Goal: Information Seeking & Learning: Find specific fact

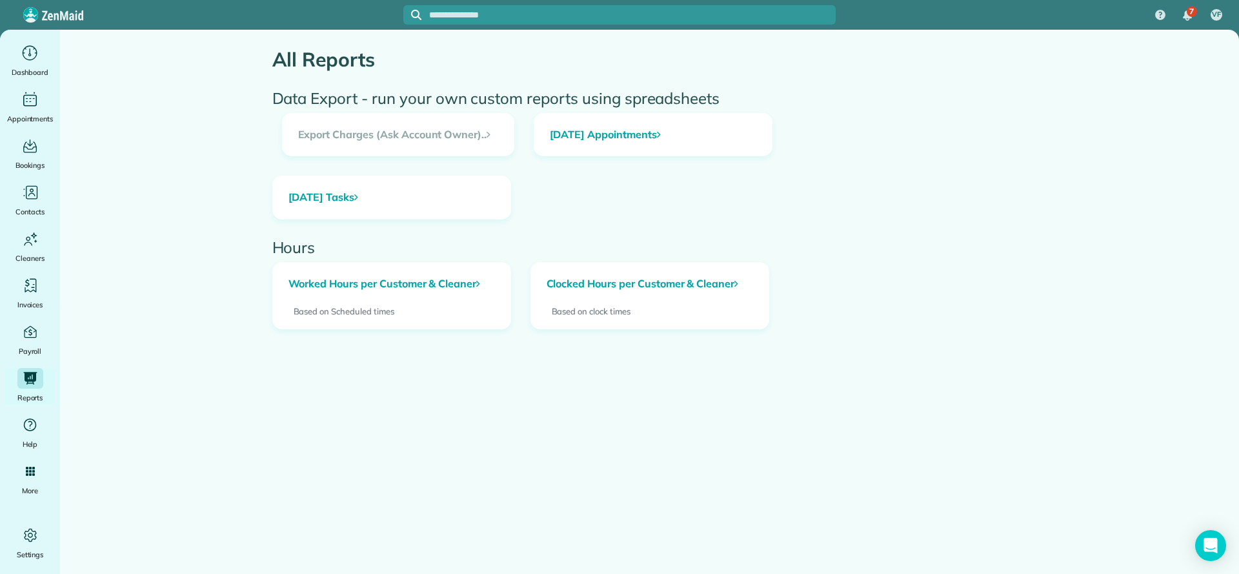
click at [415, 118] on h3 "Export Charges (Ask Account Owner).." at bounding box center [398, 135] width 231 height 43
click at [415, 128] on h3 "Export Charges (Ask Account Owner).." at bounding box center [398, 135] width 231 height 43
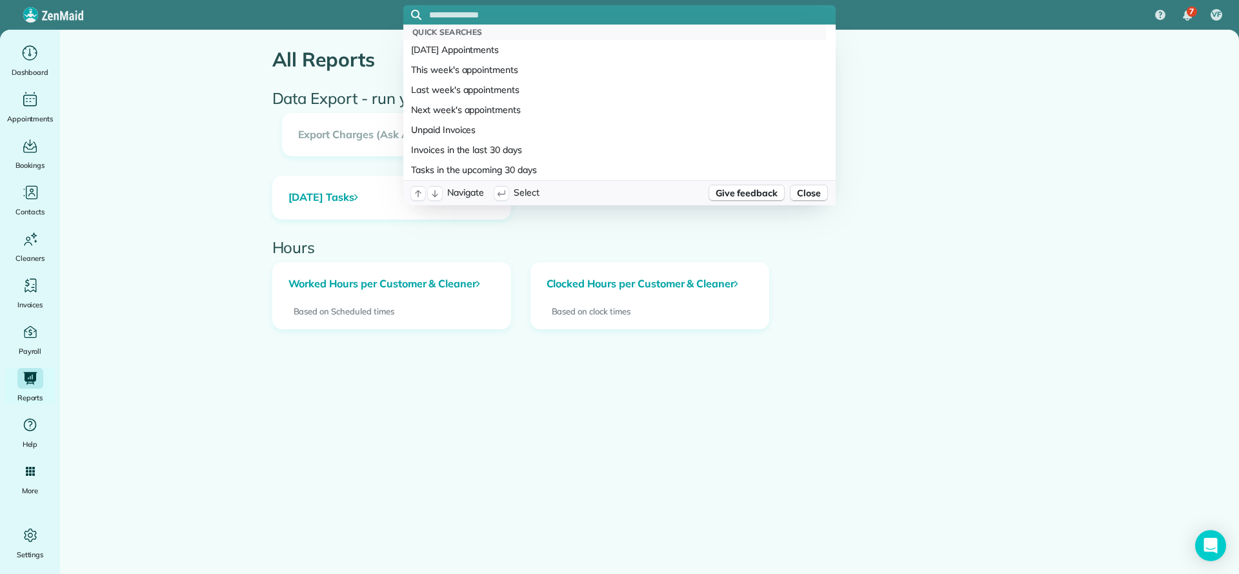
click at [503, 18] on input "text" at bounding box center [632, 15] width 407 height 10
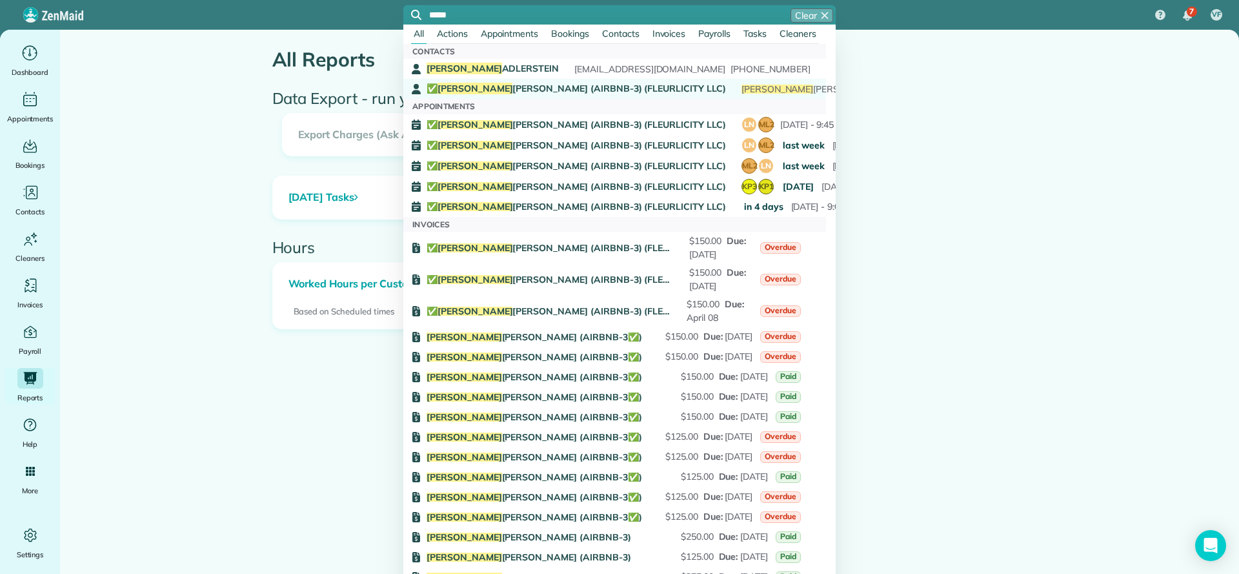
type input "*****"
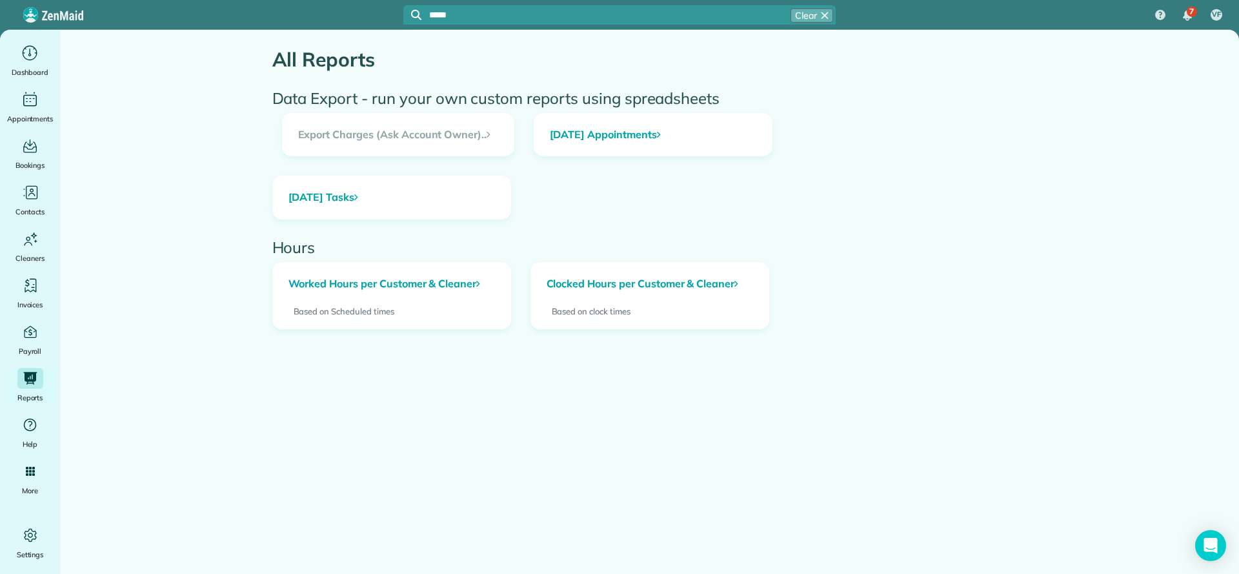
click at [508, 92] on span "✅ LARRY COSSE (AIRBNB-3) (FLEURLICITY LLC)" at bounding box center [576, 89] width 299 height 12
click at [471, 289] on link "Worked Hours per Customer & Cleaner" at bounding box center [391, 284] width 237 height 43
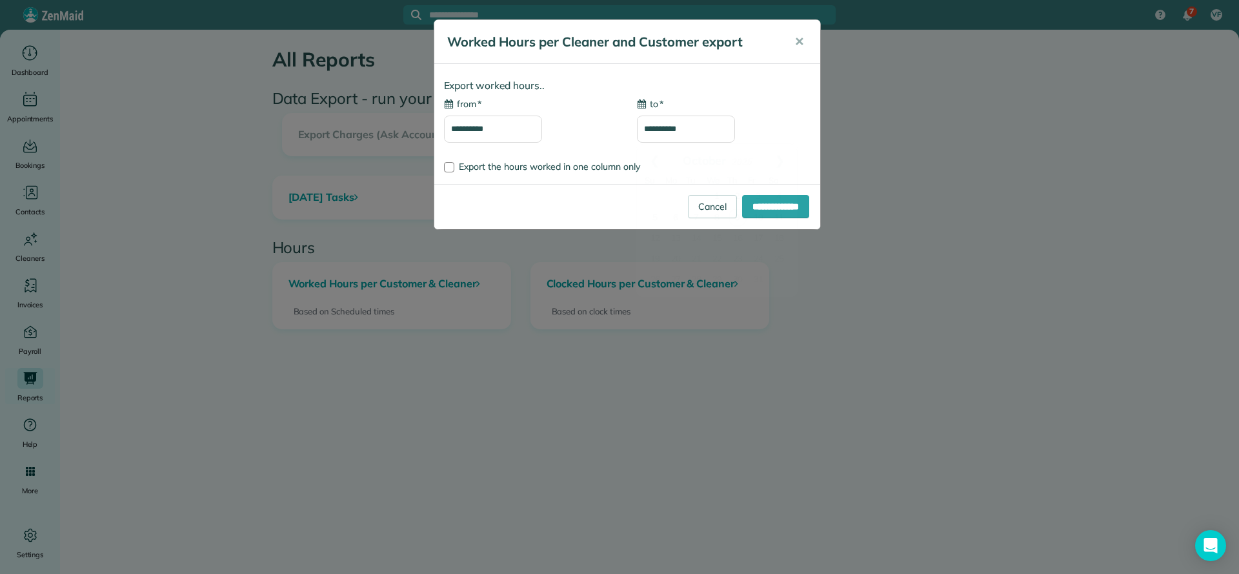
click at [698, 130] on input "**********" at bounding box center [686, 129] width 98 height 27
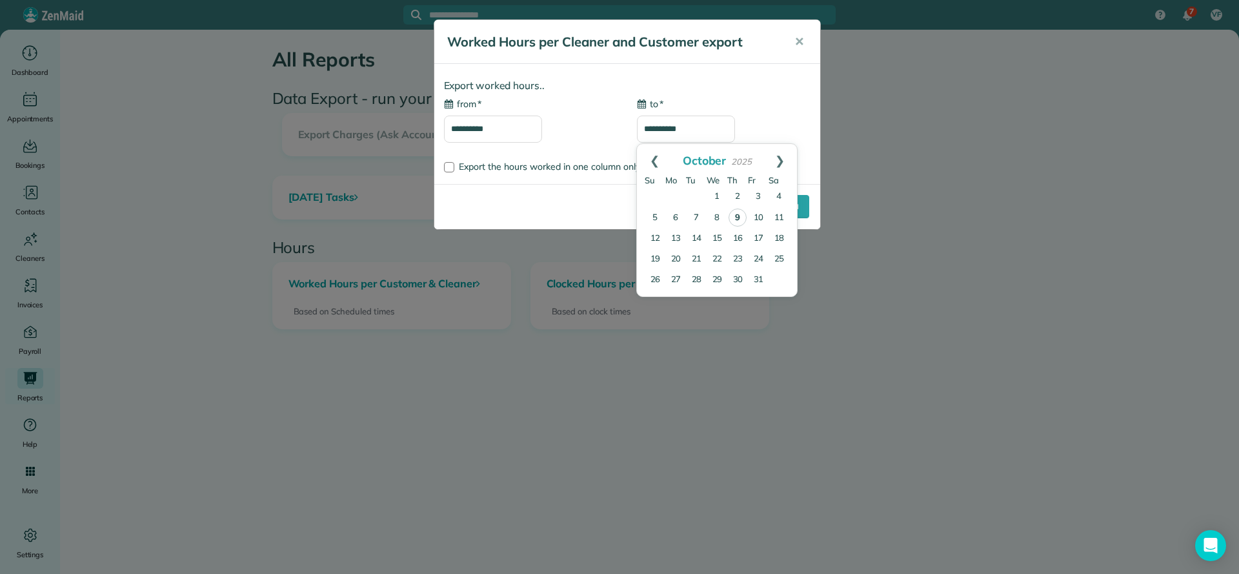
click at [514, 132] on input "**********" at bounding box center [493, 129] width 98 height 27
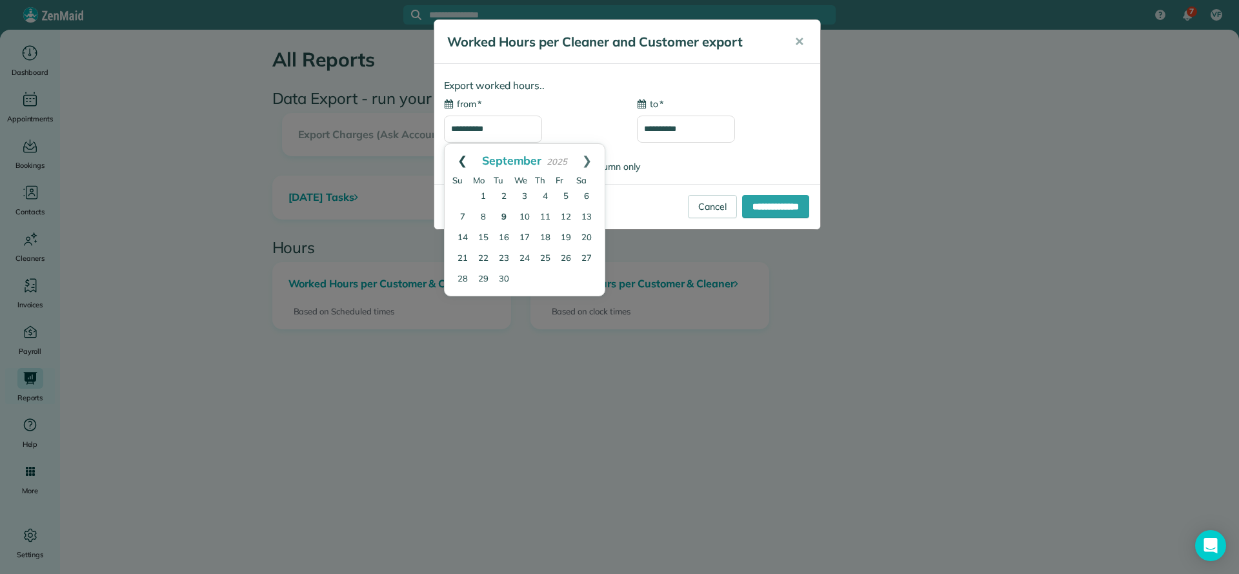
click at [465, 159] on link "Prev" at bounding box center [462, 160] width 35 height 32
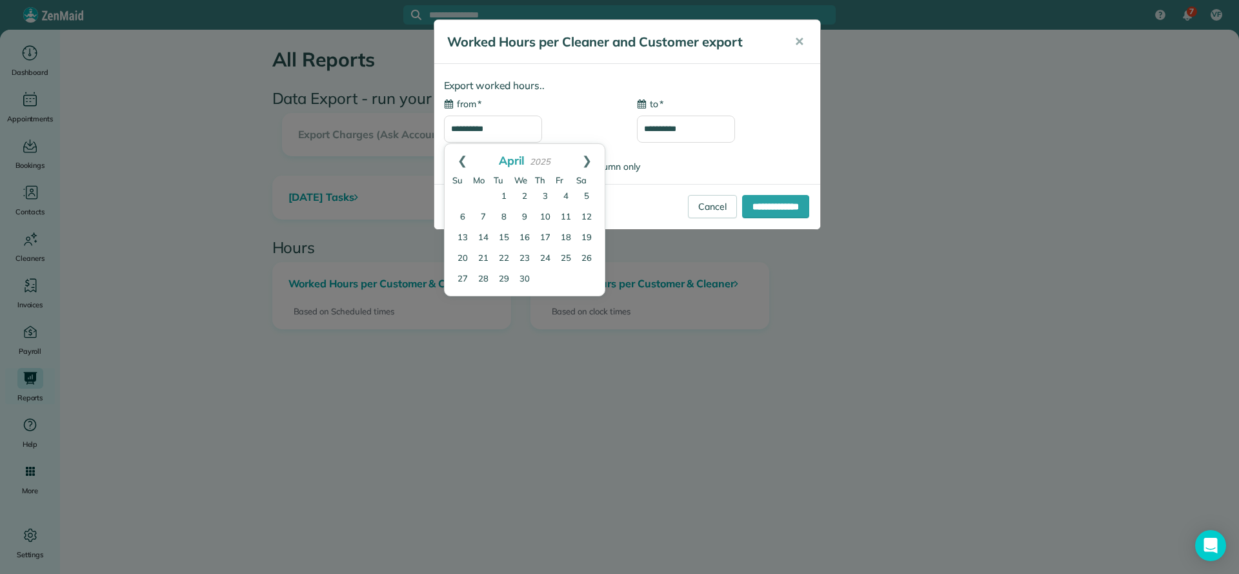
click at [465, 159] on link "Prev" at bounding box center [462, 160] width 35 height 32
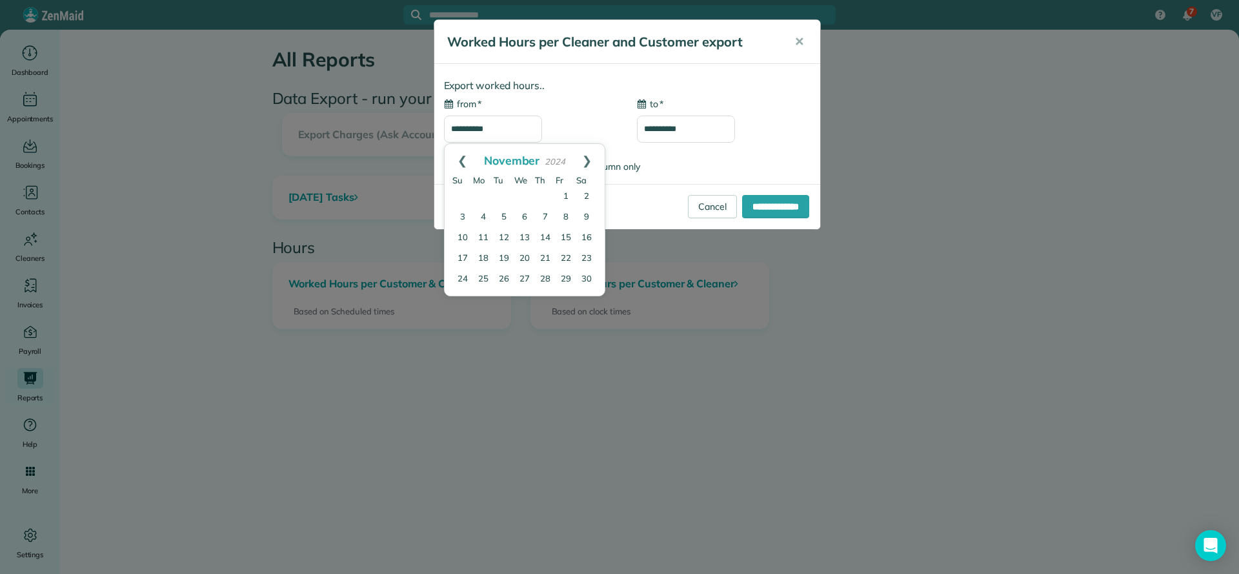
click at [465, 159] on link "Prev" at bounding box center [462, 160] width 35 height 32
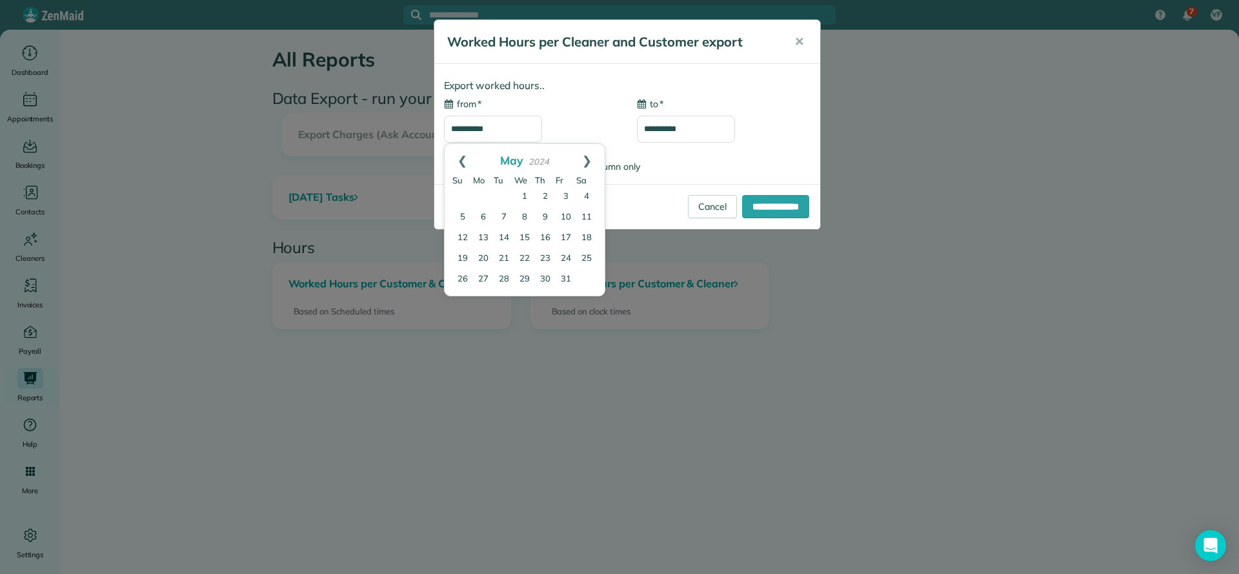
click at [465, 159] on link "Prev" at bounding box center [462, 160] width 35 height 32
click at [484, 200] on link "1" at bounding box center [483, 197] width 21 height 21
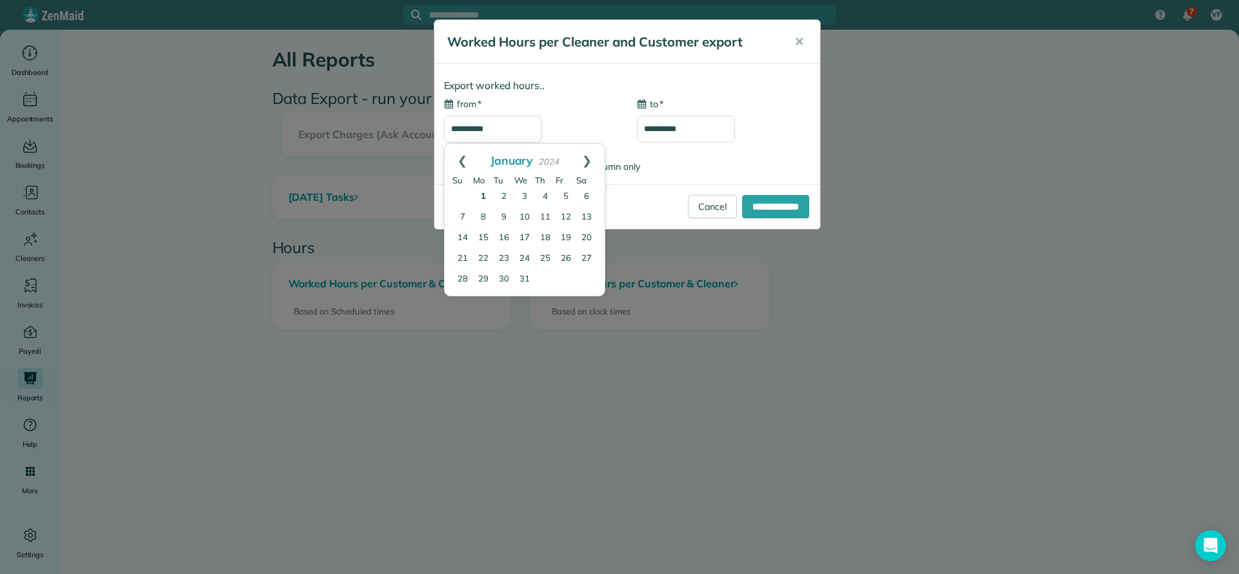
type input "**********"
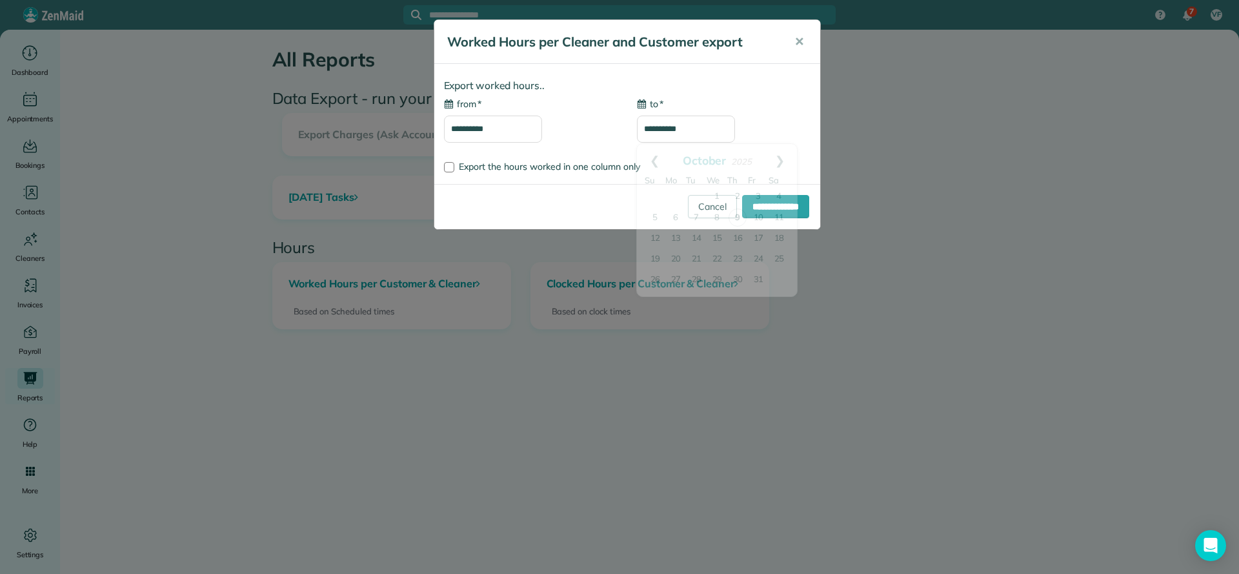
click at [707, 128] on input "**********" at bounding box center [686, 129] width 98 height 27
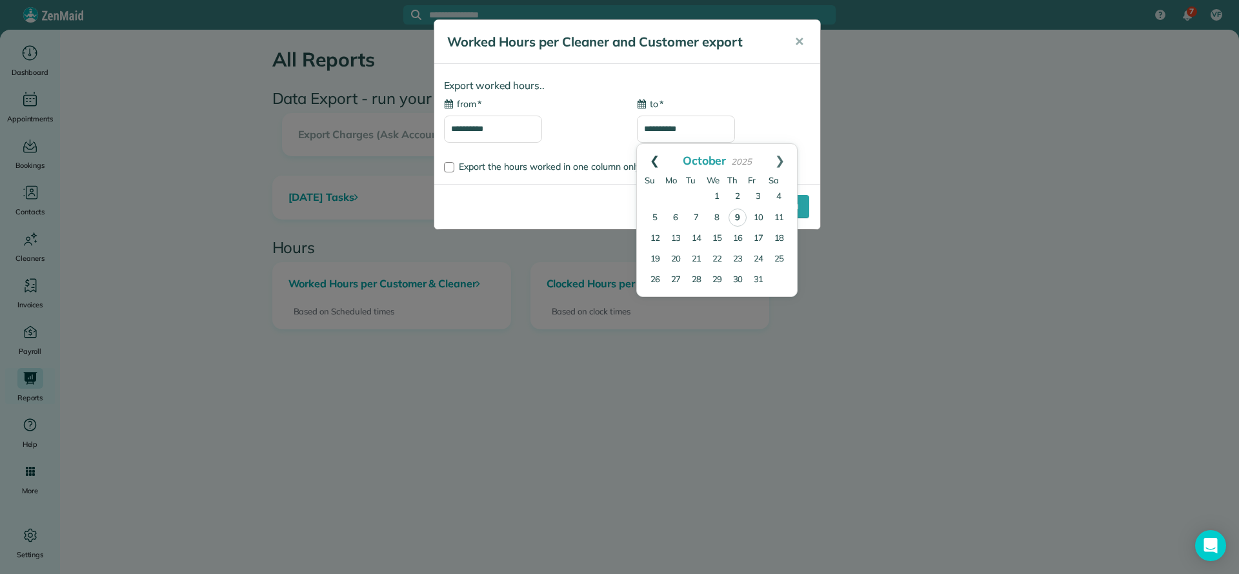
click at [654, 161] on link "Prev" at bounding box center [654, 160] width 35 height 32
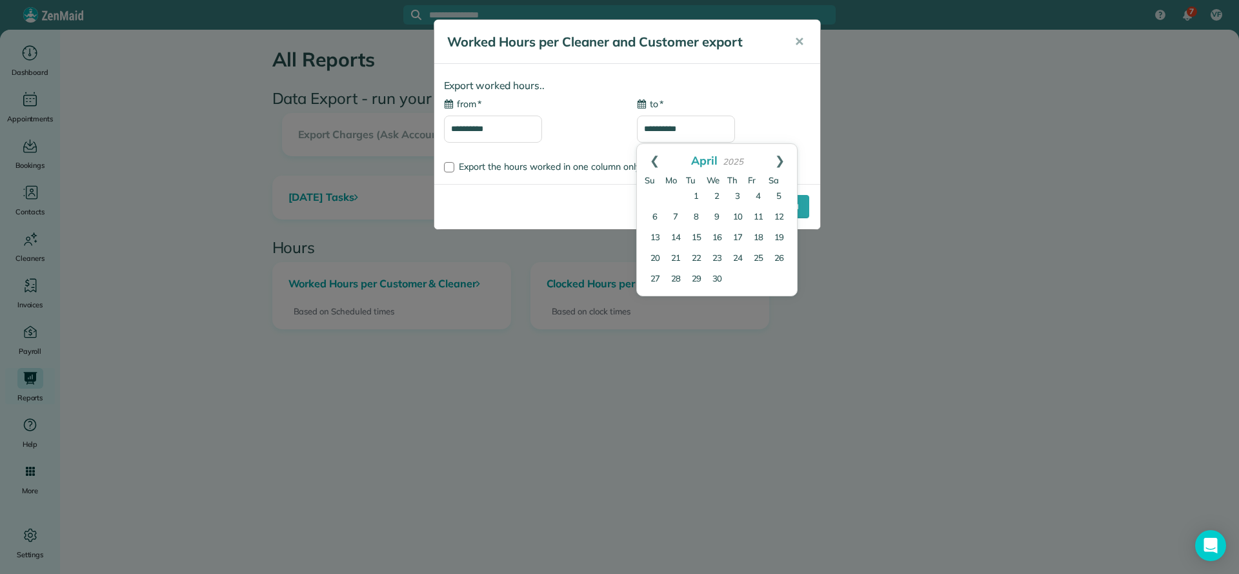
click at [654, 161] on link "Prev" at bounding box center [654, 160] width 35 height 32
click at [697, 281] on link "31" at bounding box center [696, 279] width 21 height 21
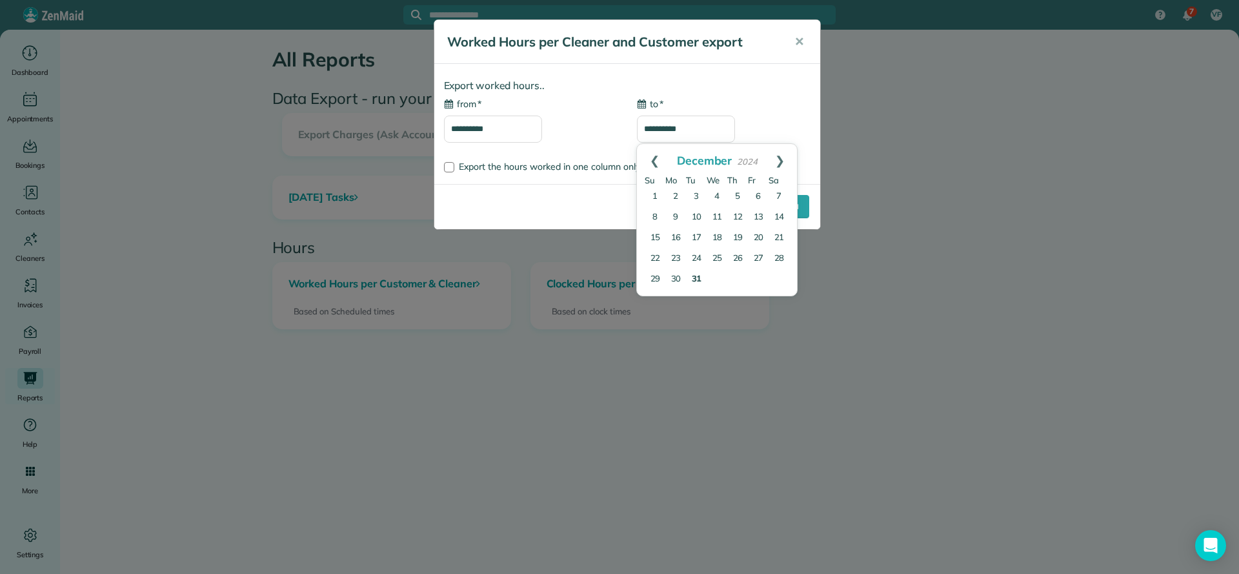
type input "**********"
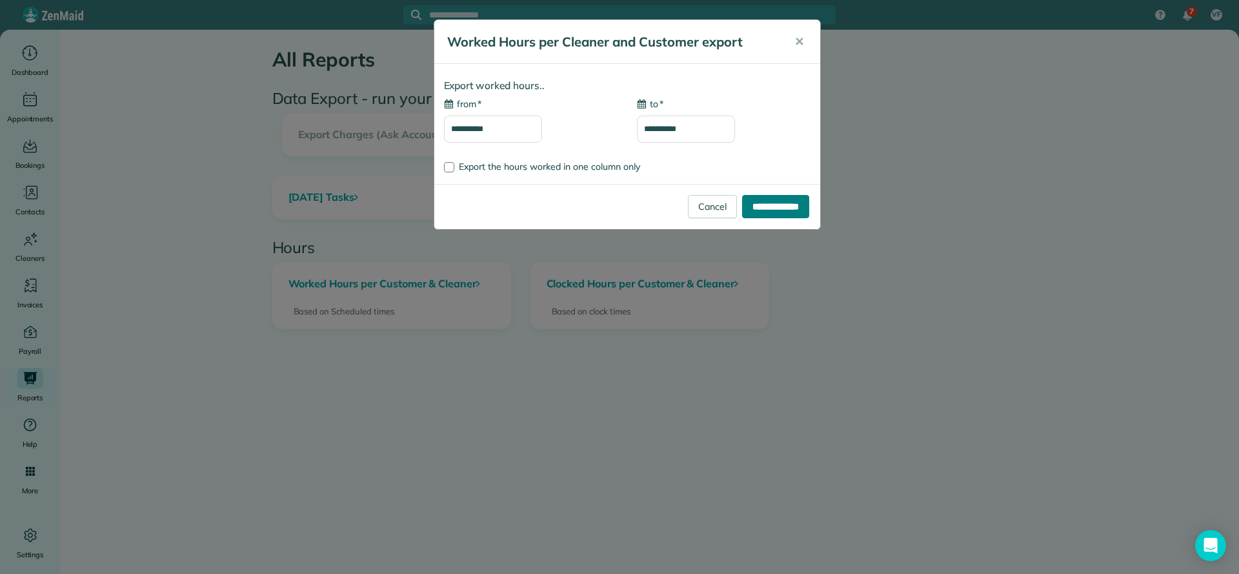
click at [785, 207] on input "**********" at bounding box center [775, 206] width 67 height 23
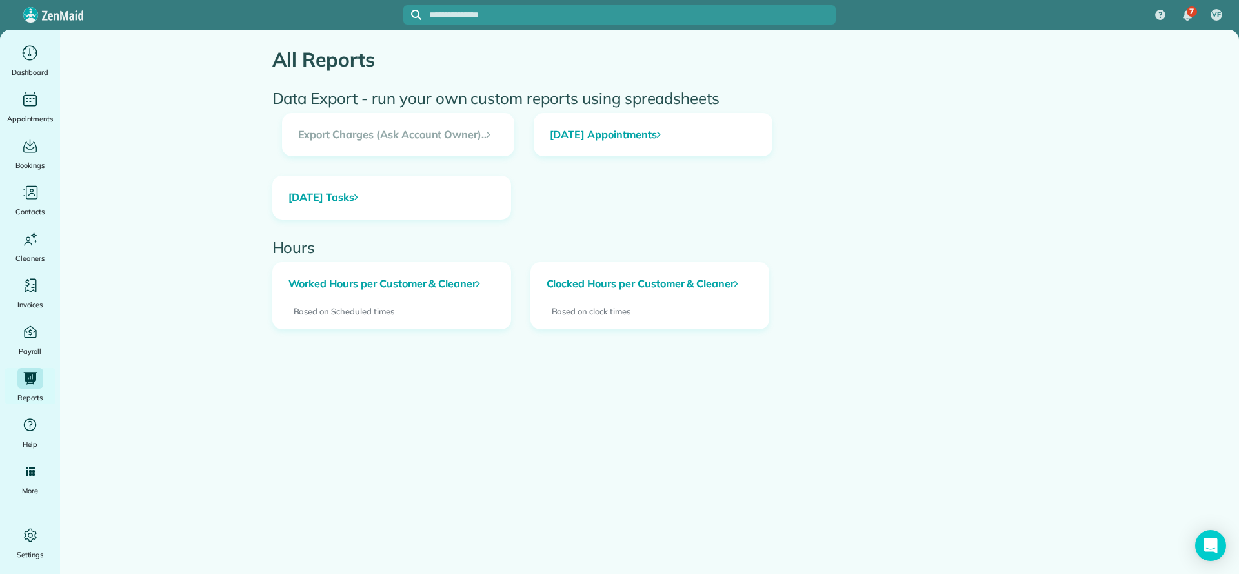
click at [448, 137] on h3 "Export Charges (Ask Account Owner).." at bounding box center [398, 135] width 231 height 43
click at [628, 281] on link "Clocked Hours per Customer & Cleaner" at bounding box center [649, 284] width 237 height 43
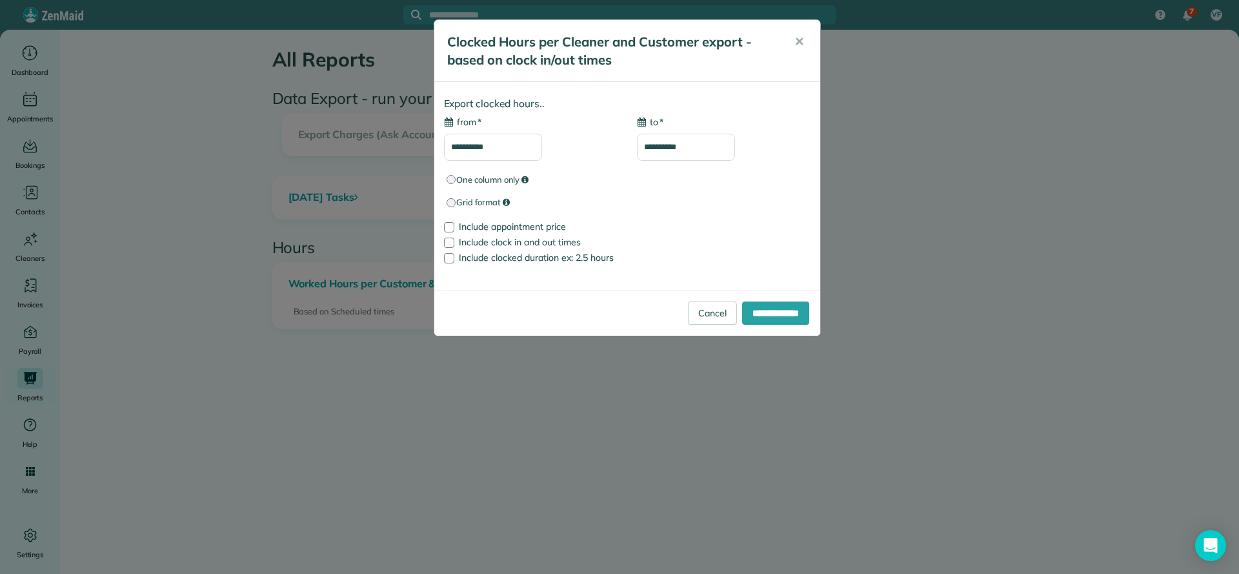
type input "**********"
click at [803, 43] on button "✕" at bounding box center [799, 41] width 29 height 31
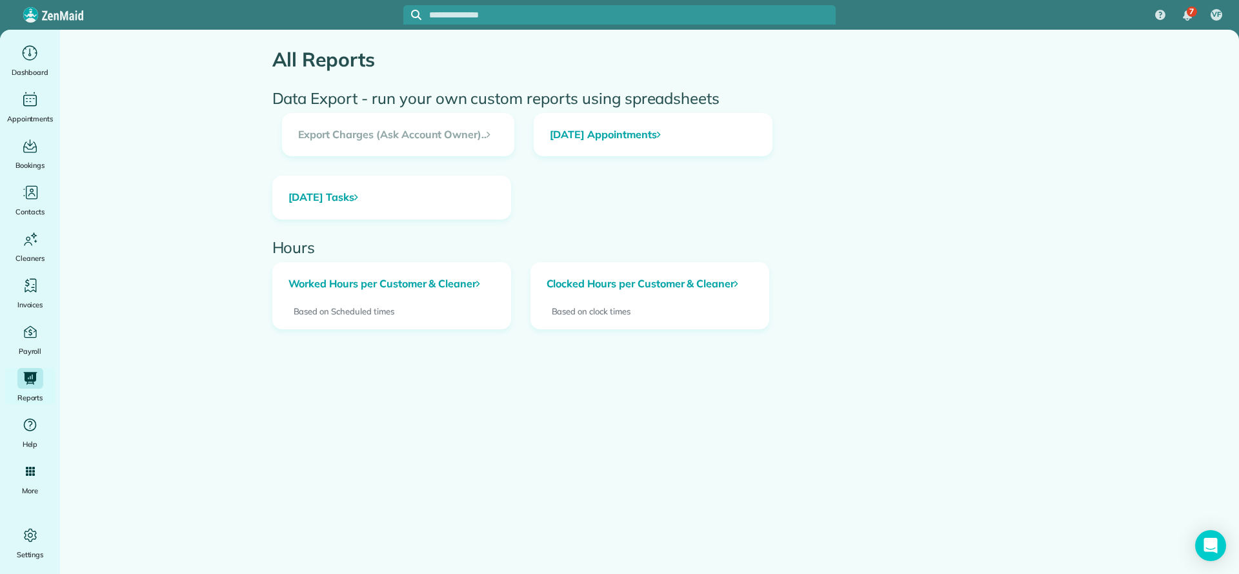
click at [506, 15] on input "text" at bounding box center [632, 15] width 407 height 10
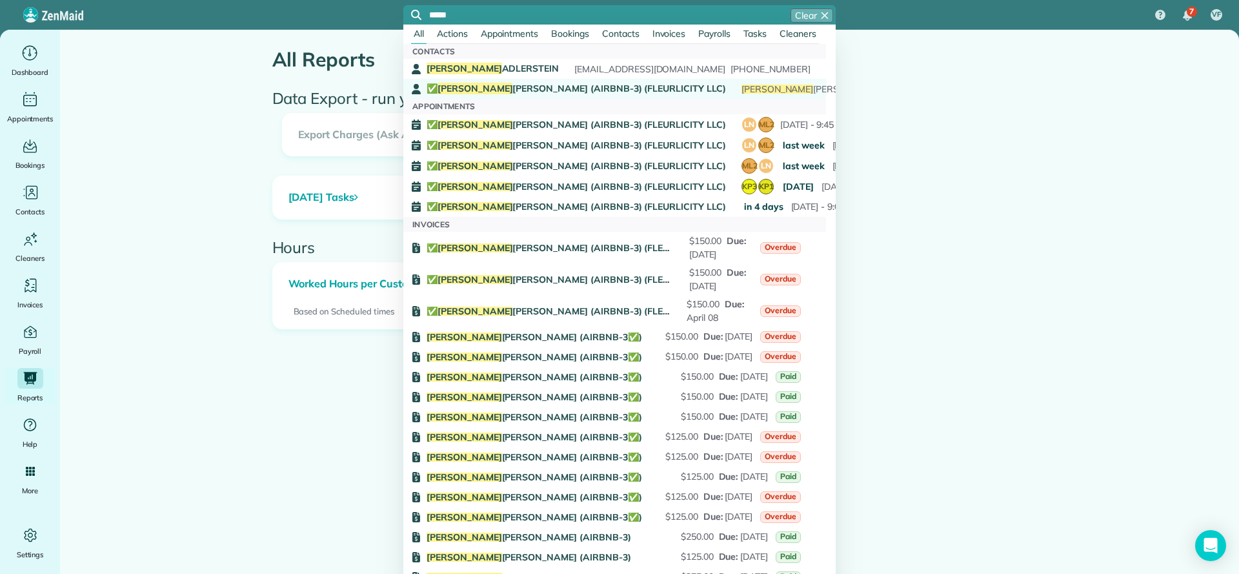
type input "*****"
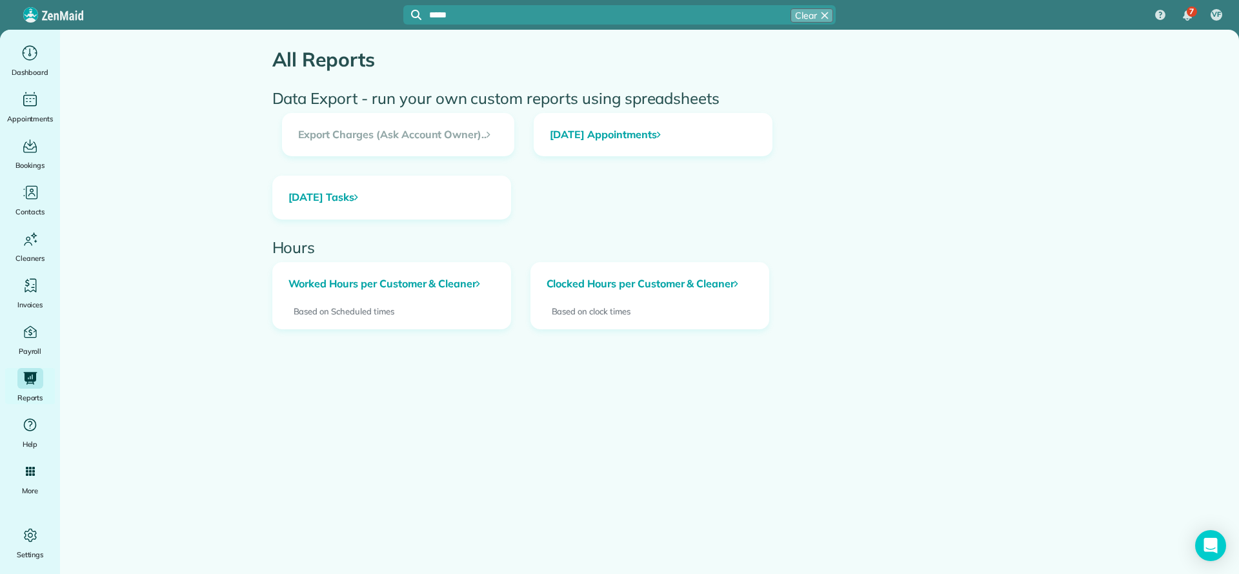
click at [572, 87] on span "✅ LARRY COSSE (AIRBNB-3) (FLEURLICITY LLC)" at bounding box center [576, 89] width 299 height 12
click at [412, 276] on link "Worked Hours per Customer & Cleaner" at bounding box center [391, 284] width 237 height 43
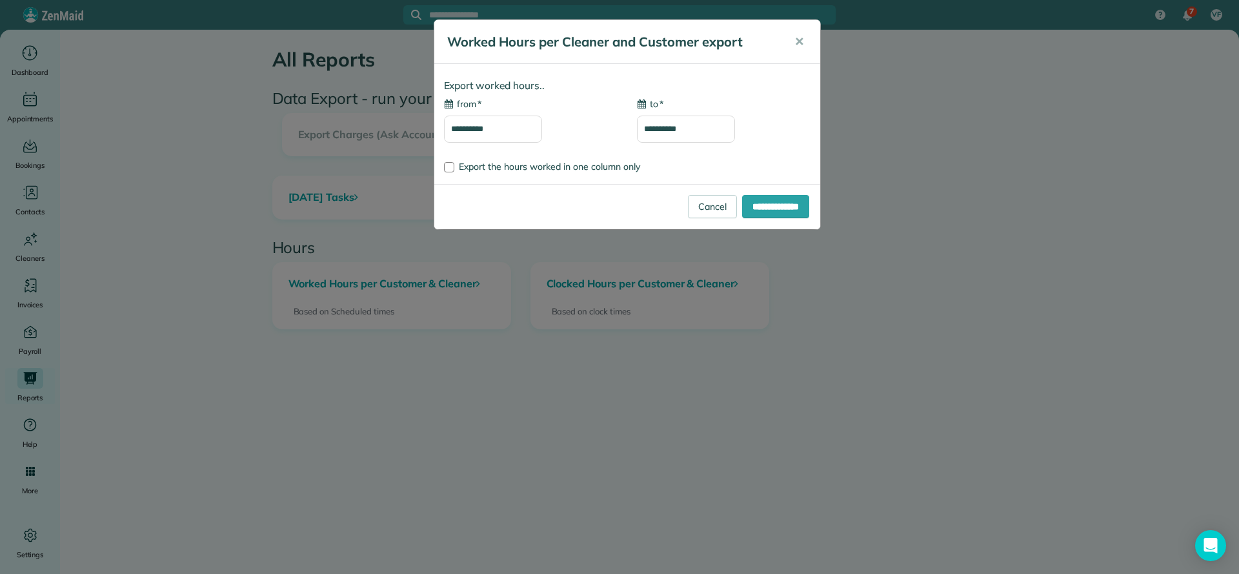
click at [480, 103] on label "* from" at bounding box center [463, 103] width 38 height 13
click at [480, 116] on input "**********" at bounding box center [493, 129] width 98 height 27
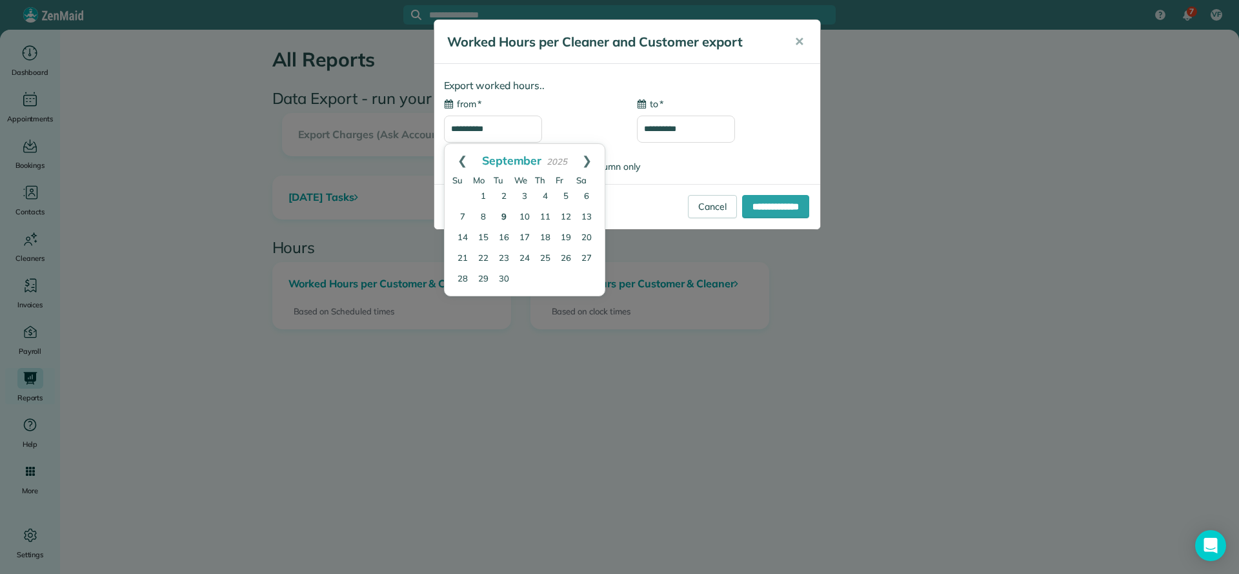
click at [561, 159] on span "2025" at bounding box center [557, 161] width 21 height 10
click at [458, 163] on link "Prev" at bounding box center [462, 160] width 35 height 32
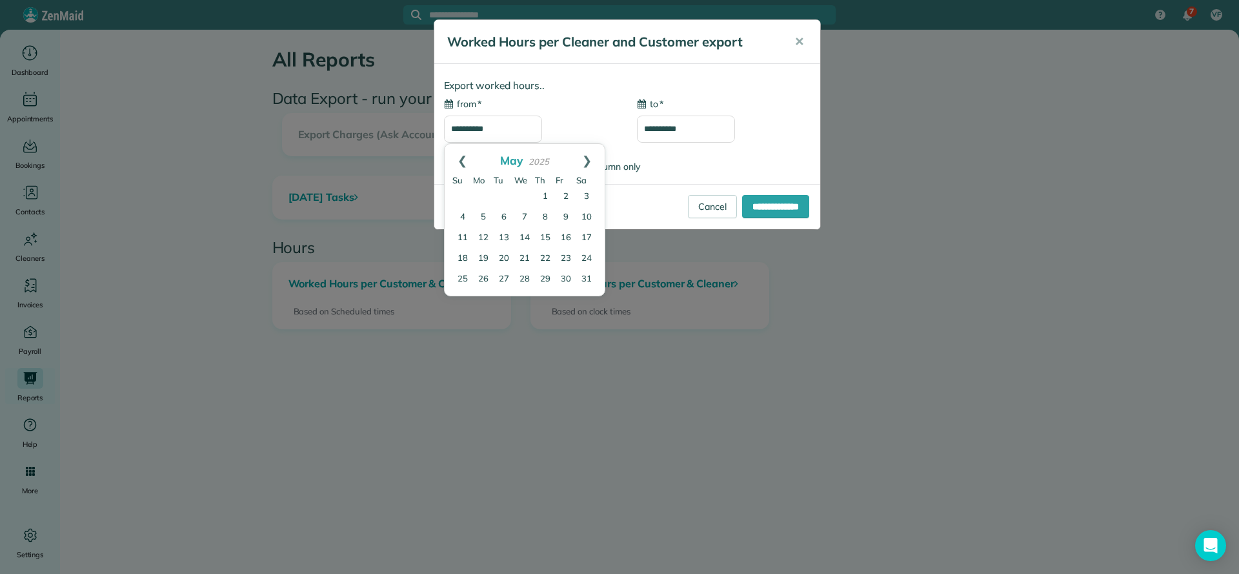
click at [458, 163] on link "Prev" at bounding box center [462, 160] width 35 height 32
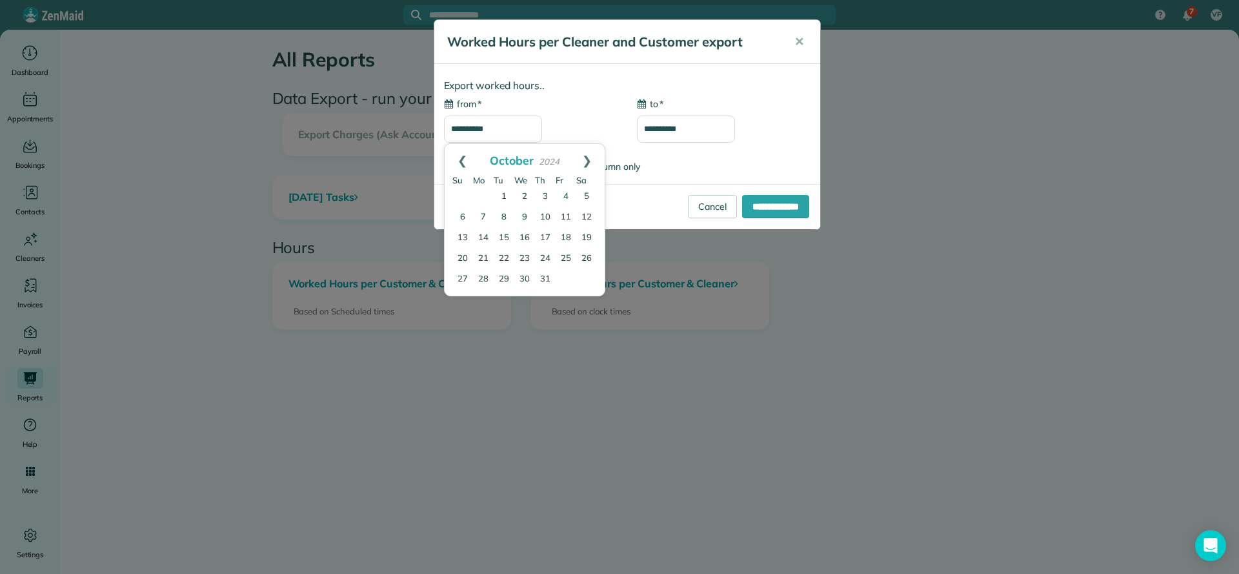
click at [458, 163] on link "Prev" at bounding box center [462, 160] width 35 height 32
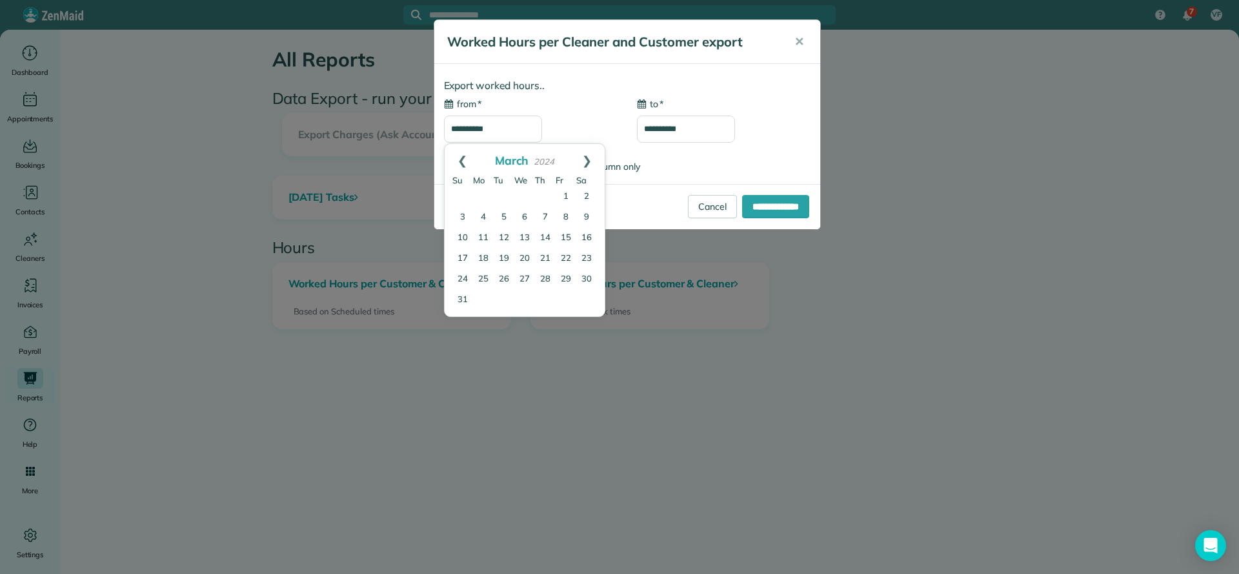
click at [458, 163] on link "Prev" at bounding box center [462, 160] width 35 height 32
click at [699, 136] on input "**********" at bounding box center [686, 129] width 98 height 27
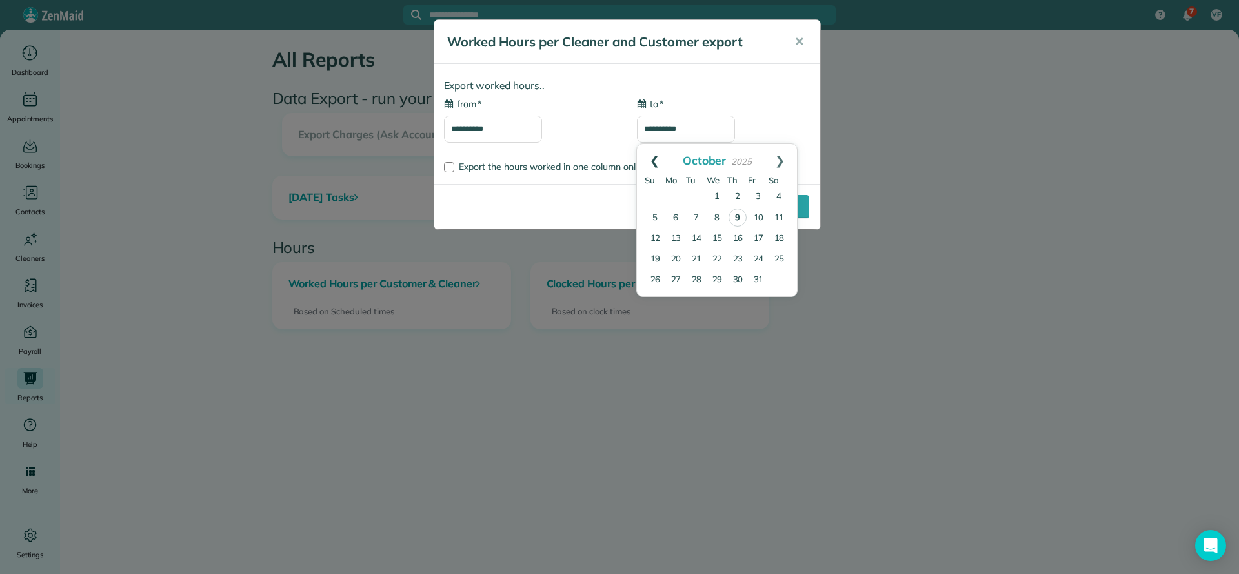
click at [655, 159] on link "Prev" at bounding box center [654, 160] width 35 height 32
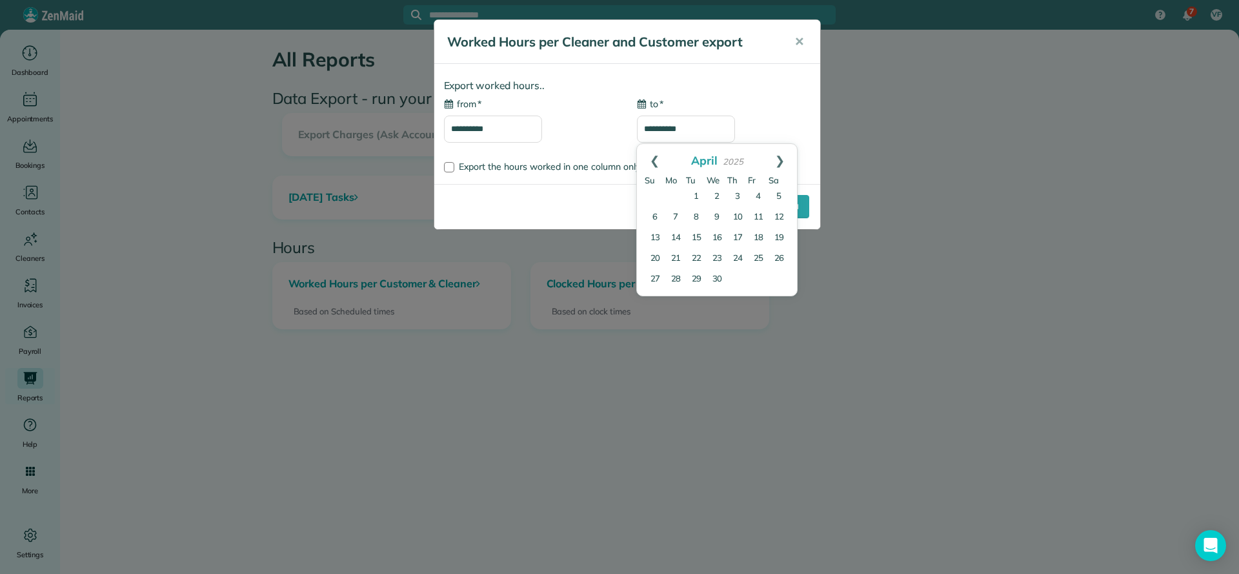
click at [655, 159] on link "Prev" at bounding box center [654, 160] width 35 height 32
click at [654, 165] on link "Prev" at bounding box center [654, 160] width 35 height 32
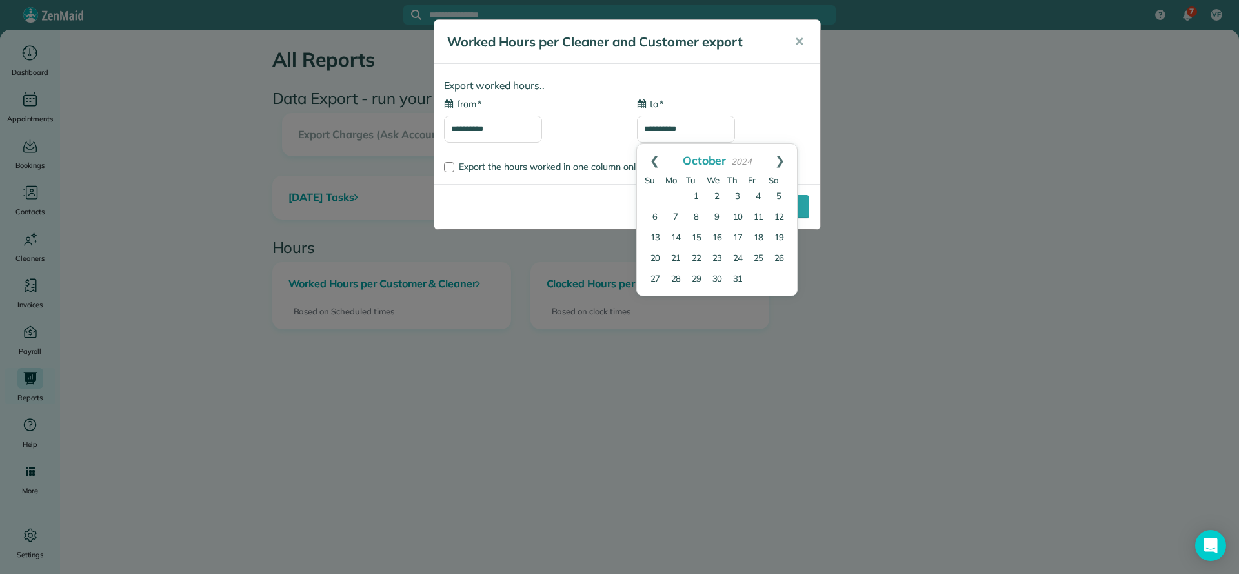
click at [654, 165] on link "Prev" at bounding box center [654, 160] width 35 height 32
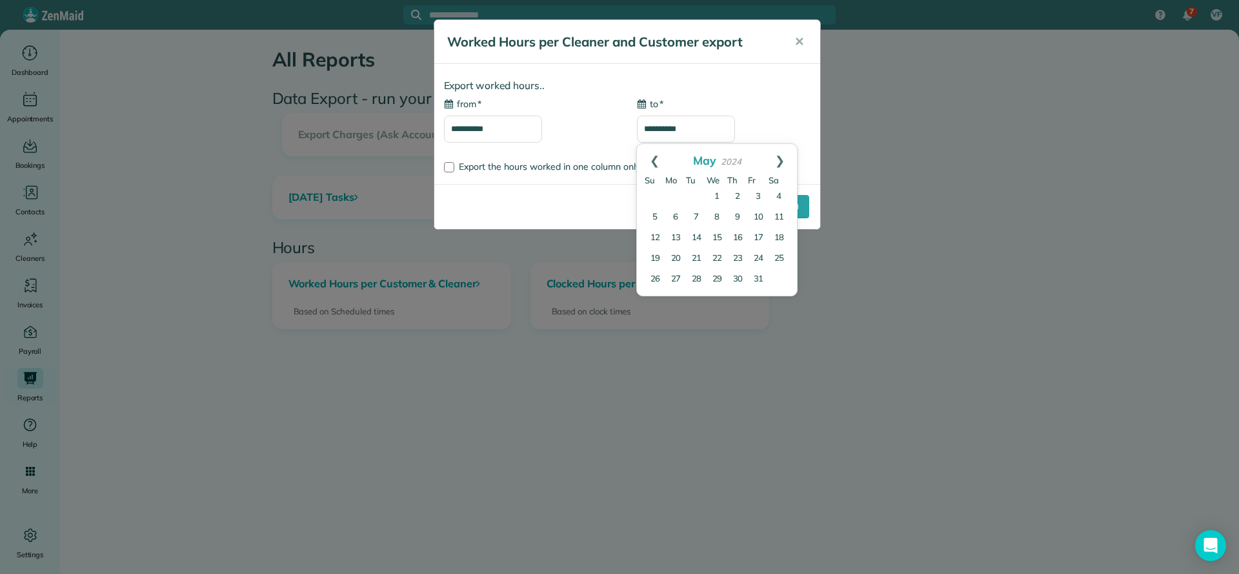
click at [654, 165] on link "Prev" at bounding box center [654, 160] width 35 height 32
click at [776, 159] on link "Next" at bounding box center [779, 160] width 35 height 32
click at [662, 299] on link "30" at bounding box center [655, 300] width 21 height 21
type input "**********"
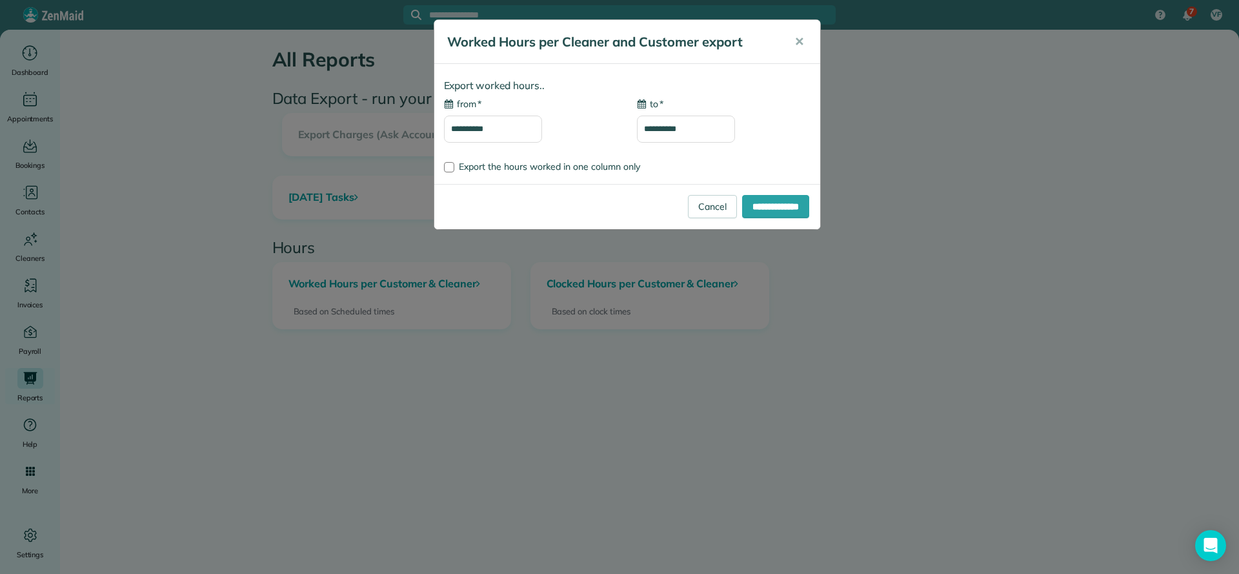
click at [492, 126] on input "**********" at bounding box center [493, 129] width 98 height 27
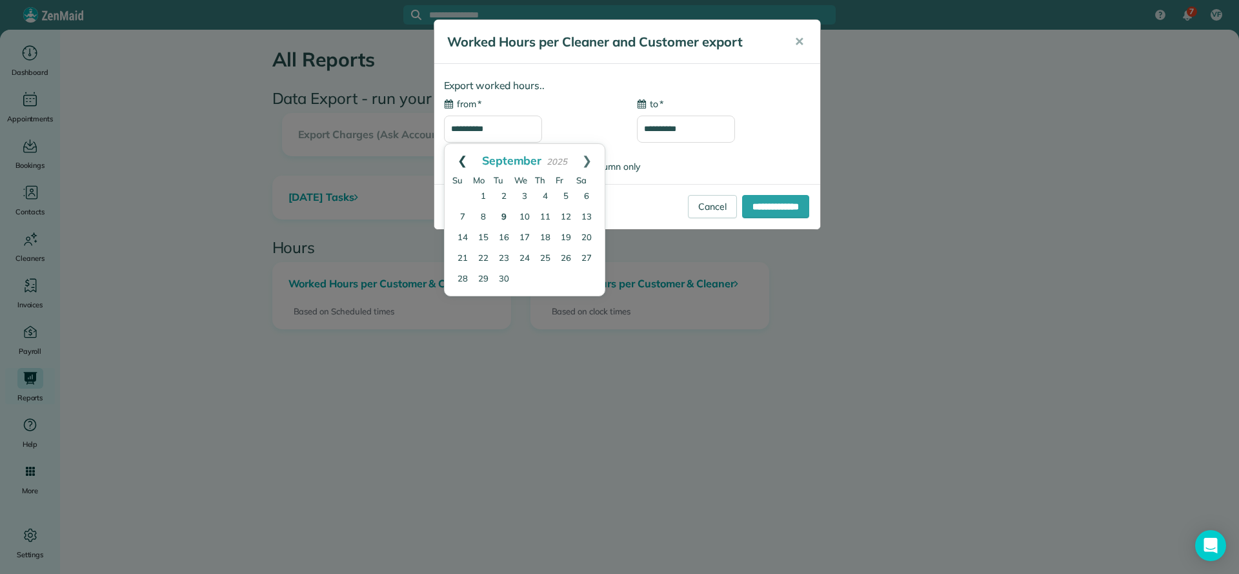
click at [461, 157] on link "Prev" at bounding box center [462, 160] width 35 height 32
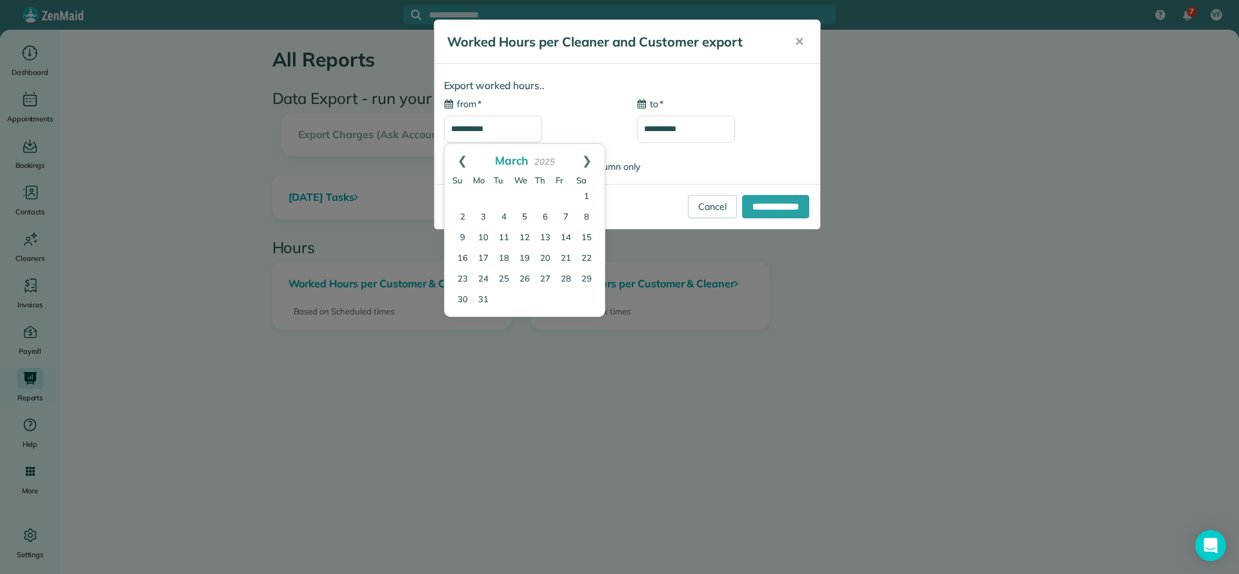
click at [461, 157] on link "Prev" at bounding box center [462, 160] width 35 height 32
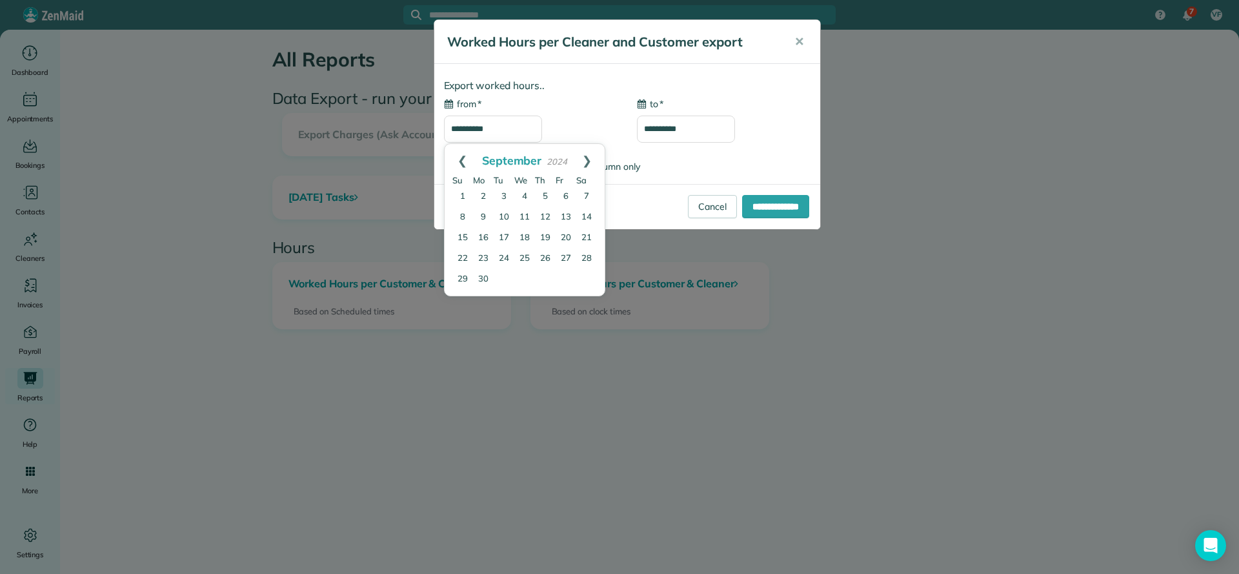
click at [461, 157] on link "Prev" at bounding box center [462, 160] width 35 height 32
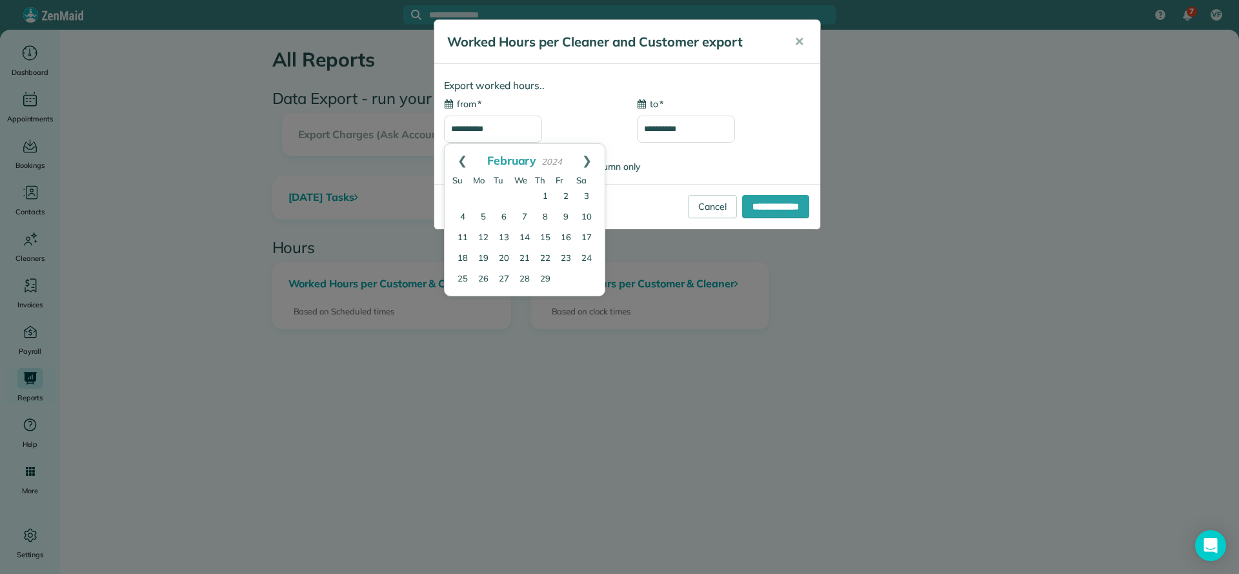
click at [461, 157] on link "Prev" at bounding box center [462, 160] width 35 height 32
click at [487, 196] on link "1" at bounding box center [483, 197] width 21 height 21
type input "**********"
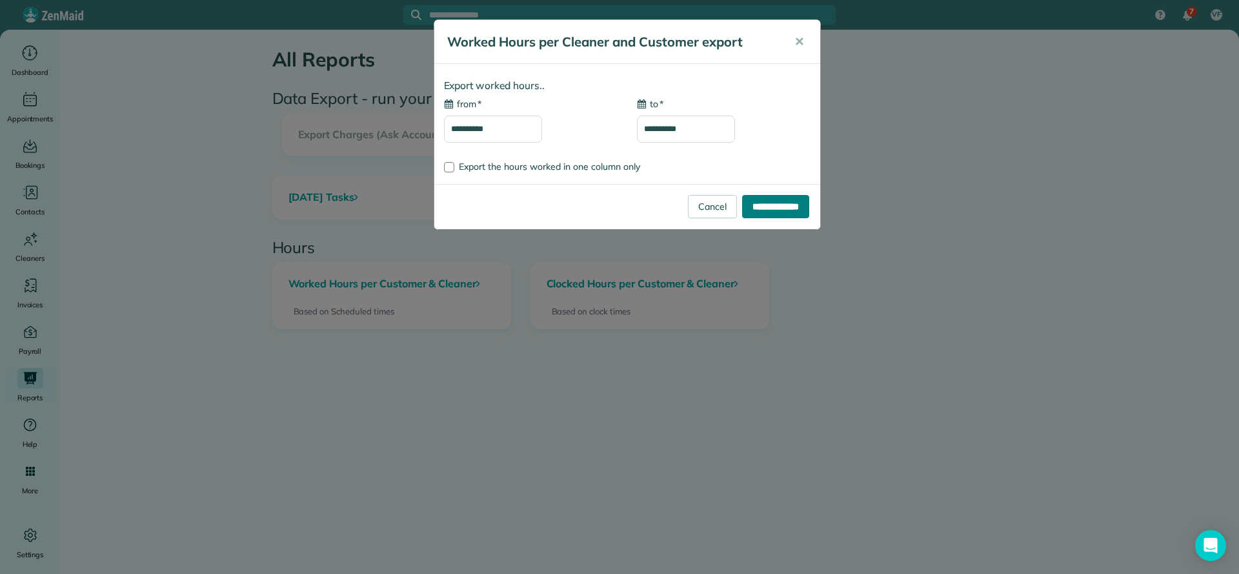
click at [773, 207] on input "**********" at bounding box center [775, 206] width 67 height 23
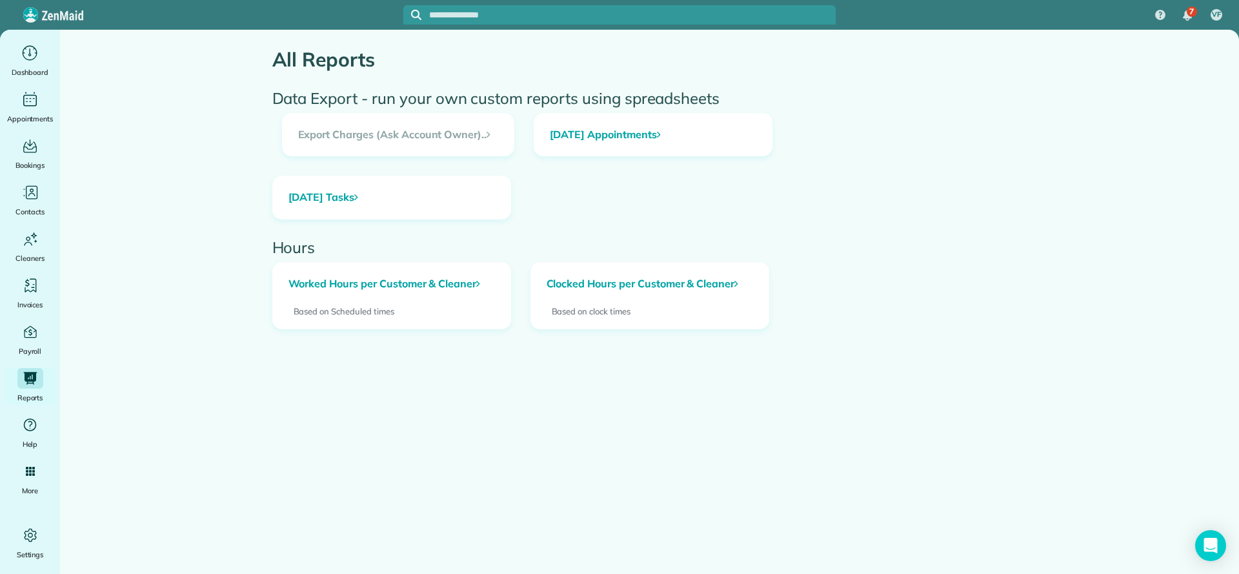
click at [500, 10] on input "text" at bounding box center [632, 15] width 407 height 10
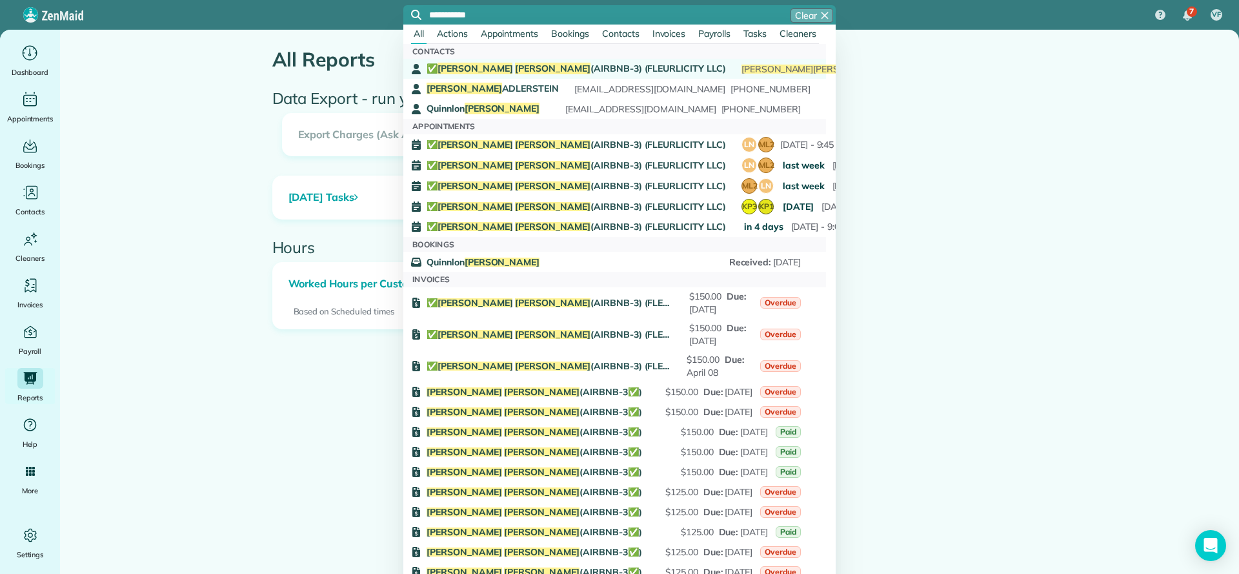
type input "**********"
click at [552, 72] on span "✅ LARRY COSSE (AIRBNB-3) (FLEURLICITY LLC)" at bounding box center [576, 69] width 299 height 12
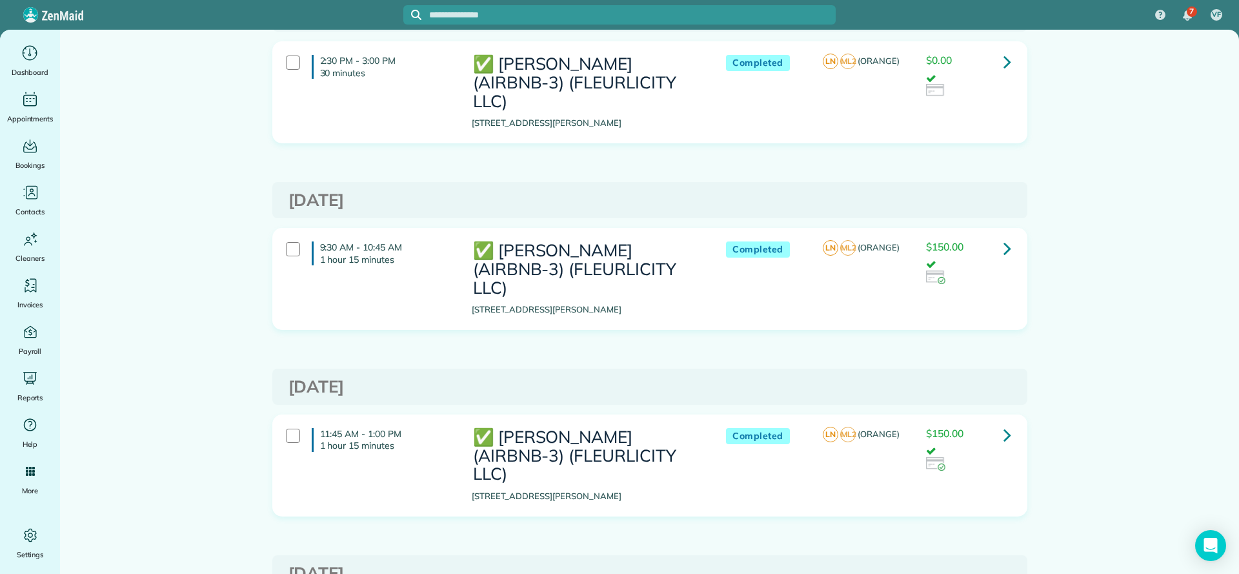
scroll to position [23, 0]
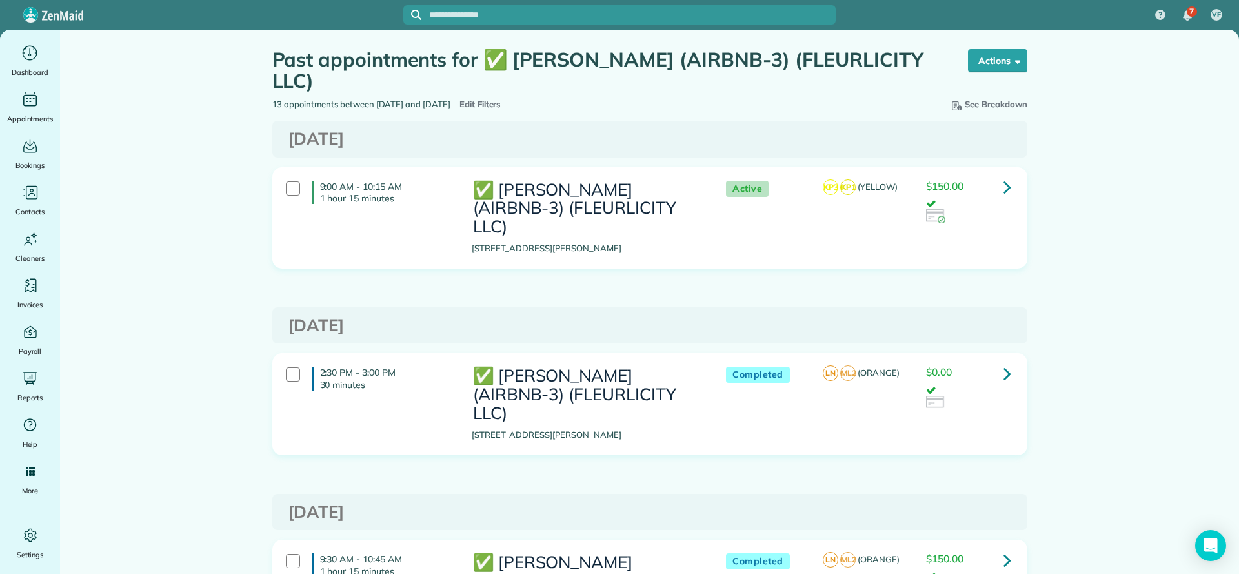
click at [501, 108] on span "Edit Filters" at bounding box center [481, 104] width 42 height 10
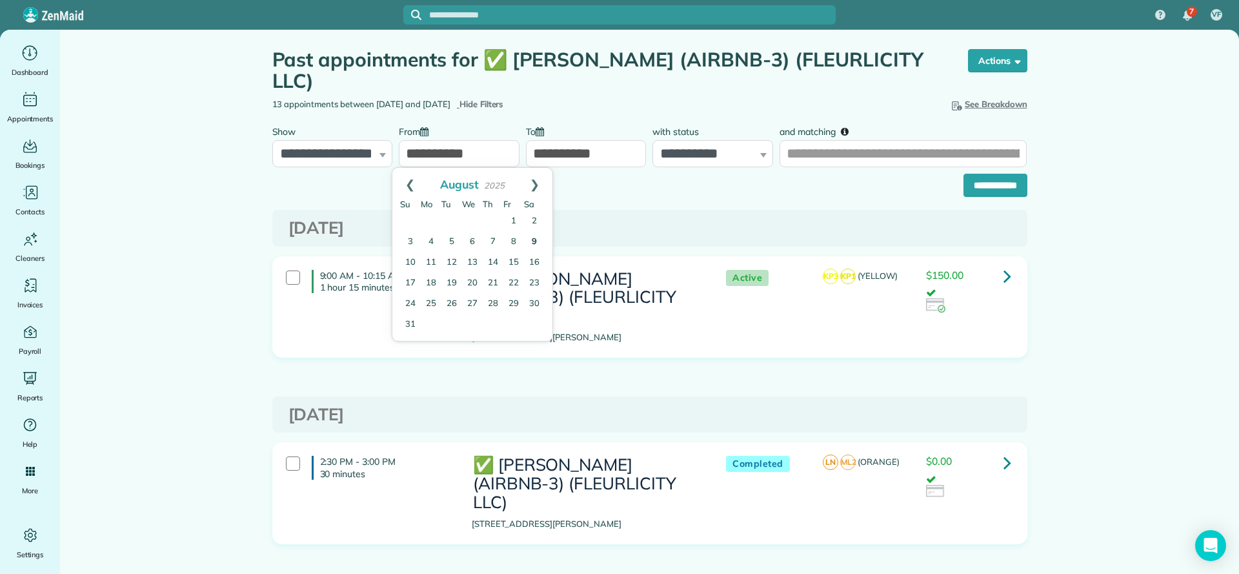
drag, startPoint x: 487, startPoint y: 152, endPoint x: 374, endPoint y: 161, distance: 113.3
click at [374, 161] on div "**********" at bounding box center [650, 143] width 762 height 48
click at [412, 185] on link "Prev" at bounding box center [409, 184] width 35 height 32
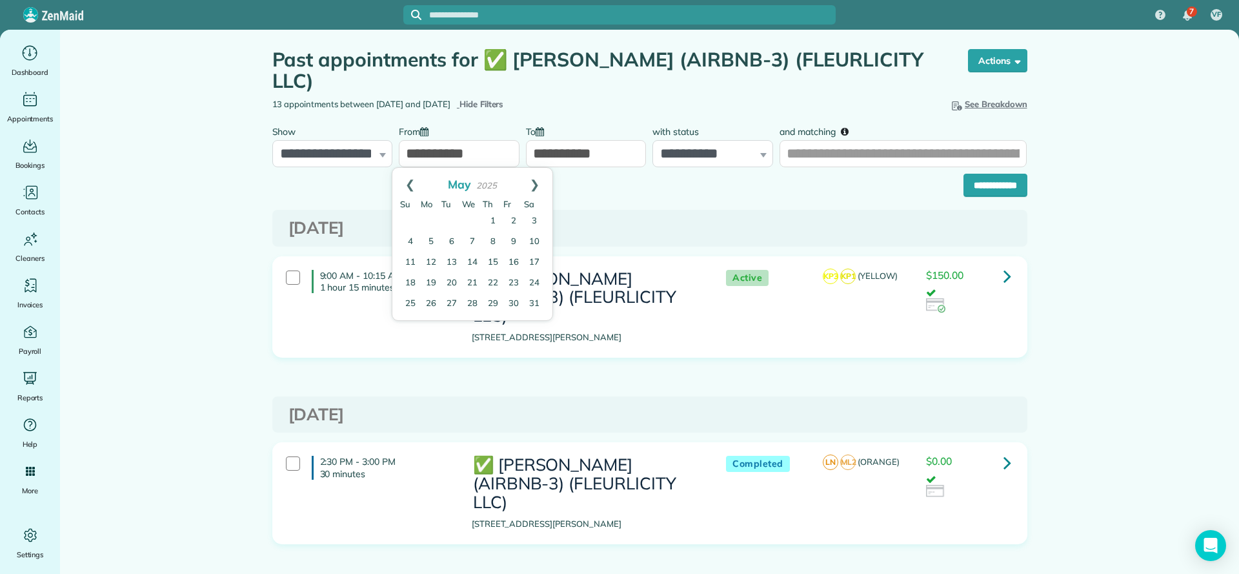
click at [412, 185] on link "Prev" at bounding box center [409, 184] width 35 height 32
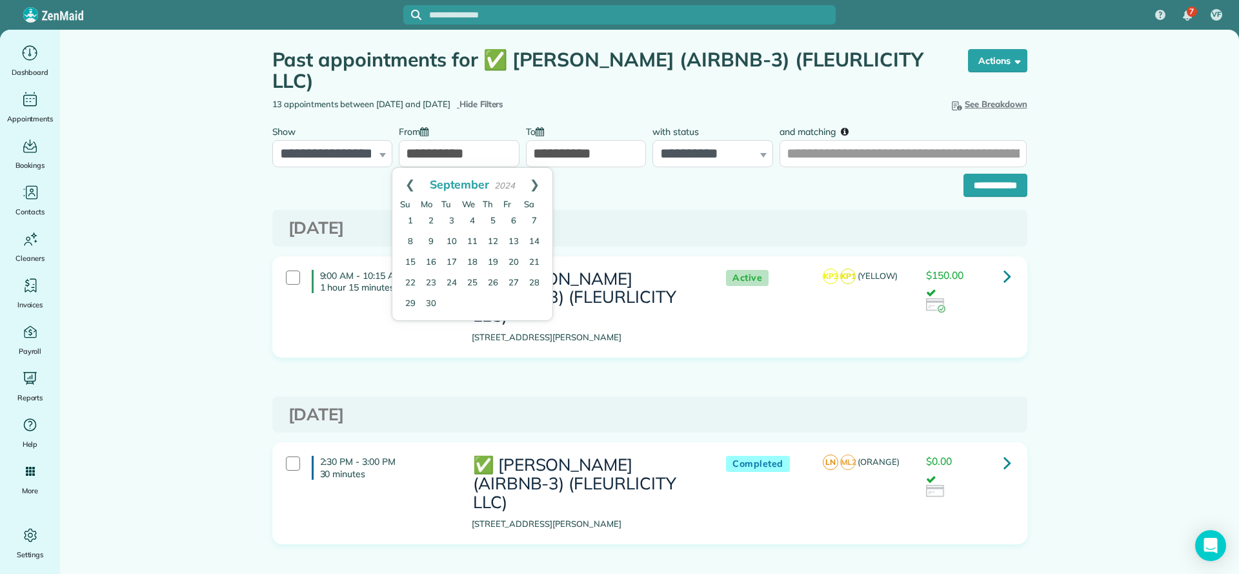
click at [412, 185] on link "Prev" at bounding box center [409, 184] width 35 height 32
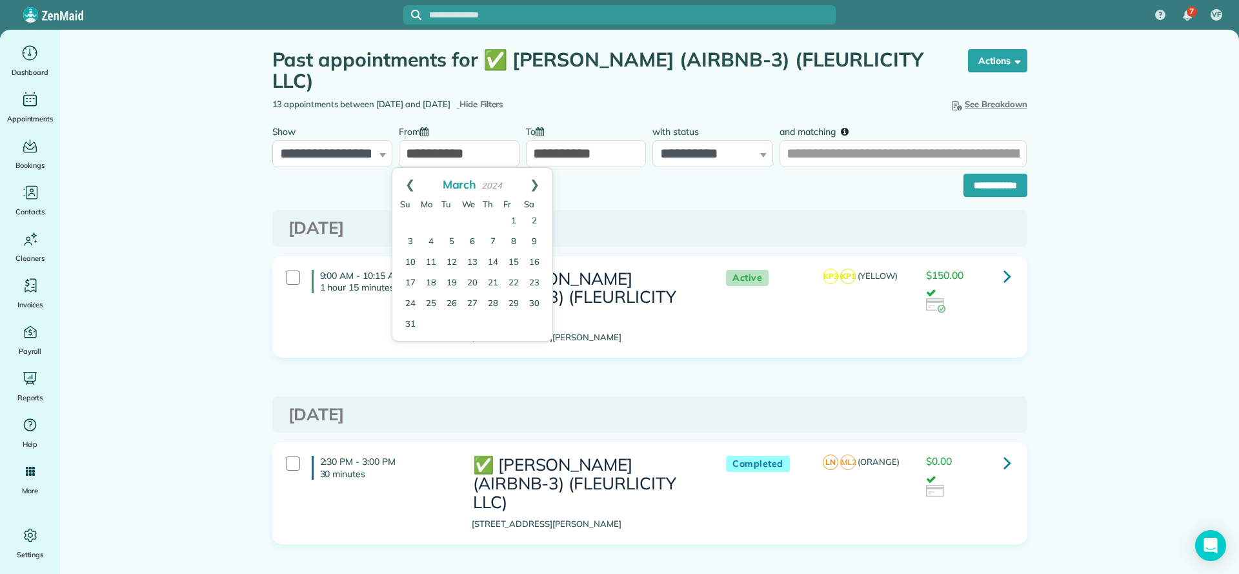
click at [412, 185] on link "Prev" at bounding box center [409, 184] width 35 height 32
click at [432, 223] on link "1" at bounding box center [431, 221] width 21 height 21
type input "**********"
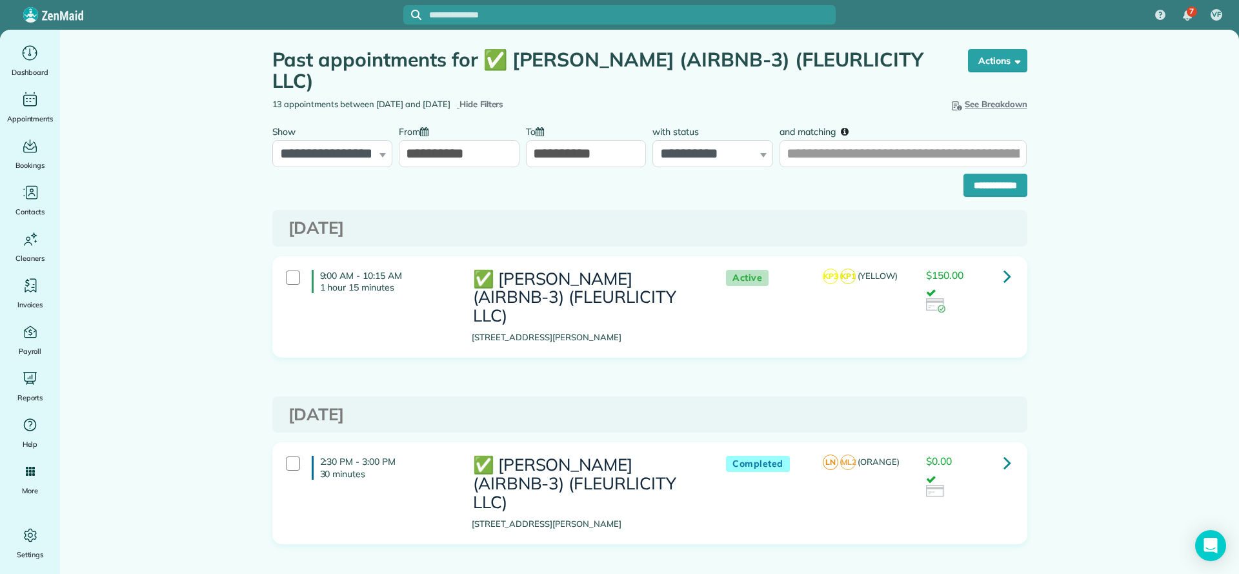
click at [581, 157] on input "**********" at bounding box center [586, 153] width 121 height 27
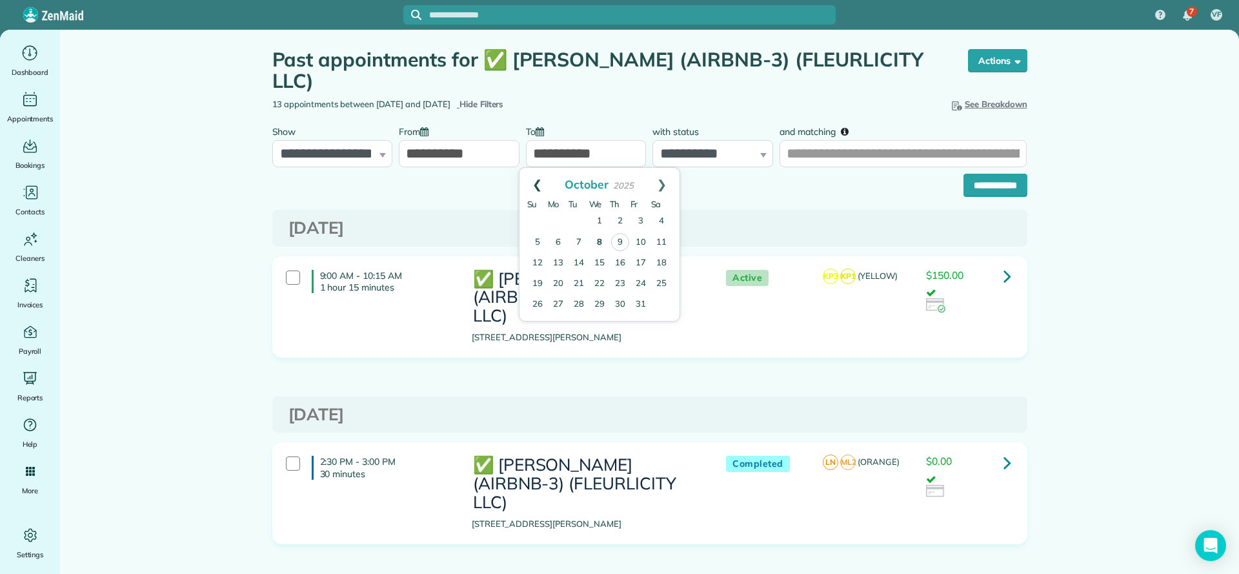
click at [536, 185] on link "Prev" at bounding box center [537, 184] width 35 height 32
click at [536, 186] on link "Prev" at bounding box center [537, 184] width 35 height 32
click at [535, 186] on link "Prev" at bounding box center [537, 184] width 35 height 32
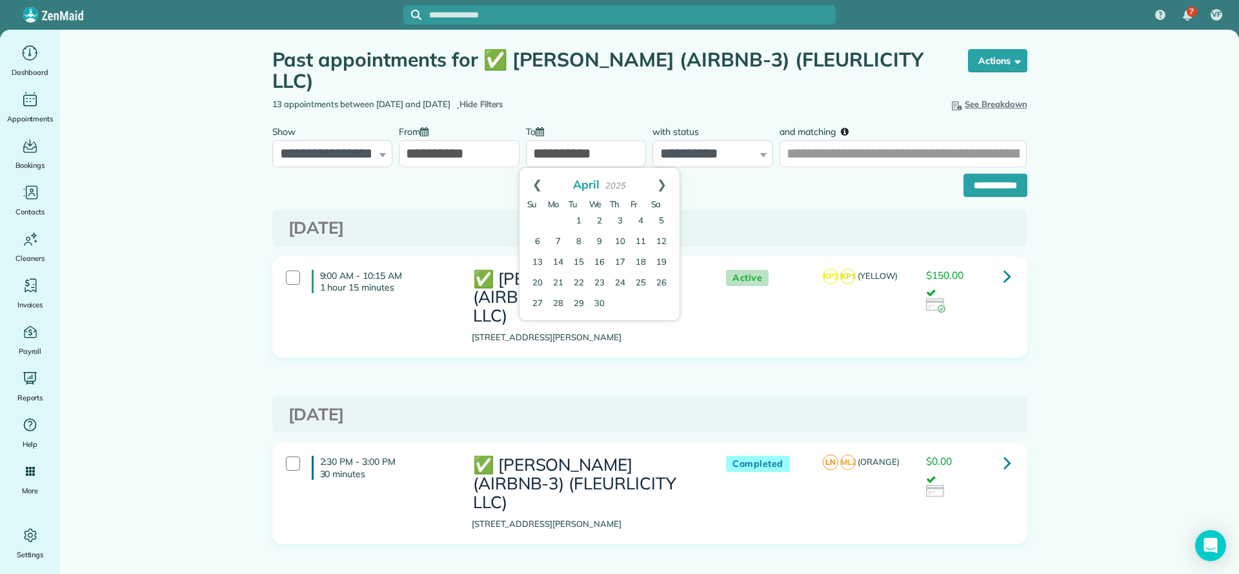
click at [535, 186] on link "Prev" at bounding box center [537, 184] width 35 height 32
click at [581, 304] on link "31" at bounding box center [579, 304] width 21 height 21
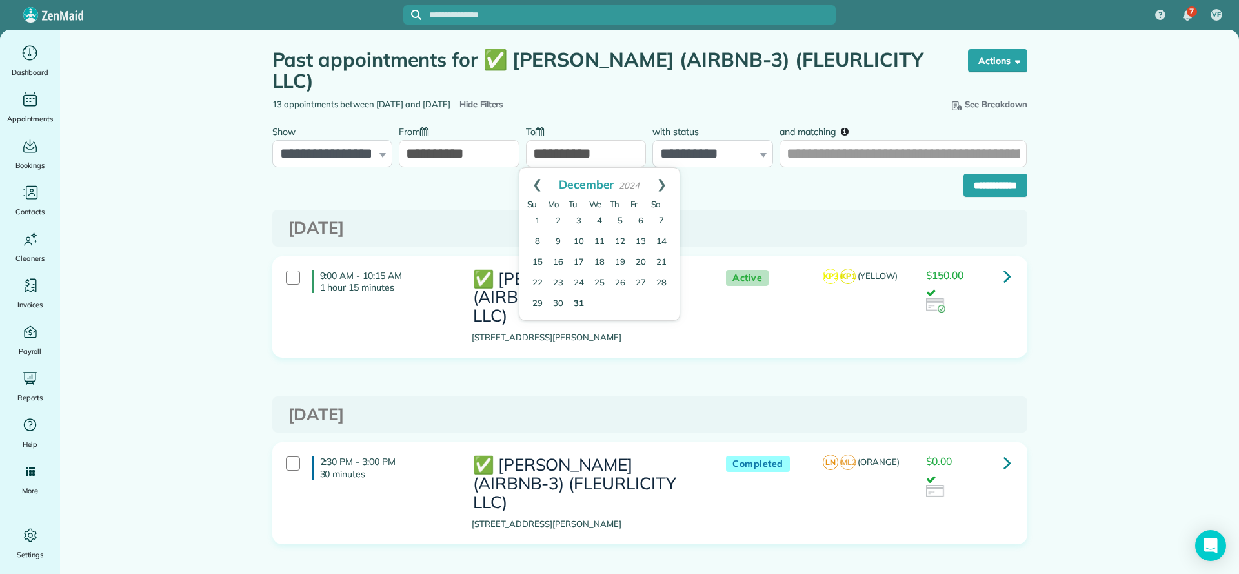
type input "**********"
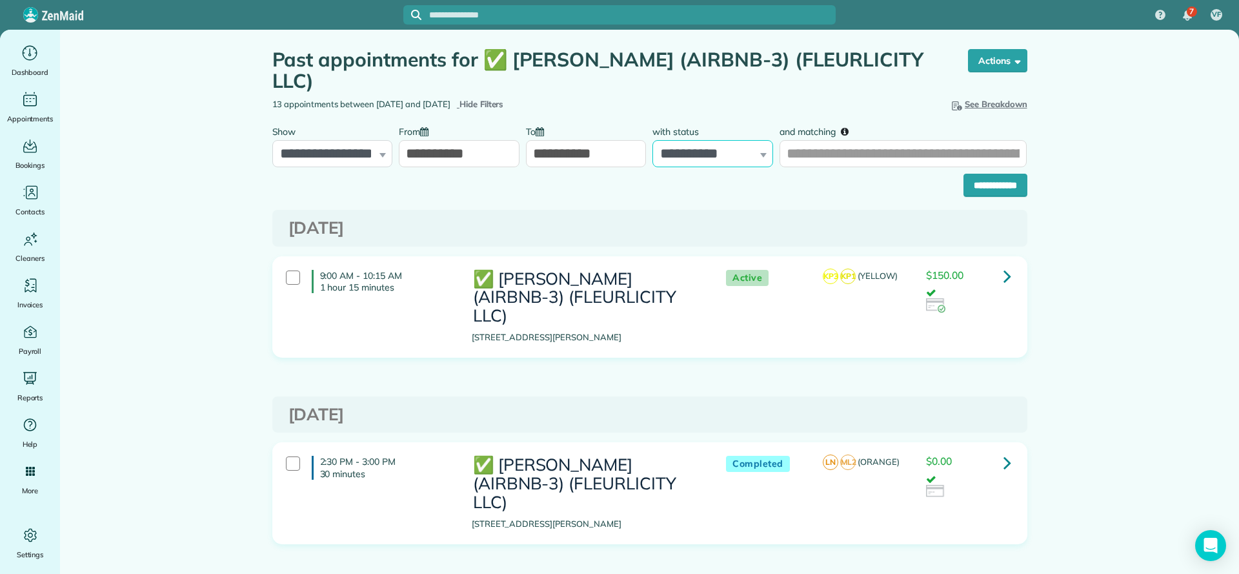
click at [715, 157] on select "**********" at bounding box center [712, 153] width 121 height 27
click at [727, 155] on select "**********" at bounding box center [712, 153] width 121 height 27
click at [872, 157] on input "and matching" at bounding box center [903, 153] width 247 height 27
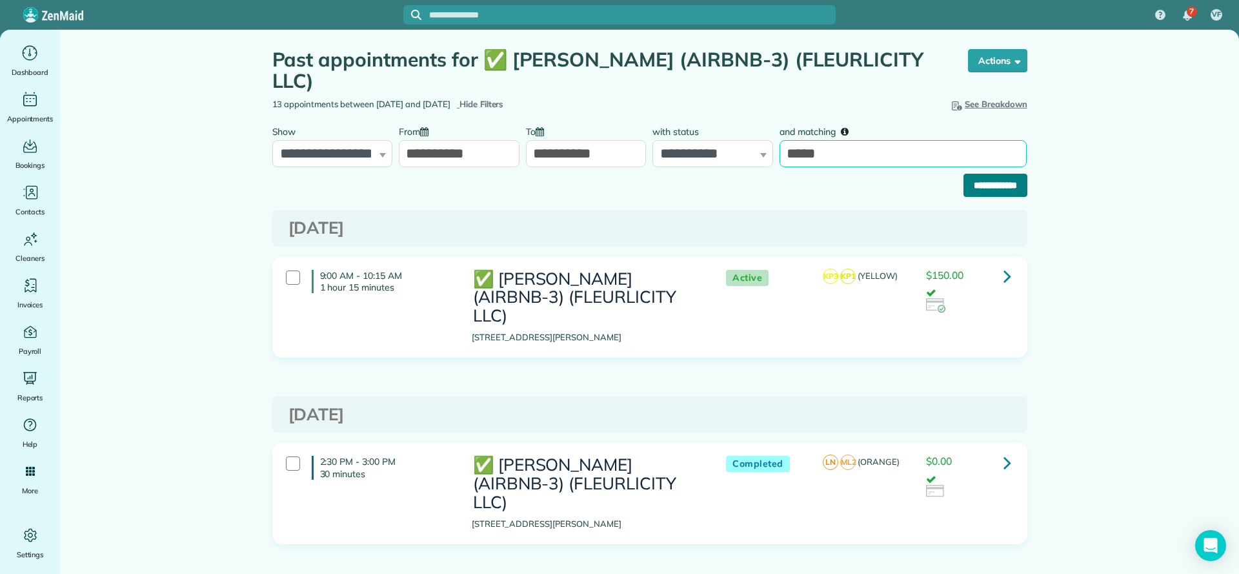
type input "*****"
click at [993, 188] on input "**********" at bounding box center [996, 185] width 64 height 23
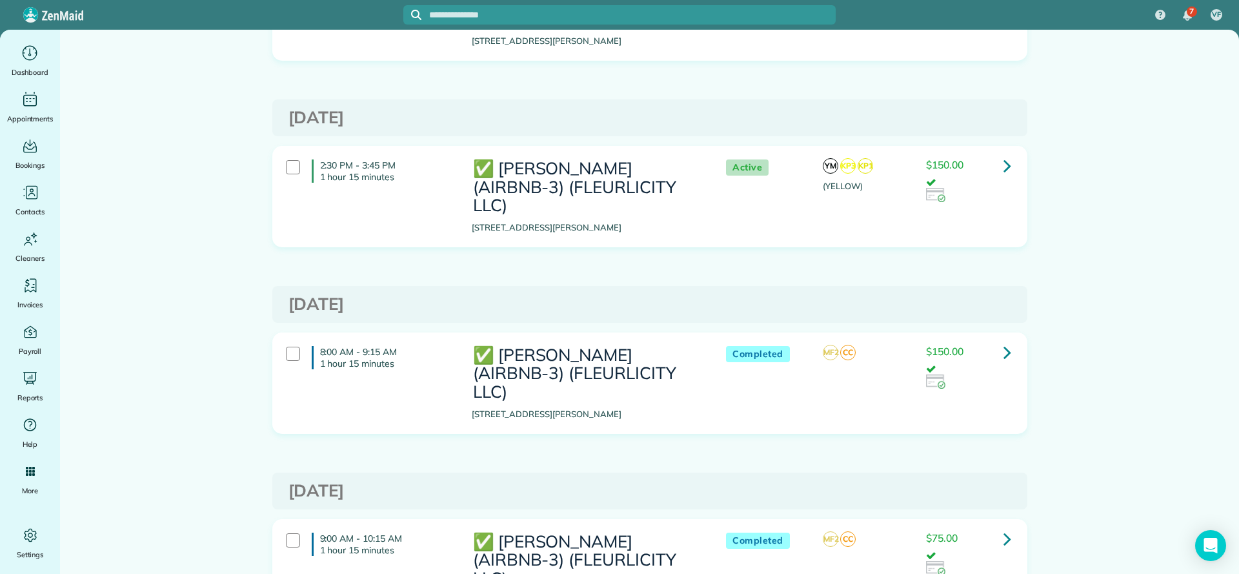
scroll to position [5615, 0]
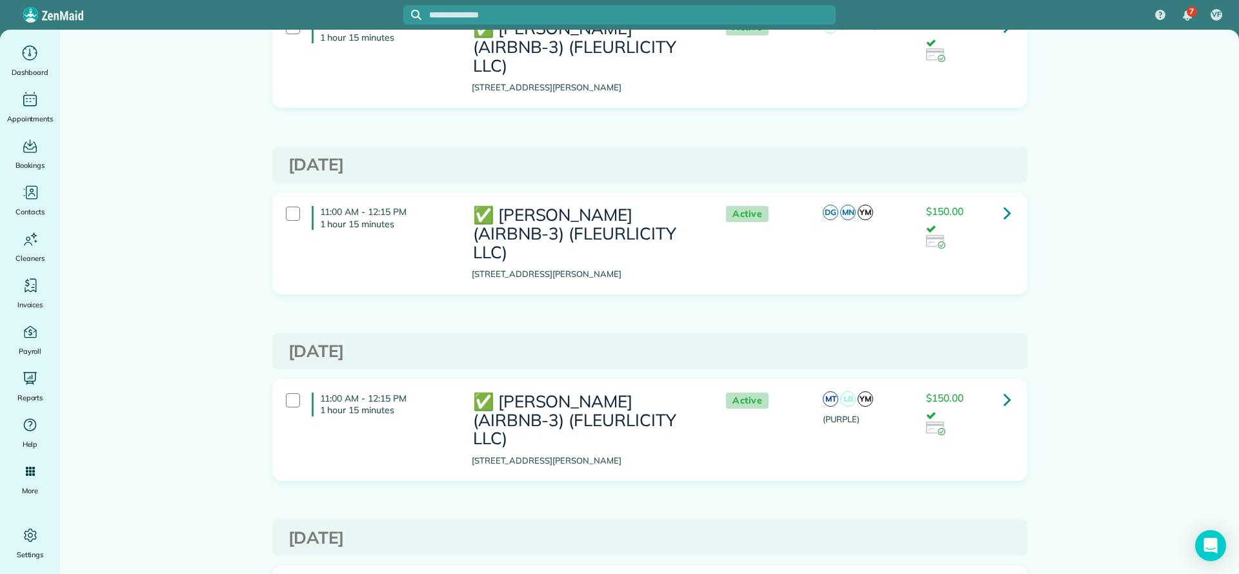
scroll to position [0, 0]
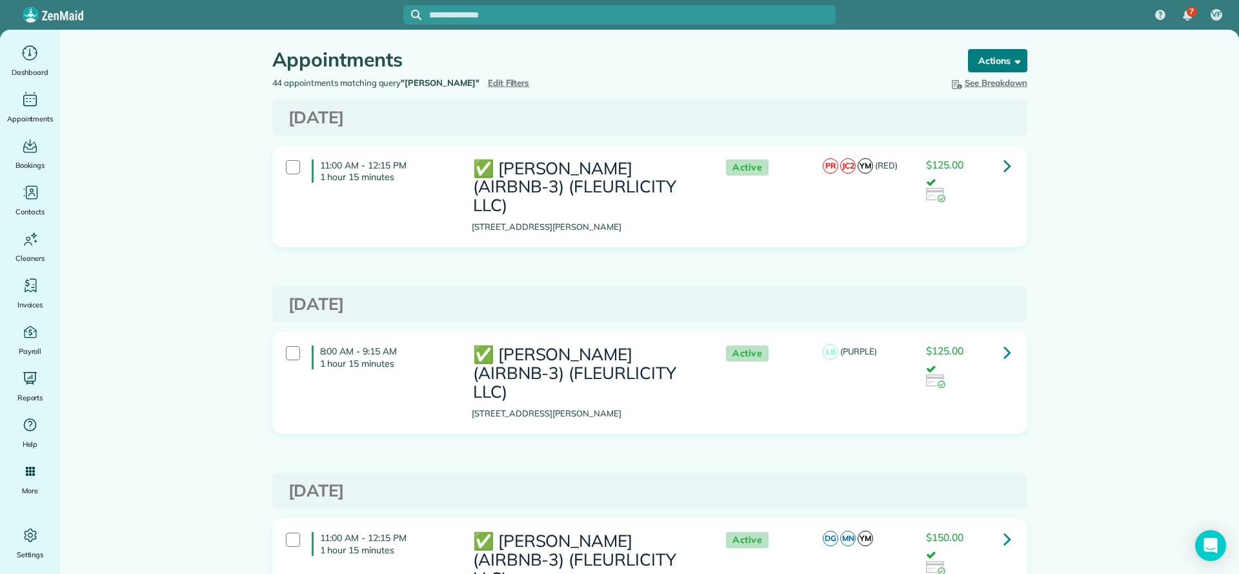
click at [1011, 59] on span "button" at bounding box center [1016, 61] width 10 height 10
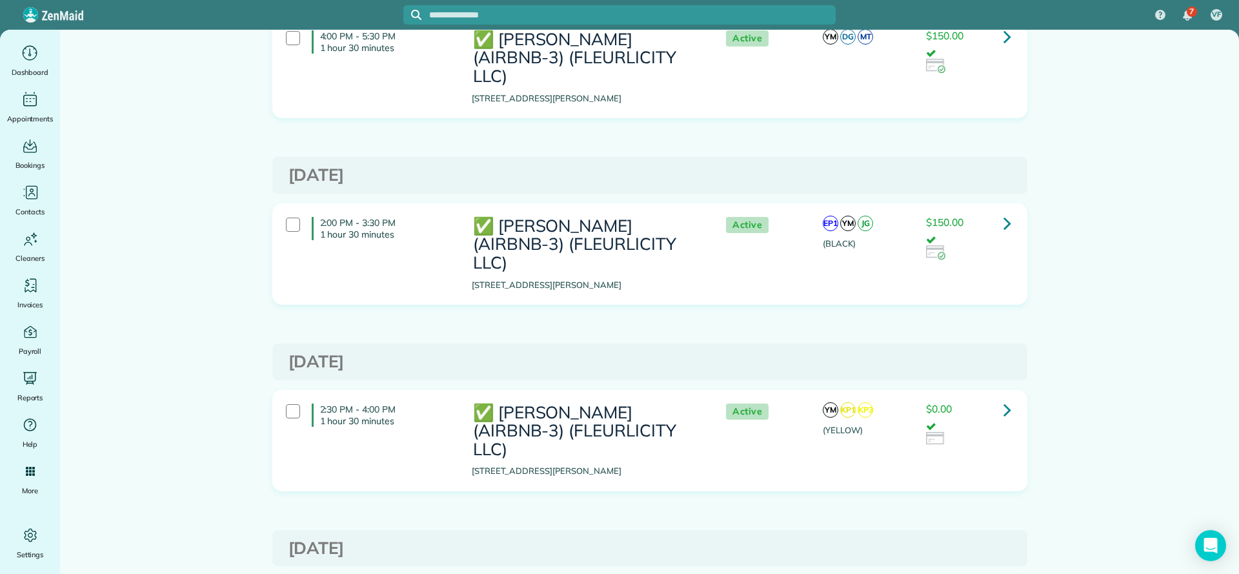
scroll to position [1227, 0]
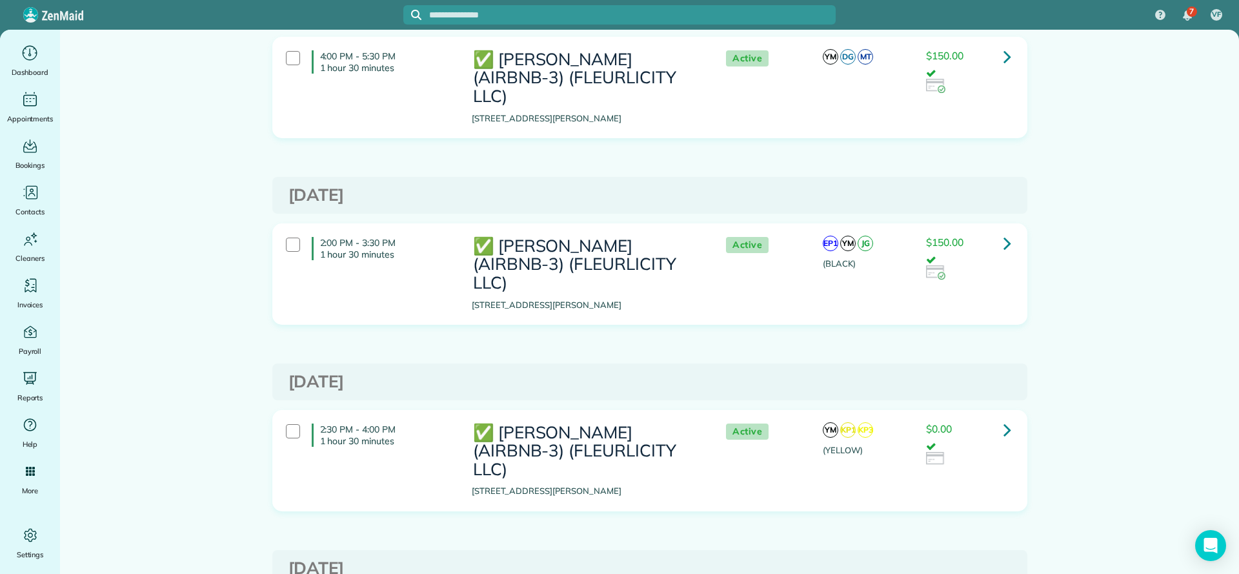
click at [1005, 417] on link at bounding box center [1008, 430] width 26 height 26
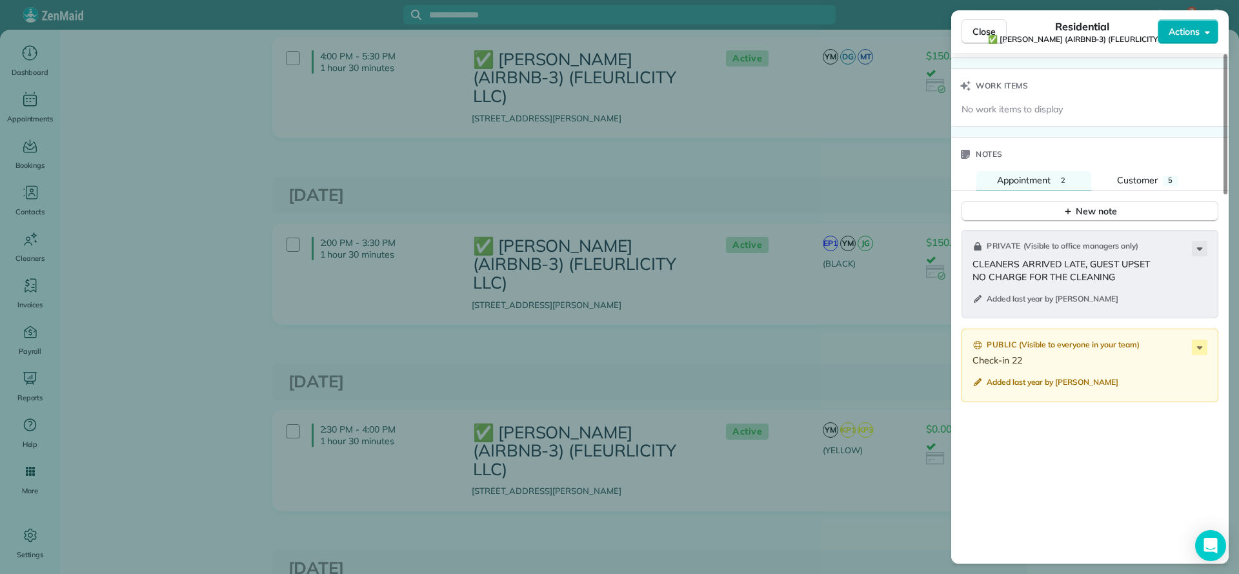
scroll to position [1055, 0]
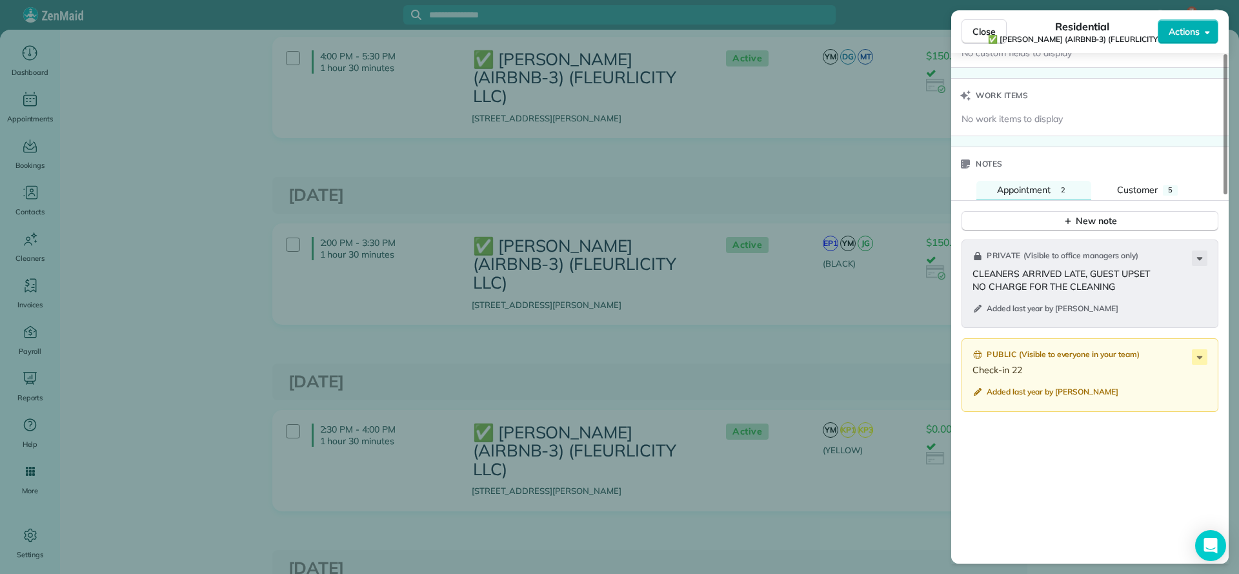
click at [856, 64] on div "Close Residential ✅ [PERSON_NAME] (AIRBNB-3) (FLEURLICITY LLC) Actions Status A…" at bounding box center [619, 287] width 1239 height 574
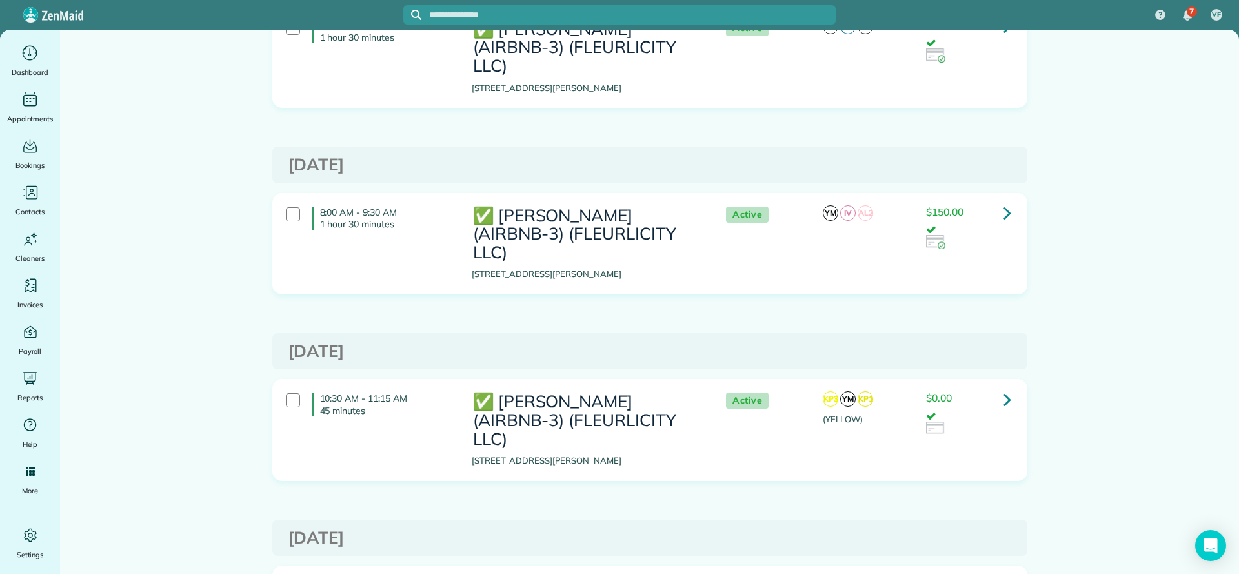
scroll to position [2970, 0]
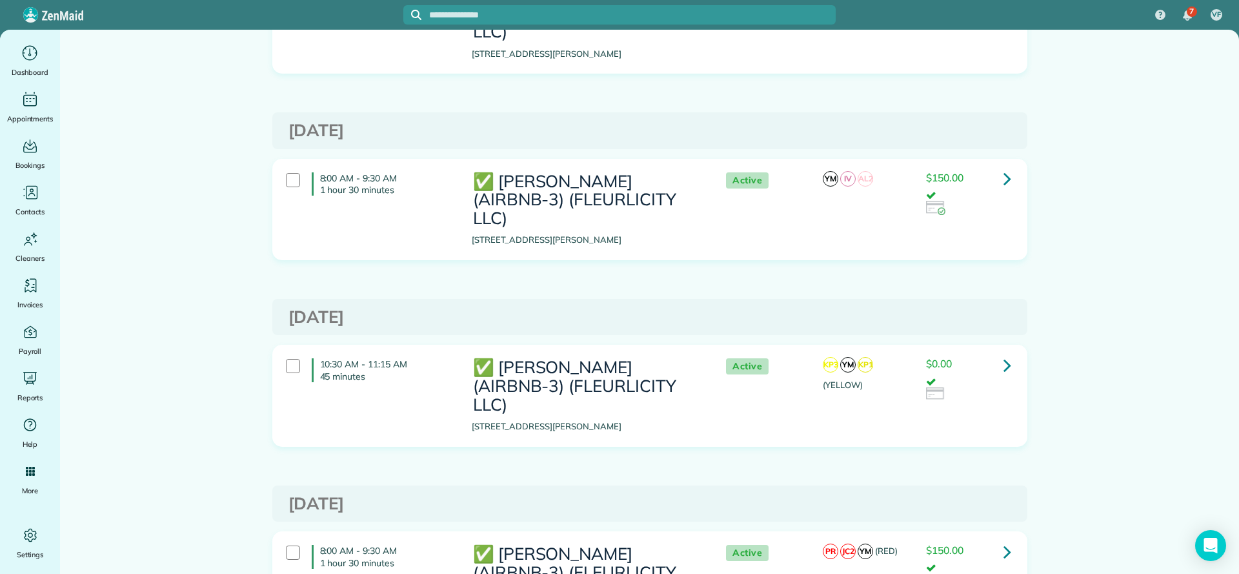
click at [1005, 352] on link at bounding box center [1008, 365] width 26 height 26
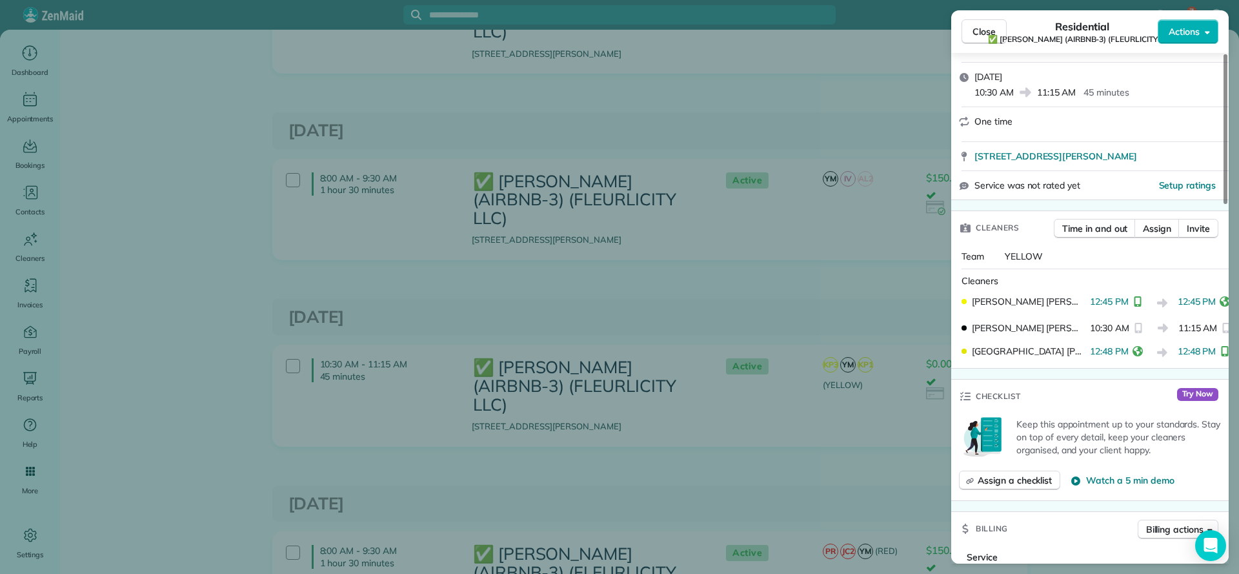
scroll to position [196, 0]
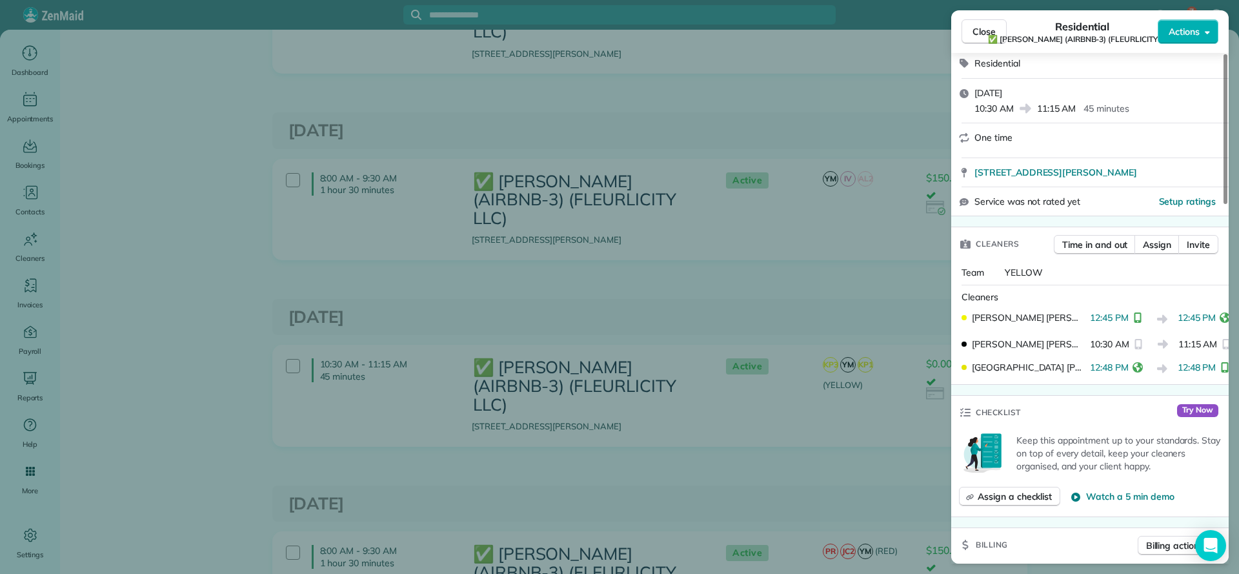
click at [870, 349] on div "Close Residential ✅ LARRY COSSE (AIRBNB-3) (FLEURLICITY LLC) Actions Status Act…" at bounding box center [619, 287] width 1239 height 574
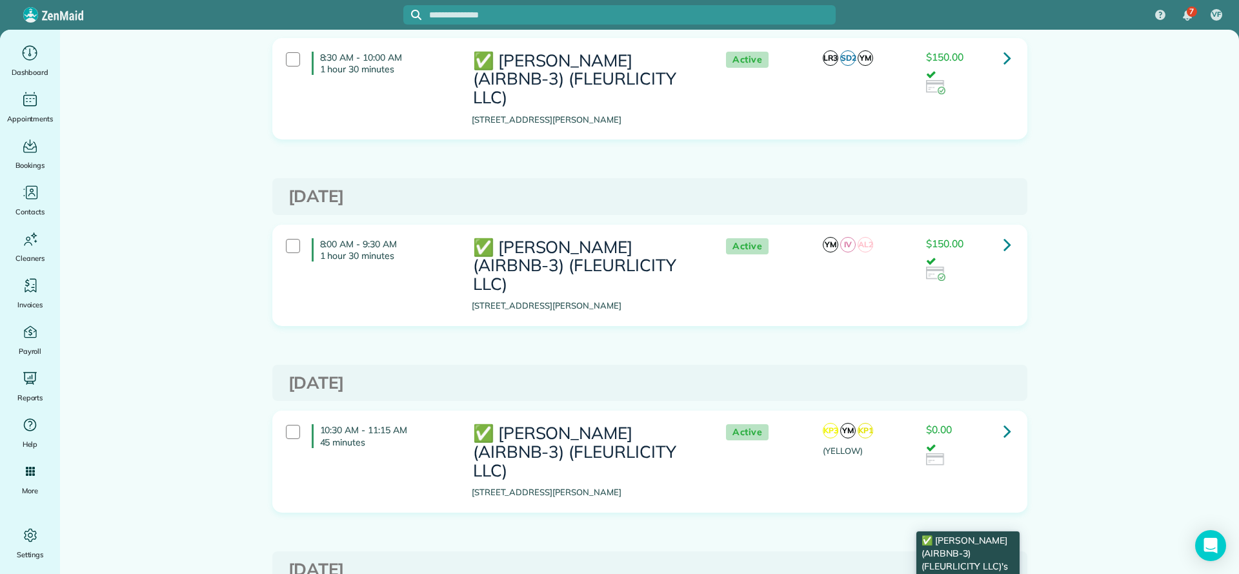
scroll to position [2873, 0]
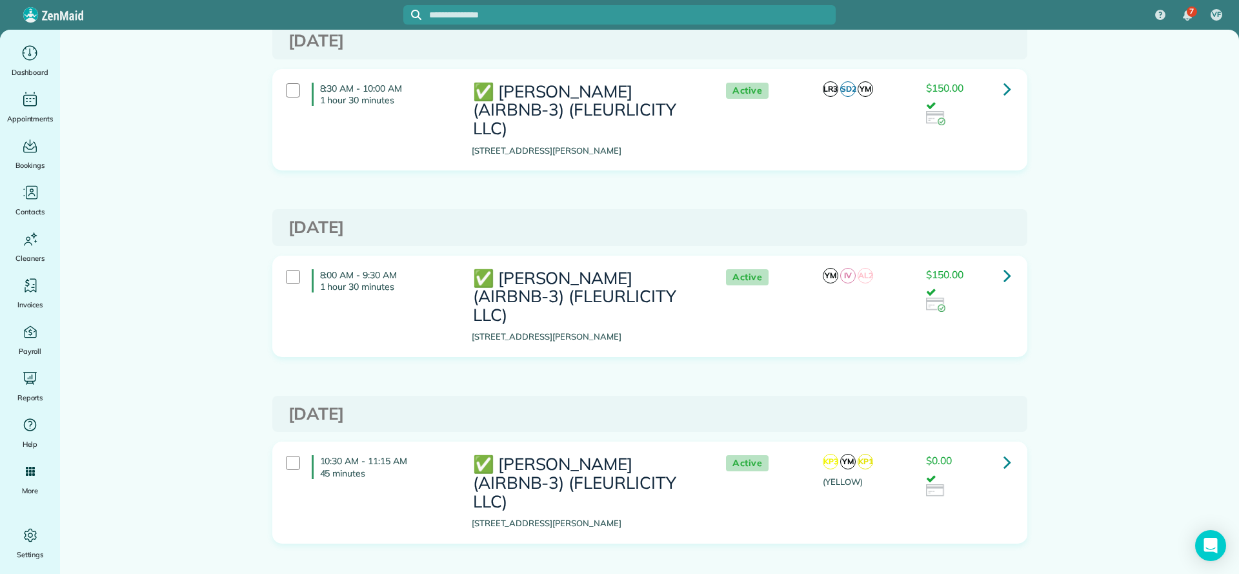
click at [1004, 450] on icon at bounding box center [1008, 461] width 8 height 23
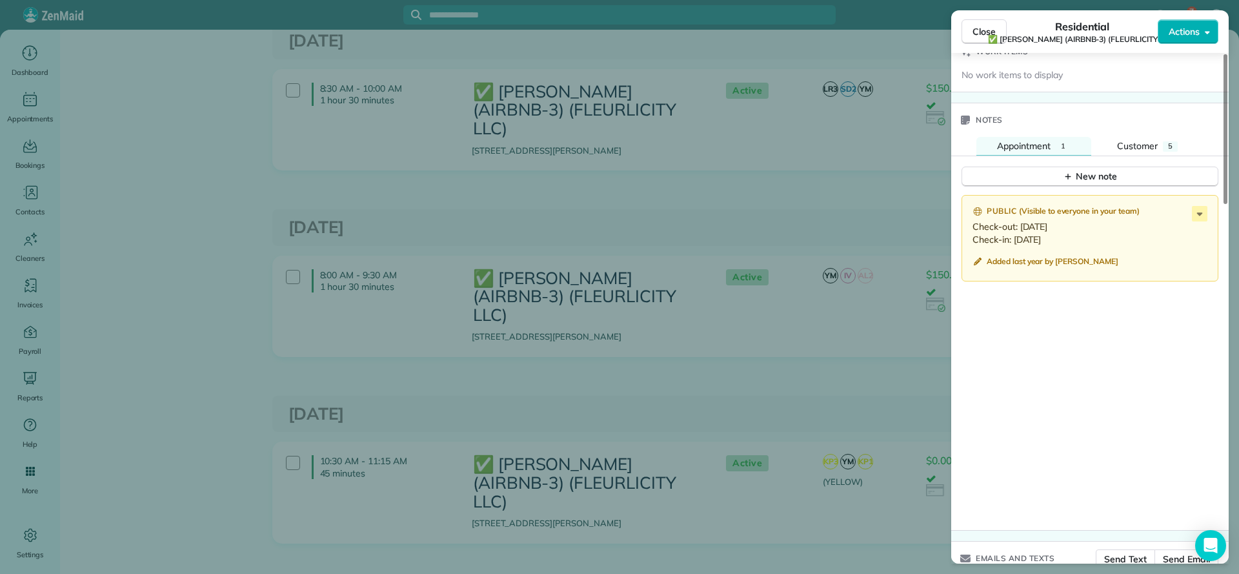
scroll to position [933, 0]
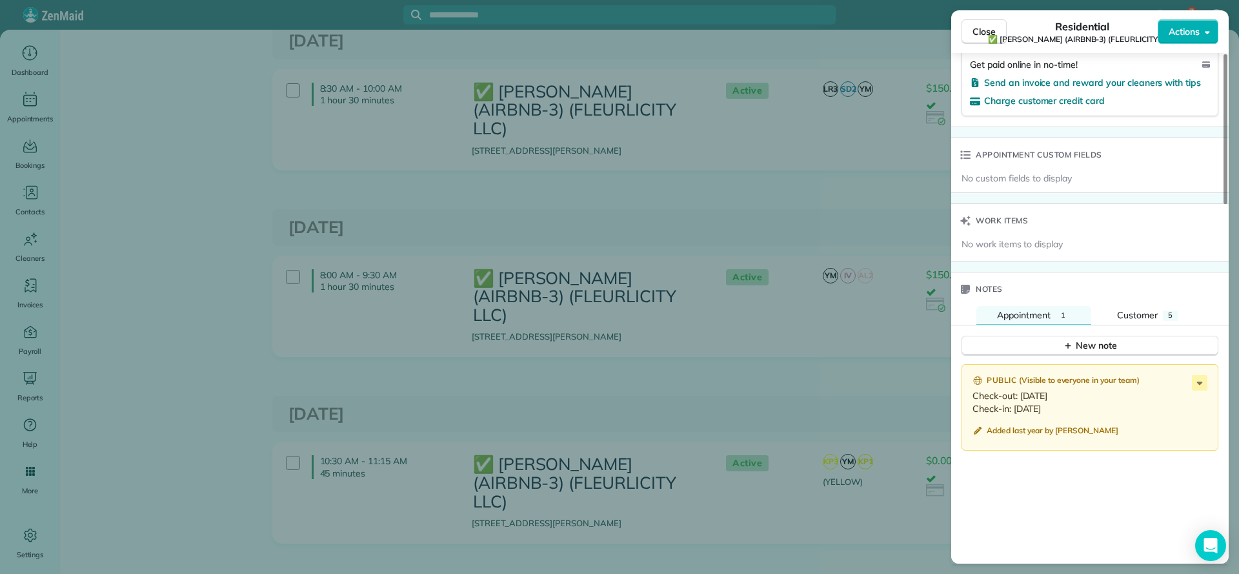
click at [747, 83] on div "Close Residential ✅ LARRY COSSE (AIRBNB-3) (FLEURLICITY LLC) Actions Status Act…" at bounding box center [619, 287] width 1239 height 574
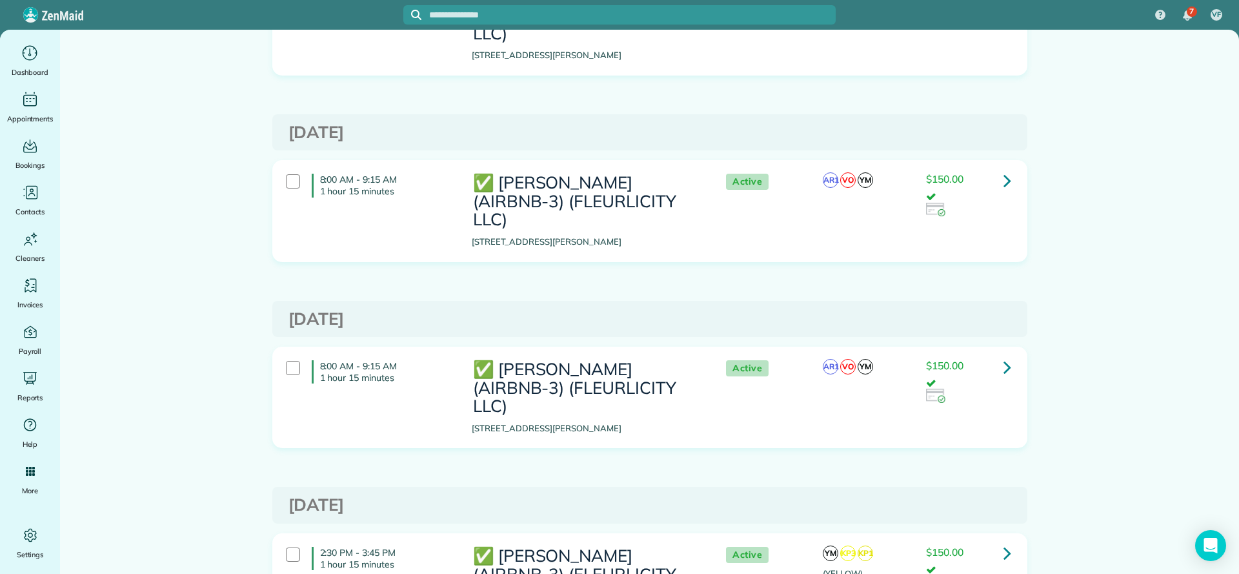
scroll to position [5197, 0]
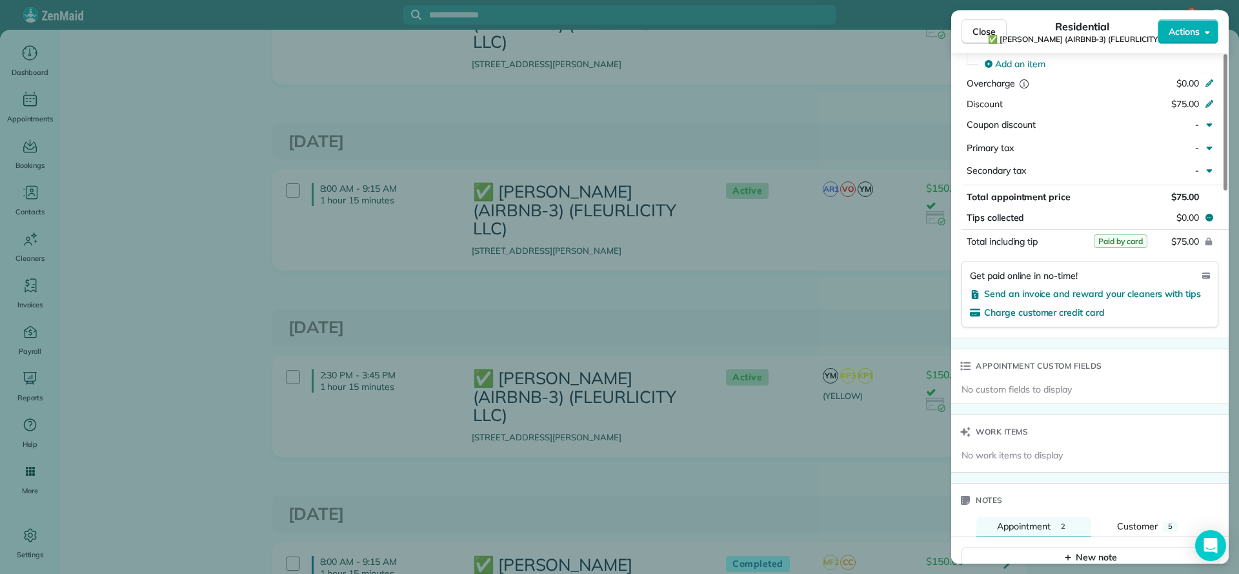
scroll to position [1162, 0]
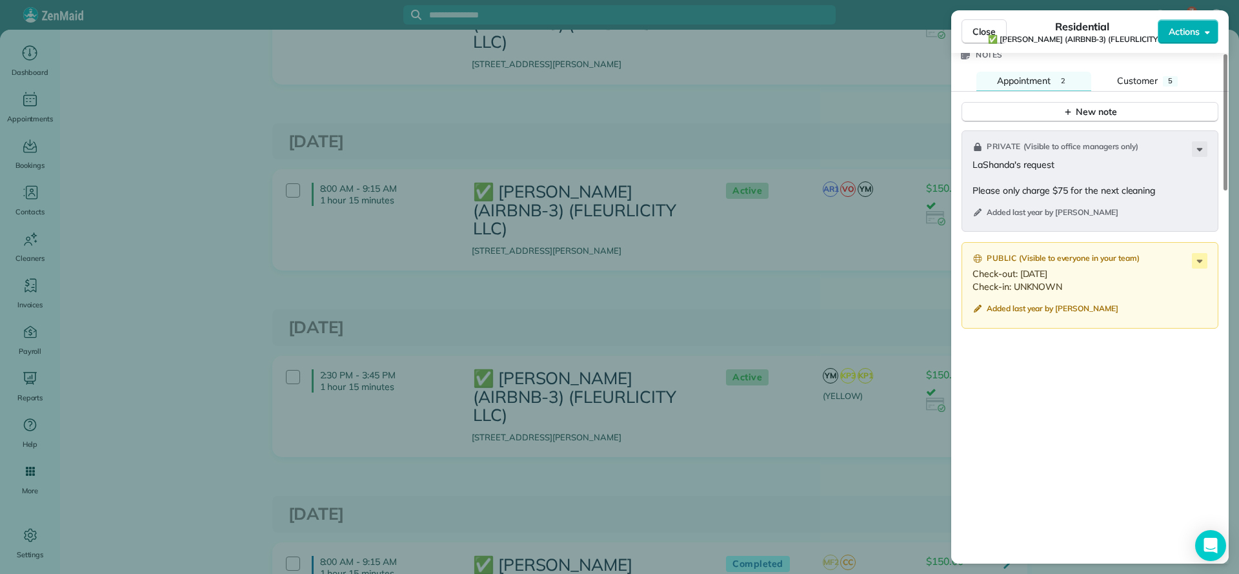
click at [907, 287] on div "Close Residential ✅ LARRY COSSE (AIRBNB-3) (FLEURLICITY LLC) Actions Status Com…" at bounding box center [619, 287] width 1239 height 574
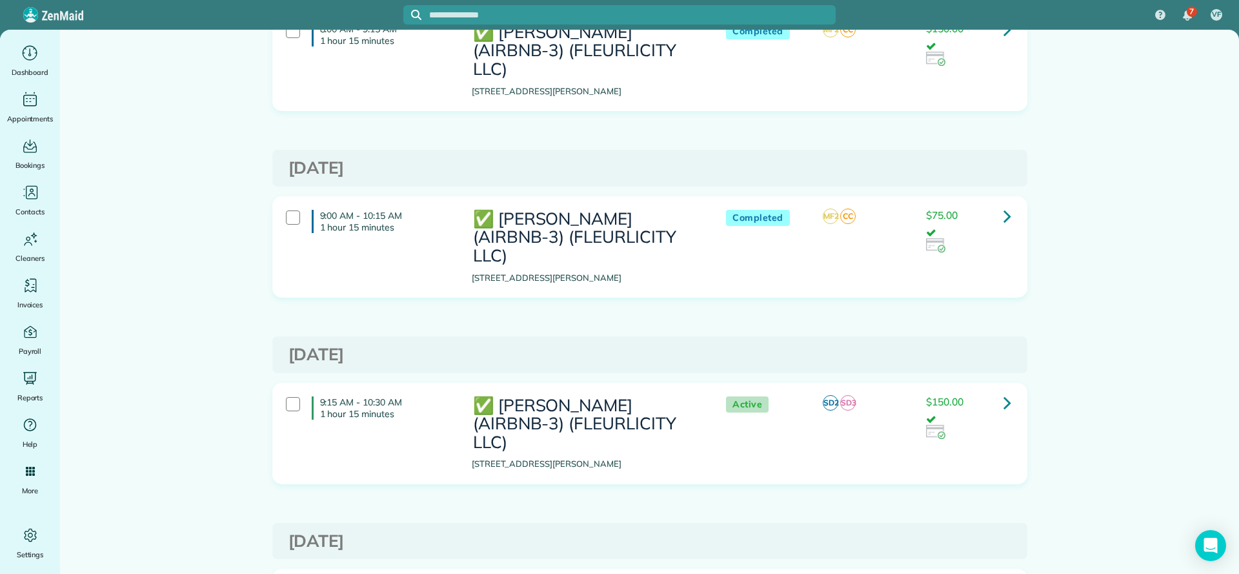
scroll to position [5777, 0]
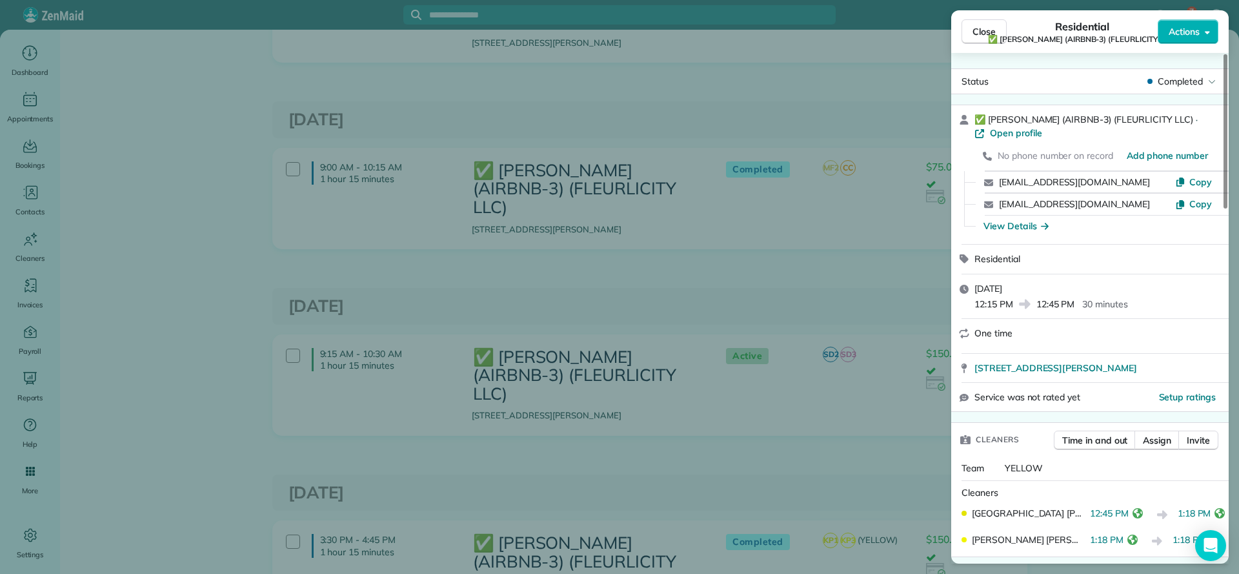
scroll to position [968, 0]
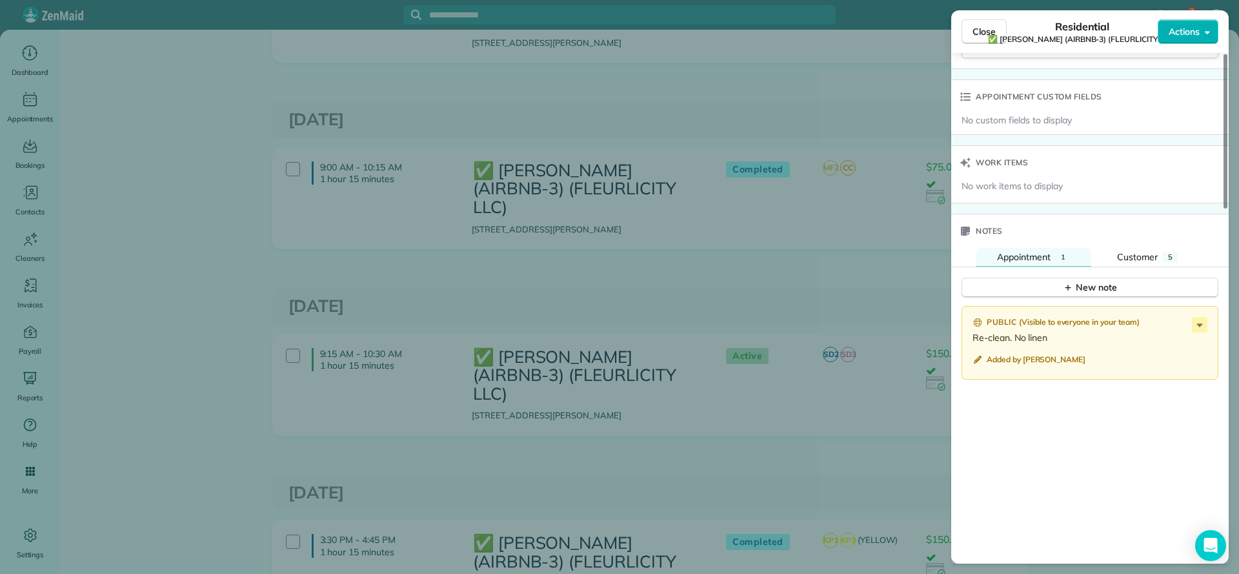
click at [823, 230] on div "Close Residential ✅ LARRY COSSE (AIRBNB-3) (FLEURLICITY LLC) Actions Status Com…" at bounding box center [619, 287] width 1239 height 574
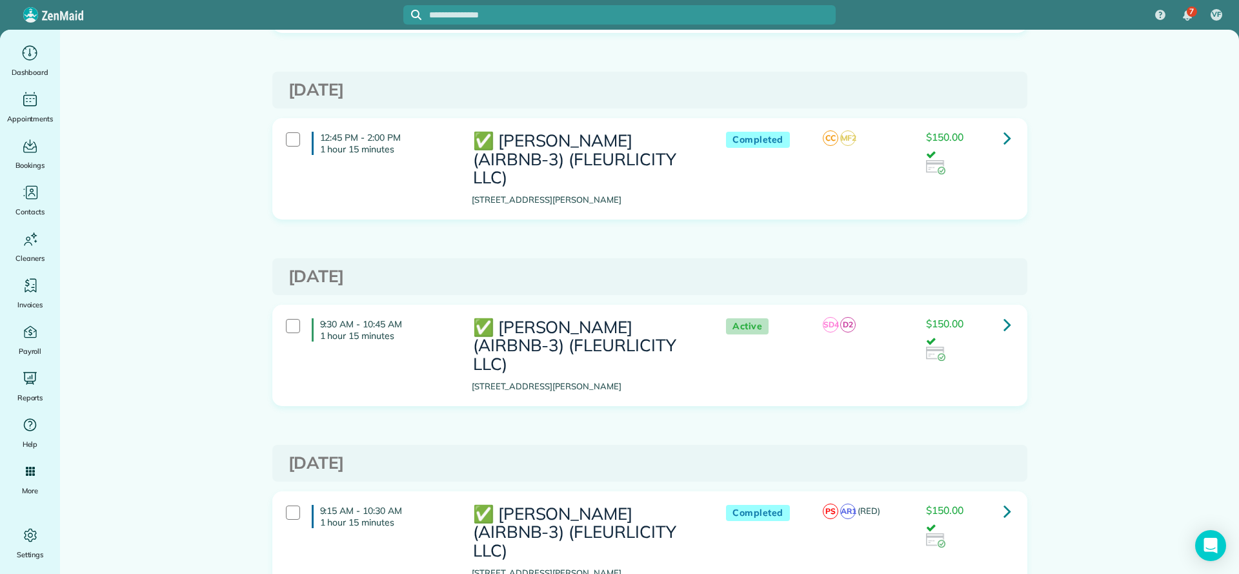
scroll to position [6939, 0]
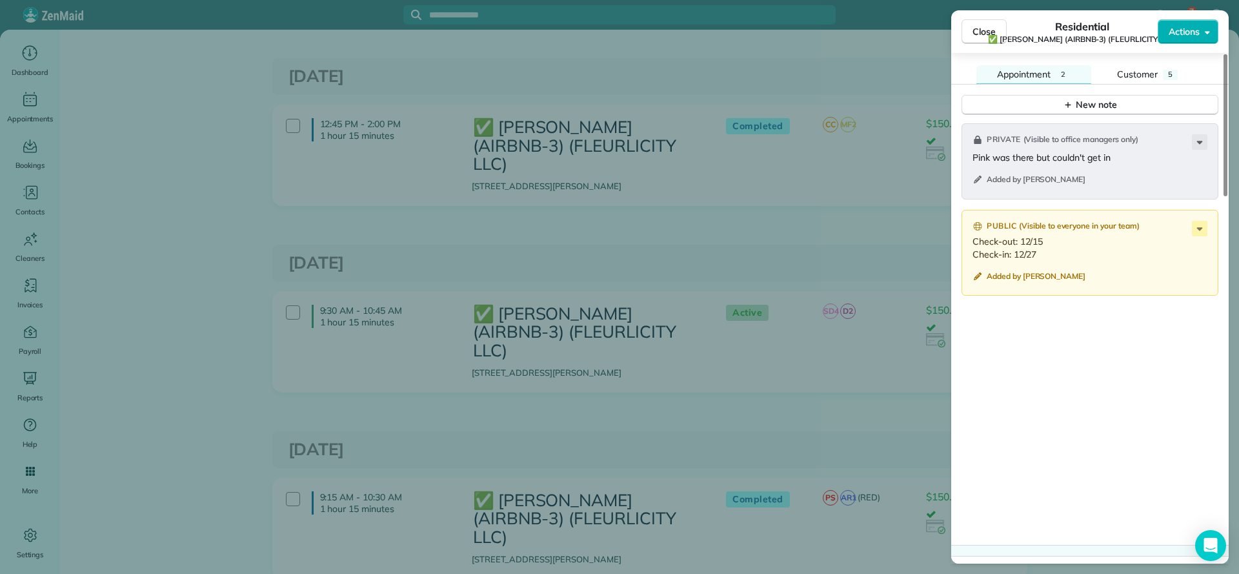
scroll to position [1124, 0]
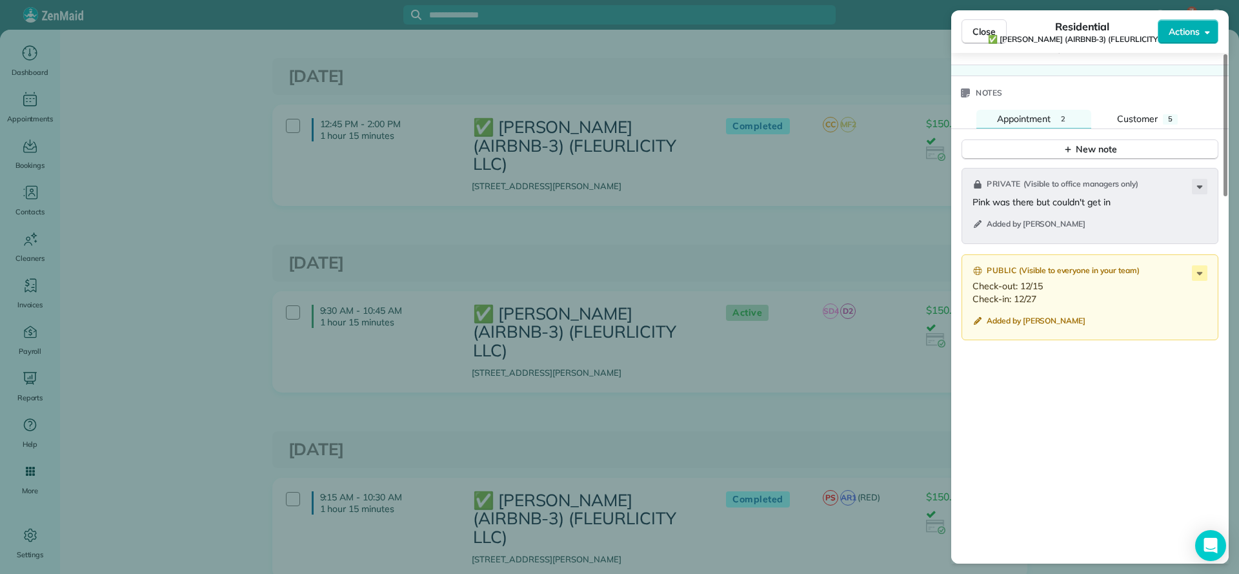
click at [808, 246] on div "Close Residential ✅ LARRY COSSE (AIRBNB-3) (FLEURLICITY LLC) Actions Status Act…" at bounding box center [619, 287] width 1239 height 574
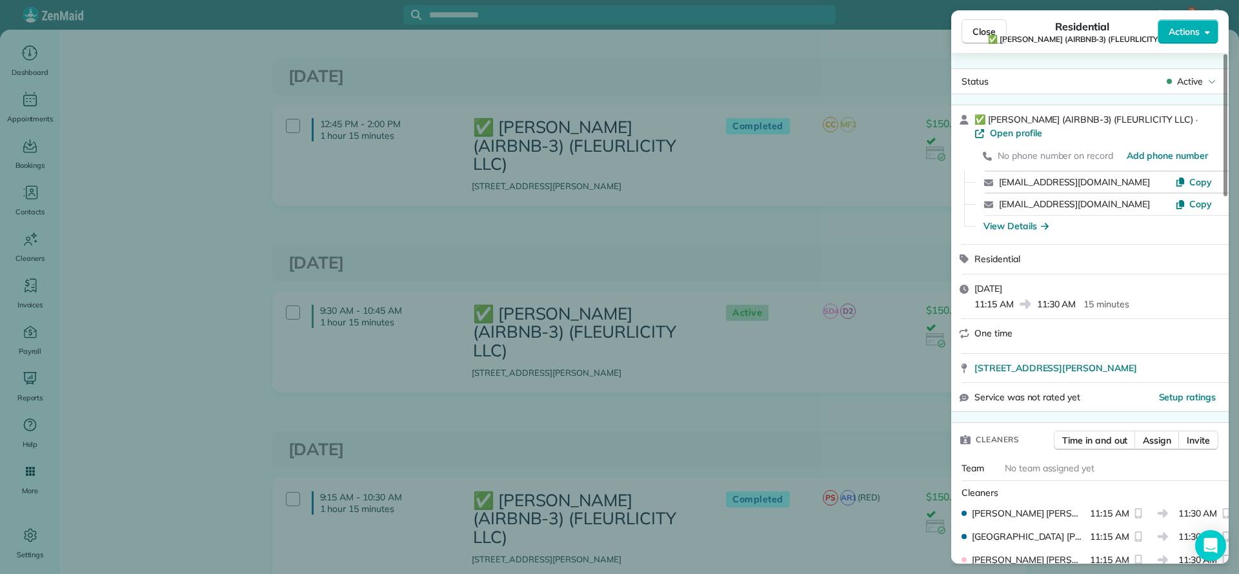
click at [881, 245] on div "Close Residential ✅ LARRY COSSE (AIRBNB-3) (FLEURLICITY LLC) Actions Status Act…" at bounding box center [619, 287] width 1239 height 574
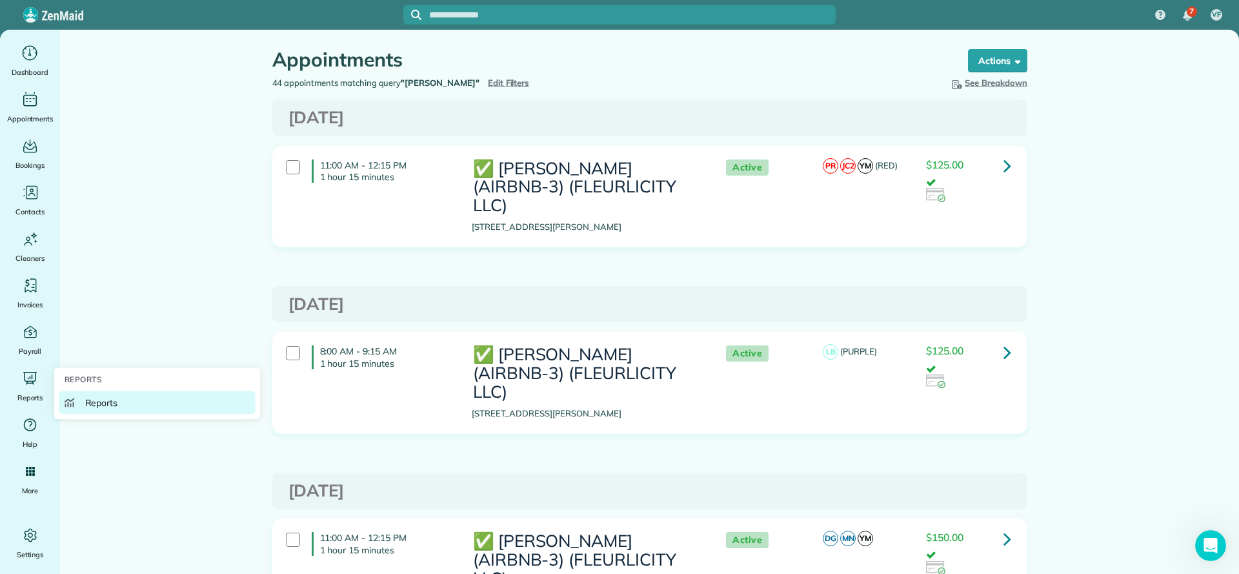
click at [106, 399] on span "Reports" at bounding box center [101, 402] width 33 height 13
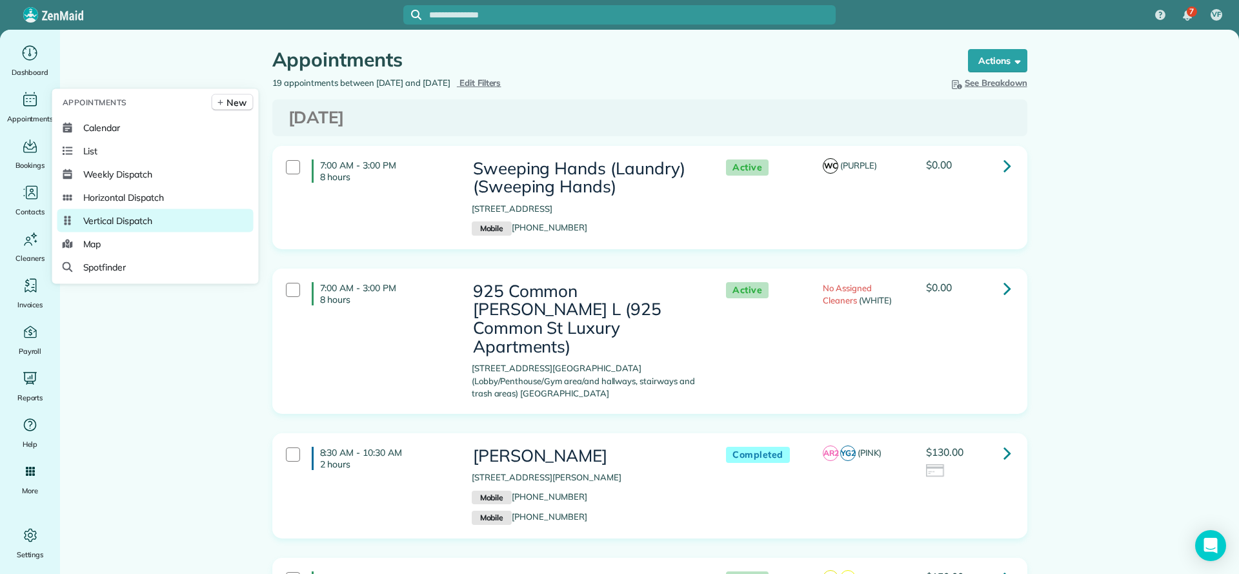
click at [182, 219] on link "Vertical Dispatch" at bounding box center [155, 220] width 196 height 23
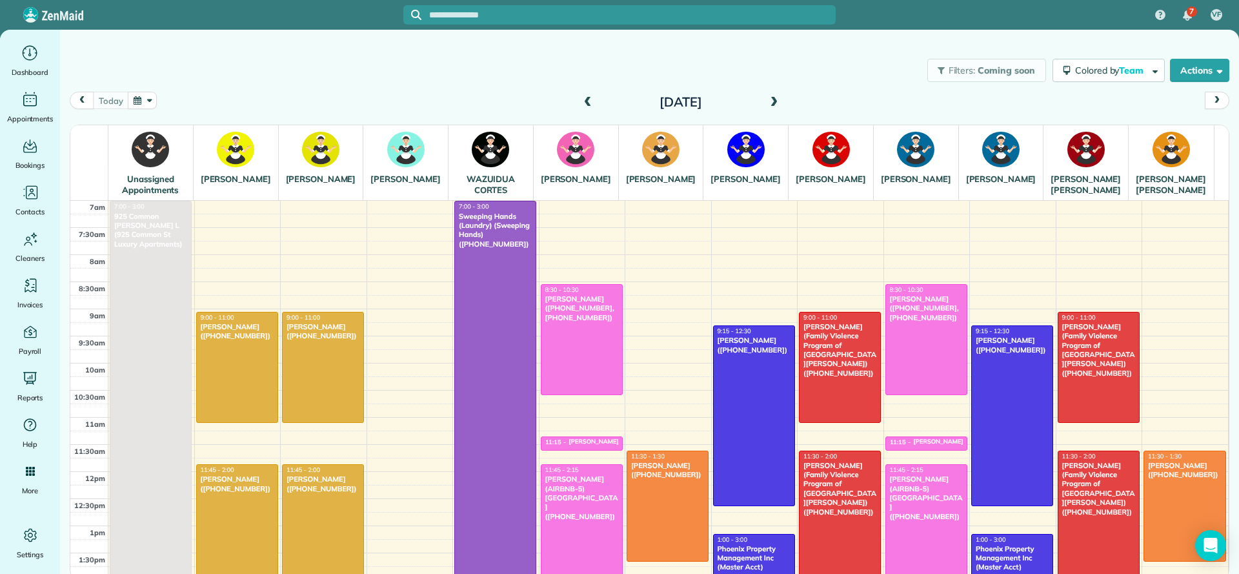
click at [775, 105] on span at bounding box center [774, 103] width 14 height 12
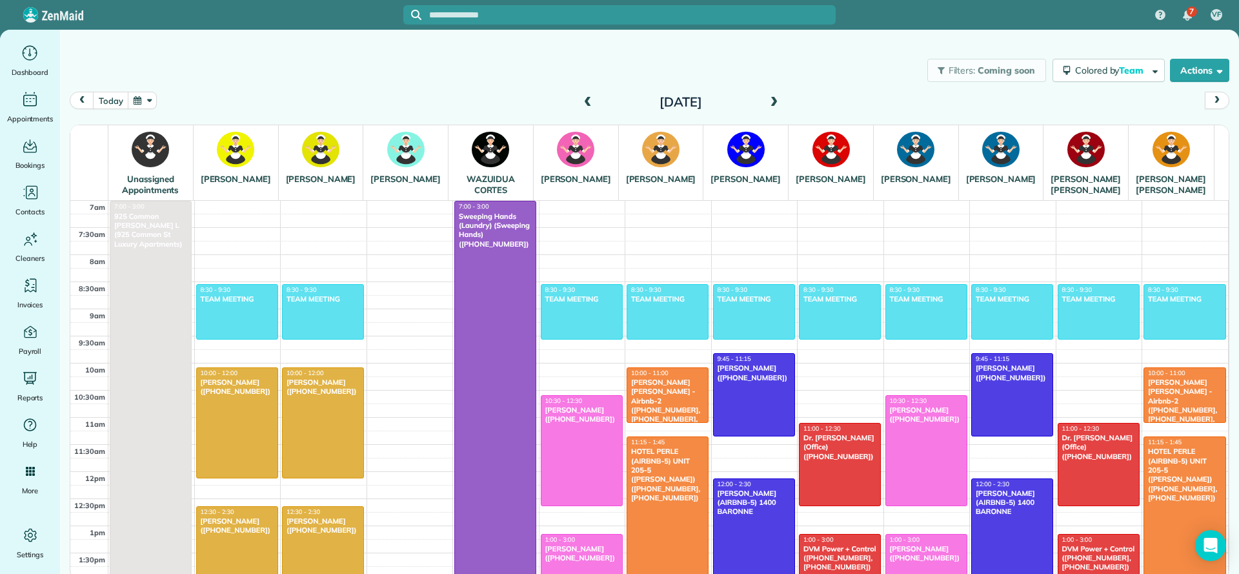
click at [589, 101] on span at bounding box center [588, 103] width 14 height 12
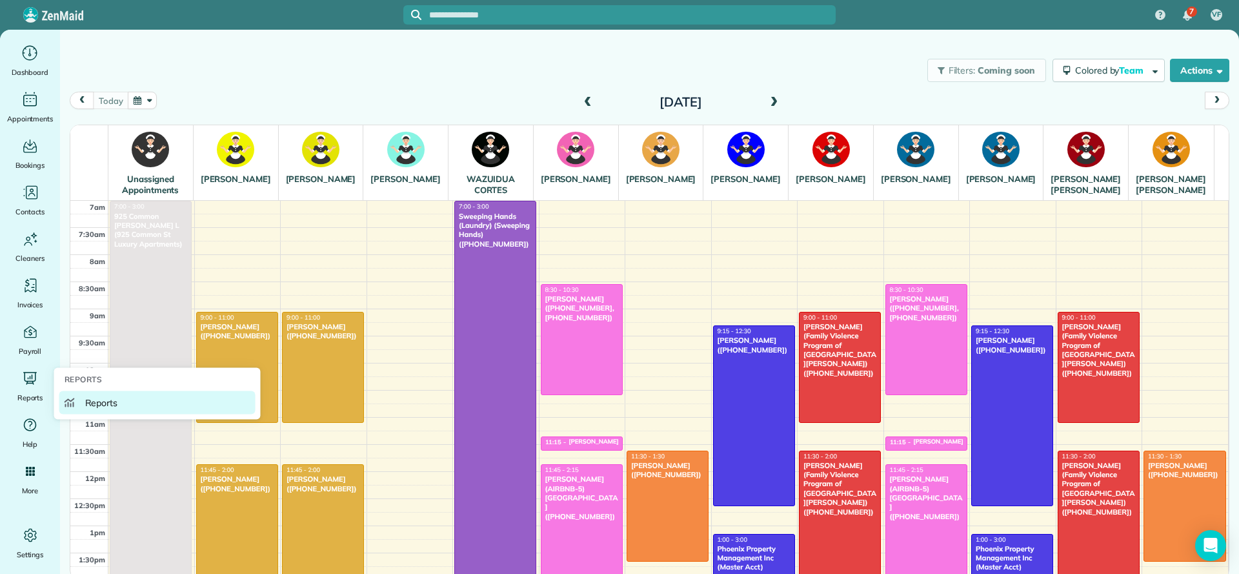
click at [106, 397] on span "Reports" at bounding box center [101, 402] width 33 height 13
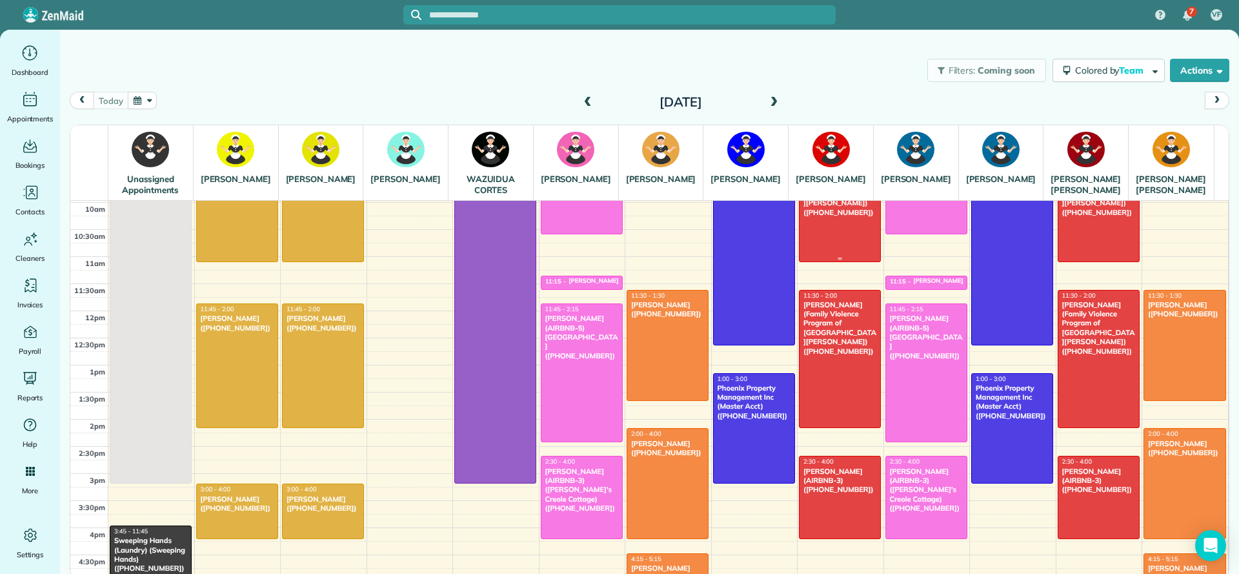
scroll to position [194, 0]
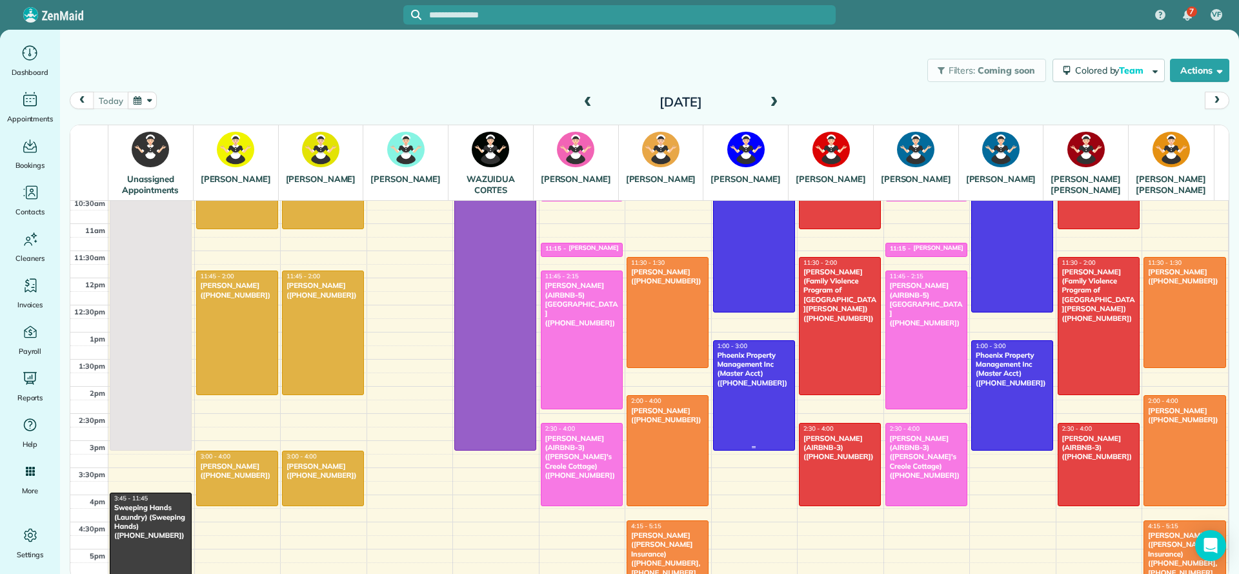
click at [756, 412] on div at bounding box center [754, 396] width 81 height 110
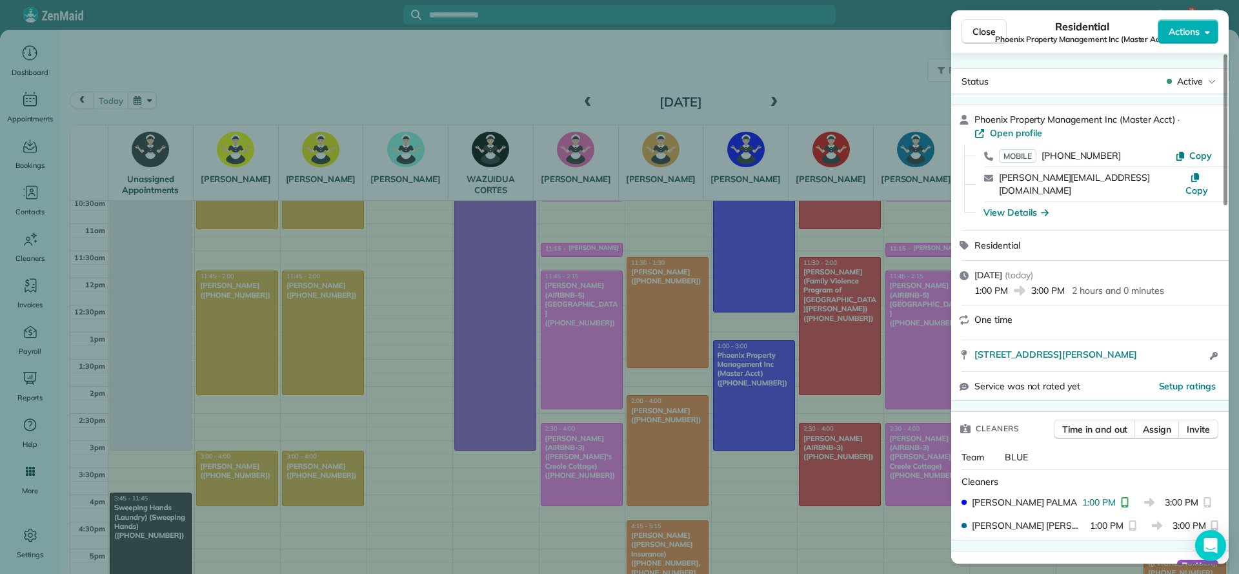
click at [489, 56] on div "Close Residential Phoenix Property Management Inc (Master Acct) Actions Status …" at bounding box center [619, 287] width 1239 height 574
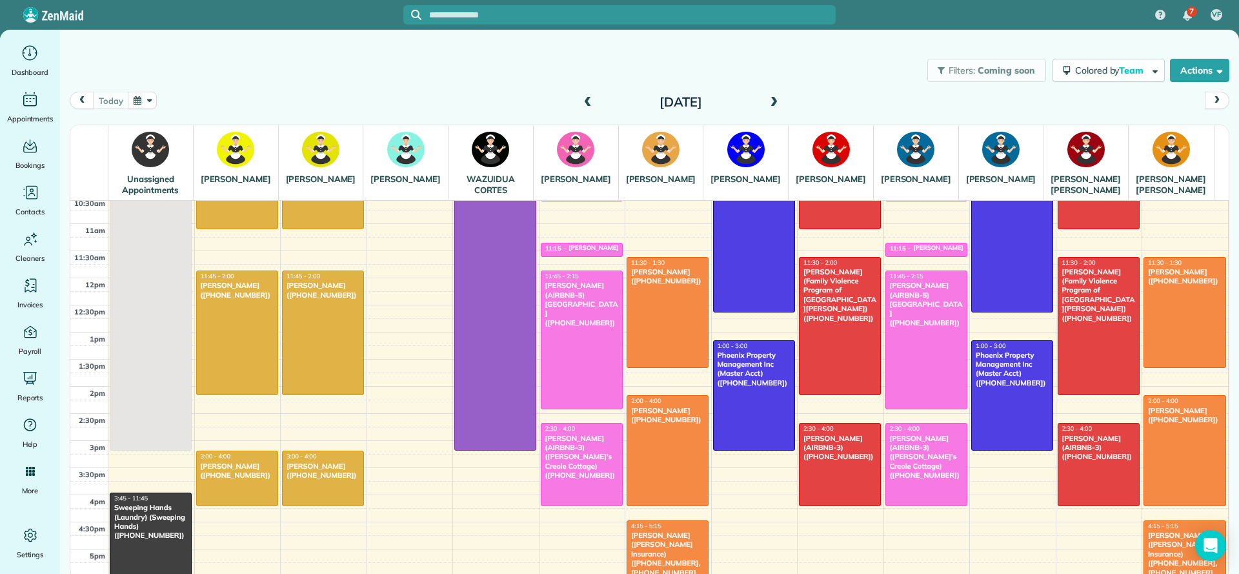
click at [780, 106] on span at bounding box center [774, 103] width 14 height 12
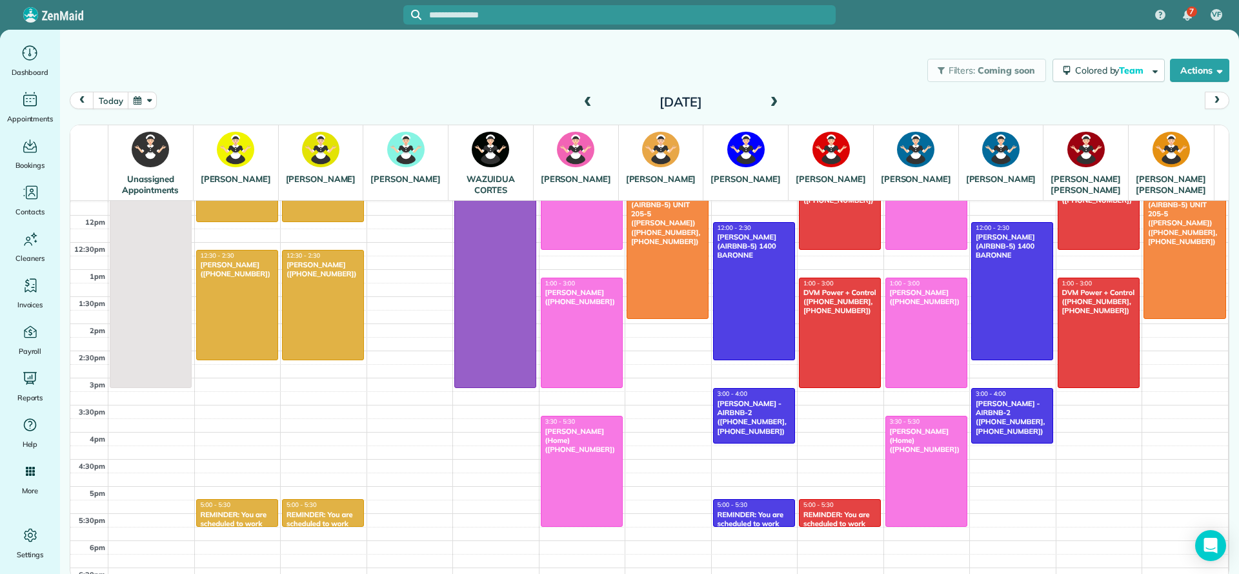
scroll to position [290, 0]
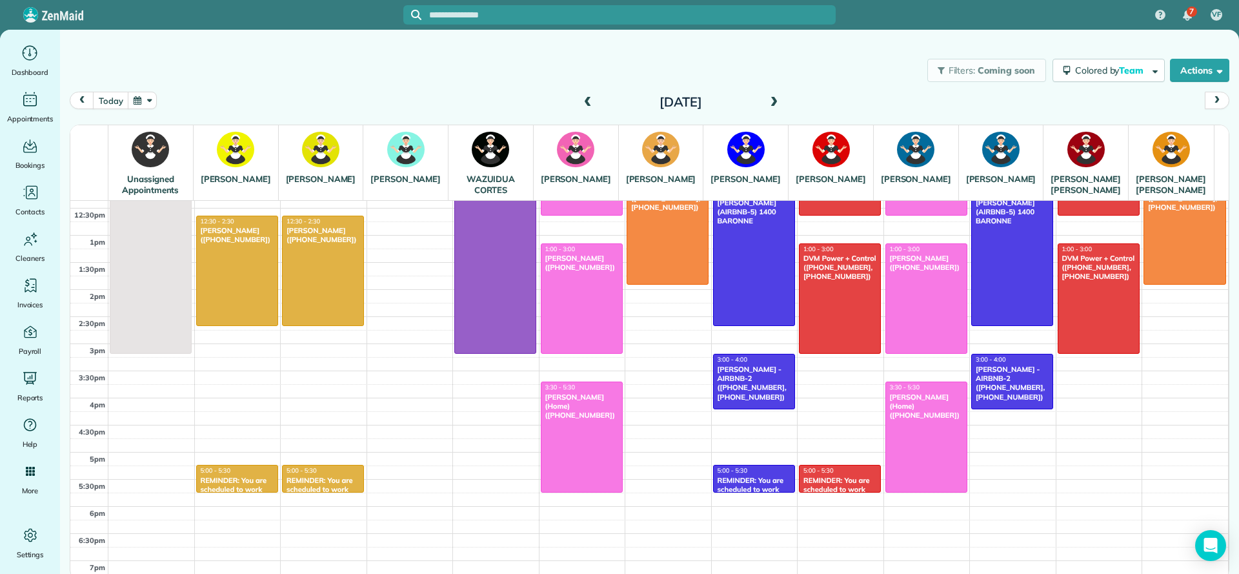
click at [589, 99] on span at bounding box center [588, 103] width 14 height 12
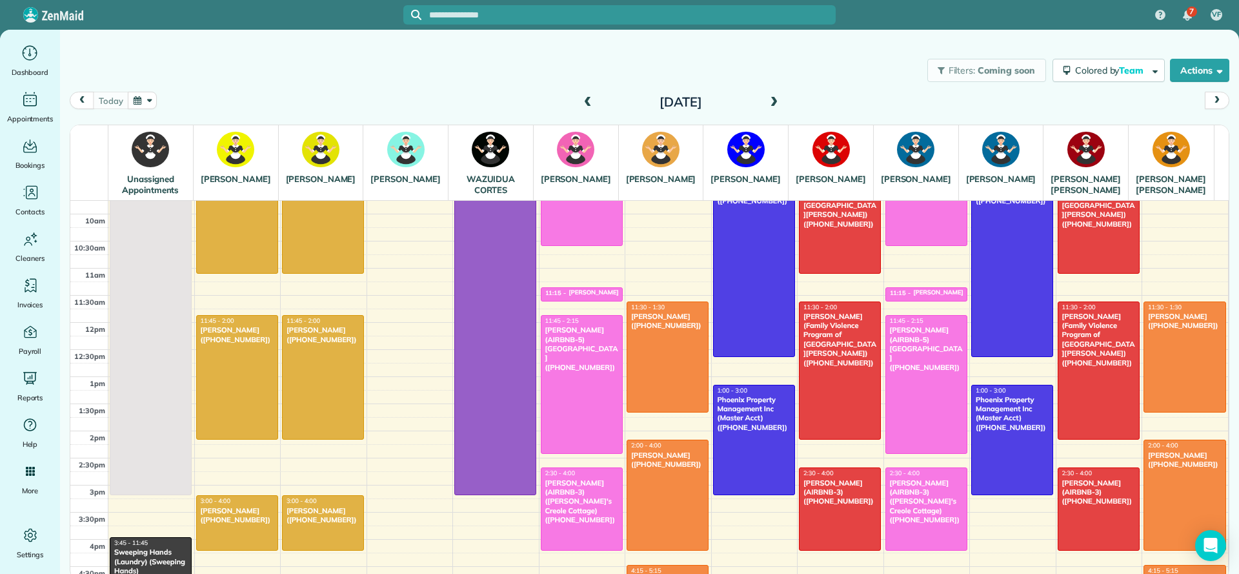
scroll to position [194, 0]
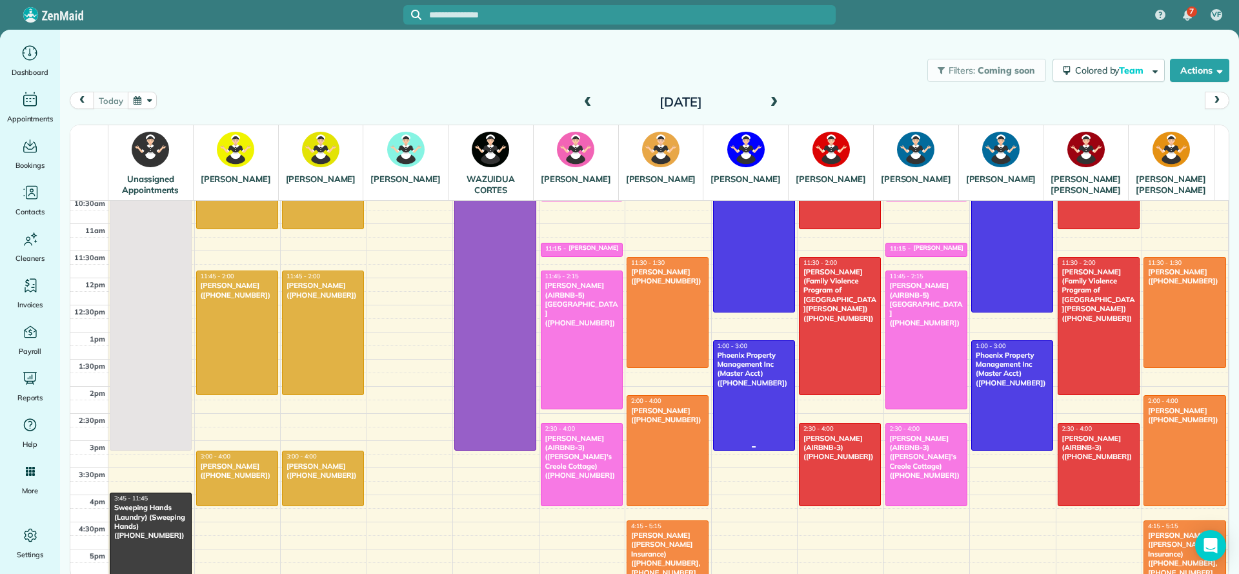
click at [736, 383] on div "Phoenix Property Management Inc (Master Acct) ([PHONE_NUMBER])" at bounding box center [754, 368] width 74 height 37
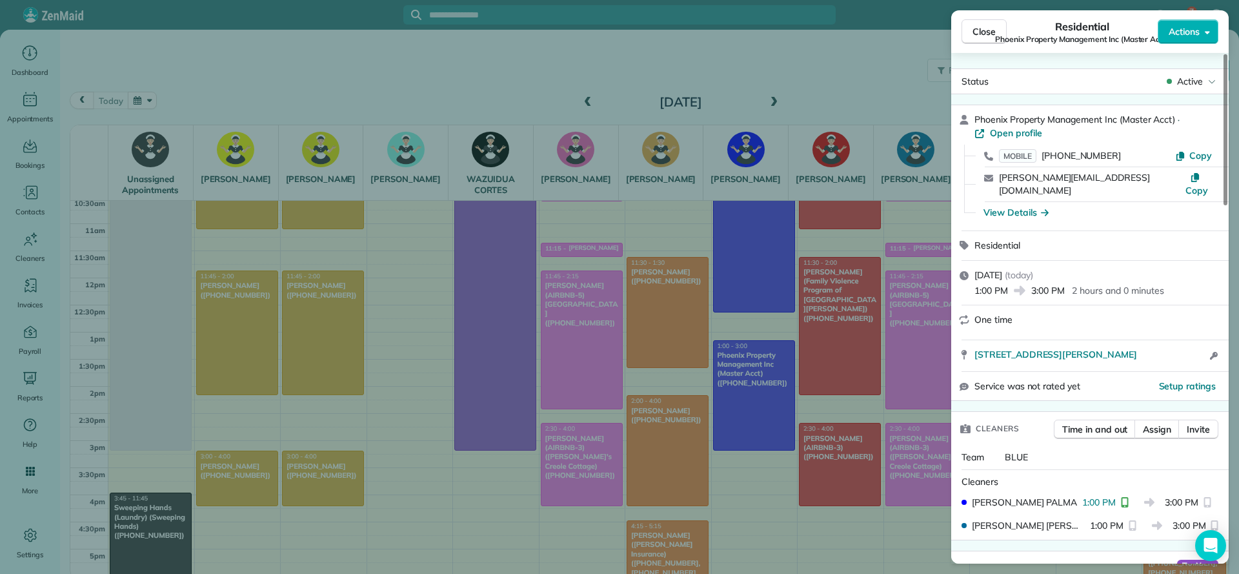
click at [417, 61] on div "Close Residential Phoenix Property Management Inc (Master Acct) Actions Status …" at bounding box center [619, 287] width 1239 height 574
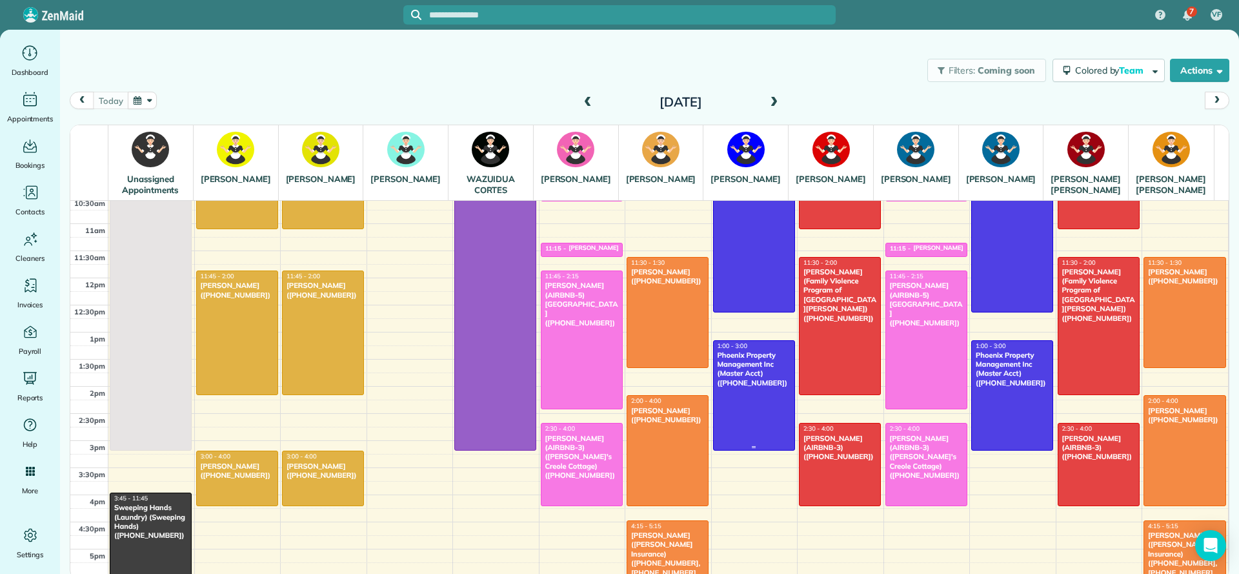
click at [752, 387] on div "Phoenix Property Management Inc (Master Acct) ([PHONE_NUMBER])" at bounding box center [754, 368] width 74 height 37
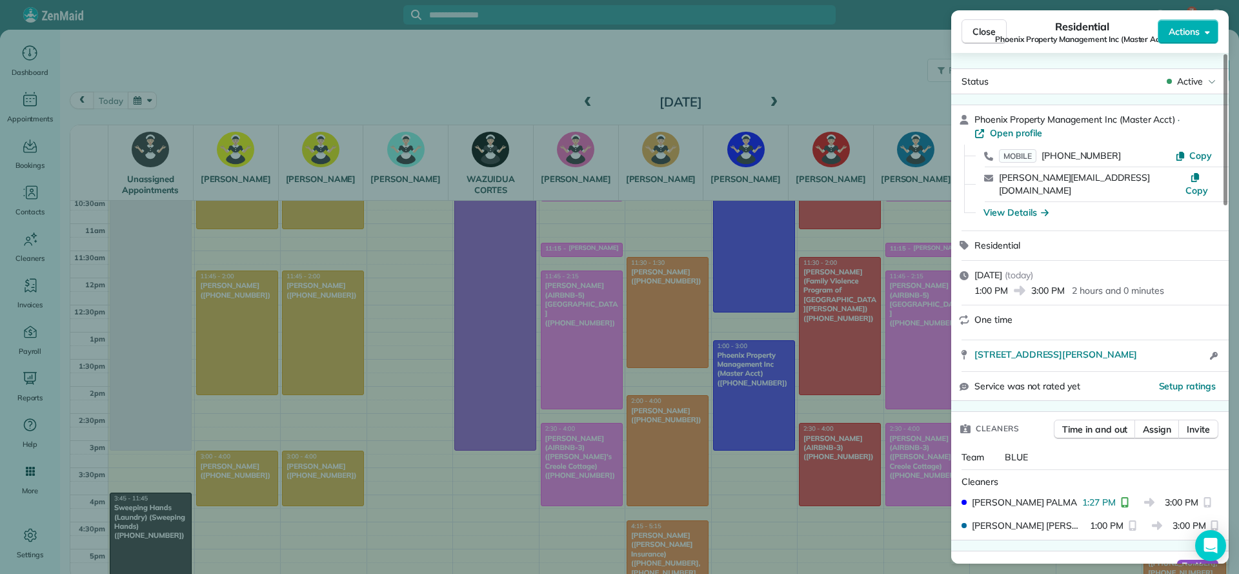
click at [670, 248] on div "Close Residential Phoenix Property Management Inc (Master Acct) Actions Status …" at bounding box center [619, 287] width 1239 height 574
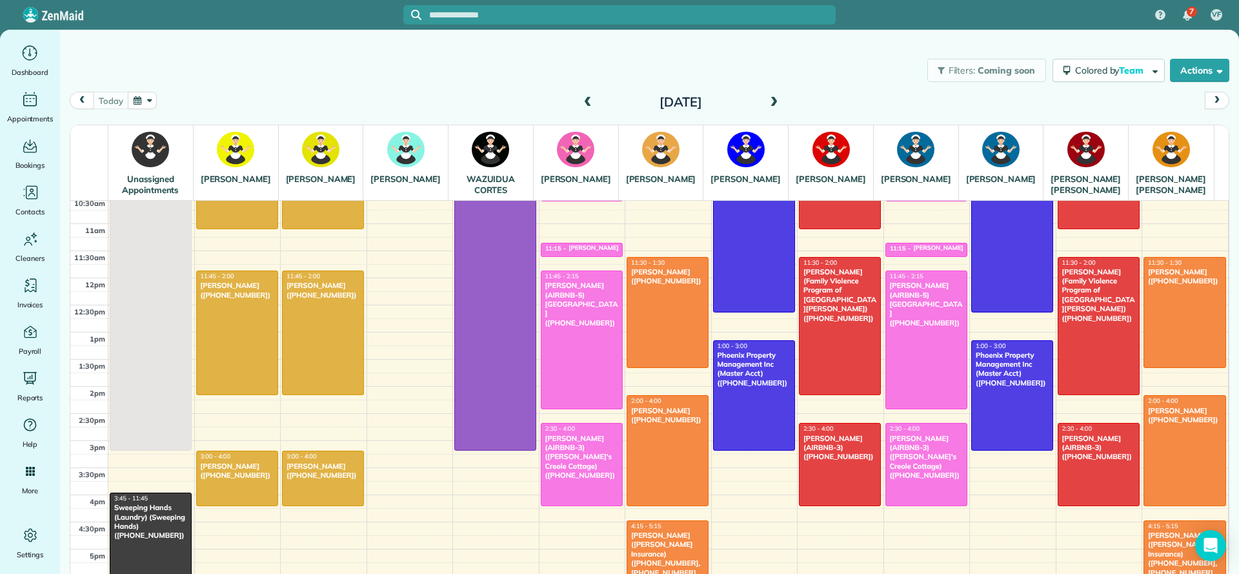
click at [773, 103] on span at bounding box center [774, 103] width 14 height 12
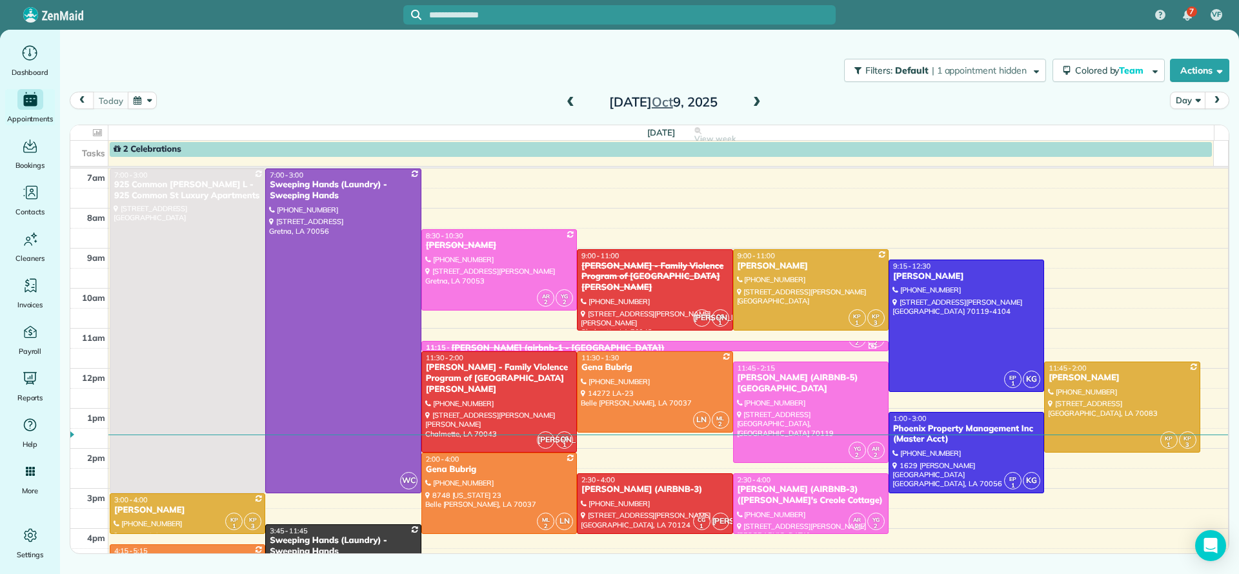
click at [754, 103] on span at bounding box center [757, 103] width 14 height 12
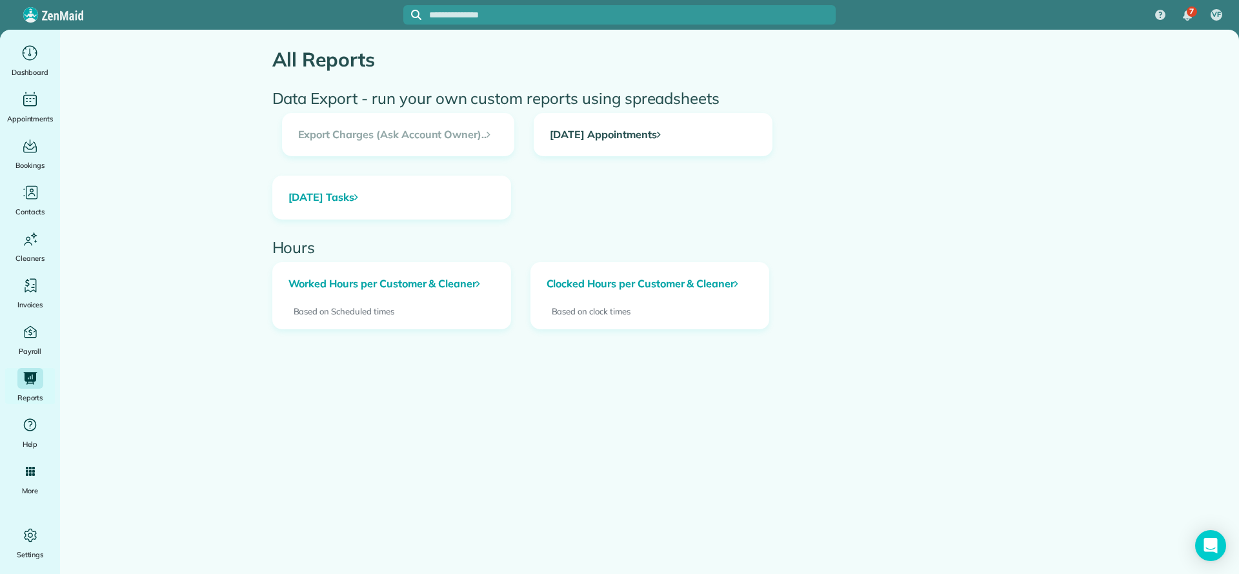
click at [601, 132] on link "[DATE] Appointments" at bounding box center [652, 135] width 237 height 43
click at [674, 291] on link "Clocked Hours per Customer & Cleaner" at bounding box center [649, 284] width 237 height 43
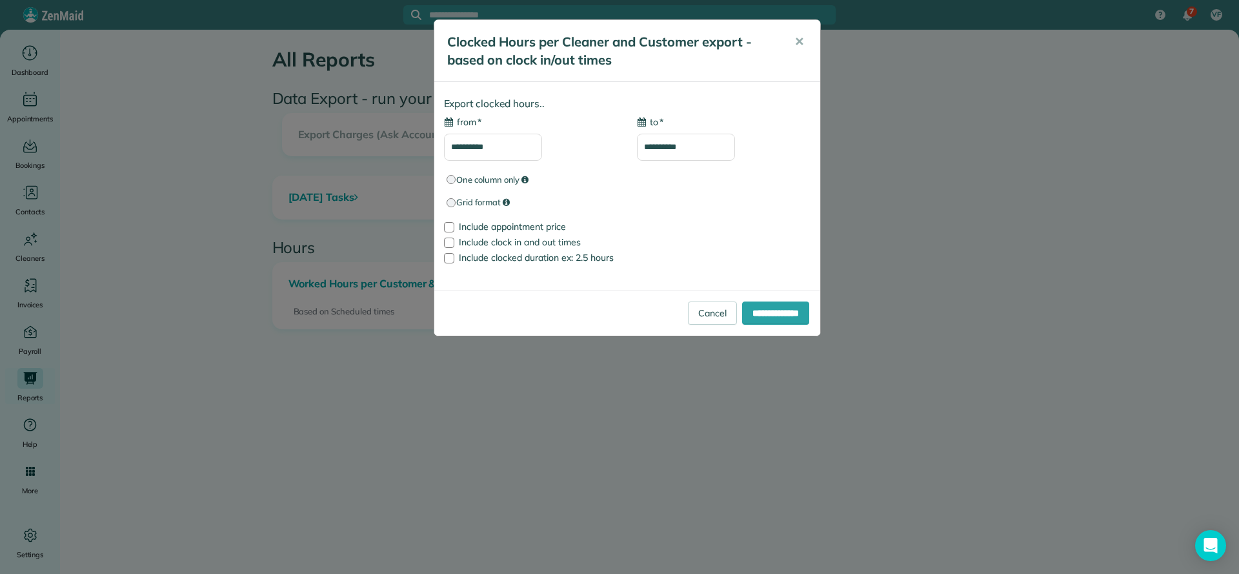
type input "**********"
click at [800, 37] on span "✕" at bounding box center [799, 41] width 10 height 15
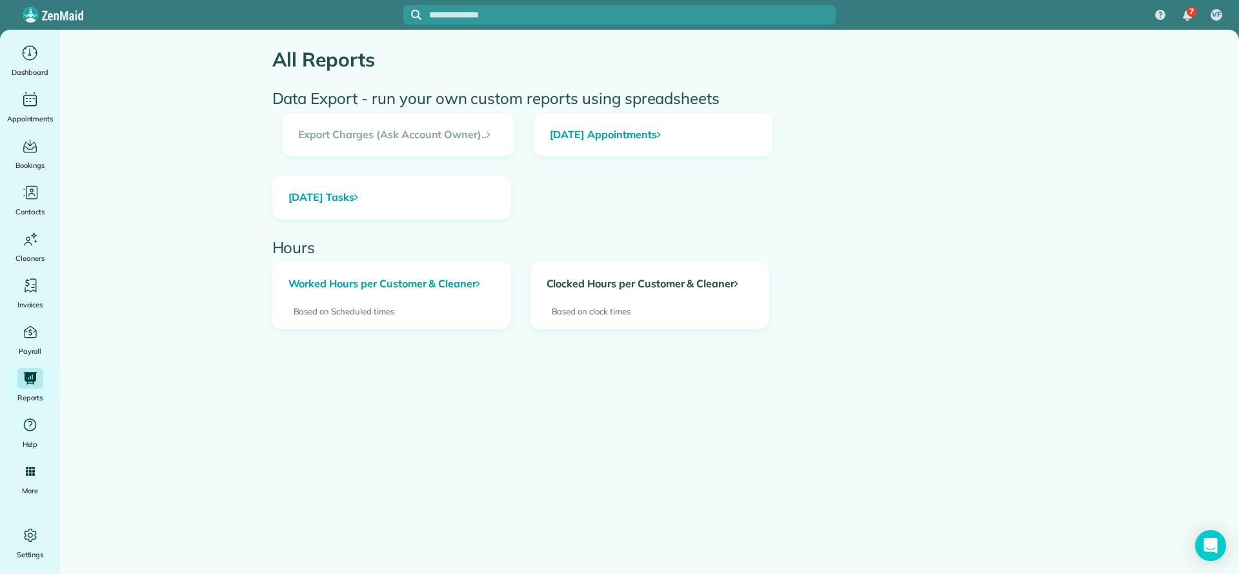
click at [581, 285] on link "Clocked Hours per Customer & Cleaner" at bounding box center [649, 284] width 237 height 43
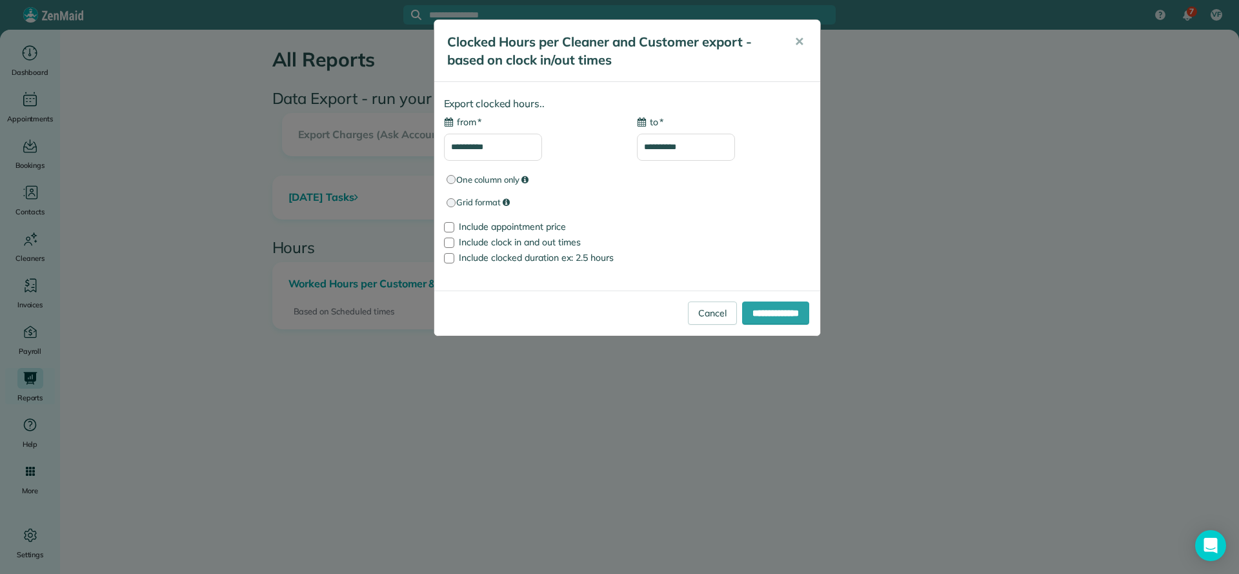
type input "**********"
click at [509, 147] on input "**********" at bounding box center [493, 147] width 98 height 27
click at [482, 121] on div "**********" at bounding box center [531, 138] width 174 height 45
click at [508, 148] on input "**********" at bounding box center [493, 147] width 98 height 27
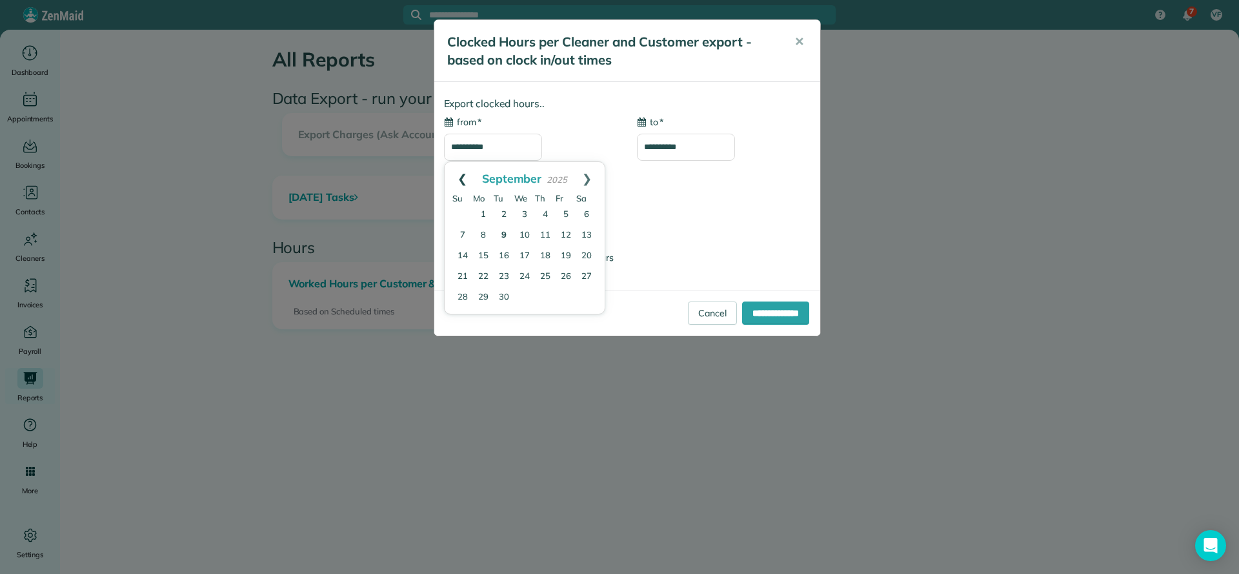
click at [465, 175] on link "Prev" at bounding box center [462, 178] width 35 height 32
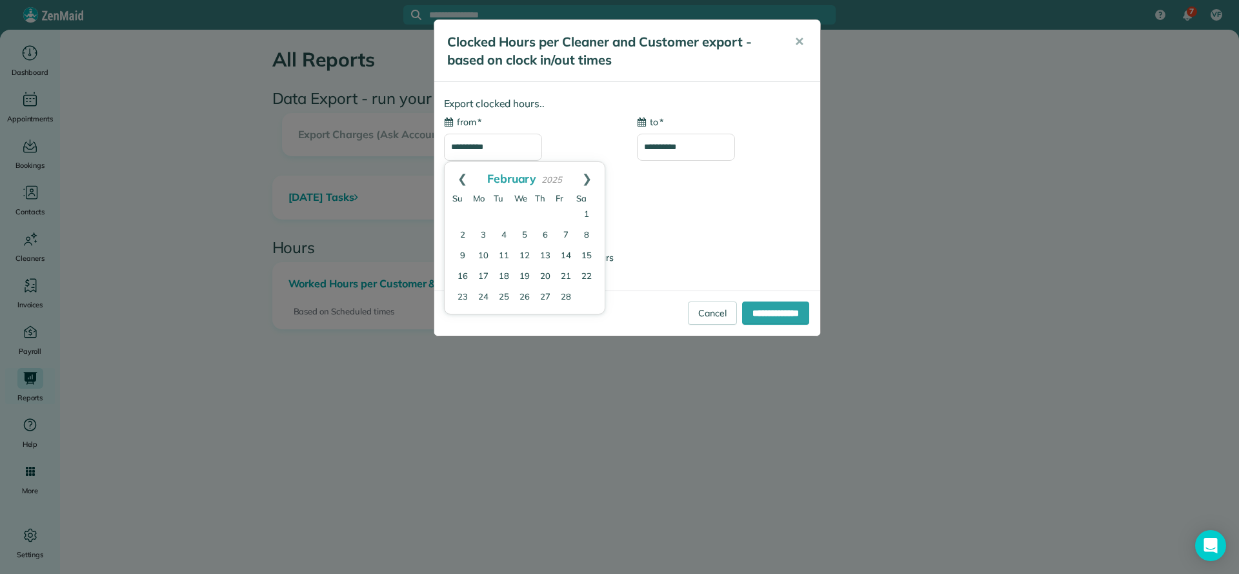
click at [465, 175] on link "Prev" at bounding box center [462, 178] width 35 height 32
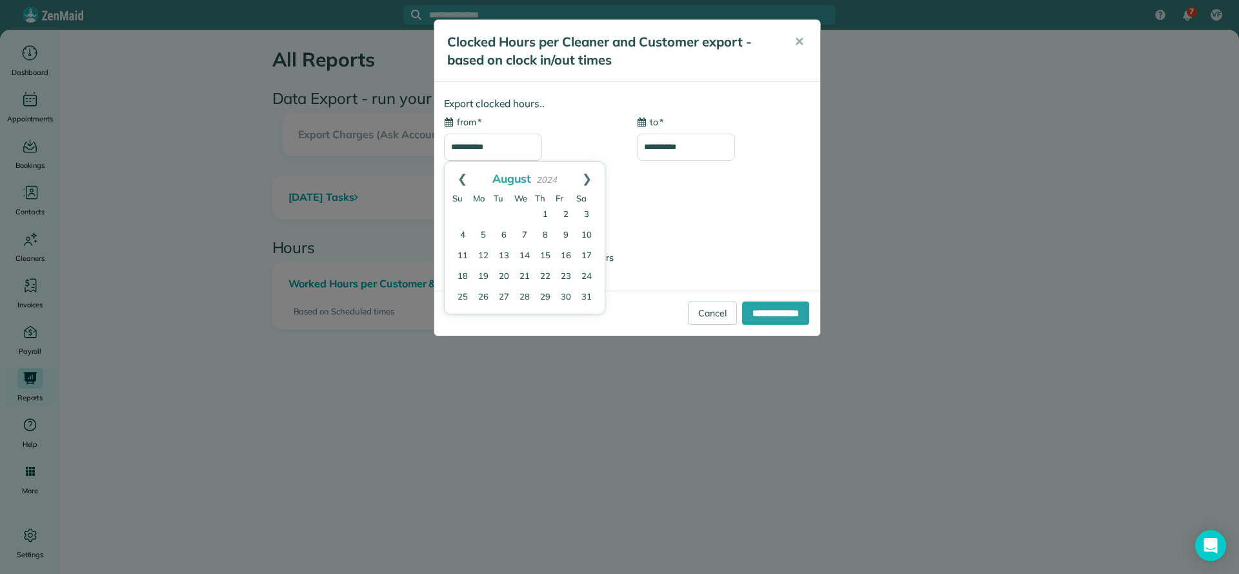
click at [465, 175] on link "Prev" at bounding box center [462, 178] width 35 height 32
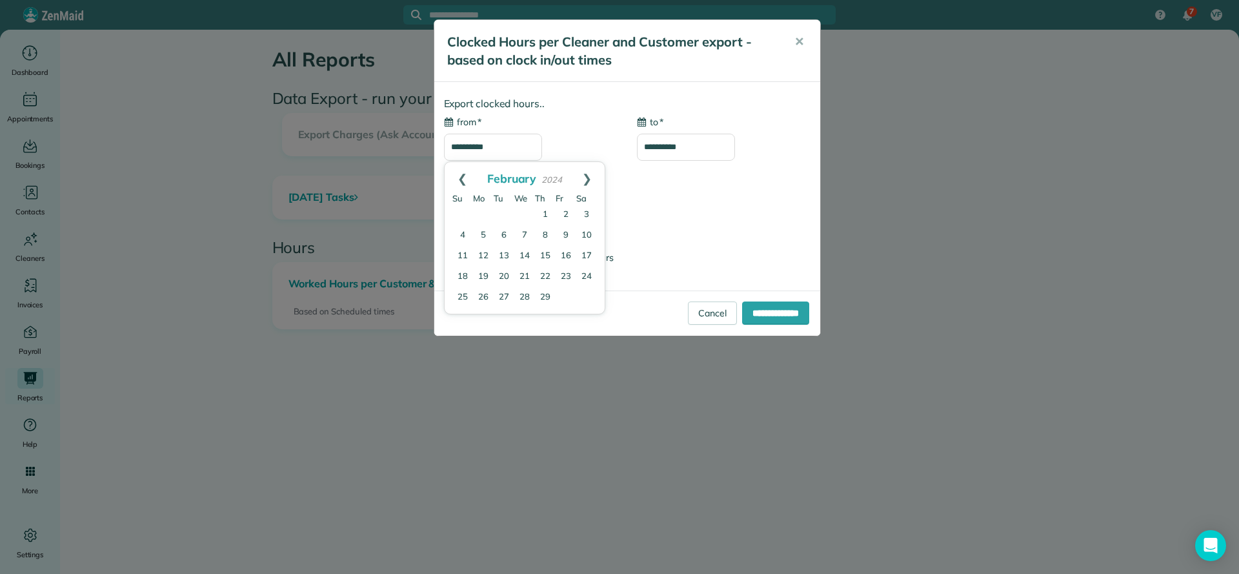
click at [465, 175] on link "Prev" at bounding box center [462, 178] width 35 height 32
click at [487, 217] on link "1" at bounding box center [483, 215] width 21 height 21
type input "**********"
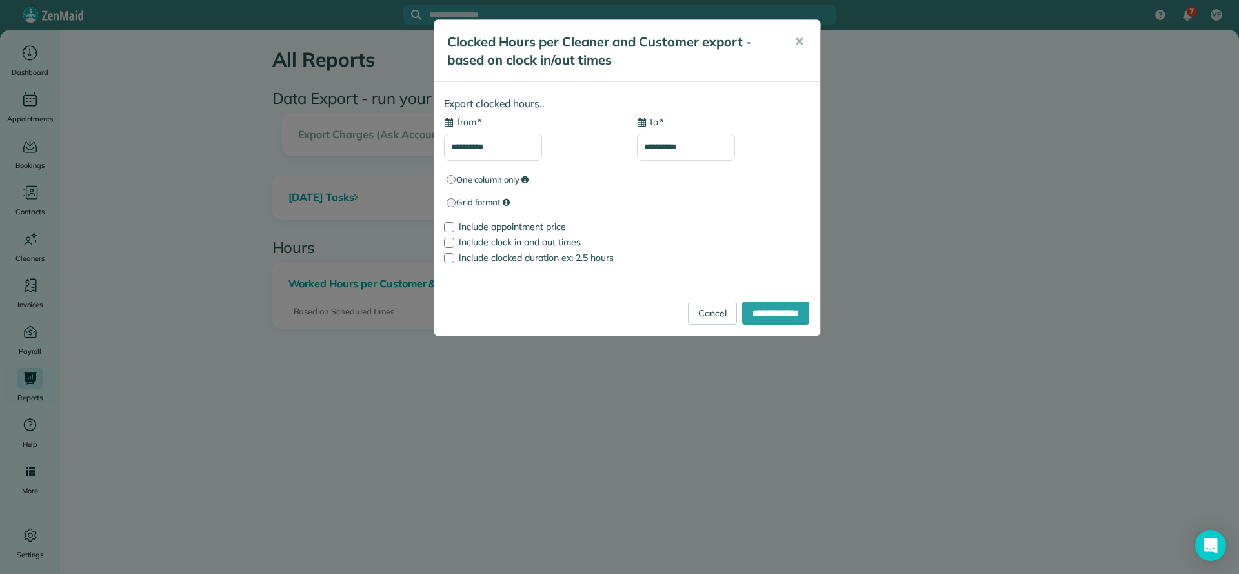
click at [703, 155] on input "**********" at bounding box center [686, 147] width 98 height 27
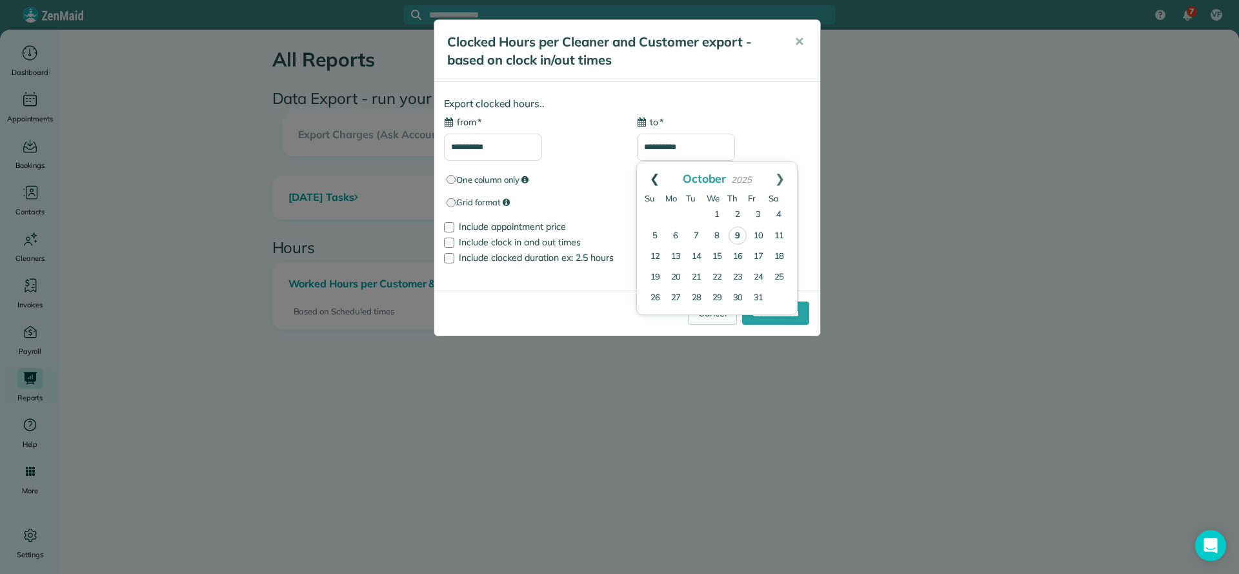
click at [653, 177] on link "Prev" at bounding box center [654, 178] width 35 height 32
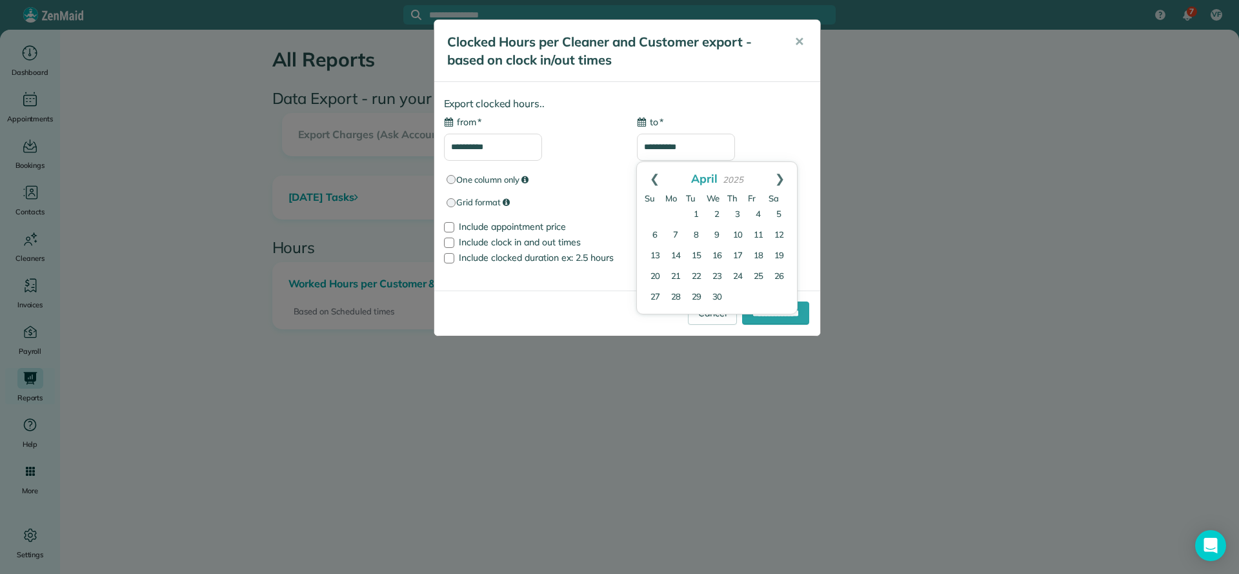
click at [653, 177] on link "Prev" at bounding box center [654, 178] width 35 height 32
click at [699, 302] on link "31" at bounding box center [696, 297] width 21 height 21
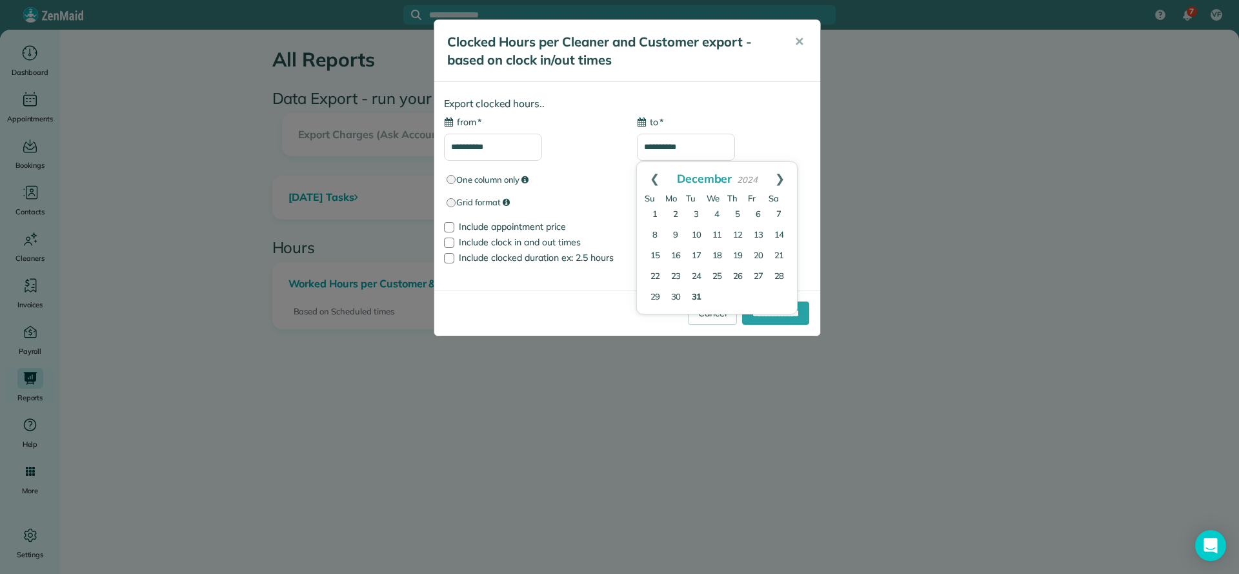
type input "**********"
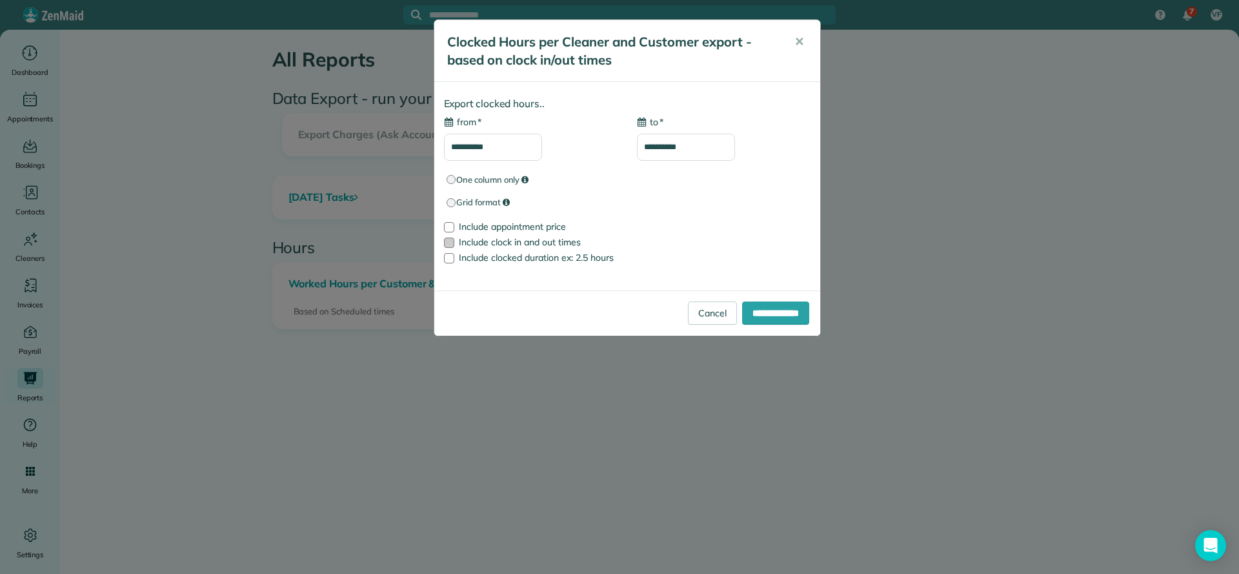
click at [459, 241] on span "Include clock in and out times" at bounding box center [520, 242] width 122 height 12
click at [754, 319] on input "**********" at bounding box center [775, 312] width 67 height 23
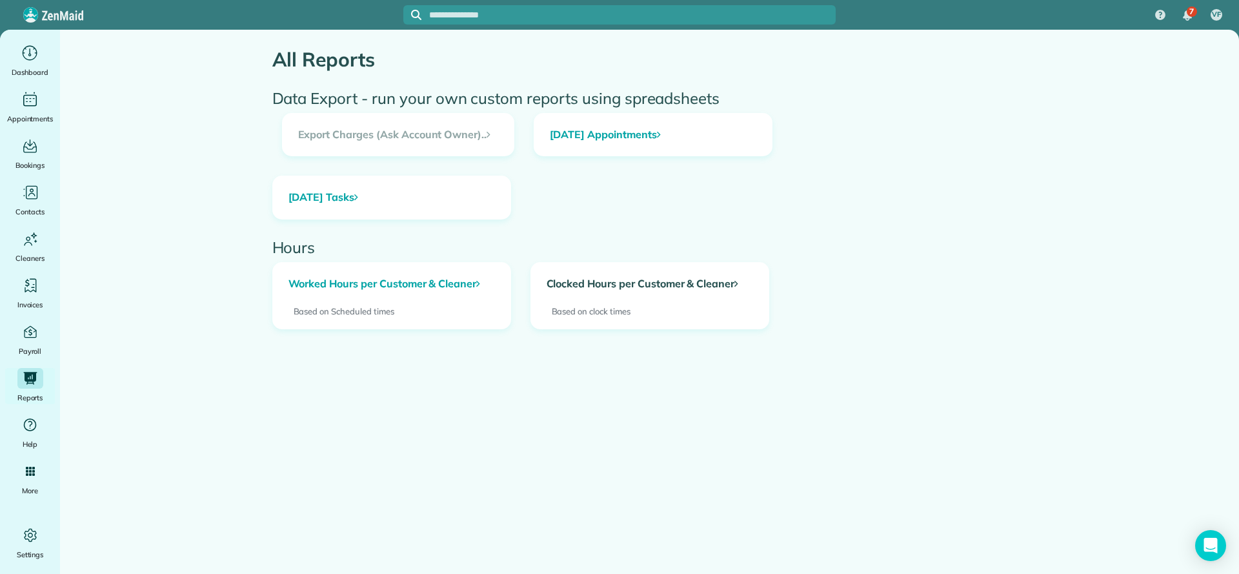
click at [641, 285] on link "Clocked Hours per Customer & Cleaner" at bounding box center [649, 284] width 237 height 43
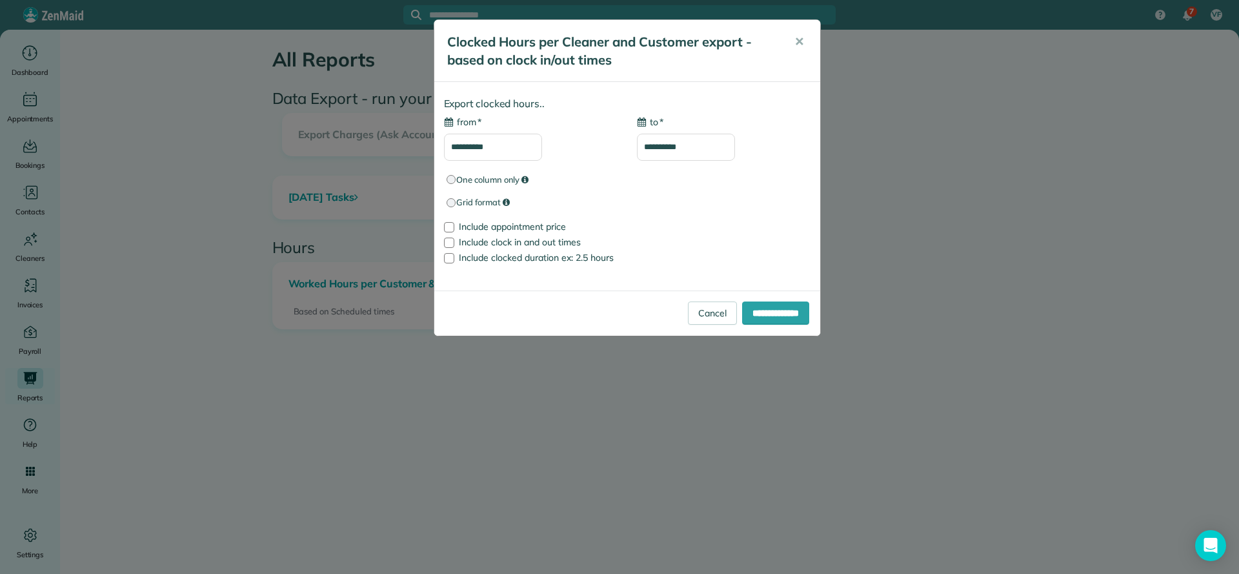
type input "**********"
click at [496, 145] on input "**********" at bounding box center [493, 147] width 98 height 27
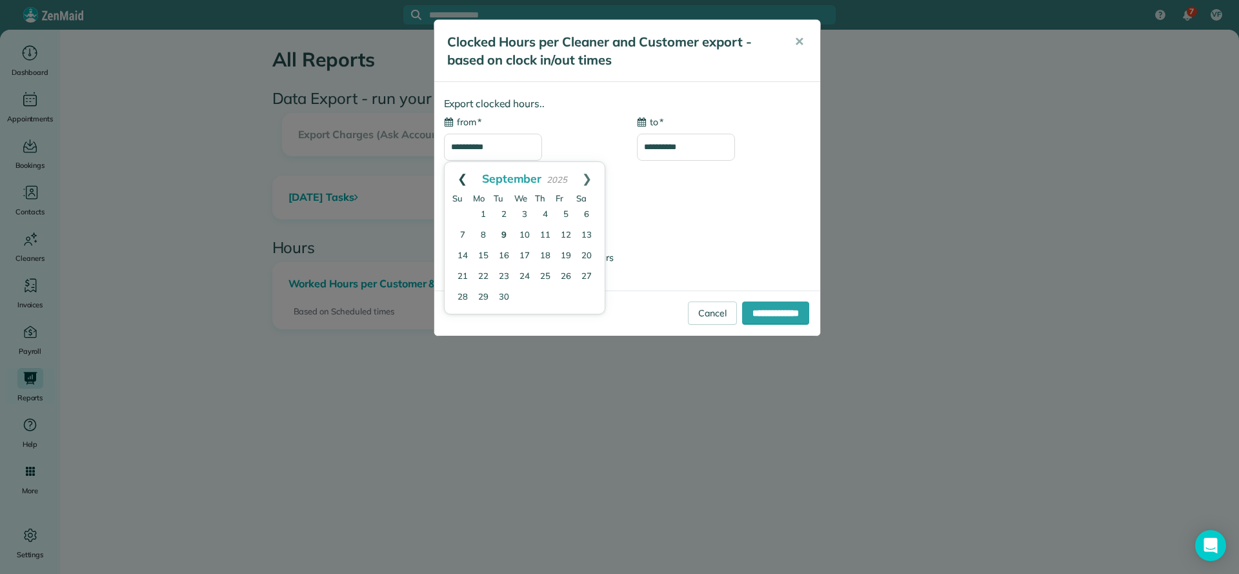
click at [463, 174] on link "Prev" at bounding box center [462, 178] width 35 height 32
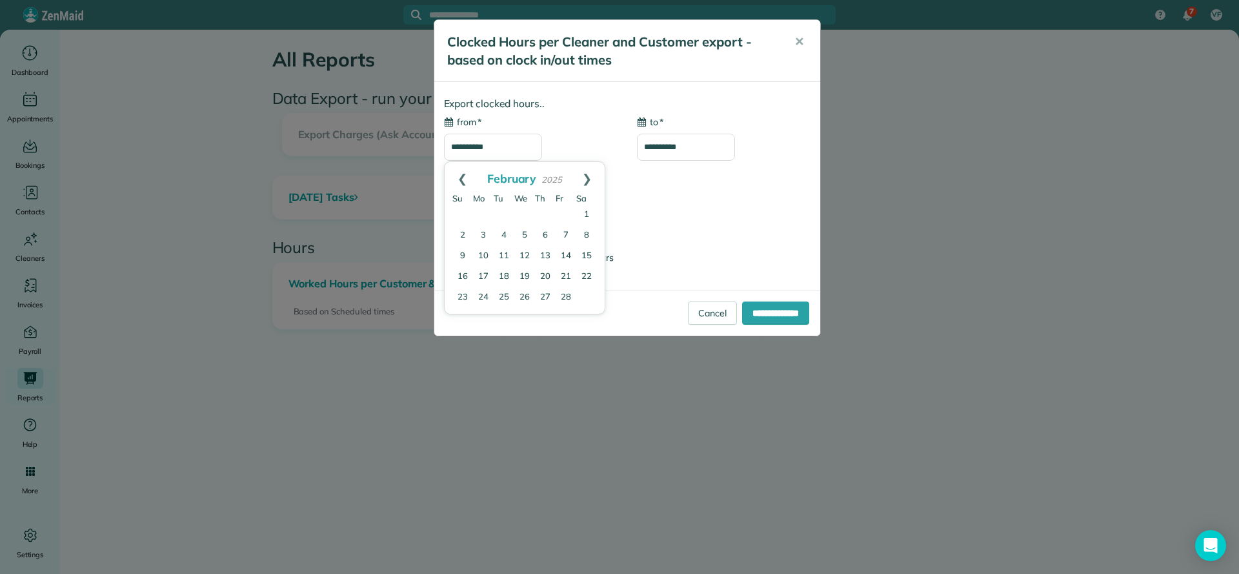
click at [463, 174] on link "Prev" at bounding box center [462, 178] width 35 height 32
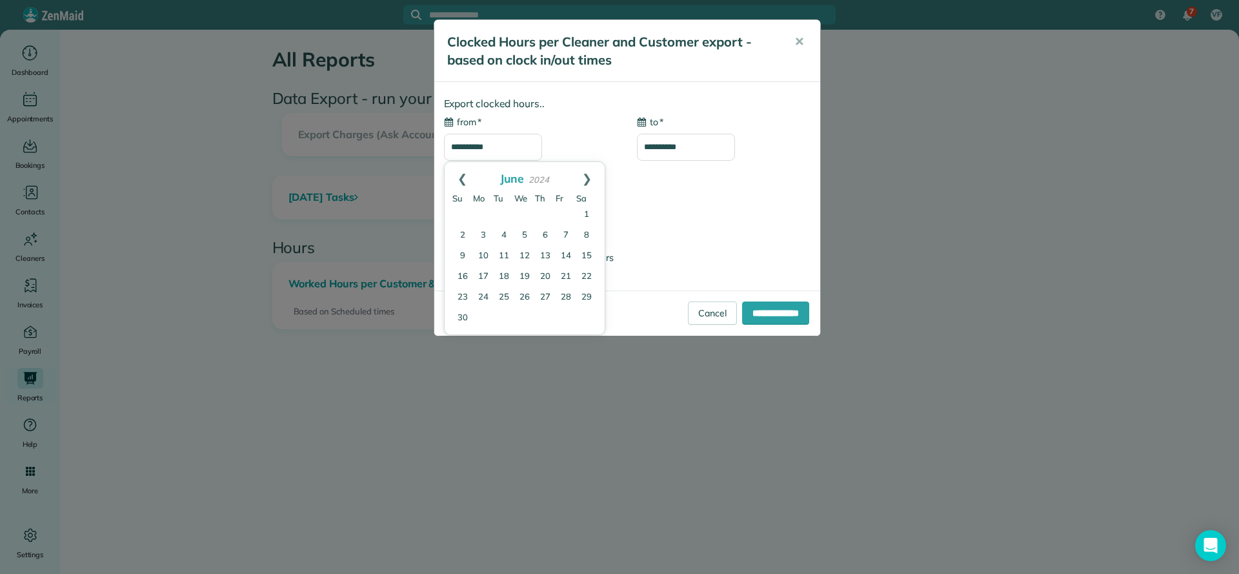
click at [463, 174] on link "Prev" at bounding box center [462, 178] width 35 height 32
click at [486, 216] on link "1" at bounding box center [483, 215] width 21 height 21
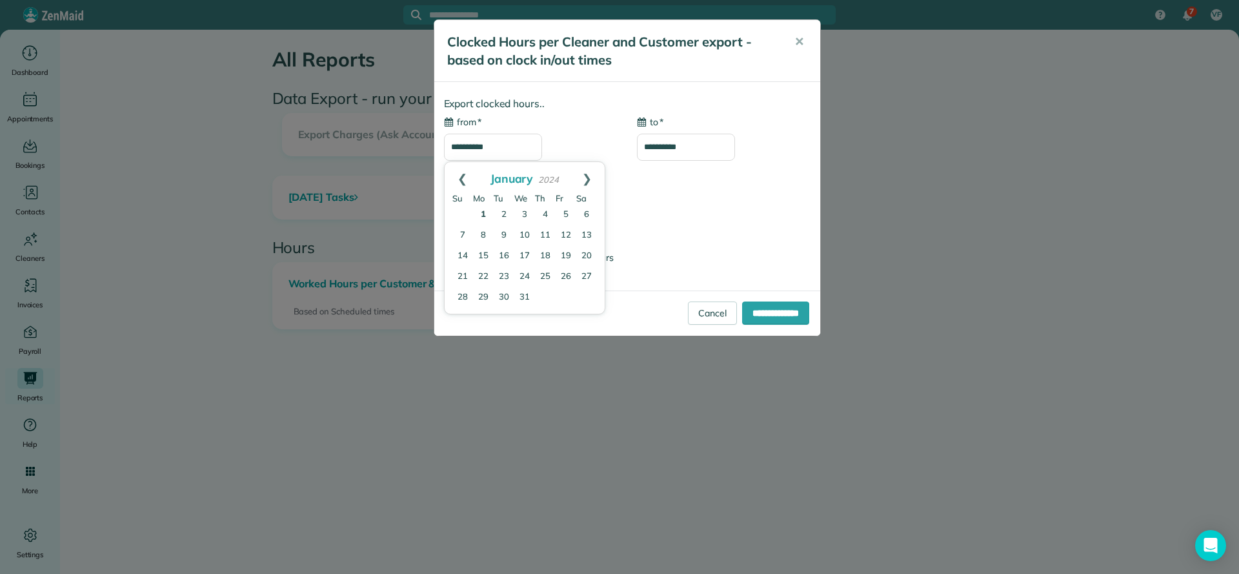
type input "**********"
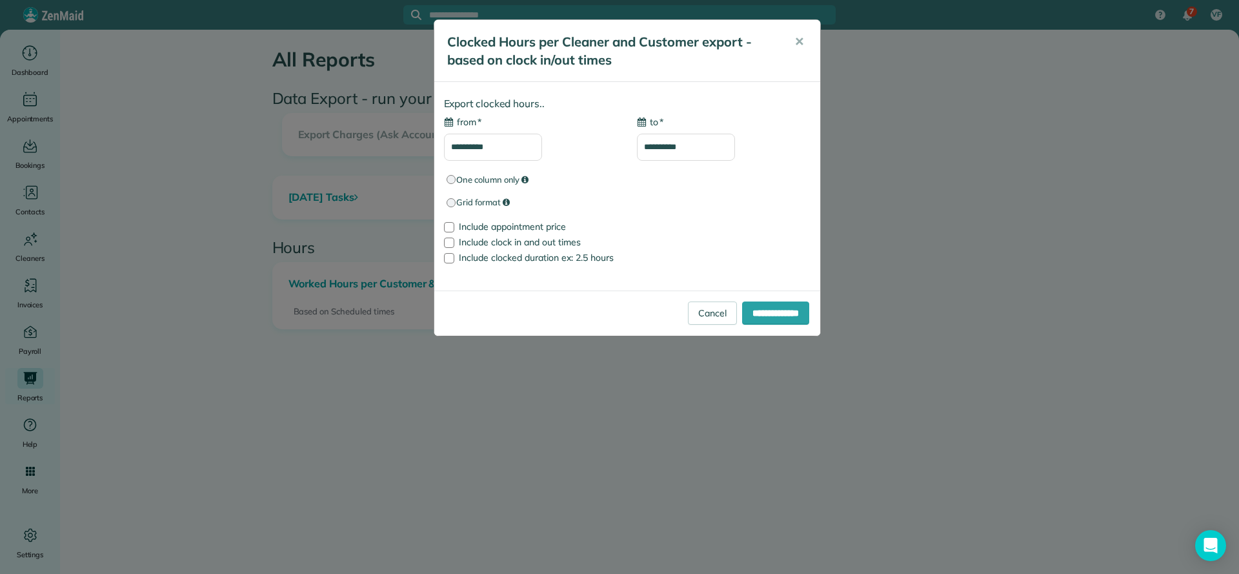
click at [707, 147] on input "**********" at bounding box center [686, 147] width 98 height 27
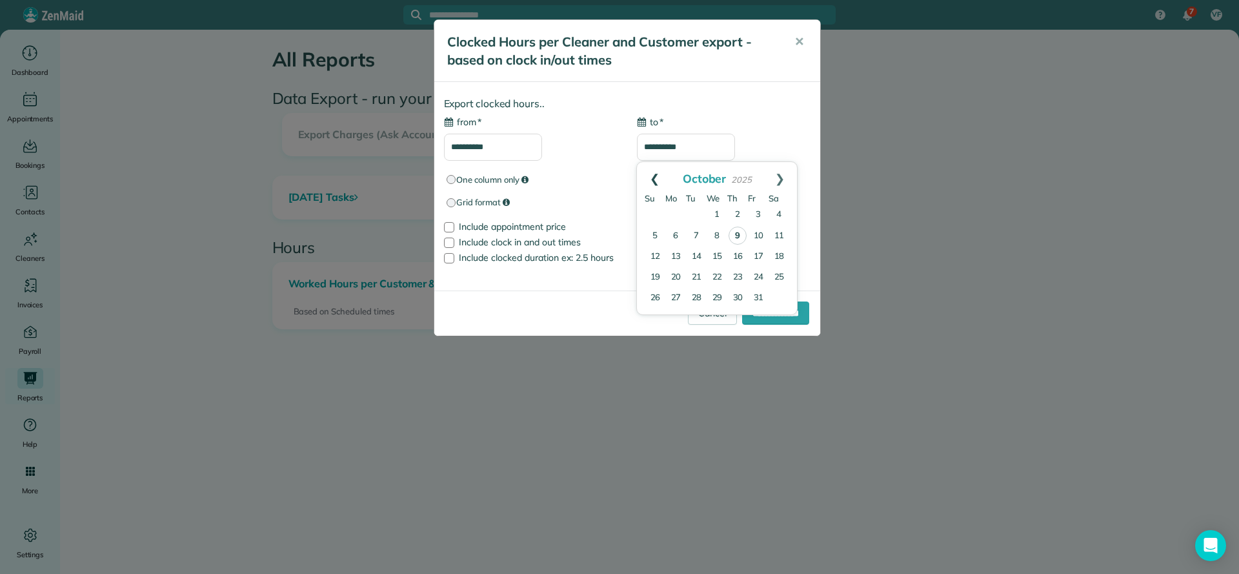
click at [656, 178] on link "Prev" at bounding box center [654, 178] width 35 height 32
click at [654, 177] on link "Prev" at bounding box center [654, 178] width 35 height 32
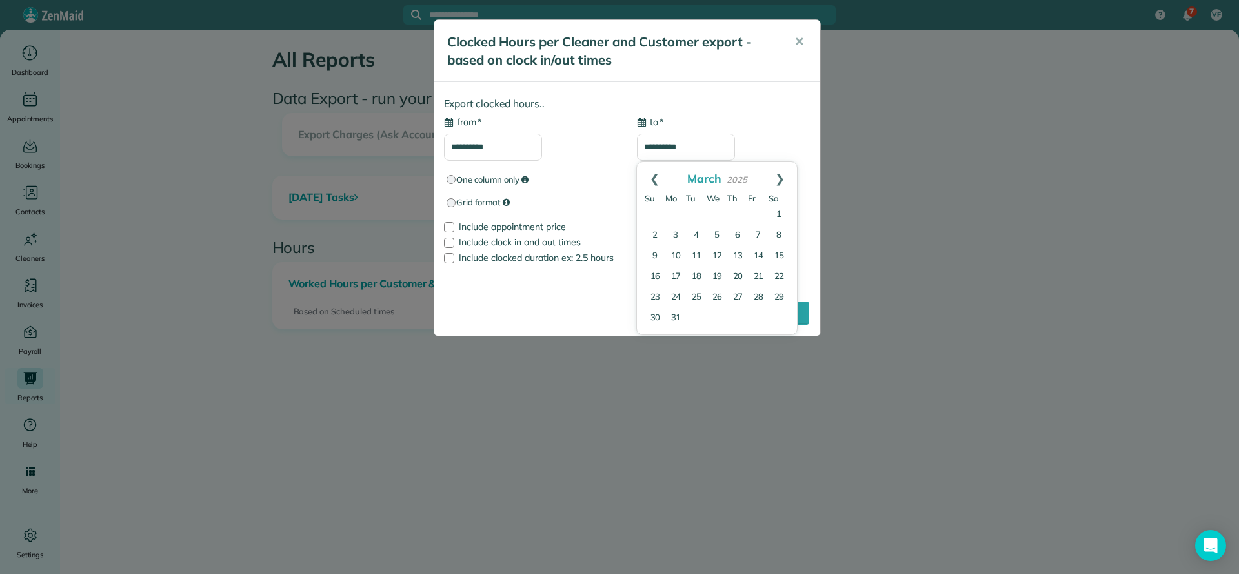
click at [654, 177] on link "Prev" at bounding box center [654, 178] width 35 height 32
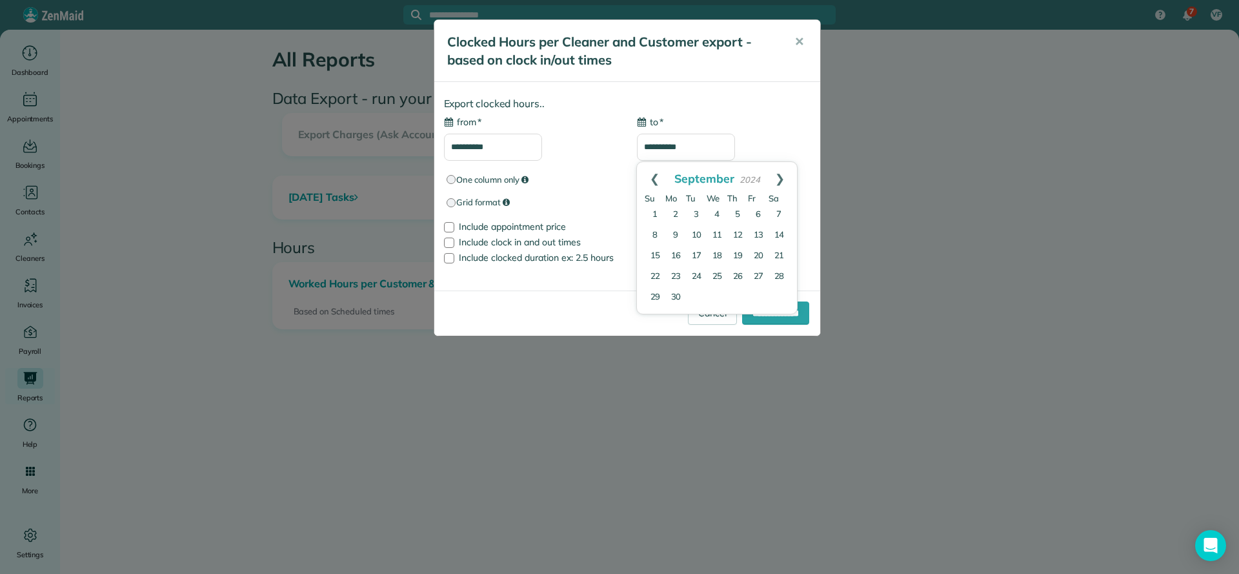
click at [654, 177] on link "Prev" at bounding box center [654, 178] width 35 height 32
click at [653, 176] on link "Prev" at bounding box center [654, 178] width 35 height 32
click at [661, 320] on link "30" at bounding box center [655, 318] width 21 height 21
type input "**********"
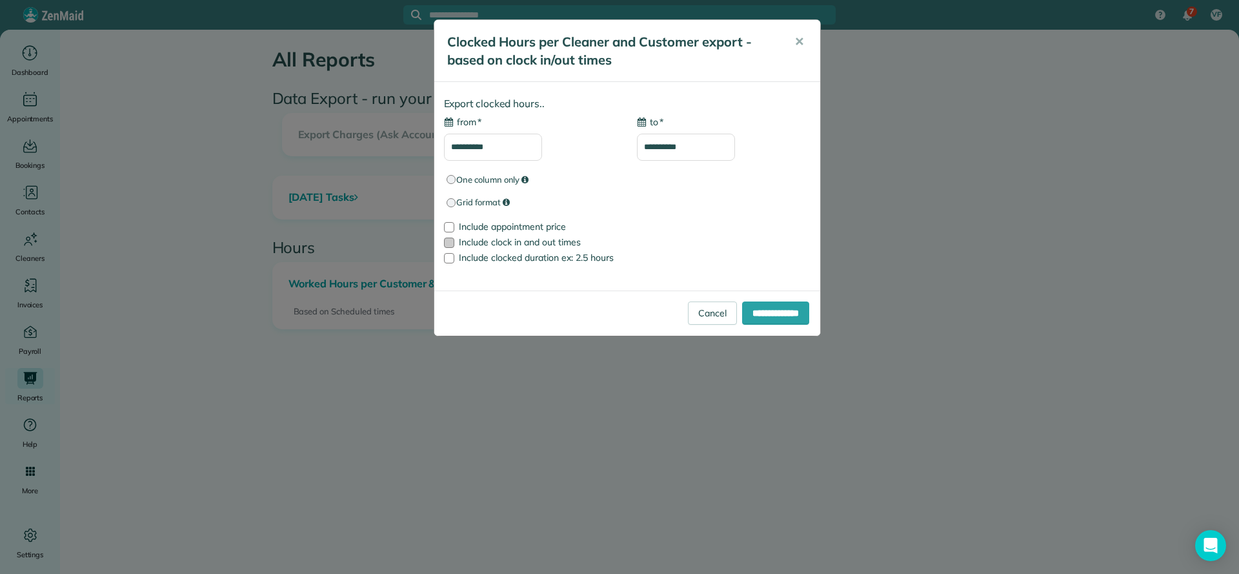
click at [470, 245] on span "Include clock in and out times" at bounding box center [520, 242] width 122 height 12
click at [784, 314] on input "**********" at bounding box center [775, 312] width 67 height 23
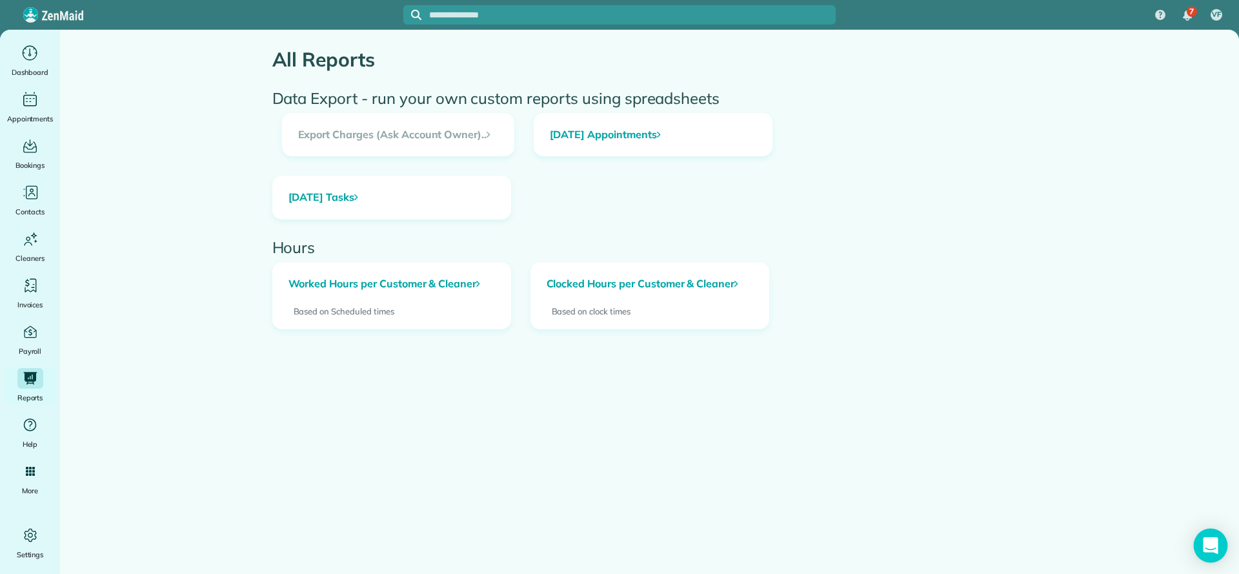
click at [1222, 548] on div "Open Intercom Messenger" at bounding box center [1211, 546] width 34 height 34
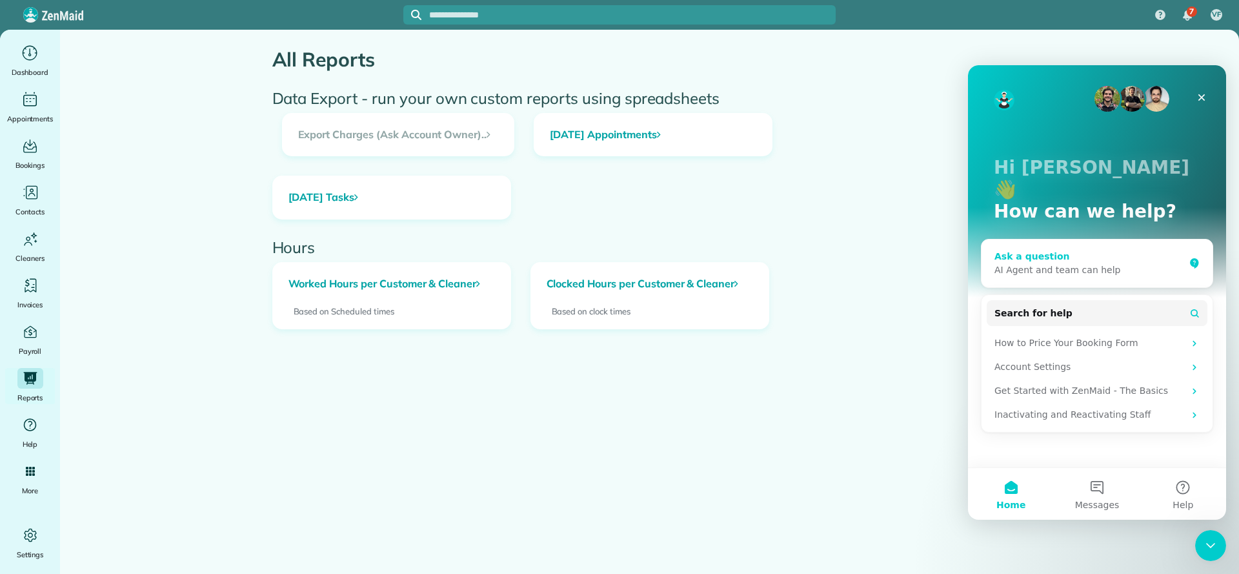
click at [1086, 250] on div "Ask a question" at bounding box center [1090, 257] width 190 height 14
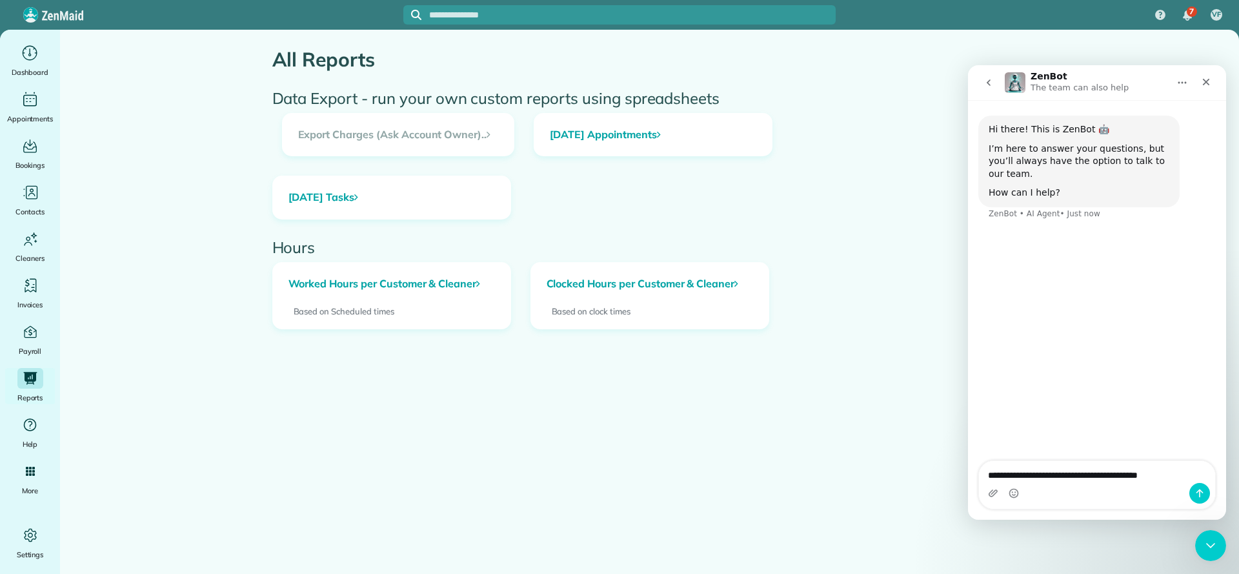
drag, startPoint x: 1089, startPoint y: 474, endPoint x: 1045, endPoint y: 478, distance: 44.7
click at [1045, 478] on textarea "**********" at bounding box center [1097, 472] width 236 height 22
type textarea "**********"
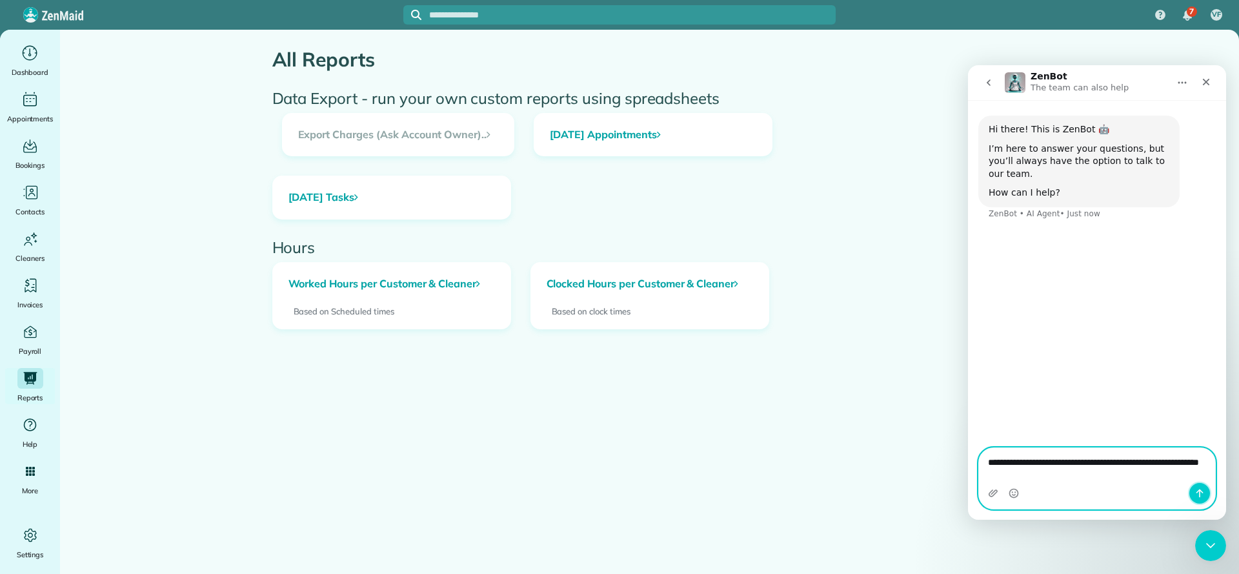
click at [1202, 497] on icon "Send a message…" at bounding box center [1200, 493] width 10 height 10
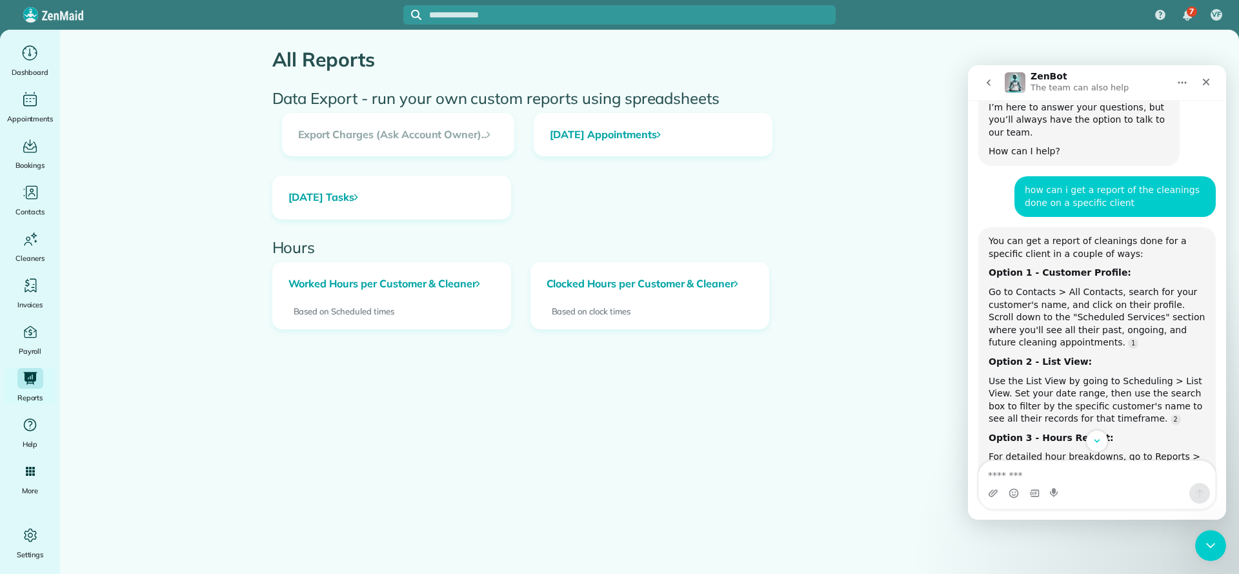
scroll to position [136, 0]
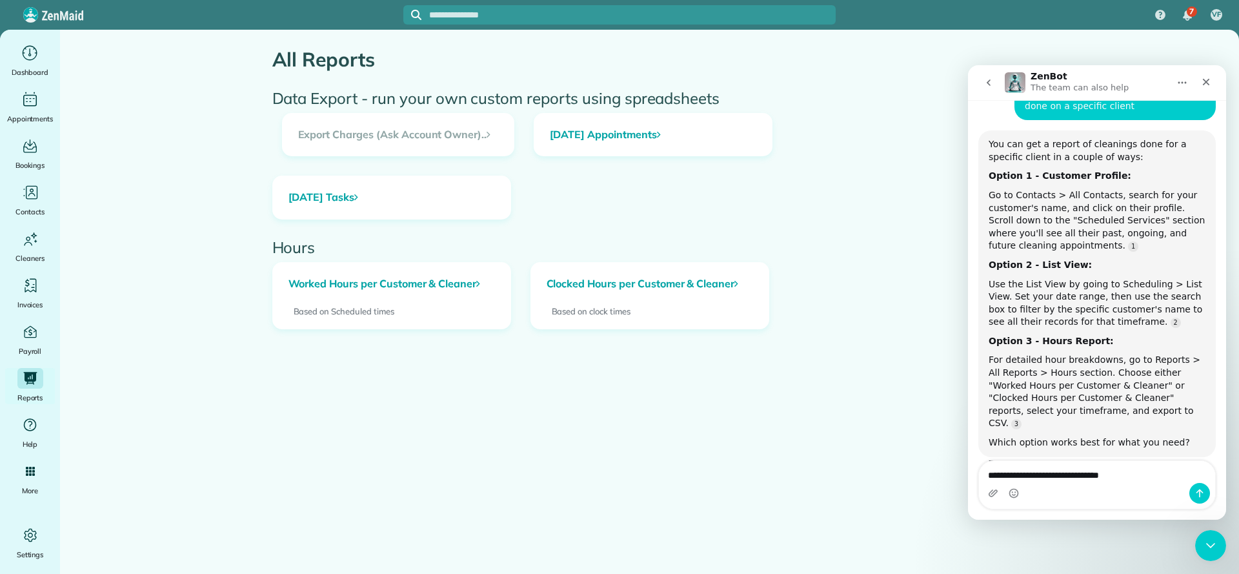
click at [1037, 474] on textarea "**********" at bounding box center [1097, 472] width 236 height 22
type textarea "**********"
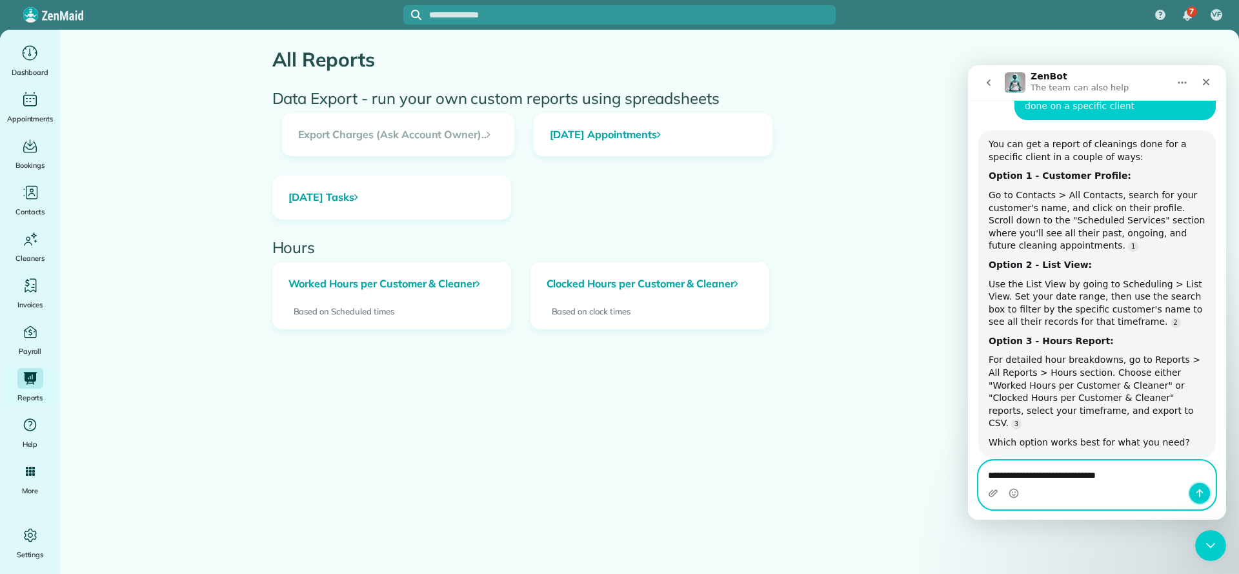
click at [1198, 496] on icon "Send a message…" at bounding box center [1200, 493] width 10 height 10
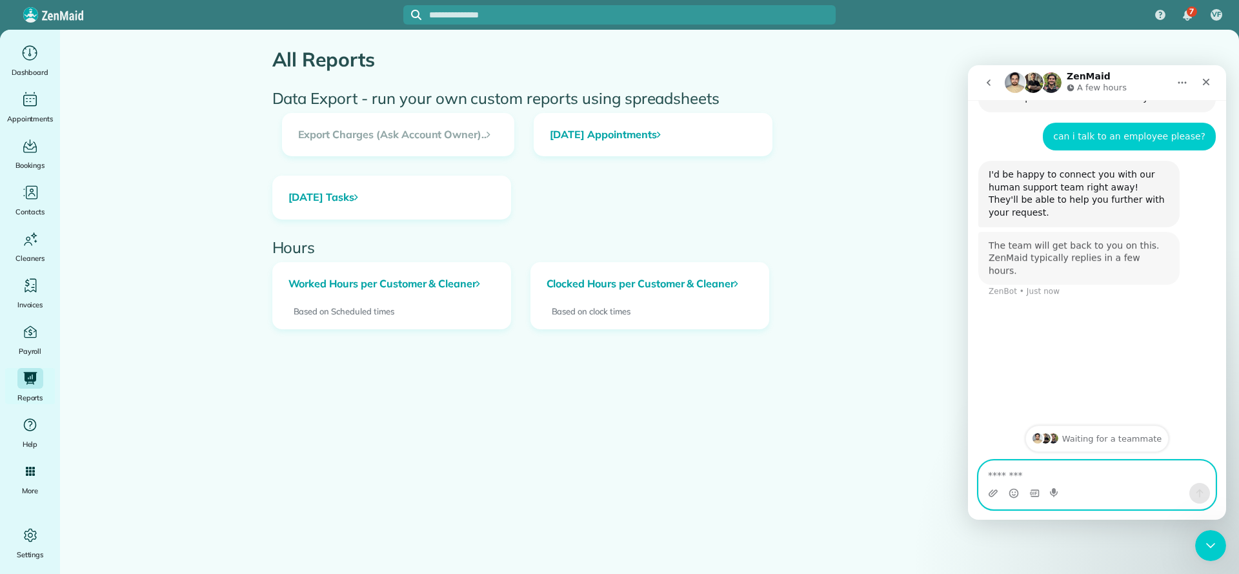
scroll to position [511, 0]
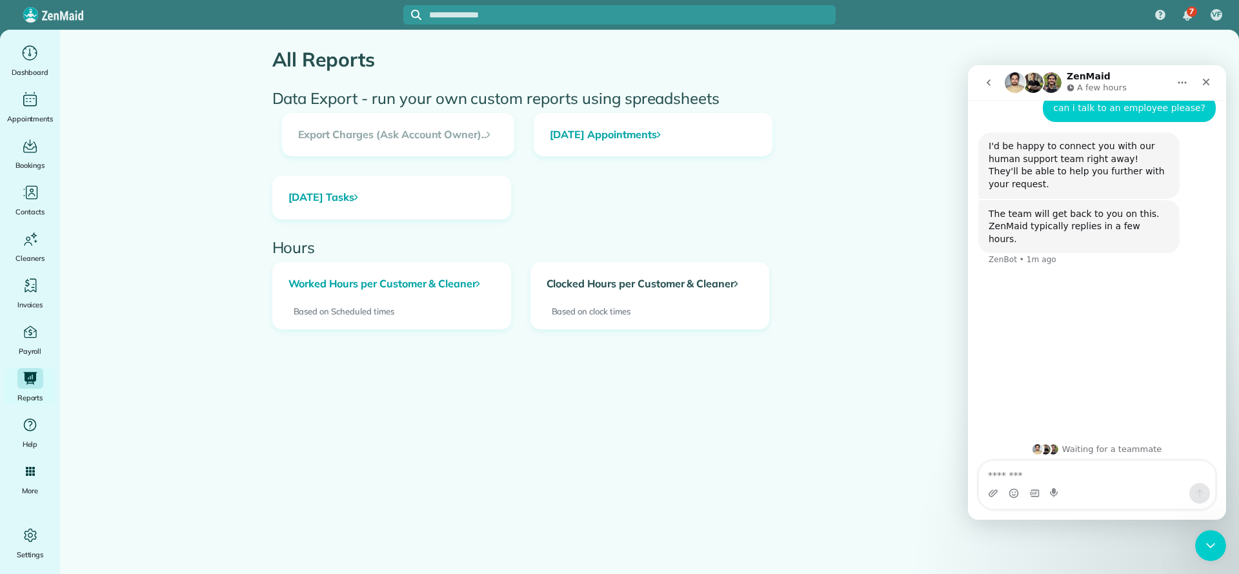
click at [674, 281] on link "Clocked Hours per Customer & Cleaner" at bounding box center [649, 284] width 237 height 43
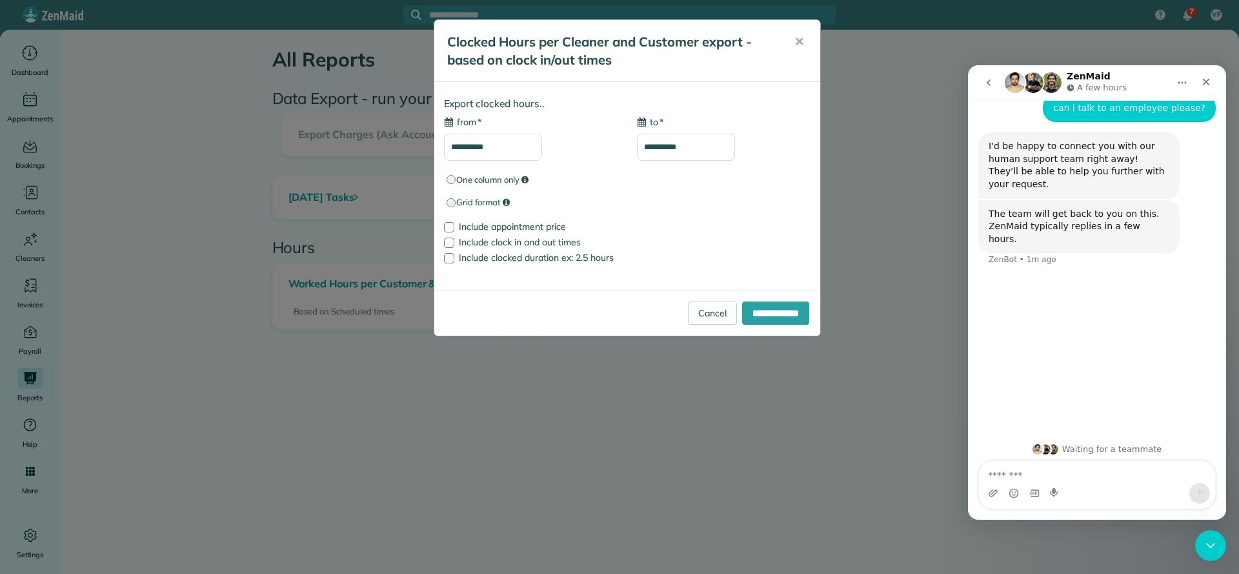
type input "**********"
click at [492, 151] on input "**********" at bounding box center [493, 147] width 98 height 27
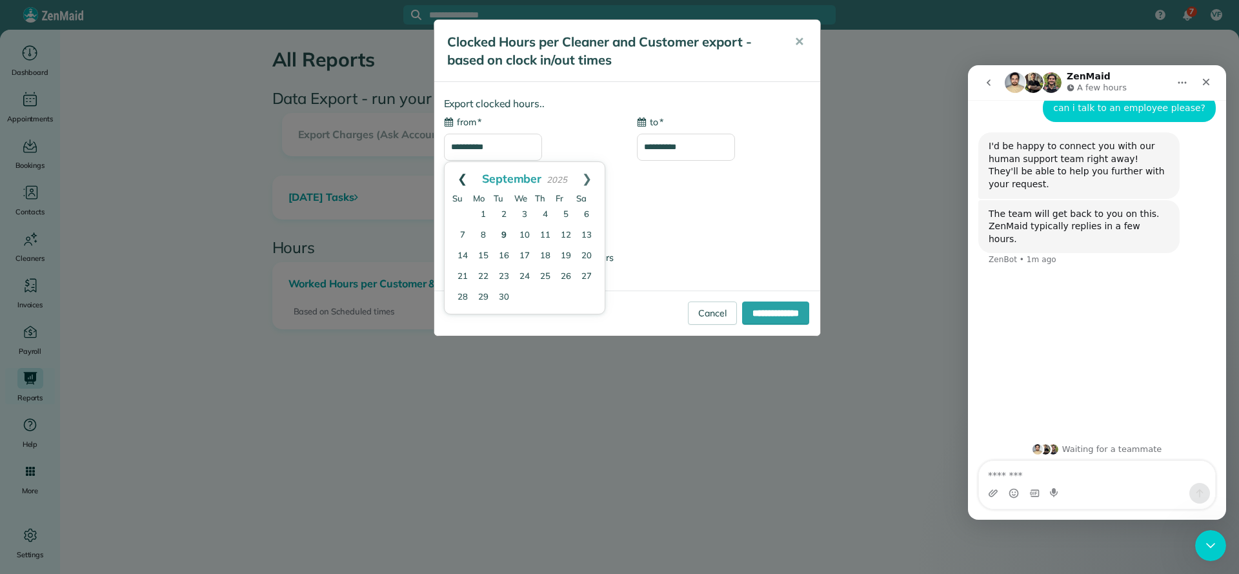
click at [457, 179] on link "Prev" at bounding box center [462, 178] width 35 height 32
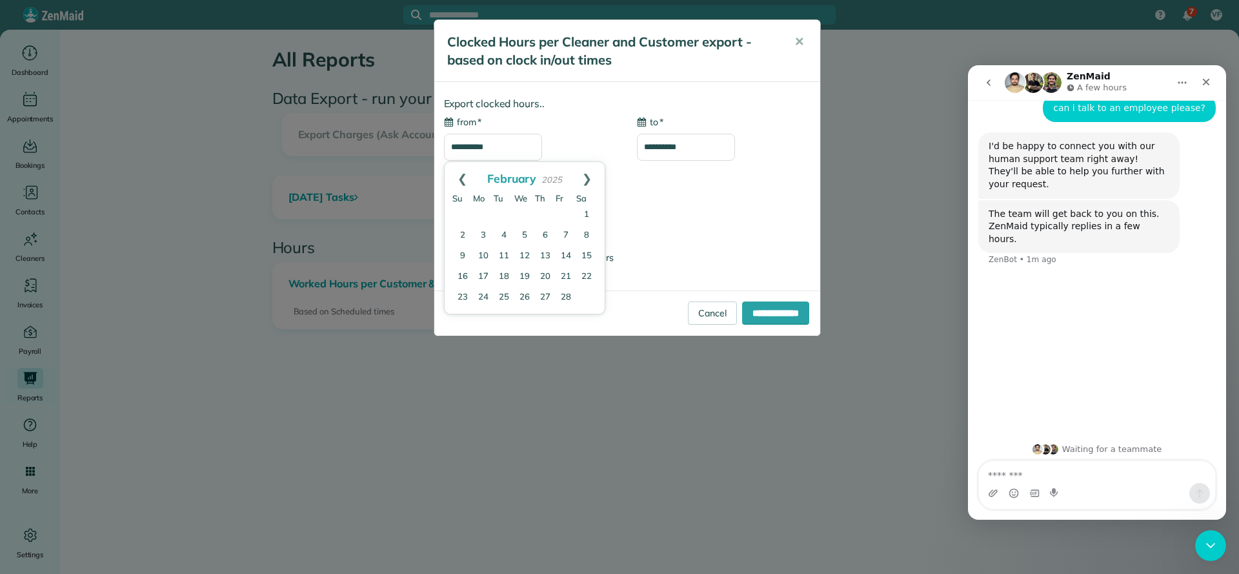
click at [457, 179] on link "Prev" at bounding box center [462, 178] width 35 height 32
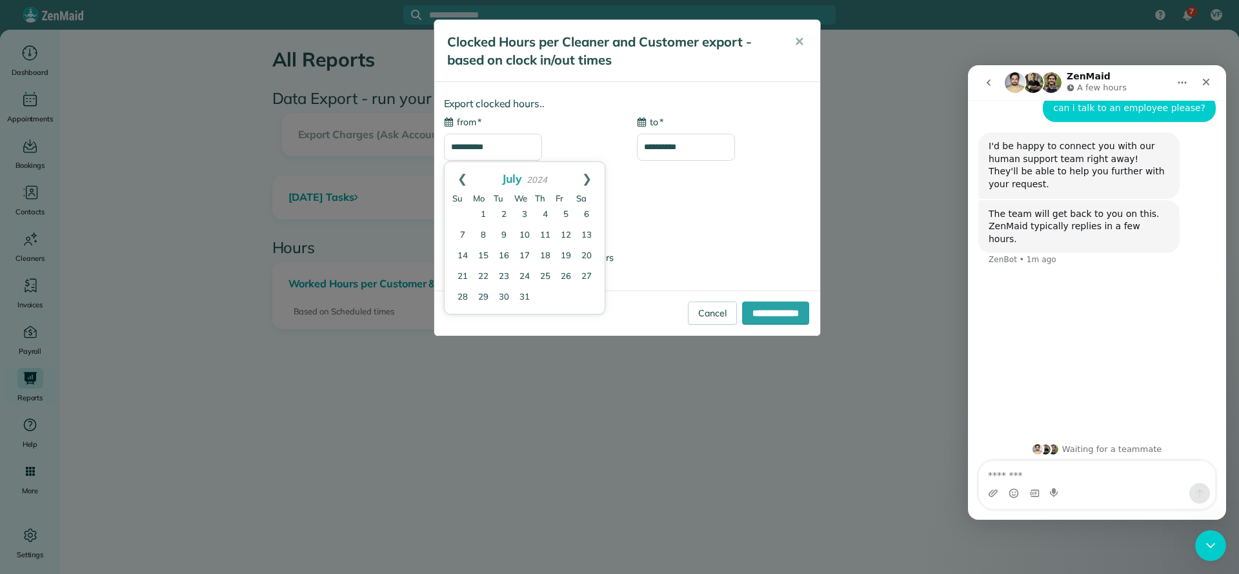
click at [457, 179] on link "Prev" at bounding box center [462, 178] width 35 height 32
click at [481, 216] on link "1" at bounding box center [483, 215] width 21 height 21
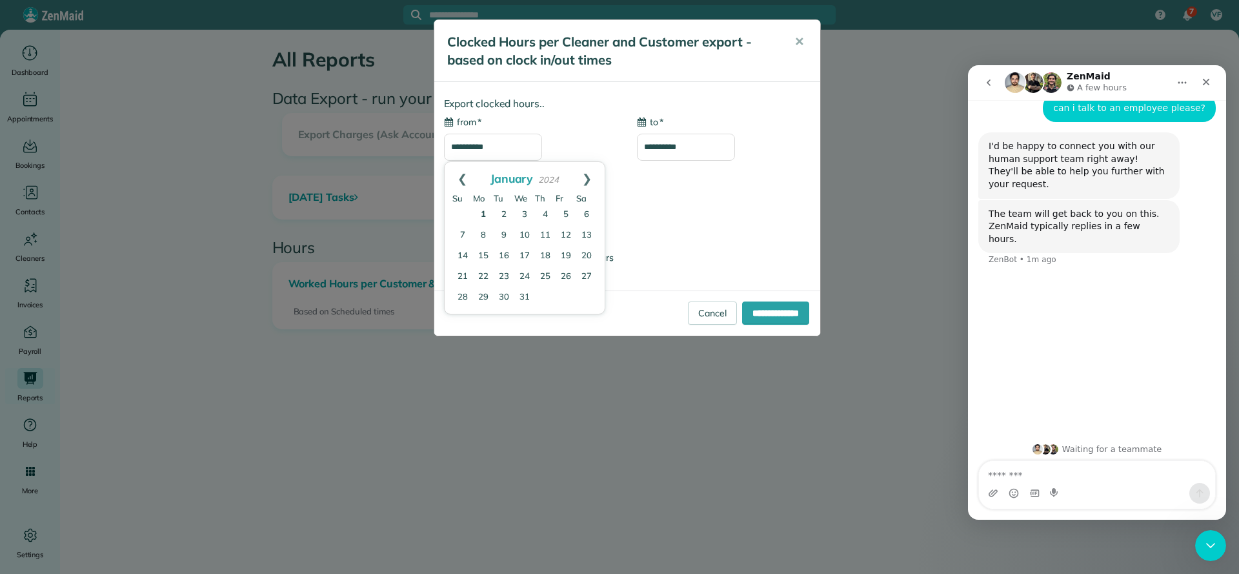
type input "**********"
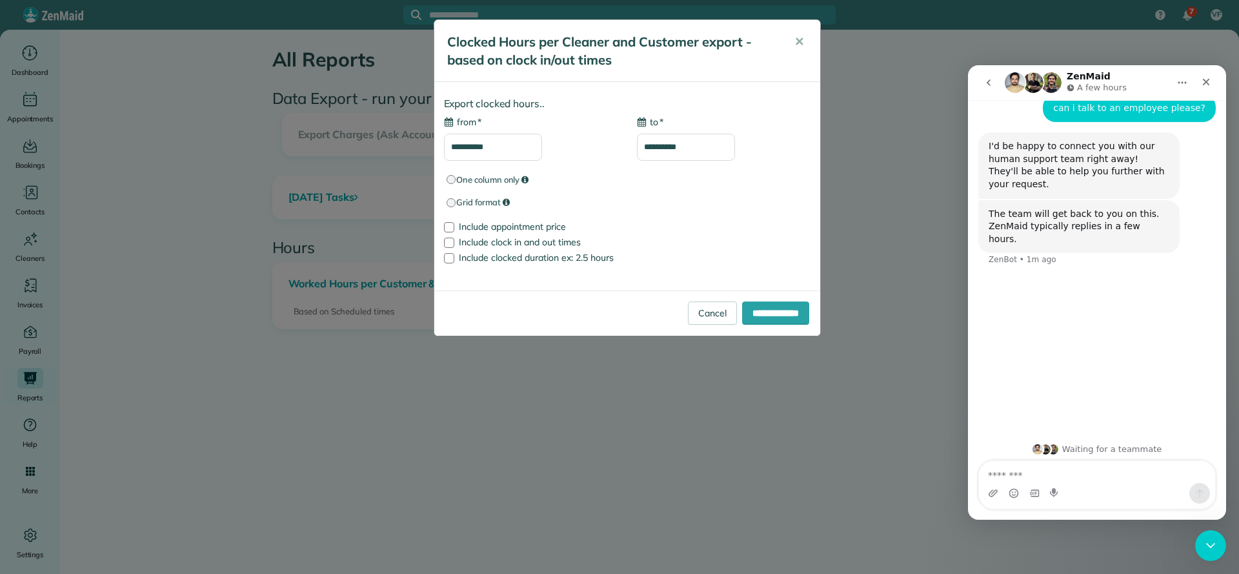
click at [665, 150] on input "**********" at bounding box center [686, 147] width 98 height 27
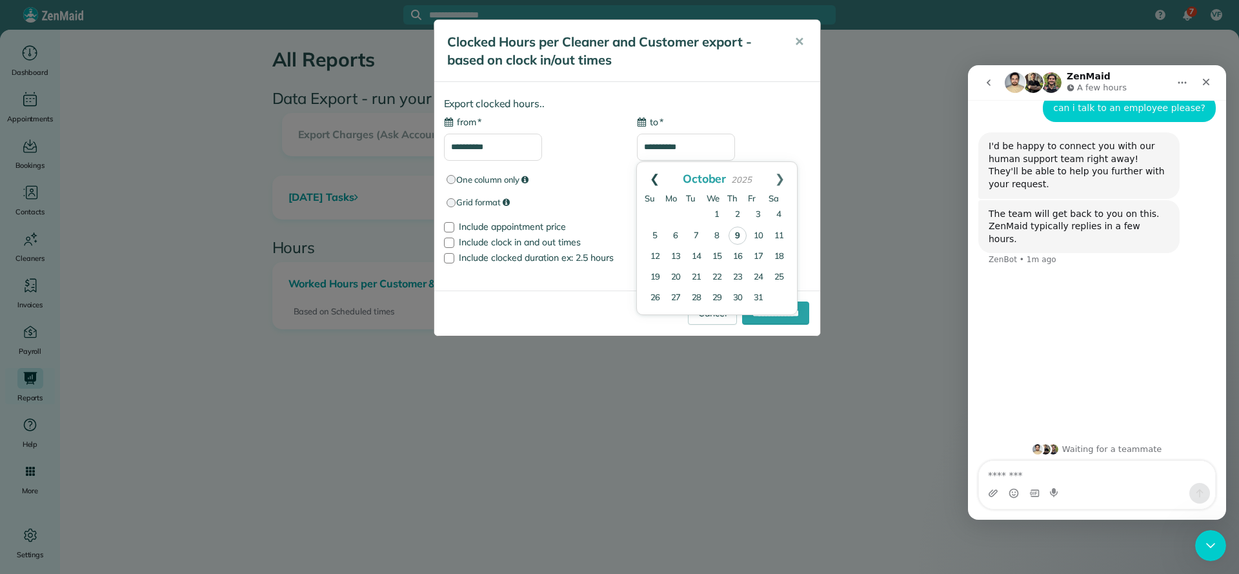
click at [651, 173] on link "Prev" at bounding box center [654, 178] width 35 height 32
click at [649, 173] on link "Prev" at bounding box center [654, 178] width 35 height 32
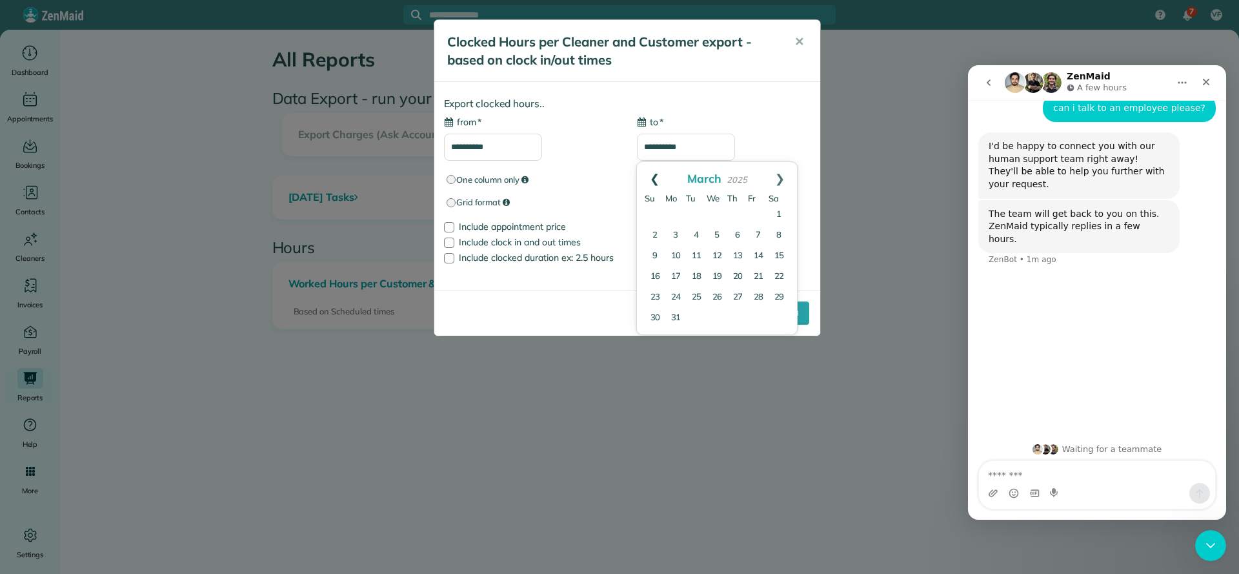
click at [654, 180] on link "Prev" at bounding box center [654, 178] width 35 height 32
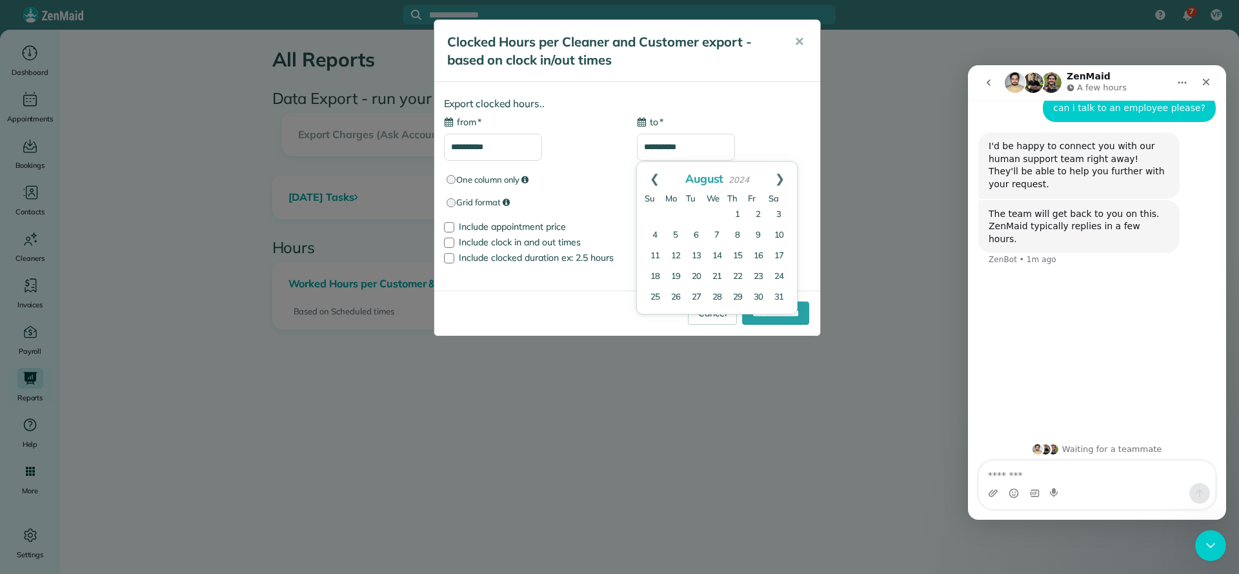
click at [654, 180] on link "Prev" at bounding box center [654, 178] width 35 height 32
click at [696, 300] on link "30" at bounding box center [696, 297] width 21 height 21
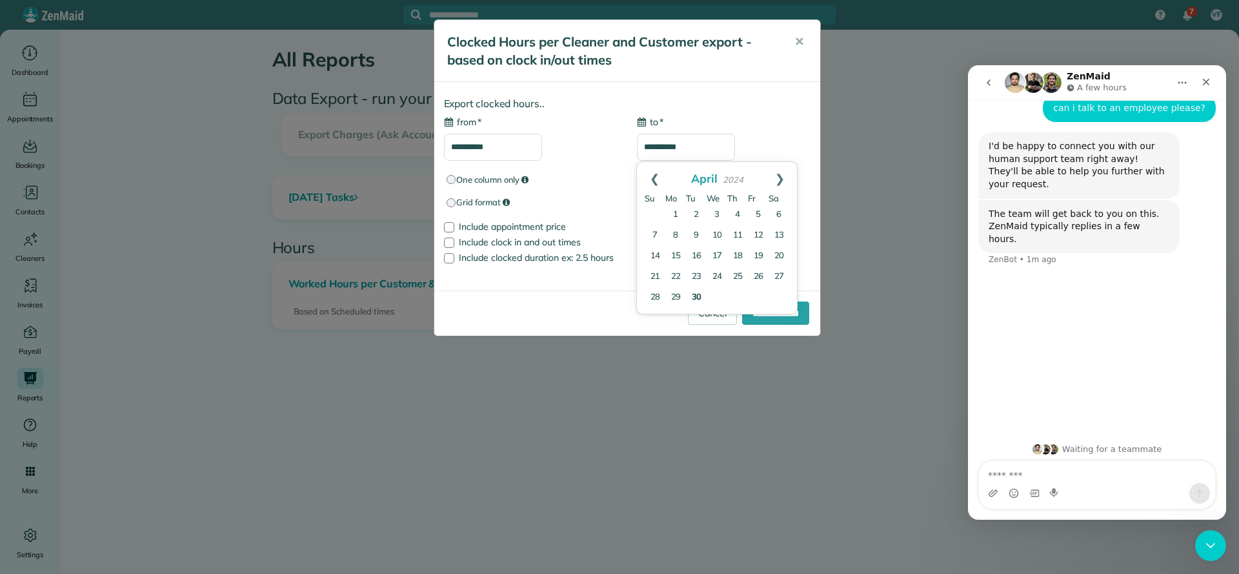
type input "**********"
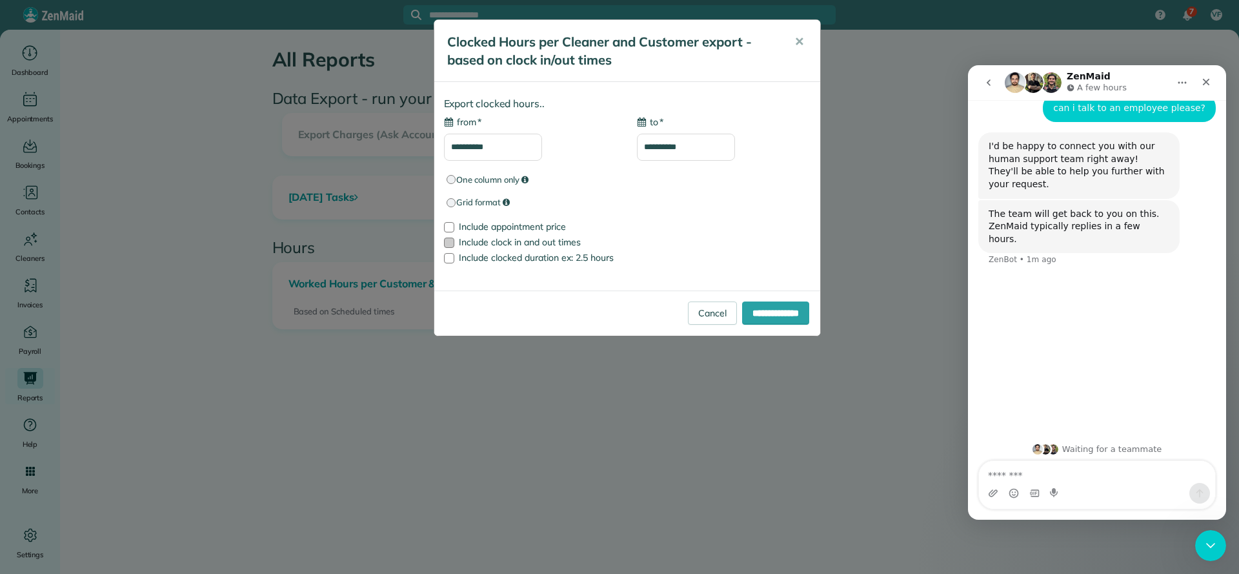
click at [455, 240] on label "Include clock in and out times" at bounding box center [627, 241] width 367 height 9
click at [774, 312] on input "**********" at bounding box center [775, 312] width 67 height 23
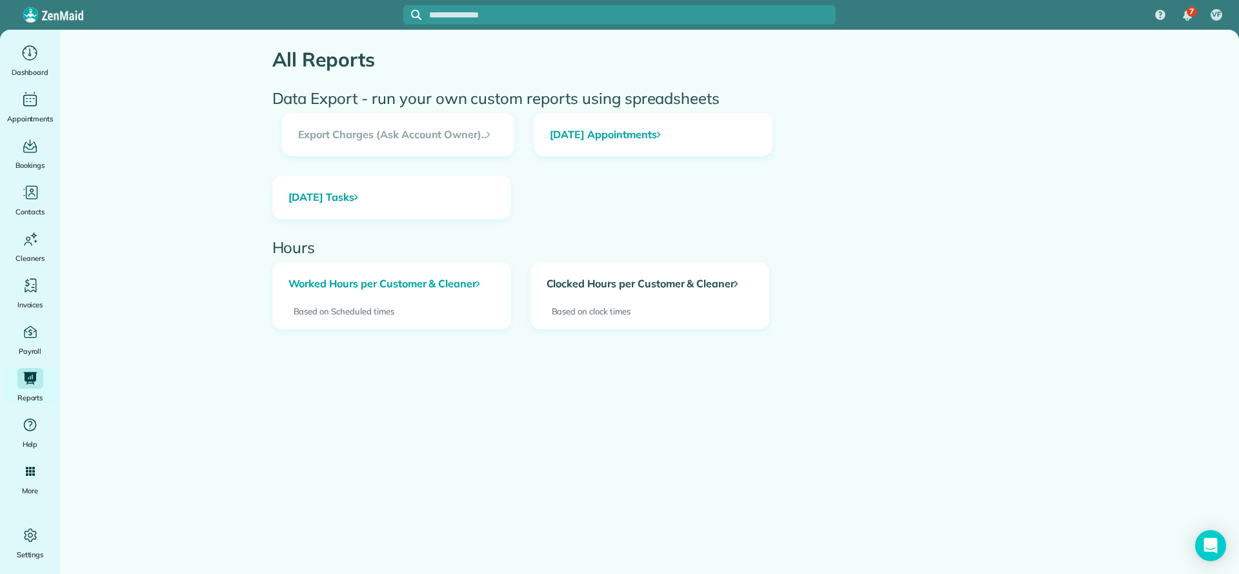
click at [651, 289] on link "Clocked Hours per Customer & Cleaner" at bounding box center [649, 284] width 237 height 43
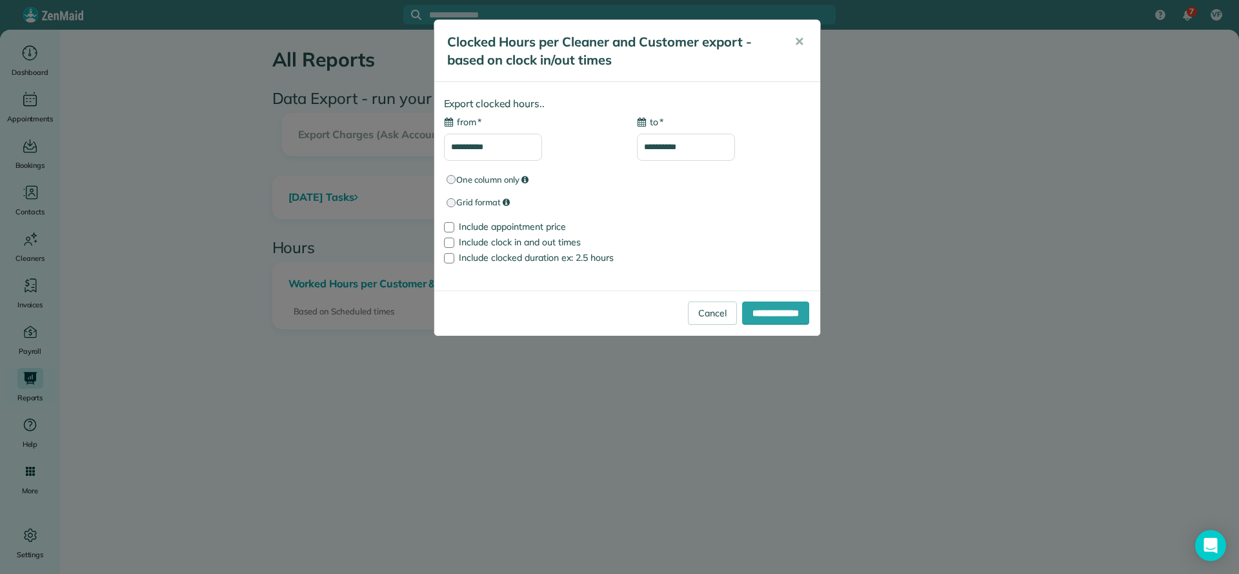
type input "**********"
click at [521, 152] on input "**********" at bounding box center [493, 147] width 98 height 27
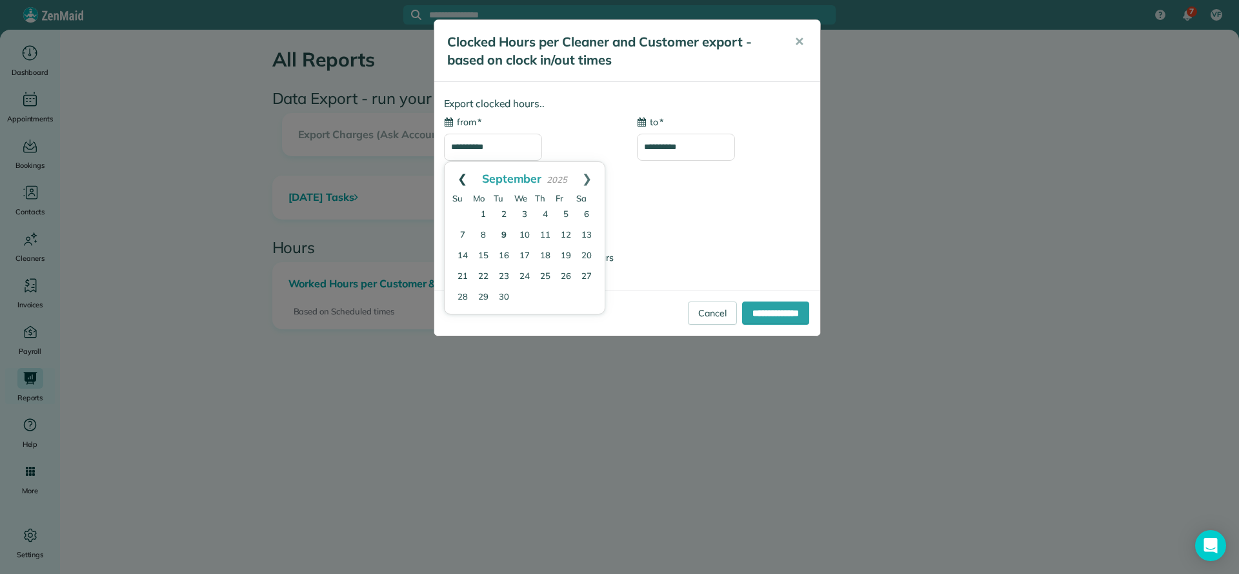
click at [463, 181] on link "Prev" at bounding box center [462, 178] width 35 height 32
click at [465, 182] on link "Prev" at bounding box center [462, 178] width 35 height 32
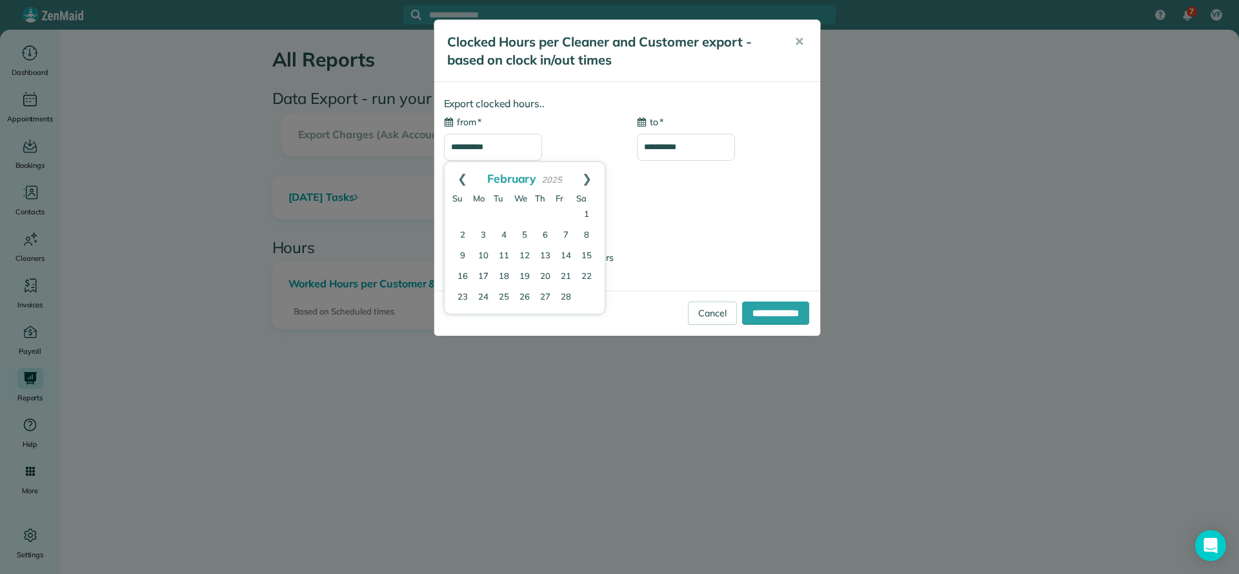
click at [465, 182] on link "Prev" at bounding box center [462, 178] width 35 height 32
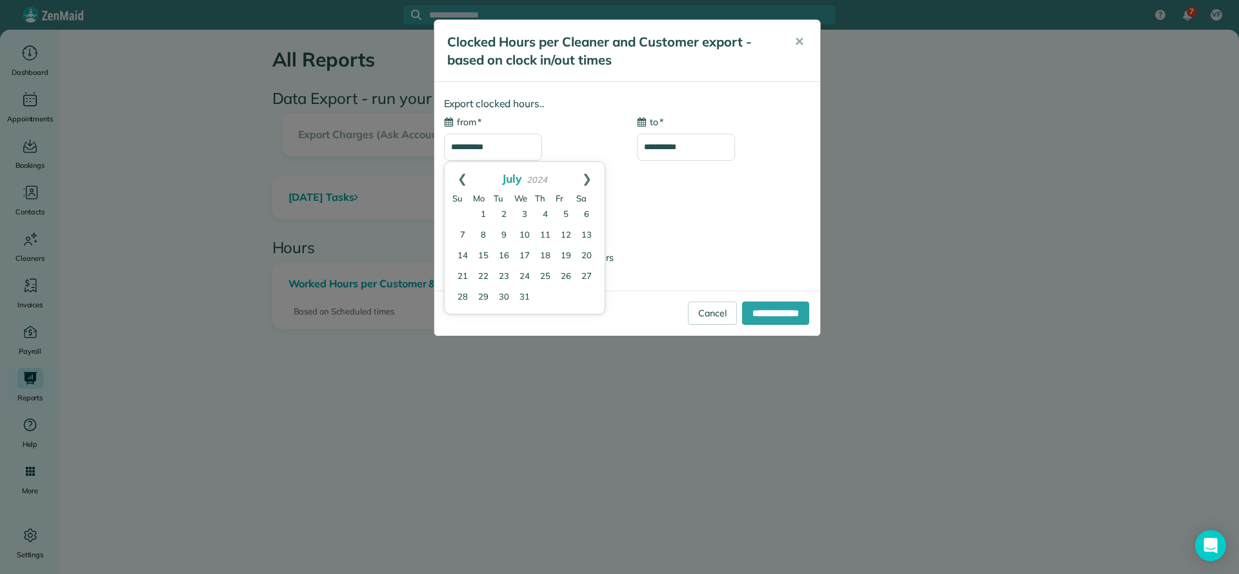
click at [465, 182] on link "Prev" at bounding box center [462, 178] width 35 height 32
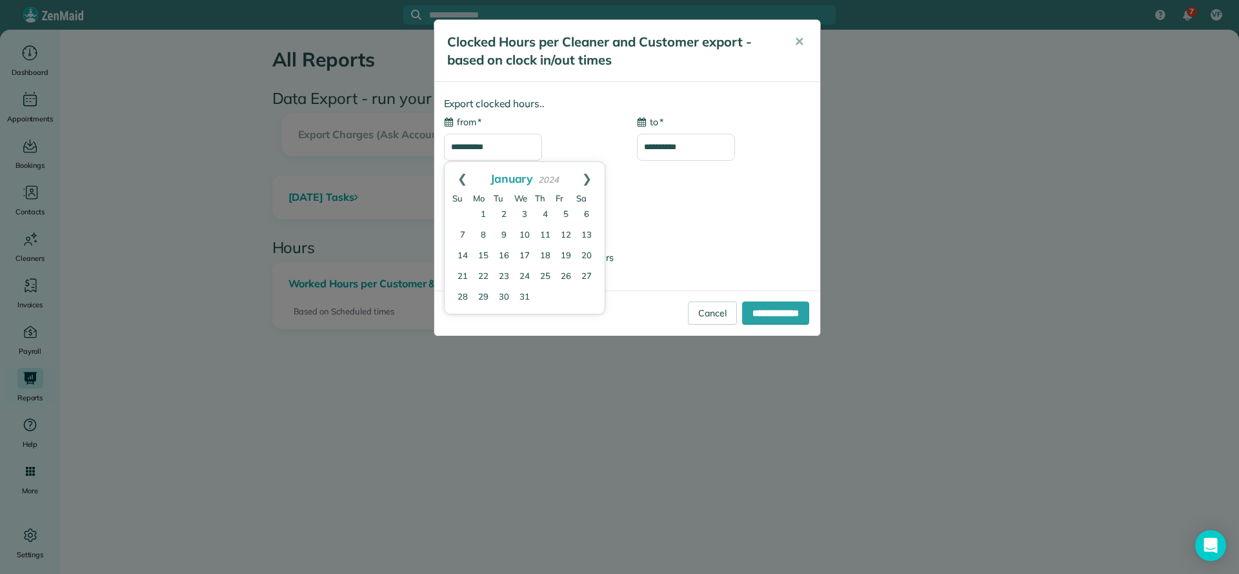
click at [667, 155] on input "**********" at bounding box center [686, 147] width 98 height 27
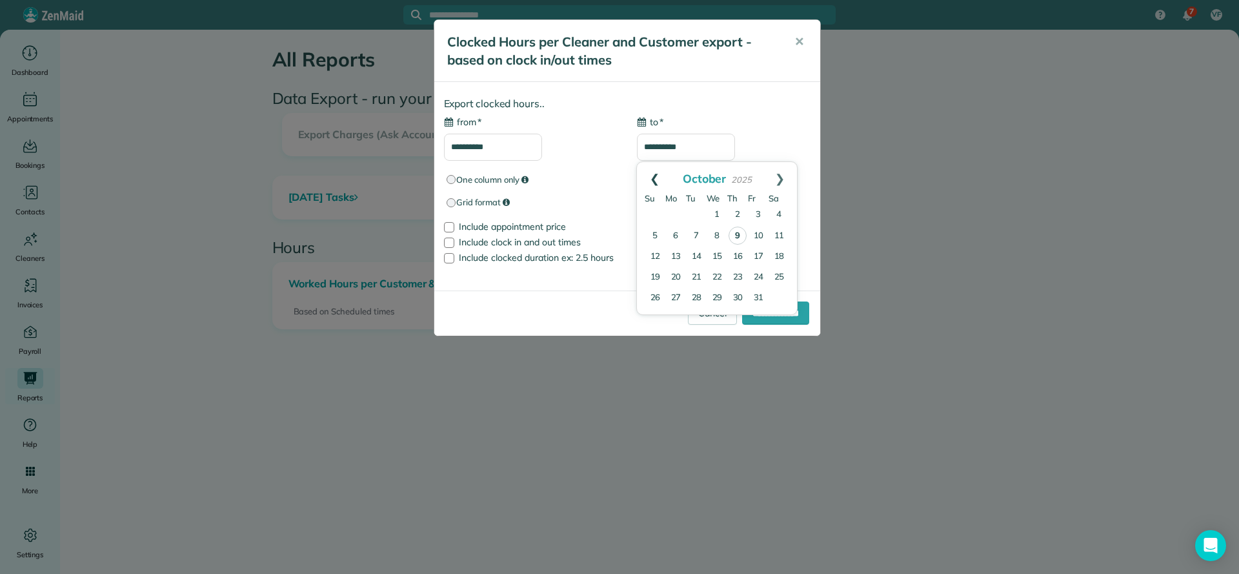
click at [651, 171] on link "Prev" at bounding box center [654, 178] width 35 height 32
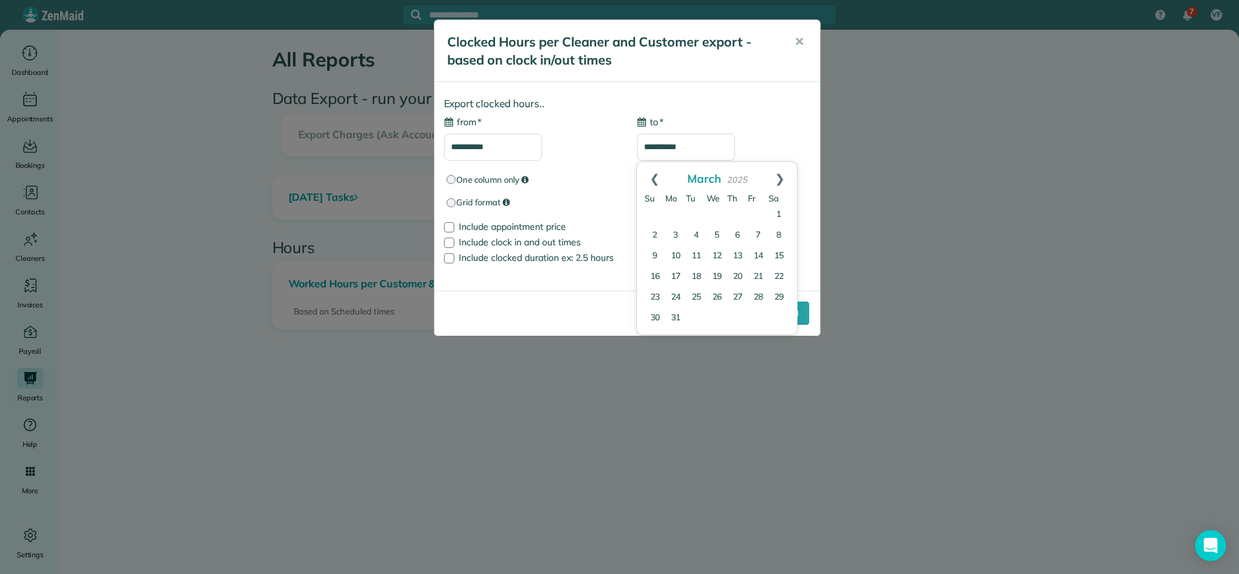
click at [651, 171] on link "Prev" at bounding box center [654, 178] width 35 height 32
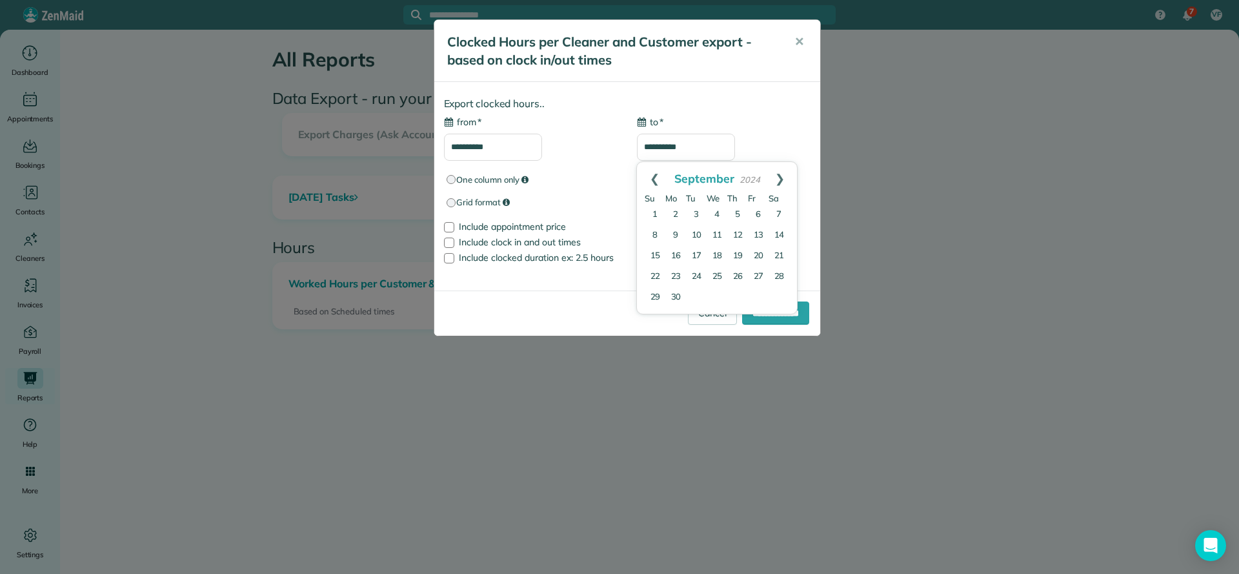
click at [651, 171] on link "Prev" at bounding box center [654, 178] width 35 height 32
click at [649, 171] on link "Prev" at bounding box center [654, 178] width 35 height 32
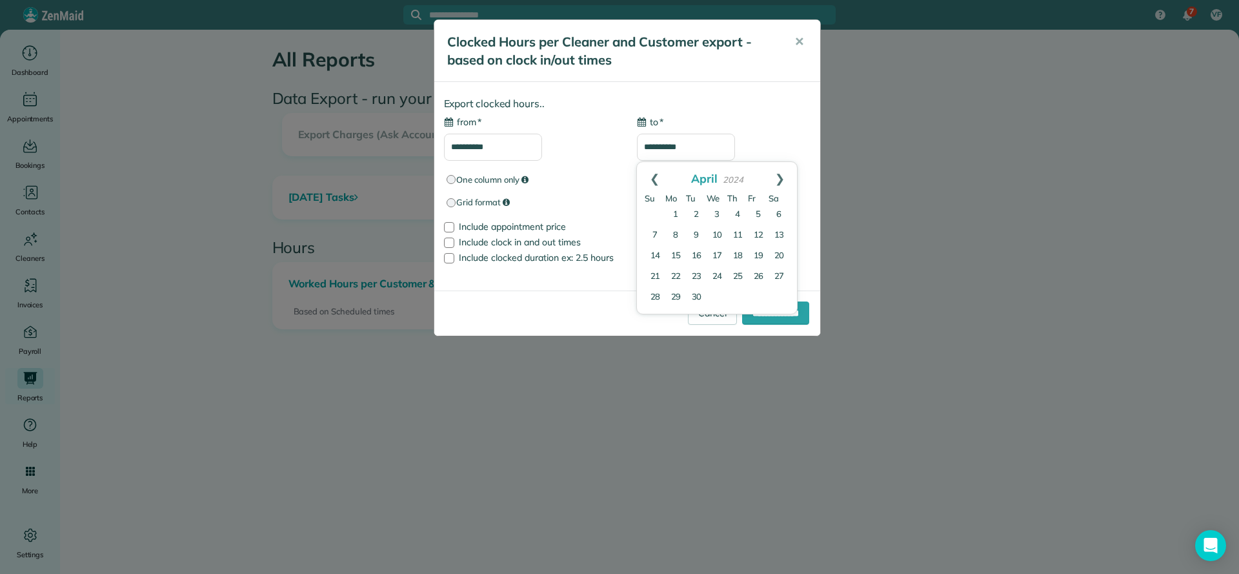
click at [527, 148] on input "**********" at bounding box center [493, 147] width 98 height 27
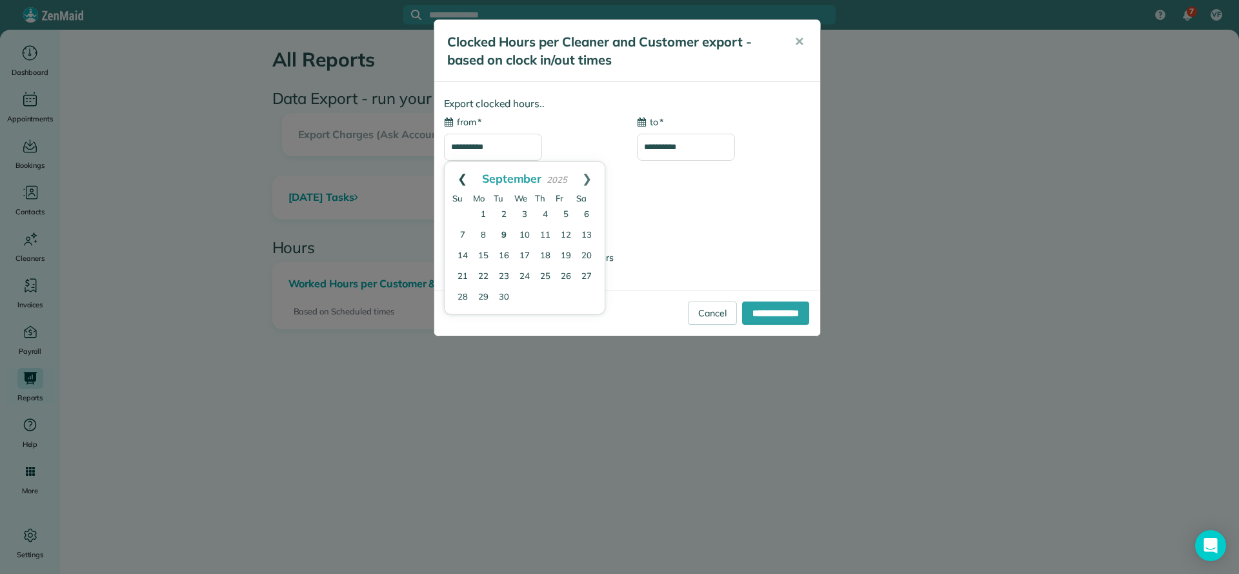
click at [463, 183] on link "Prev" at bounding box center [462, 178] width 35 height 32
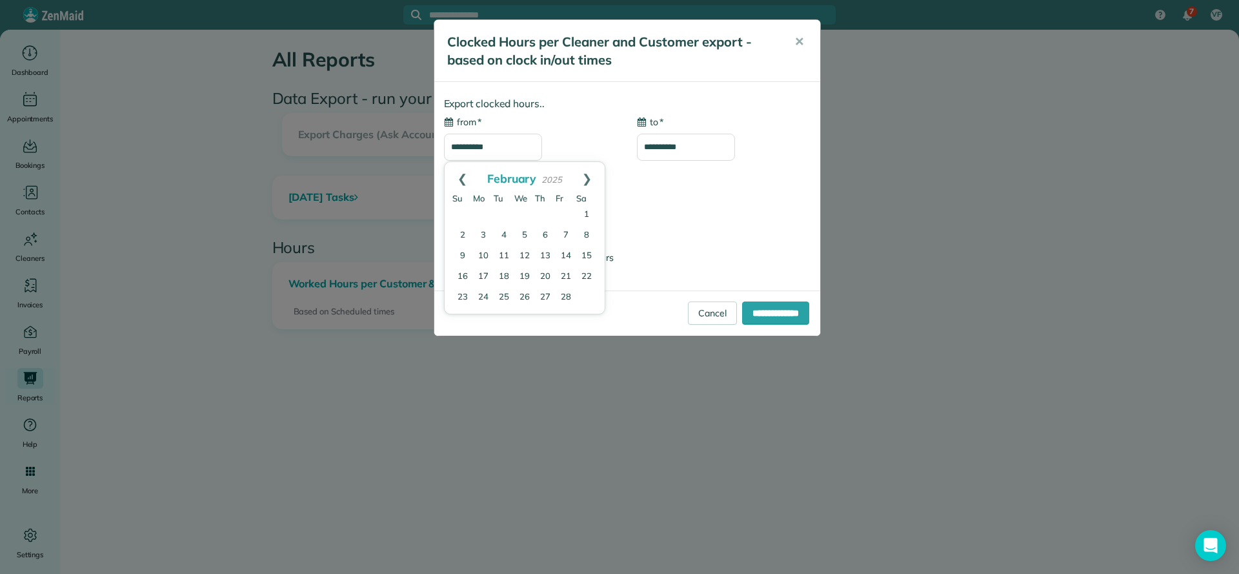
click at [463, 183] on link "Prev" at bounding box center [462, 178] width 35 height 32
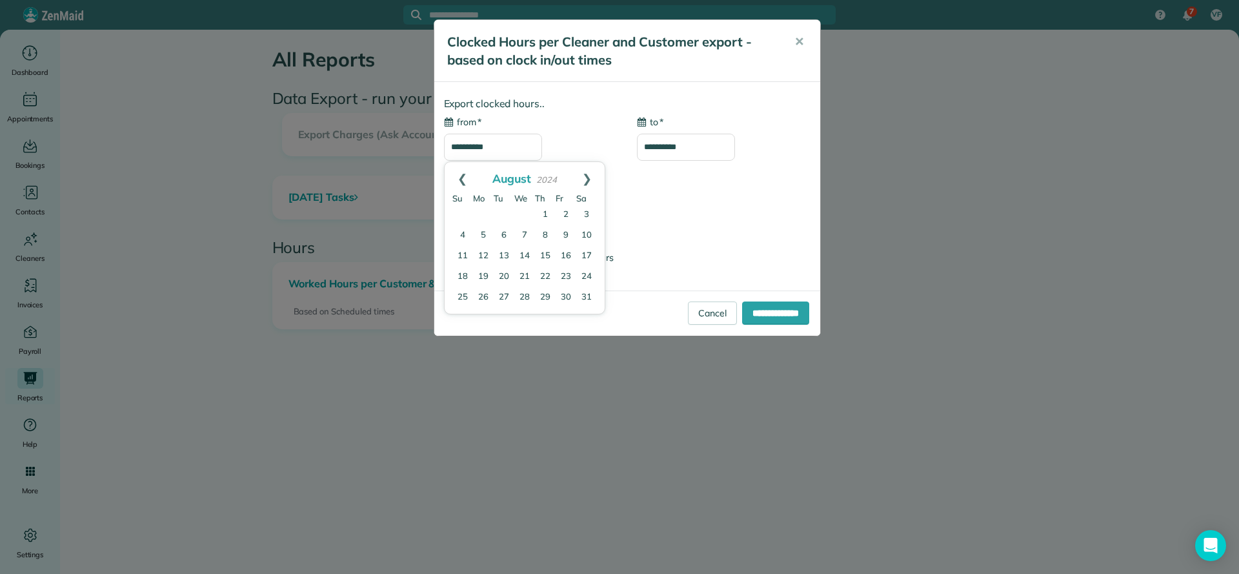
click at [463, 183] on link "Prev" at bounding box center [462, 178] width 35 height 32
click at [521, 219] on link "1" at bounding box center [524, 215] width 21 height 21
type input "**********"
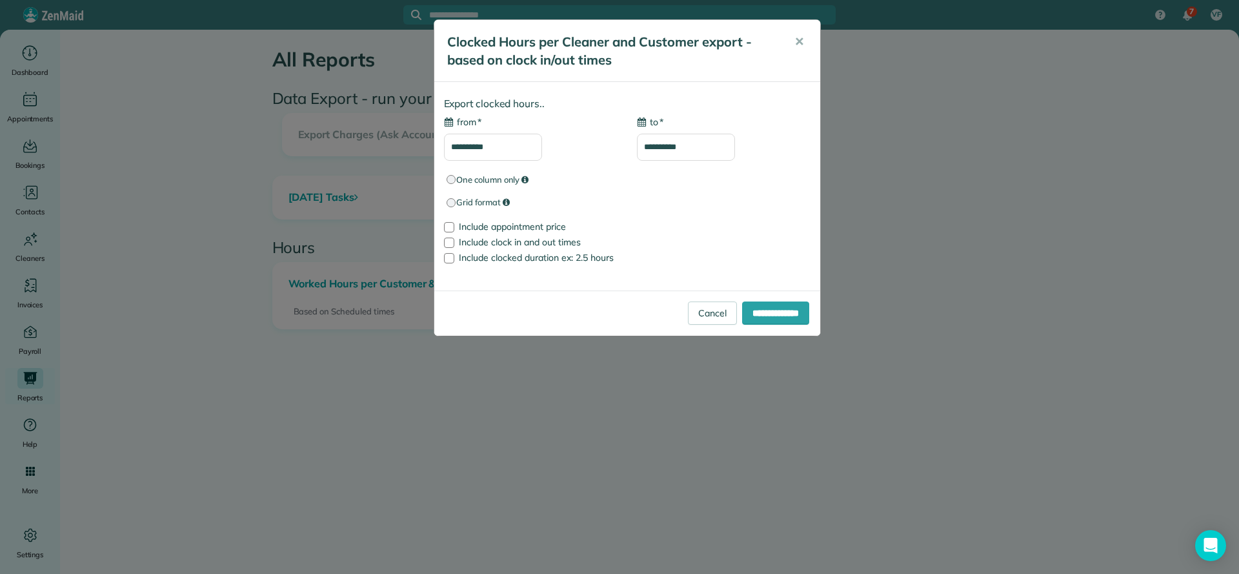
click at [698, 148] on input "**********" at bounding box center [686, 147] width 98 height 27
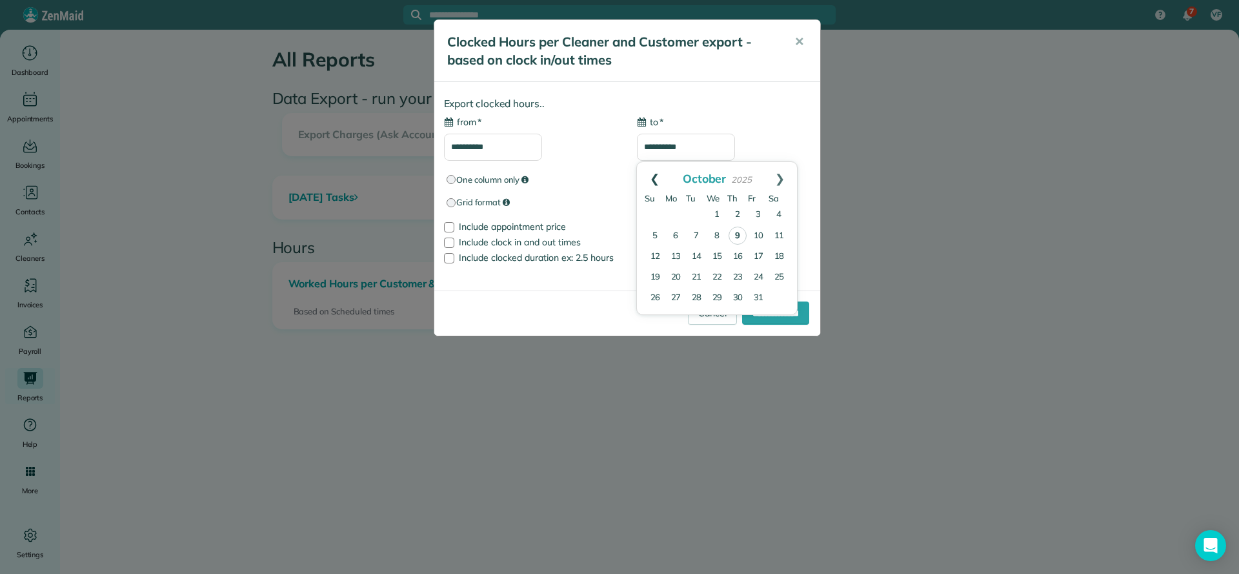
click at [652, 176] on link "Prev" at bounding box center [654, 178] width 35 height 32
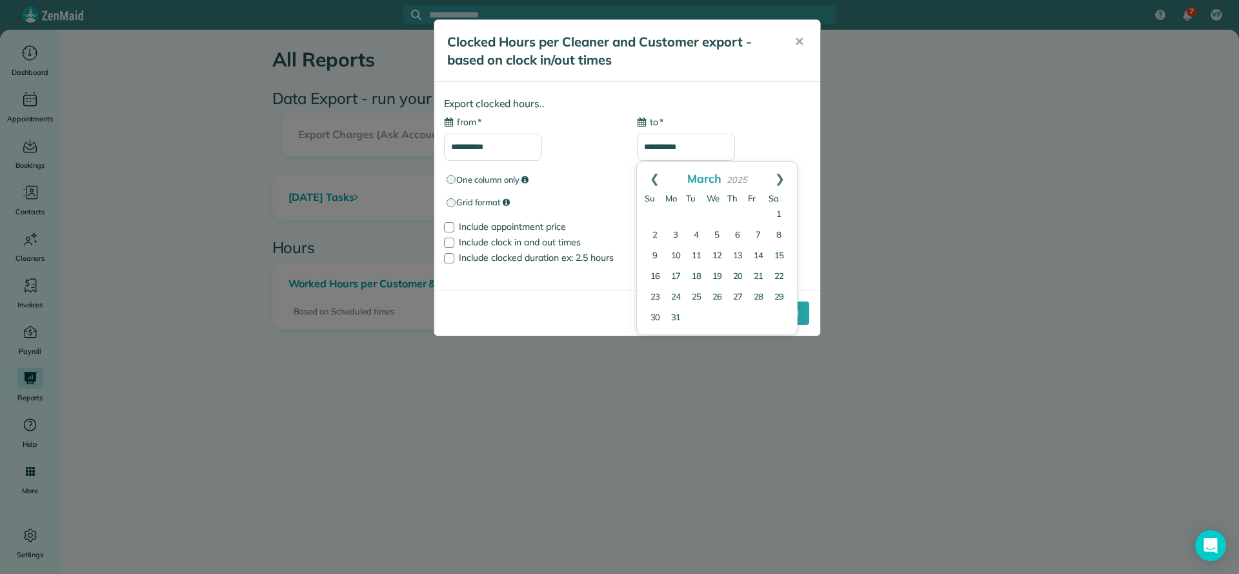
click at [652, 176] on link "Prev" at bounding box center [654, 178] width 35 height 32
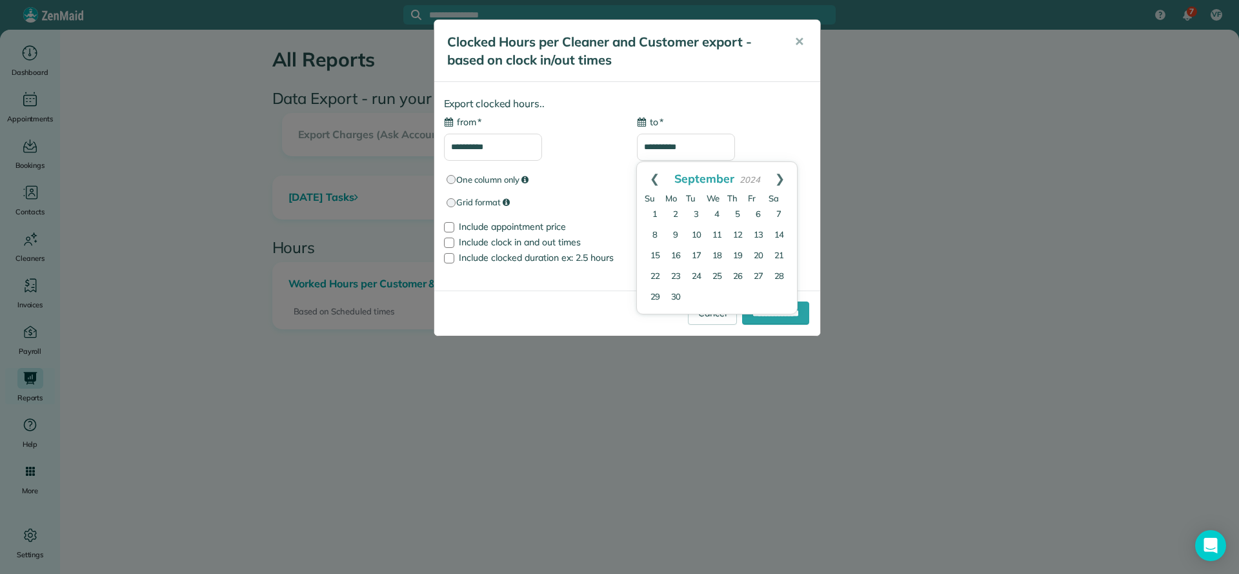
click at [652, 176] on link "Prev" at bounding box center [654, 178] width 35 height 32
click at [779, 301] on link "31" at bounding box center [779, 297] width 21 height 21
type input "**********"
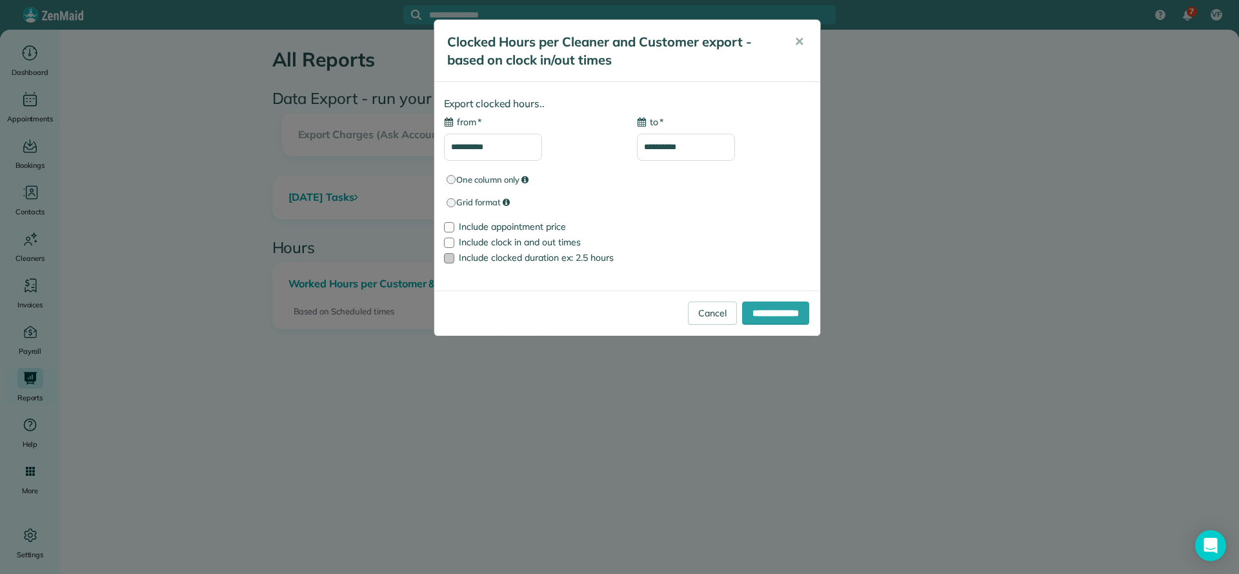
click at [519, 258] on span "Include clocked duration ex: 2.5 hours" at bounding box center [536, 258] width 155 height 12
click at [503, 244] on span "Include clock in and out times" at bounding box center [520, 242] width 122 height 12
click at [763, 314] on input "**********" at bounding box center [775, 312] width 67 height 23
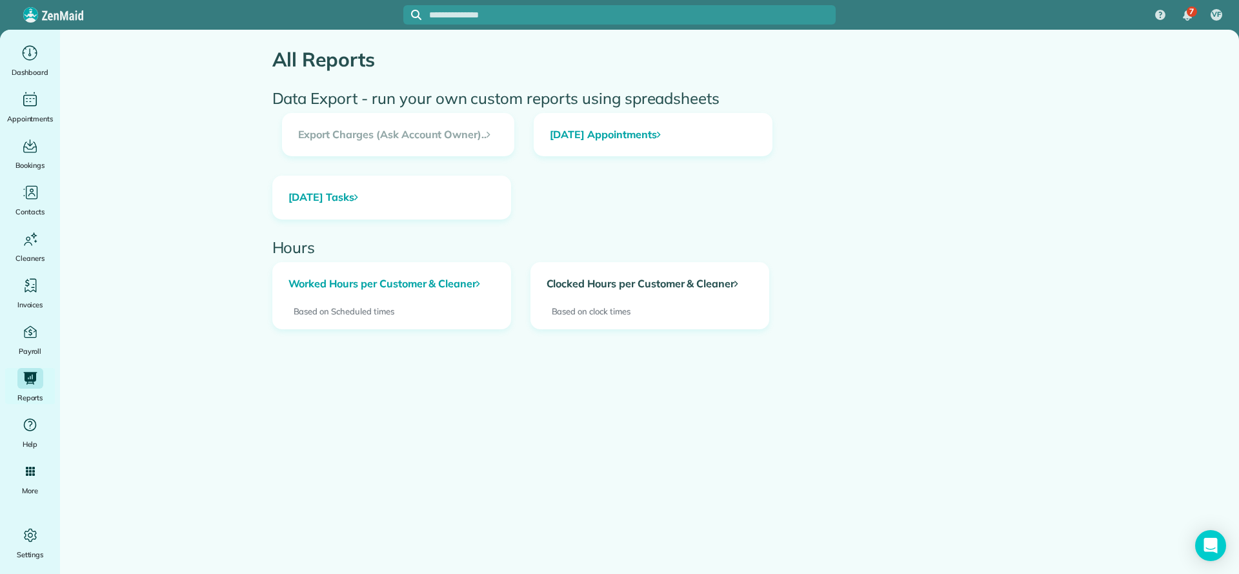
click at [585, 277] on link "Clocked Hours per Customer & Cleaner" at bounding box center [649, 284] width 237 height 43
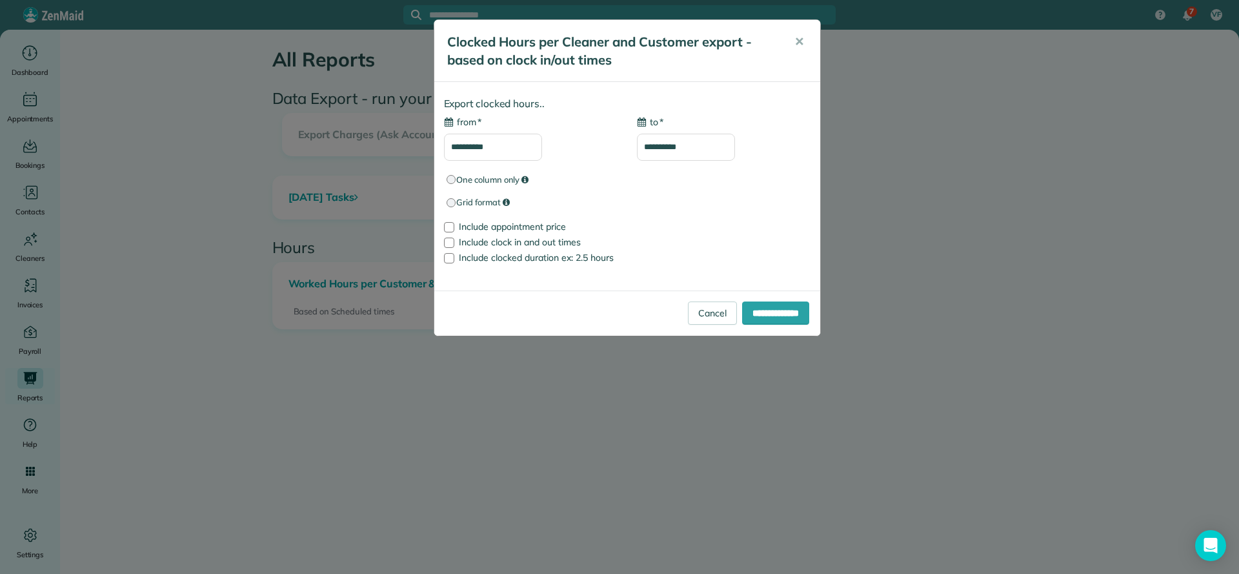
type input "**********"
click at [496, 143] on input "**********" at bounding box center [493, 147] width 98 height 27
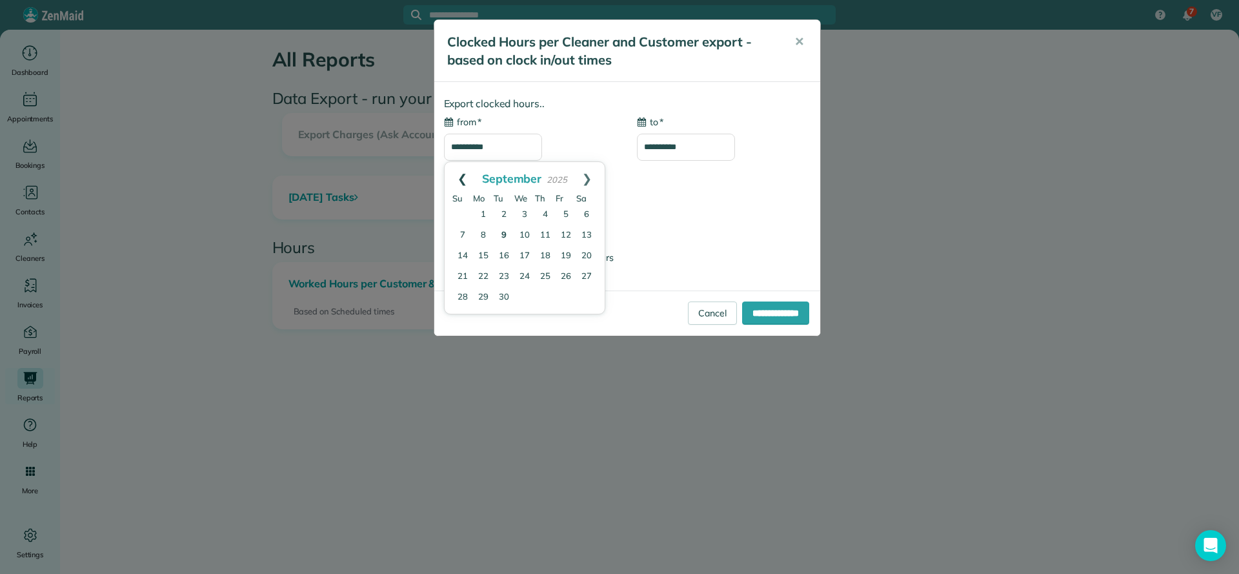
click at [467, 178] on link "Prev" at bounding box center [462, 178] width 35 height 32
click at [465, 178] on link "Prev" at bounding box center [462, 178] width 35 height 32
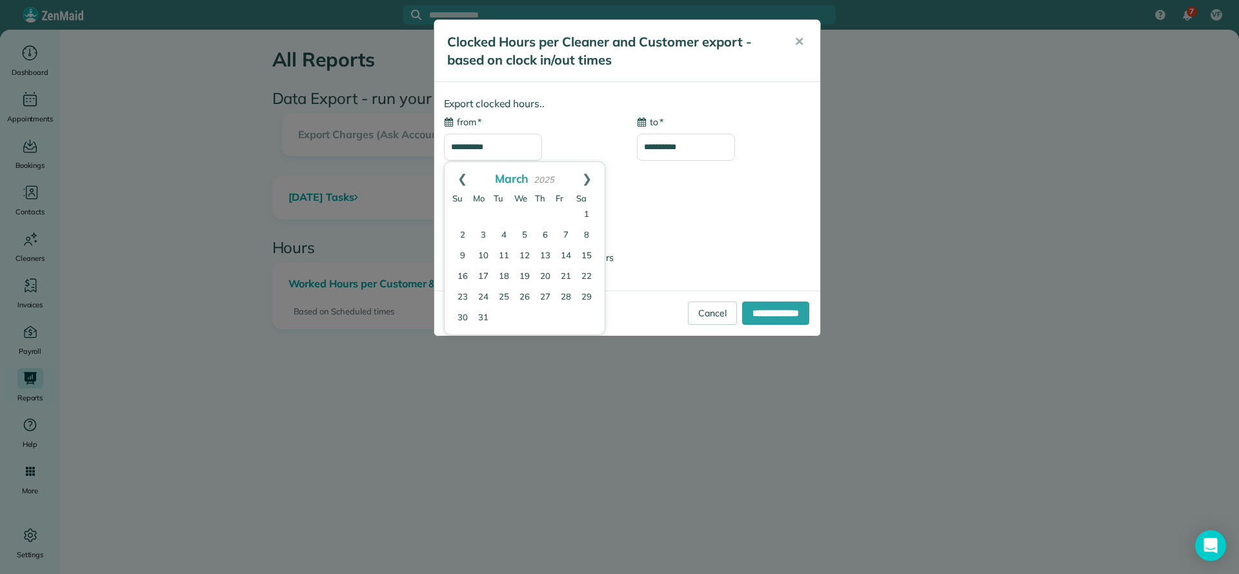
click at [465, 178] on link "Prev" at bounding box center [462, 178] width 35 height 32
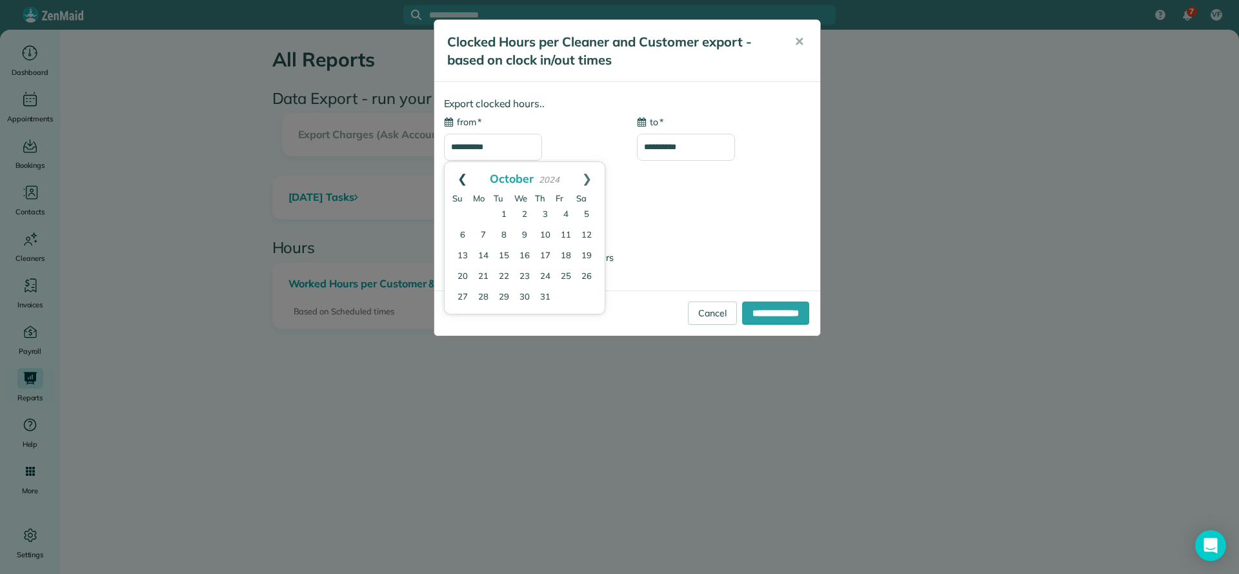
click at [465, 178] on link "Prev" at bounding box center [462, 178] width 35 height 32
click at [465, 215] on link "1" at bounding box center [462, 215] width 21 height 21
type input "**********"
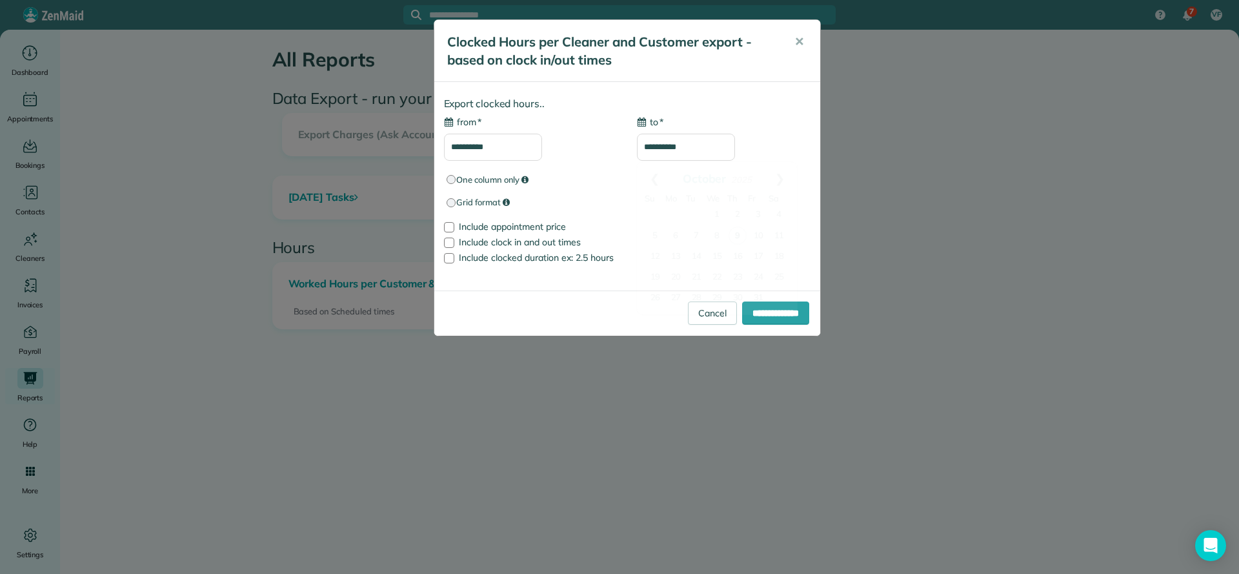
click at [694, 151] on input "**********" at bounding box center [686, 147] width 98 height 27
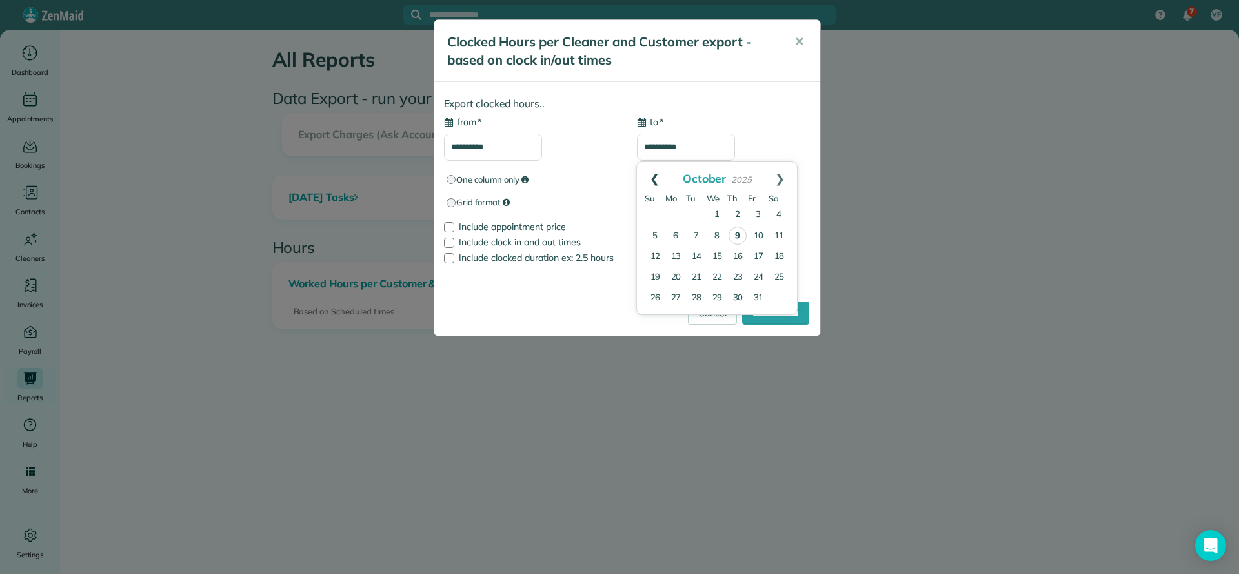
click at [651, 178] on link "Prev" at bounding box center [654, 178] width 35 height 32
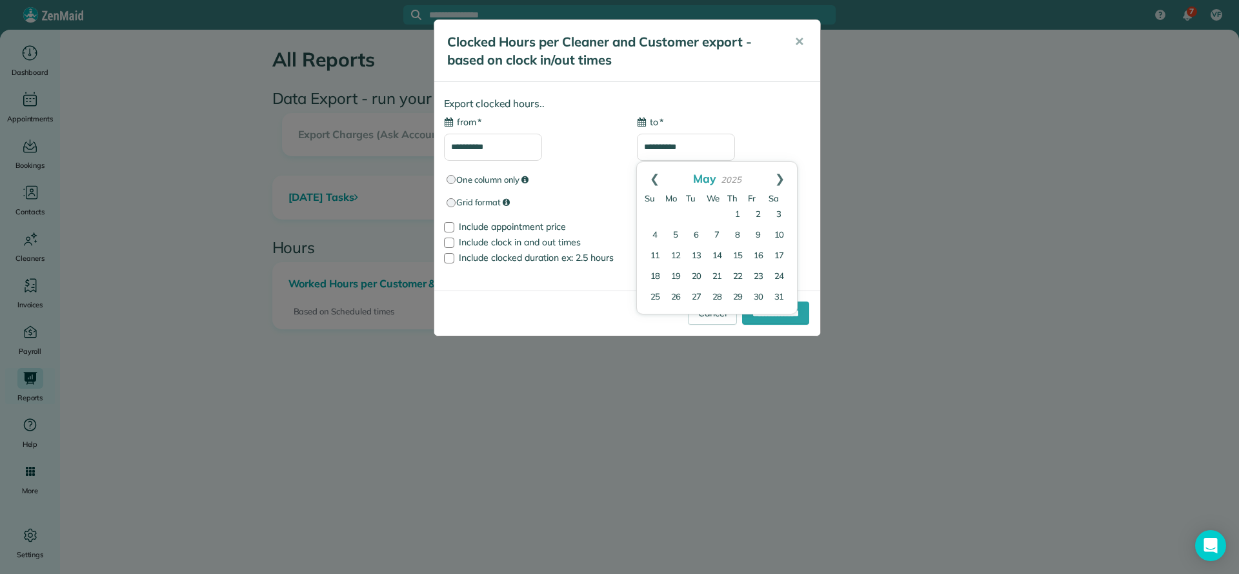
click at [651, 178] on link "Prev" at bounding box center [654, 178] width 35 height 32
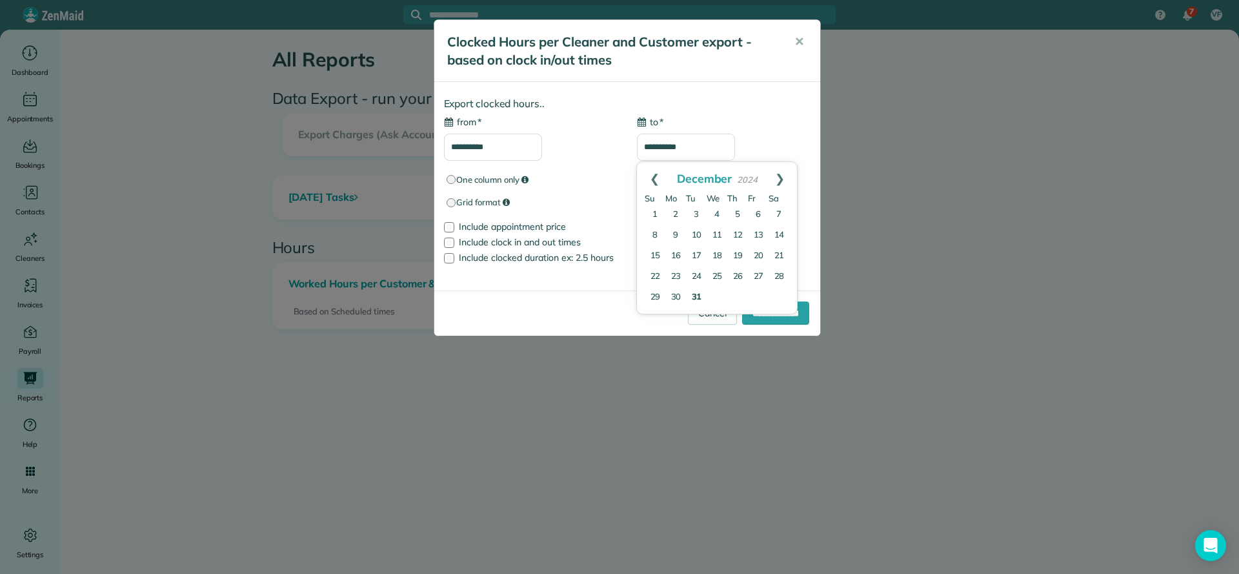
click at [700, 296] on link "31" at bounding box center [696, 297] width 21 height 21
type input "**********"
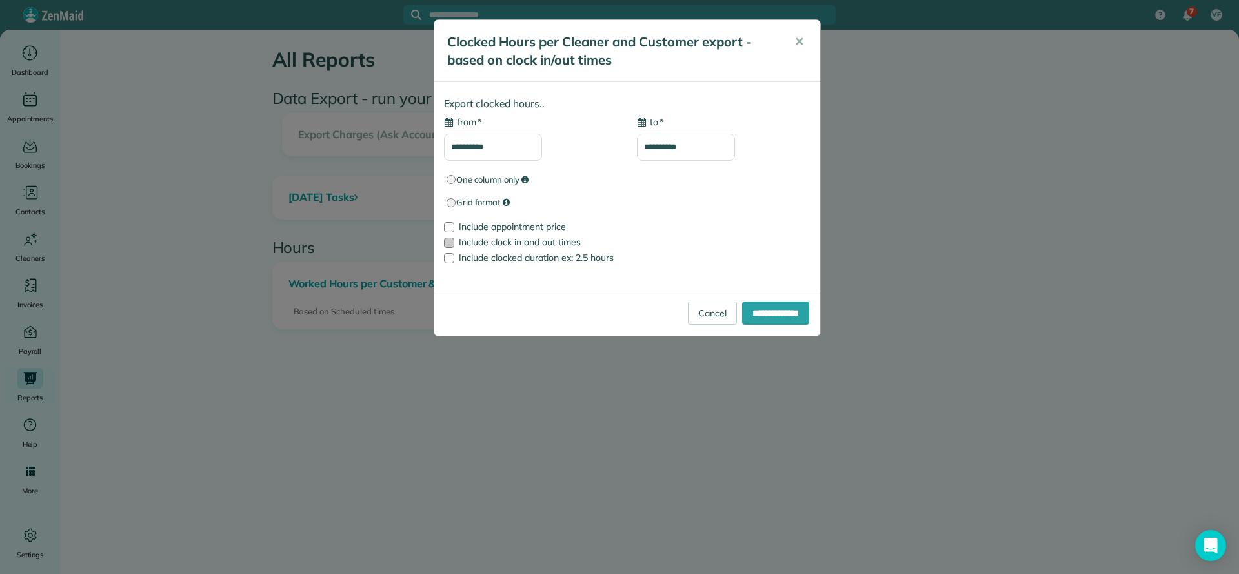
click at [457, 246] on label "Include clock in and out times" at bounding box center [627, 241] width 367 height 9
click at [455, 260] on label "Include clocked duration ex: 2.5 hours" at bounding box center [627, 257] width 367 height 9
click at [778, 318] on input "**********" at bounding box center [775, 312] width 67 height 23
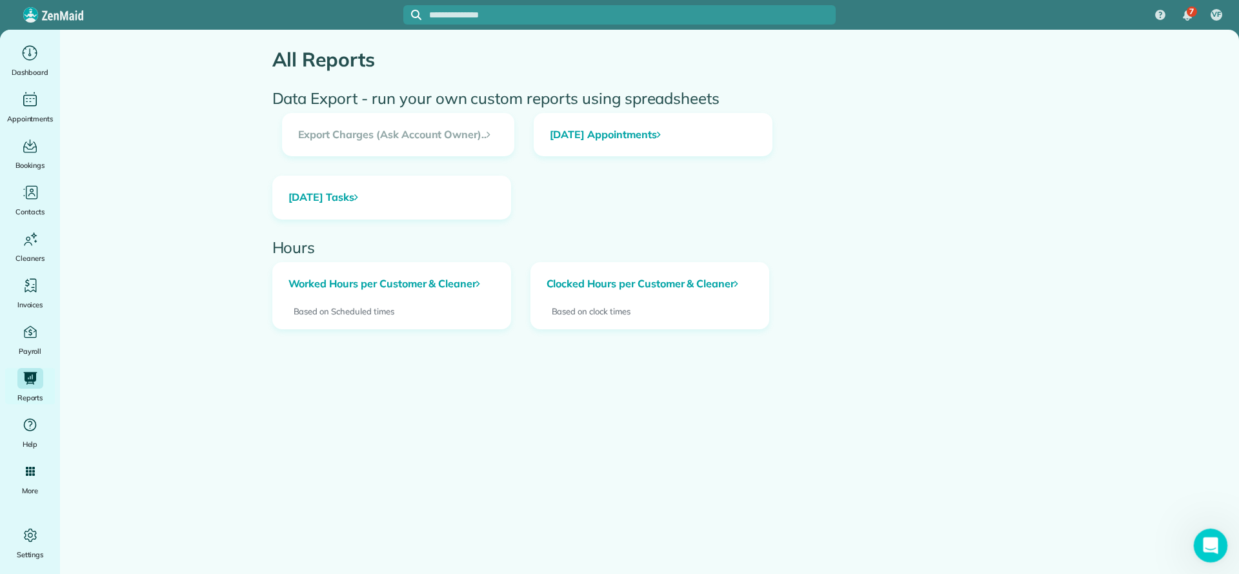
click at [1207, 551] on icon "Open Intercom Messenger" at bounding box center [1208, 543] width 21 height 21
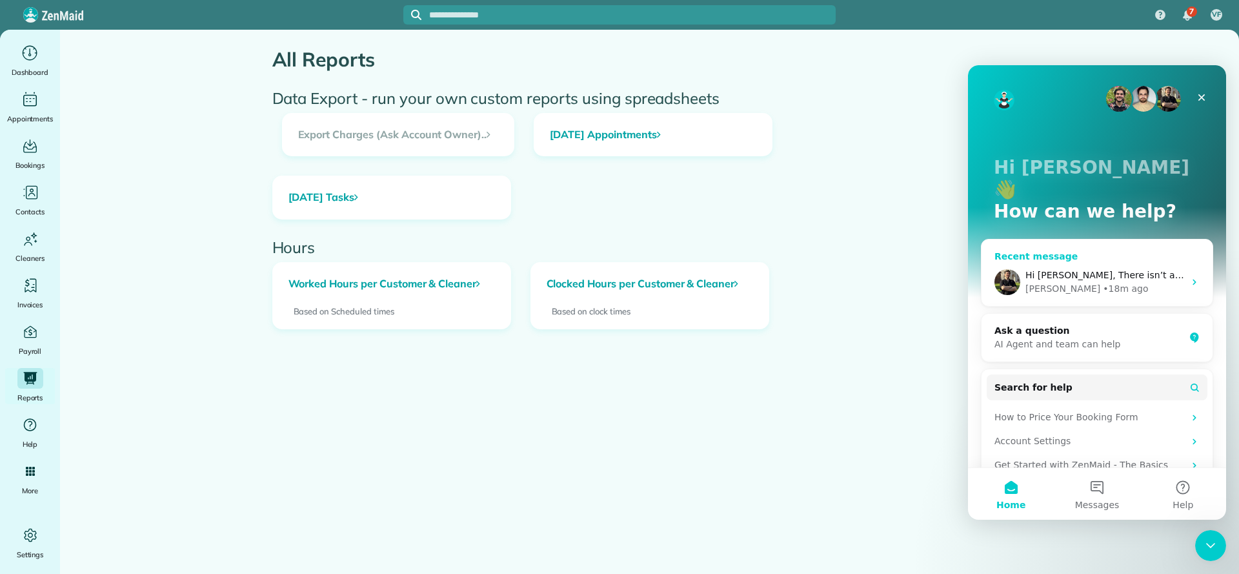
click at [1155, 282] on div "Ivan • 18m ago" at bounding box center [1104, 289] width 159 height 14
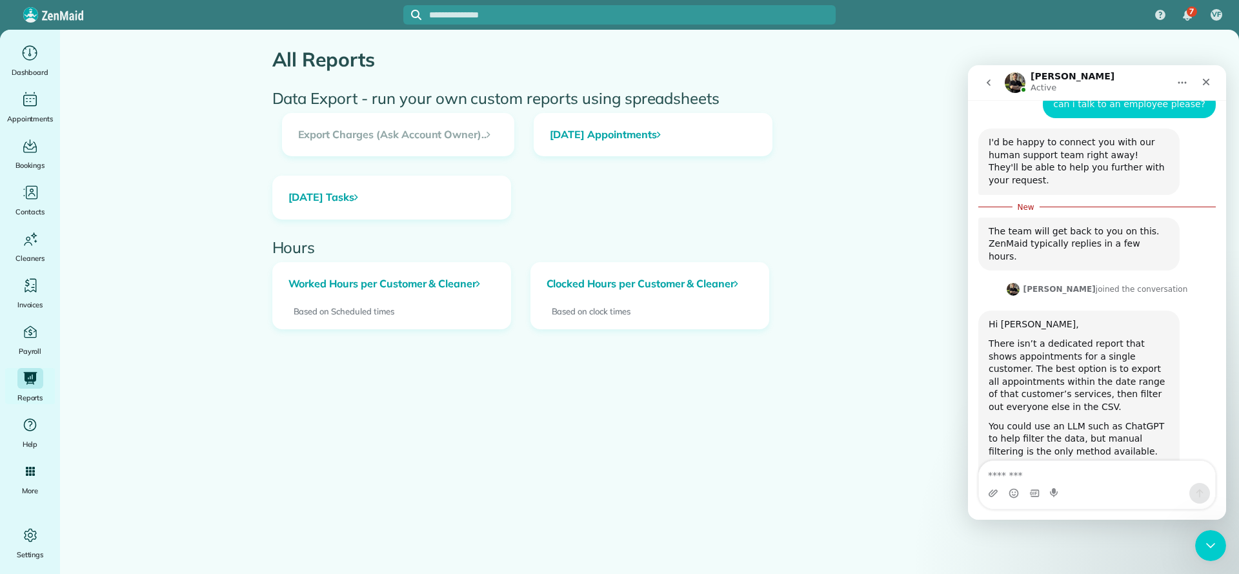
scroll to position [521, 0]
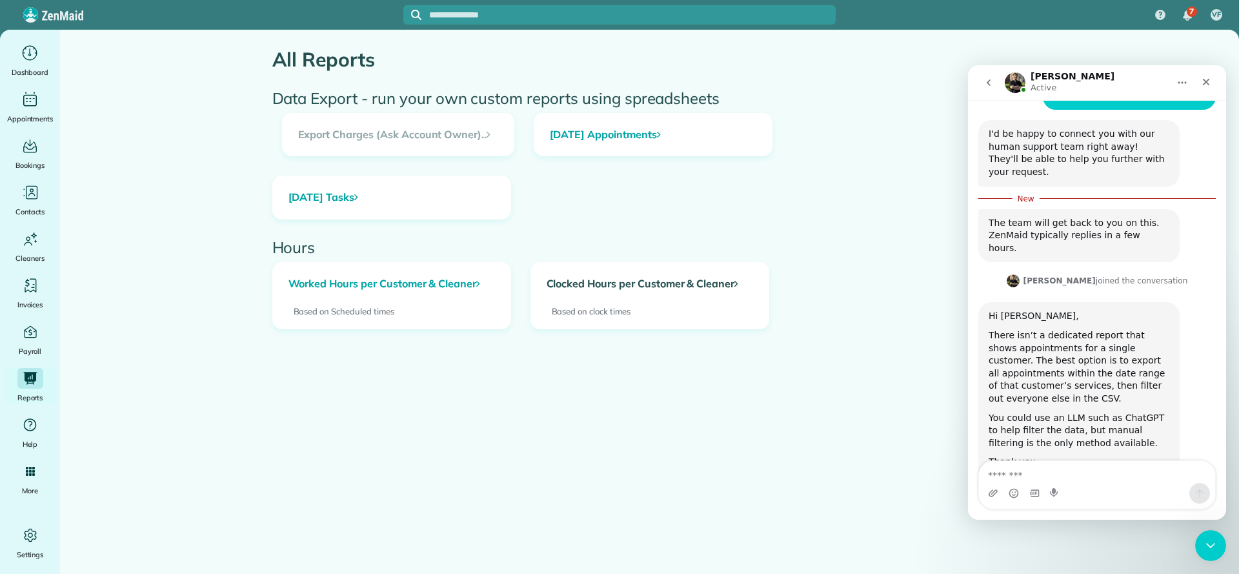
click at [616, 287] on link "Clocked Hours per Customer & Cleaner" at bounding box center [649, 284] width 237 height 43
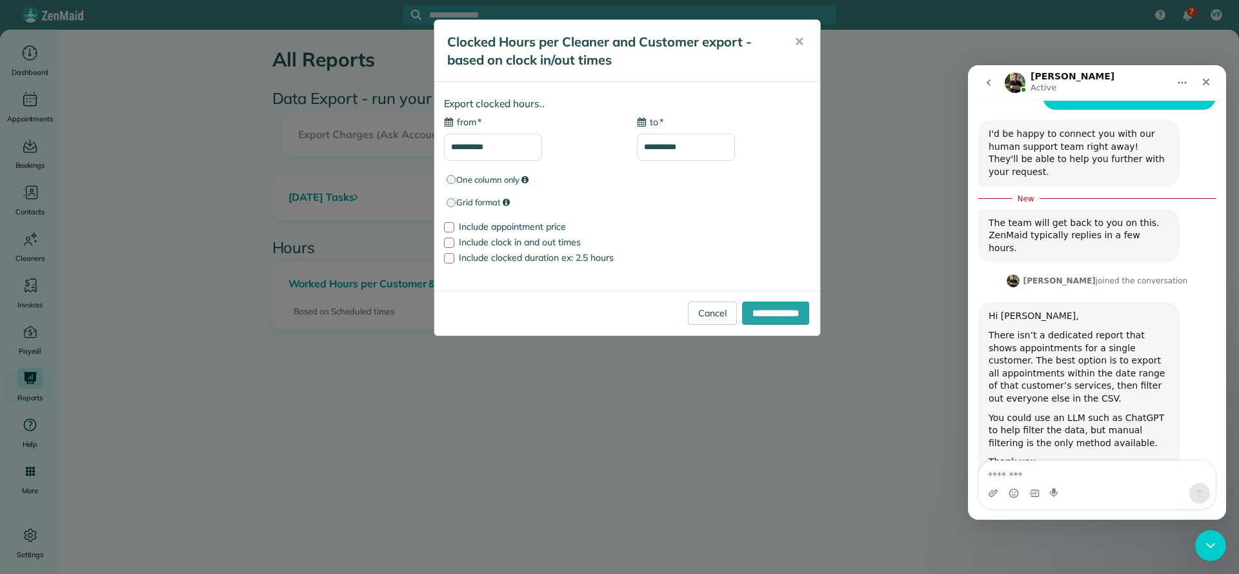
type input "**********"
click at [505, 149] on input "**********" at bounding box center [493, 147] width 98 height 27
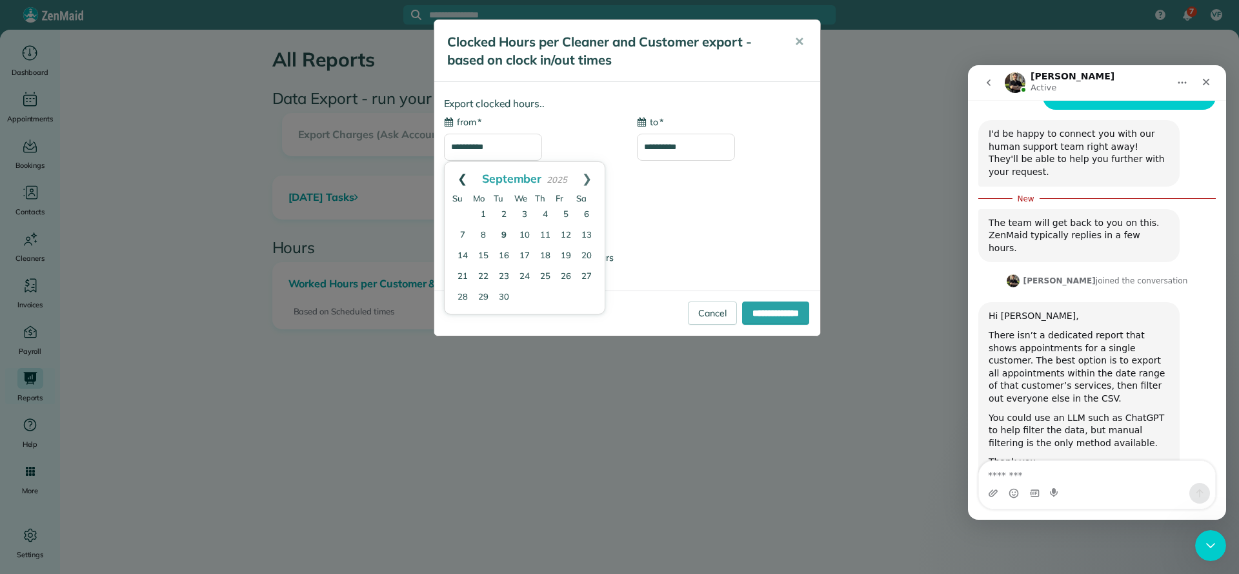
click at [461, 181] on link "Prev" at bounding box center [462, 178] width 35 height 32
click at [796, 47] on span "✕" at bounding box center [799, 41] width 10 height 15
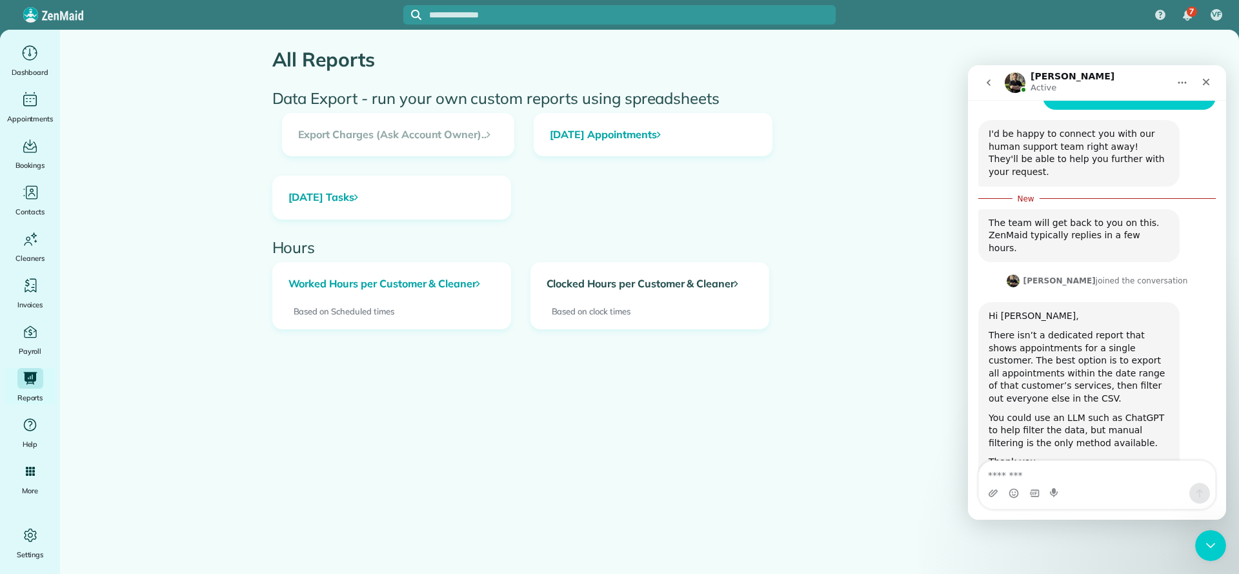
click at [670, 289] on link "Clocked Hours per Customer & Cleaner" at bounding box center [649, 284] width 237 height 43
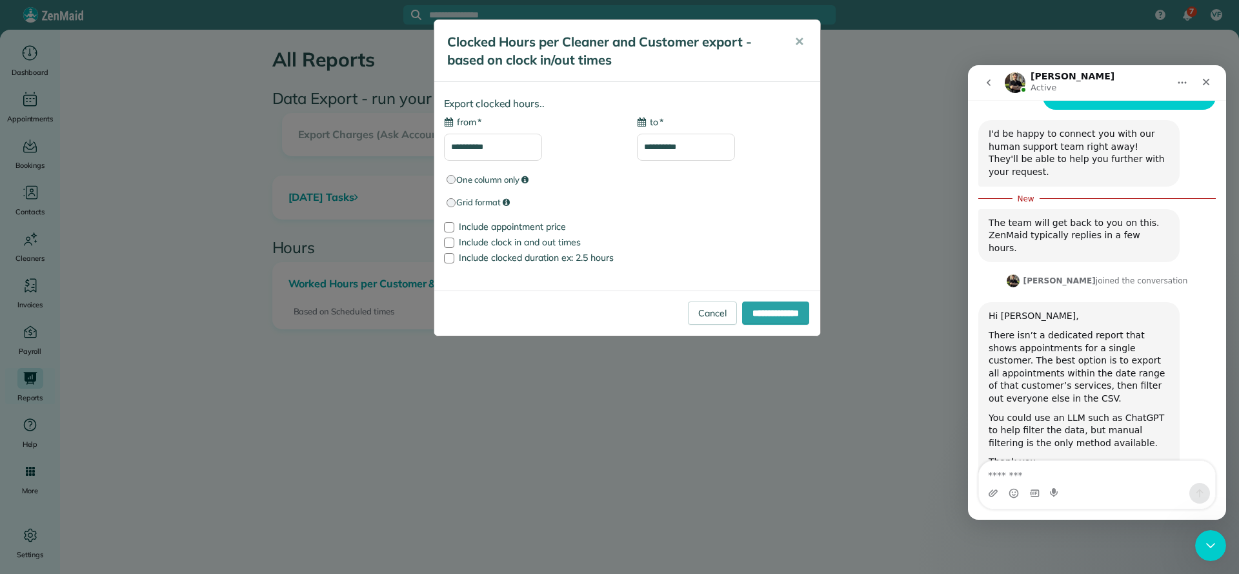
type input "**********"
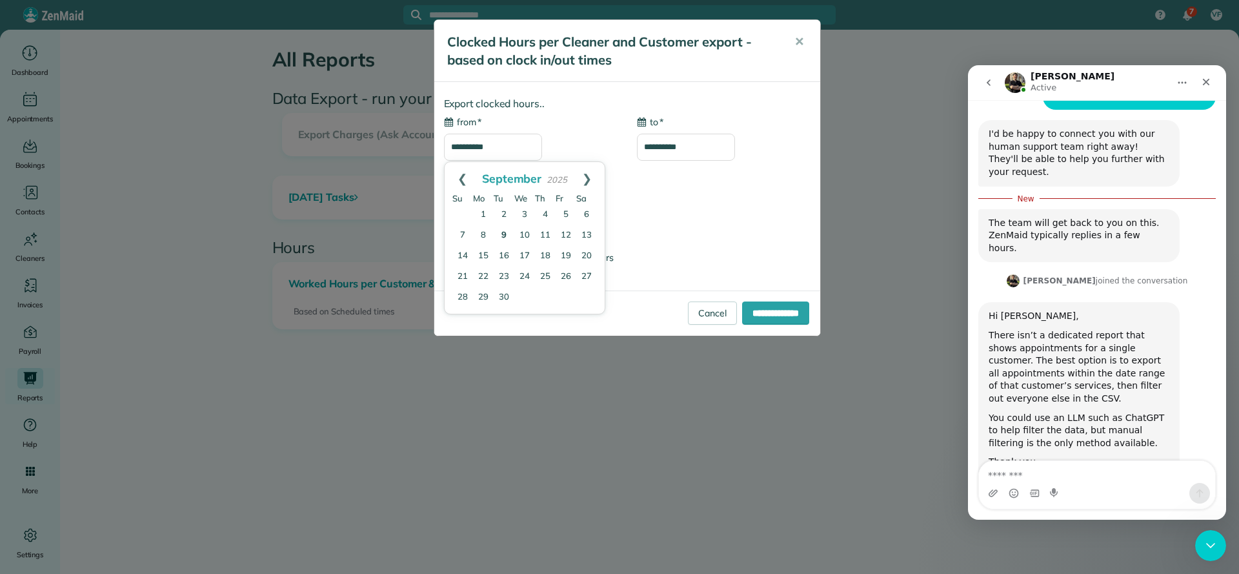
drag, startPoint x: 511, startPoint y: 155, endPoint x: 419, endPoint y: 155, distance: 92.3
click at [419, 155] on div "**********" at bounding box center [619, 287] width 1239 height 574
click at [484, 217] on link "1" at bounding box center [483, 215] width 21 height 21
type input "**********"
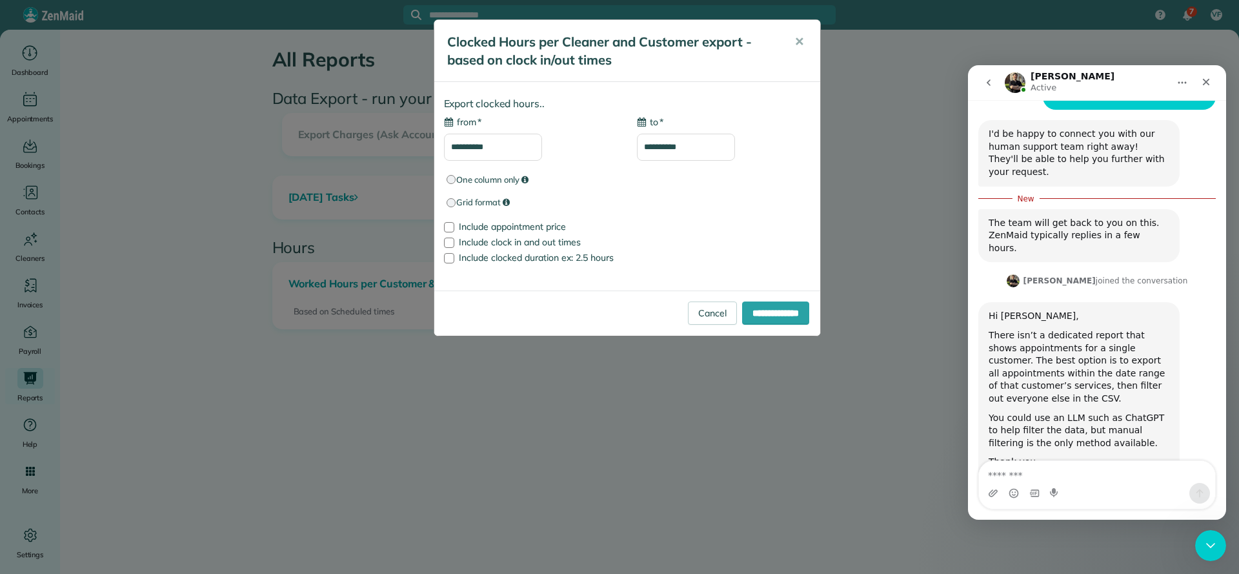
click at [689, 151] on input "**********" at bounding box center [686, 147] width 98 height 27
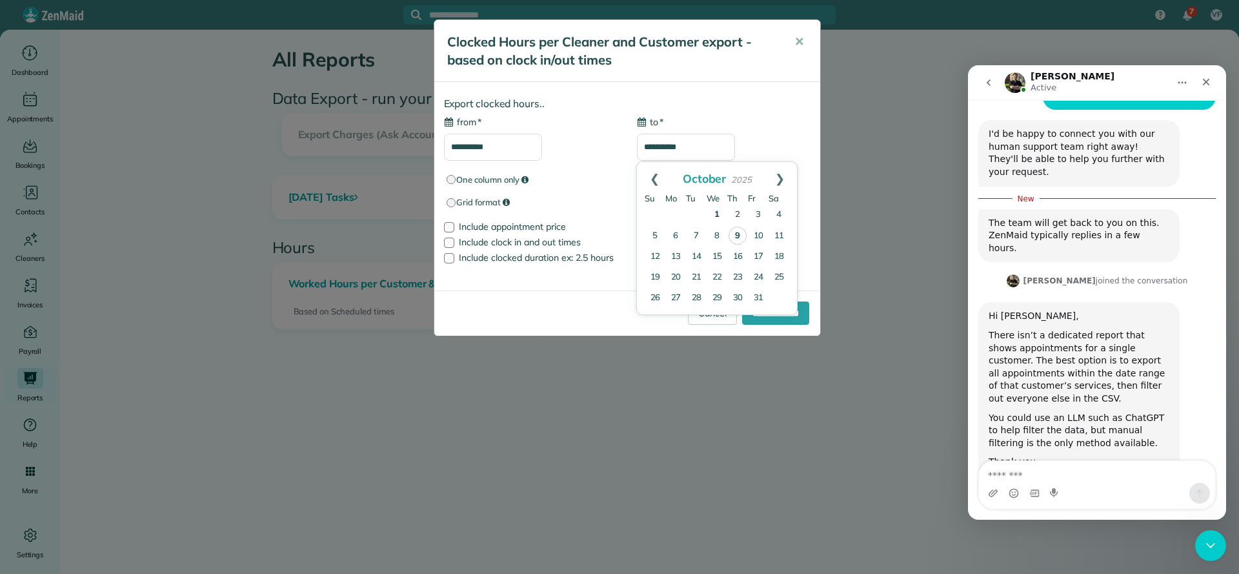
click at [716, 215] on link "1" at bounding box center [717, 215] width 21 height 21
type input "**********"
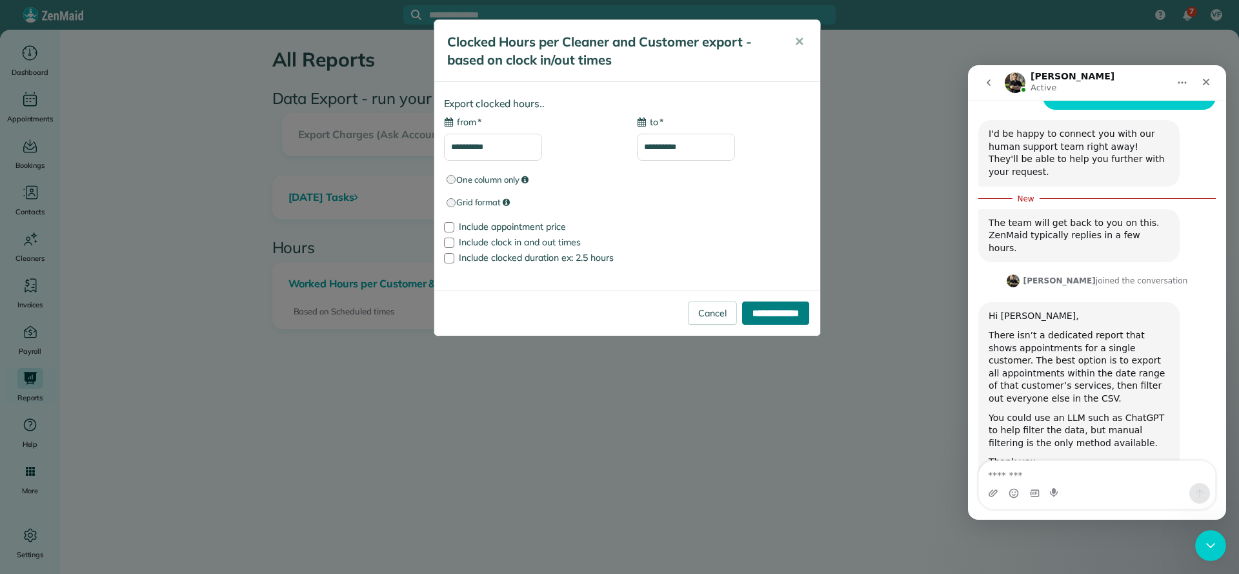
click at [780, 314] on input "**********" at bounding box center [775, 312] width 67 height 23
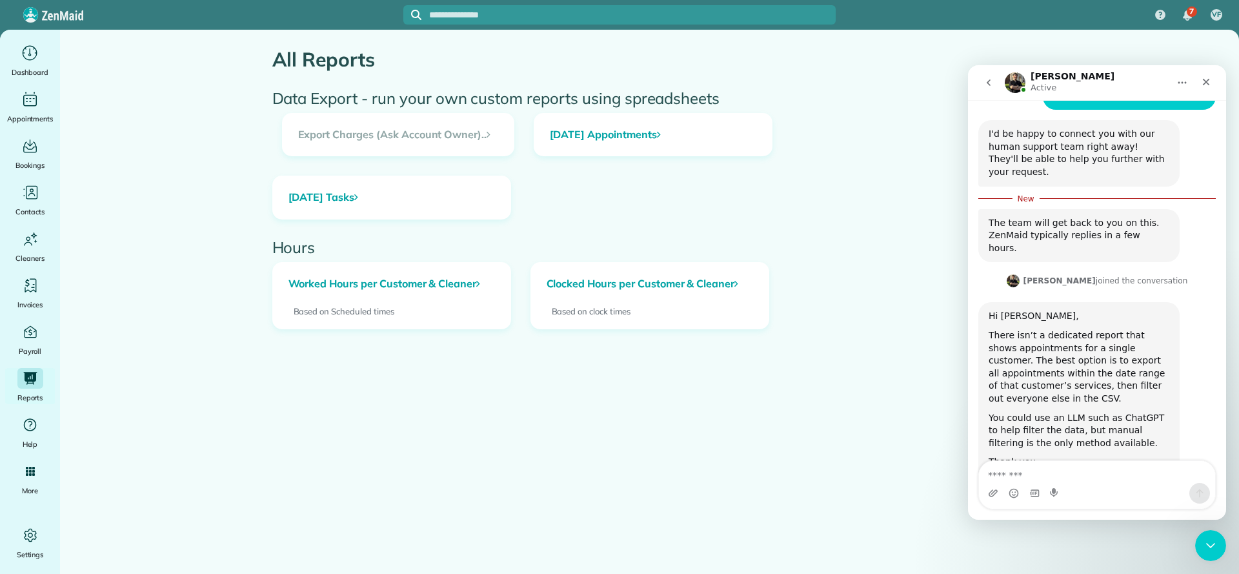
click at [889, 241] on h2 "Hours" at bounding box center [649, 247] width 755 height 17
click at [1204, 83] on icon "Close" at bounding box center [1206, 82] width 10 height 10
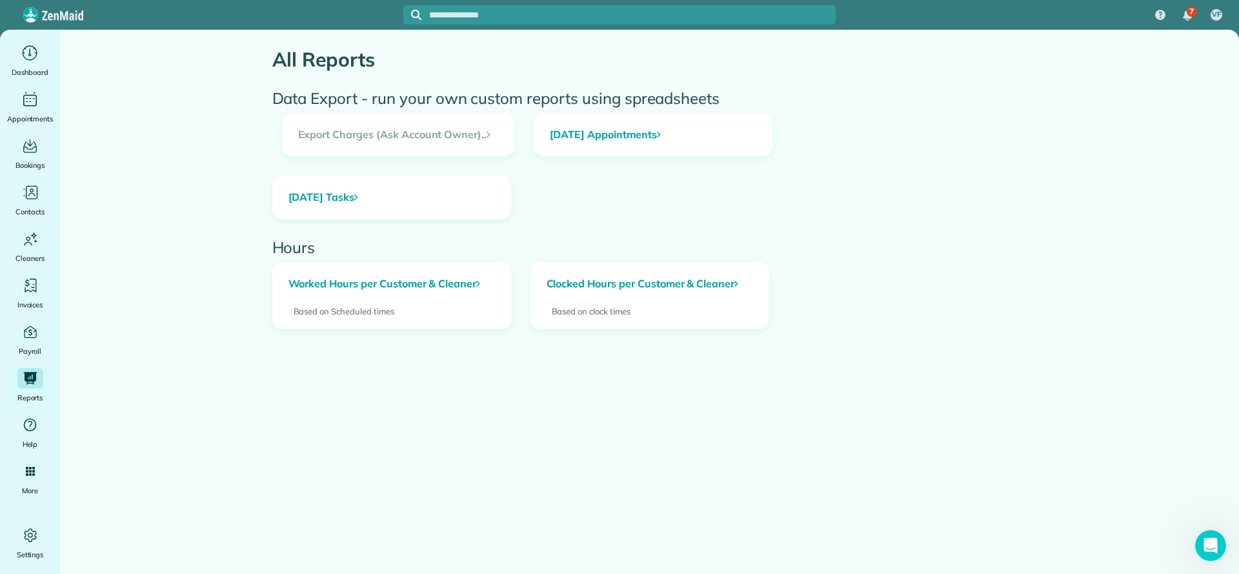
scroll to position [500, 0]
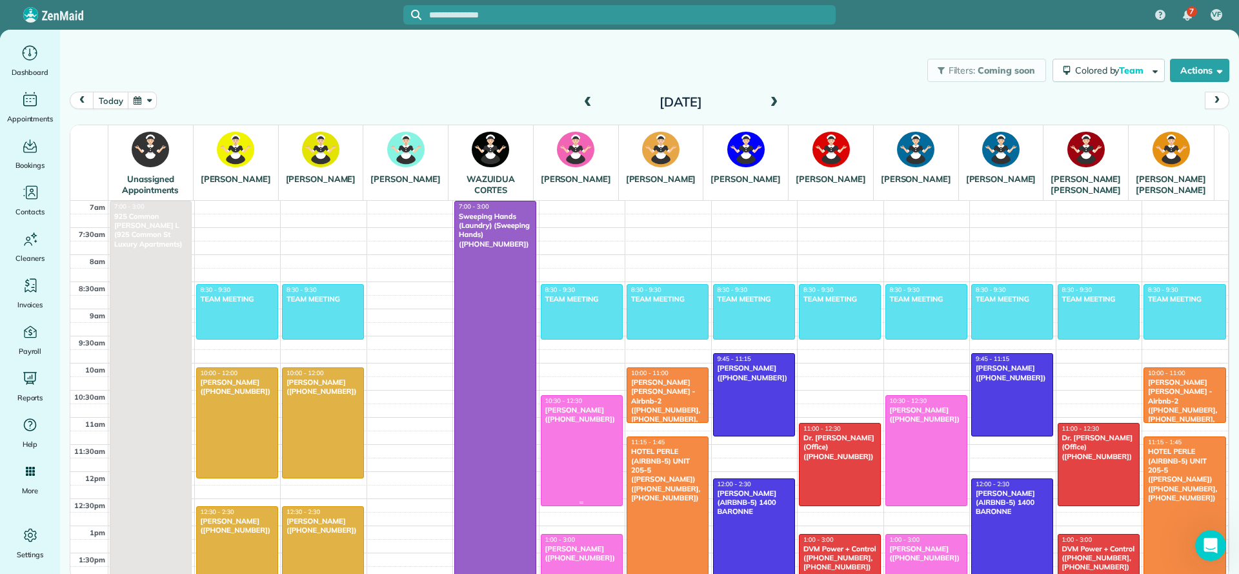
scroll to position [97, 0]
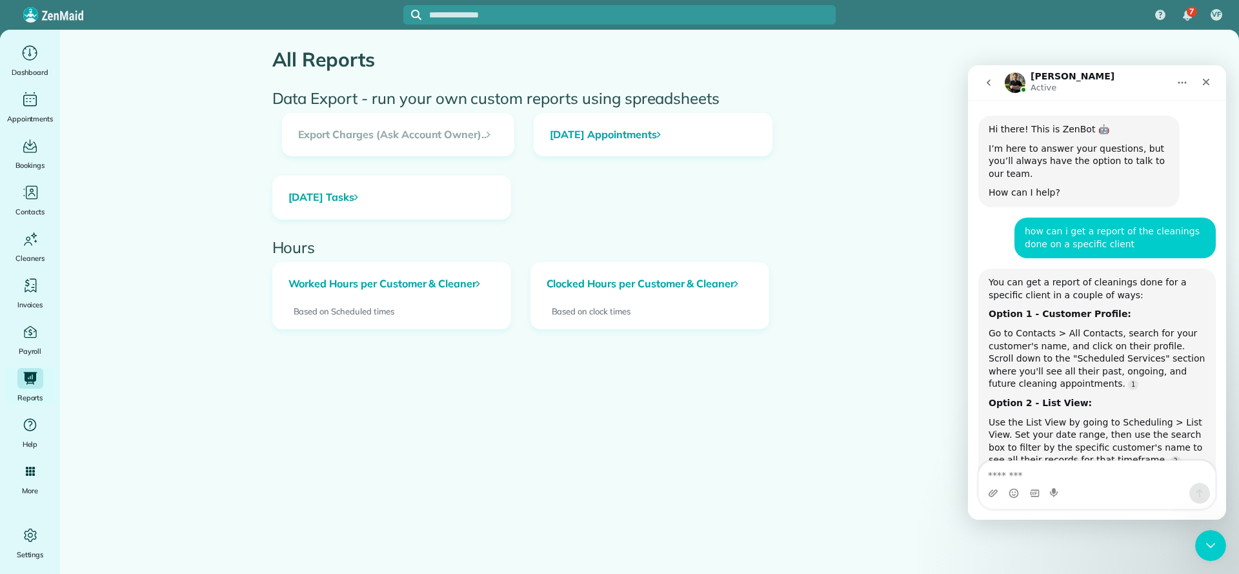
scroll to position [2, 0]
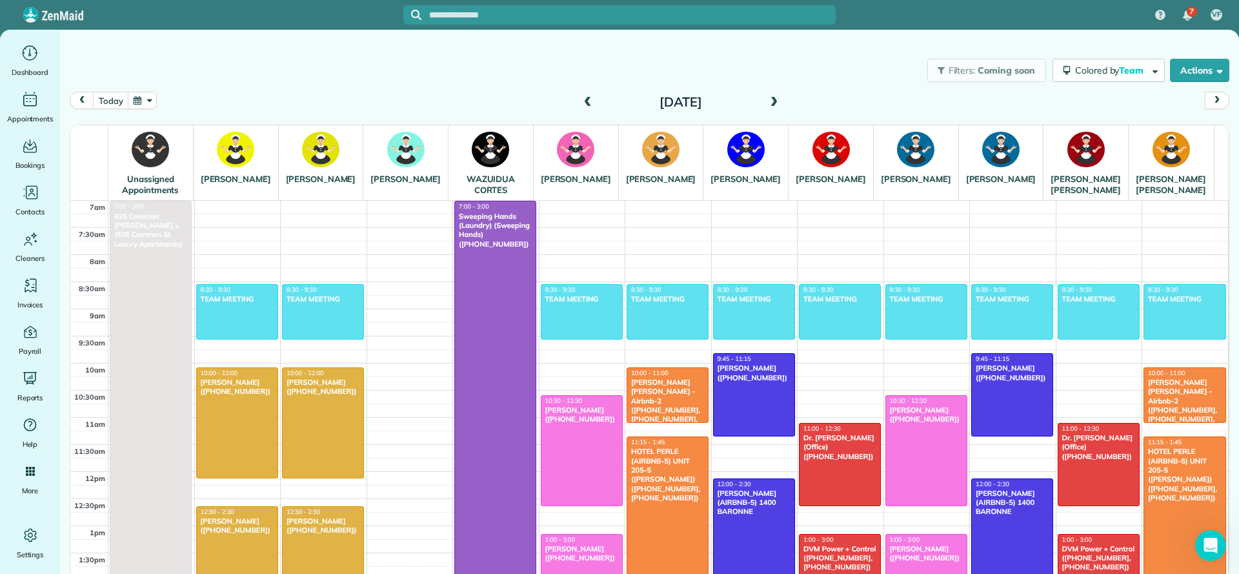
scroll to position [97, 0]
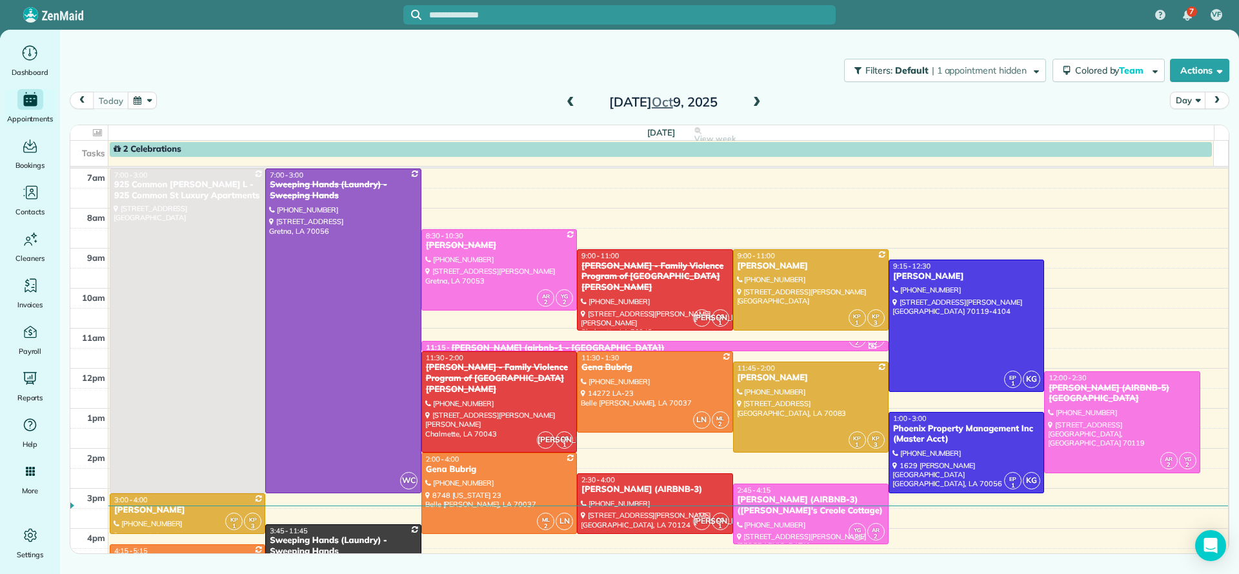
click at [761, 99] on span at bounding box center [757, 103] width 14 height 12
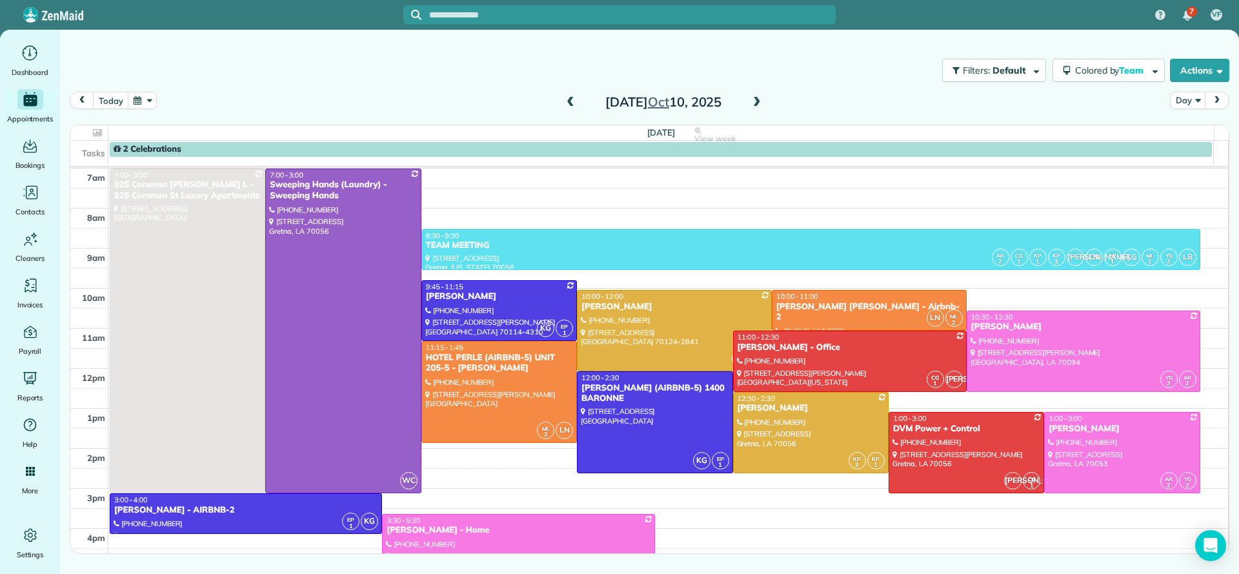
click at [572, 103] on span at bounding box center [570, 103] width 14 height 12
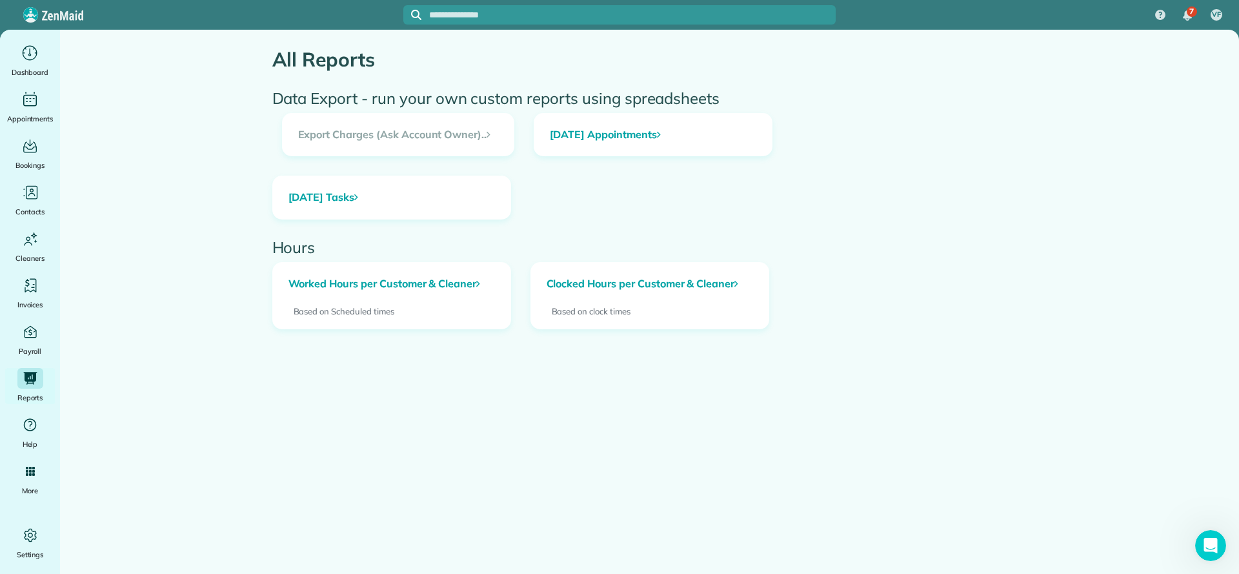
scroll to position [500, 0]
click at [151, 200] on main "All Reports Data Export - run your own custom reports using spreadsheets Export…" at bounding box center [649, 317] width 1179 height 574
click at [822, 310] on div "Worked Hours per Customer & Cleaner Based on Scheduled times Clocked Hours per …" at bounding box center [650, 305] width 774 height 86
click at [851, 146] on div "[DATE] Appointments [DATE] Tasks" at bounding box center [650, 176] width 774 height 126
click at [1124, 119] on main "All Reports Data Export - run your own custom reports using spreadsheets Export…" at bounding box center [649, 317] width 1179 height 574
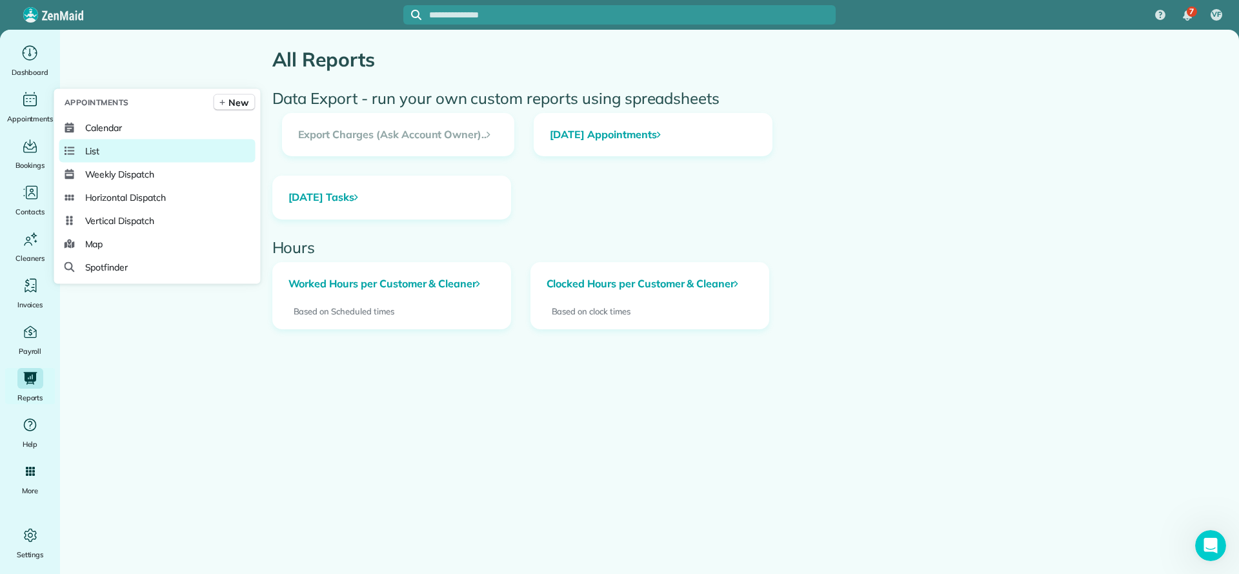
click at [99, 150] on link "List" at bounding box center [157, 150] width 196 height 23
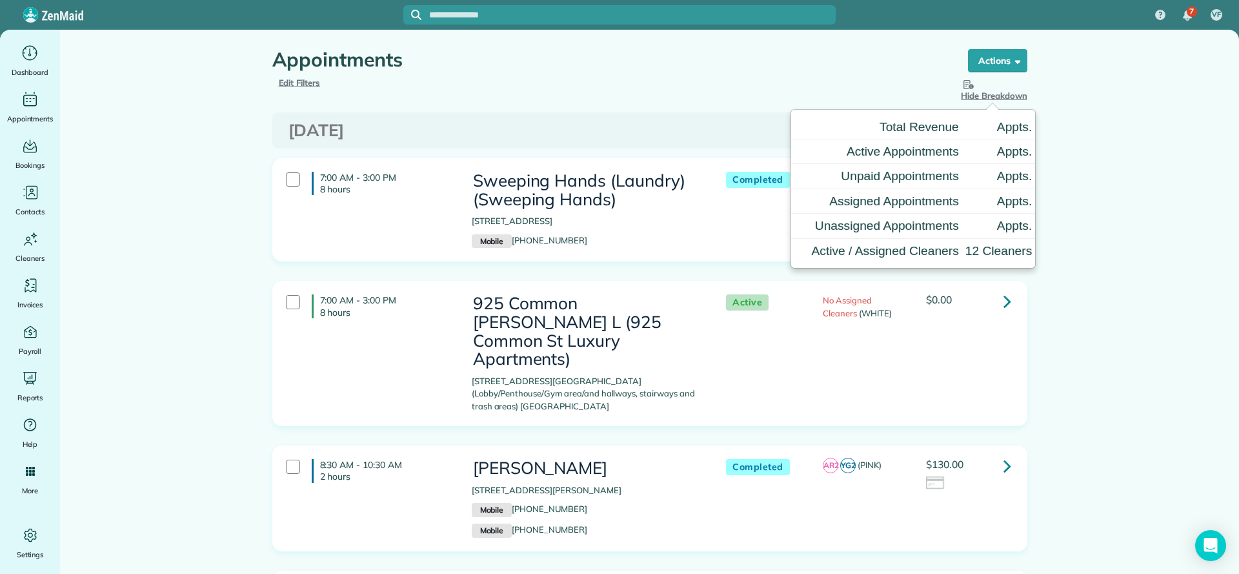
click at [545, 99] on div "Hide Filters Edit Filters Hide Breakdown See Breakdown Total Revenue Appts. Act…" at bounding box center [650, 90] width 774 height 26
click at [305, 81] on span "Edit Filters" at bounding box center [300, 82] width 42 height 10
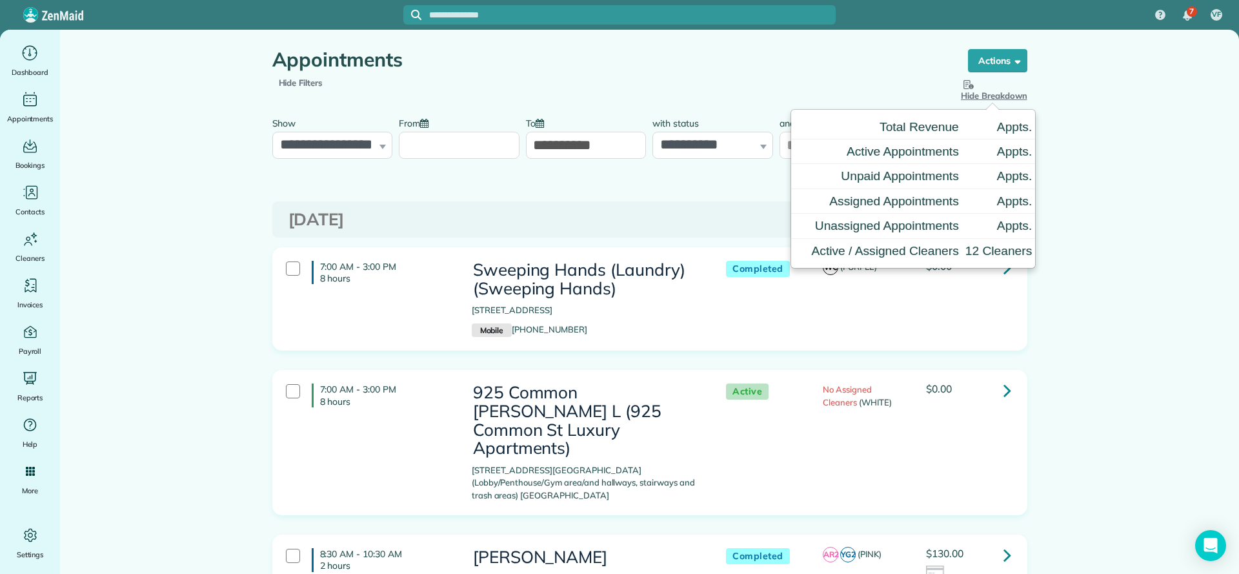
click at [374, 148] on div "**********" at bounding box center [332, 134] width 121 height 48
click at [430, 136] on input "From" at bounding box center [459, 145] width 121 height 27
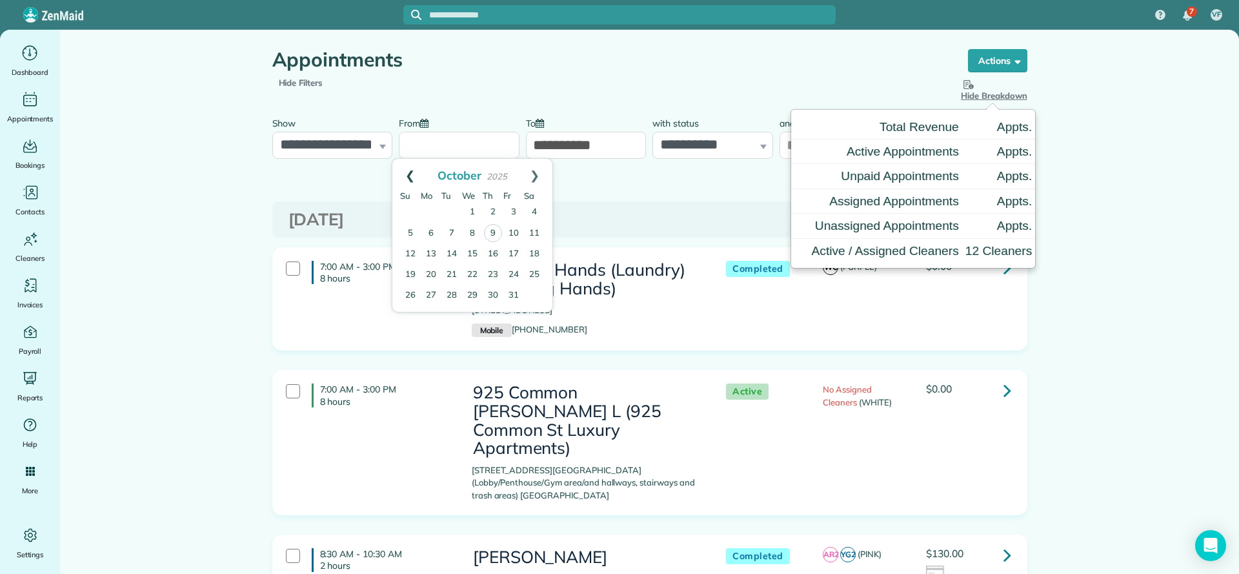
click at [411, 175] on link "Prev" at bounding box center [409, 175] width 35 height 32
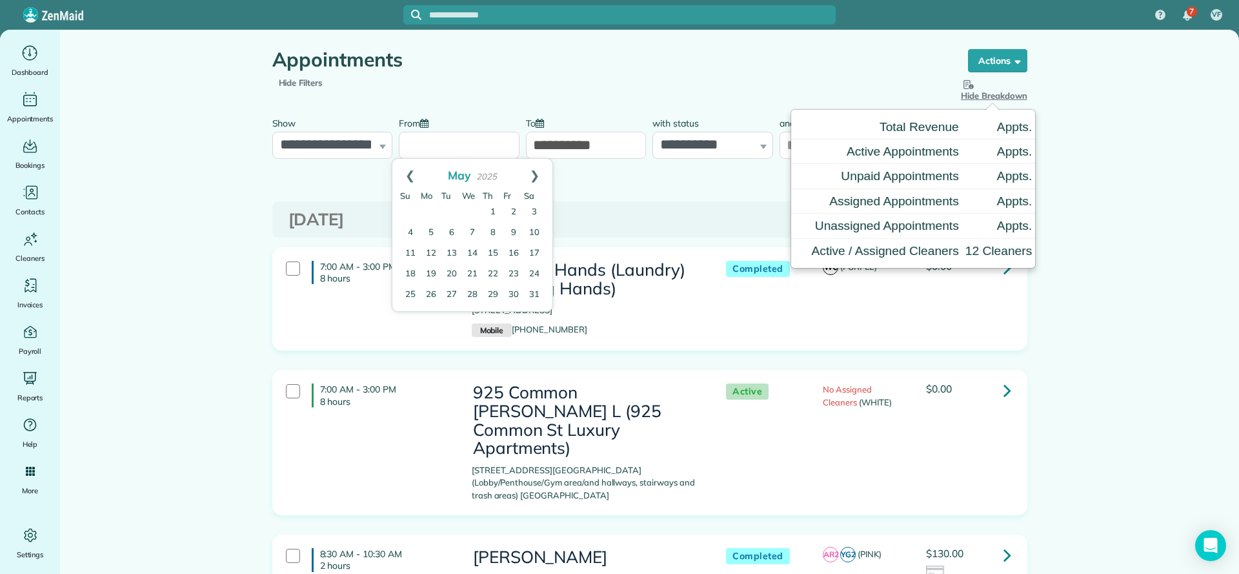
click at [411, 175] on link "Prev" at bounding box center [409, 175] width 35 height 32
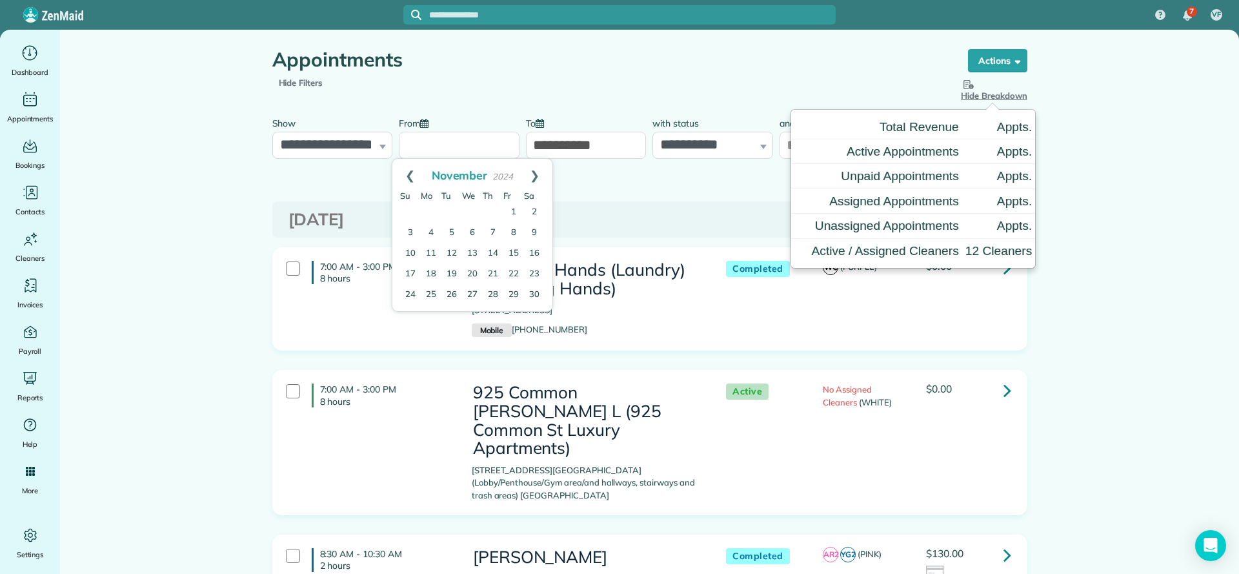
click at [411, 175] on link "Prev" at bounding box center [409, 175] width 35 height 32
click at [411, 174] on link "Prev" at bounding box center [409, 175] width 35 height 32
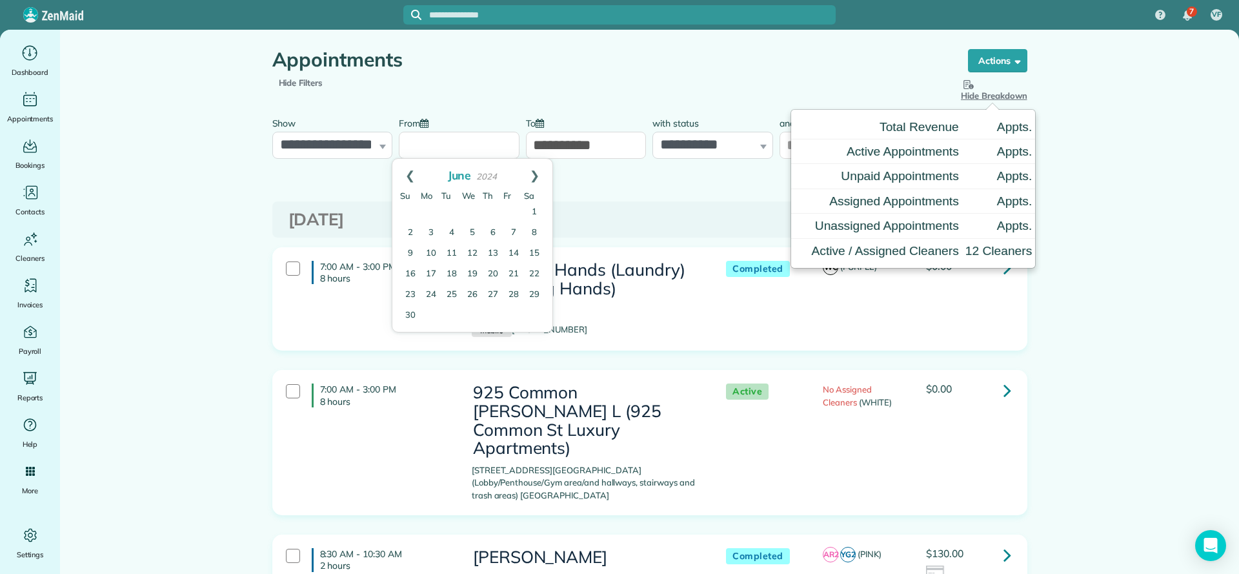
click at [411, 174] on link "Prev" at bounding box center [409, 175] width 35 height 32
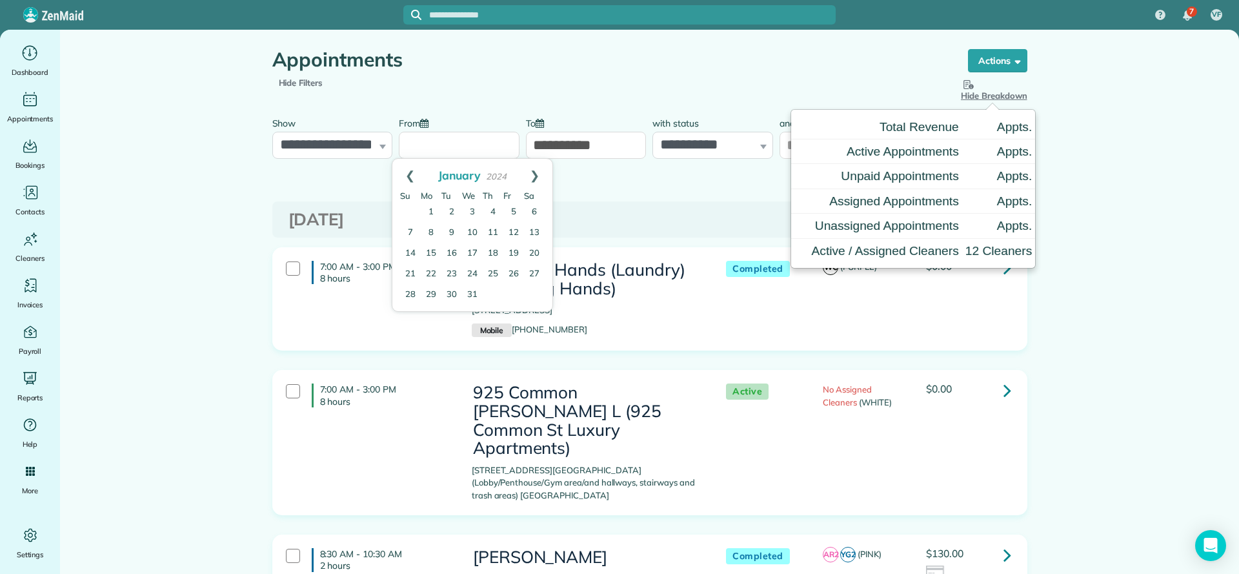
click at [411, 174] on link "Prev" at bounding box center [409, 175] width 35 height 32
click at [536, 173] on link "Next" at bounding box center [534, 175] width 35 height 32
click at [428, 213] on link "1" at bounding box center [431, 212] width 21 height 21
type input "**********"
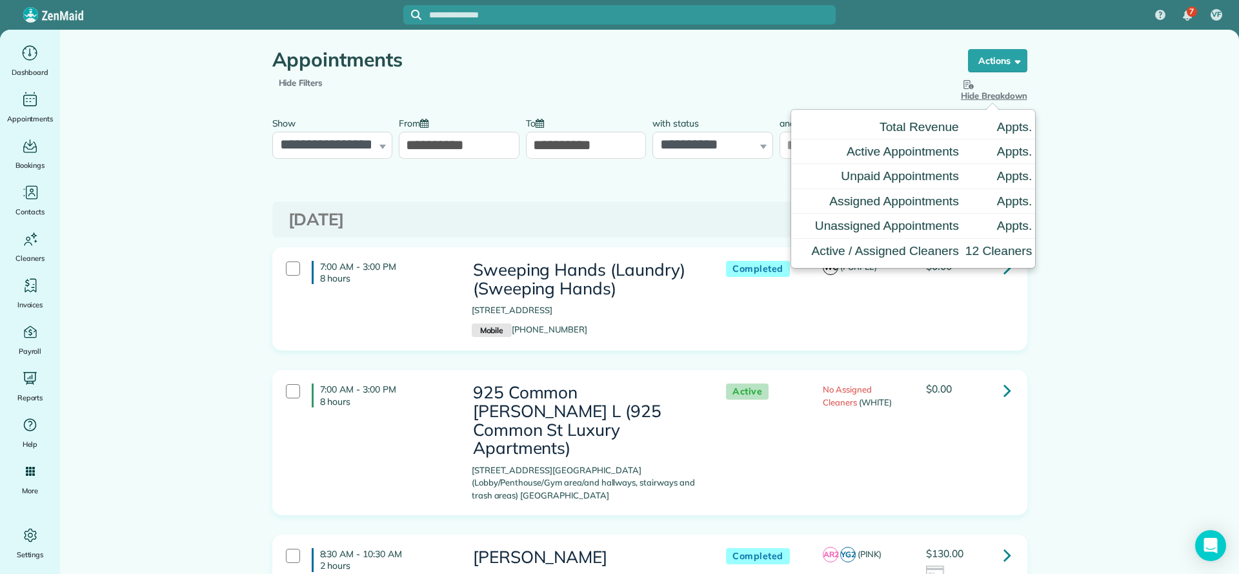
click at [713, 210] on h3 "Thursday Oct 09, 2025" at bounding box center [649, 219] width 723 height 19
click at [1002, 99] on span "Hide Breakdown" at bounding box center [994, 89] width 66 height 24
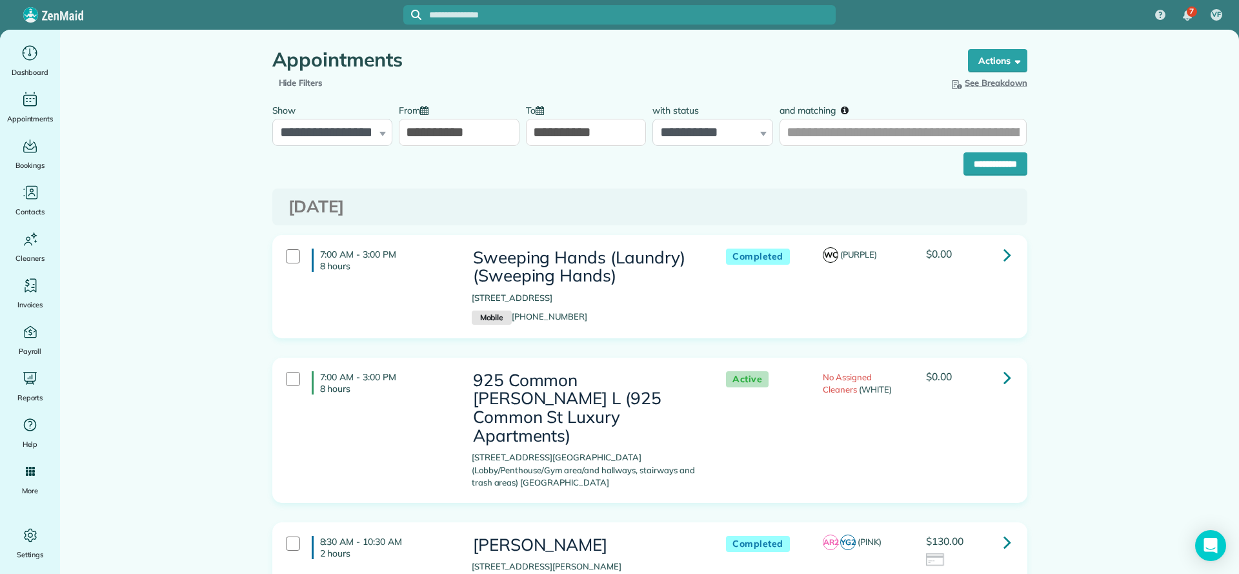
click at [620, 134] on input "**********" at bounding box center [586, 132] width 121 height 27
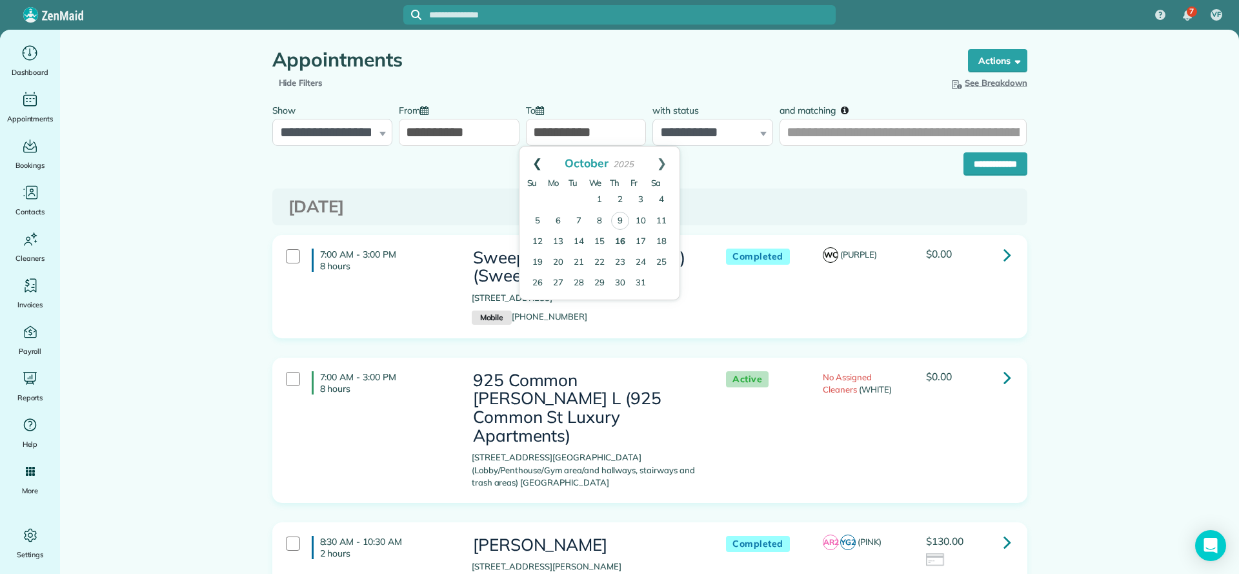
click at [529, 161] on link "Prev" at bounding box center [537, 162] width 35 height 32
click at [529, 159] on link "Prev" at bounding box center [537, 162] width 35 height 32
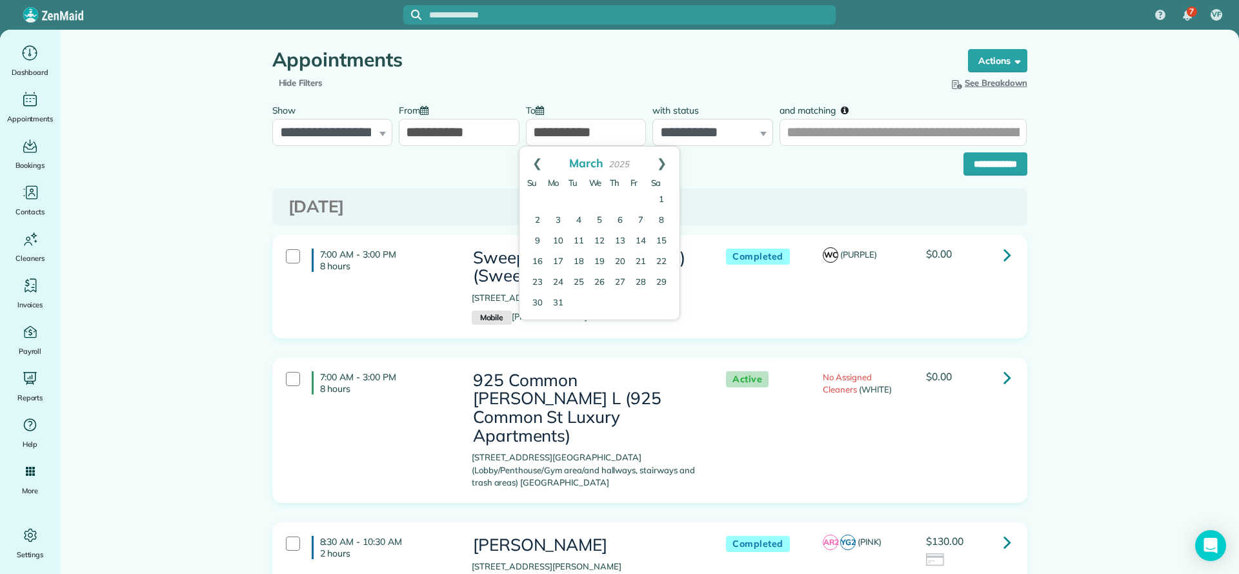
click at [529, 159] on link "Prev" at bounding box center [537, 162] width 35 height 32
click at [583, 283] on link "31" at bounding box center [579, 282] width 21 height 21
type input "**********"
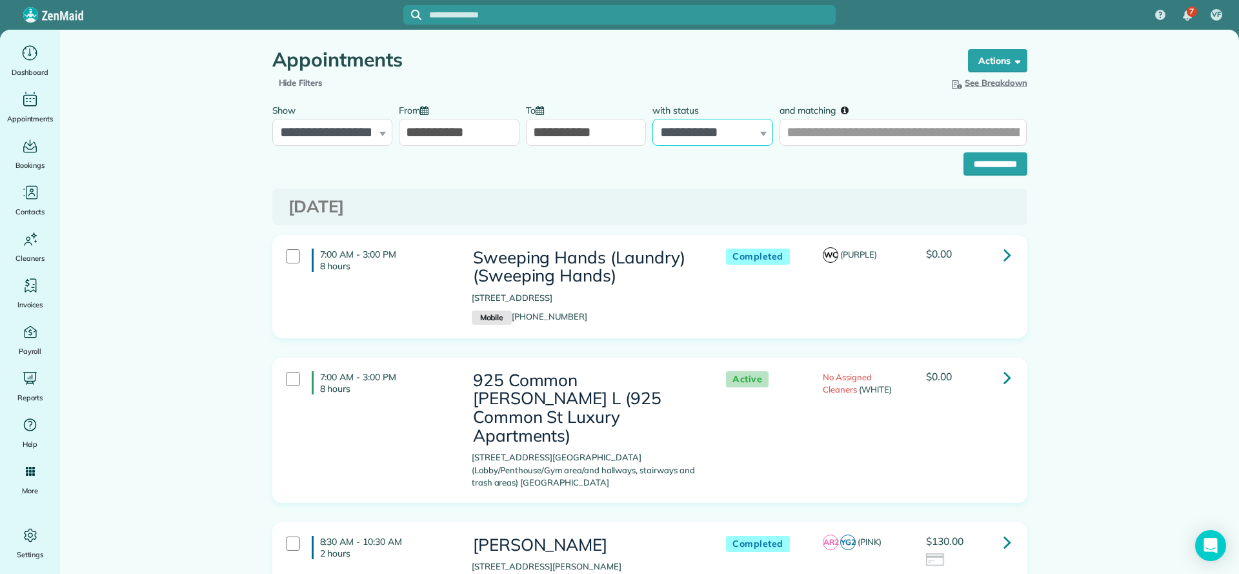
click at [751, 132] on select "**********" at bounding box center [712, 132] width 121 height 27
click at [851, 145] on input "and matching" at bounding box center [903, 132] width 247 height 27
type input "*****"
click at [815, 167] on div "**********" at bounding box center [649, 161] width 755 height 30
click at [975, 165] on input "**********" at bounding box center [996, 163] width 64 height 23
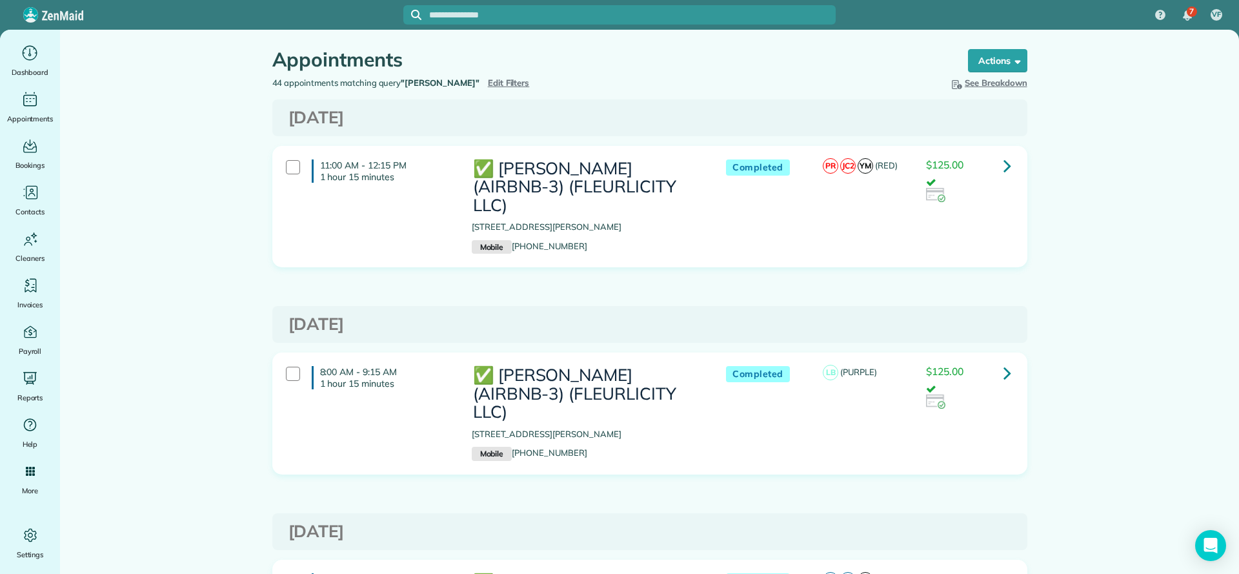
click at [1004, 169] on icon at bounding box center [1008, 165] width 8 height 23
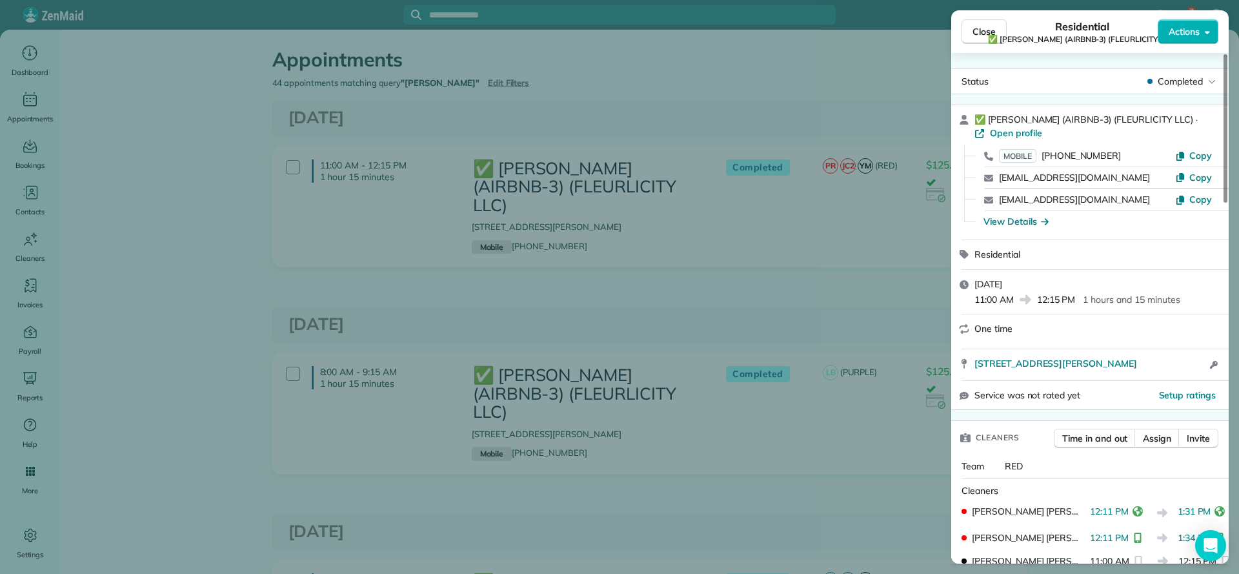
click at [649, 103] on div "Close Residential ✅ [PERSON_NAME] (AIRBNB-3) (FLEURLICITY LLC) Actions Status C…" at bounding box center [619, 287] width 1239 height 574
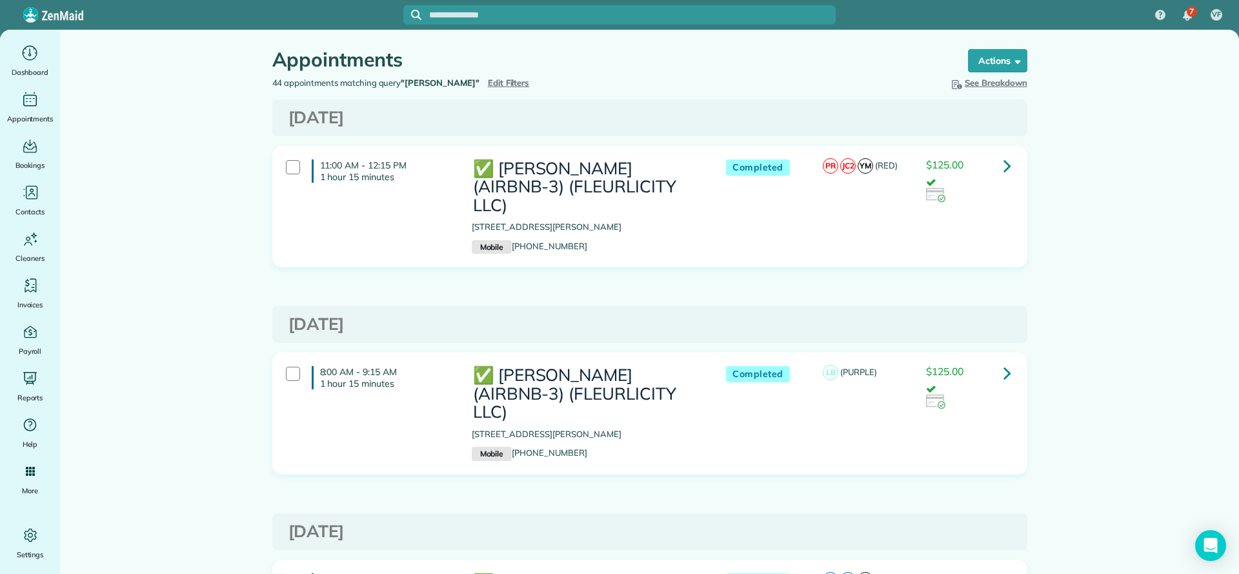
click at [1004, 171] on icon at bounding box center [1008, 165] width 8 height 23
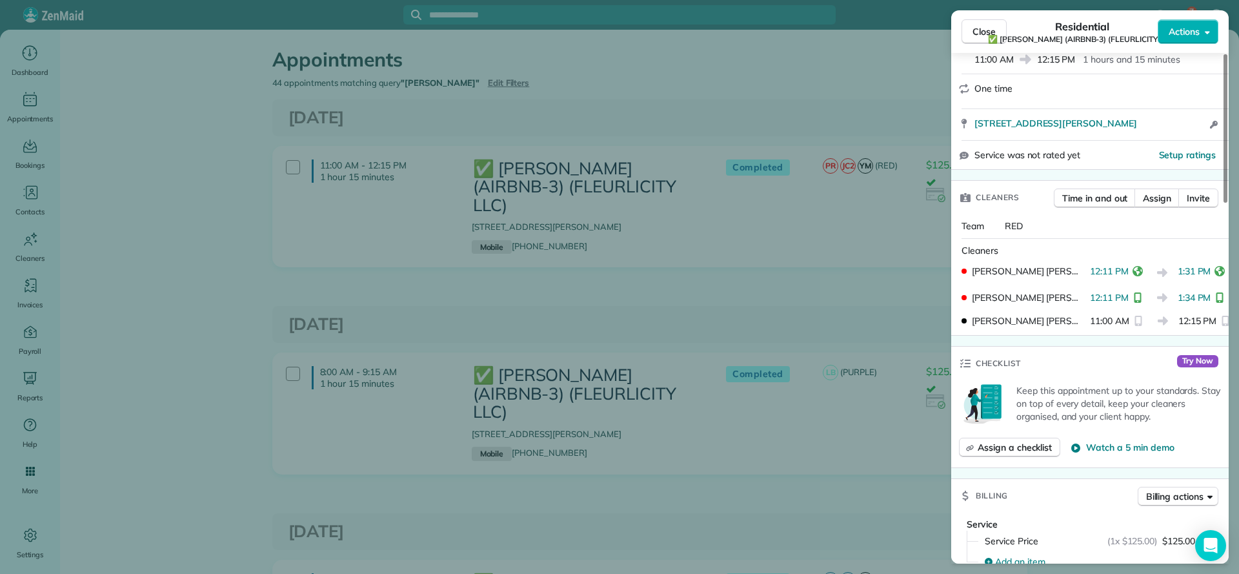
scroll to position [194, 0]
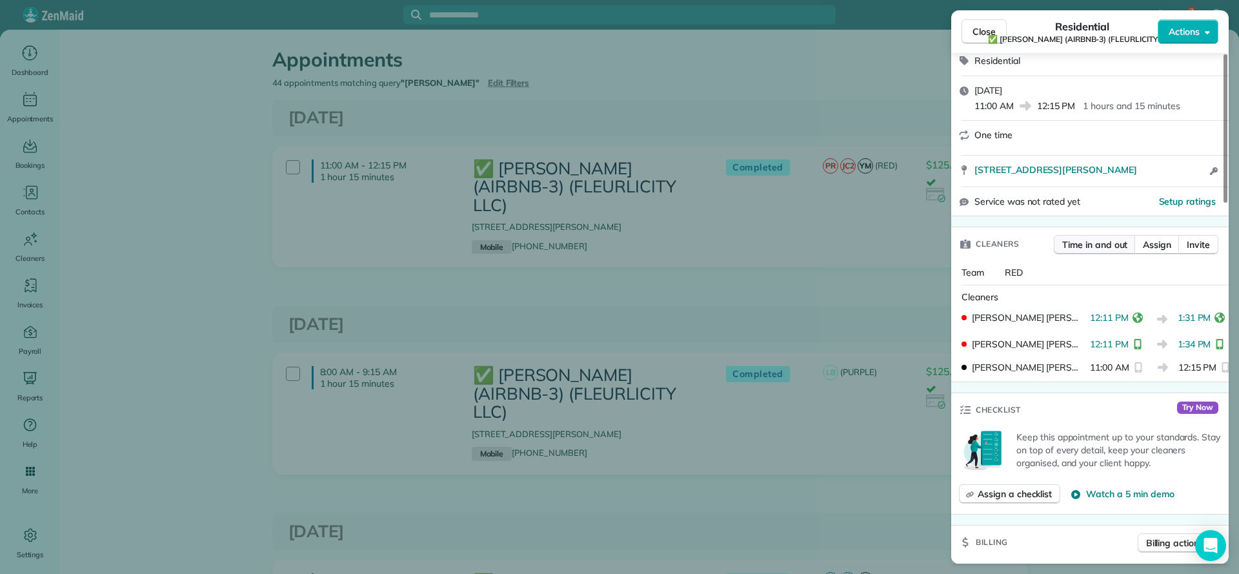
click at [1106, 251] on span "Time in and out" at bounding box center [1094, 244] width 65 height 13
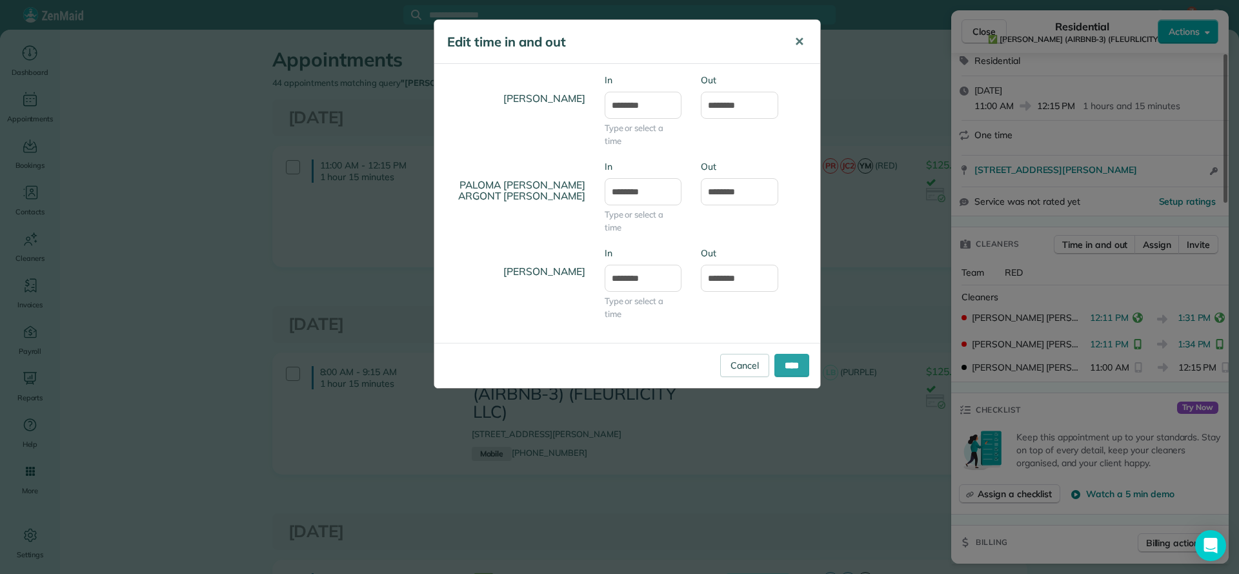
click at [808, 45] on button "✕" at bounding box center [799, 41] width 29 height 31
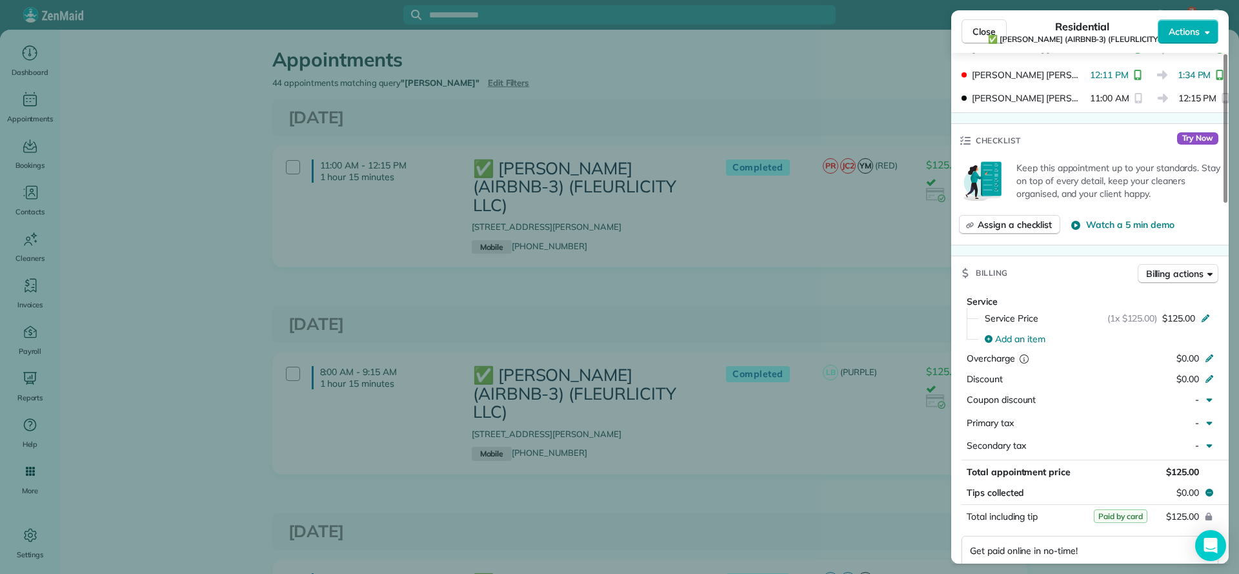
scroll to position [0, 0]
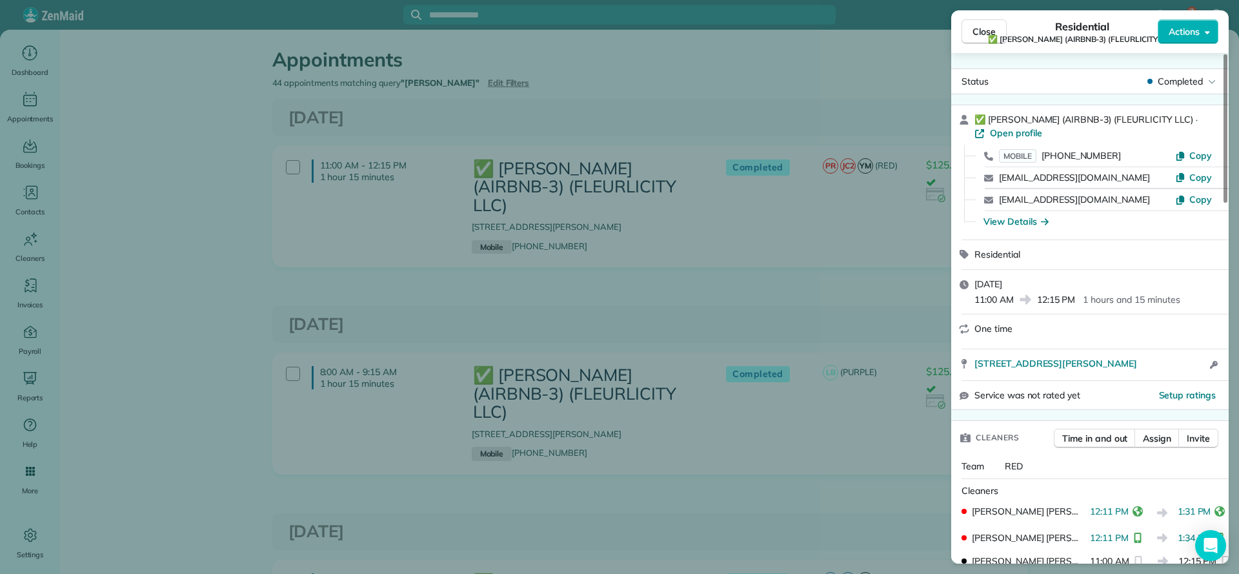
click at [877, 68] on div "Close Residential ✅ [PERSON_NAME] (AIRBNB-3) (FLEURLICITY LLC) Actions Status C…" at bounding box center [619, 287] width 1239 height 574
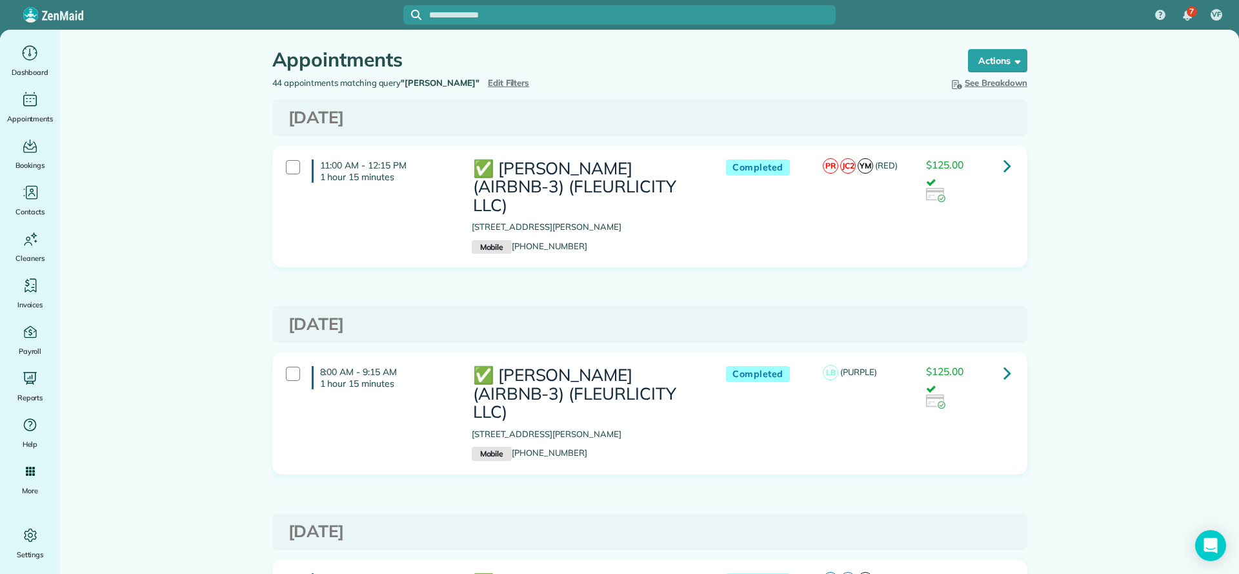
click at [1004, 169] on icon at bounding box center [1008, 165] width 8 height 23
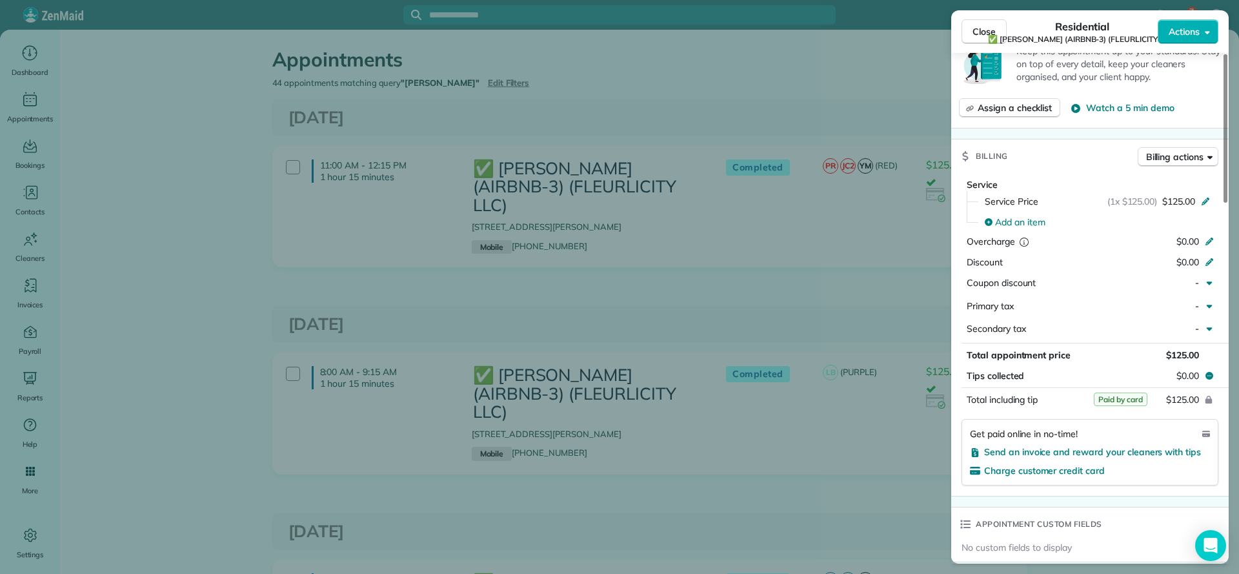
scroll to position [581, 0]
click at [1198, 162] on span "Billing actions" at bounding box center [1174, 155] width 57 height 13
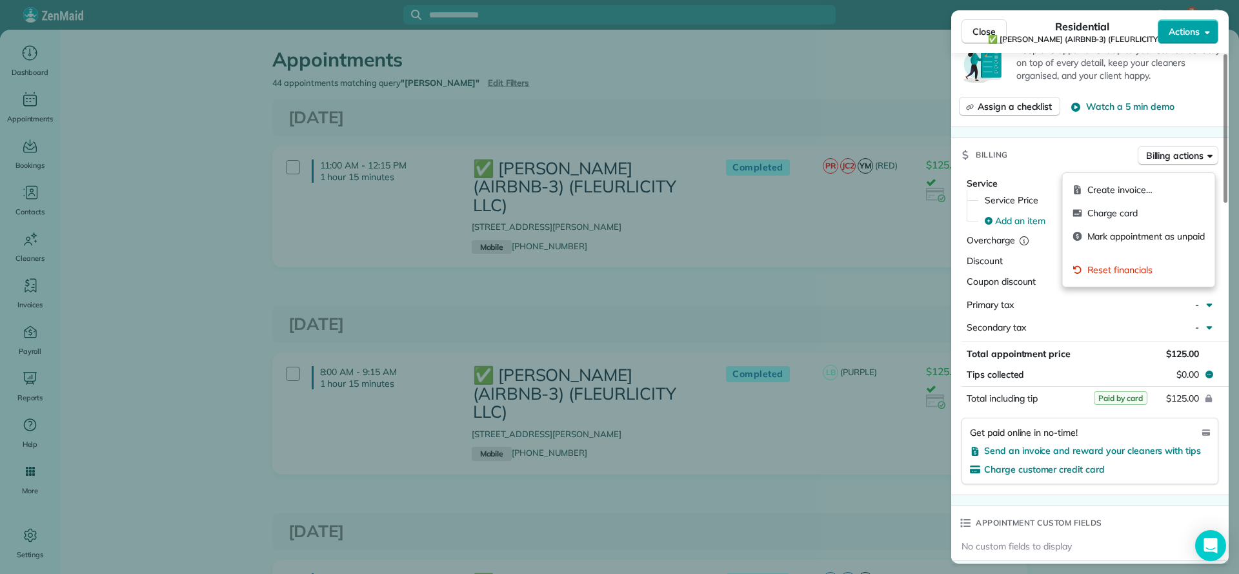
click at [1186, 34] on span "Actions" at bounding box center [1184, 31] width 31 height 13
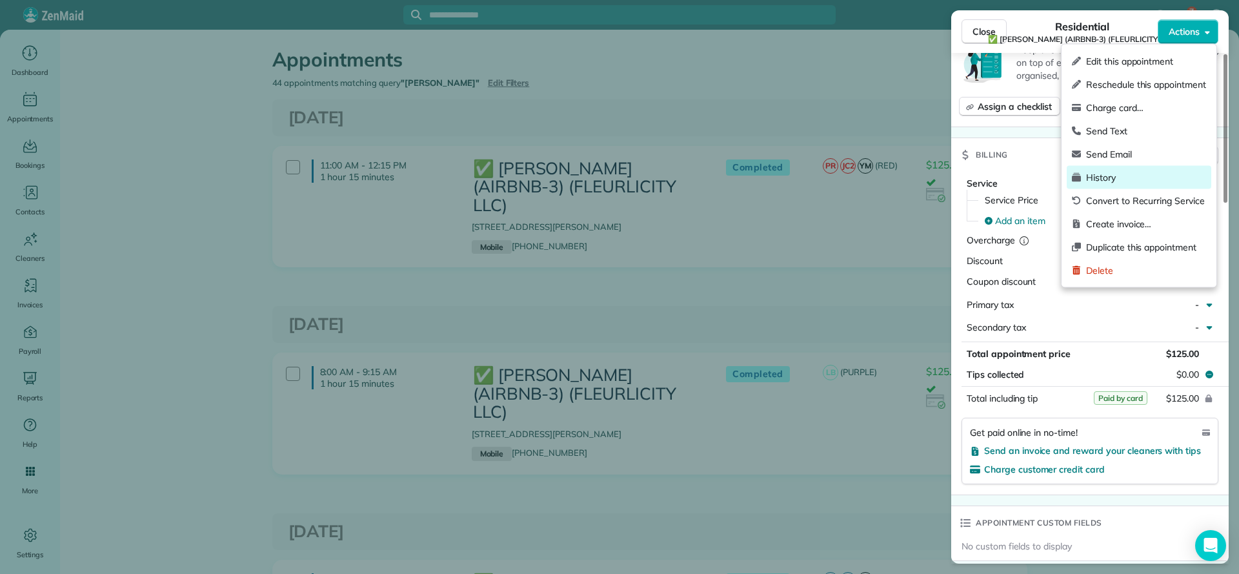
click at [1150, 175] on span "History" at bounding box center [1146, 177] width 120 height 13
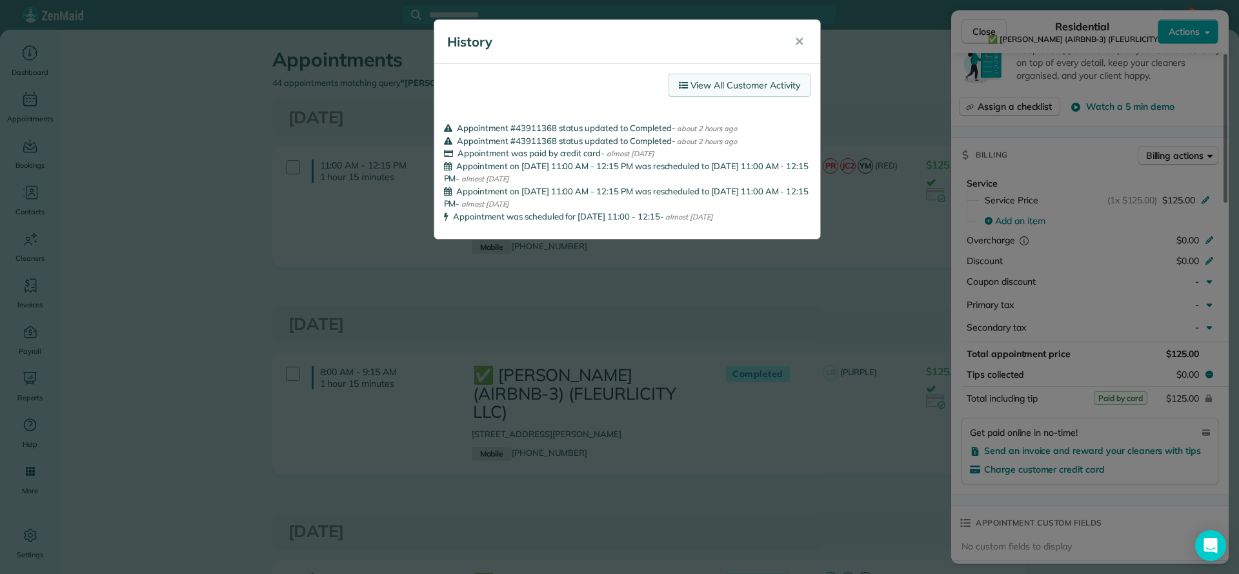
click at [788, 91] on link "View All Customer Activity" at bounding box center [740, 85] width 142 height 23
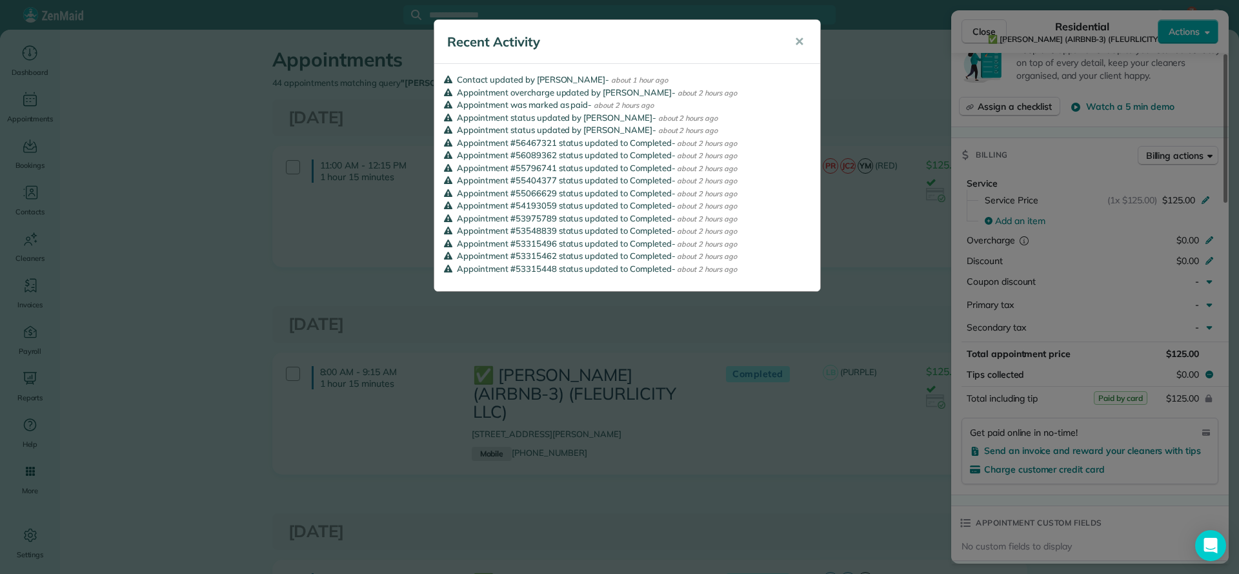
drag, startPoint x: 661, startPoint y: 194, endPoint x: 654, endPoint y: 106, distance: 88.0
click at [654, 106] on ul "Contact updated by [PERSON_NAME] - about 1 hour ago Appointment overcharge upda…" at bounding box center [627, 174] width 367 height 201
click at [775, 172] on li "Appointment #55796741 status updated to Completed - about 2 hours ago" at bounding box center [627, 168] width 367 height 13
click at [763, 119] on li "Appointment status updated by [PERSON_NAME] - about 2 hours ago" at bounding box center [627, 118] width 367 height 13
click at [1054, 78] on div "Recent Activity ✕ Contact updated by [PERSON_NAME] - about 1 hour ago Appointme…" at bounding box center [619, 287] width 1239 height 574
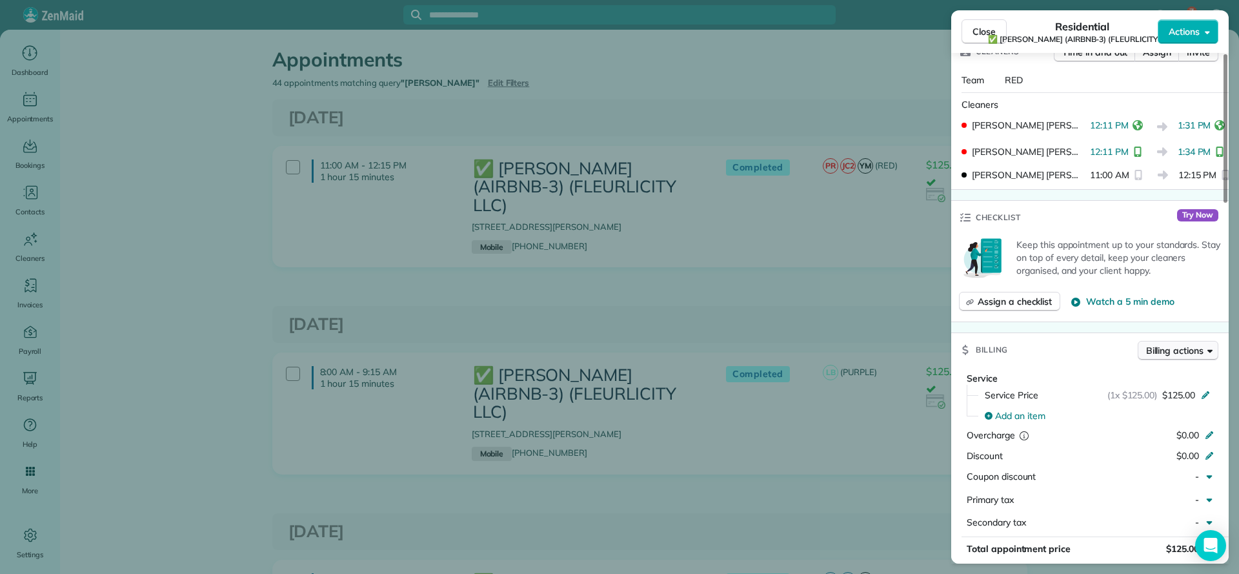
scroll to position [483, 0]
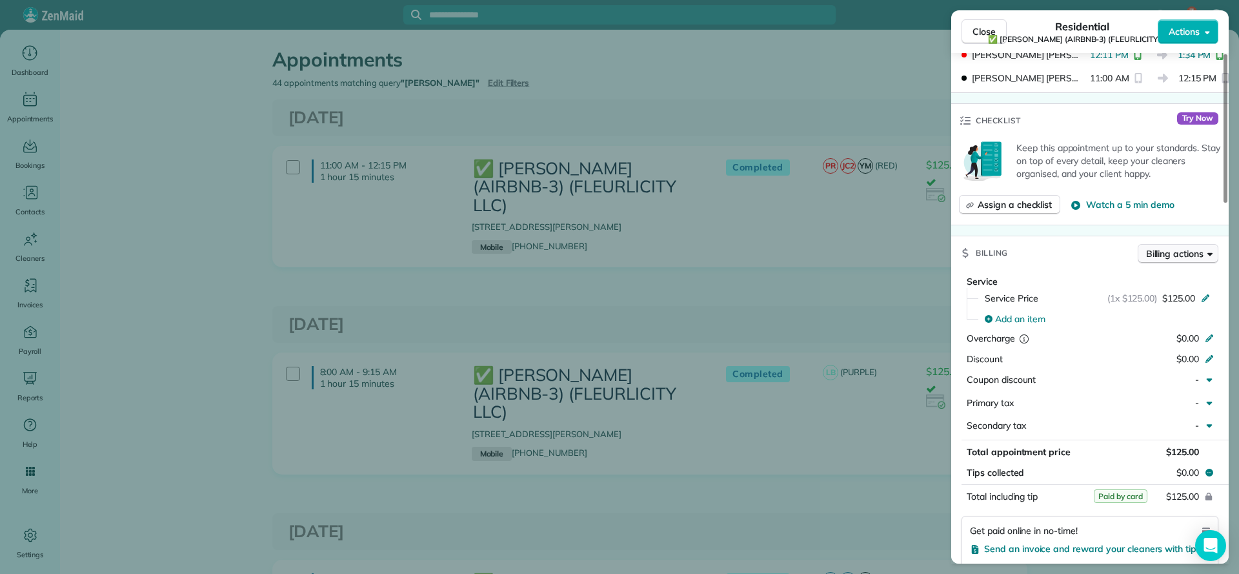
click at [1152, 256] on span "Billing actions" at bounding box center [1174, 253] width 57 height 13
click at [1109, 252] on div "Billing Billing actions" at bounding box center [1090, 253] width 278 height 34
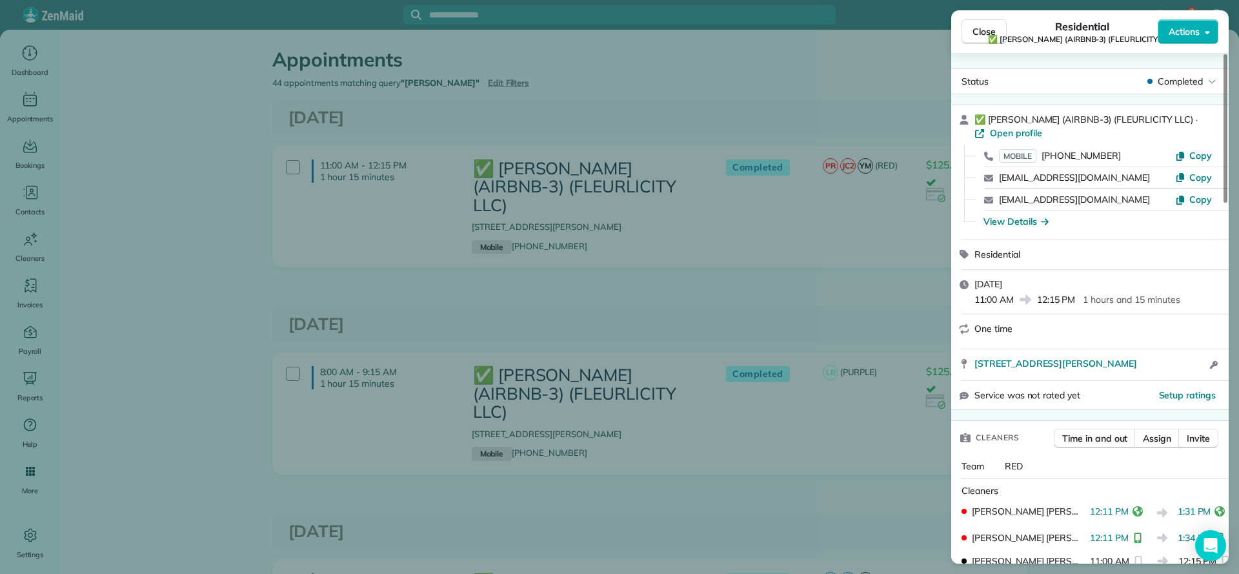
click at [774, 272] on div "Close Residential ✅ [PERSON_NAME] (AIRBNB-3) (FLEURLICITY LLC) Actions Status C…" at bounding box center [619, 287] width 1239 height 574
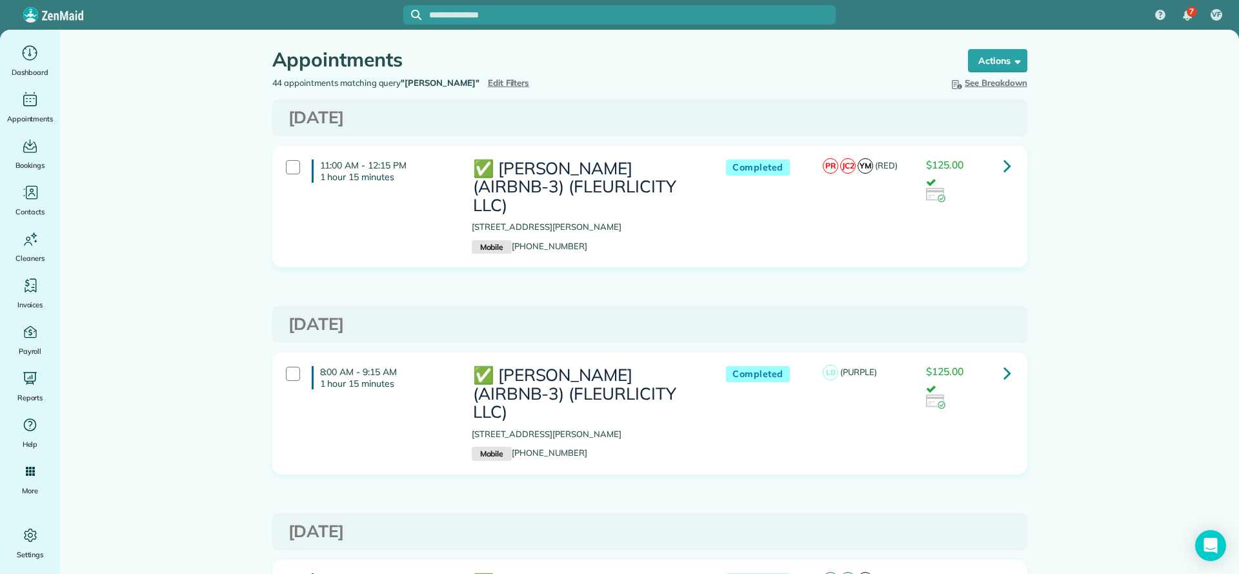
click at [1004, 361] on icon at bounding box center [1008, 372] width 8 height 23
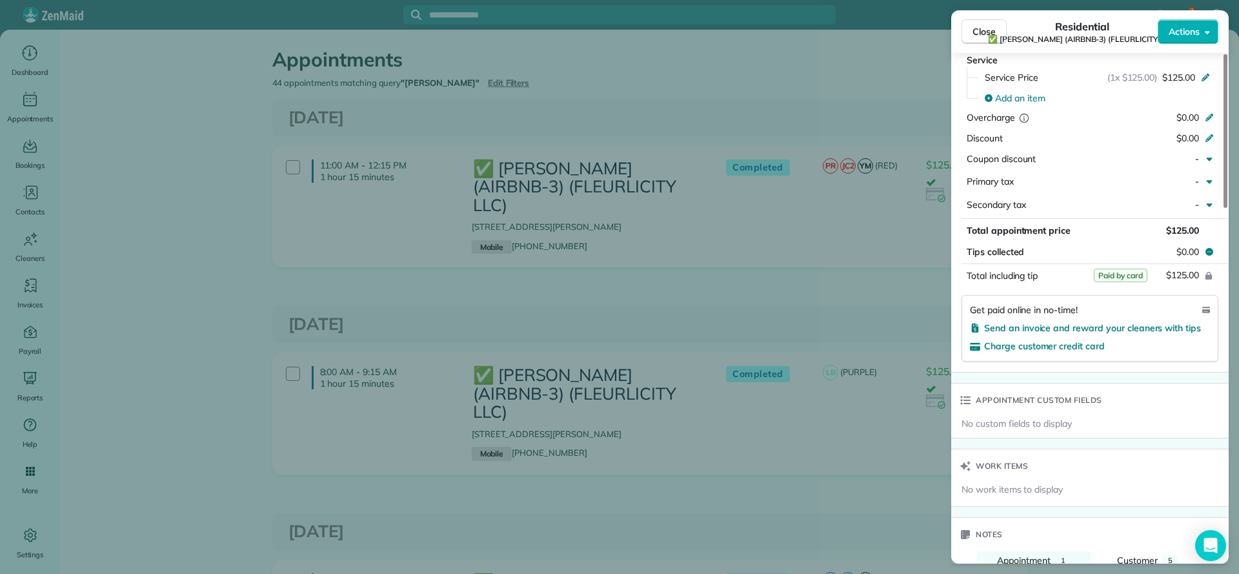
scroll to position [678, 0]
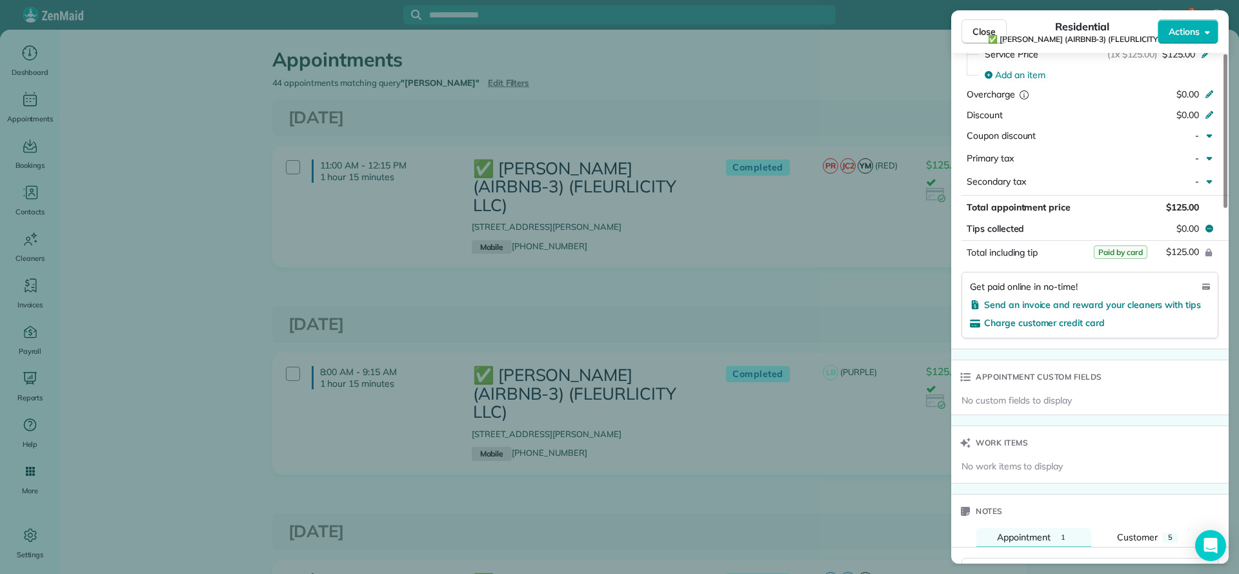
click at [891, 264] on div "Close Residential ✅ [PERSON_NAME] (AIRBNB-3) (FLEURLICITY LLC) Actions Status C…" at bounding box center [619, 287] width 1239 height 574
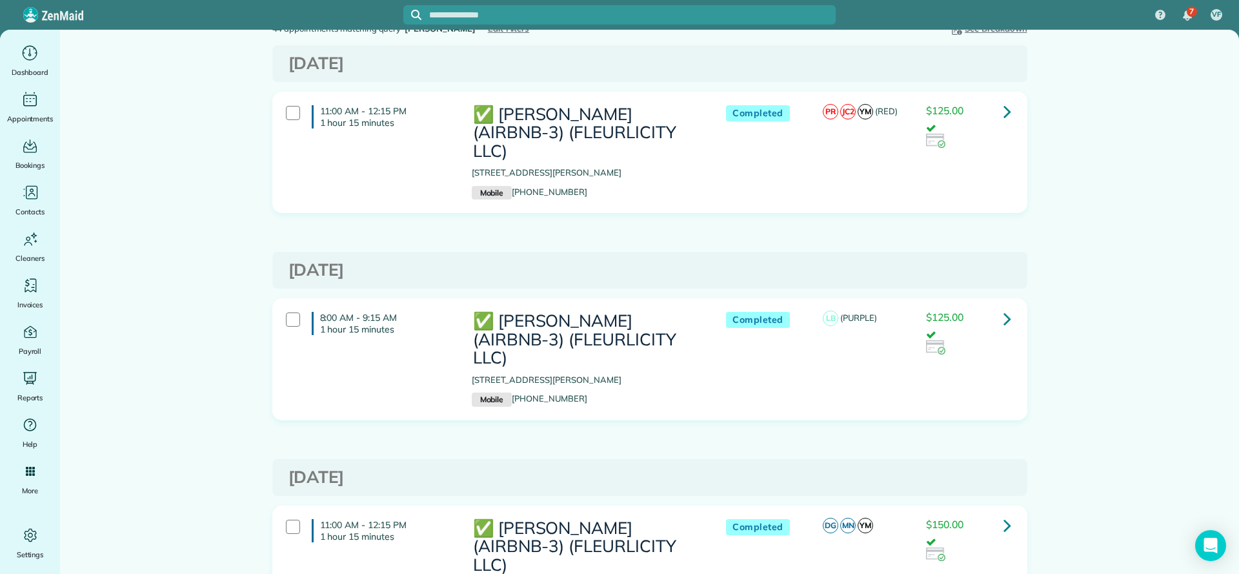
scroll to position [194, 0]
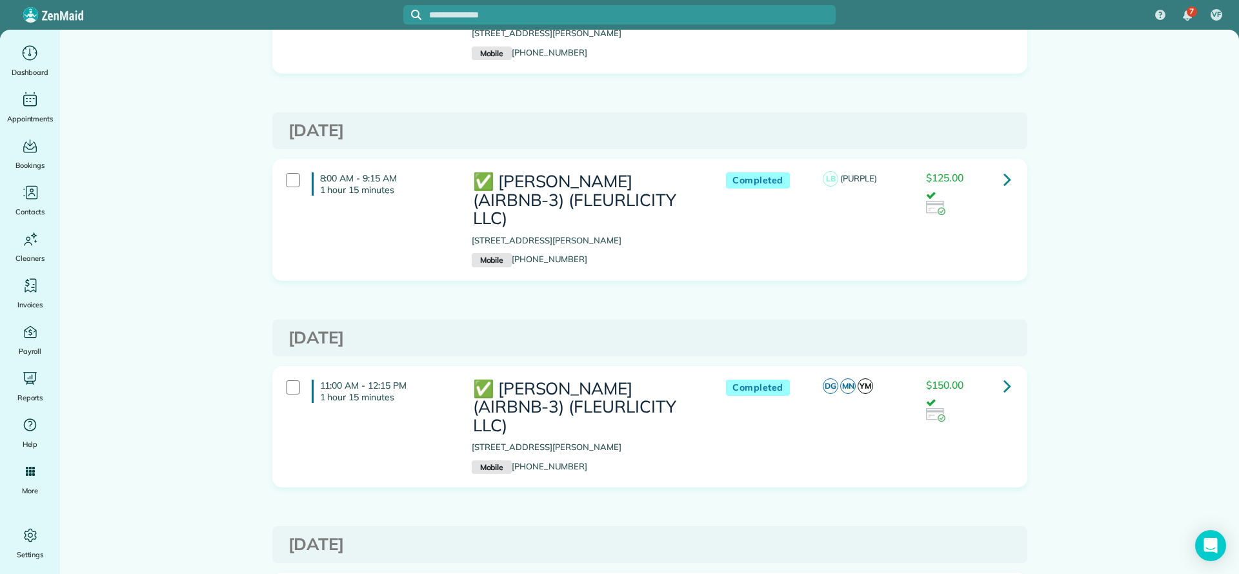
click at [1004, 373] on link at bounding box center [1008, 386] width 26 height 26
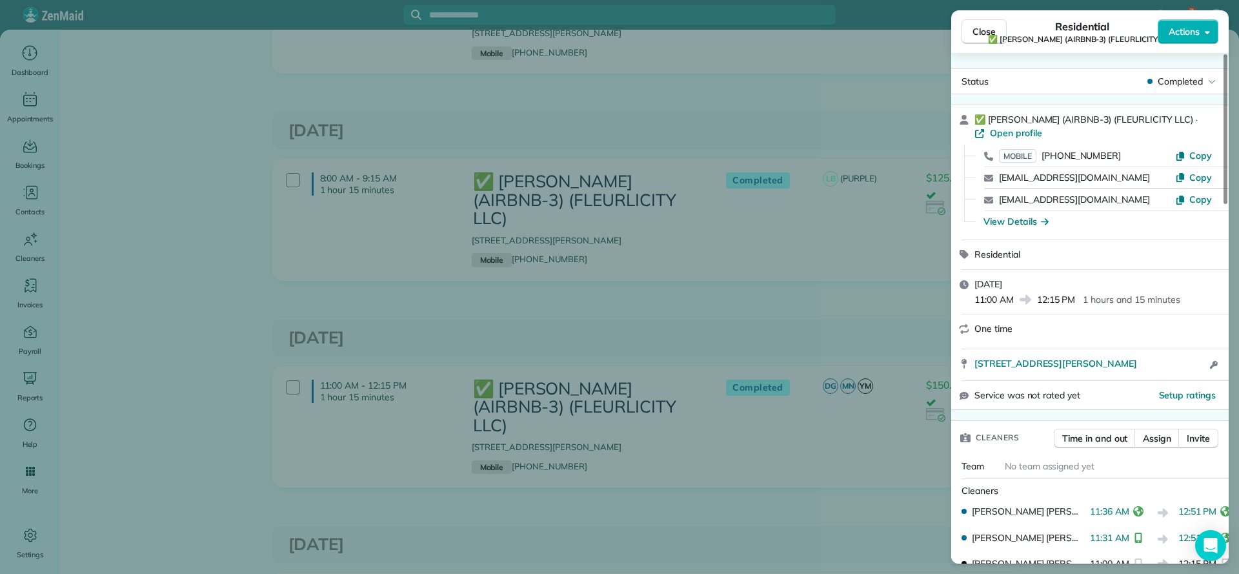
scroll to position [581, 0]
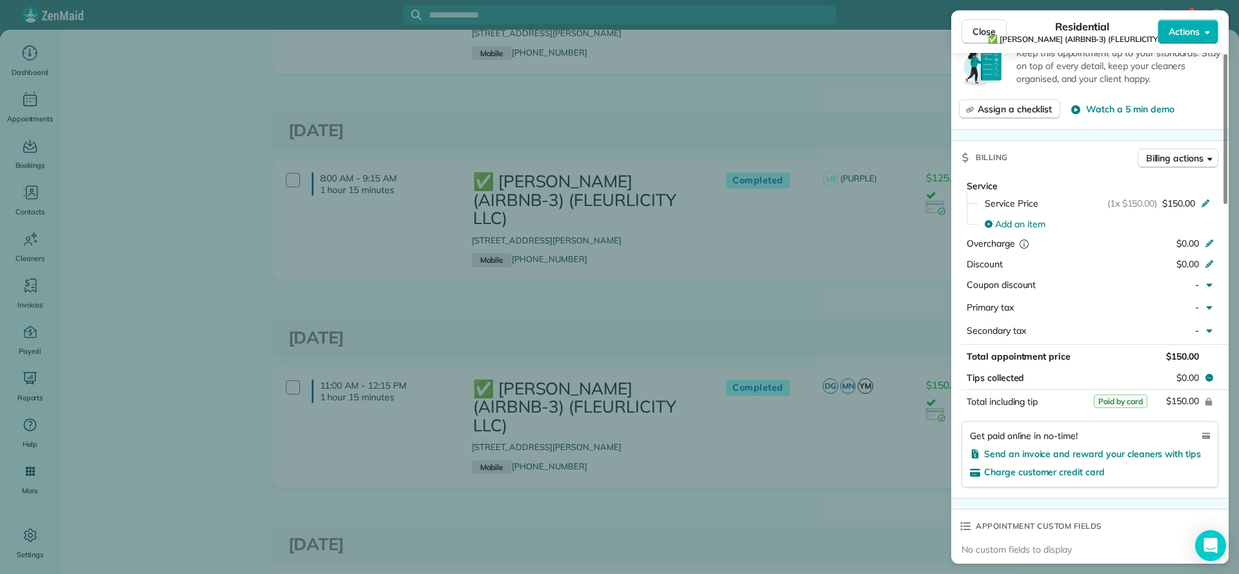
click at [903, 252] on div "Close Residential ✅ [PERSON_NAME] (AIRBNB-3) (FLEURLICITY LLC) Actions Status C…" at bounding box center [619, 287] width 1239 height 574
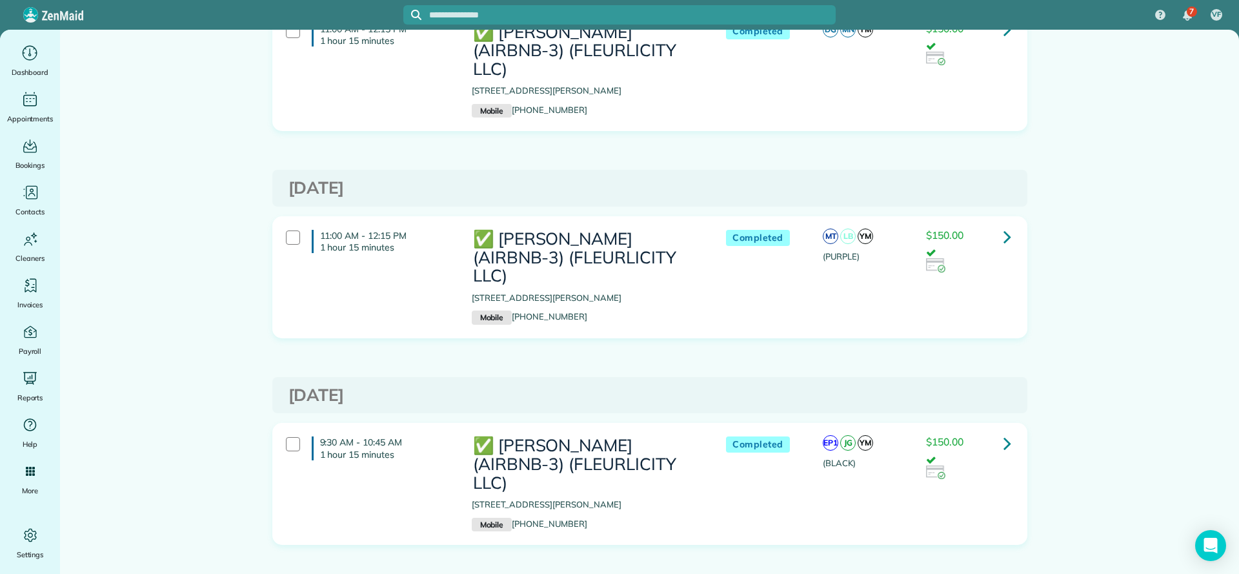
scroll to position [581, 0]
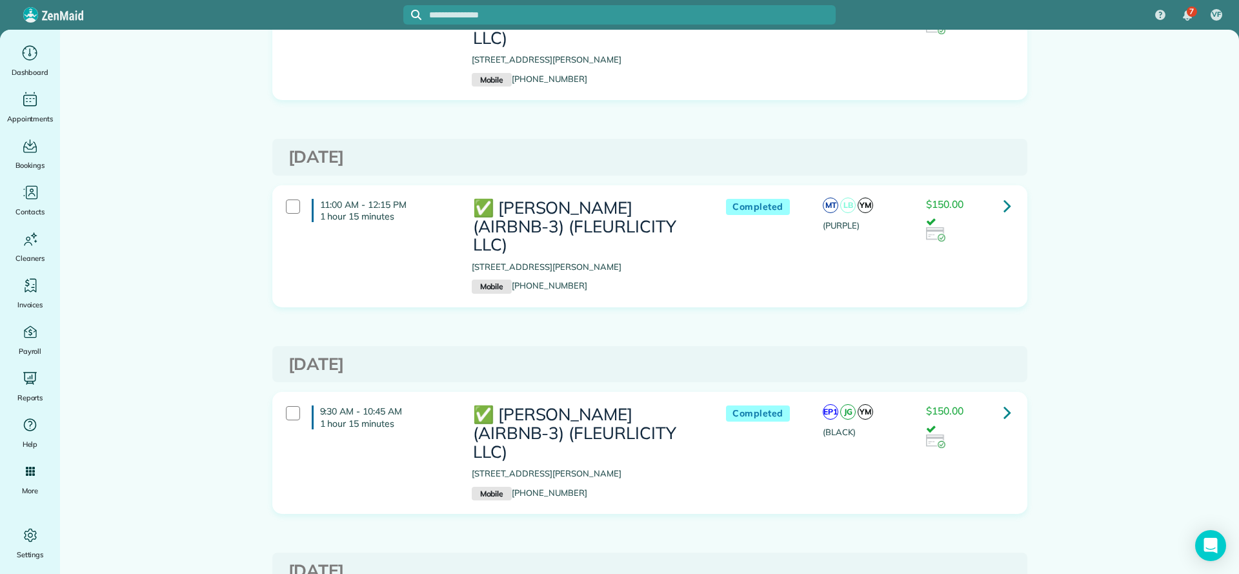
click at [1005, 399] on link at bounding box center [1008, 412] width 26 height 26
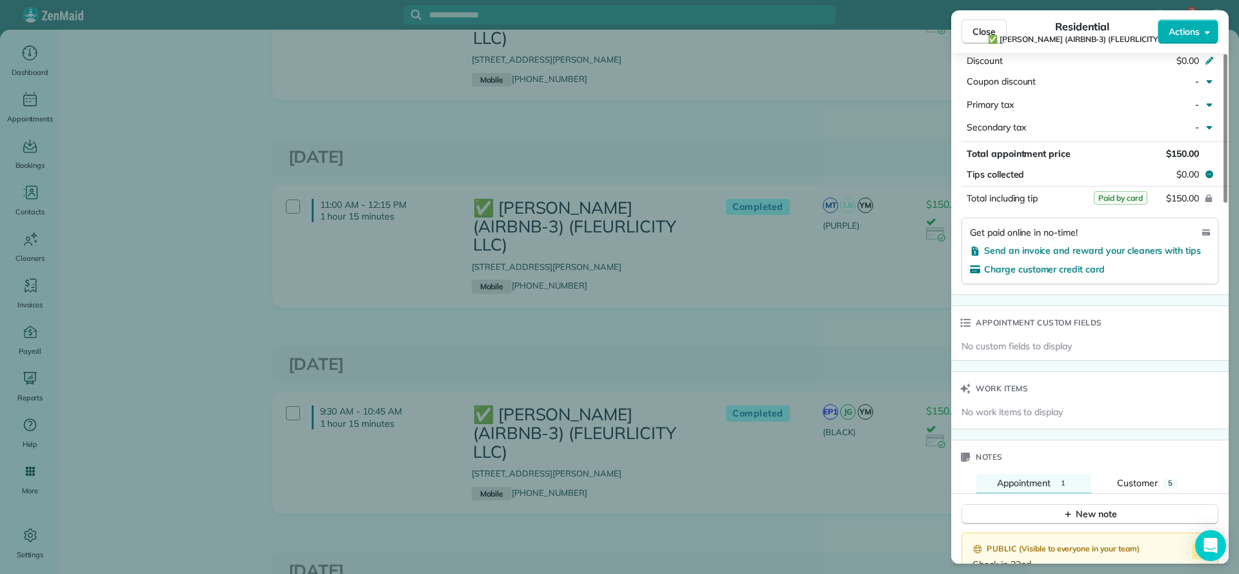
scroll to position [774, 0]
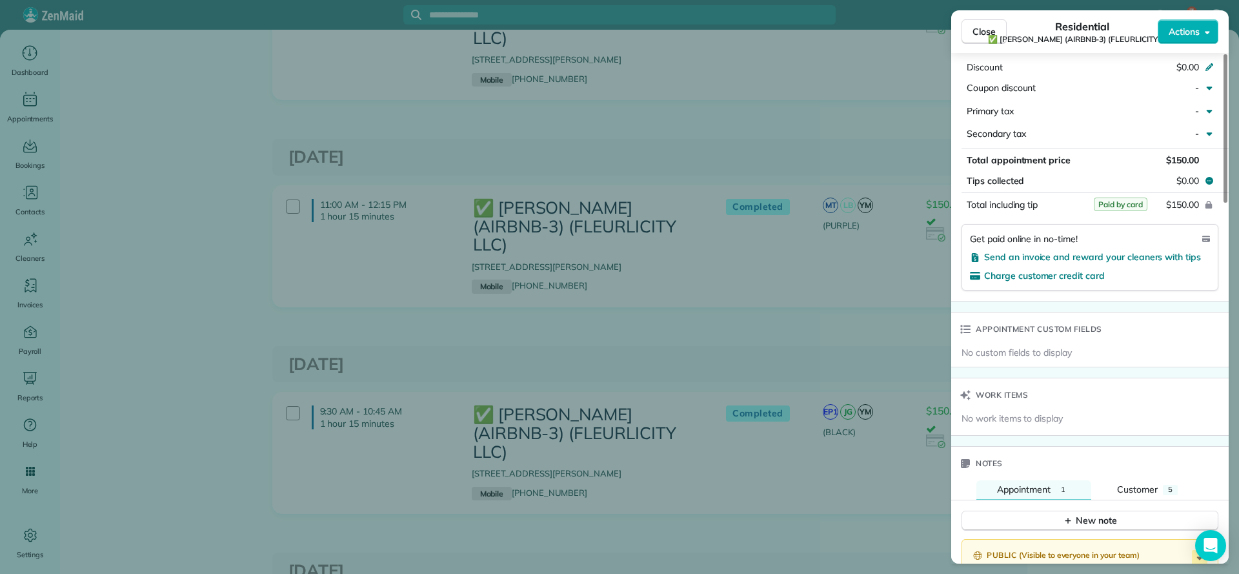
click at [911, 300] on div "Close Residential ✅ [PERSON_NAME] (AIRBNB-3) (FLEURLICITY LLC) Actions Status C…" at bounding box center [619, 287] width 1239 height 574
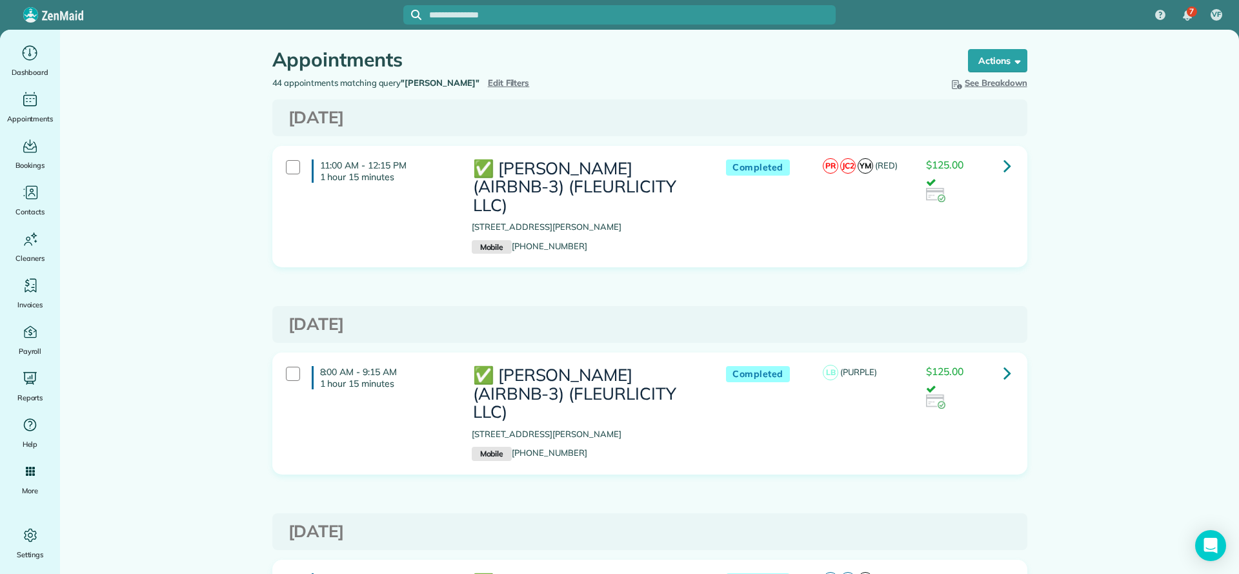
click at [1004, 173] on icon at bounding box center [1008, 165] width 8 height 23
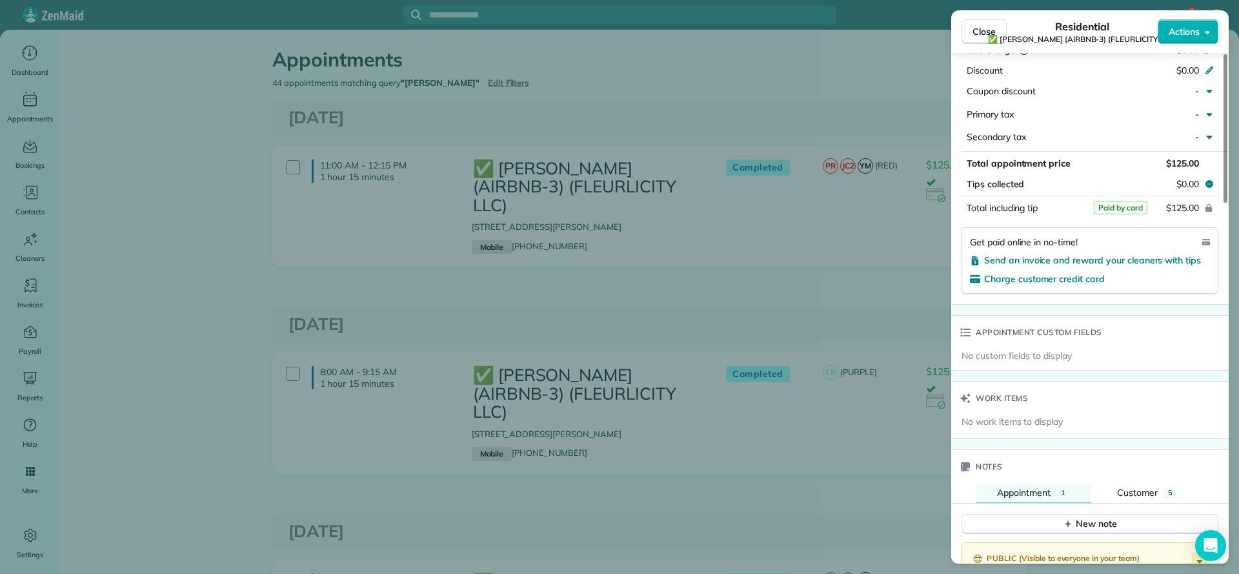
scroll to position [775, 0]
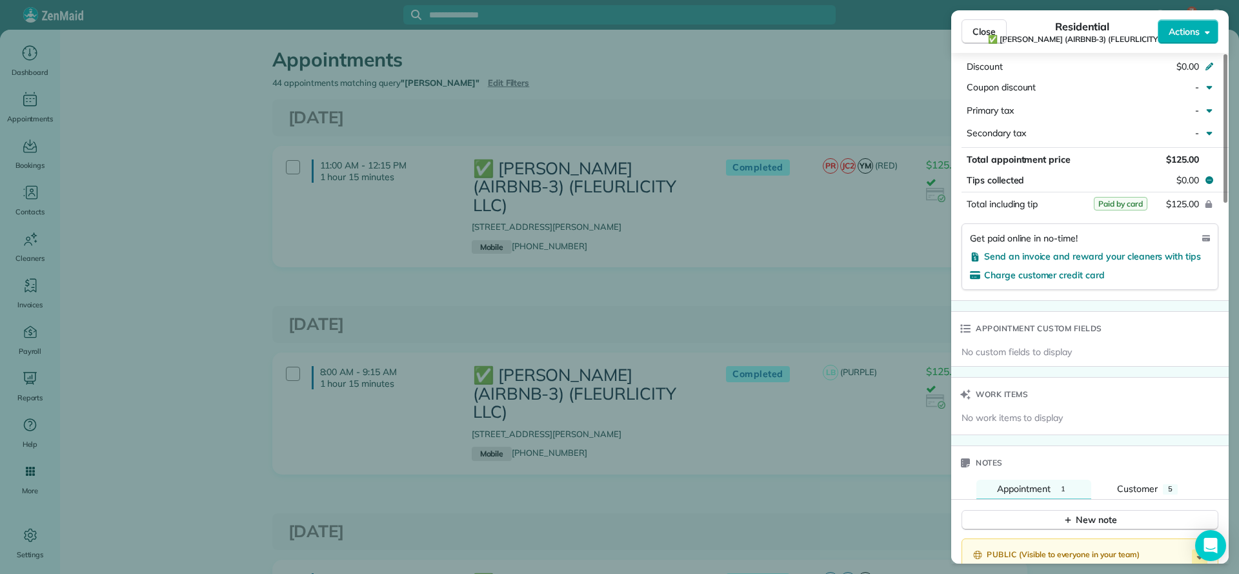
click at [649, 113] on div "Close Residential ✅ [PERSON_NAME] (AIRBNB-3) (FLEURLICITY LLC) Actions Status C…" at bounding box center [619, 287] width 1239 height 574
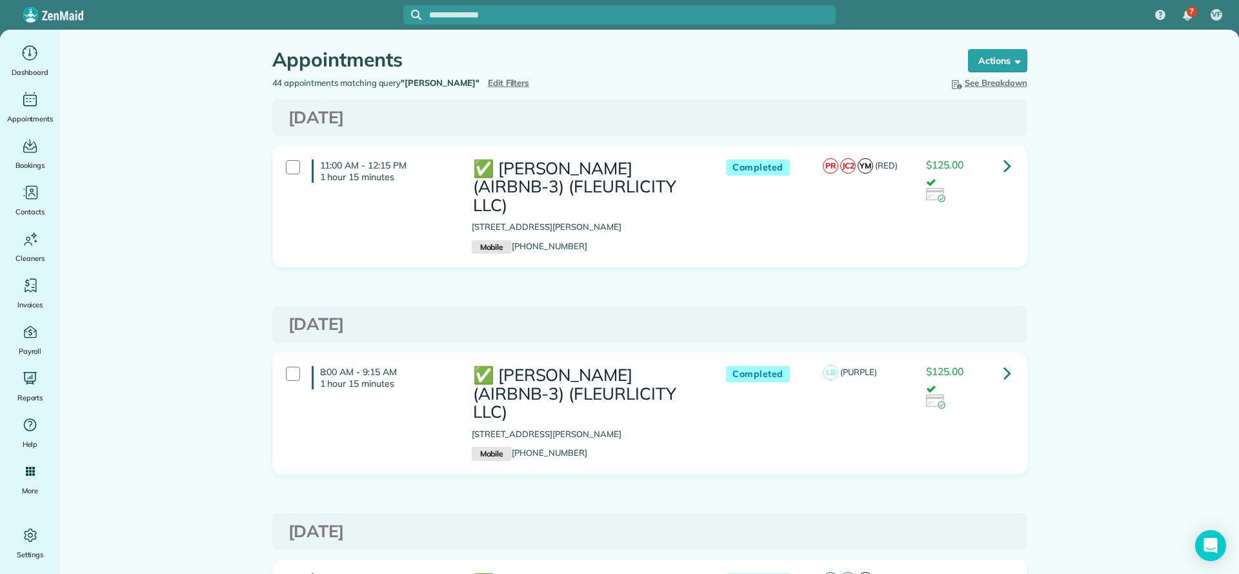
click at [488, 80] on span "Edit Filters" at bounding box center [509, 82] width 42 height 10
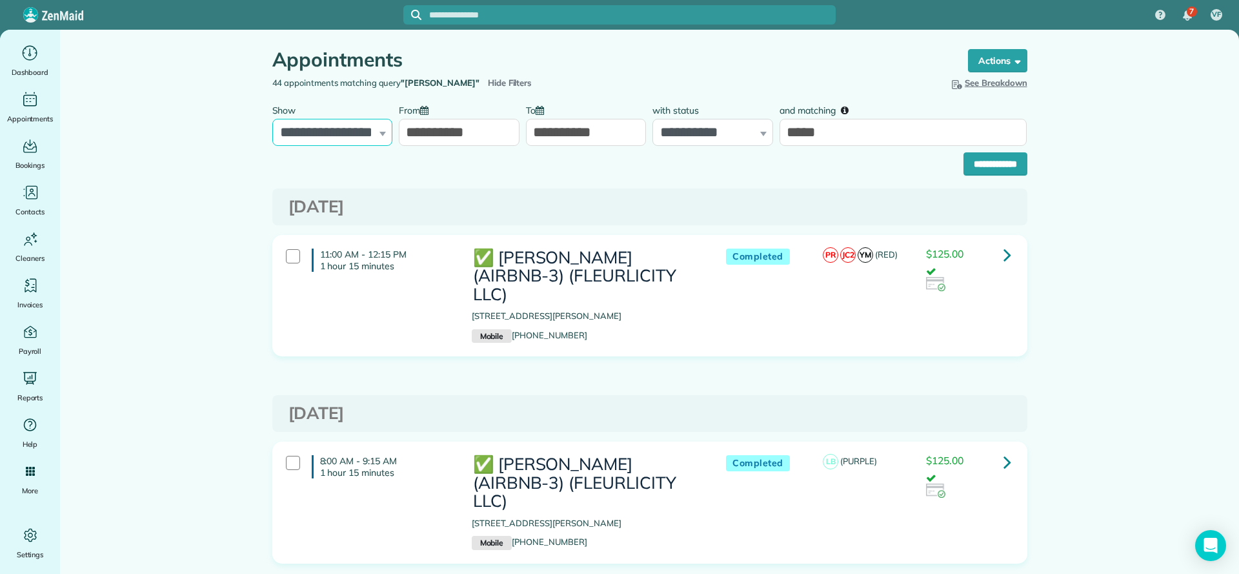
click at [356, 132] on select "**********" at bounding box center [332, 132] width 121 height 27
drag, startPoint x: 659, startPoint y: 168, endPoint x: 686, endPoint y: 207, distance: 47.3
click at [659, 168] on div "**********" at bounding box center [649, 161] width 755 height 30
click at [378, 132] on div "**********" at bounding box center [332, 121] width 121 height 48
click at [379, 132] on select "**********" at bounding box center [332, 132] width 121 height 27
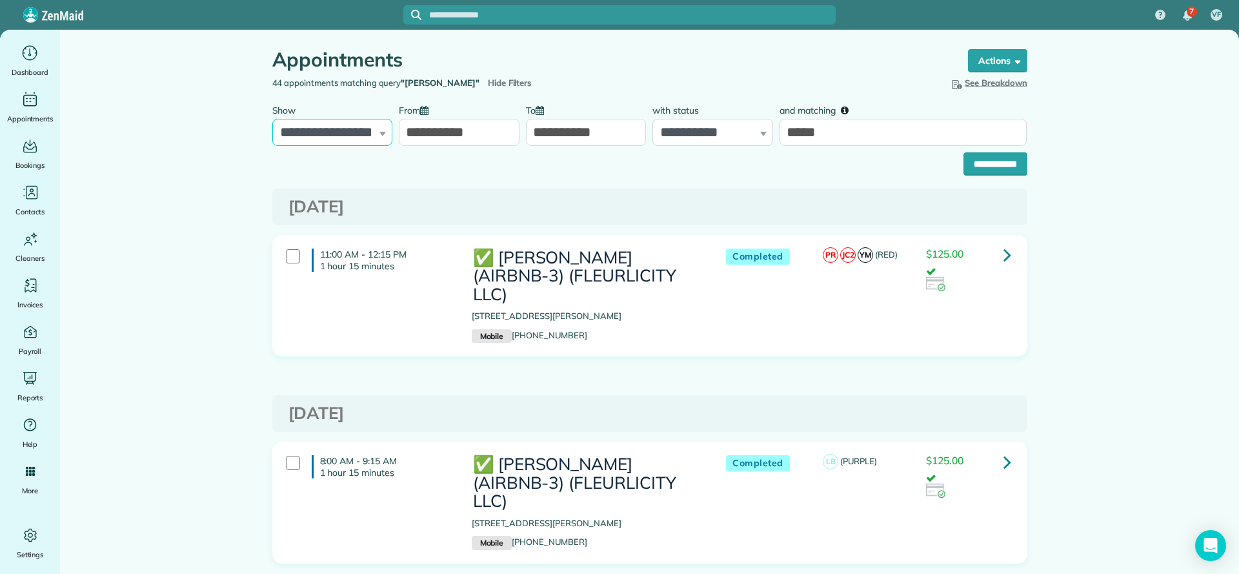
select select "**********"
click at [272, 119] on select "**********" at bounding box center [332, 132] width 121 height 27
click at [974, 163] on input "**********" at bounding box center [996, 163] width 64 height 23
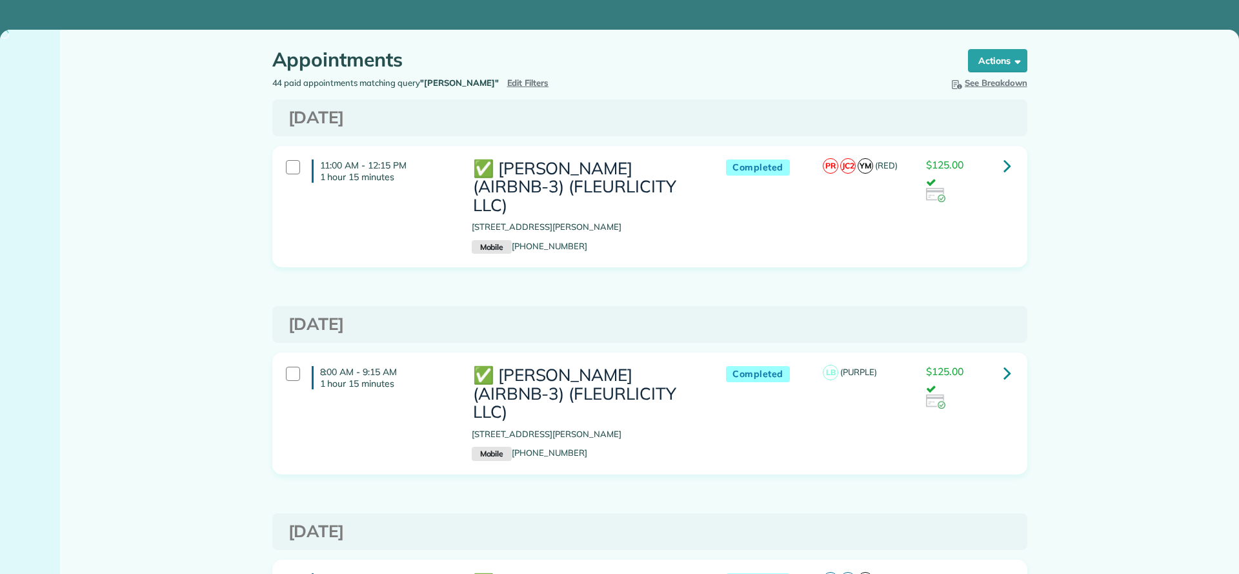
click at [1004, 165] on icon at bounding box center [1008, 165] width 8 height 23
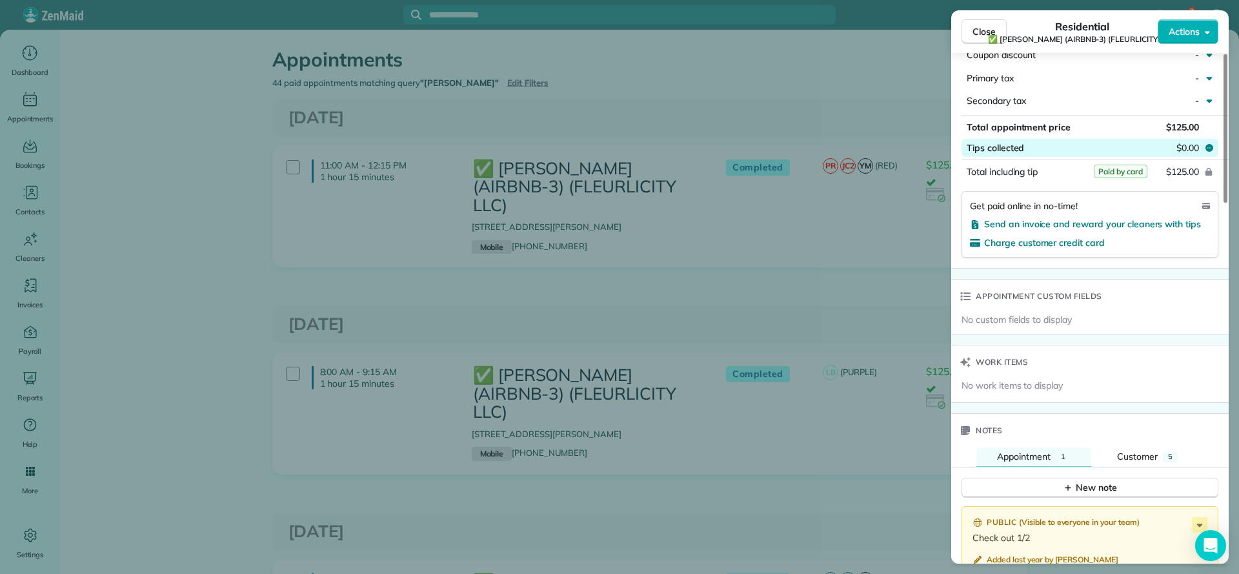
scroll to position [656, 0]
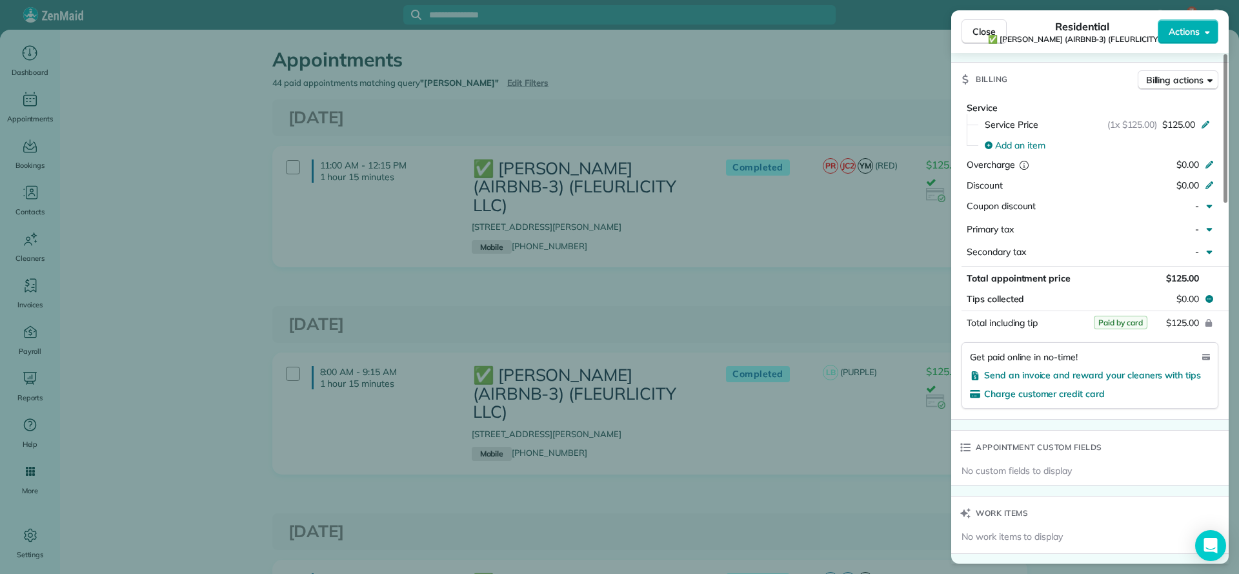
click at [852, 235] on div "Close Residential ✅ [PERSON_NAME] (AIRBNB-3) (FLEURLICITY LLC) Actions Status C…" at bounding box center [619, 287] width 1239 height 574
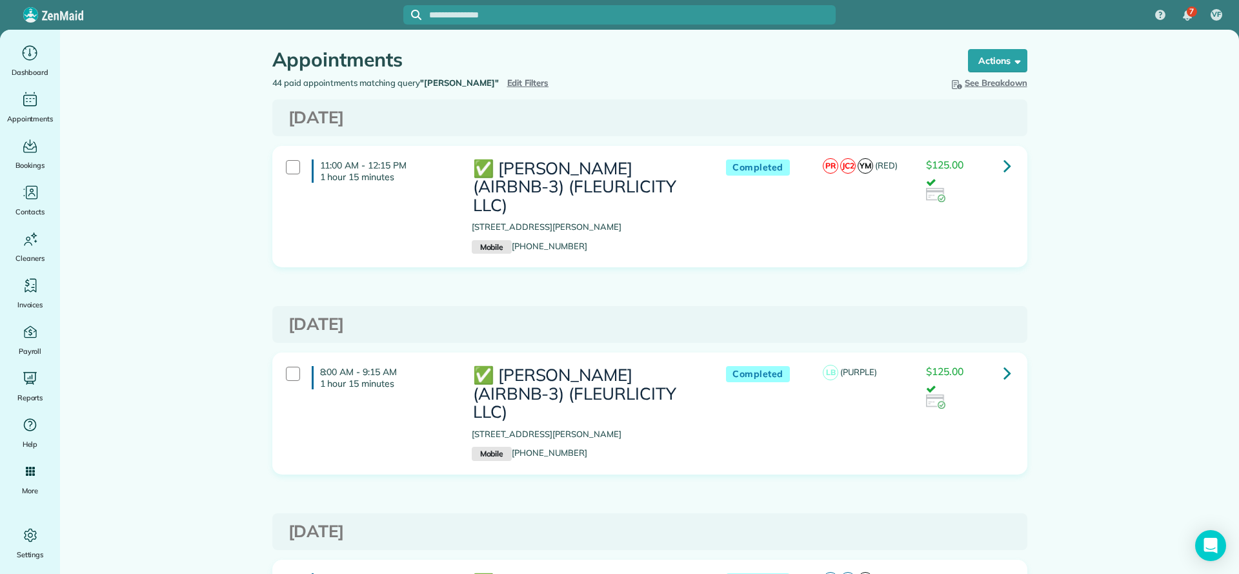
click at [1004, 361] on icon at bounding box center [1008, 372] width 8 height 23
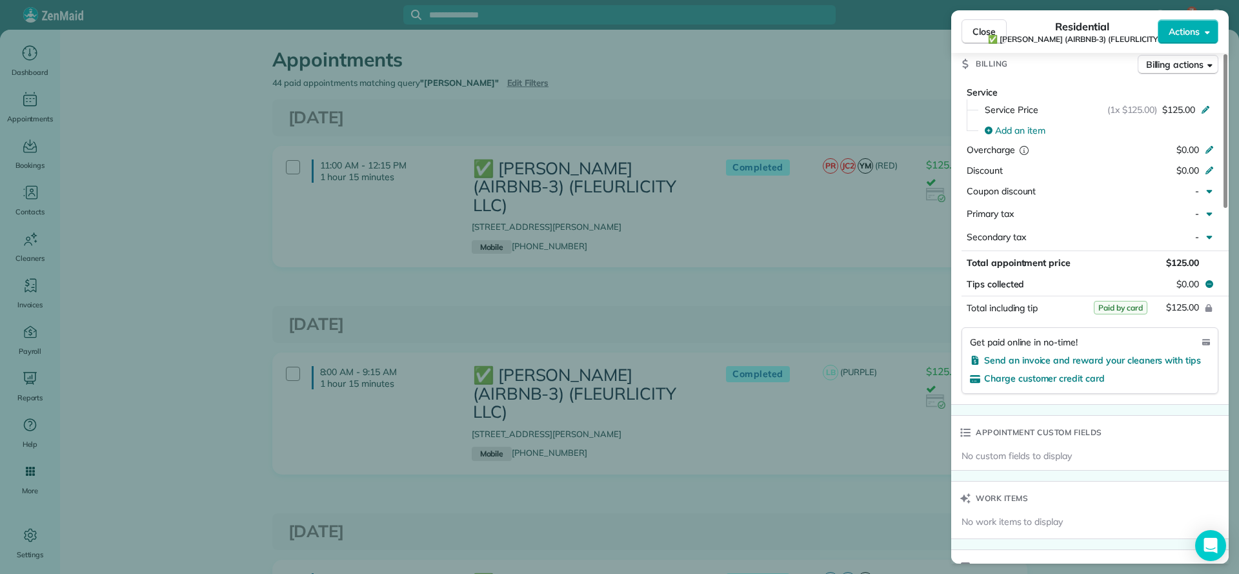
scroll to position [594, 0]
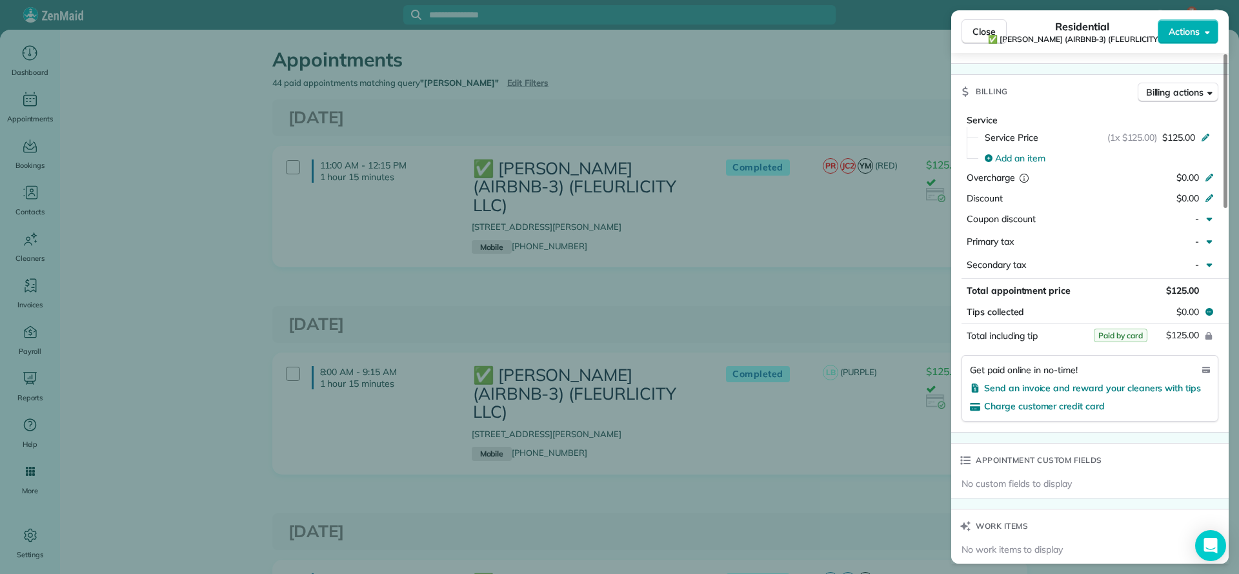
drag, startPoint x: 705, startPoint y: 177, endPoint x: 705, endPoint y: 168, distance: 8.4
click at [705, 168] on div "Close Residential ✅ [PERSON_NAME] (AIRBNB-3) (FLEURLICITY LLC) Actions Status C…" at bounding box center [619, 287] width 1239 height 574
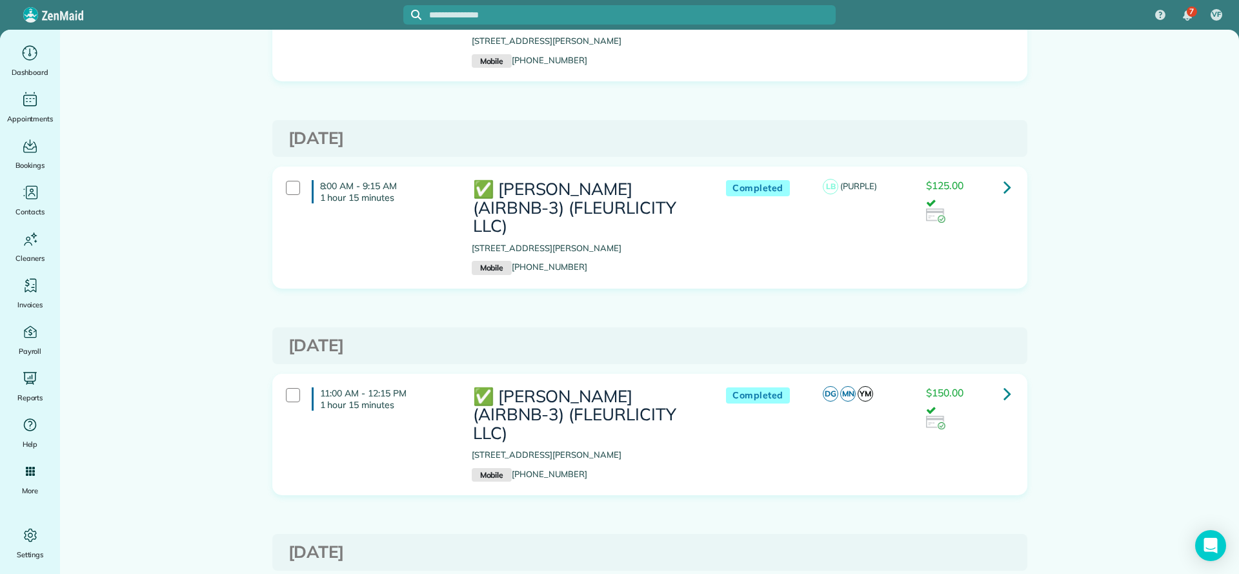
scroll to position [194, 0]
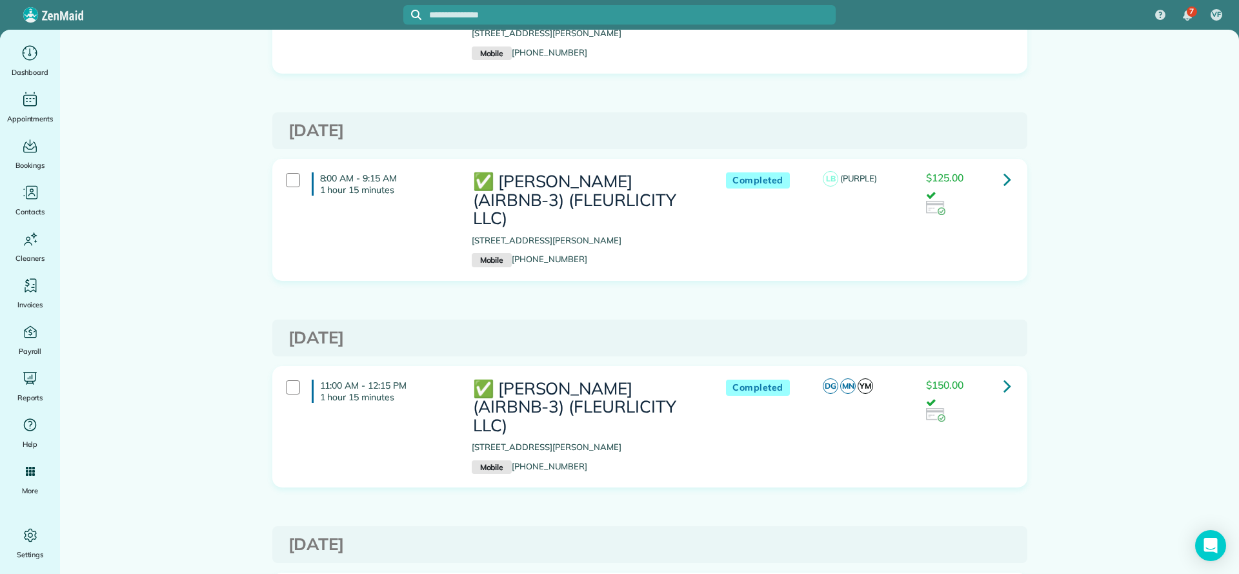
click at [1004, 374] on icon at bounding box center [1008, 385] width 8 height 23
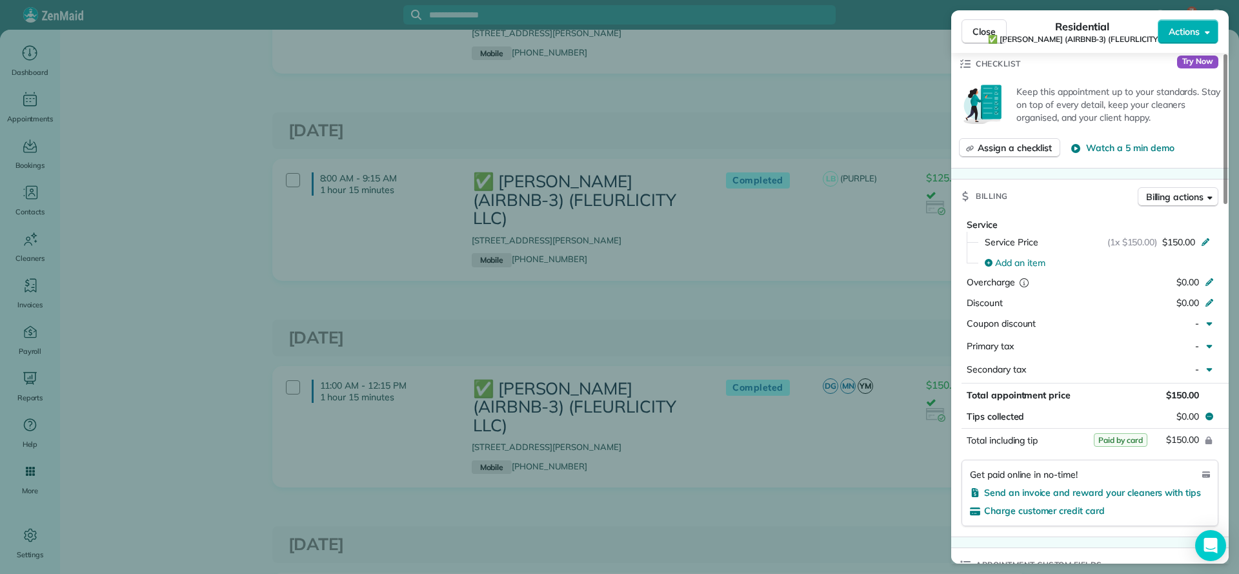
scroll to position [581, 0]
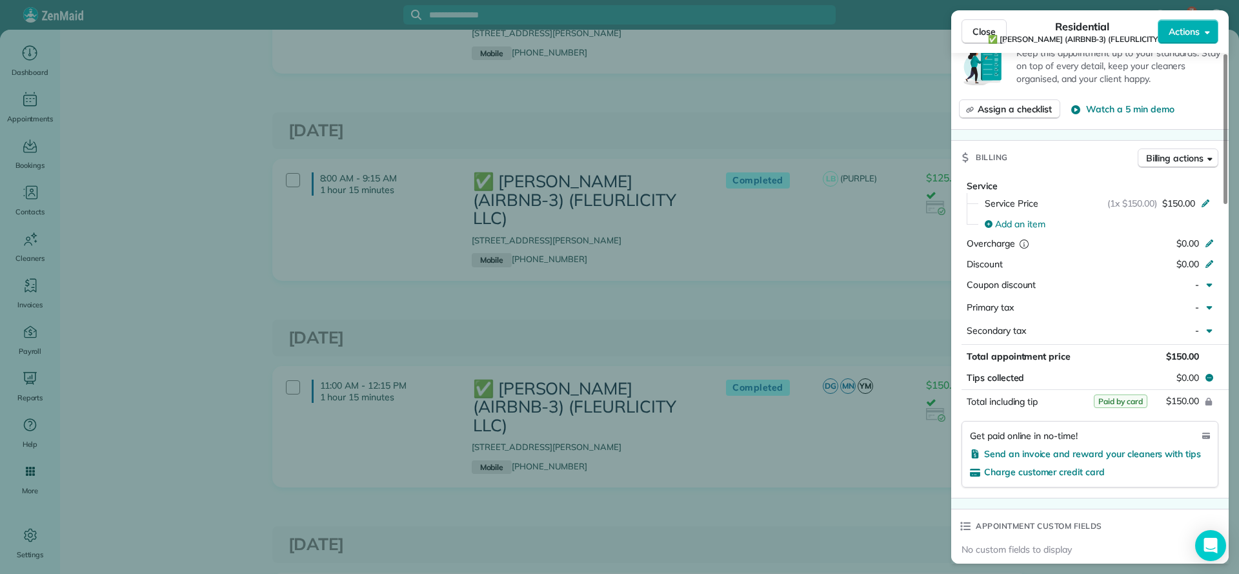
click at [697, 233] on div "Close Residential ✅ [PERSON_NAME] (AIRBNB-3) (FLEURLICITY LLC) Actions Status C…" at bounding box center [619, 287] width 1239 height 574
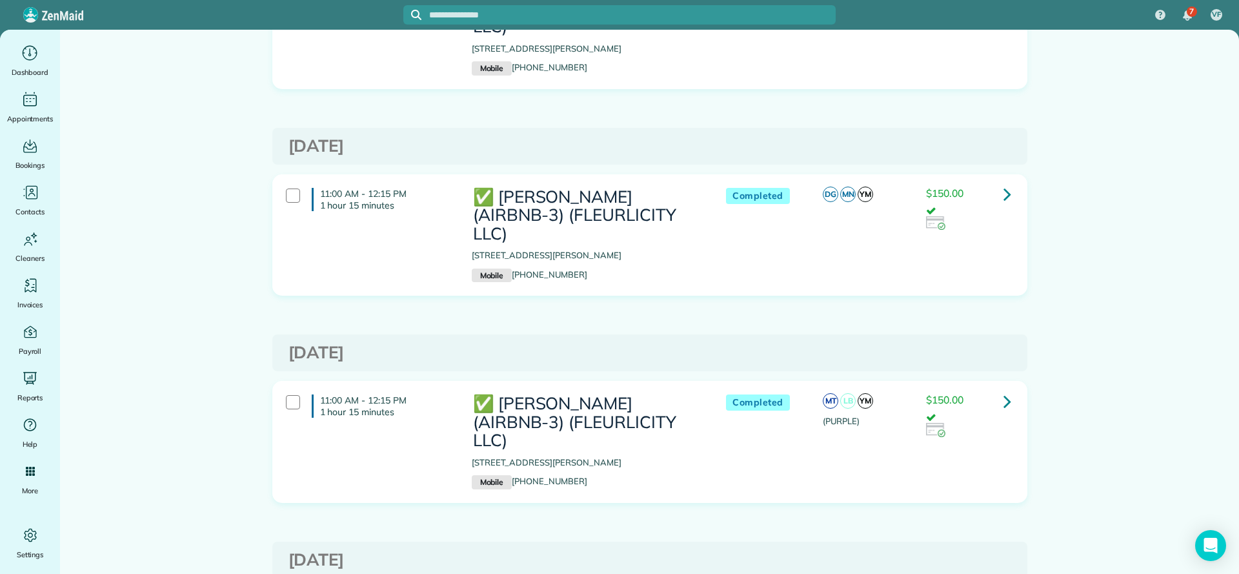
scroll to position [387, 0]
click at [1004, 388] on icon at bounding box center [1008, 399] width 8 height 23
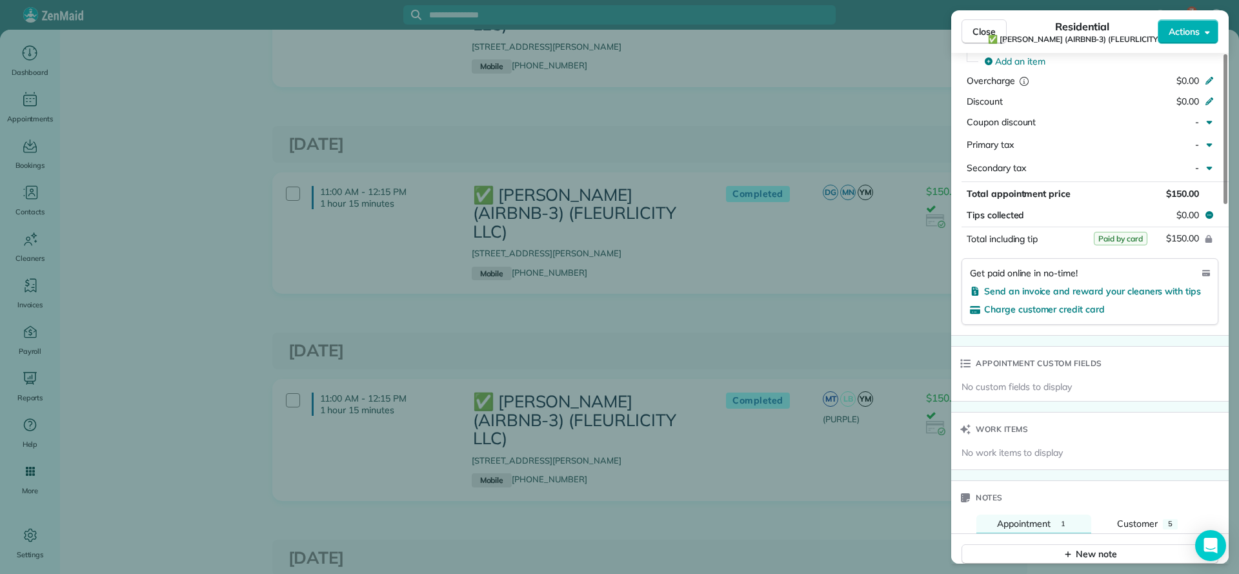
scroll to position [641, 0]
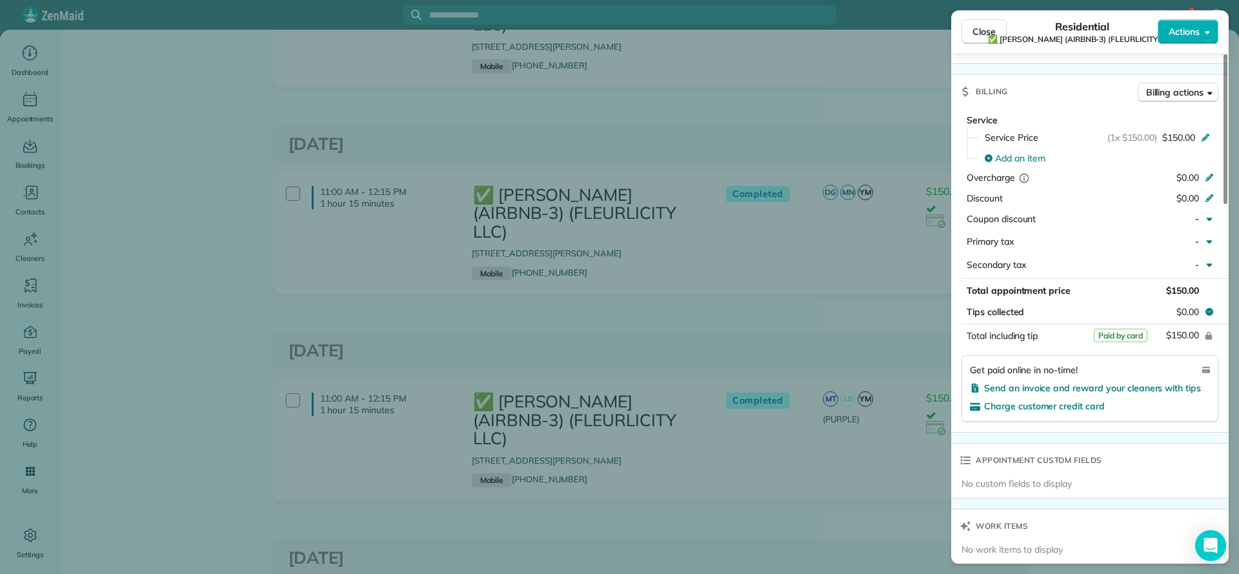
click at [816, 298] on div "Close Residential ✅ LARRY COSSE (AIRBNB-3) (FLEURLICITY LLC) Actions Status Com…" at bounding box center [619, 287] width 1239 height 574
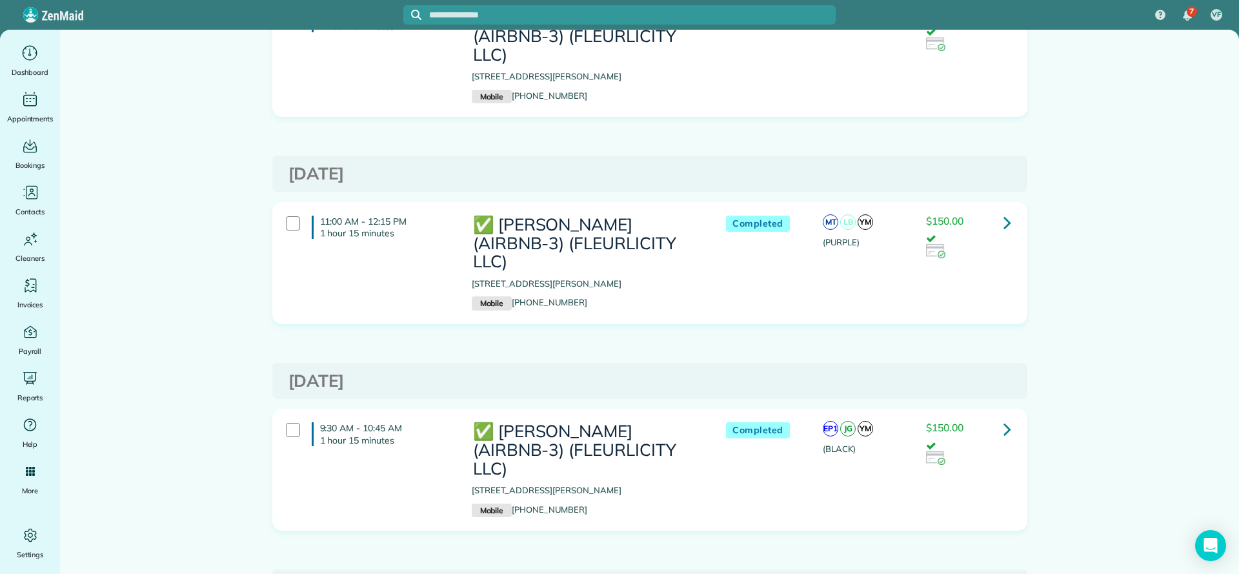
scroll to position [581, 0]
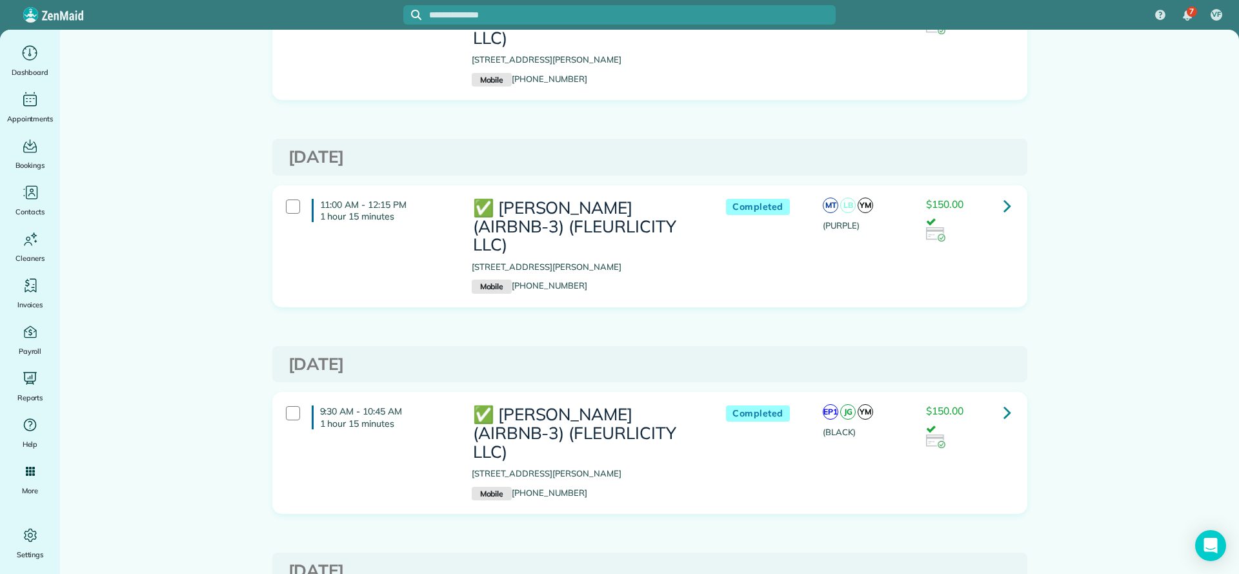
click at [1004, 401] on icon at bounding box center [1008, 412] width 8 height 23
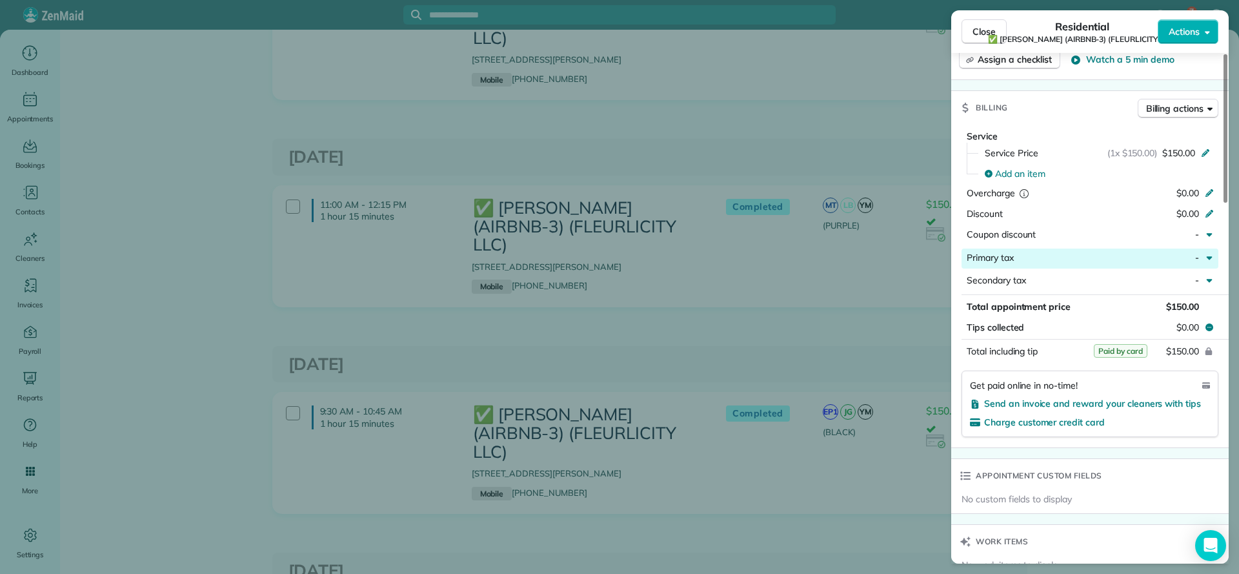
scroll to position [581, 0]
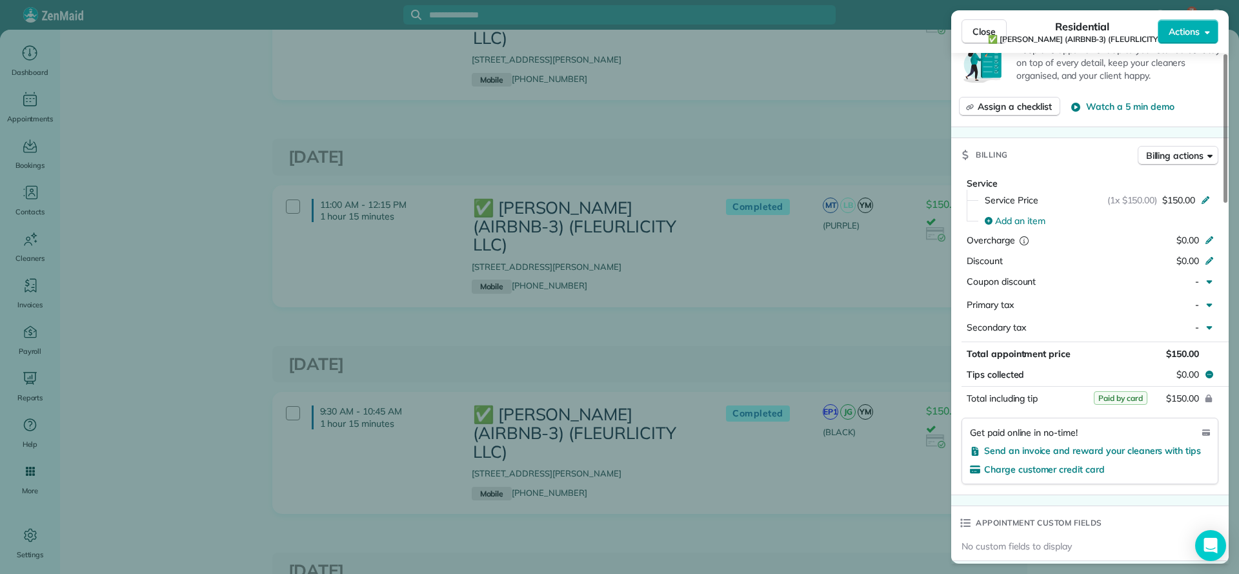
click at [856, 358] on div "Close Residential ✅ LARRY COSSE (AIRBNB-3) (FLEURLICITY LLC) Actions Status Com…" at bounding box center [619, 287] width 1239 height 574
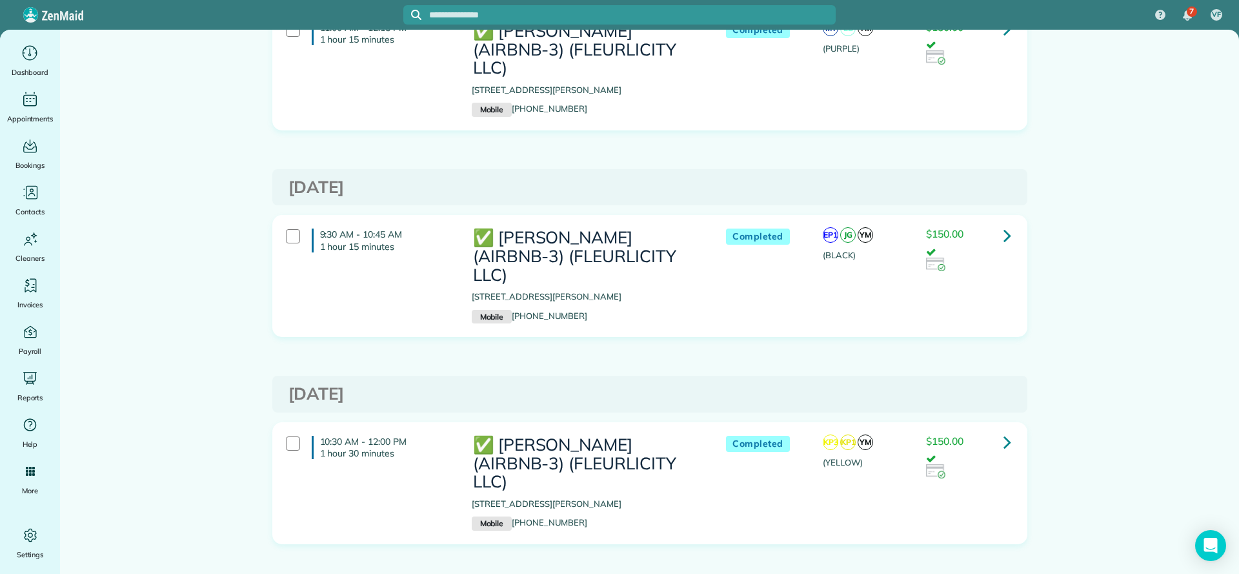
scroll to position [774, 0]
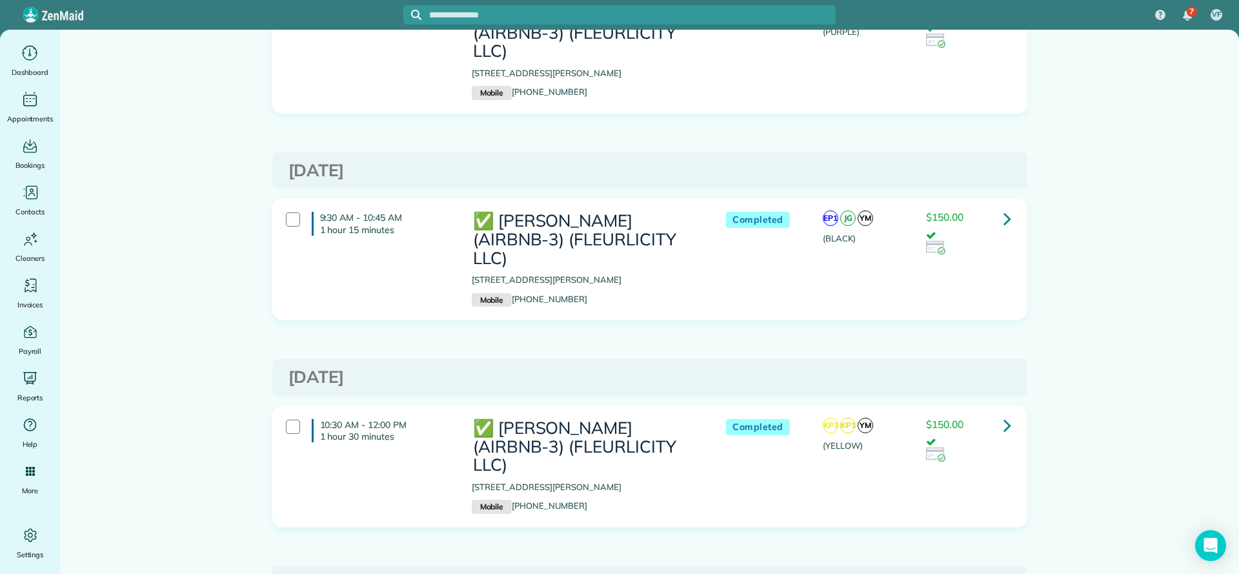
click at [995, 412] on link at bounding box center [1008, 425] width 26 height 26
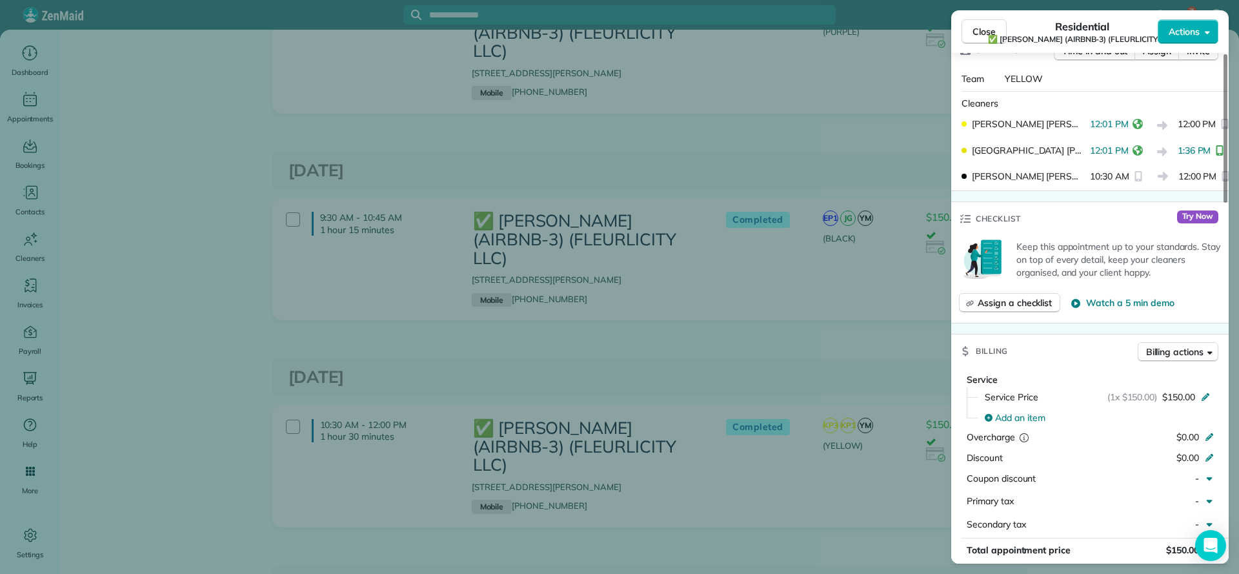
scroll to position [581, 0]
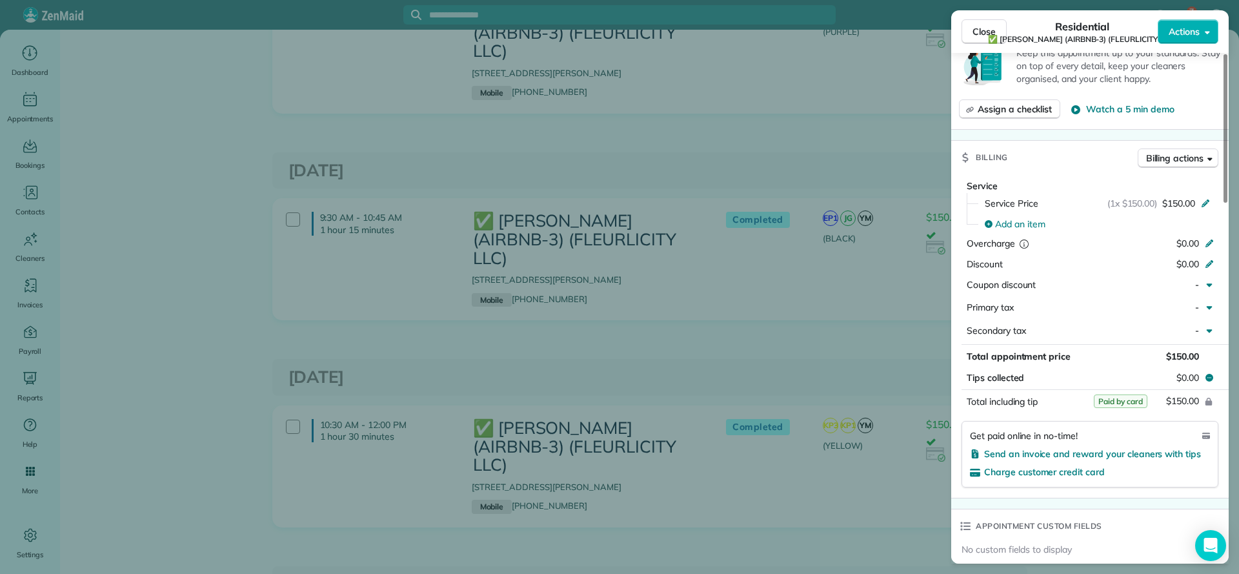
click at [705, 316] on div "Close Residential ✅ LARRY COSSE (AIRBNB-3) (FLEURLICITY LLC) Actions Status Com…" at bounding box center [619, 287] width 1239 height 574
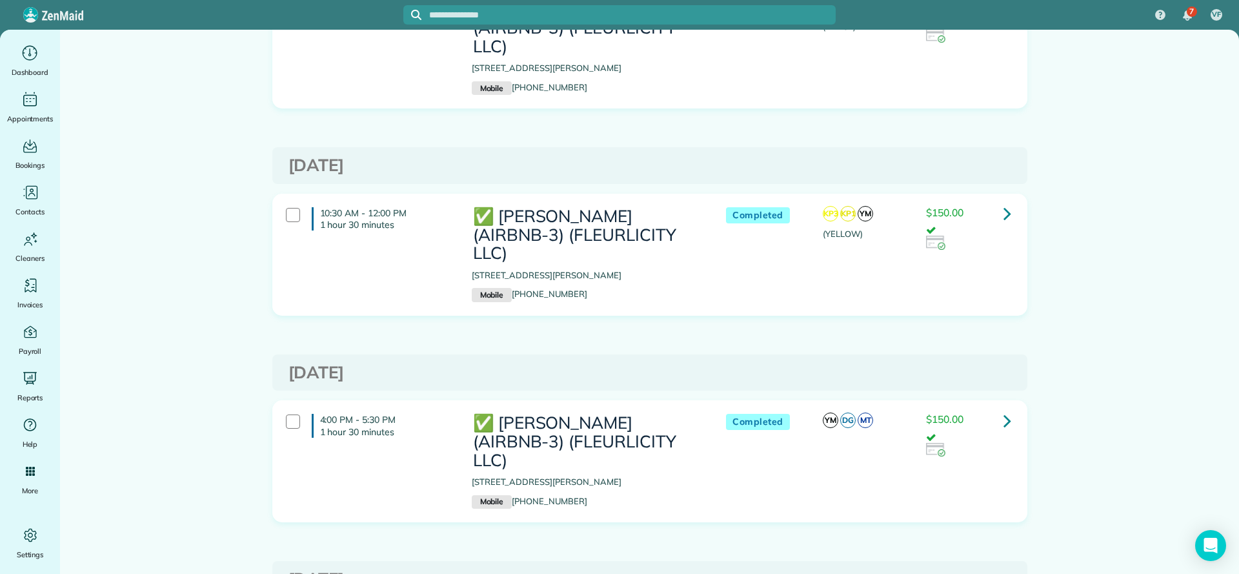
scroll to position [1065, 0]
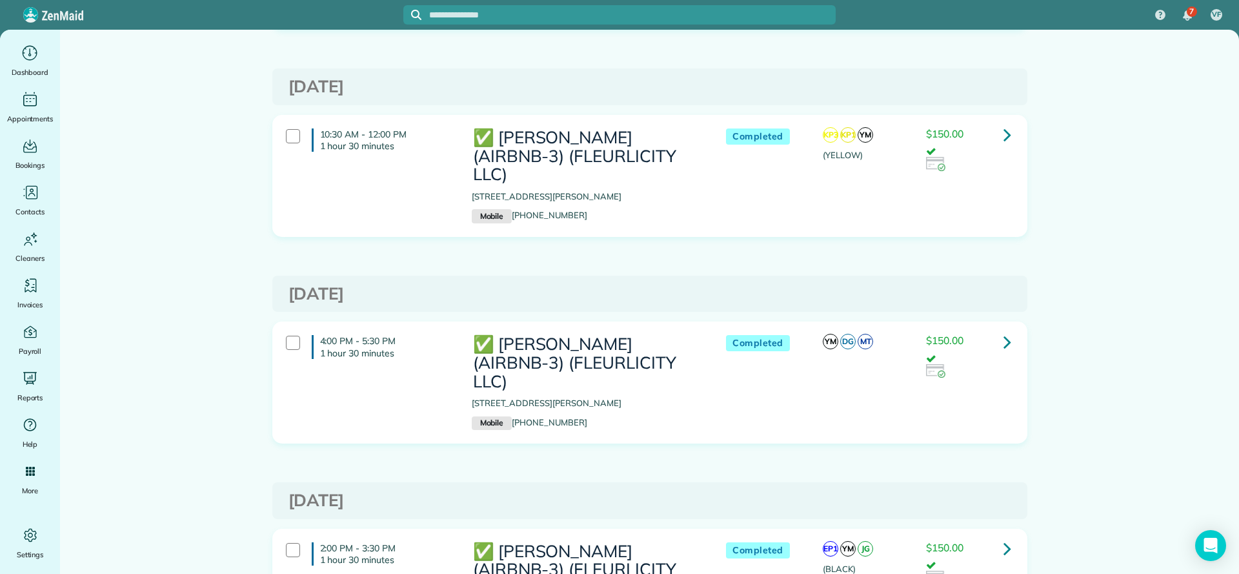
click at [1004, 330] on icon at bounding box center [1008, 341] width 8 height 23
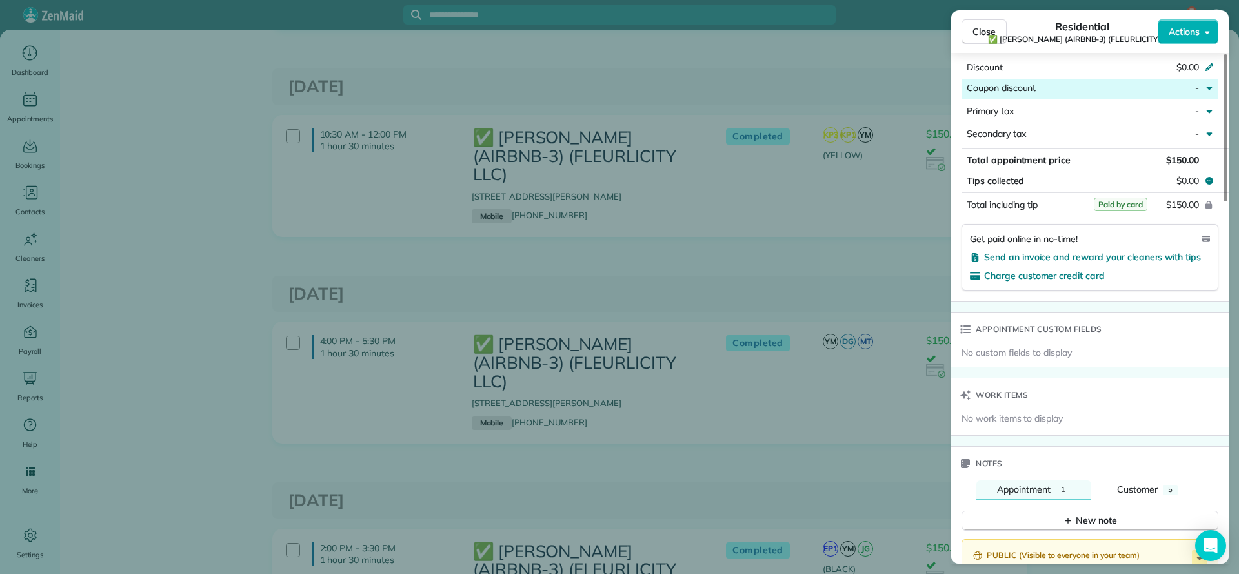
scroll to position [873, 0]
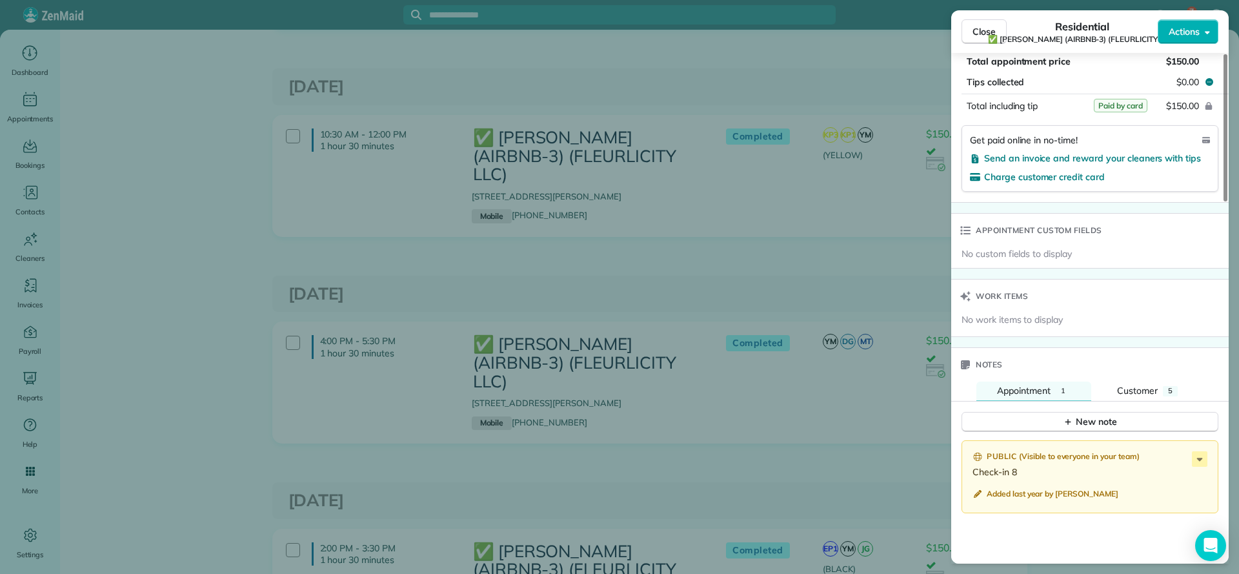
click at [749, 174] on div "Close Residential ✅ LARRY COSSE (AIRBNB-3) (FLEURLICITY LLC) Actions Status Com…" at bounding box center [619, 287] width 1239 height 574
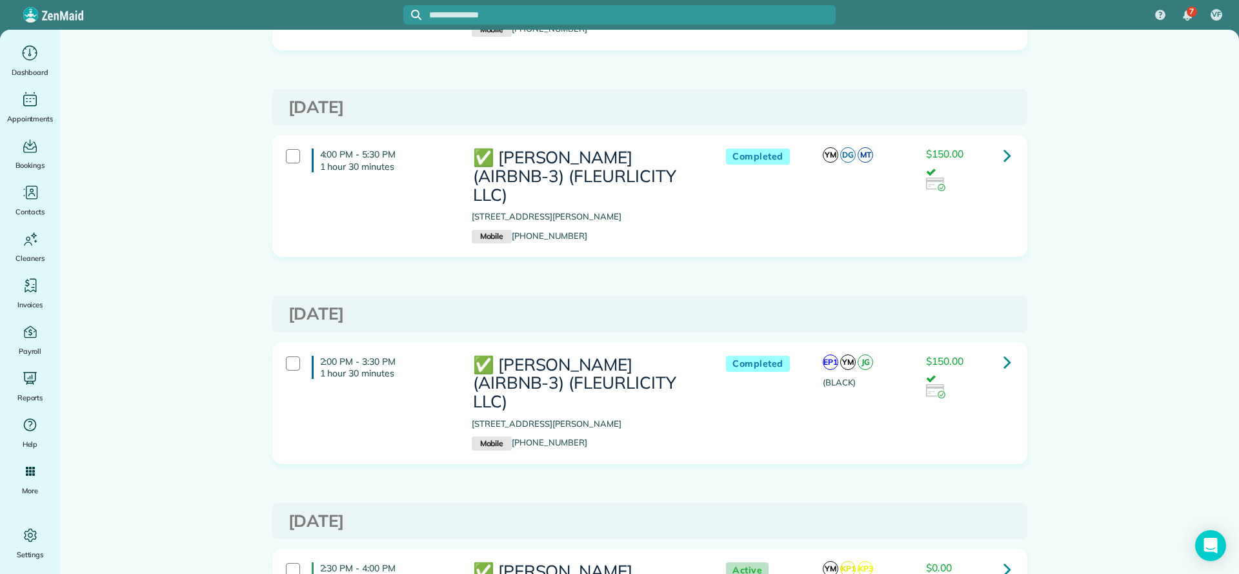
scroll to position [1258, 0]
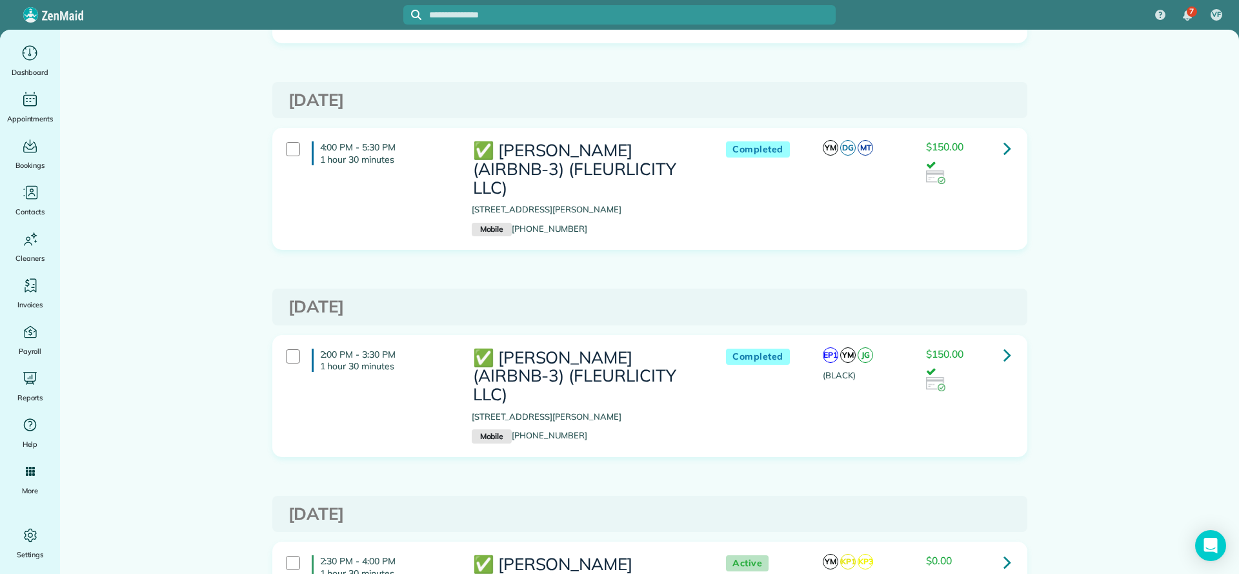
click at [1004, 343] on icon at bounding box center [1008, 354] width 8 height 23
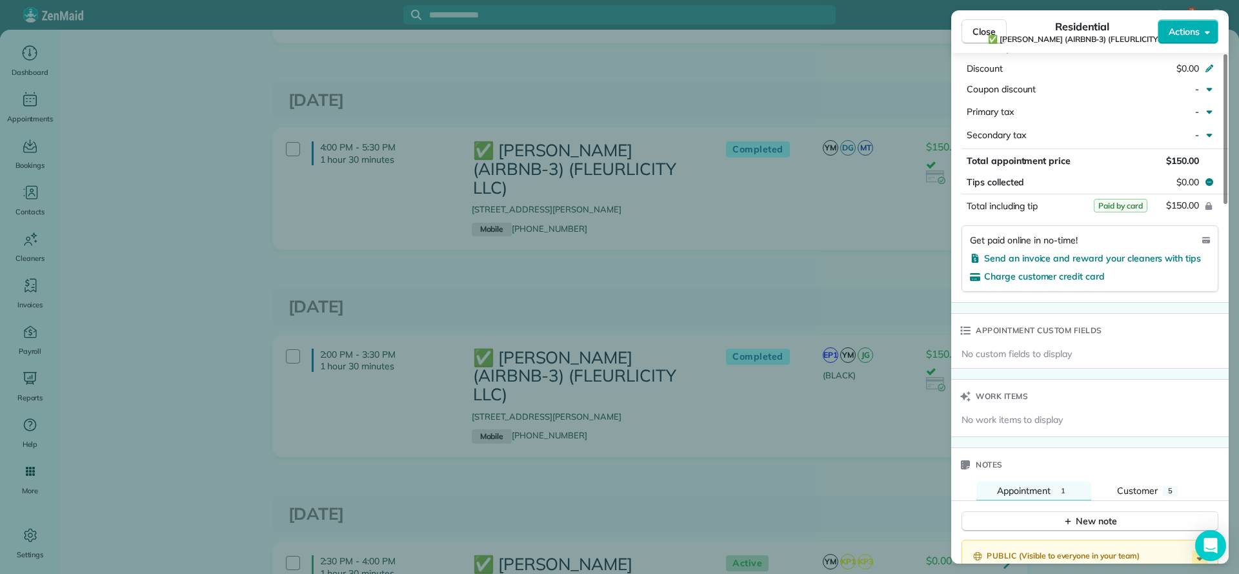
scroll to position [738, 0]
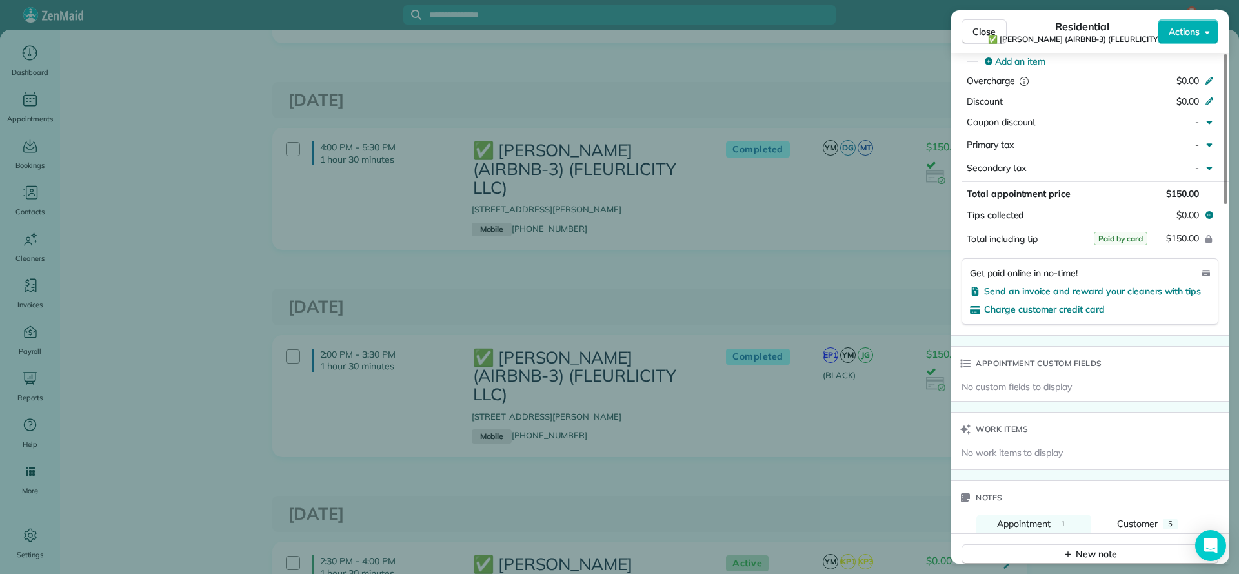
click at [867, 358] on div "Close Residential ✅ LARRY COSSE (AIRBNB-3) (FLEURLICITY LLC) Actions Status Com…" at bounding box center [619, 287] width 1239 height 574
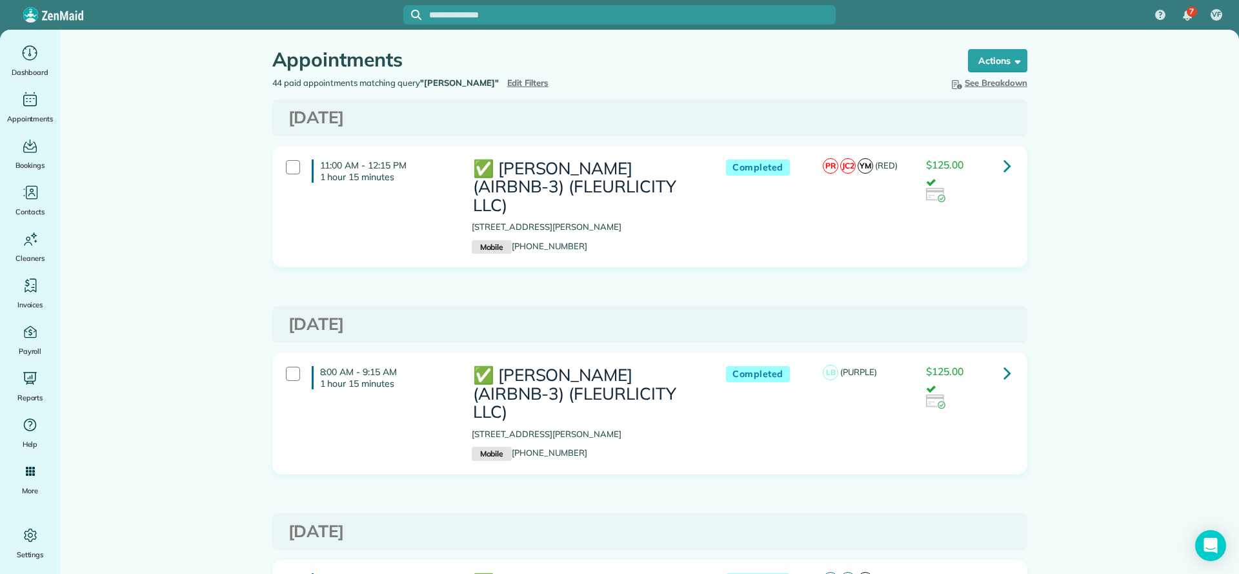
click at [507, 86] on span "Edit Filters" at bounding box center [528, 82] width 42 height 10
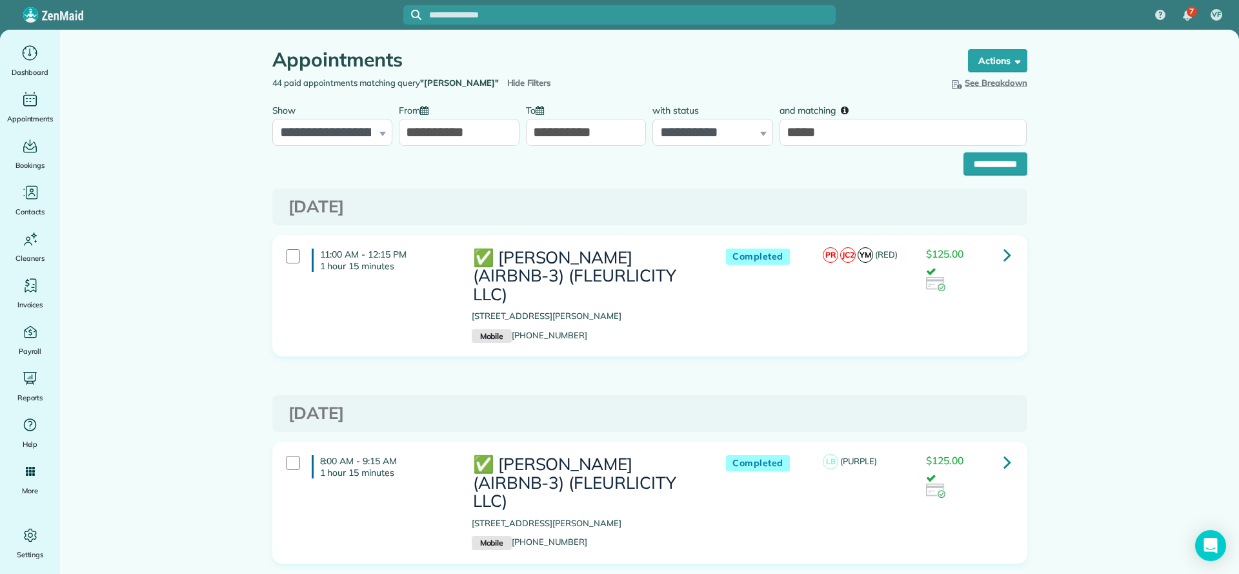
click at [372, 132] on div "**********" at bounding box center [332, 121] width 121 height 48
click at [376, 138] on select "**********" at bounding box center [332, 132] width 121 height 27
click at [759, 140] on select "**********" at bounding box center [712, 132] width 121 height 27
select select "****"
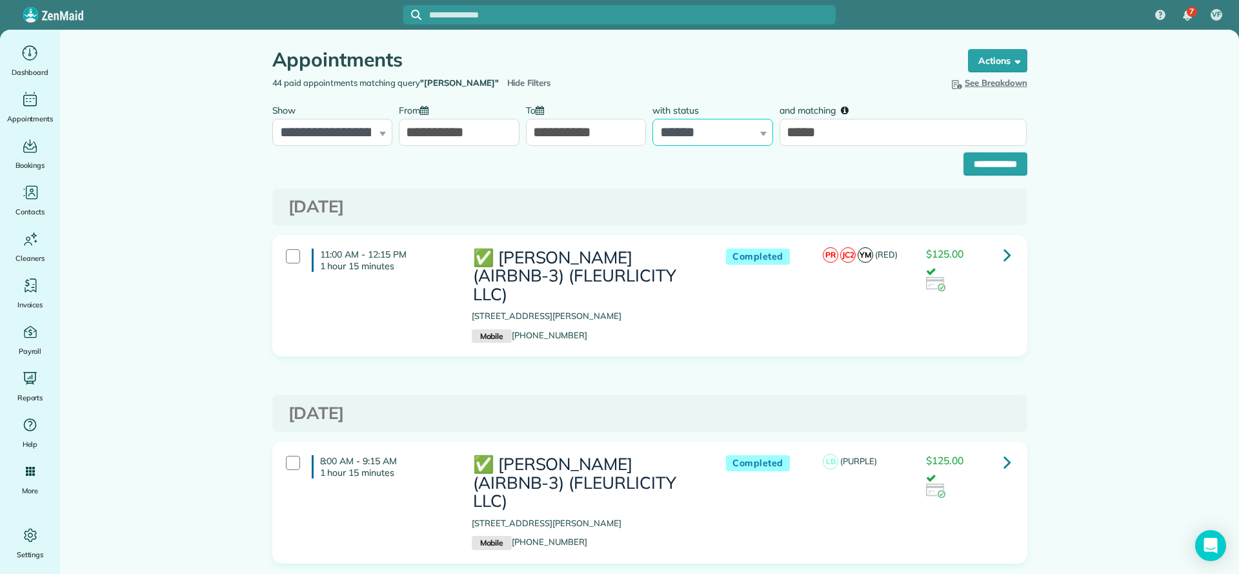
click at [652, 119] on select "**********" at bounding box center [712, 132] width 121 height 27
click at [997, 163] on input "**********" at bounding box center [996, 163] width 64 height 23
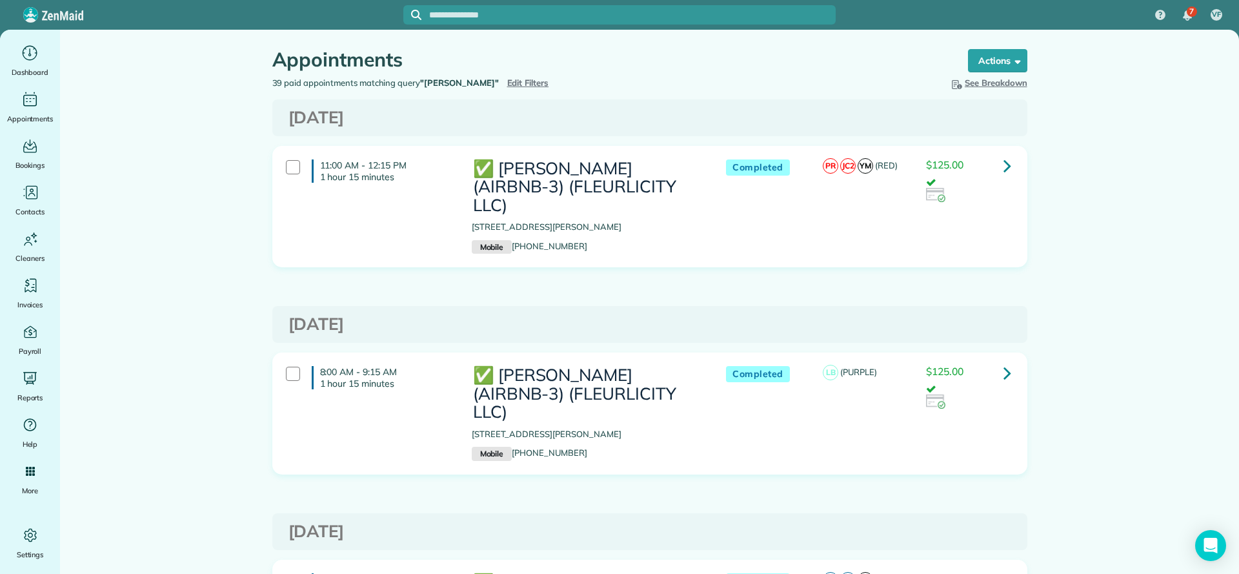
click at [507, 84] on span "Edit Filters" at bounding box center [528, 82] width 42 height 10
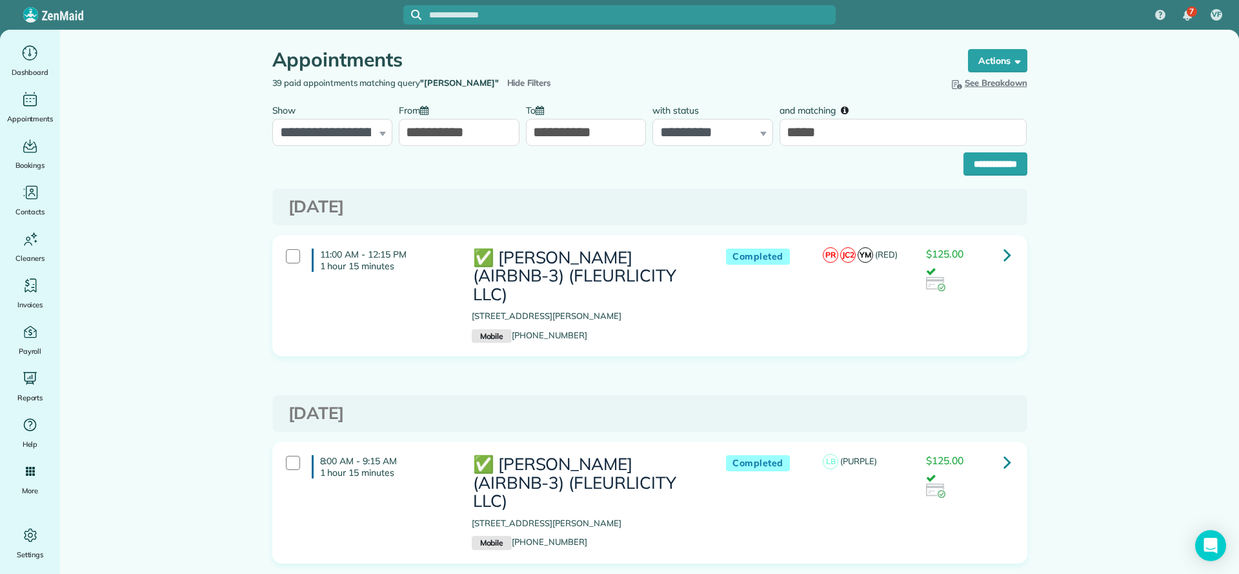
click at [507, 85] on span "Hide Filters" at bounding box center [529, 83] width 45 height 13
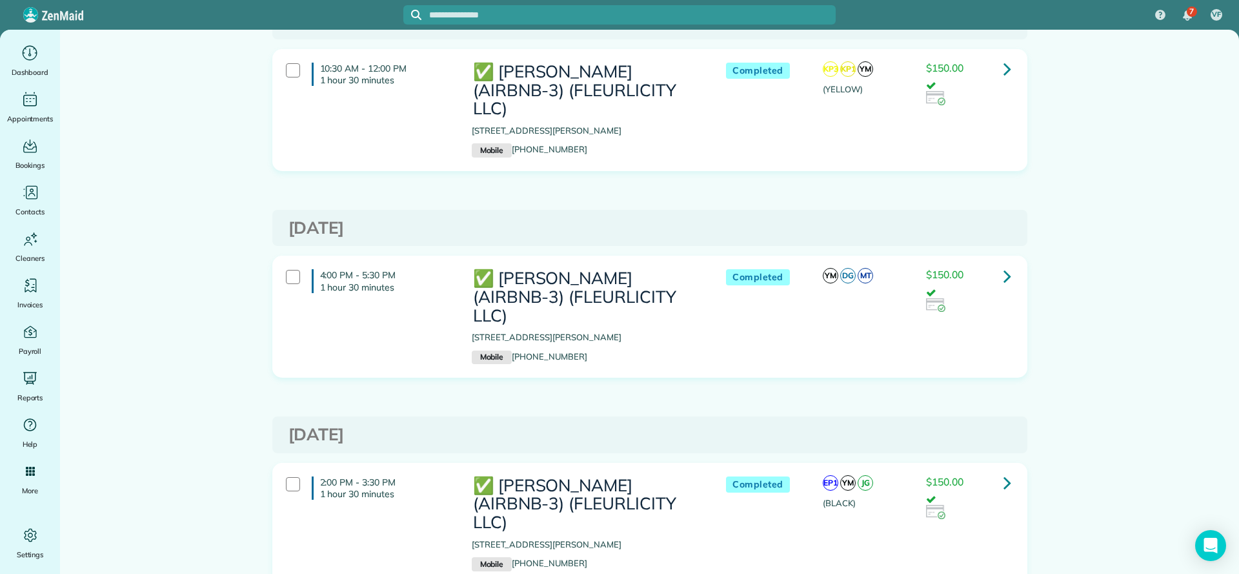
scroll to position [1162, 0]
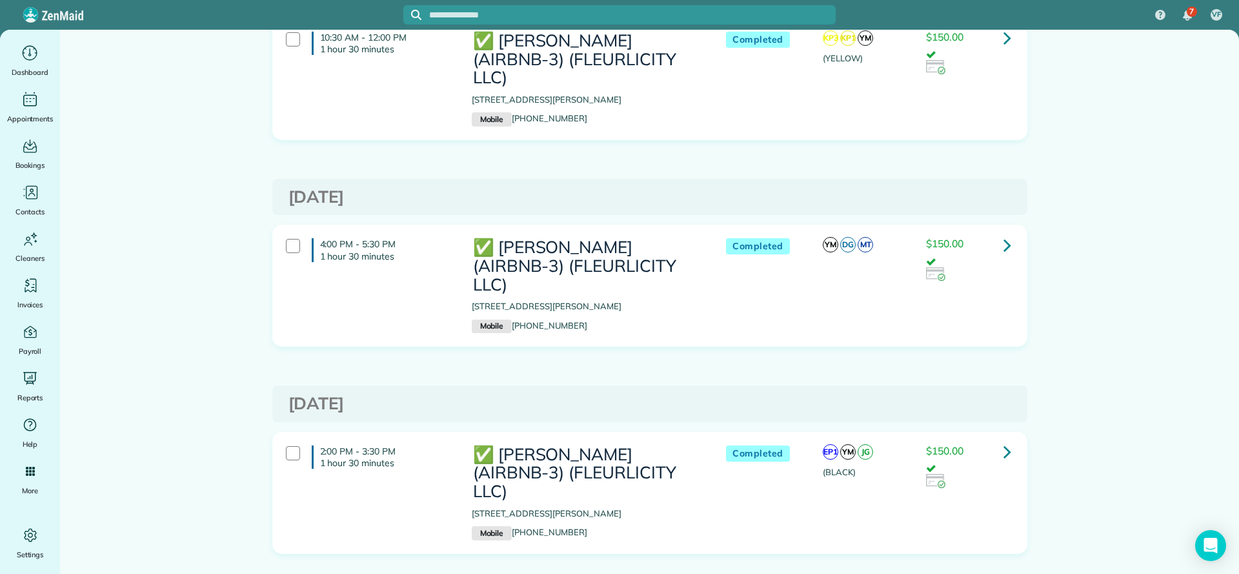
click at [1005, 439] on link at bounding box center [1008, 452] width 26 height 26
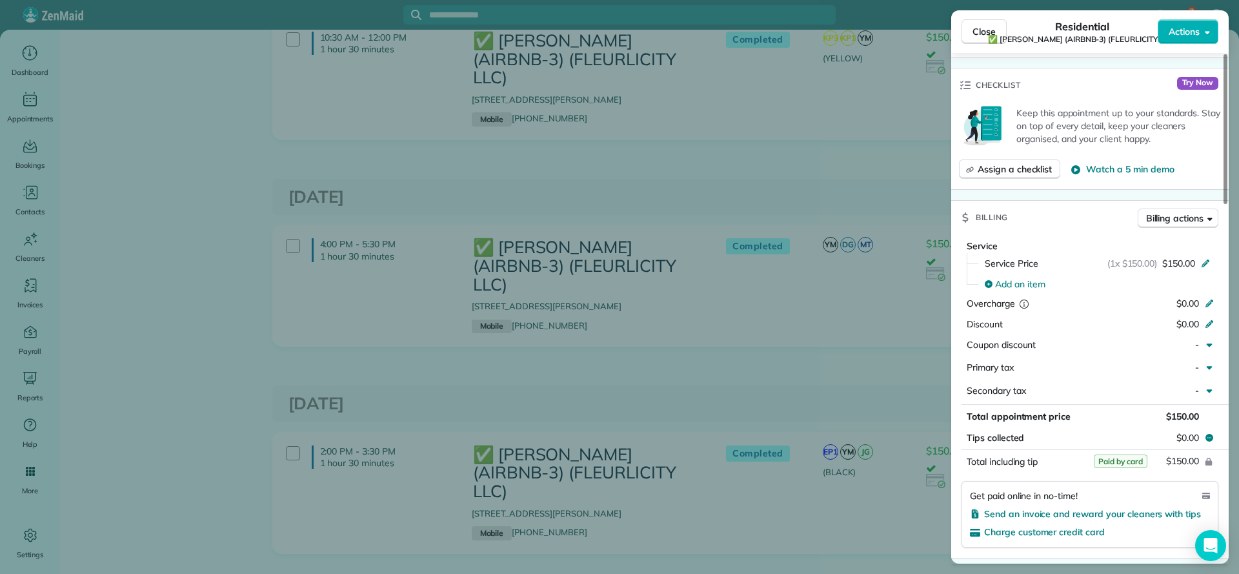
scroll to position [581, 0]
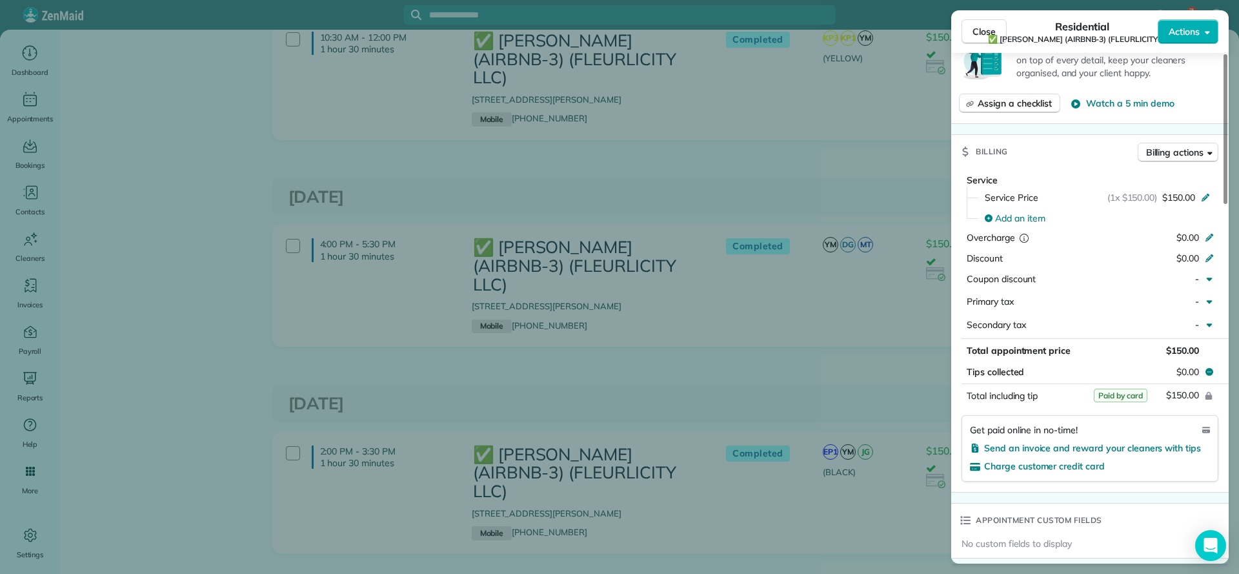
click at [740, 243] on div "Close Residential ✅ [PERSON_NAME] (AIRBNB-3) (FLEURLICITY LLC) Actions Status C…" at bounding box center [619, 287] width 1239 height 574
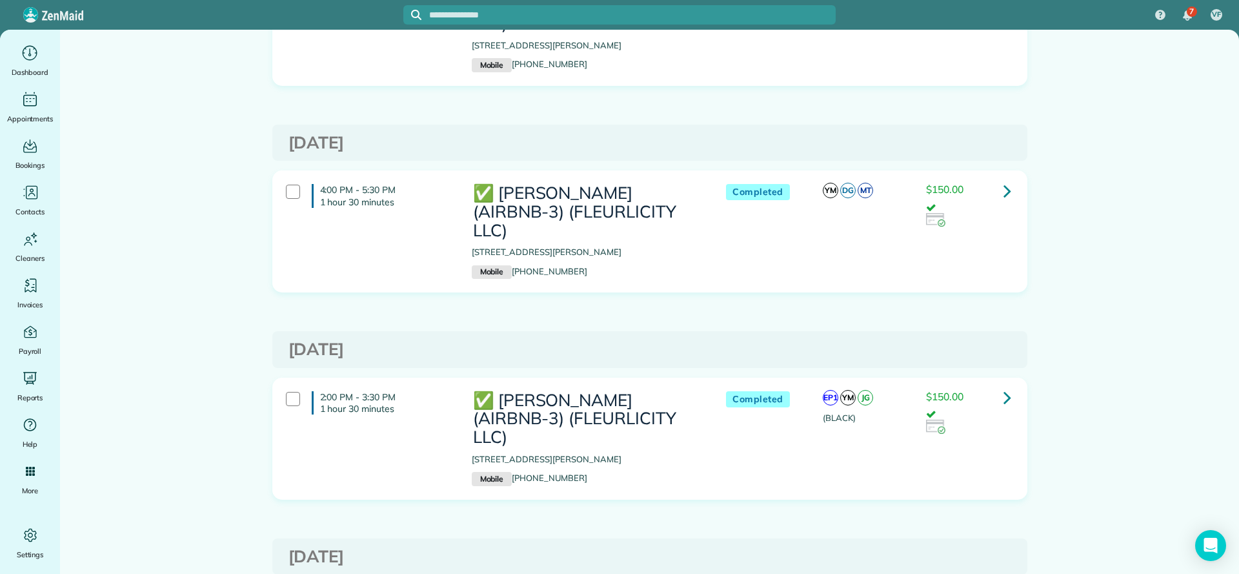
scroll to position [1355, 0]
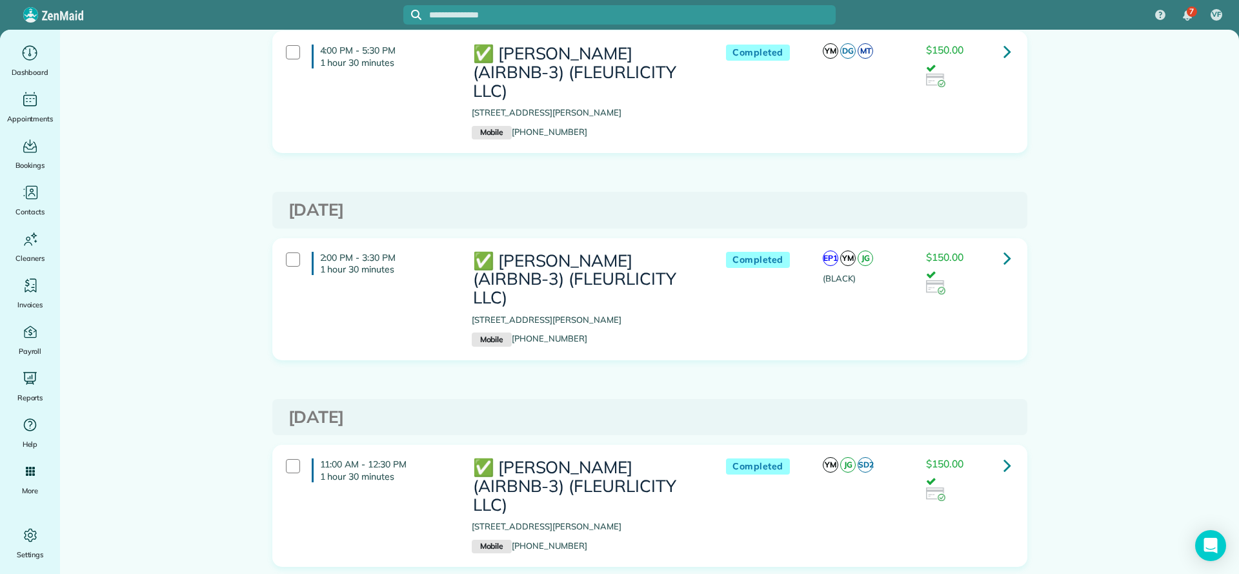
click at [995, 452] on link at bounding box center [1008, 465] width 26 height 26
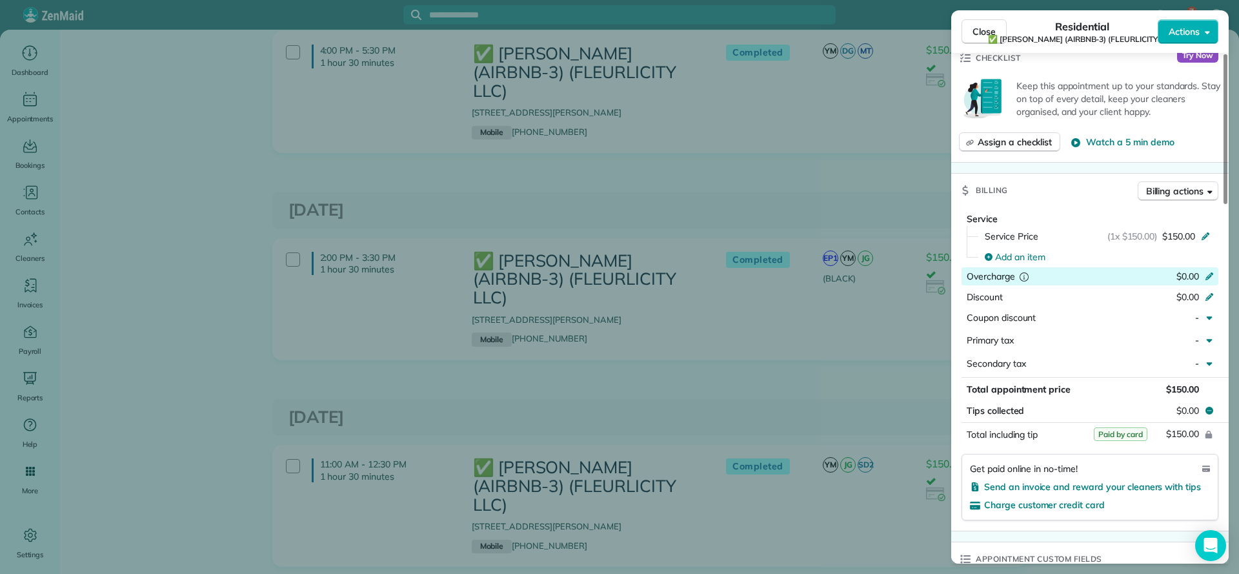
scroll to position [581, 0]
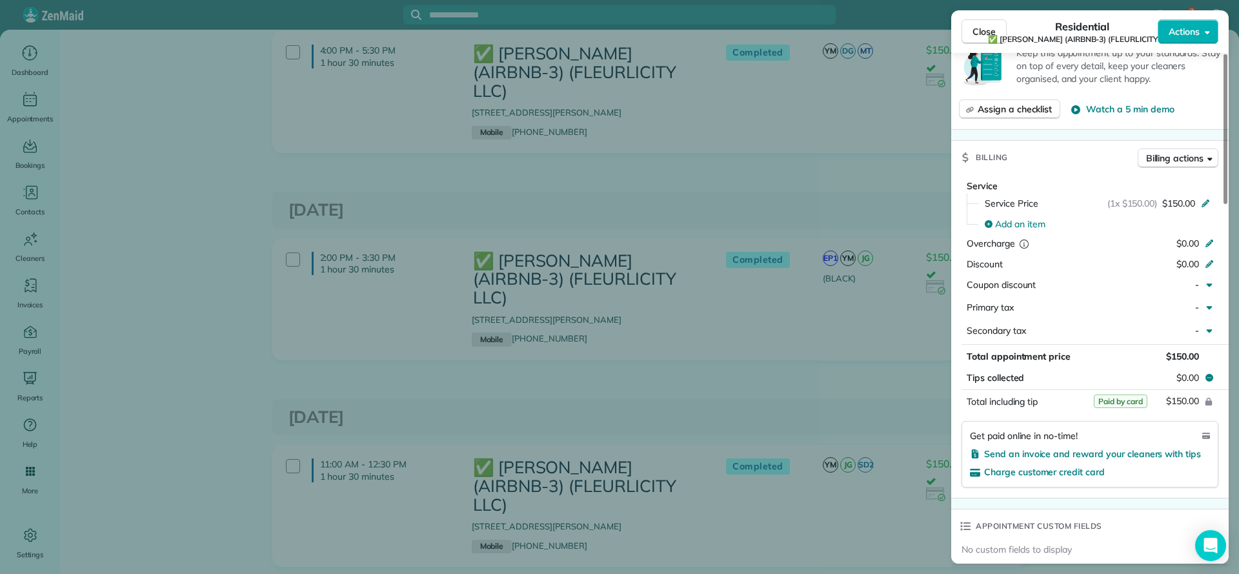
click at [800, 285] on div "Close Residential ✅ [PERSON_NAME] (AIRBNB-3) (FLEURLICITY LLC) Actions Status C…" at bounding box center [619, 287] width 1239 height 574
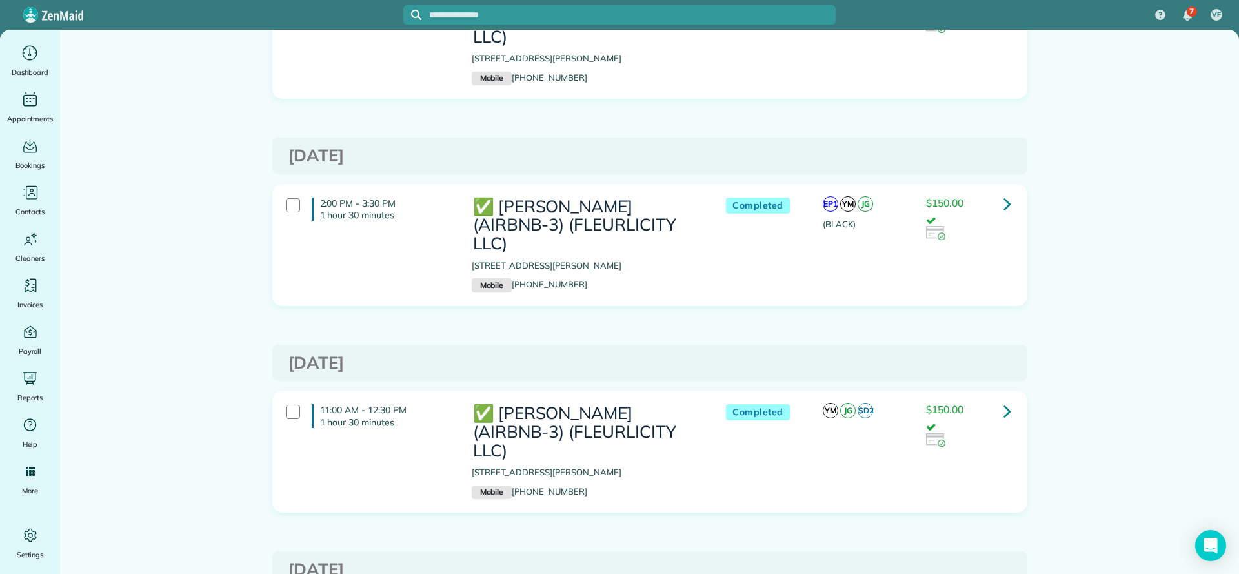
scroll to position [1452, 0]
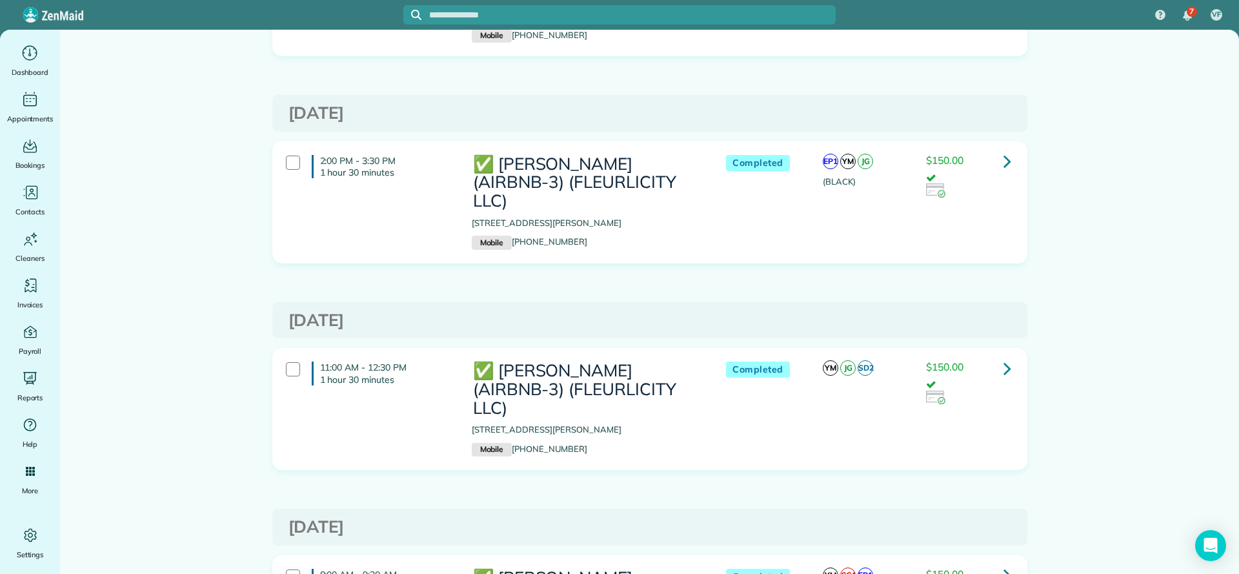
click at [1004, 563] on icon at bounding box center [1008, 574] width 8 height 23
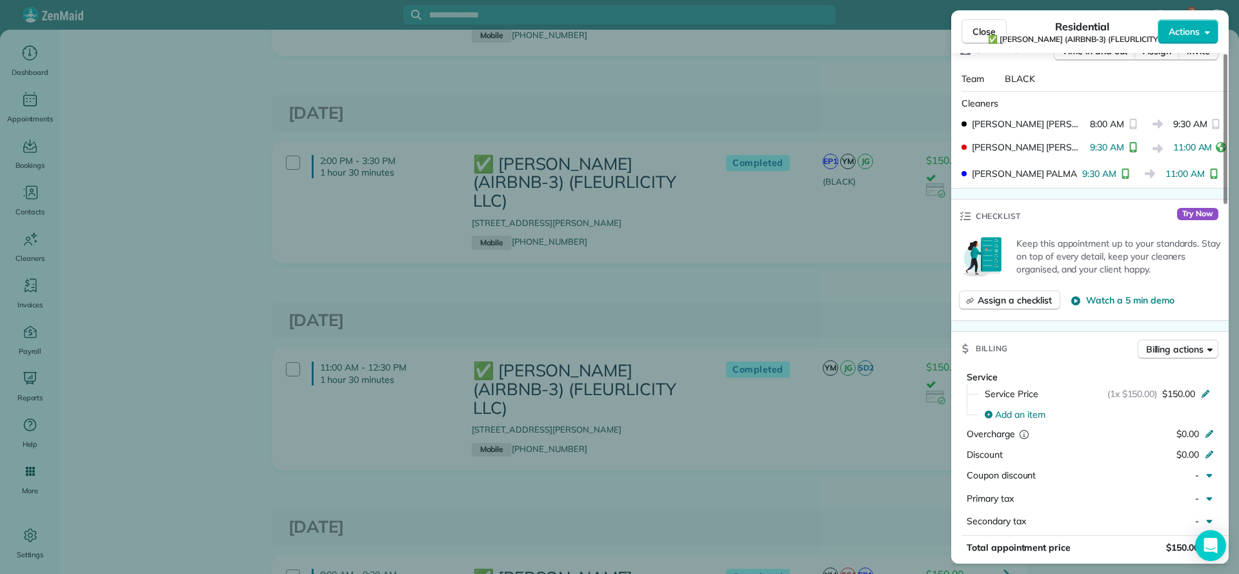
scroll to position [484, 0]
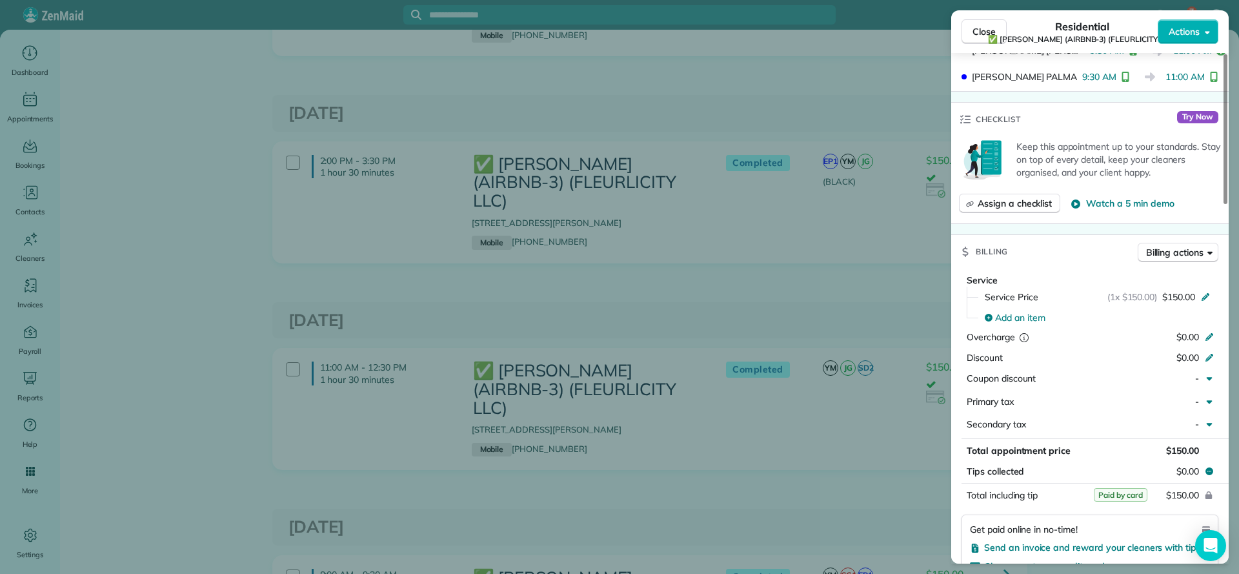
click at [776, 390] on div "Close Residential ✅ LARRY COSSE (AIRBNB-3) (FLEURLICITY LLC) Actions Status Com…" at bounding box center [619, 287] width 1239 height 574
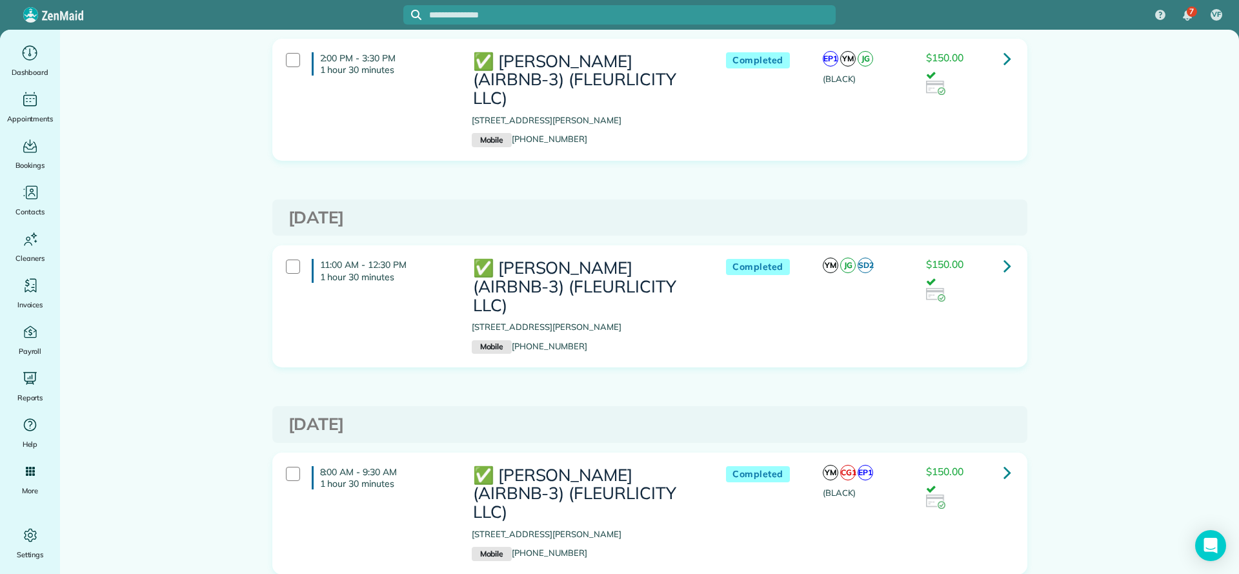
scroll to position [1646, 0]
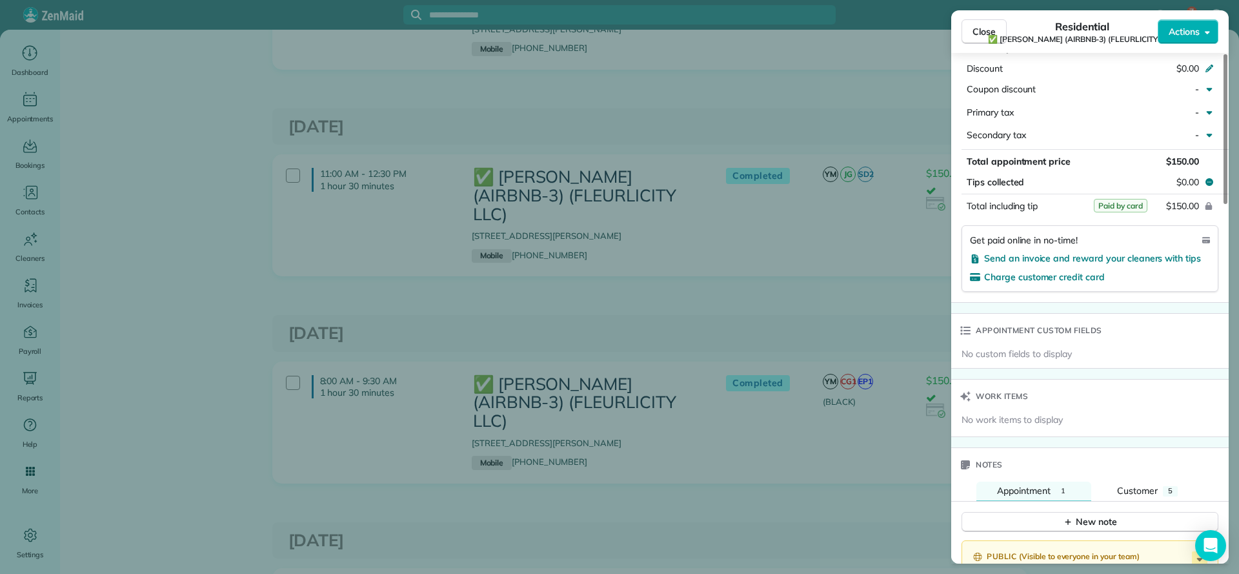
scroll to position [774, 0]
click at [583, 321] on div "Close Residential ✅ LARRY COSSE (AIRBNB-3) (FLEURLICITY LLC) Actions Status Com…" at bounding box center [619, 287] width 1239 height 574
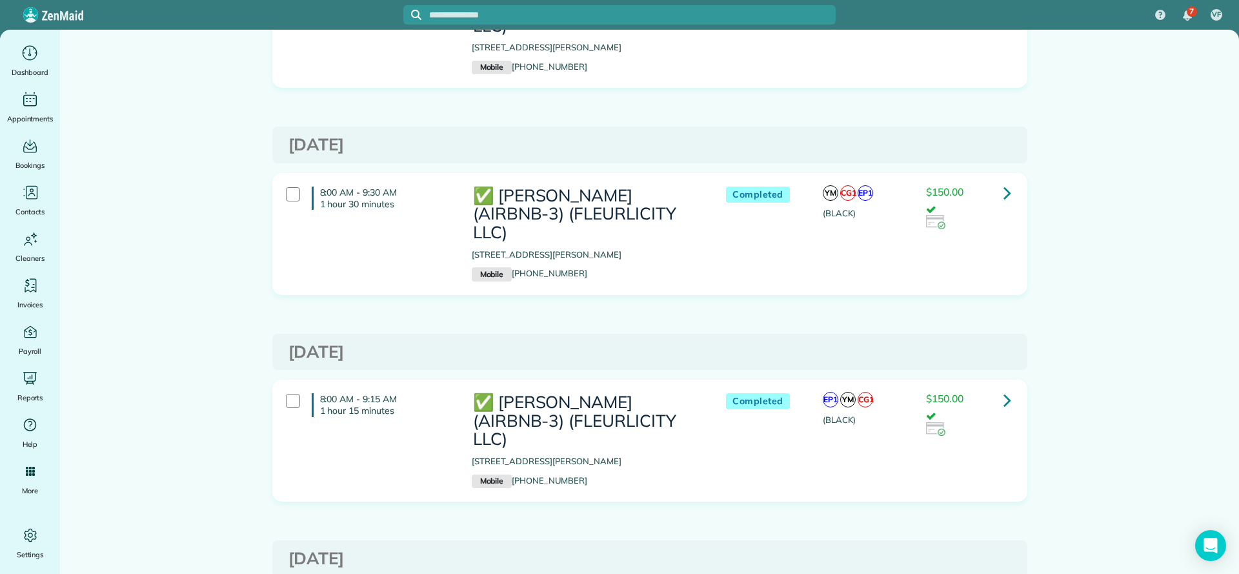
scroll to position [1839, 0]
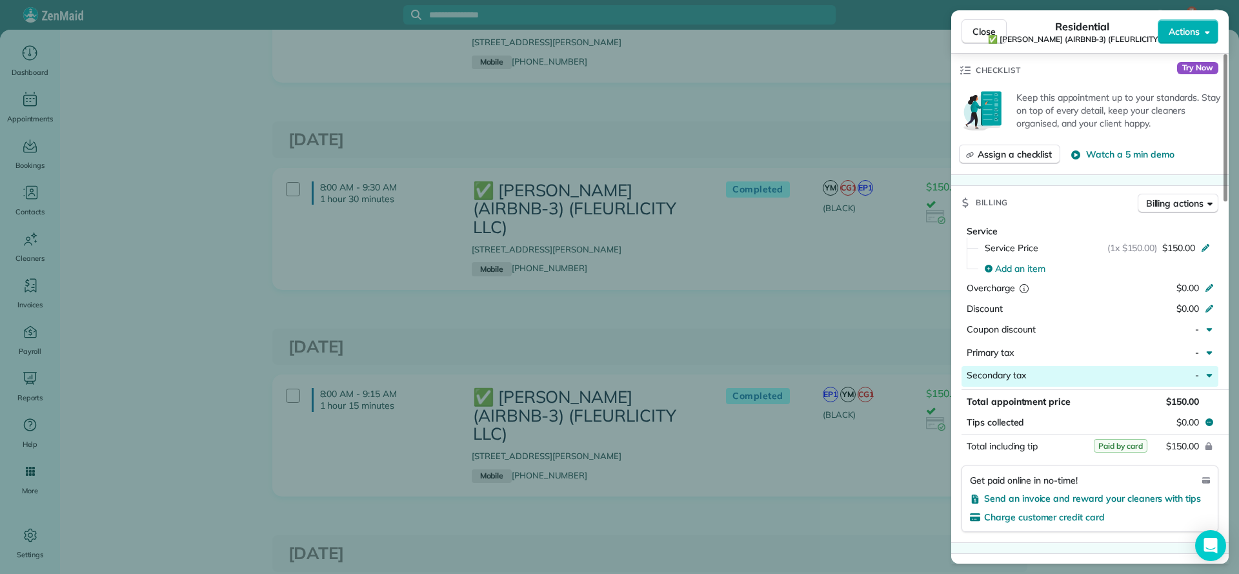
scroll to position [581, 0]
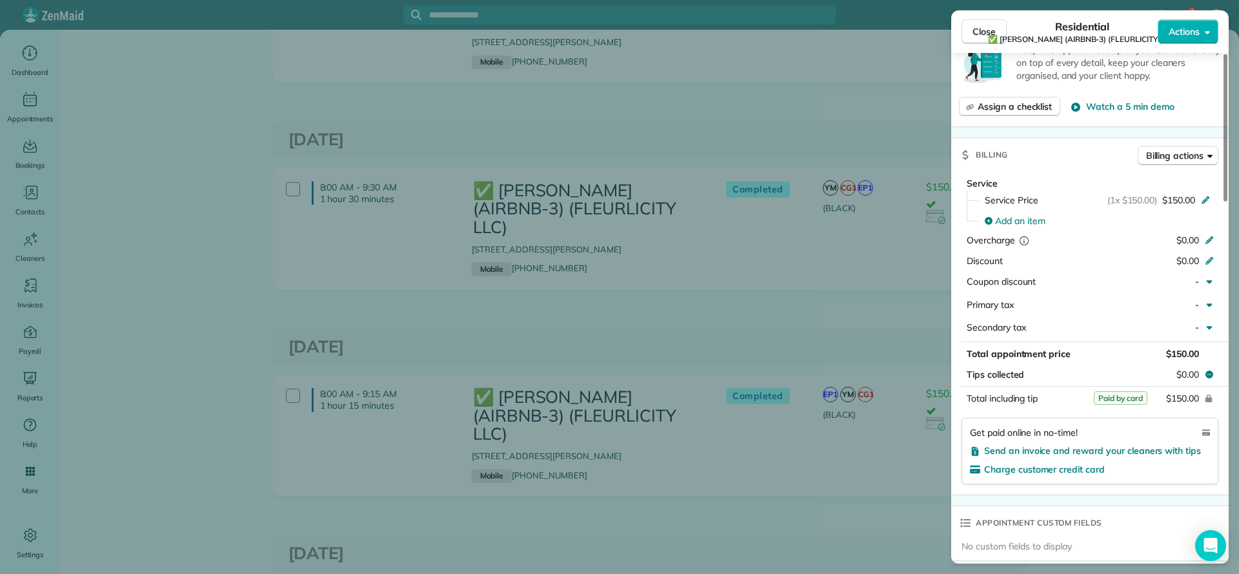
click at [834, 306] on div "Close Residential ✅ LARRY COSSE (AIRBNB-3) (FLEURLICITY LLC) Actions Status Com…" at bounding box center [619, 287] width 1239 height 574
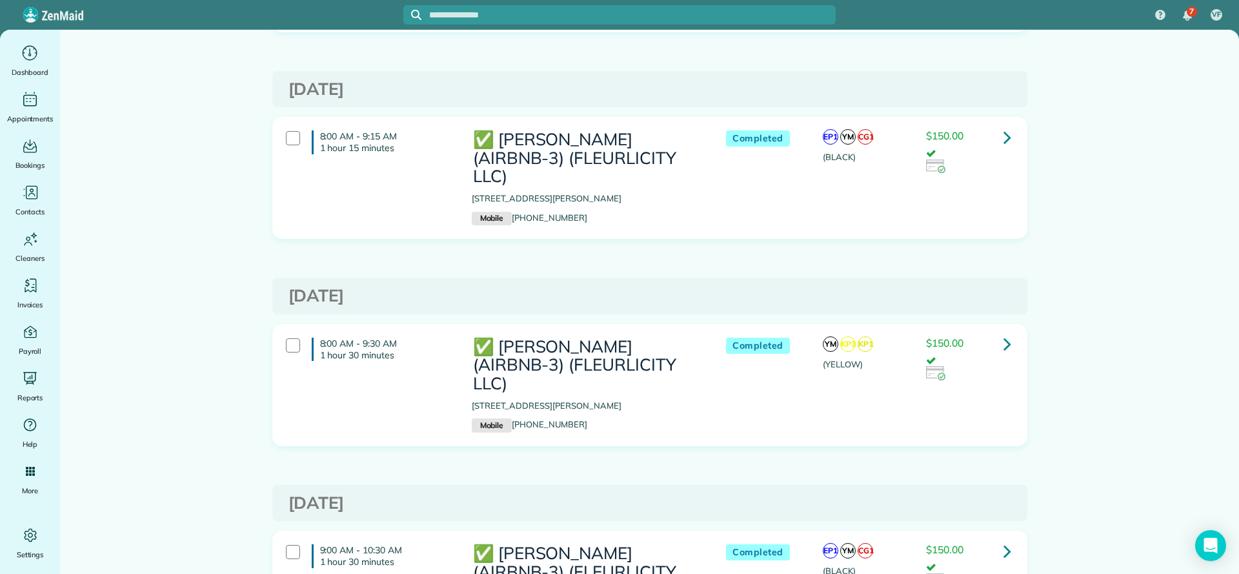
scroll to position [2130, 0]
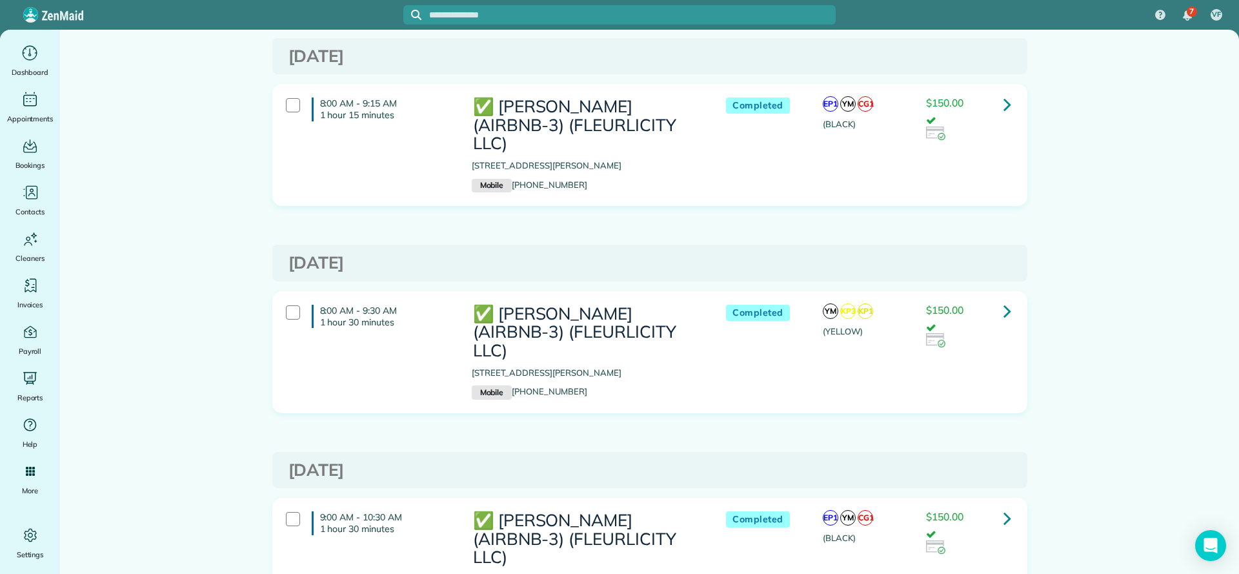
click at [1004, 507] on icon at bounding box center [1008, 518] width 8 height 23
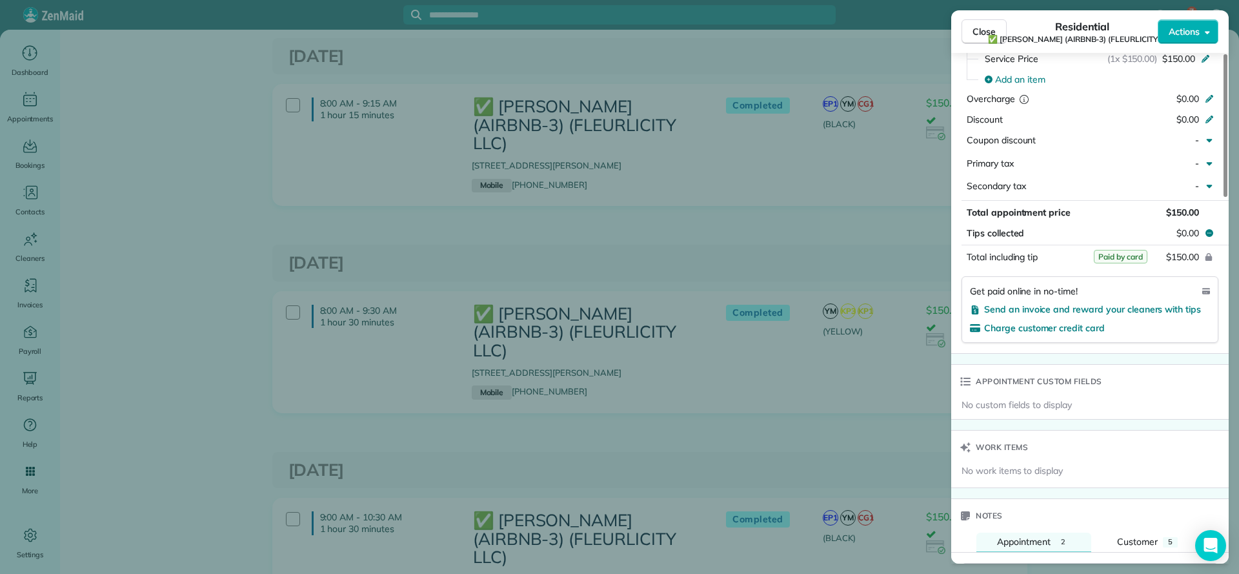
scroll to position [774, 0]
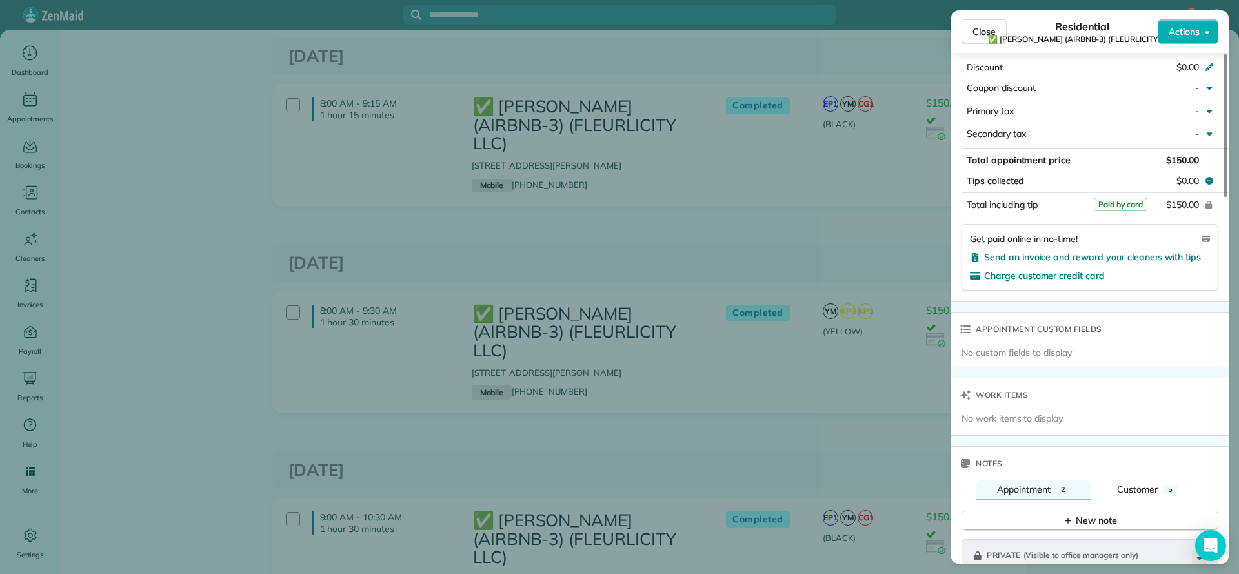
click at [805, 322] on div "Close Residential ✅ LARRY COSSE (AIRBNB-3) (FLEURLICITY LLC) Actions Status Com…" at bounding box center [619, 287] width 1239 height 574
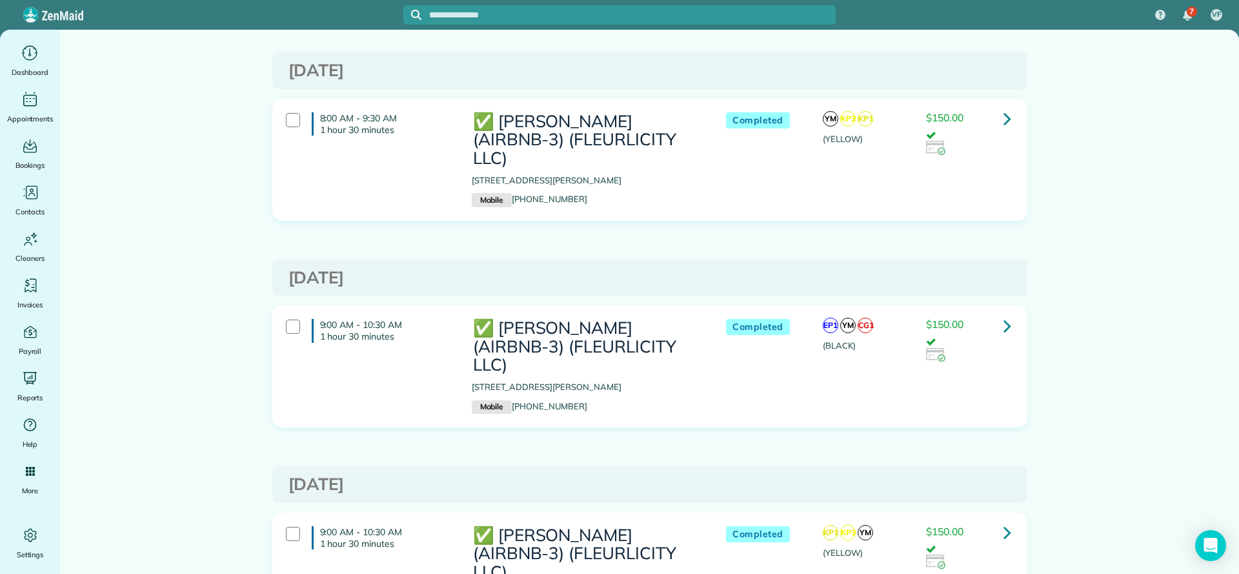
scroll to position [2323, 0]
click at [1004, 520] on icon at bounding box center [1008, 531] width 8 height 23
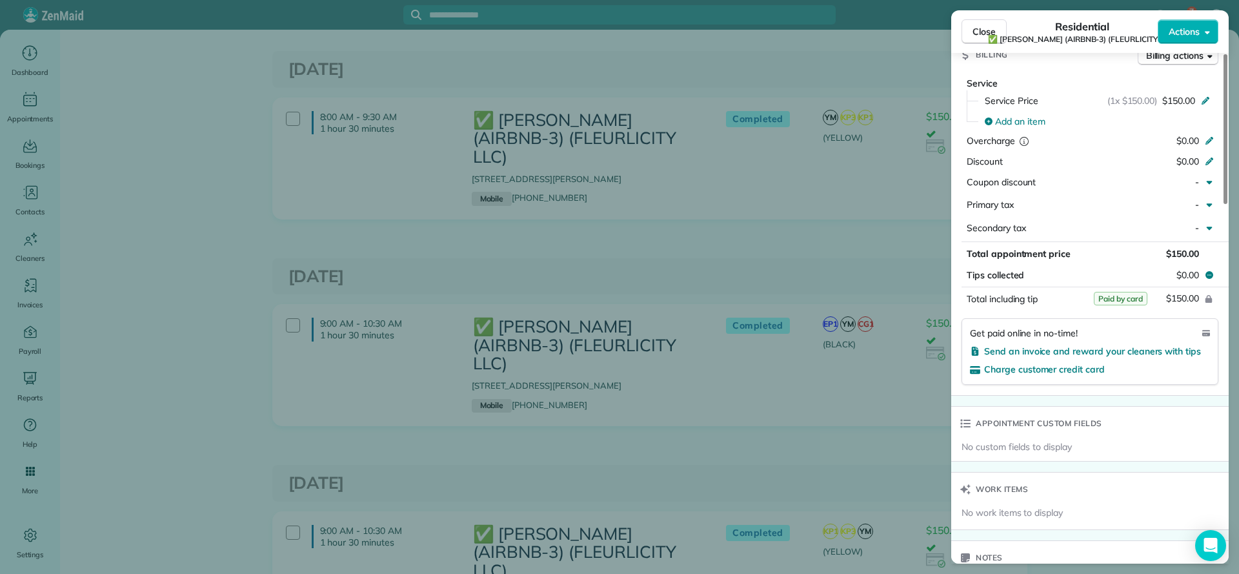
scroll to position [484, 0]
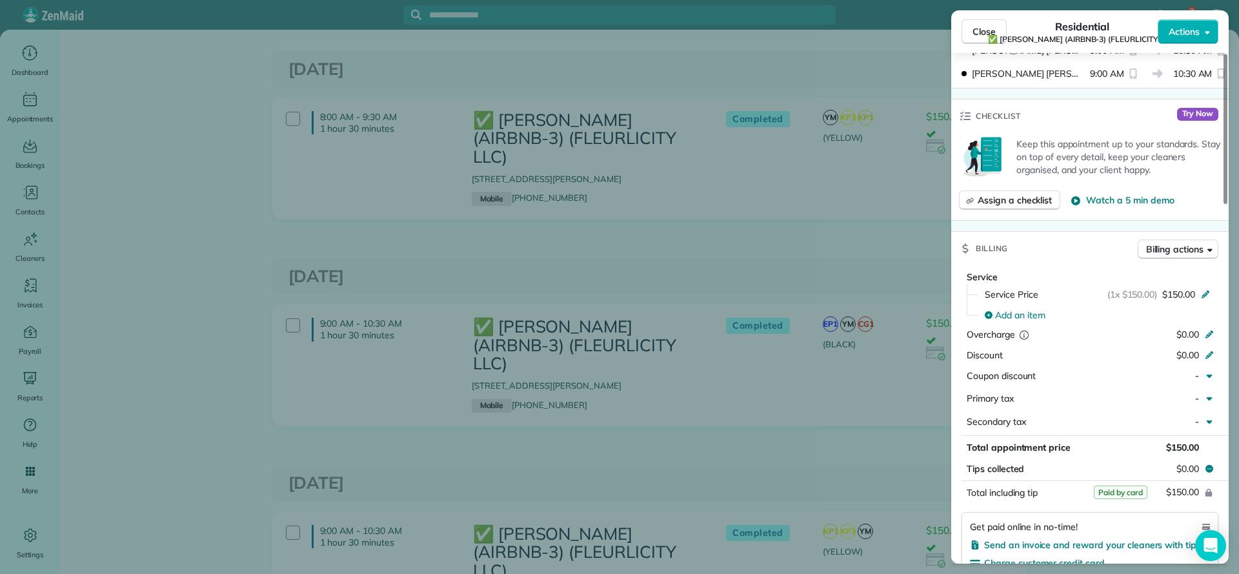
drag, startPoint x: 711, startPoint y: 308, endPoint x: 714, endPoint y: 316, distance: 8.1
click at [711, 308] on div "Close Residential ✅ LARRY COSSE (AIRBNB-3) (FLEURLICITY LLC) Actions Status Com…" at bounding box center [619, 287] width 1239 height 574
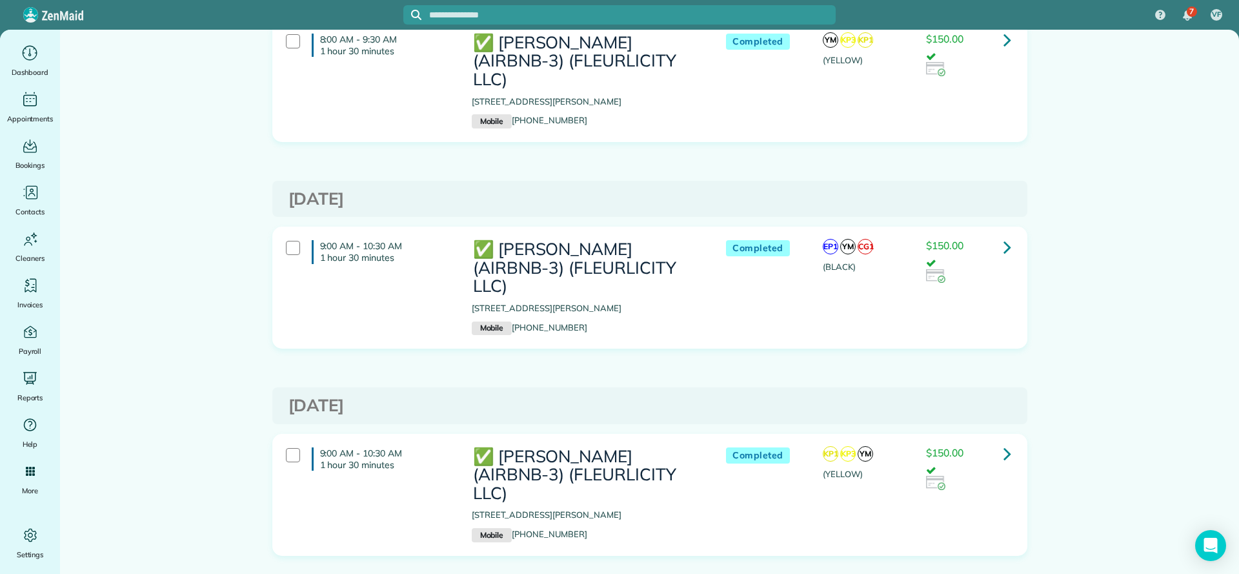
scroll to position [2420, 0]
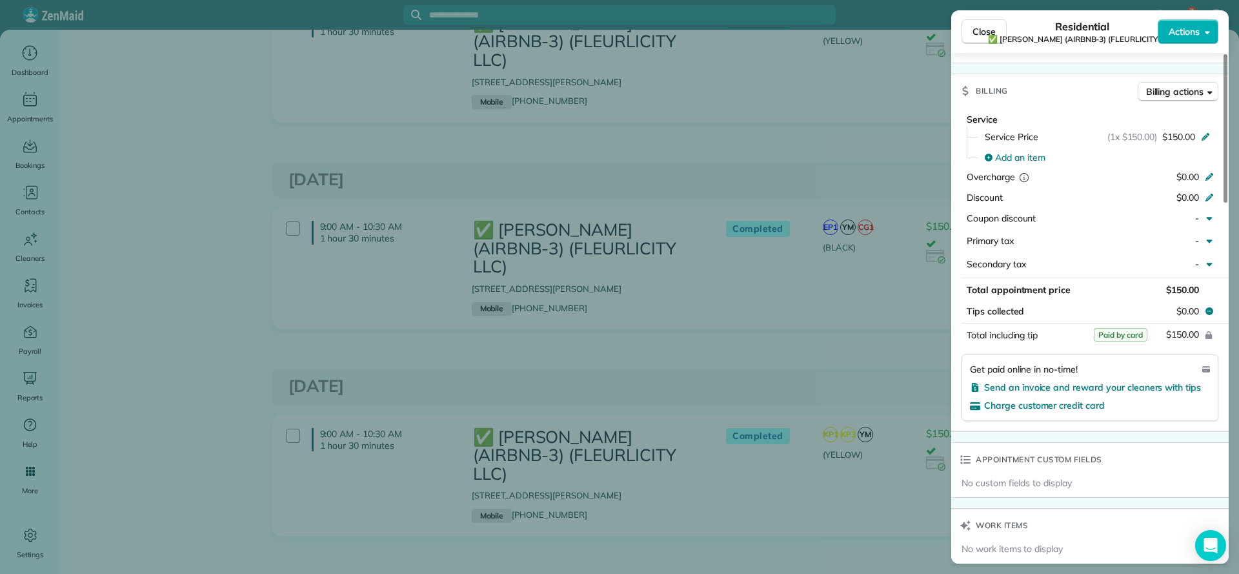
scroll to position [774, 0]
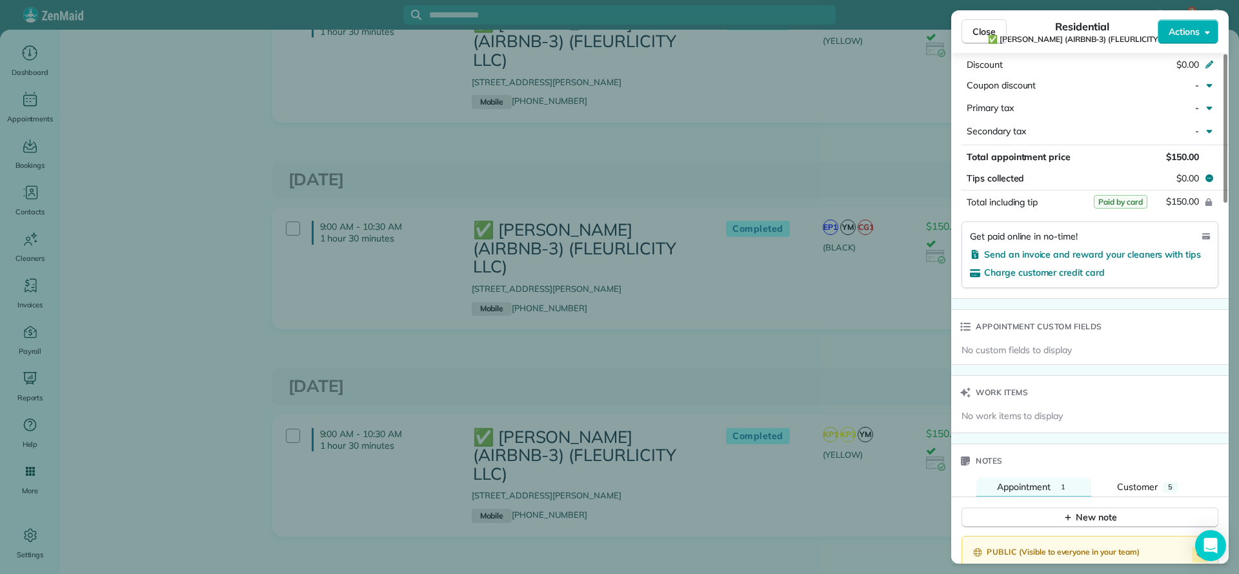
click at [631, 281] on div "Close Residential ✅ LARRY COSSE (AIRBNB-3) (FLEURLICITY LLC) Actions Status Com…" at bounding box center [619, 287] width 1239 height 574
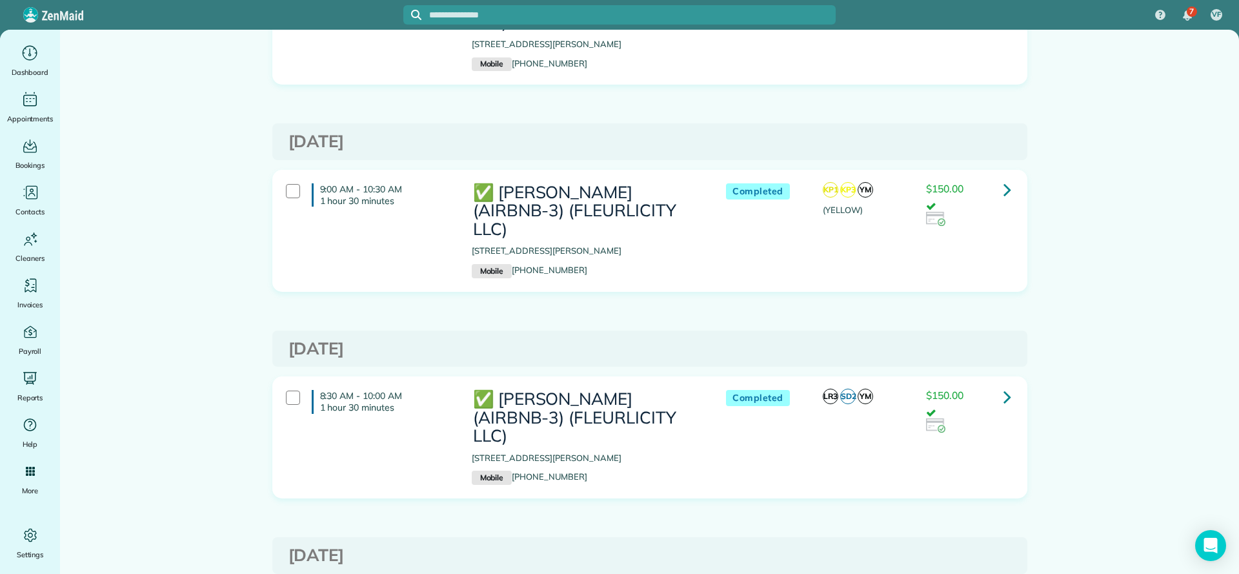
scroll to position [2711, 0]
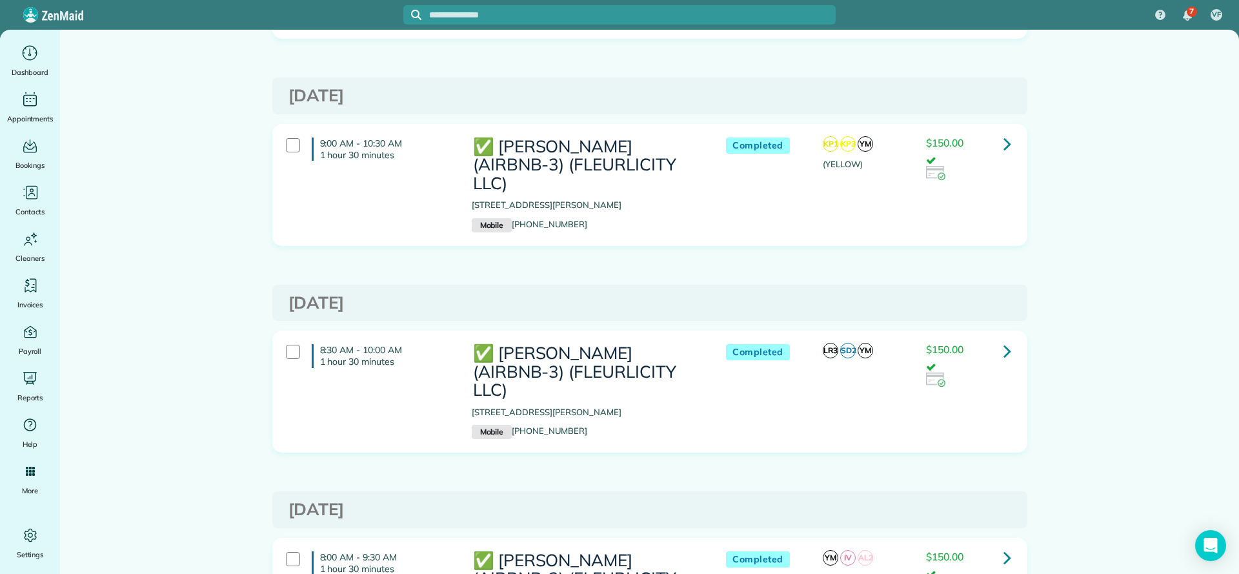
click at [1004, 546] on icon at bounding box center [1008, 557] width 8 height 23
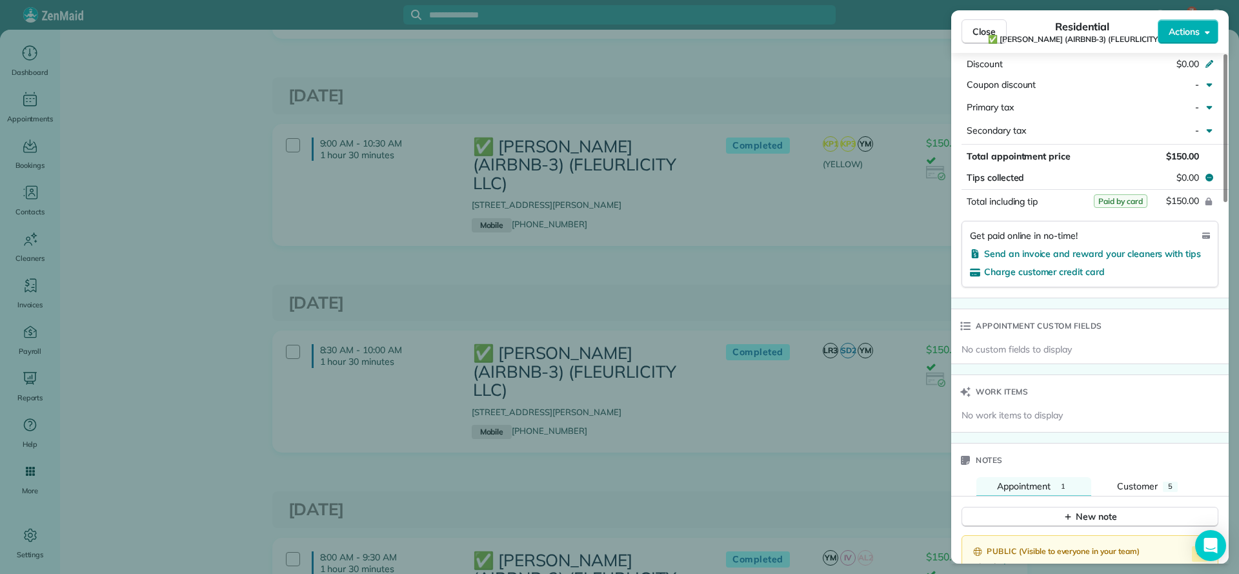
scroll to position [774, 0]
click at [712, 194] on div "Close Residential ✅ LARRY COSSE (AIRBNB-3) (FLEURLICITY LLC) Actions Status Com…" at bounding box center [619, 287] width 1239 height 574
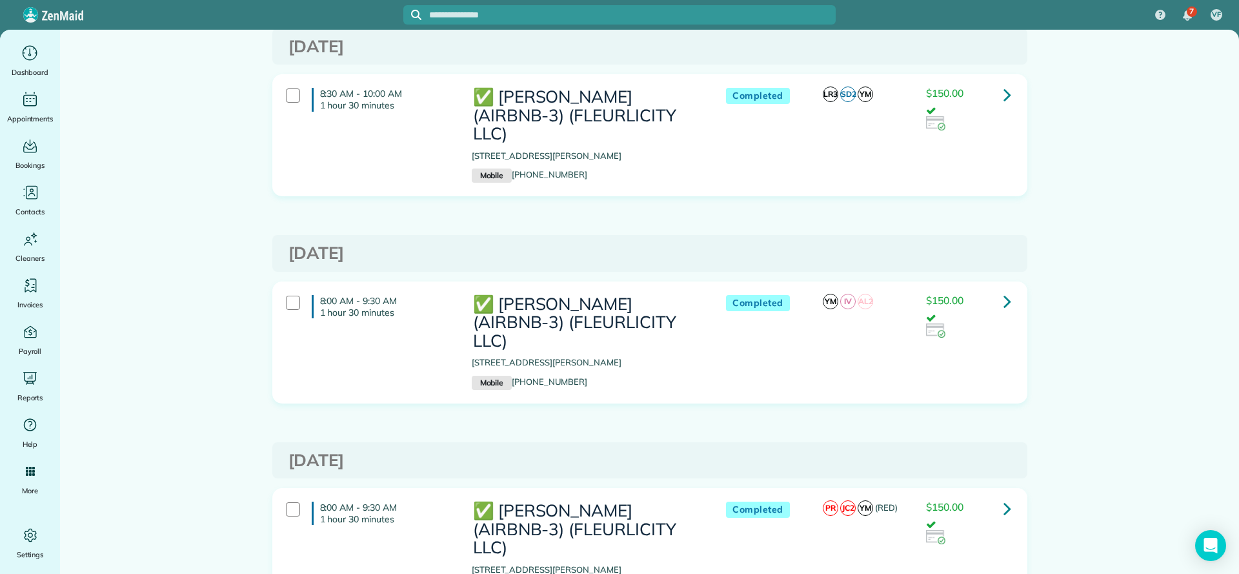
scroll to position [3001, 0]
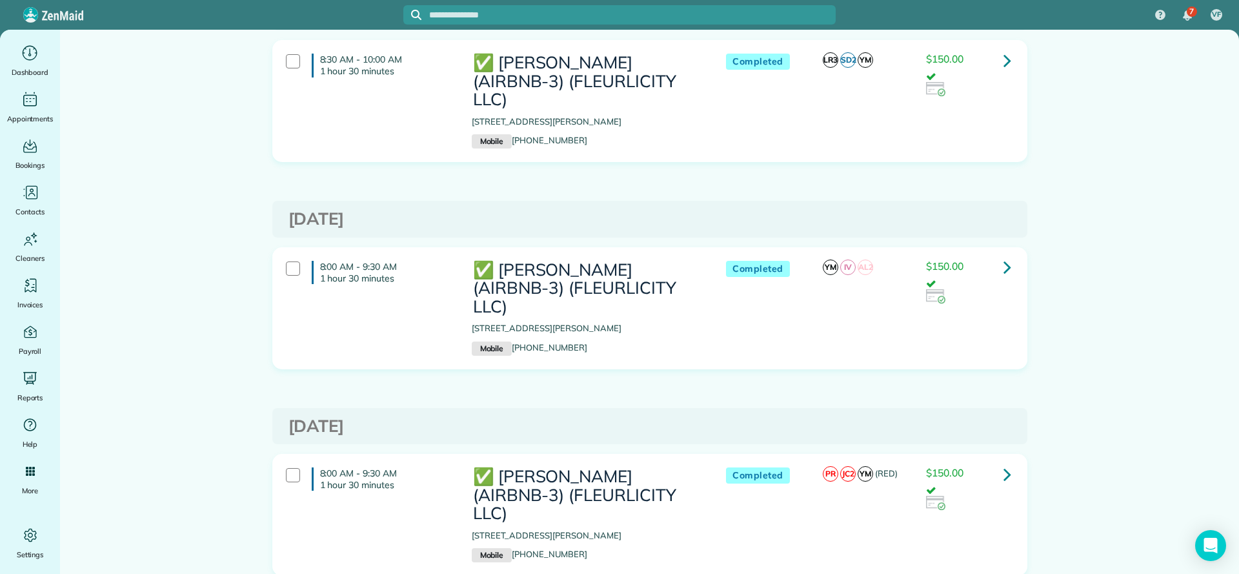
click at [1004, 463] on icon at bounding box center [1008, 474] width 8 height 23
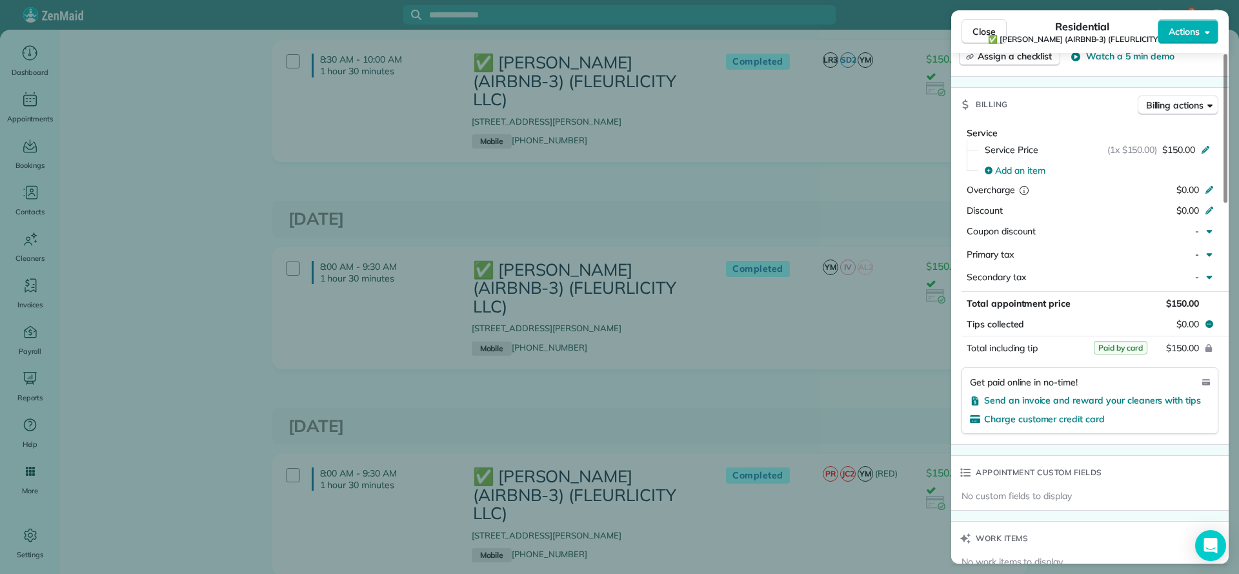
scroll to position [774, 0]
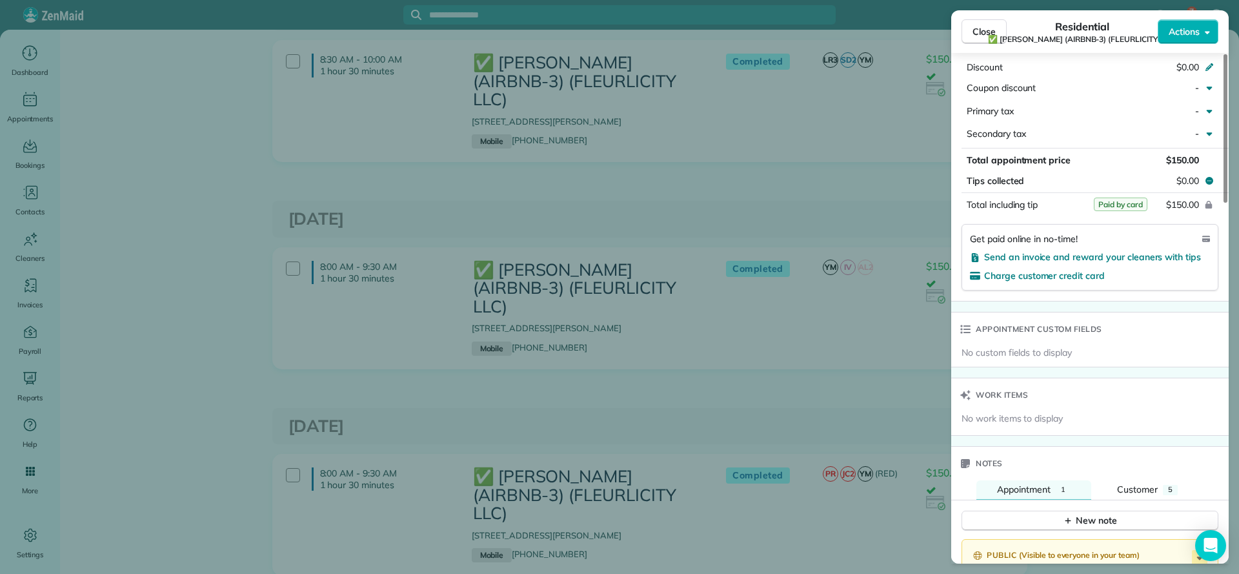
click at [678, 333] on div "Close Residential ✅ LARRY COSSE (AIRBNB-3) (FLEURLICITY LLC) Actions Status Com…" at bounding box center [619, 287] width 1239 height 574
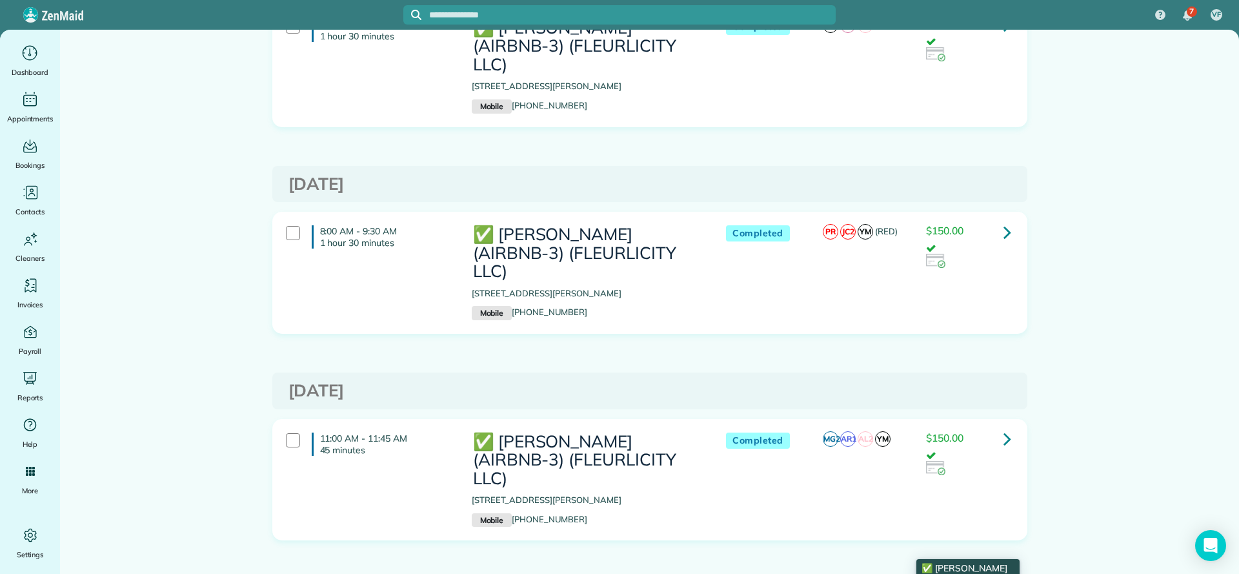
scroll to position [3291, 0]
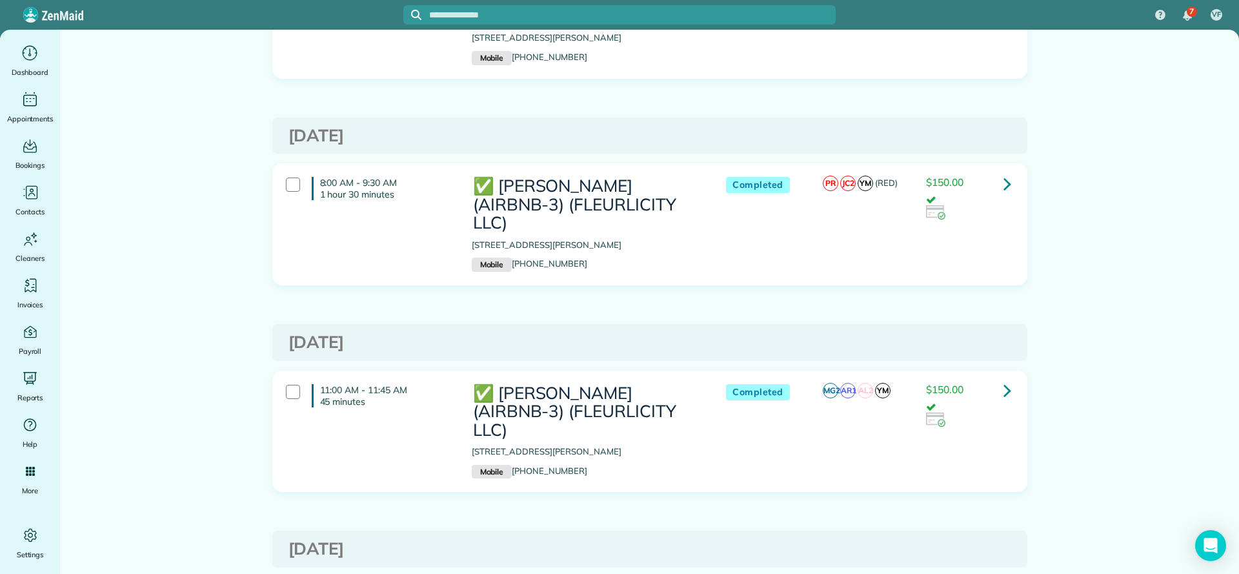
click at [1004, 378] on link at bounding box center [1008, 391] width 26 height 26
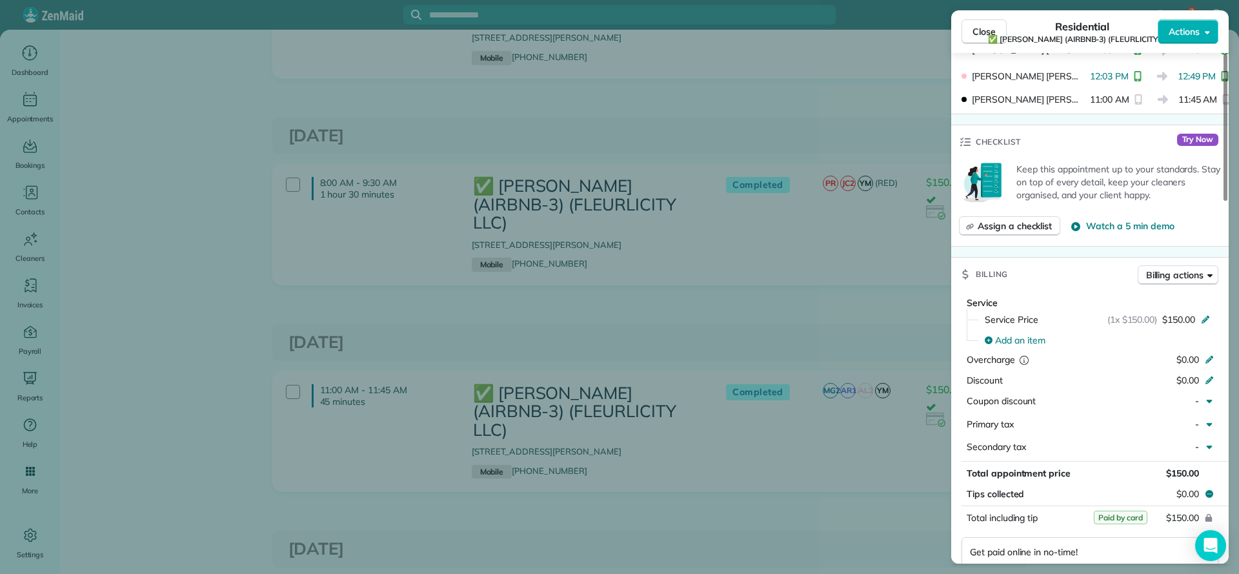
scroll to position [581, 0]
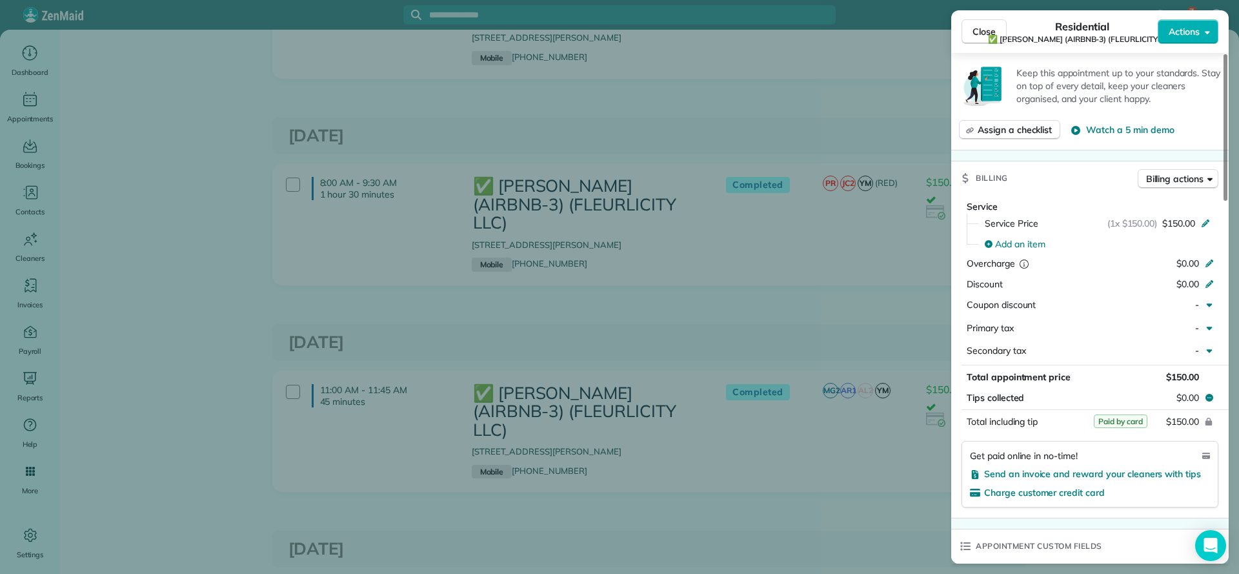
click at [889, 376] on div "Close Residential ✅ LARRY COSSE (AIRBNB-3) (FLEURLICITY LLC) Actions Status Com…" at bounding box center [619, 287] width 1239 height 574
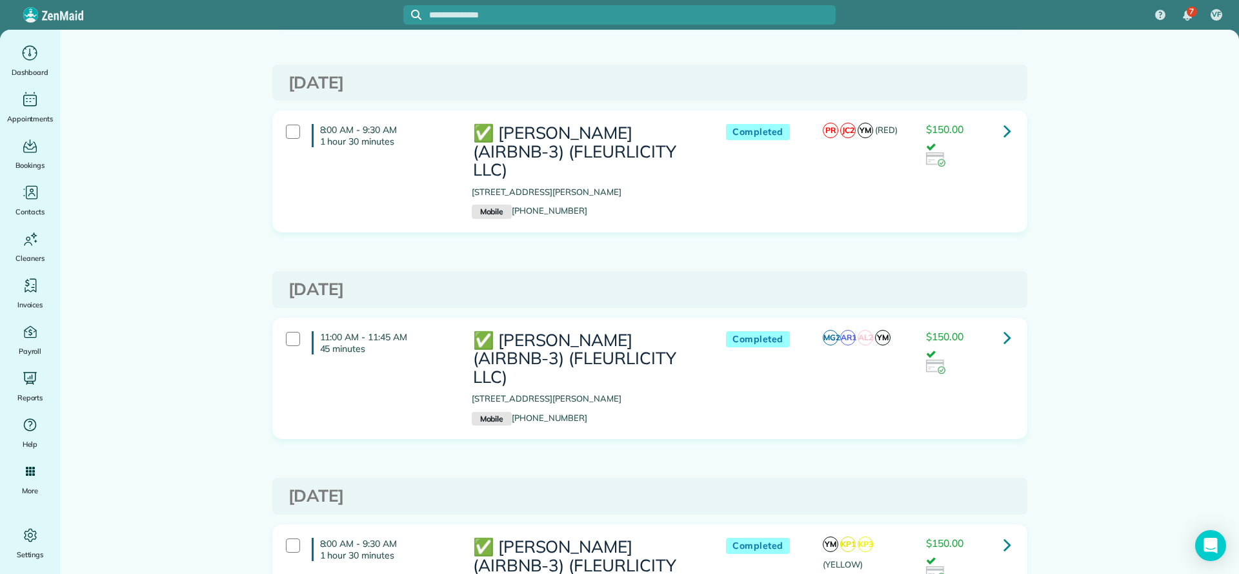
scroll to position [3388, 0]
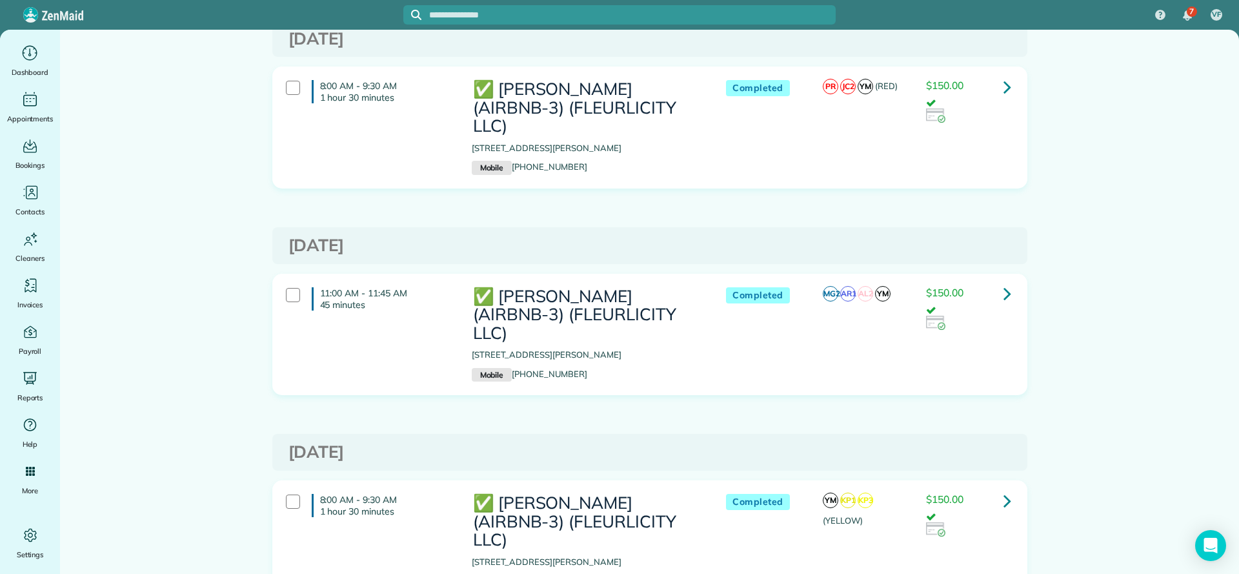
click at [1004, 489] on icon at bounding box center [1008, 500] width 8 height 23
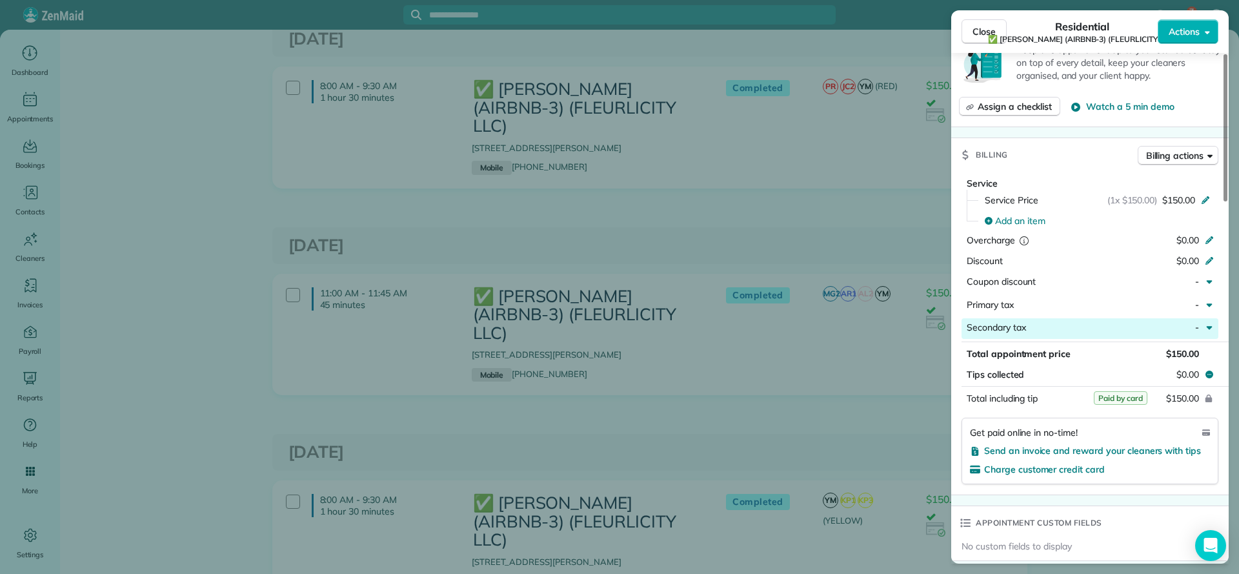
scroll to position [774, 0]
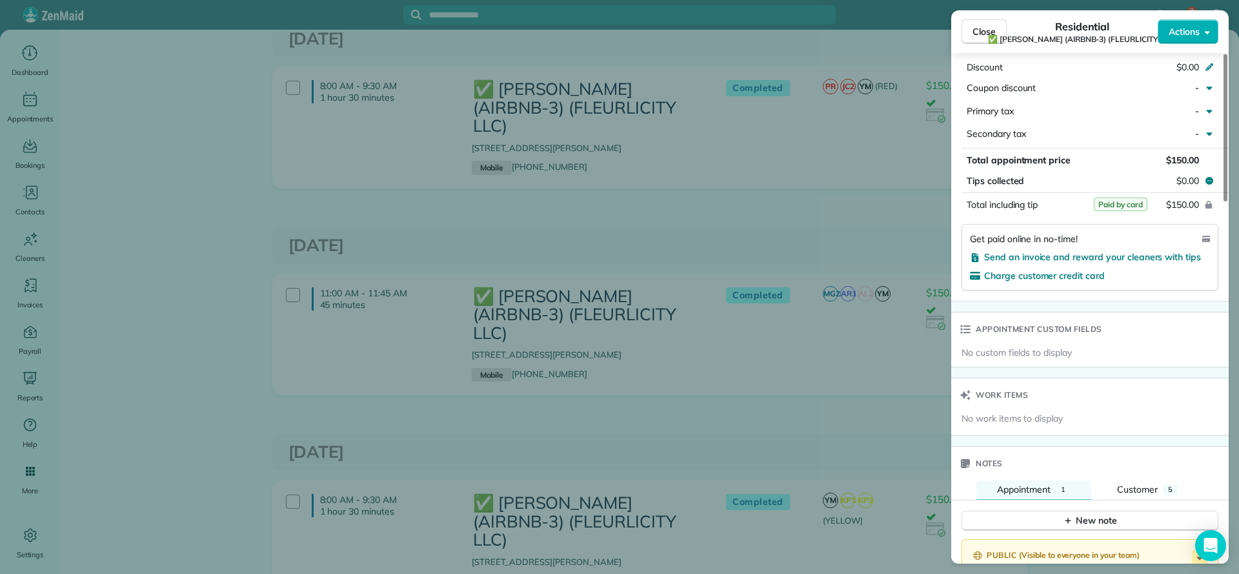
click at [727, 291] on div "Close Residential ✅ LARRY COSSE (AIRBNB-3) (FLEURLICITY LLC) Actions Status Com…" at bounding box center [619, 287] width 1239 height 574
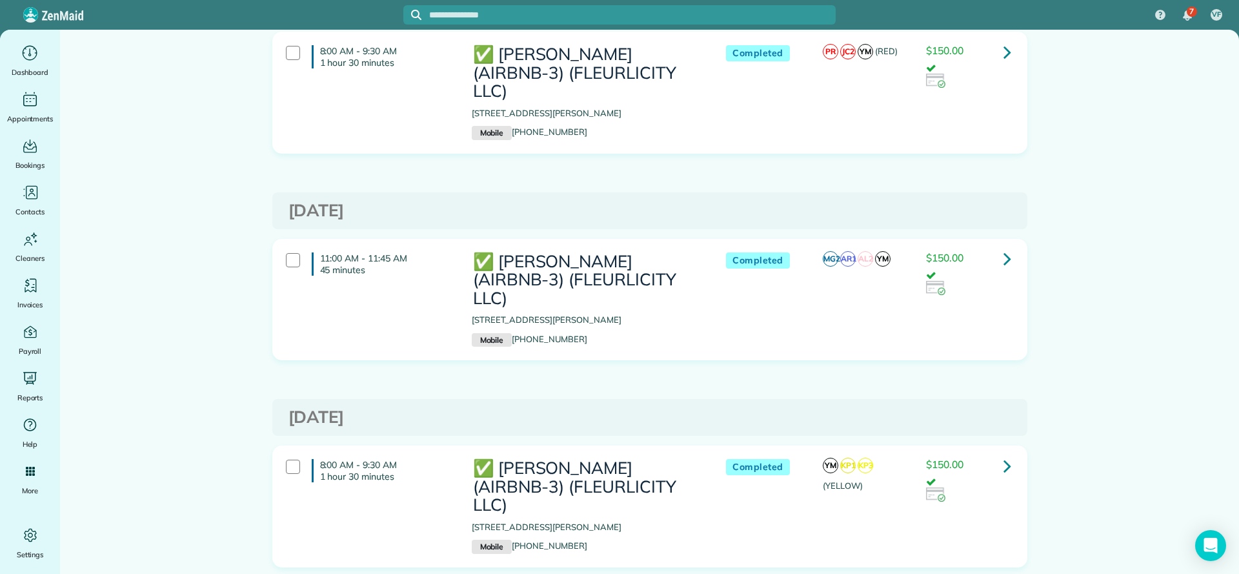
scroll to position [3485, 0]
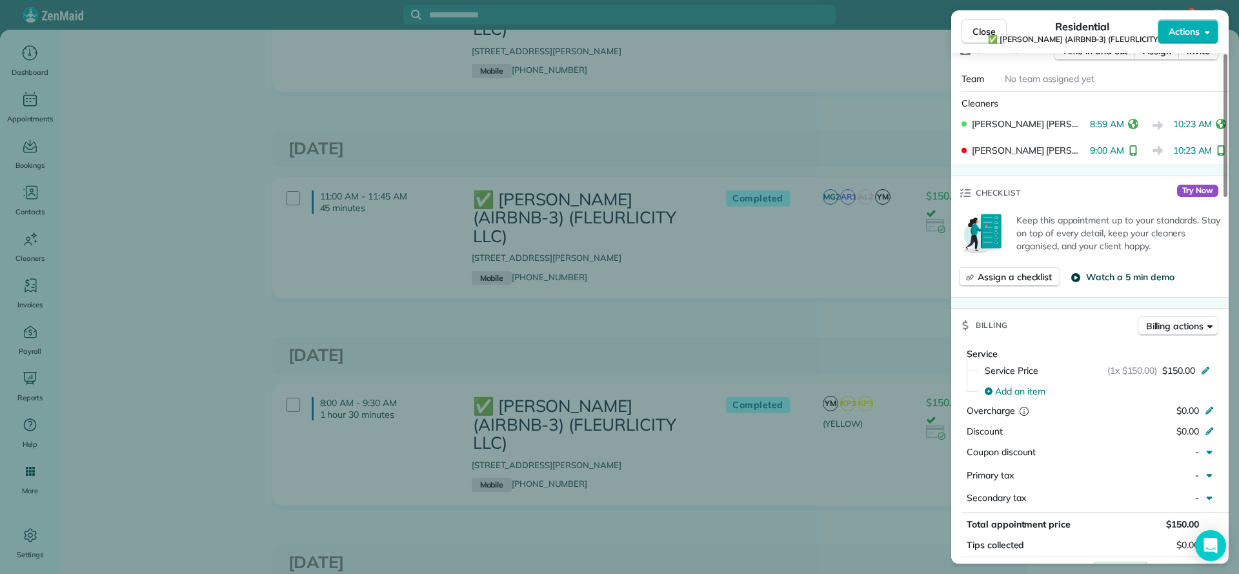
scroll to position [581, 0]
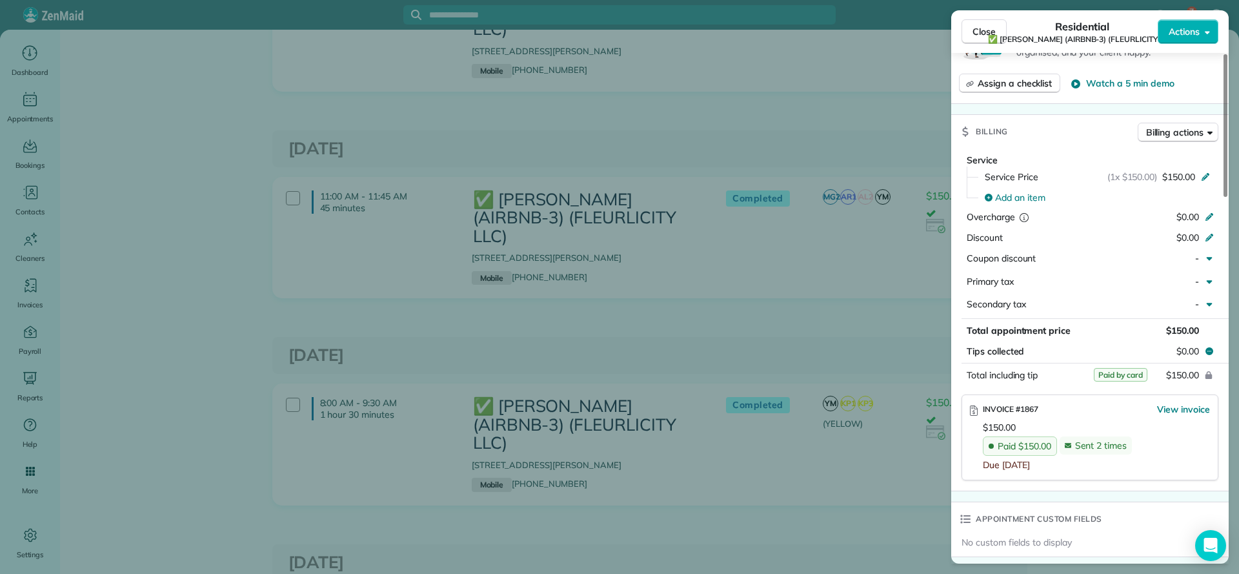
click at [641, 376] on div "Close Residential ✅ LARRY COSSE (AIRBNB-3) (FLEURLICITY LLC) Actions Status Com…" at bounding box center [619, 287] width 1239 height 574
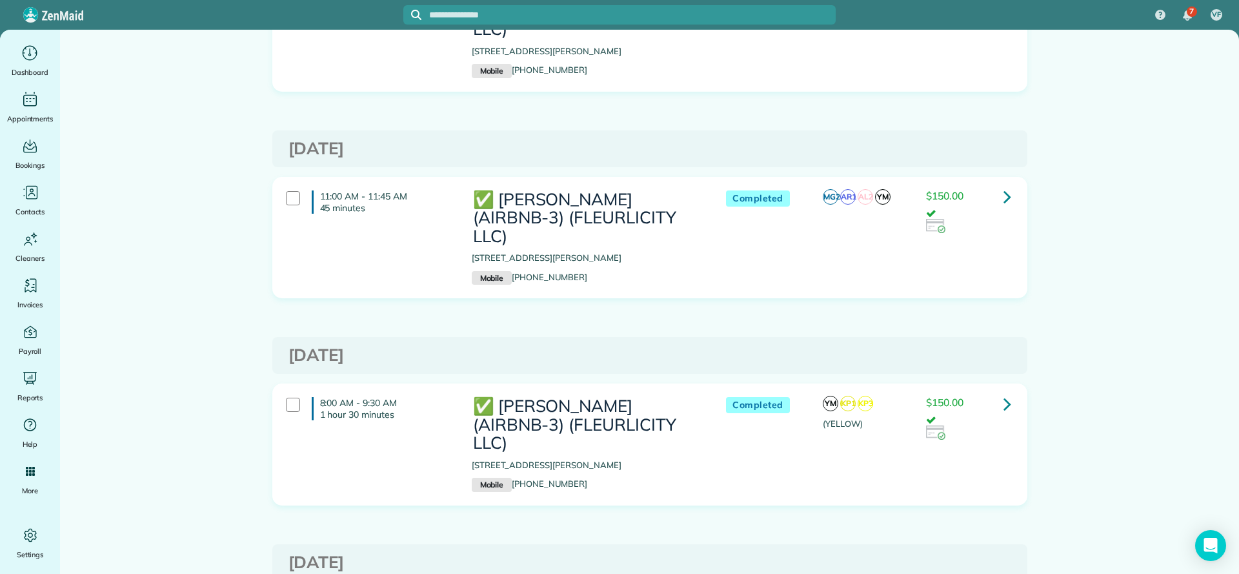
scroll to position [3582, 0]
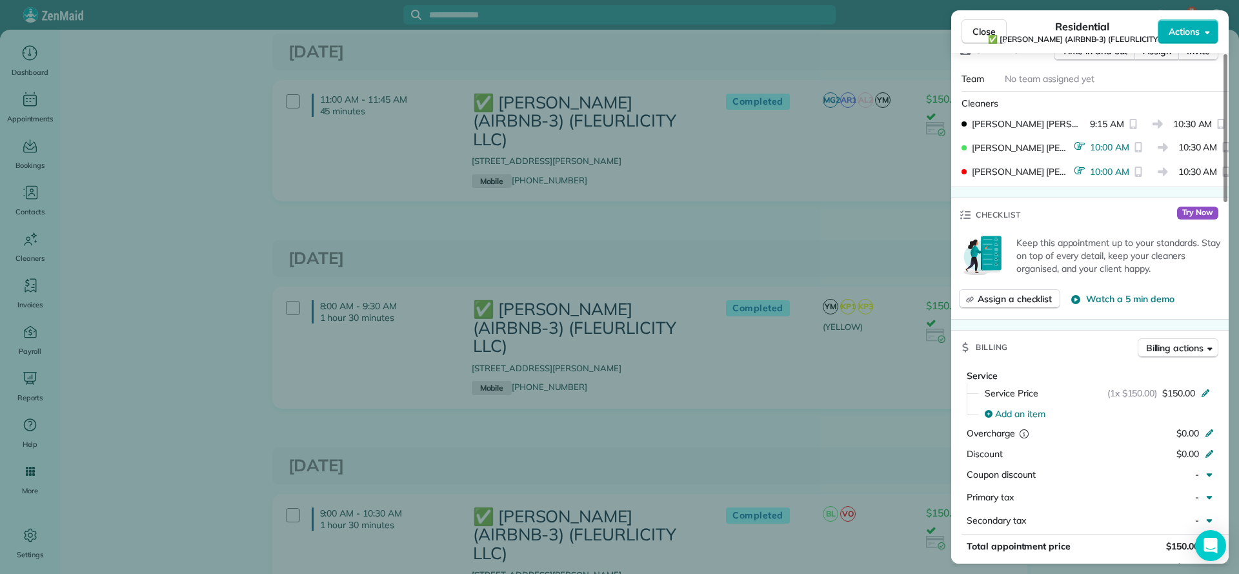
scroll to position [581, 0]
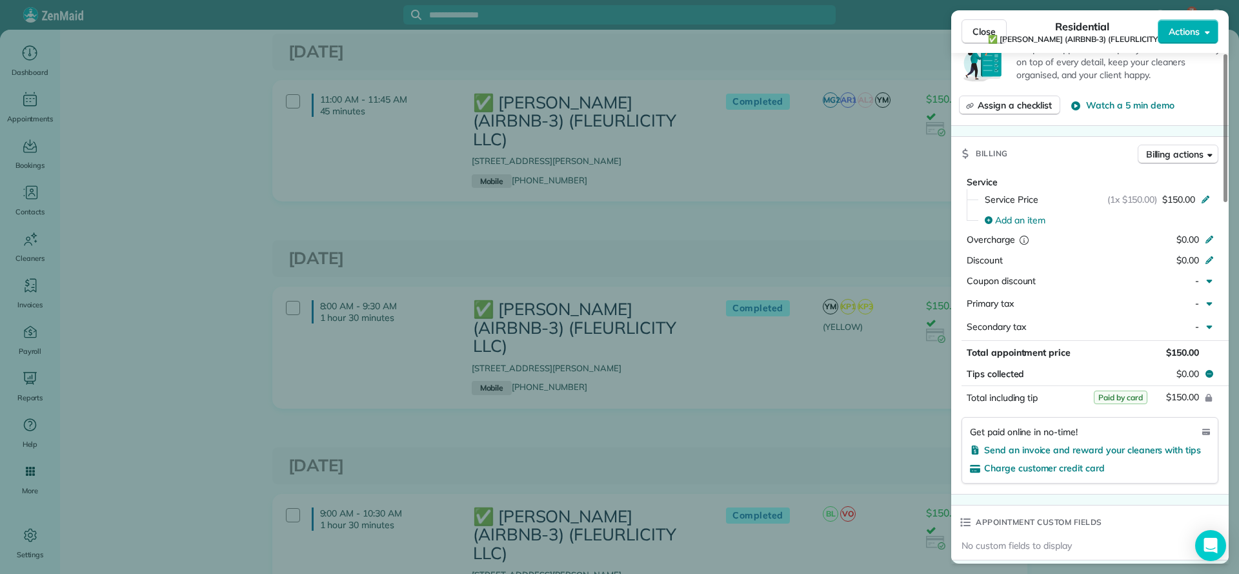
click at [760, 361] on div "Close Residential ✅ LARRY COSSE (AIRBNB-3) (FLEURLICITY LLC) Actions Status Com…" at bounding box center [619, 287] width 1239 height 574
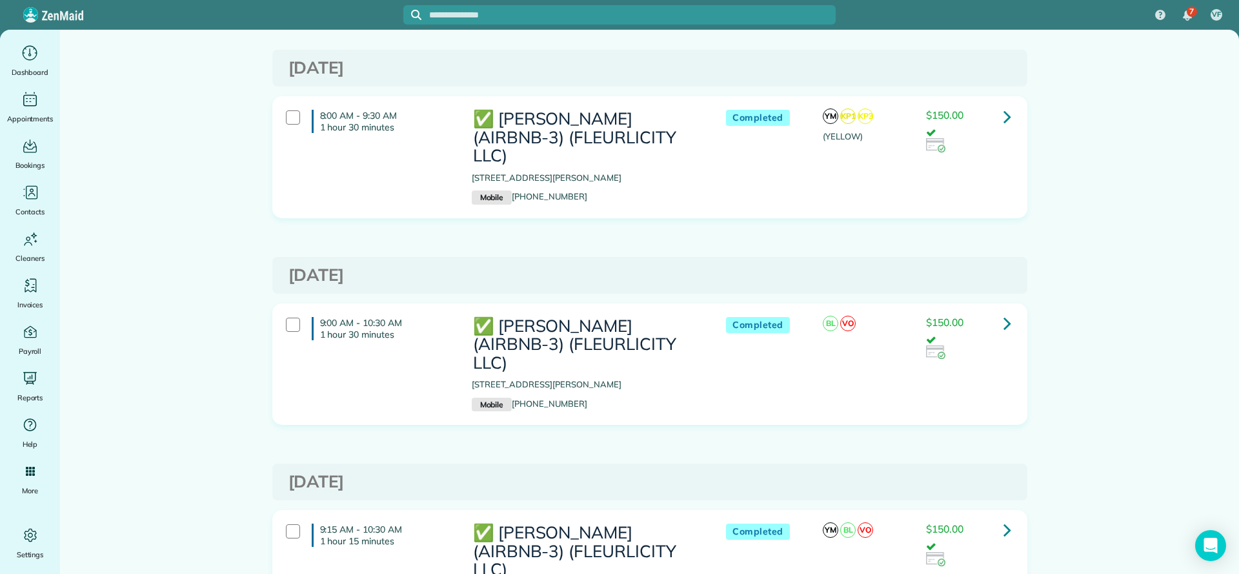
scroll to position [3872, 0]
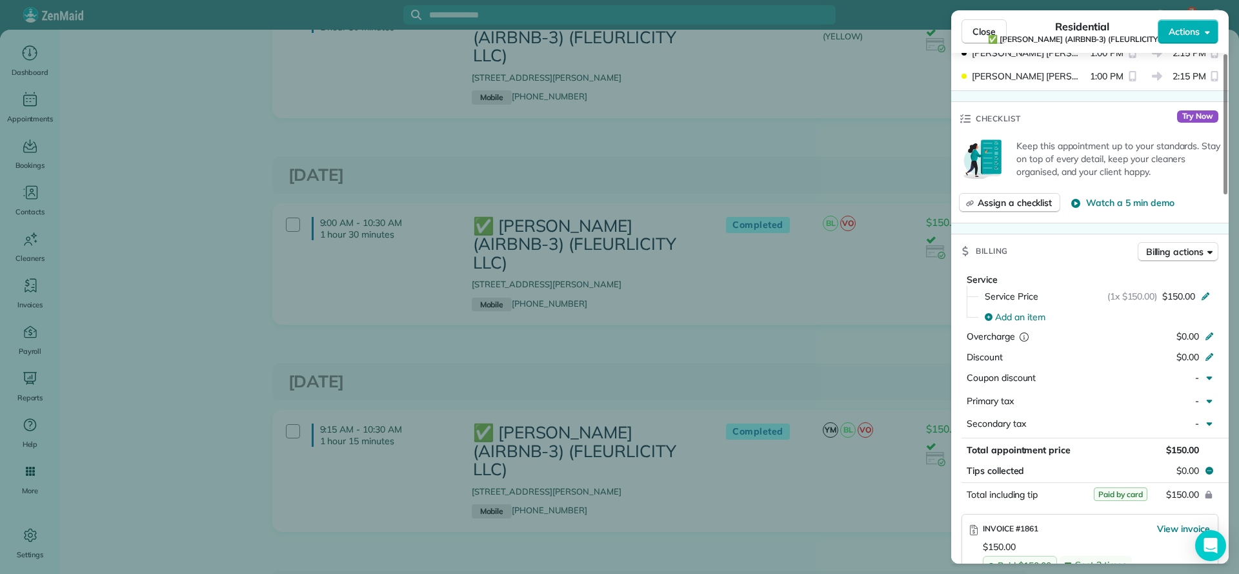
scroll to position [581, 0]
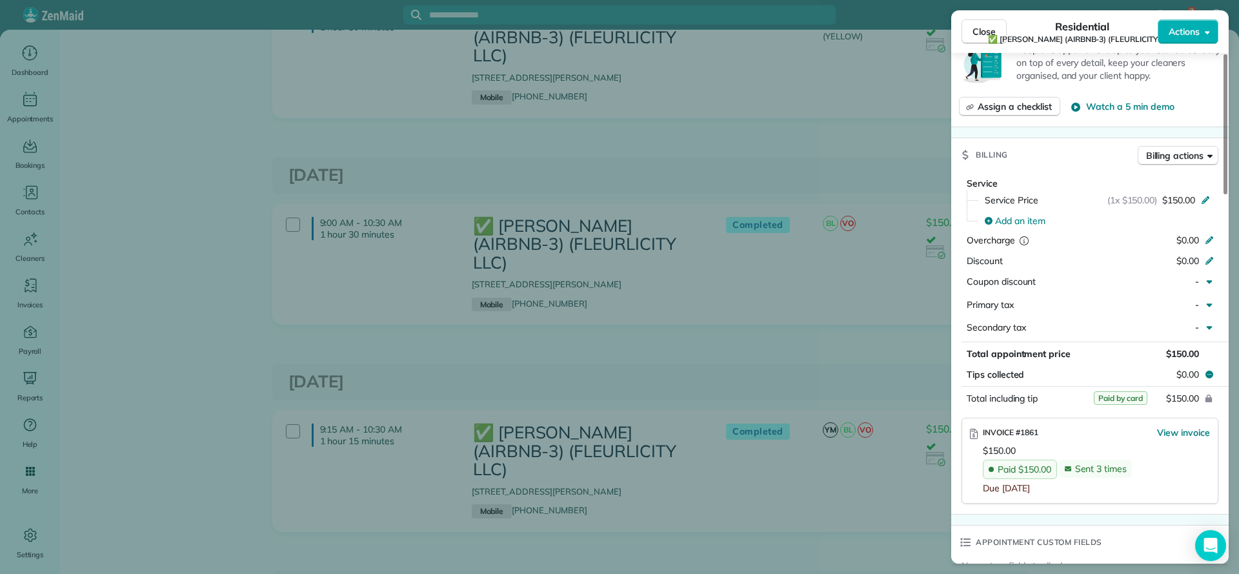
click at [789, 177] on div "Close Residential ✅ LARRY COSSE (AIRBNB-3) (FLEURLICITY LLC) Actions Status Com…" at bounding box center [619, 287] width 1239 height 574
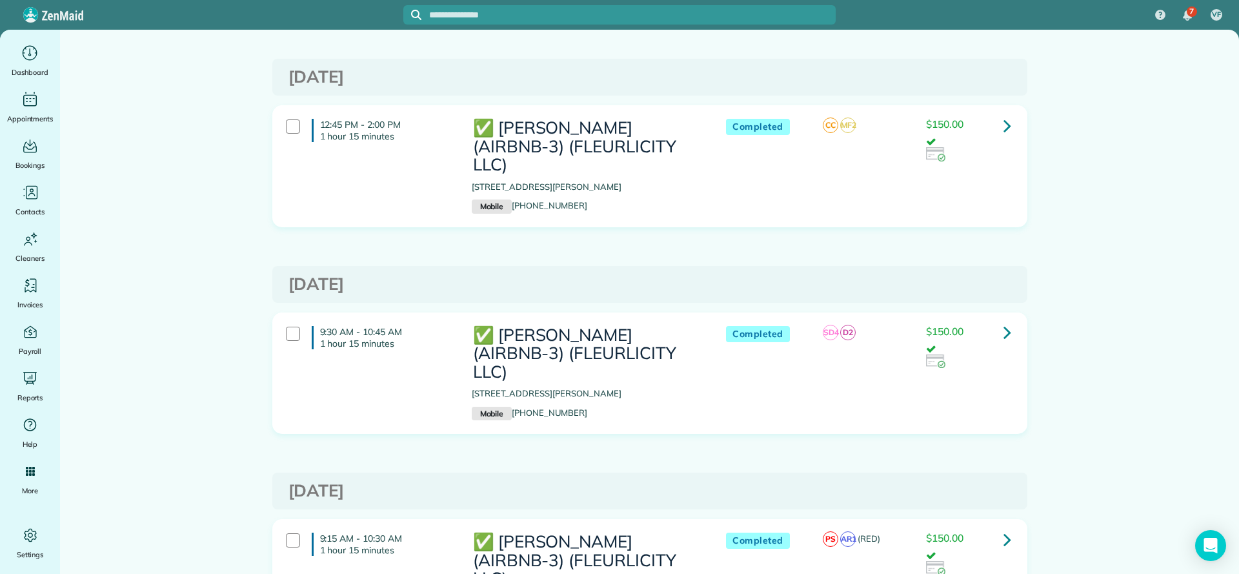
scroll to position [6944, 0]
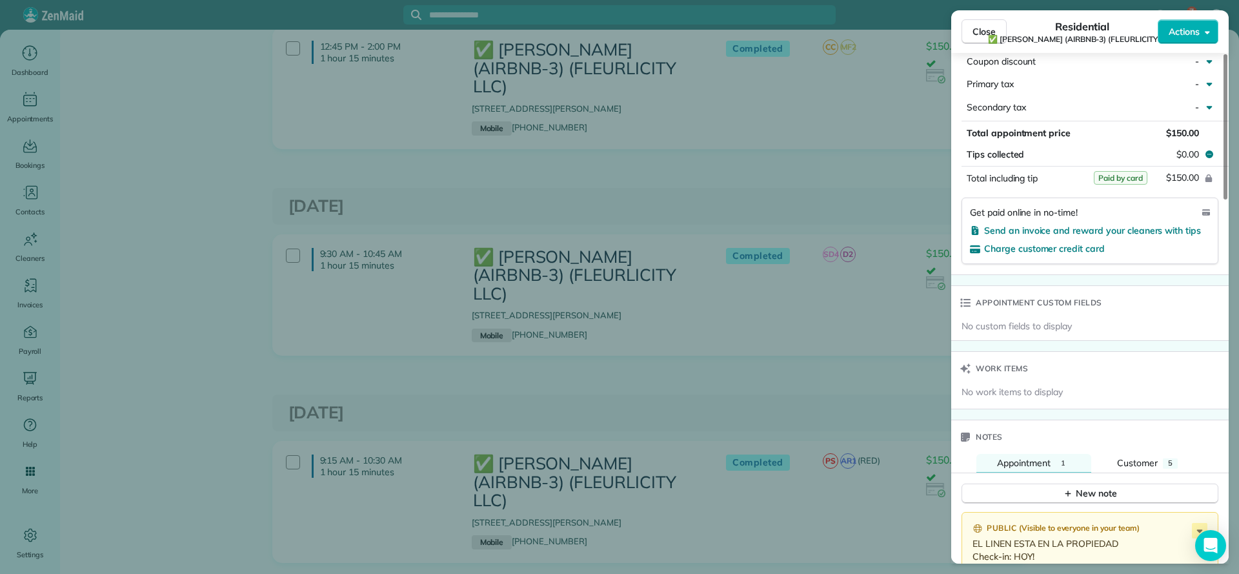
scroll to position [774, 0]
click at [914, 347] on div "Close Residential ✅ LARRY COSSE (AIRBNB-3) (FLEURLICITY LLC) Actions Status Com…" at bounding box center [619, 287] width 1239 height 574
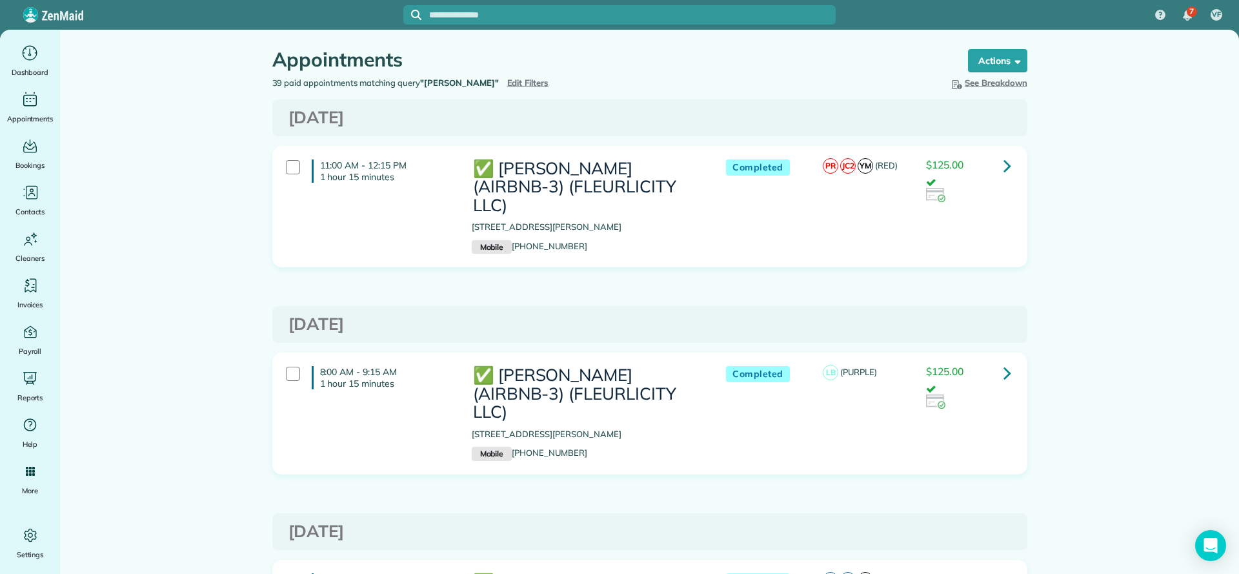
click at [1004, 169] on icon at bounding box center [1008, 165] width 8 height 23
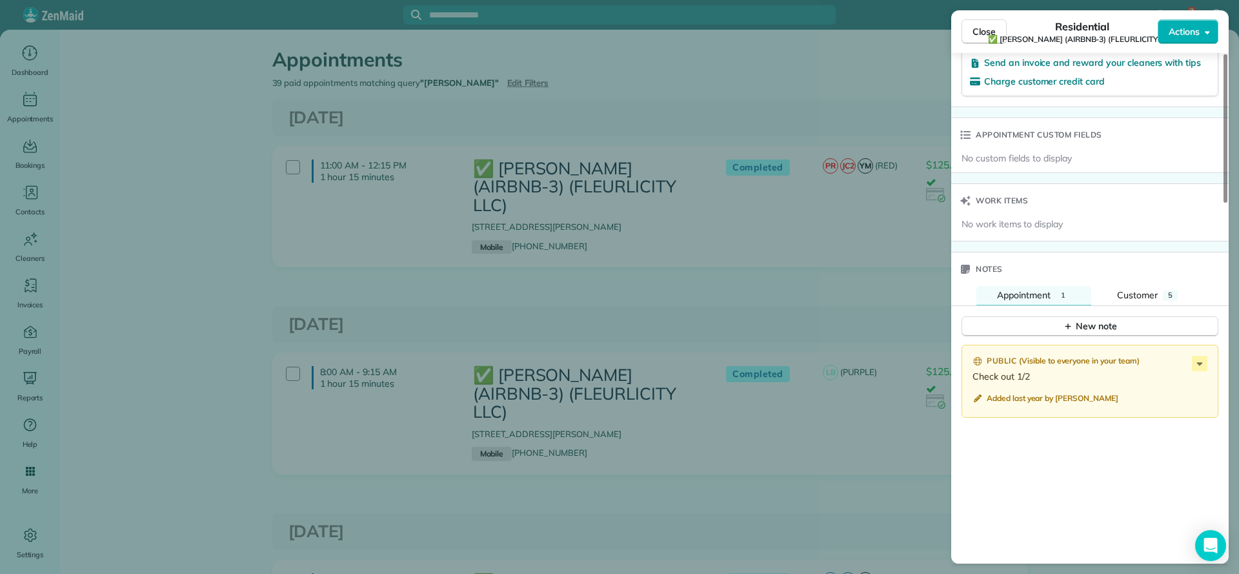
scroll to position [775, 0]
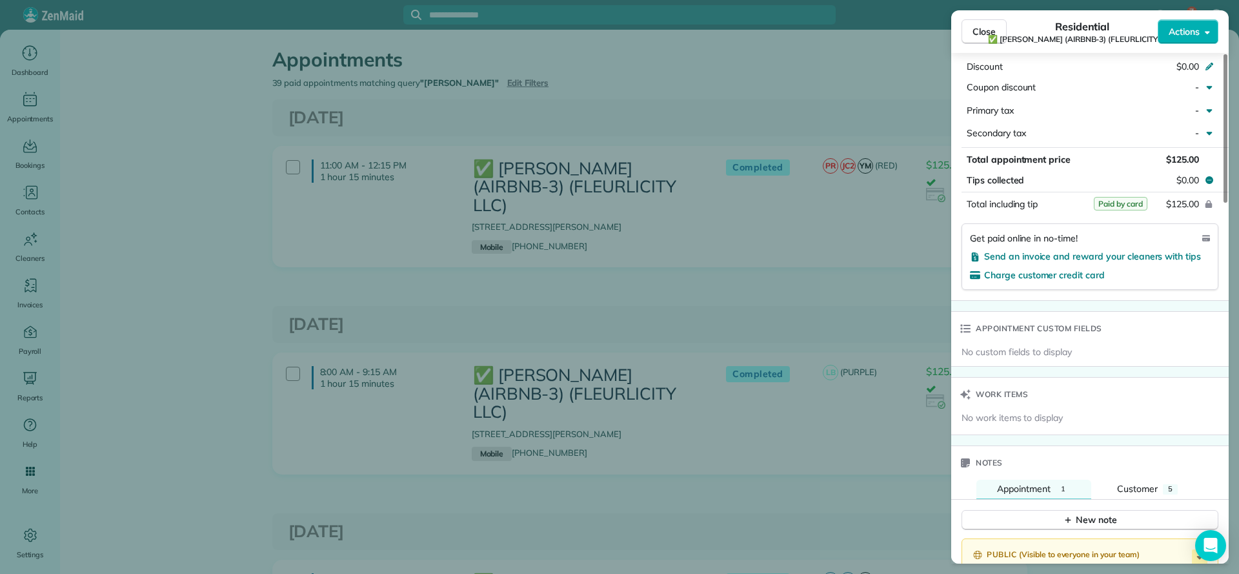
click at [895, 106] on div "Close Residential ✅ LARRY COSSE (AIRBNB-3) (FLEURLICITY LLC) Actions Status Com…" at bounding box center [619, 287] width 1239 height 574
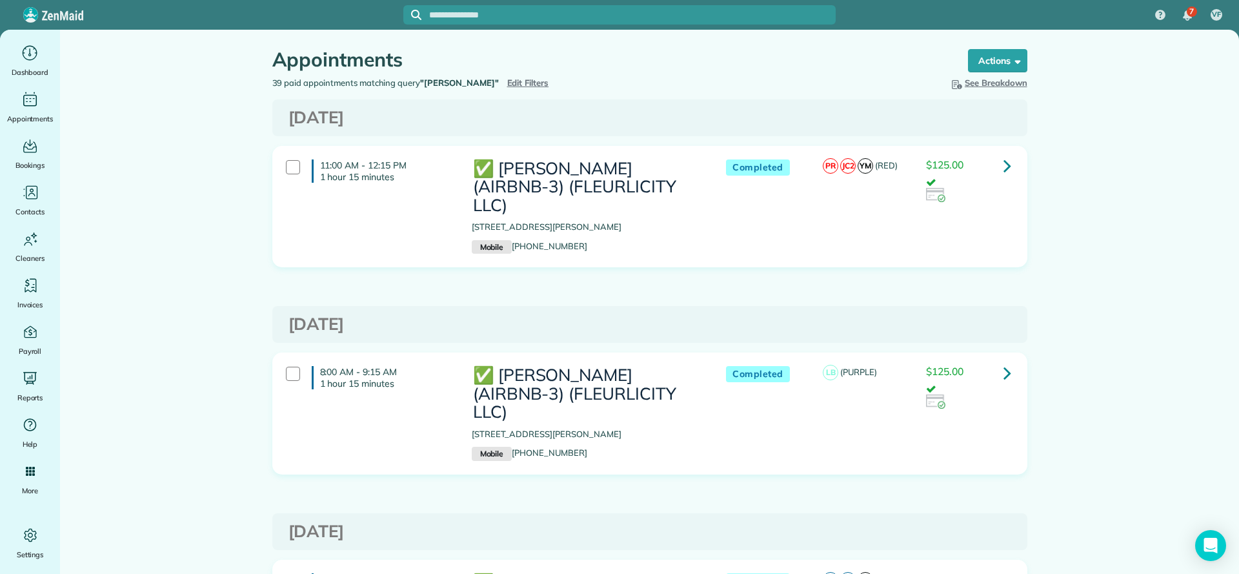
click at [1004, 361] on icon at bounding box center [1008, 372] width 8 height 23
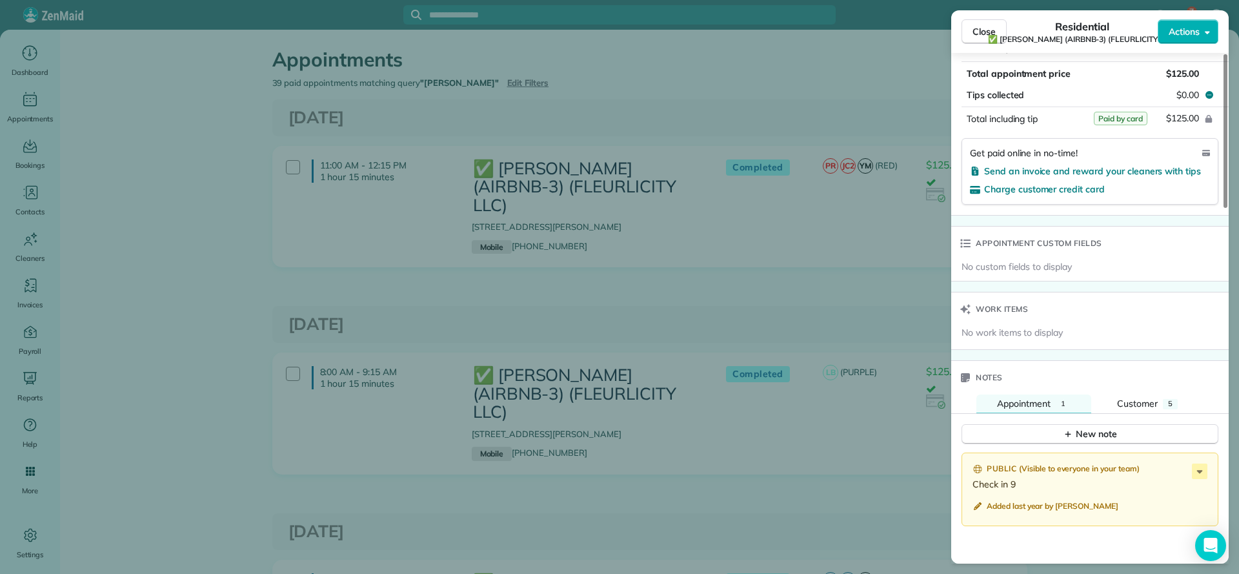
scroll to position [788, 0]
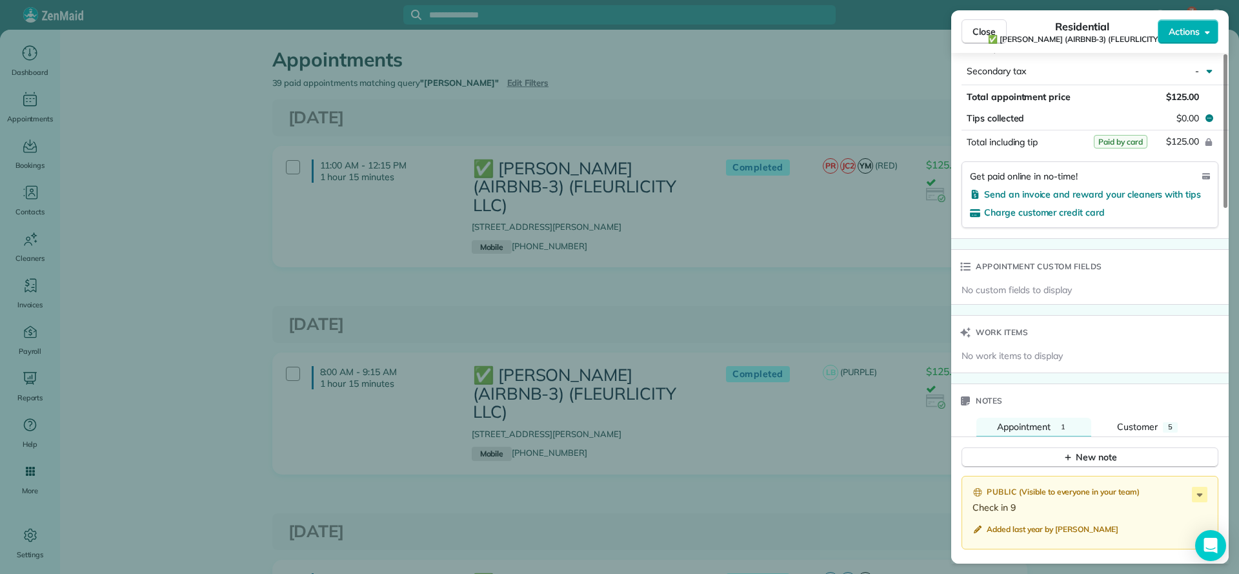
click at [898, 272] on div "Close Residential ✅ LARRY COSSE (AIRBNB-3) (FLEURLICITY LLC) Actions Status Com…" at bounding box center [619, 287] width 1239 height 574
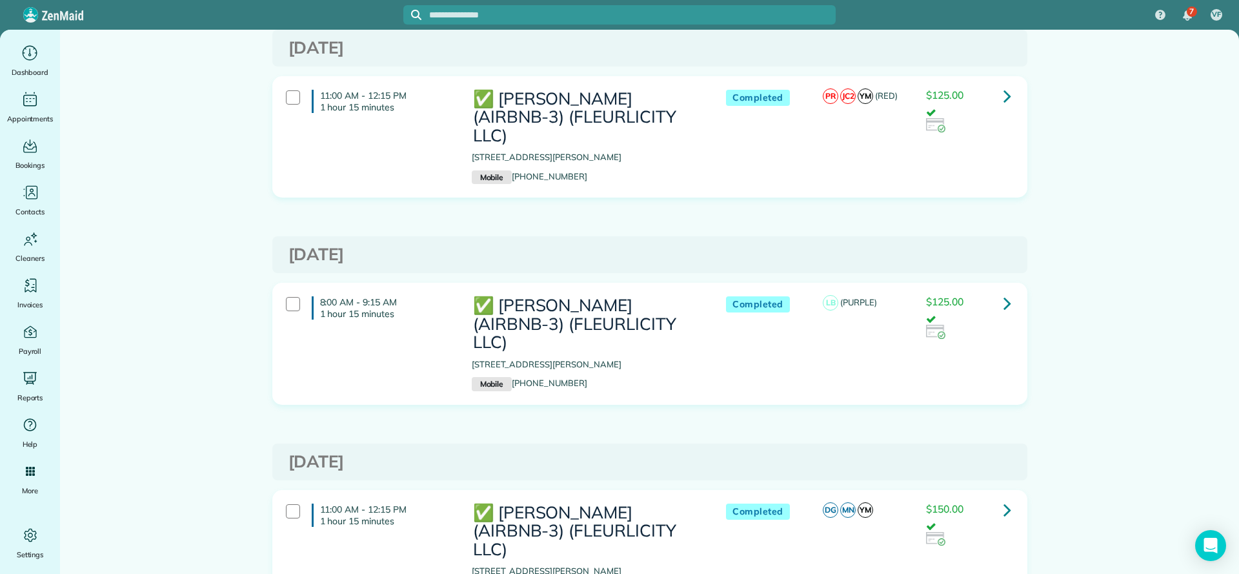
scroll to position [97, 0]
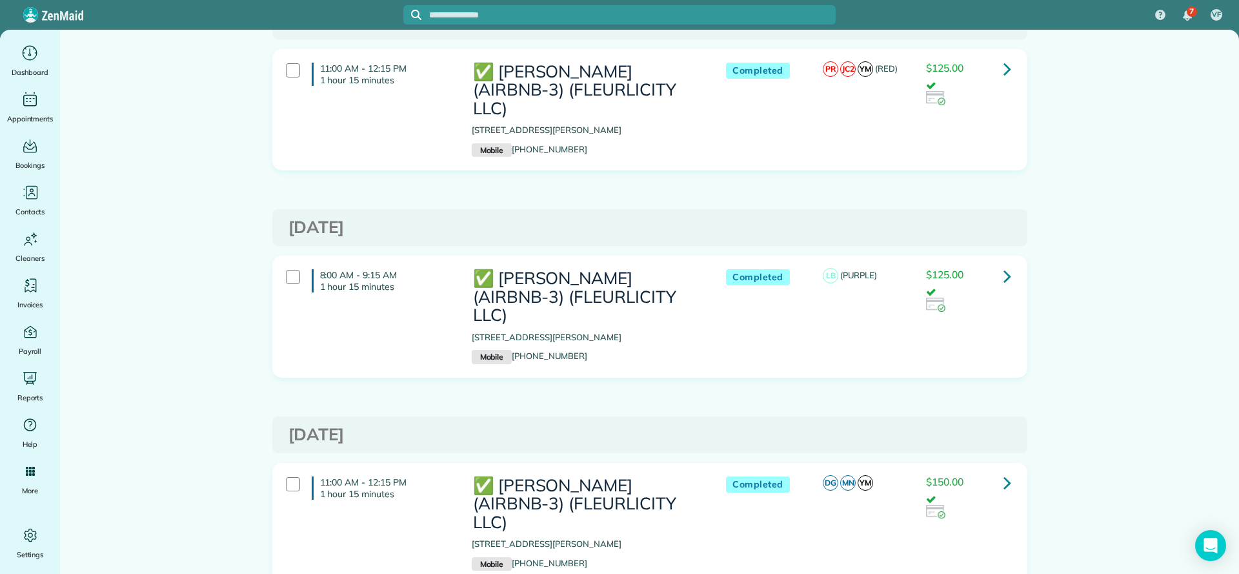
click at [1004, 265] on icon at bounding box center [1008, 276] width 8 height 23
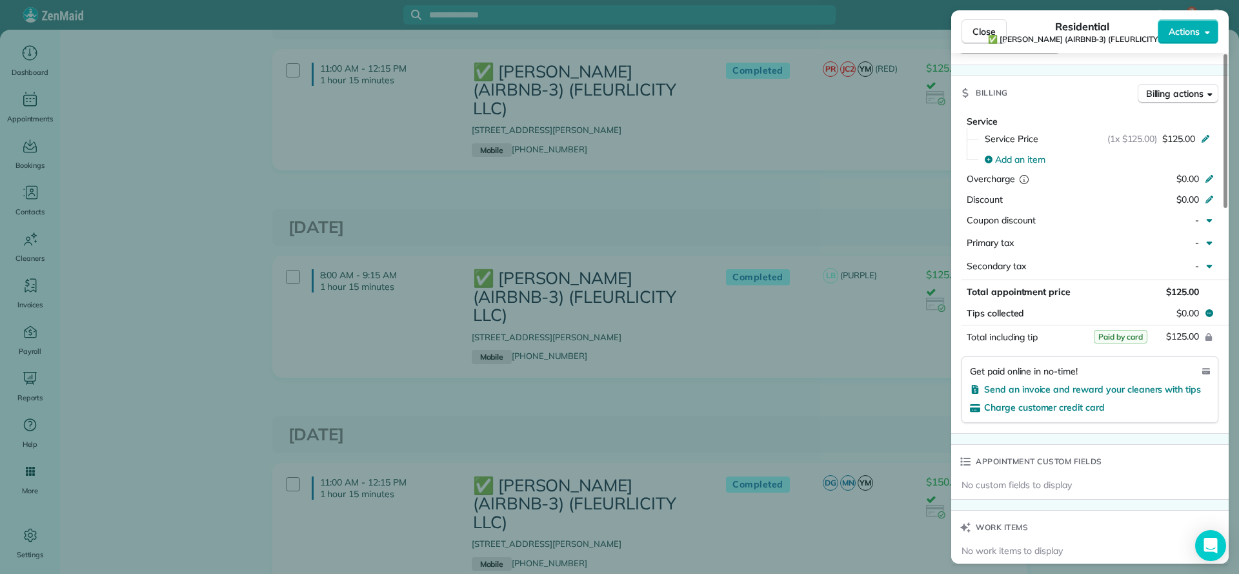
scroll to position [484, 0]
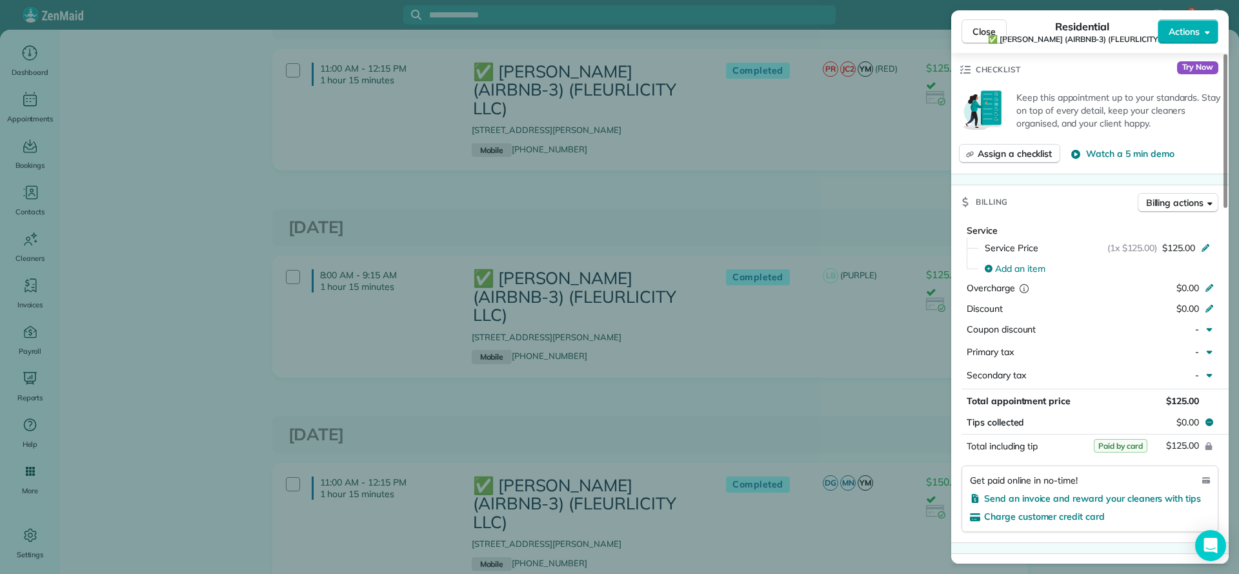
click at [881, 359] on div "Close Residential ✅ LARRY COSSE (AIRBNB-3) (FLEURLICITY LLC) Actions Status Com…" at bounding box center [619, 287] width 1239 height 574
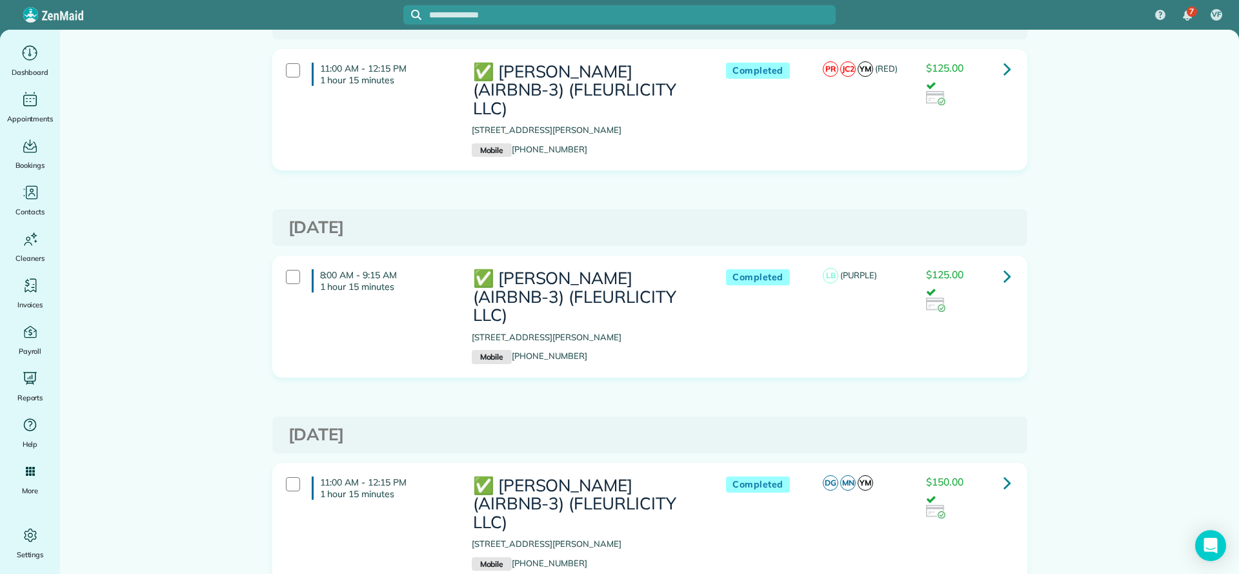
click at [1004, 470] on link at bounding box center [1008, 483] width 26 height 26
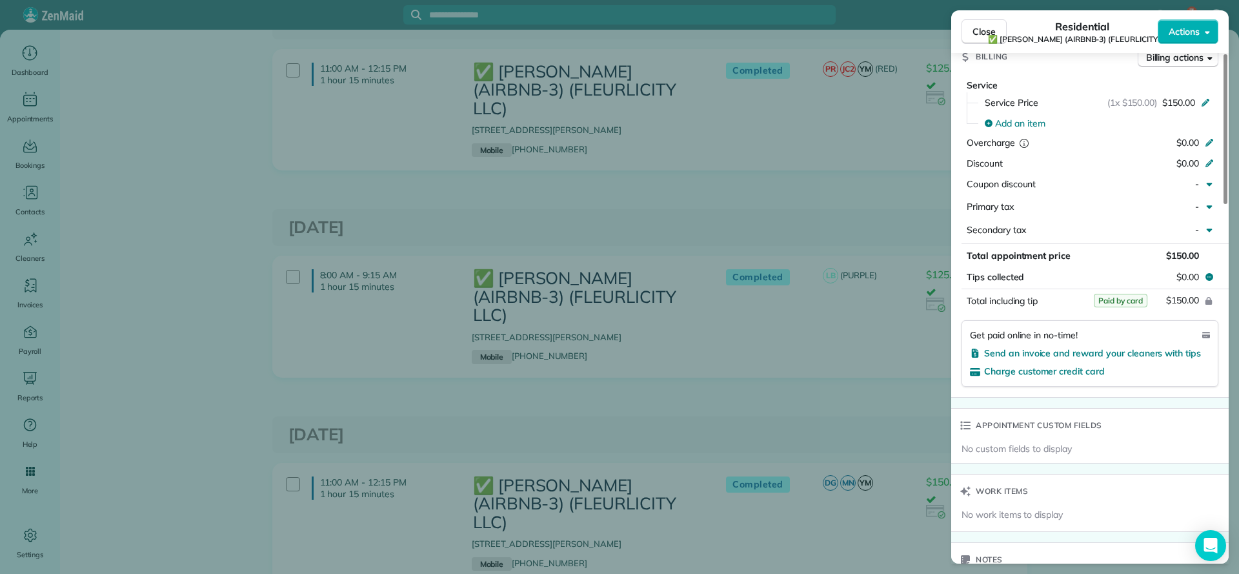
scroll to position [680, 0]
click at [916, 321] on div "Close Residential ✅ LARRY COSSE (AIRBNB-3) (FLEURLICITY LLC) Actions Status Com…" at bounding box center [619, 287] width 1239 height 574
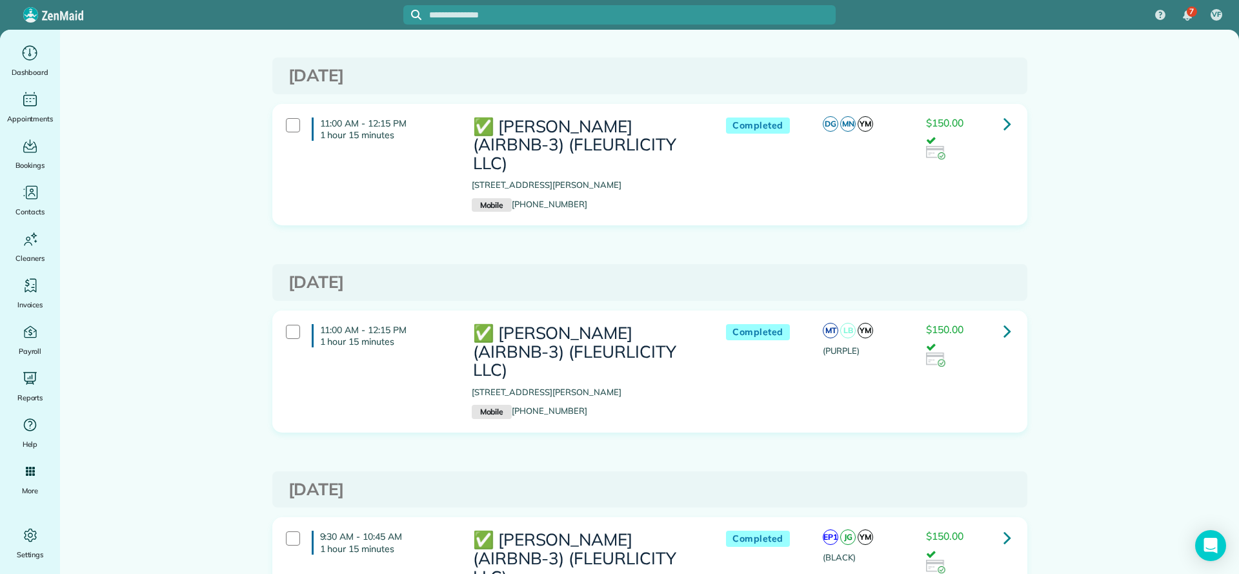
scroll to position [581, 0]
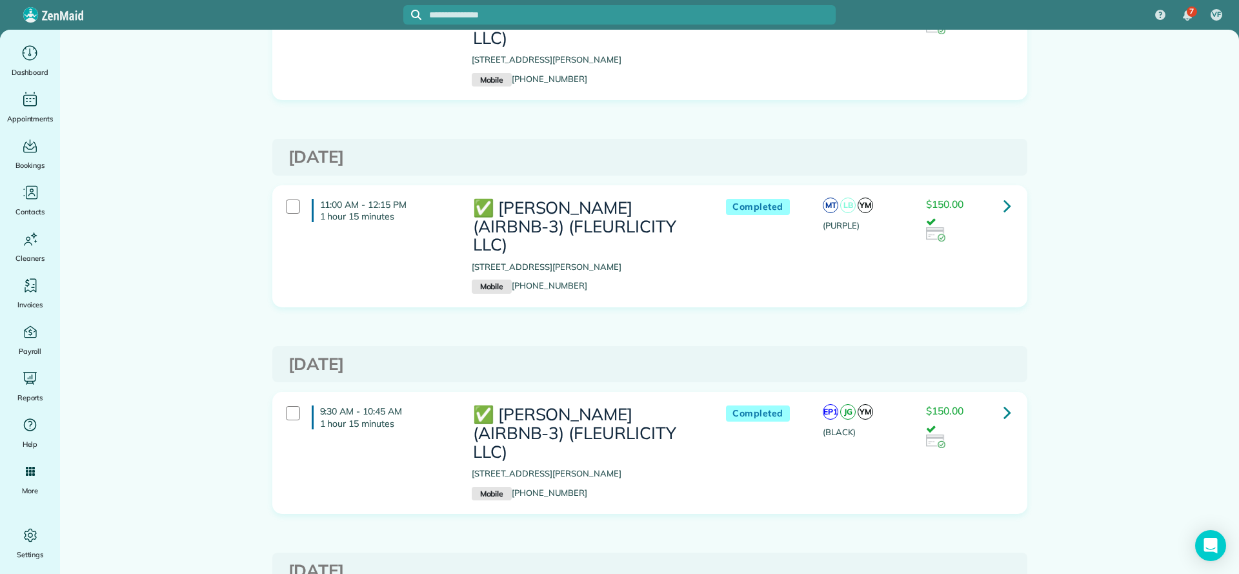
click at [1004, 194] on icon at bounding box center [1008, 205] width 8 height 23
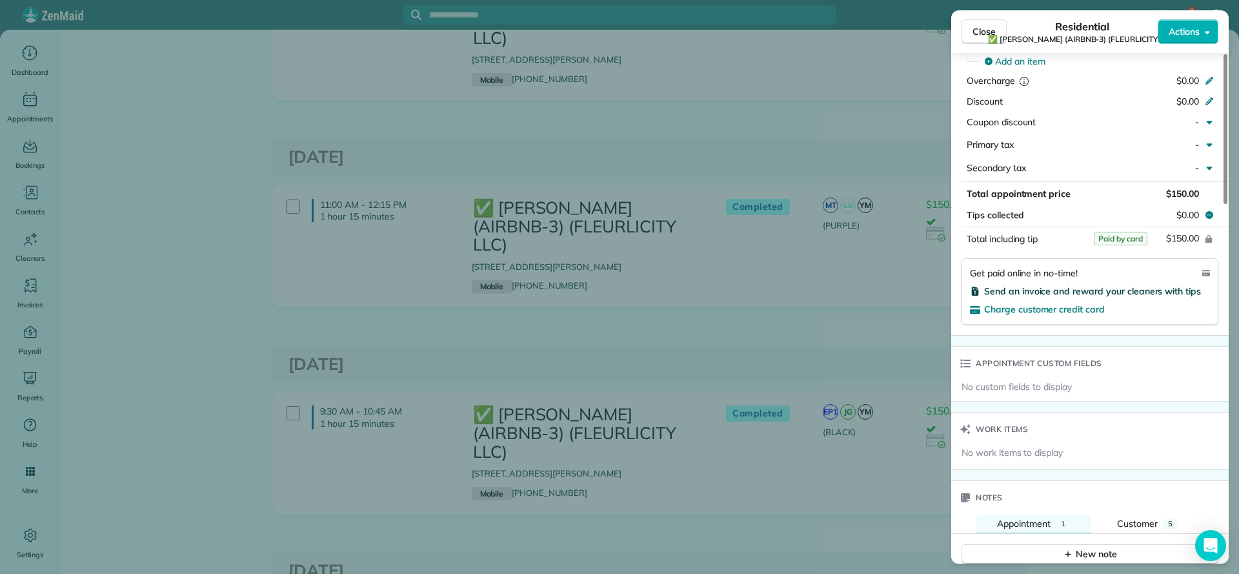
scroll to position [544, 0]
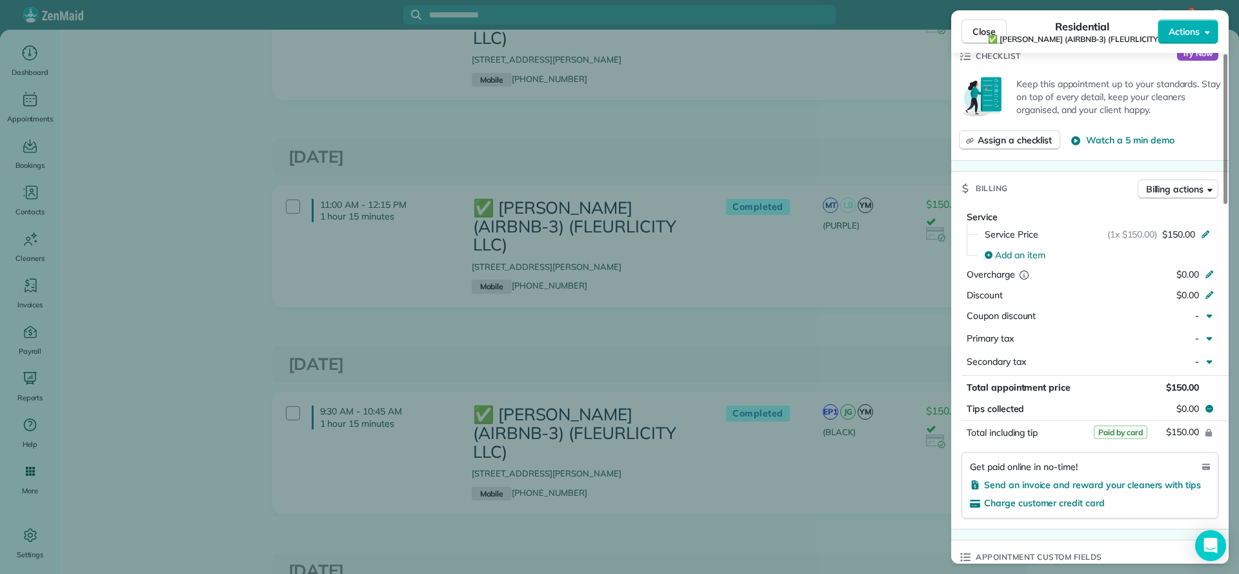
click at [862, 278] on div "Close Residential ✅ LARRY COSSE (AIRBNB-3) (FLEURLICITY LLC) Actions Status Com…" at bounding box center [619, 287] width 1239 height 574
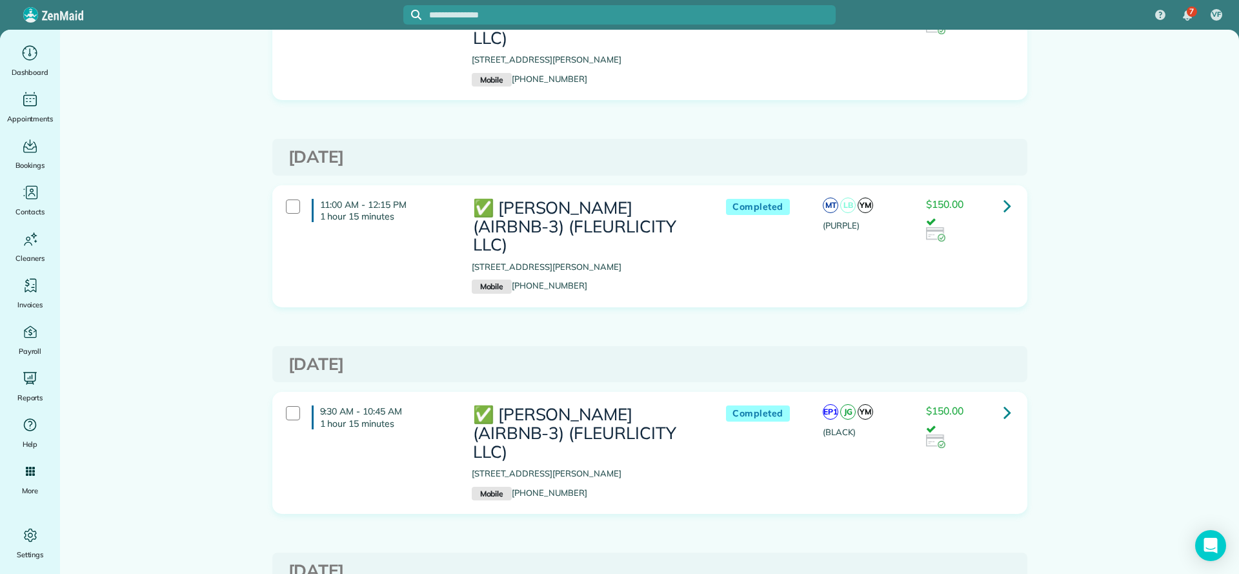
click at [1004, 401] on icon at bounding box center [1008, 412] width 8 height 23
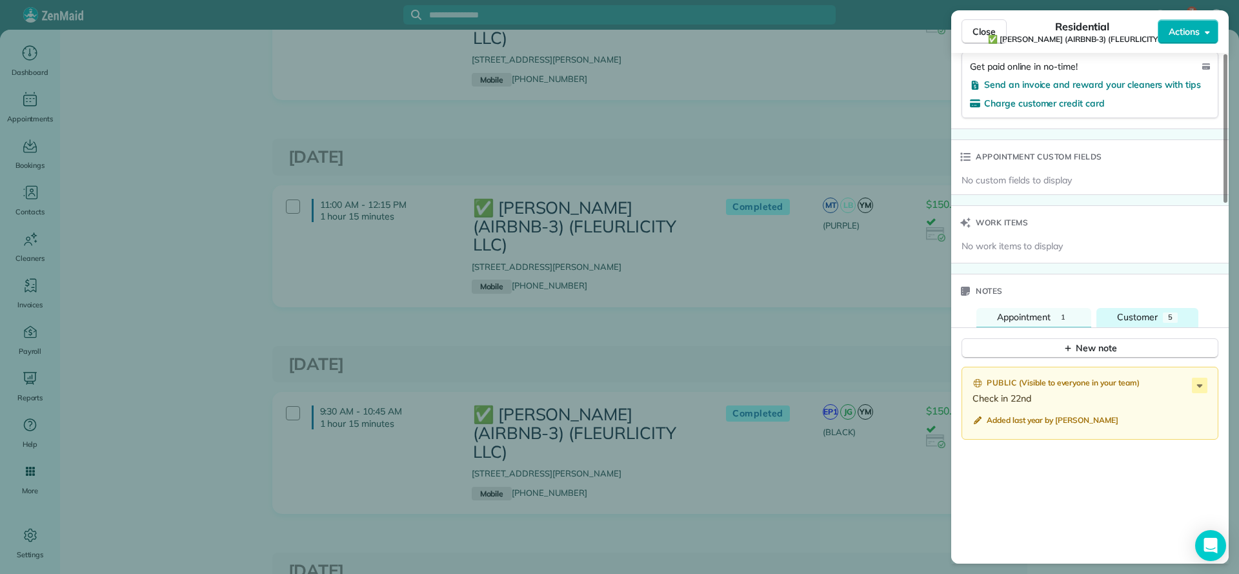
scroll to position [753, 0]
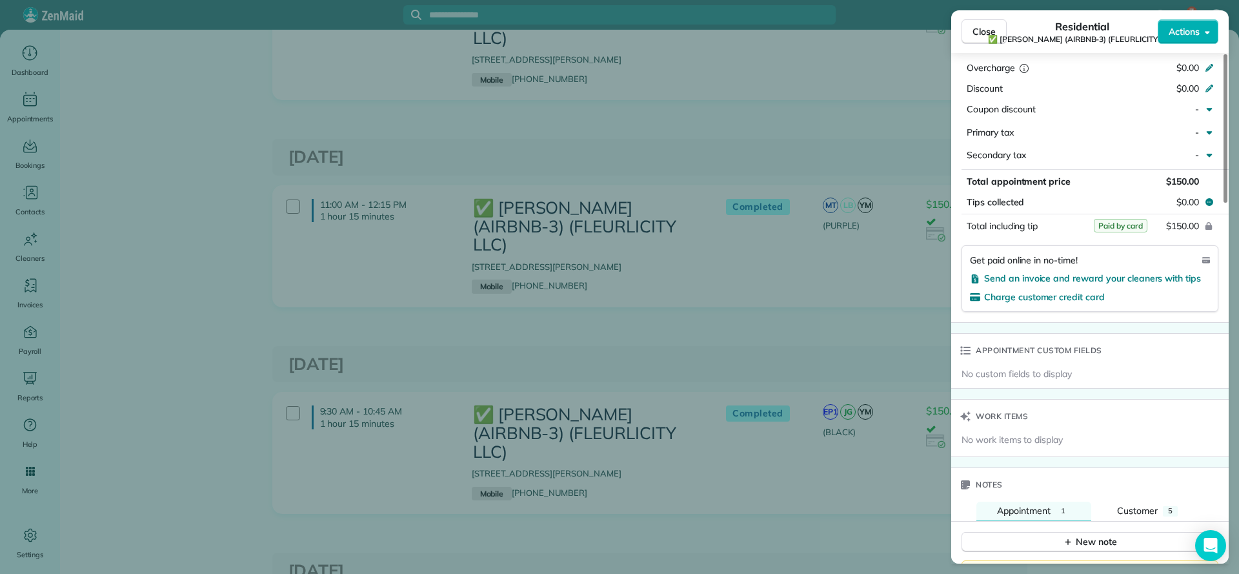
click at [891, 243] on div "Close Residential ✅ LARRY COSSE (AIRBNB-3) (FLEURLICITY LLC) Actions Status Com…" at bounding box center [619, 287] width 1239 height 574
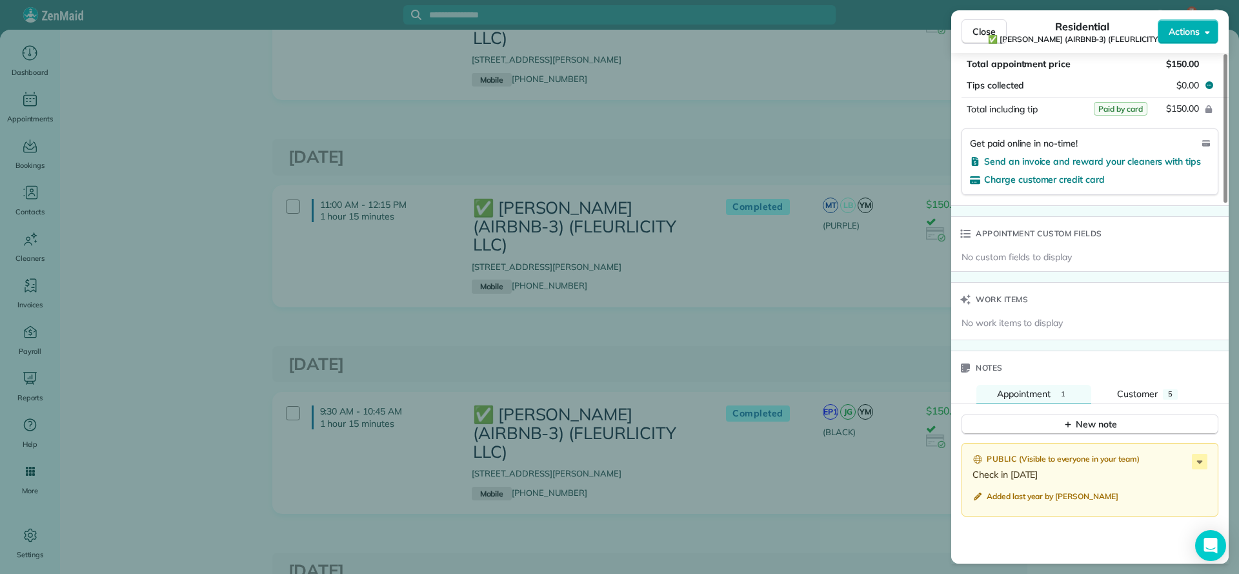
scroll to position [871, 0]
click at [887, 267] on div "Close Residential ✅ LARRY COSSE (AIRBNB-3) (FLEURLICITY LLC) Actions Status Com…" at bounding box center [619, 287] width 1239 height 574
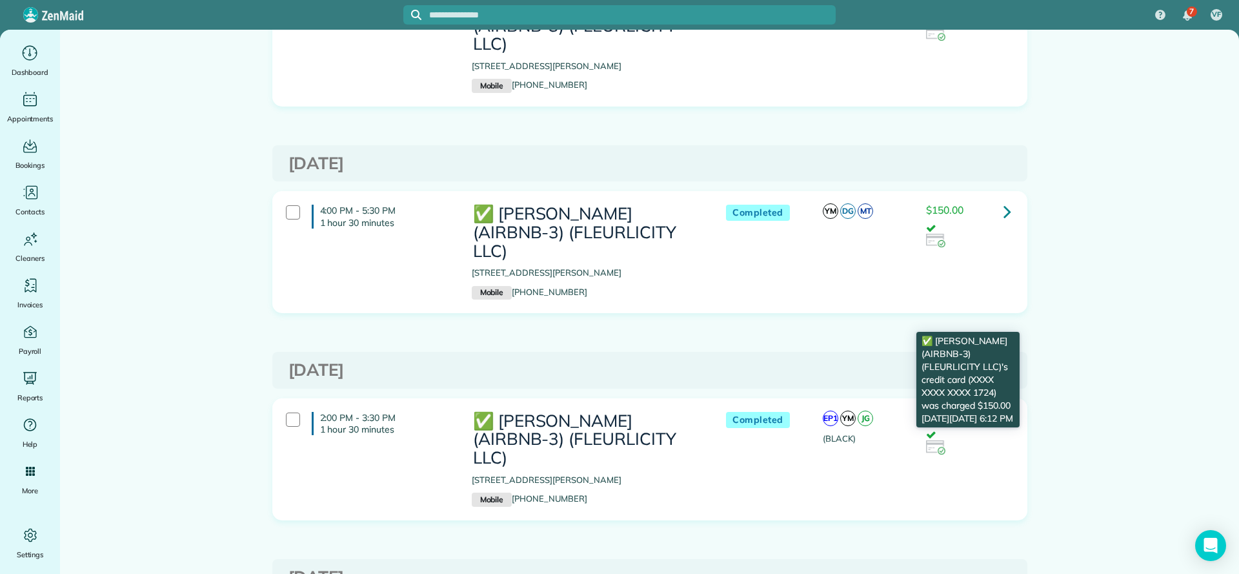
scroll to position [1162, 0]
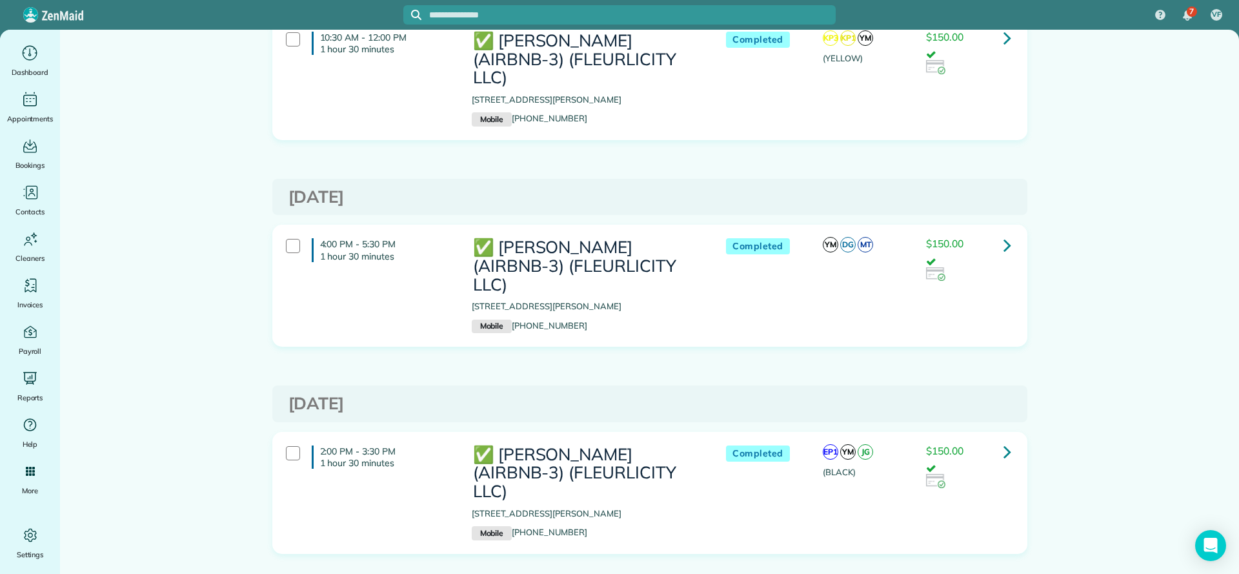
click at [1004, 234] on icon at bounding box center [1008, 245] width 8 height 23
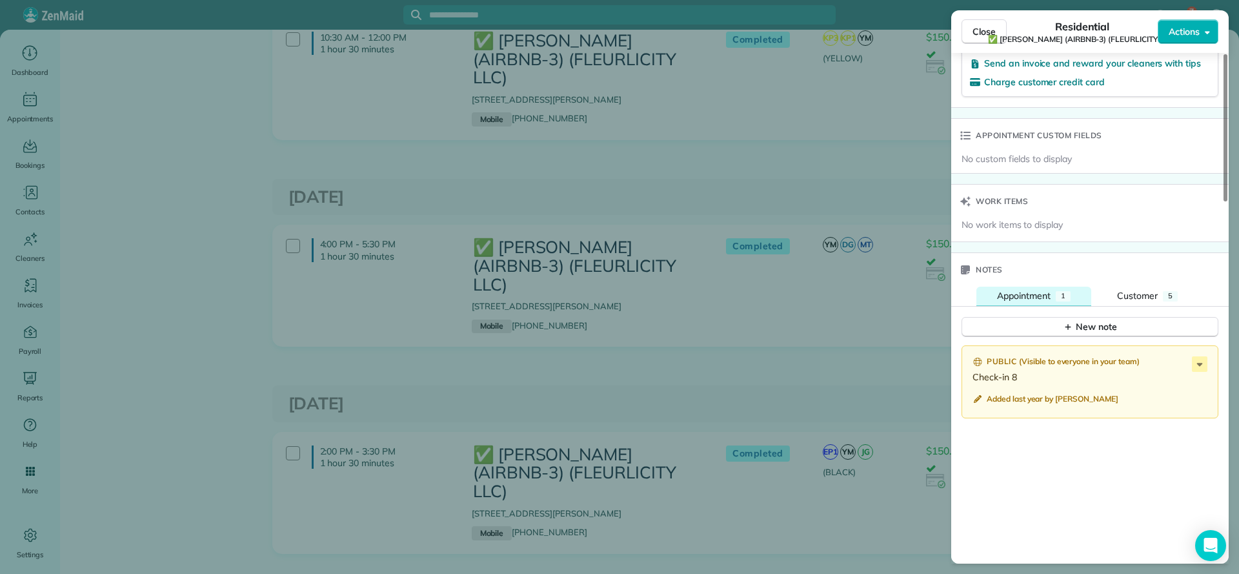
scroll to position [774, 0]
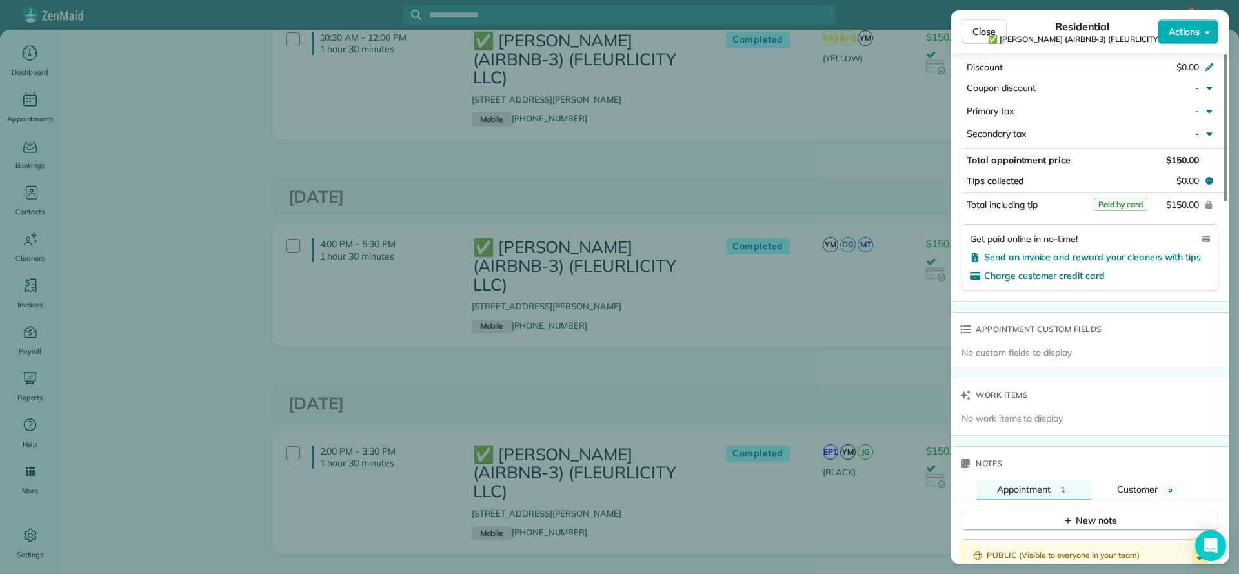
click at [891, 258] on div "Close Residential ✅ LARRY COSSE (AIRBNB-3) (FLEURLICITY LLC) Actions Status Com…" at bounding box center [619, 287] width 1239 height 574
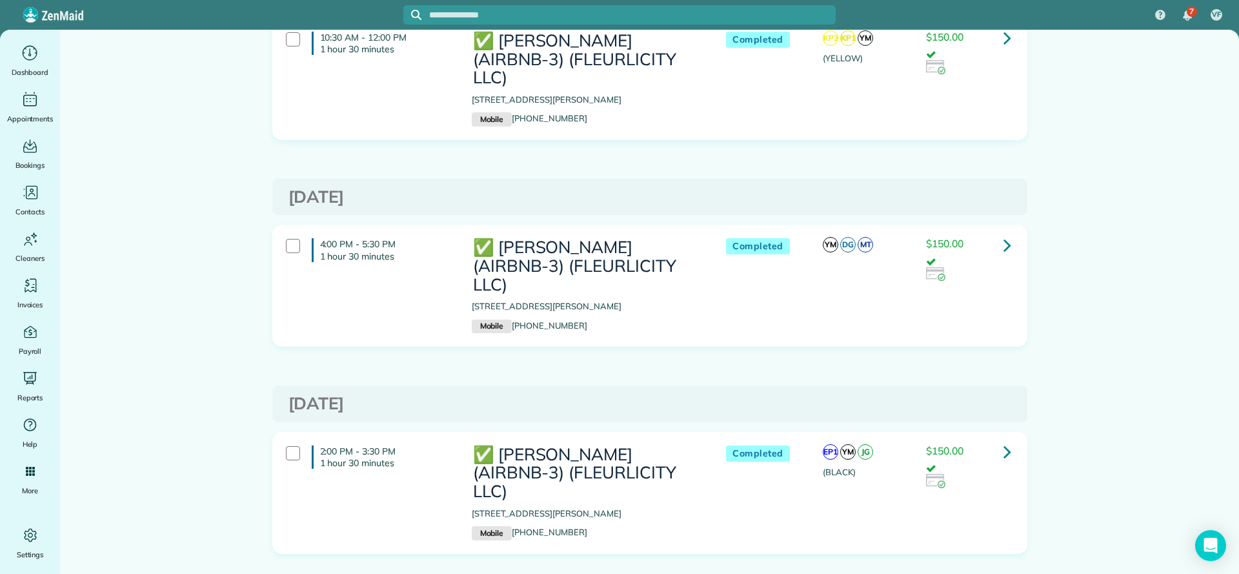
click at [1005, 439] on link at bounding box center [1008, 452] width 26 height 26
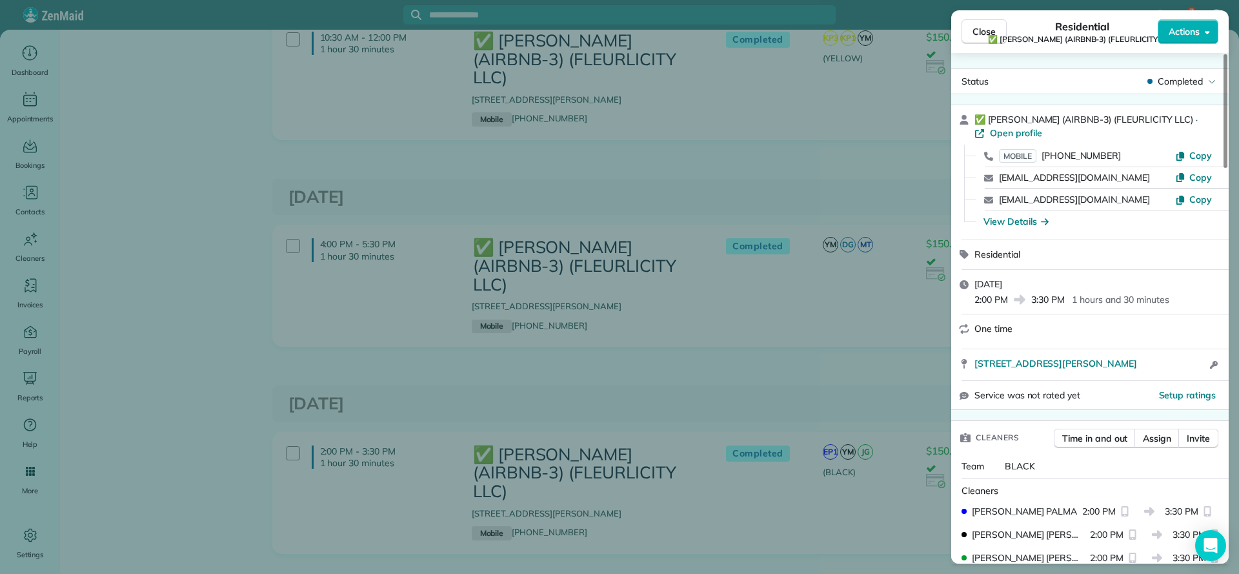
scroll to position [581, 0]
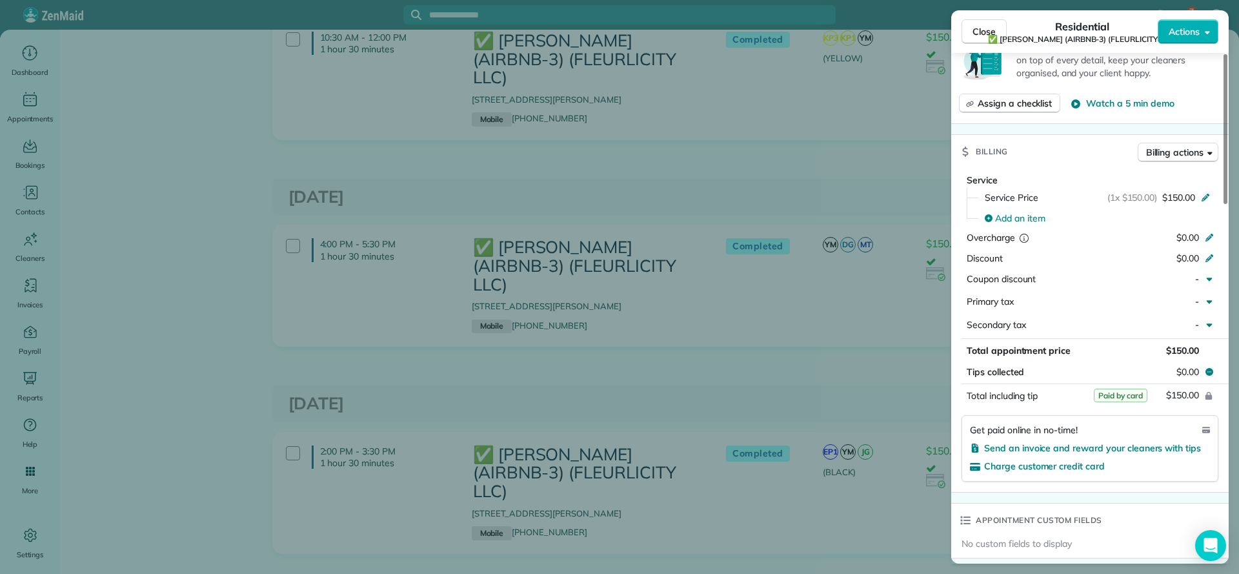
click at [864, 274] on div "Close Residential ✅ LARRY COSSE (AIRBNB-3) (FLEURLICITY LLC) Actions Status Com…" at bounding box center [619, 287] width 1239 height 574
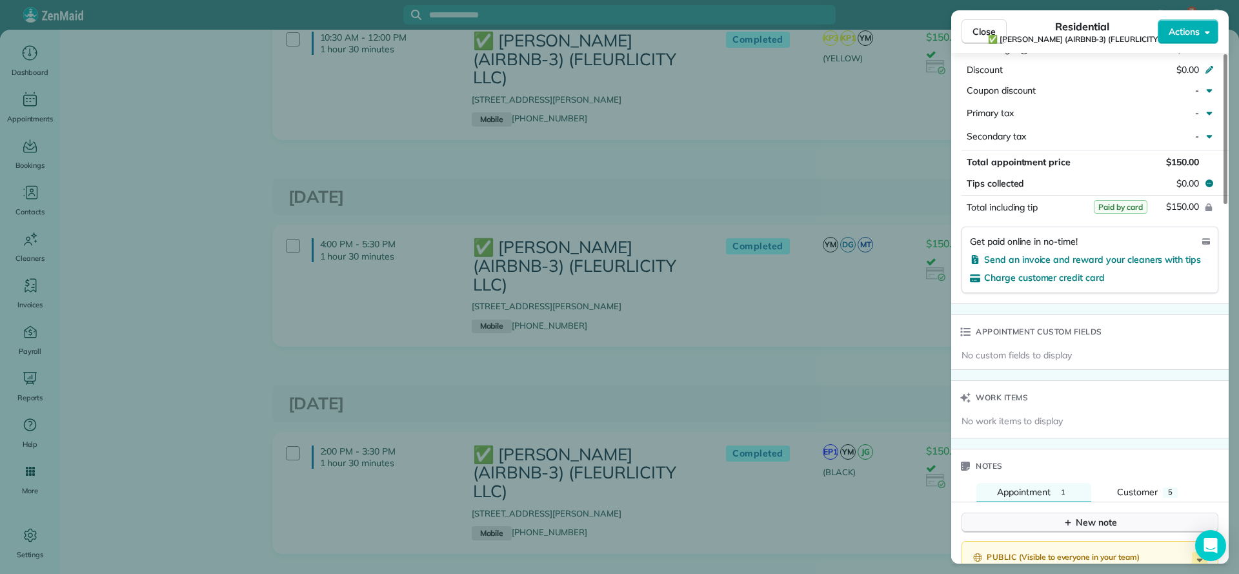
scroll to position [774, 0]
click at [866, 261] on div "Close Residential ✅ LARRY COSSE (AIRBNB-3) (FLEURLICITY LLC) Actions Status Com…" at bounding box center [619, 287] width 1239 height 574
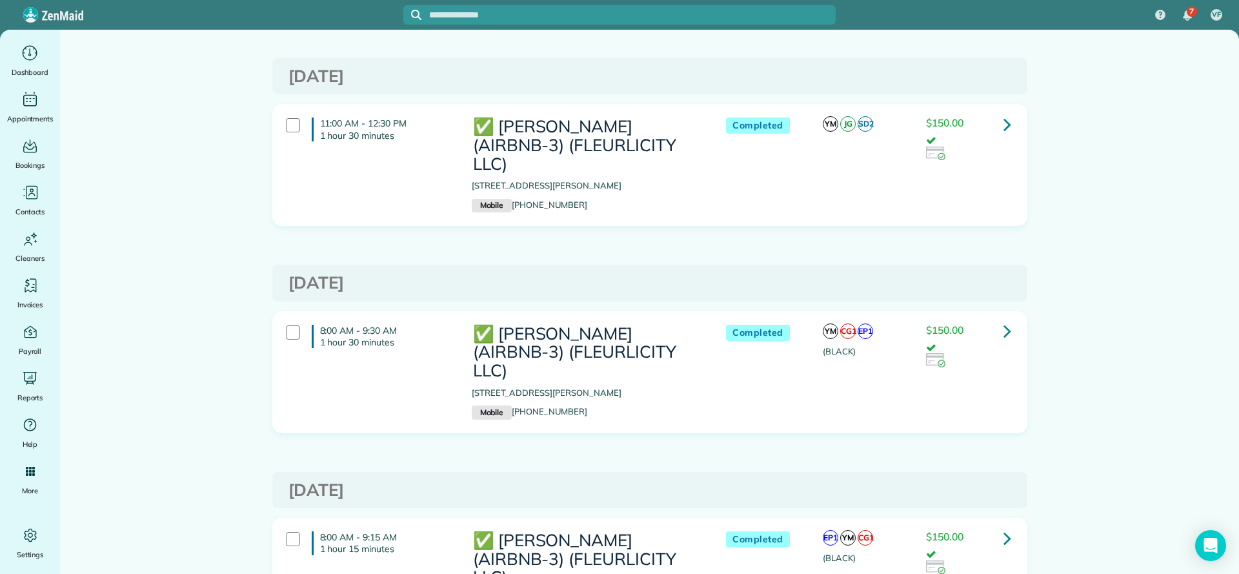
scroll to position [1742, 0]
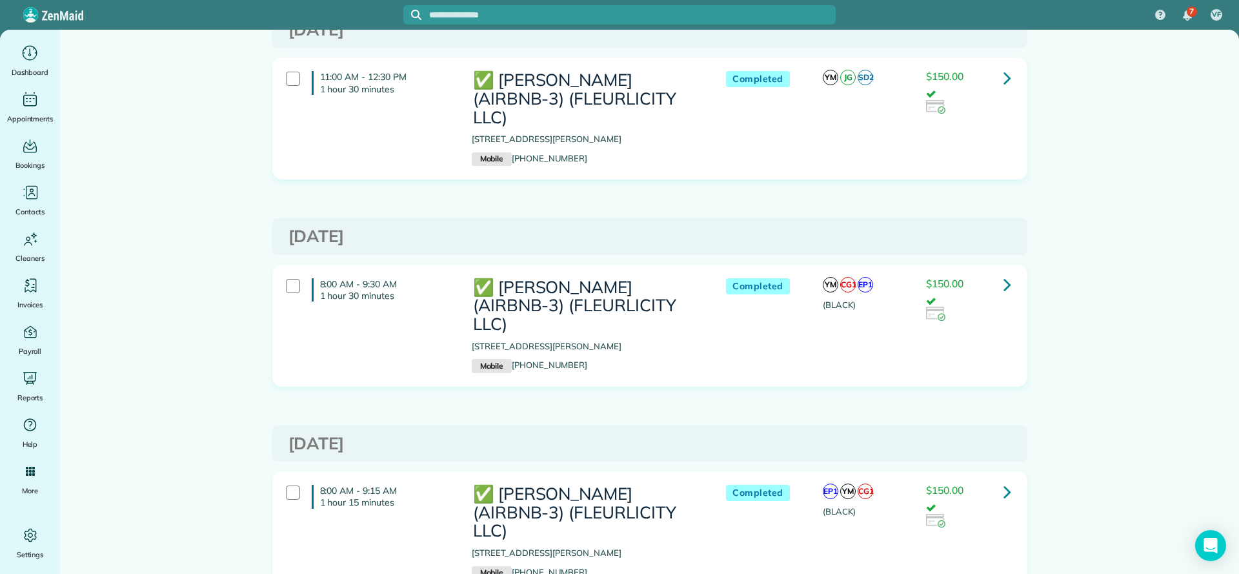
click at [1004, 273] on icon at bounding box center [1008, 284] width 8 height 23
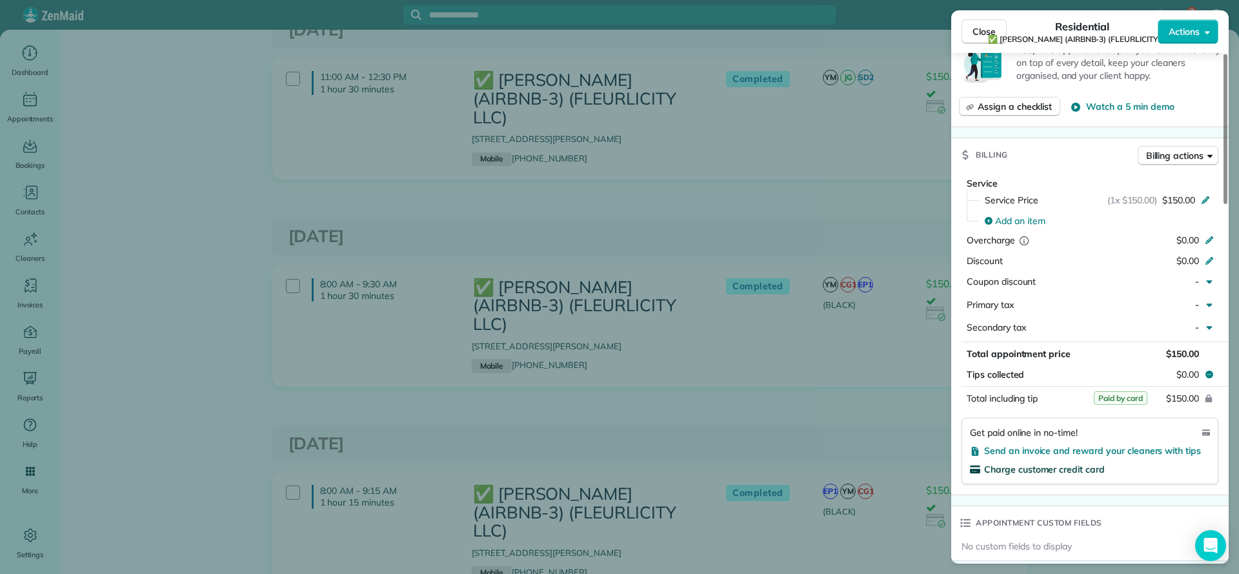
scroll to position [774, 0]
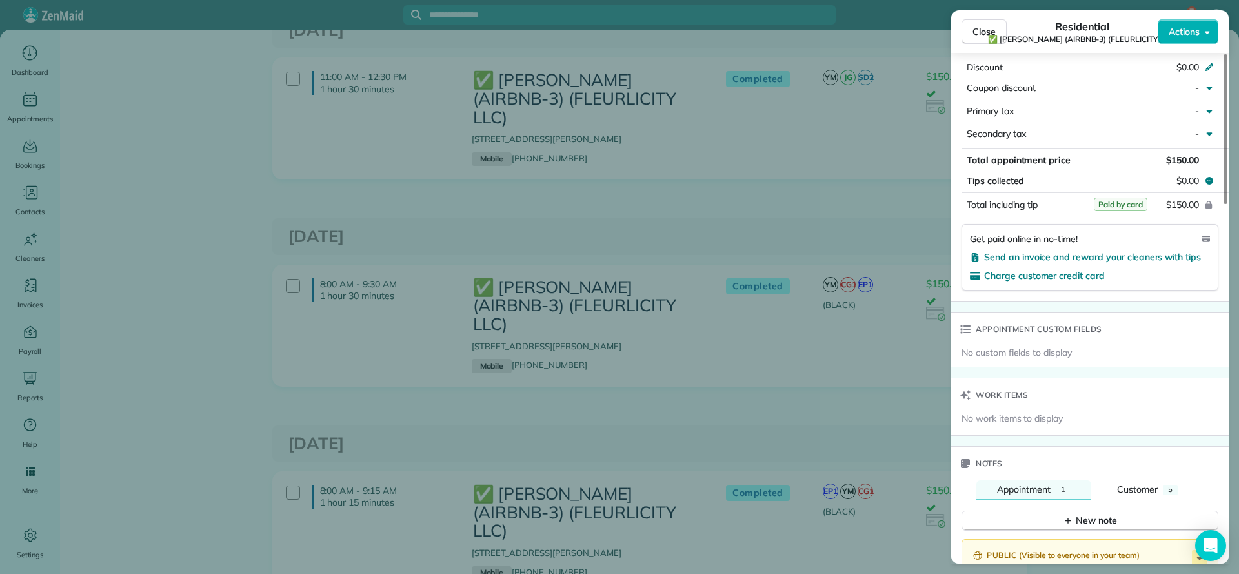
click at [870, 248] on div "Close Residential ✅ LARRY COSSE (AIRBNB-3) (FLEURLICITY LLC) Actions Status Com…" at bounding box center [619, 287] width 1239 height 574
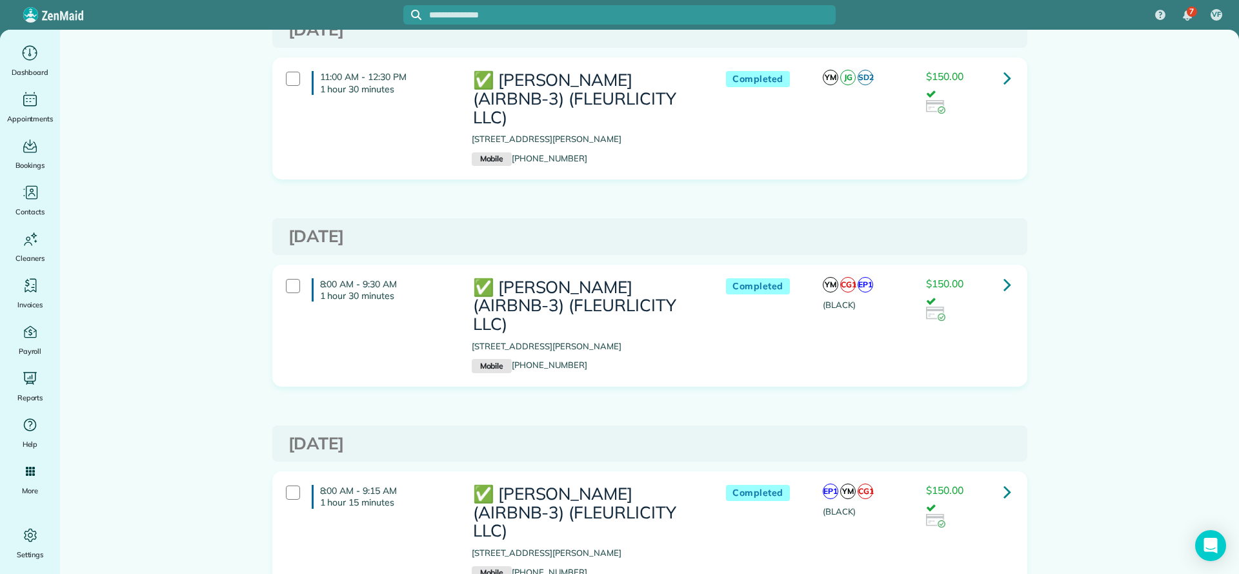
click at [1004, 480] on icon at bounding box center [1008, 491] width 8 height 23
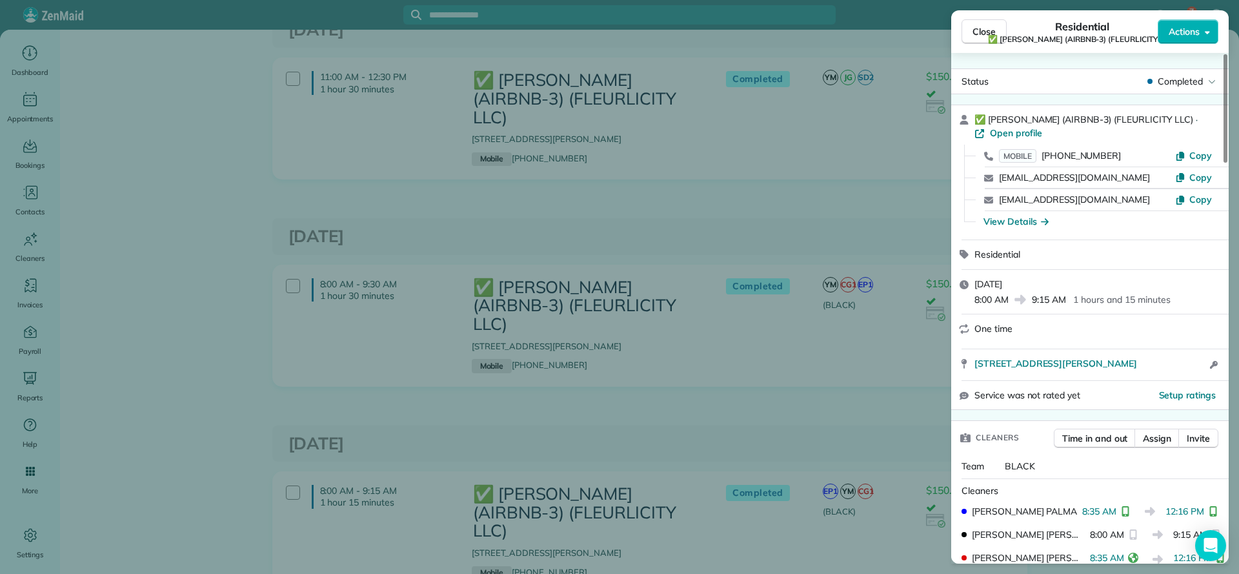
click at [843, 276] on div "Close Residential ✅ LARRY COSSE (AIRBNB-3) (FLEURLICITY LLC) Actions Status Com…" at bounding box center [619, 287] width 1239 height 574
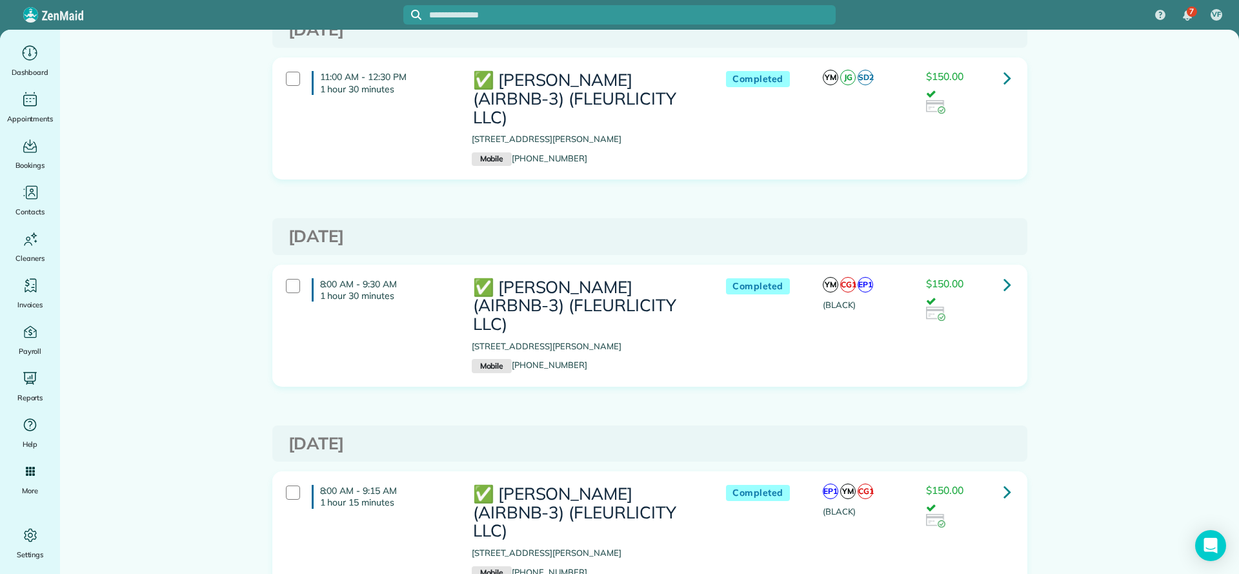
click at [1004, 480] on icon at bounding box center [1008, 491] width 8 height 23
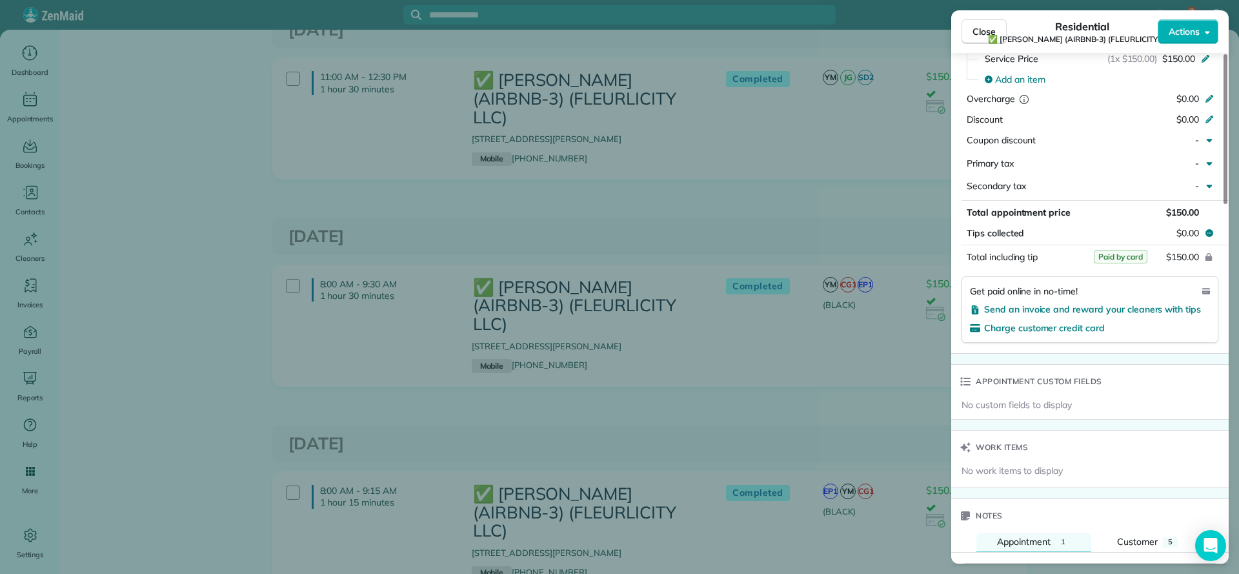
scroll to position [678, 0]
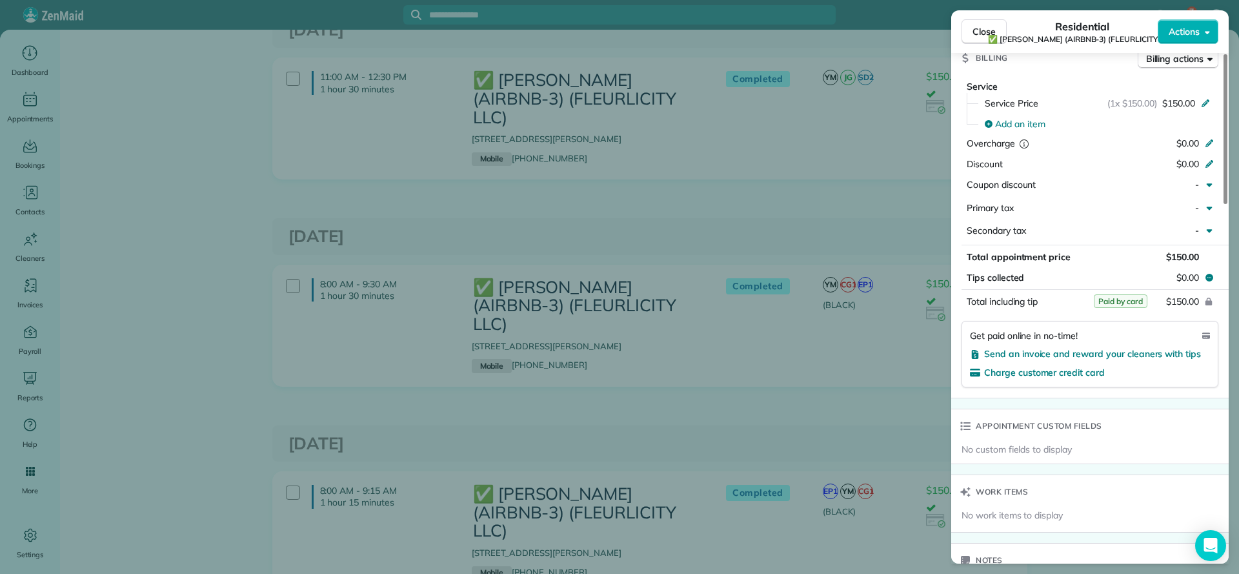
click at [864, 259] on div "Close Residential ✅ LARRY COSSE (AIRBNB-3) (FLEURLICITY LLC) Actions Status Com…" at bounding box center [619, 287] width 1239 height 574
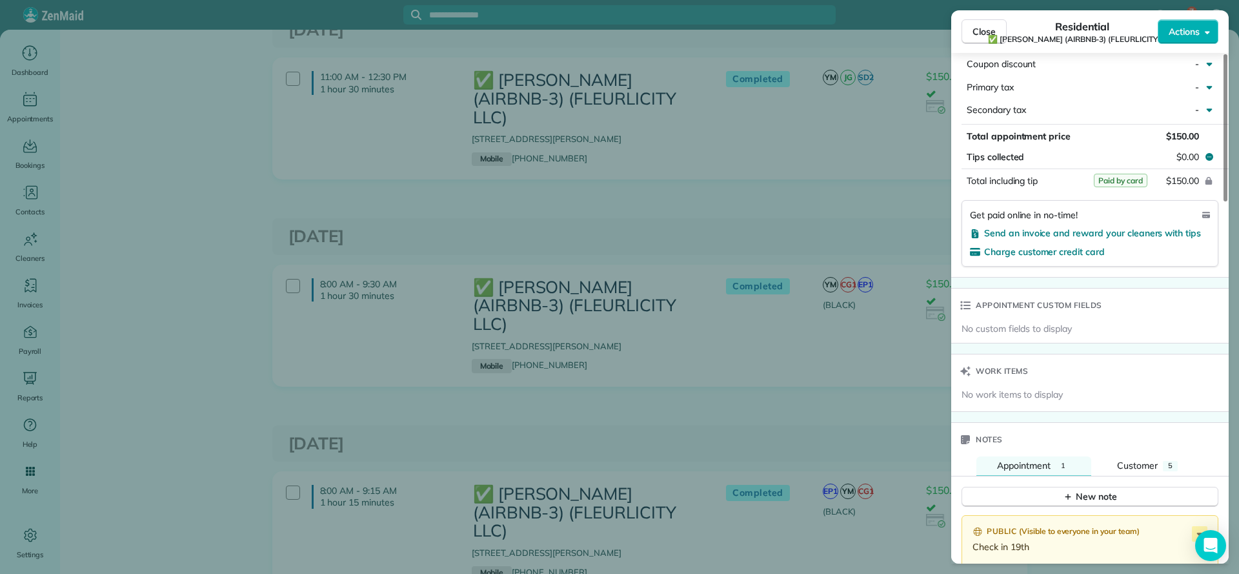
scroll to position [765, 0]
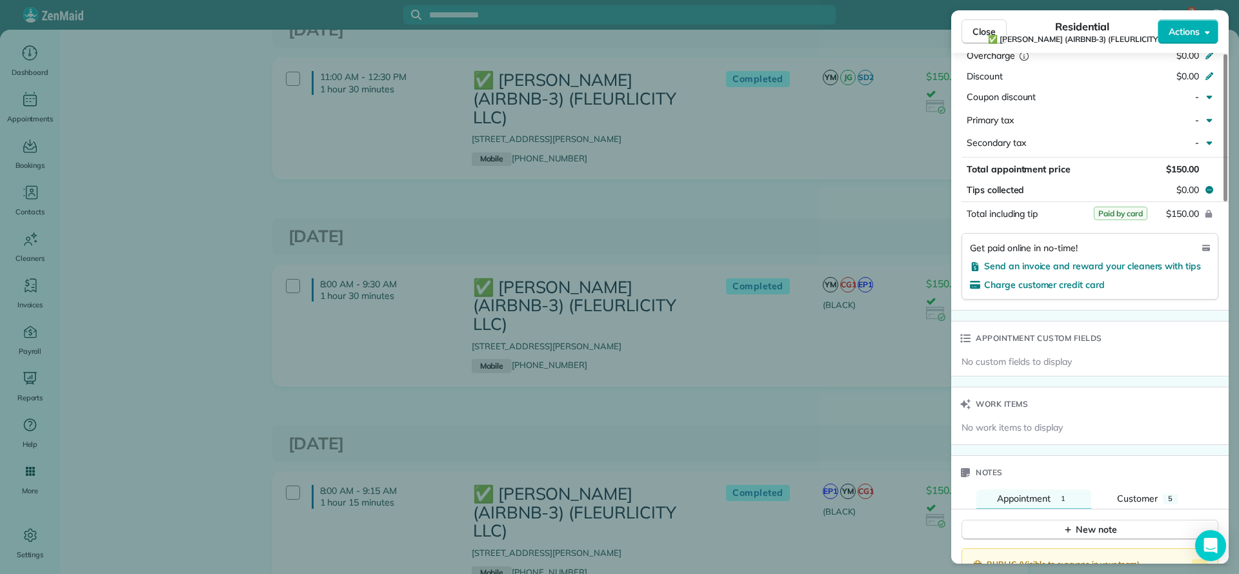
click at [887, 248] on div "Close Residential ✅ LARRY COSSE (AIRBNB-3) (FLEURLICITY LLC) Actions Status Com…" at bounding box center [619, 287] width 1239 height 574
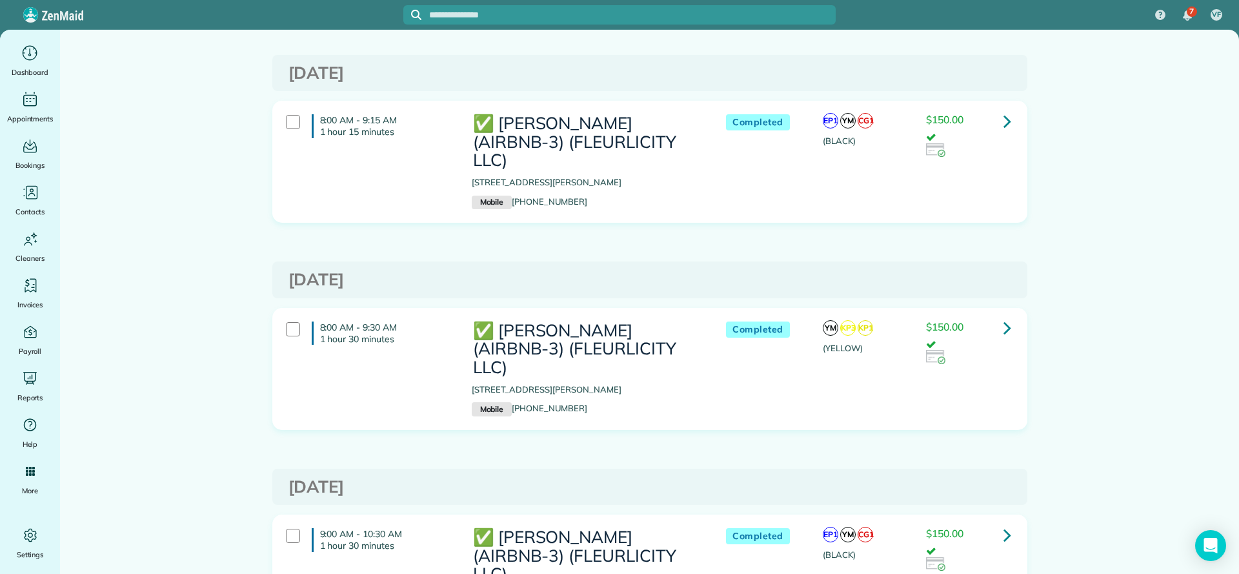
scroll to position [2227, 0]
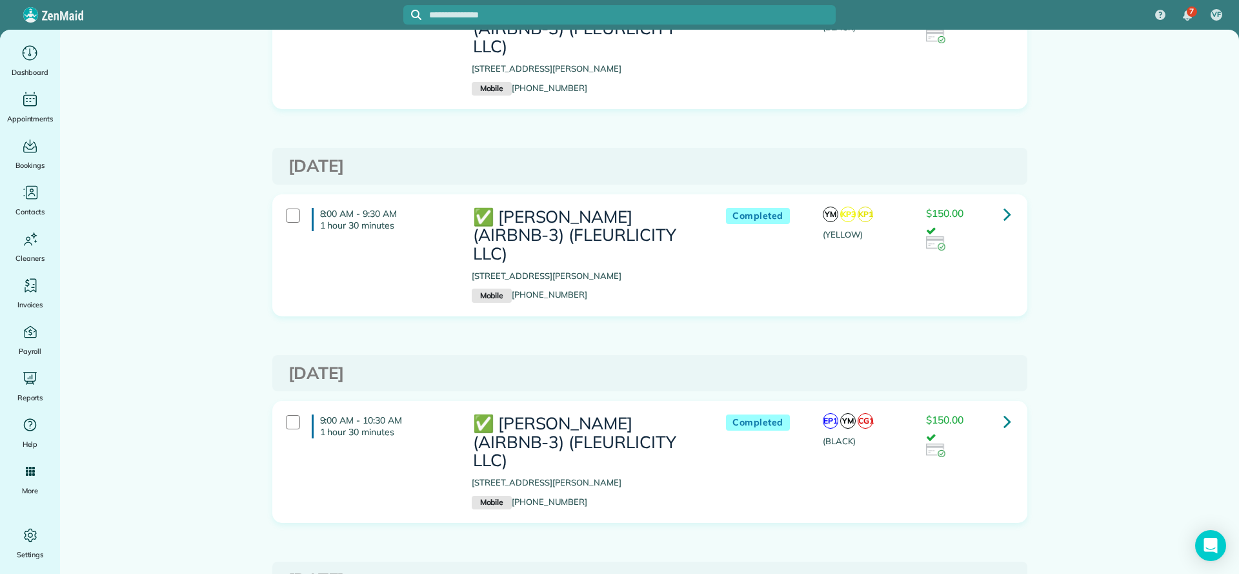
click at [1004, 410] on icon at bounding box center [1008, 421] width 8 height 23
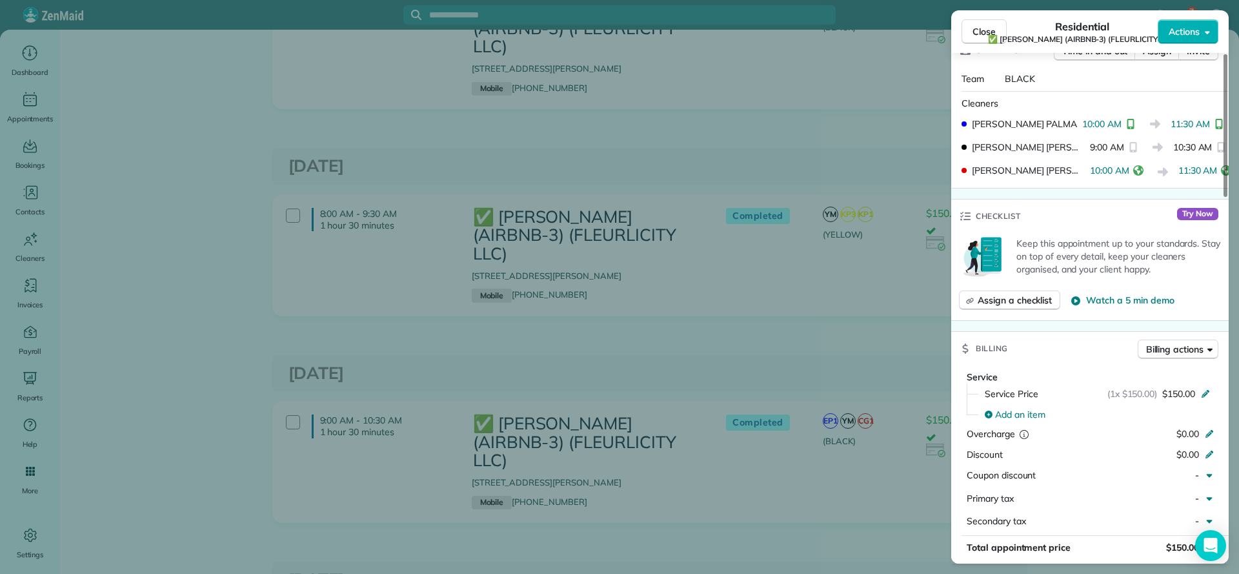
scroll to position [581, 0]
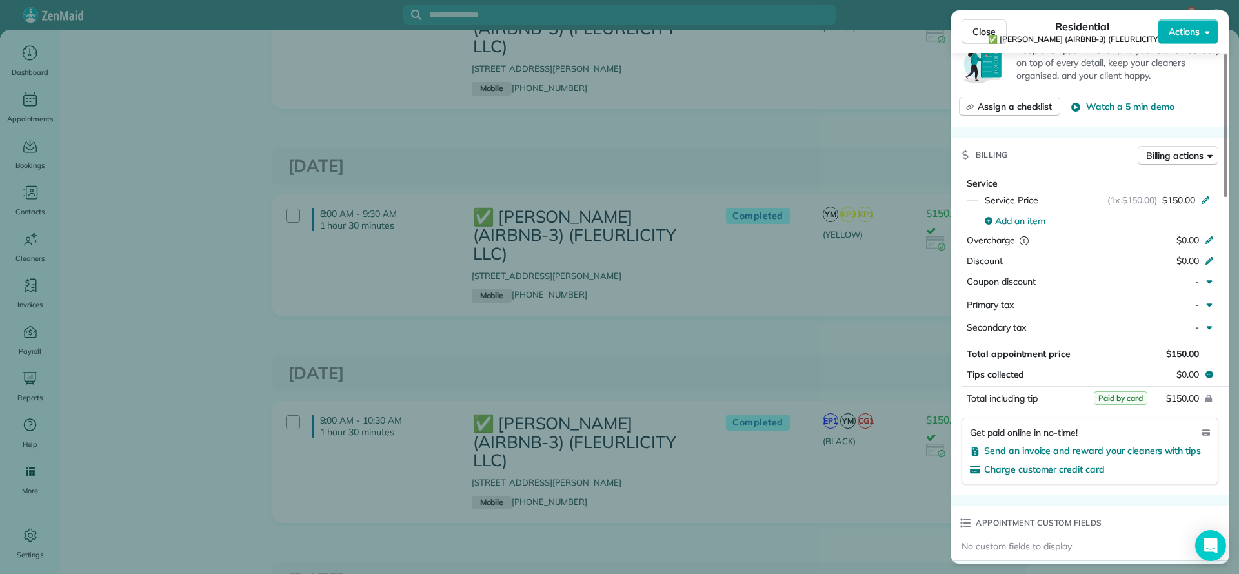
click at [918, 316] on div "Close Residential ✅ LARRY COSSE (AIRBNB-3) (FLEURLICITY LLC) Actions Status Com…" at bounding box center [619, 287] width 1239 height 574
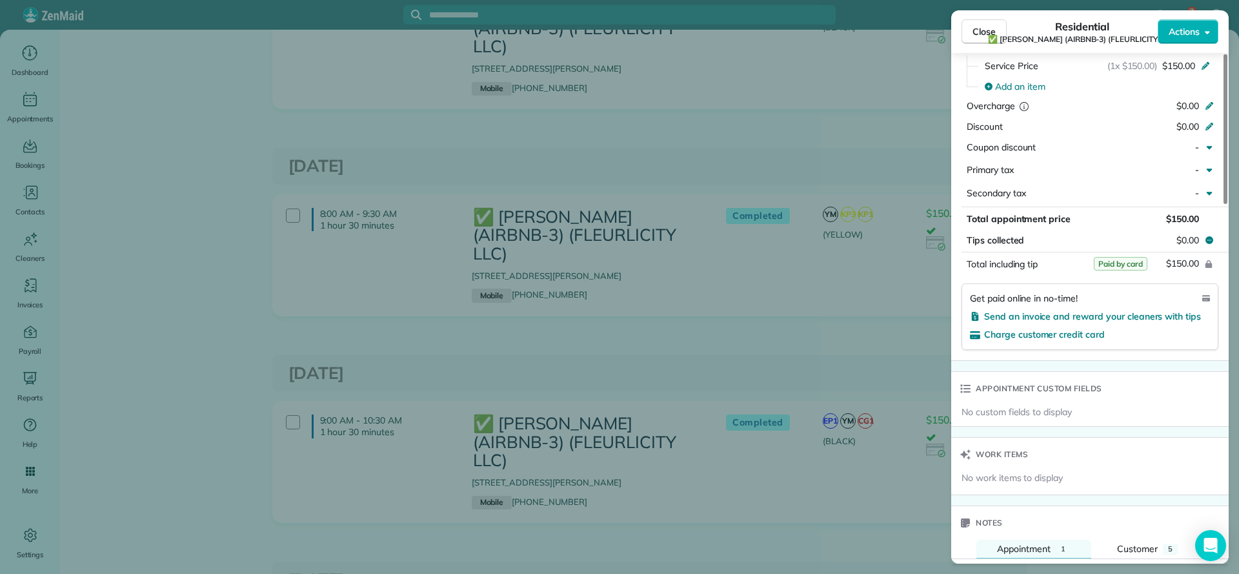
scroll to position [678, 0]
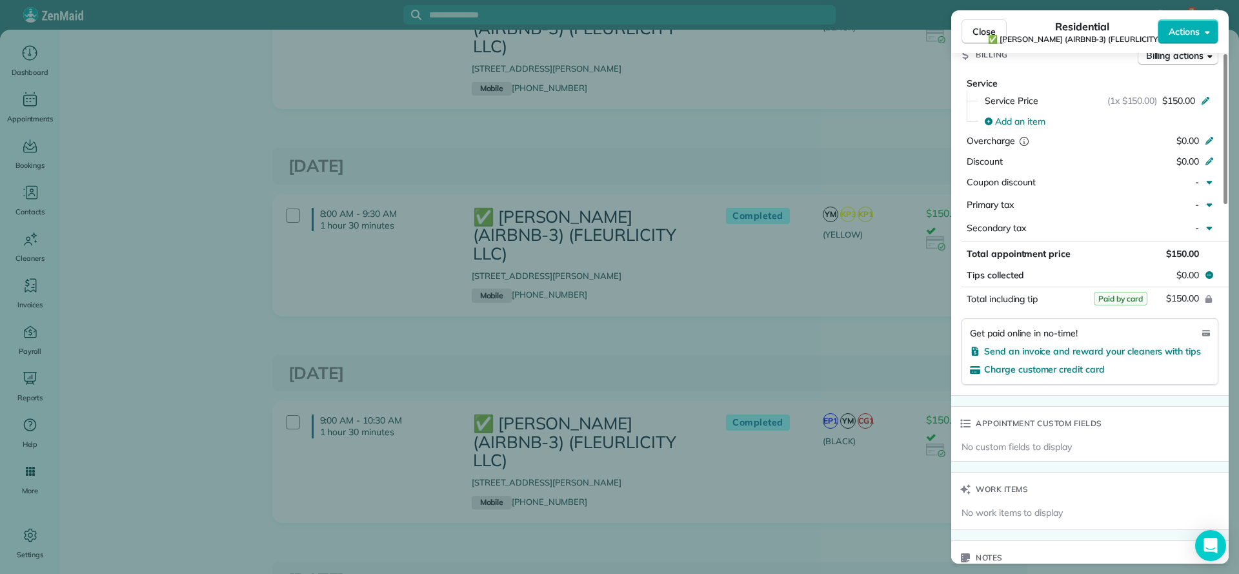
click at [883, 301] on div "Close Residential ✅ LARRY COSSE (AIRBNB-3) (FLEURLICITY LLC) Actions Status Com…" at bounding box center [619, 287] width 1239 height 574
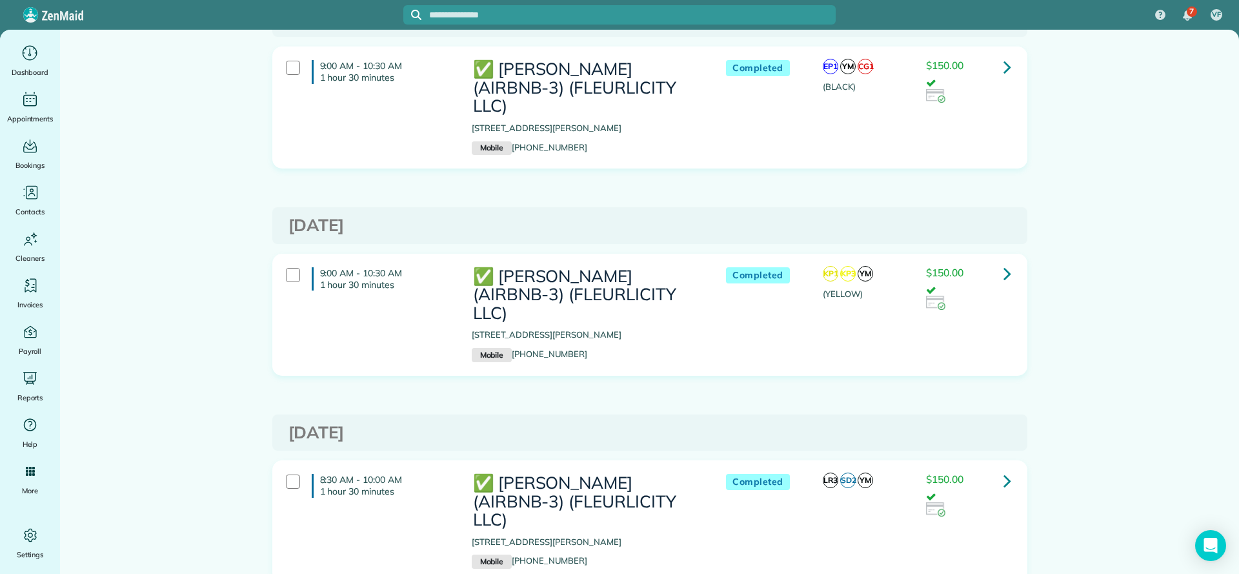
scroll to position [2711, 0]
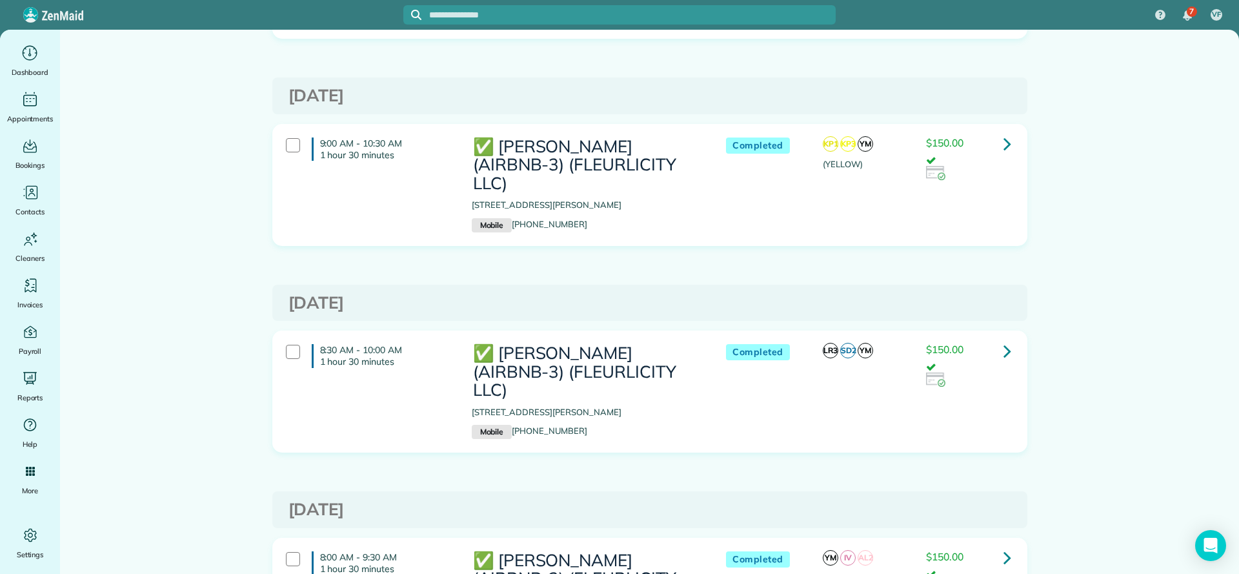
click at [1004, 339] on icon at bounding box center [1008, 350] width 8 height 23
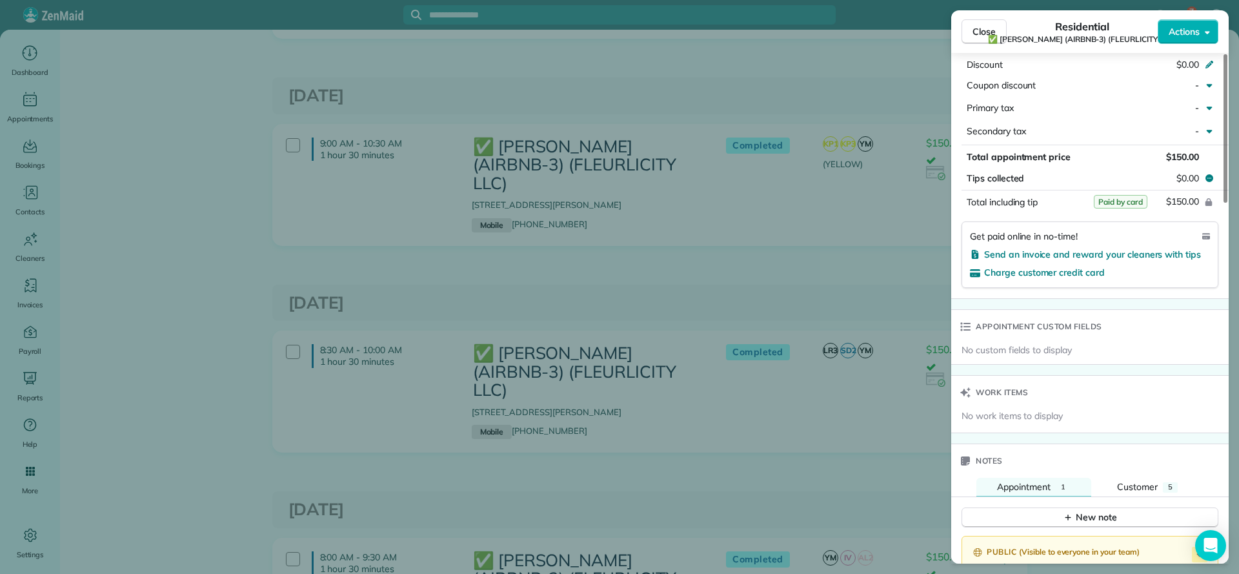
scroll to position [581, 0]
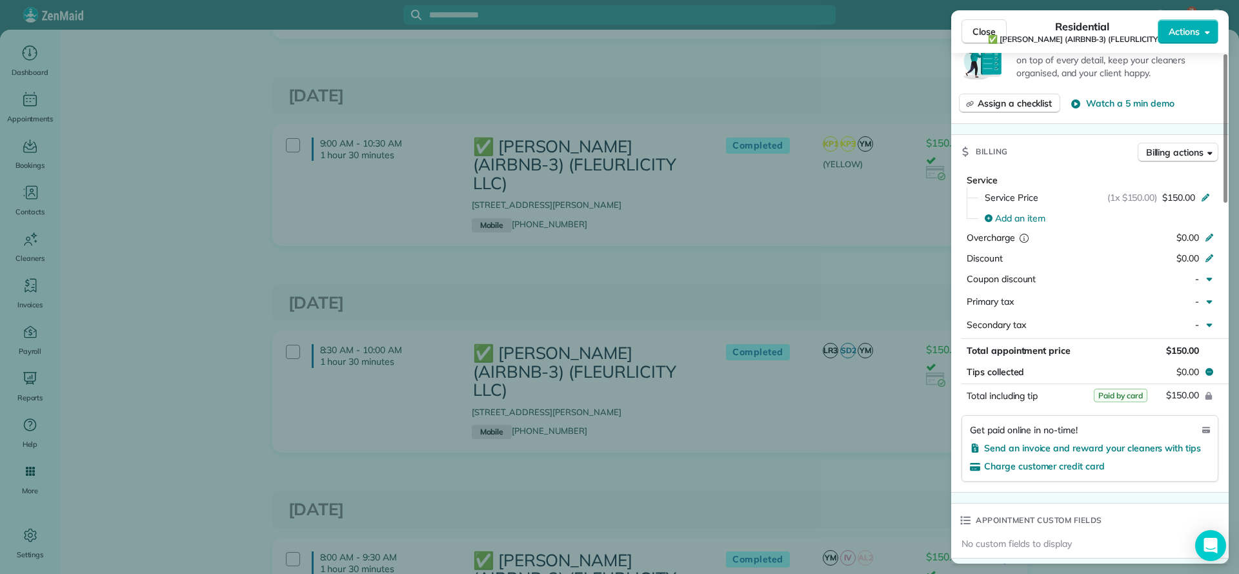
click at [860, 401] on div "Close Residential ✅ LARRY COSSE (AIRBNB-3) (FLEURLICITY LLC) Actions Status Com…" at bounding box center [619, 287] width 1239 height 574
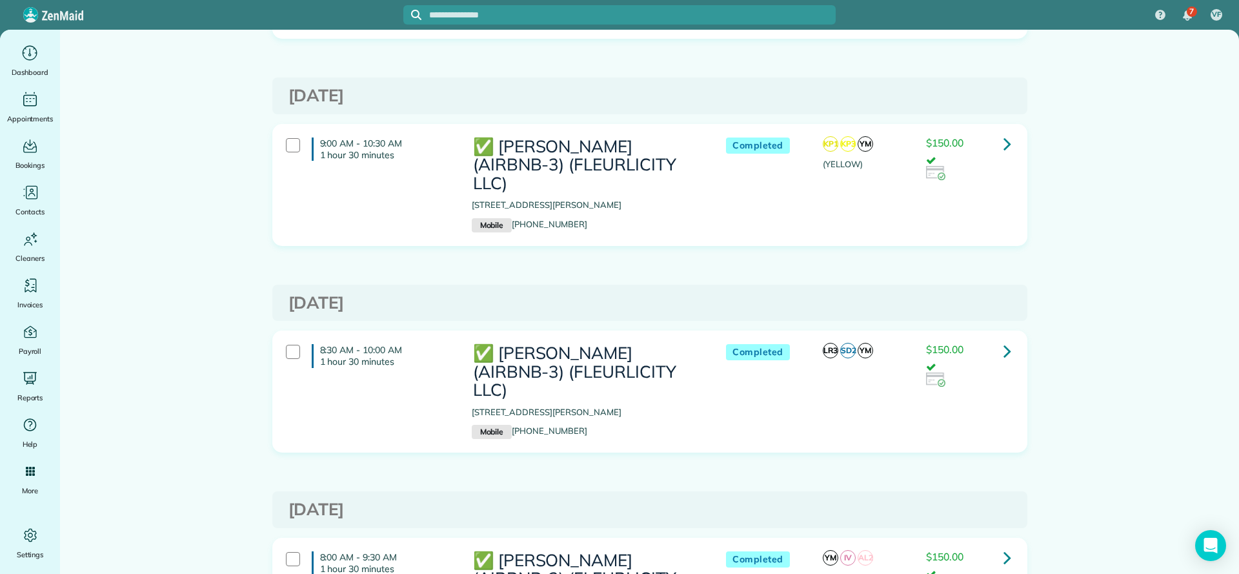
click at [1004, 546] on icon at bounding box center [1008, 557] width 8 height 23
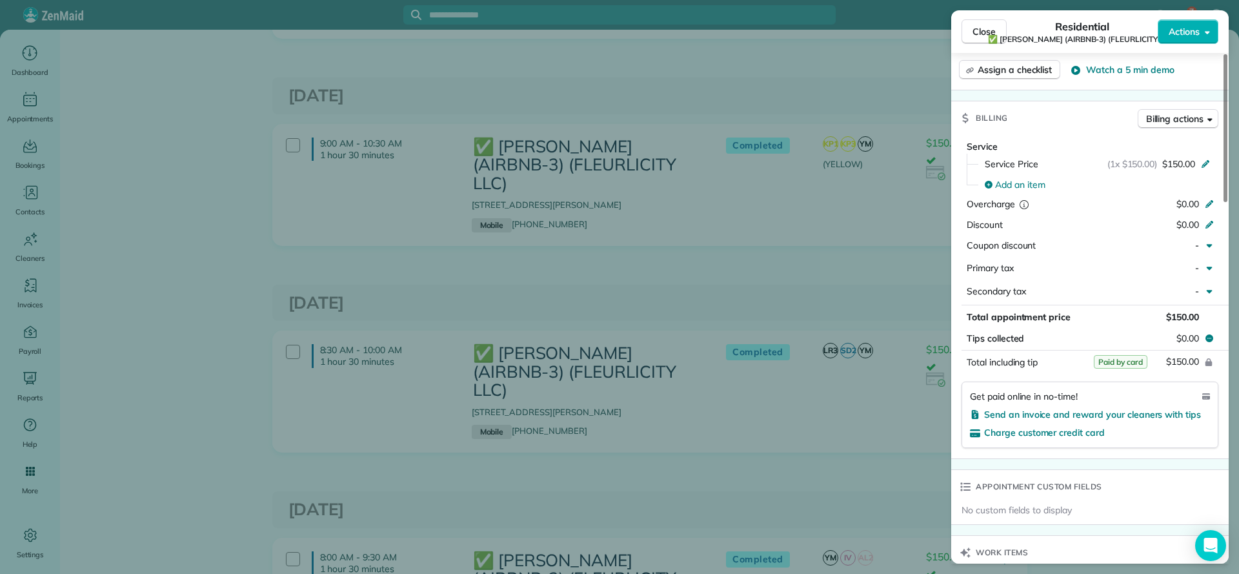
scroll to position [581, 0]
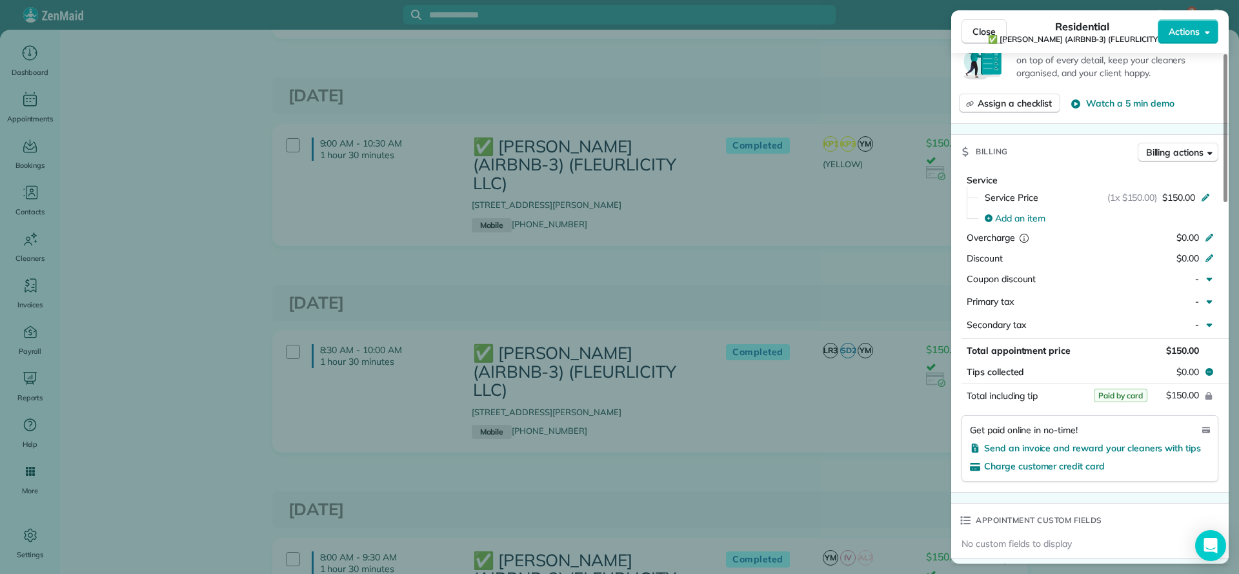
click at [885, 410] on div "Close Residential ✅ LARRY COSSE (AIRBNB-3) (FLEURLICITY LLC) Actions Status Com…" at bounding box center [619, 287] width 1239 height 574
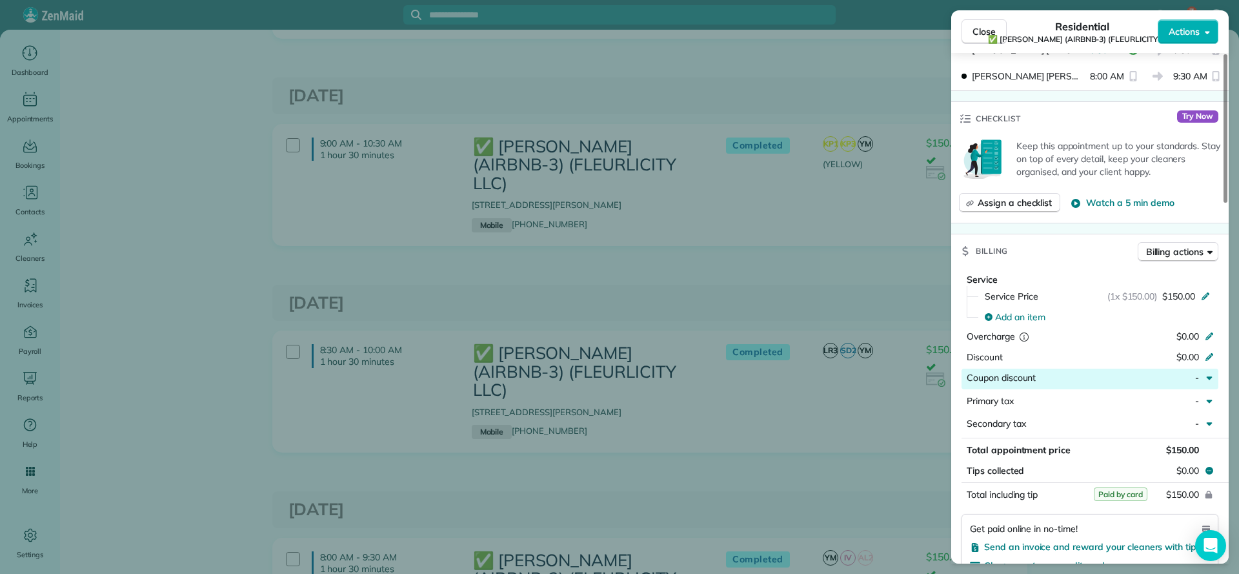
scroll to position [678, 0]
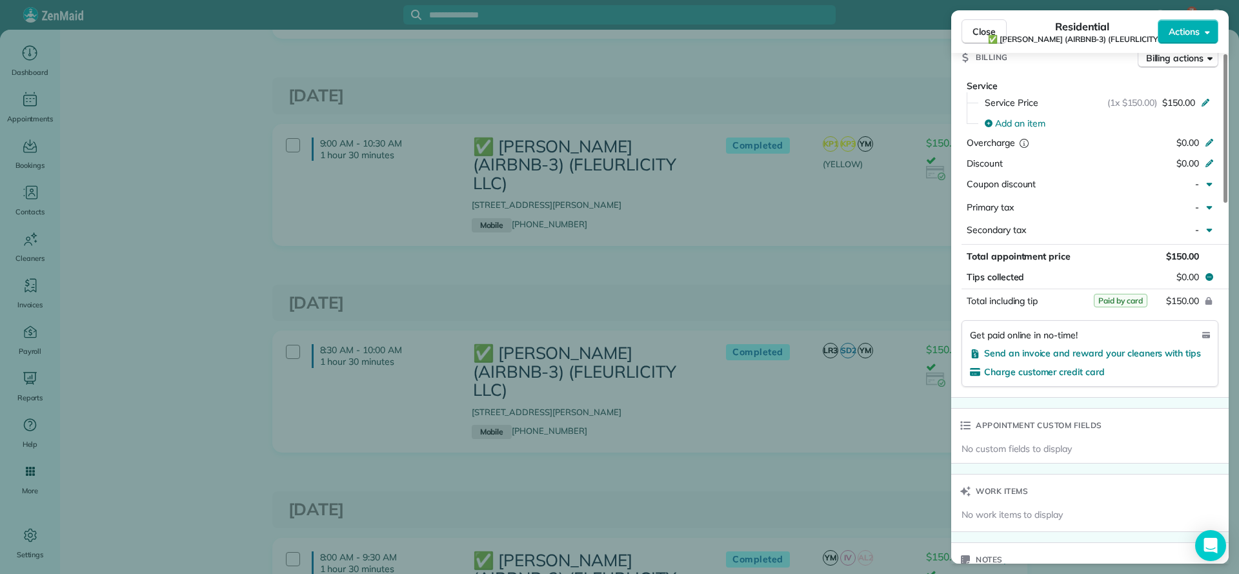
click at [891, 407] on div "Close Residential ✅ LARRY COSSE (AIRBNB-3) (FLEURLICITY LLC) Actions Status Com…" at bounding box center [619, 287] width 1239 height 574
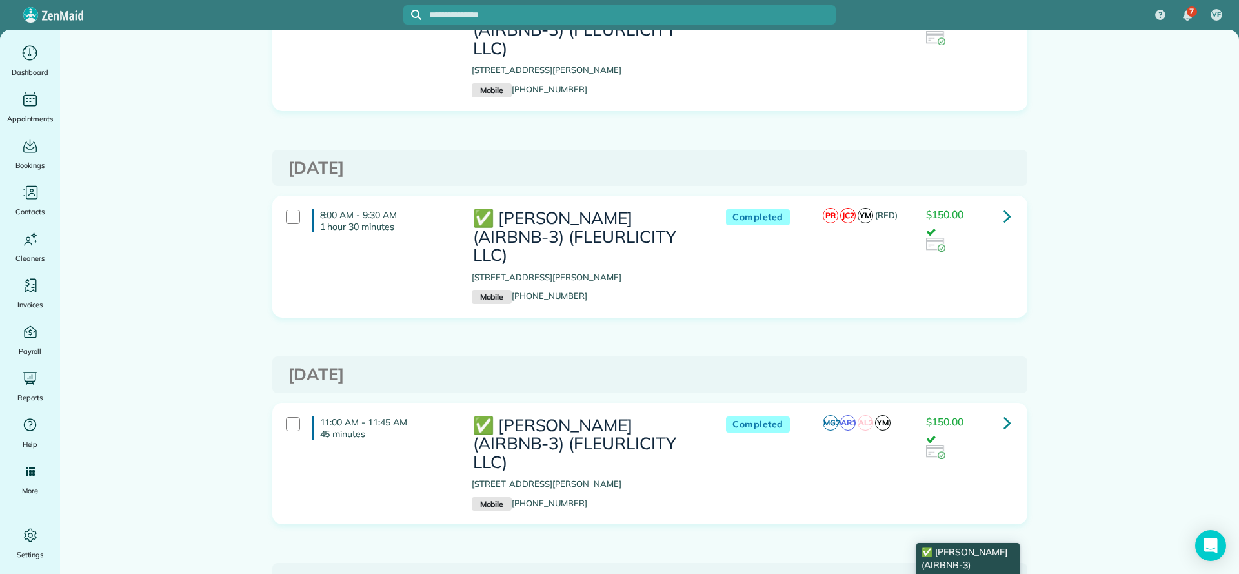
scroll to position [3291, 0]
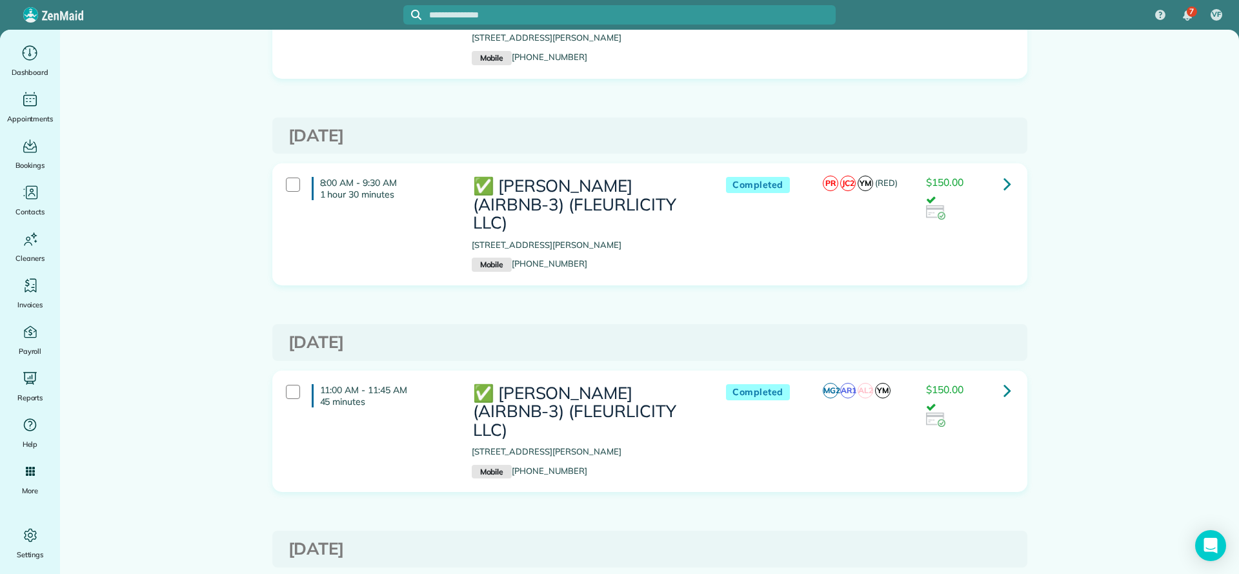
click at [1004, 379] on icon at bounding box center [1008, 390] width 8 height 23
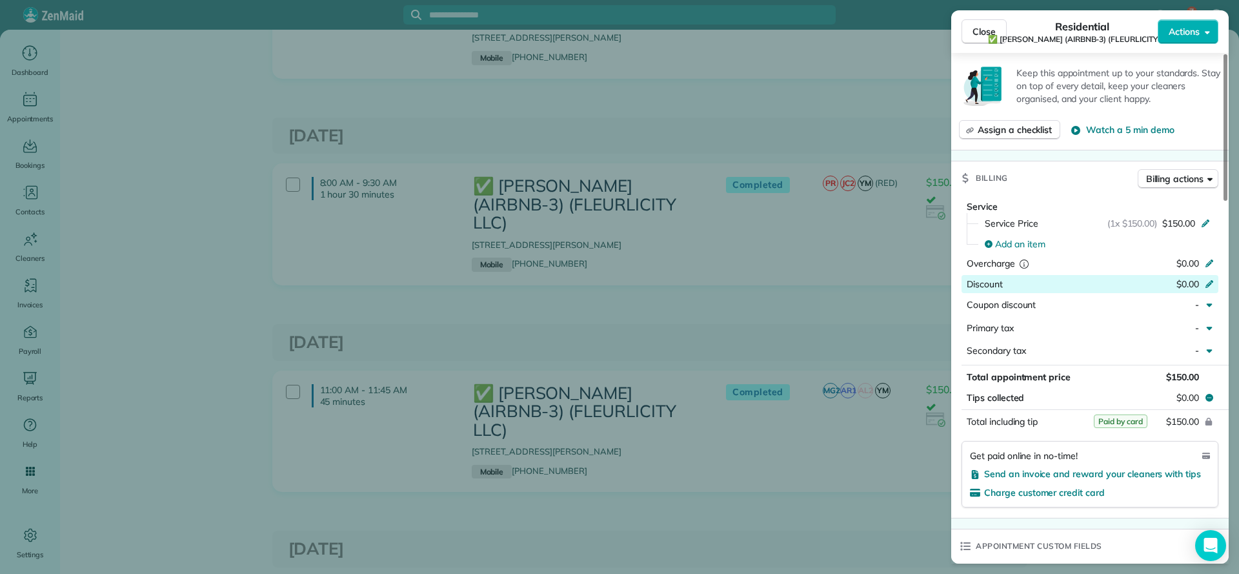
scroll to position [678, 0]
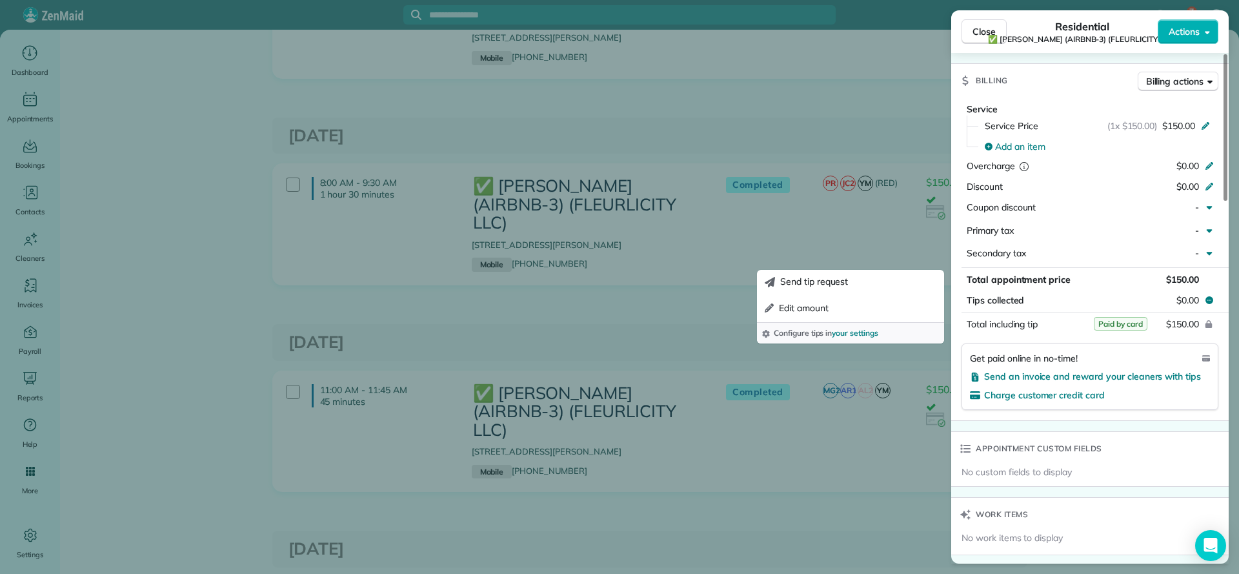
click at [864, 207] on div "Close Residential ✅ LARRY COSSE (AIRBNB-3) (FLEURLICITY LLC) Actions Status Com…" at bounding box center [619, 287] width 1239 height 574
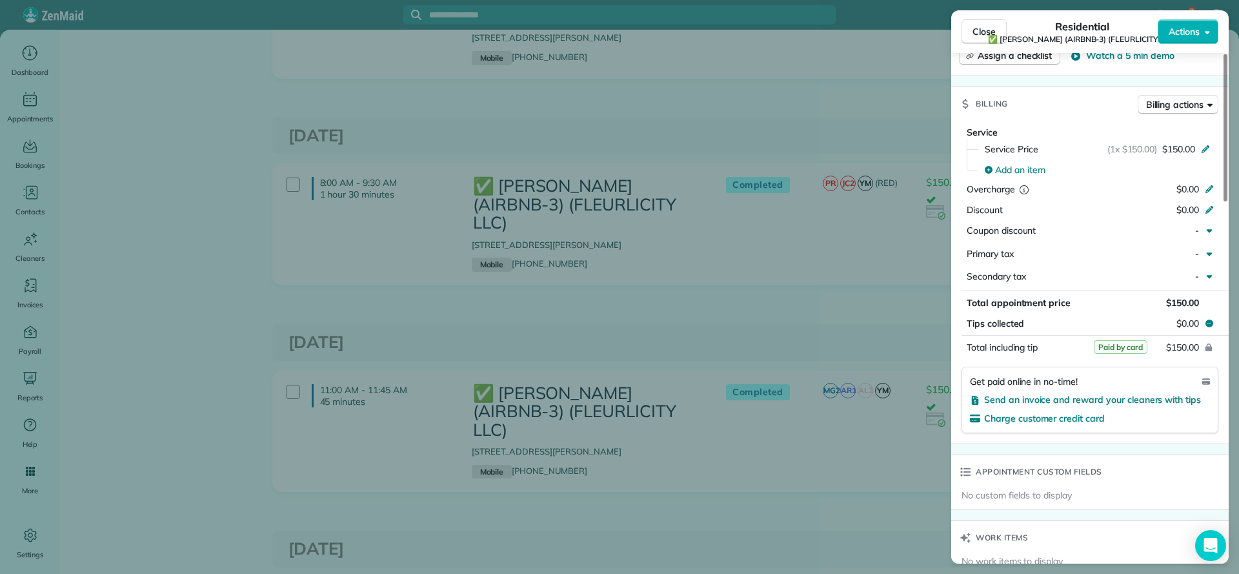
scroll to position [581, 0]
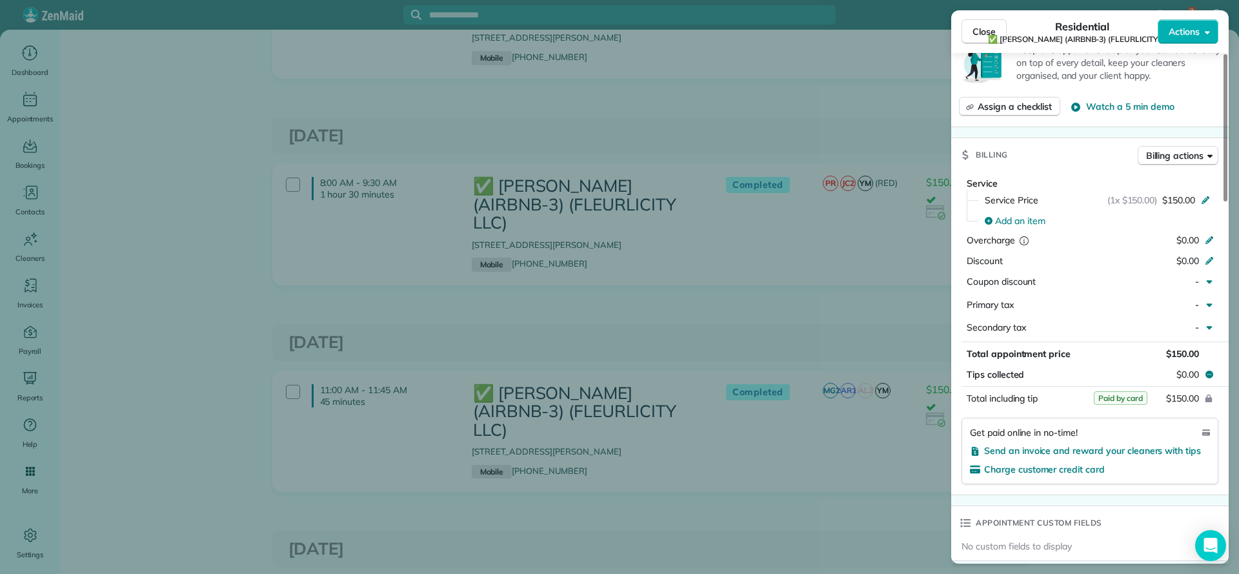
click at [871, 211] on div "Close Residential ✅ LARRY COSSE (AIRBNB-3) (FLEURLICITY LLC) Actions Status Com…" at bounding box center [619, 287] width 1239 height 574
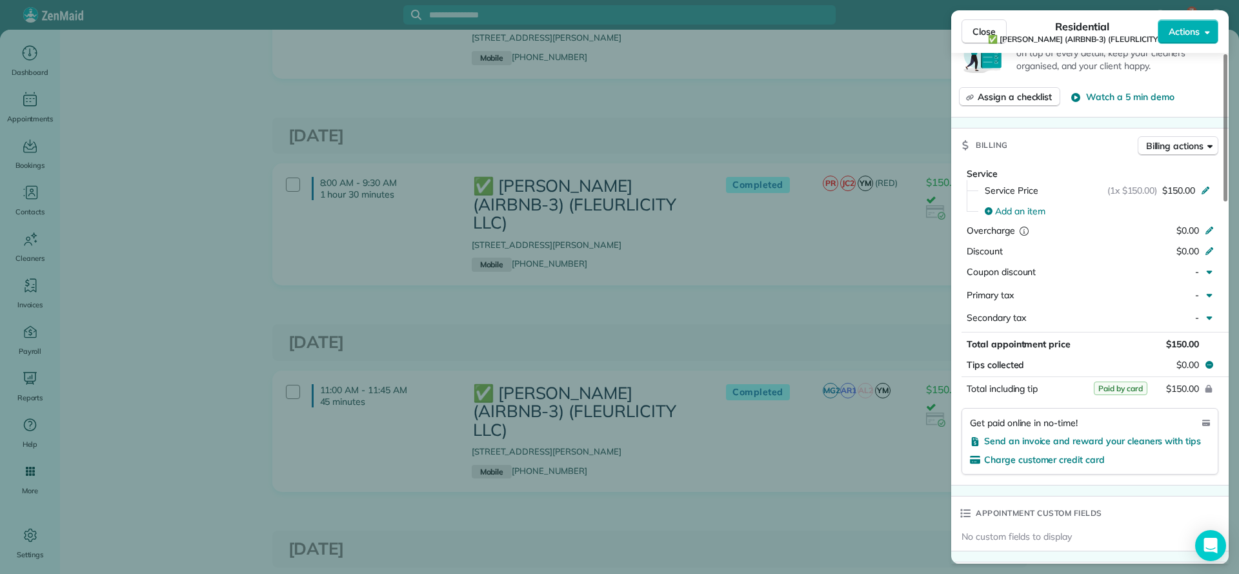
scroll to position [680, 0]
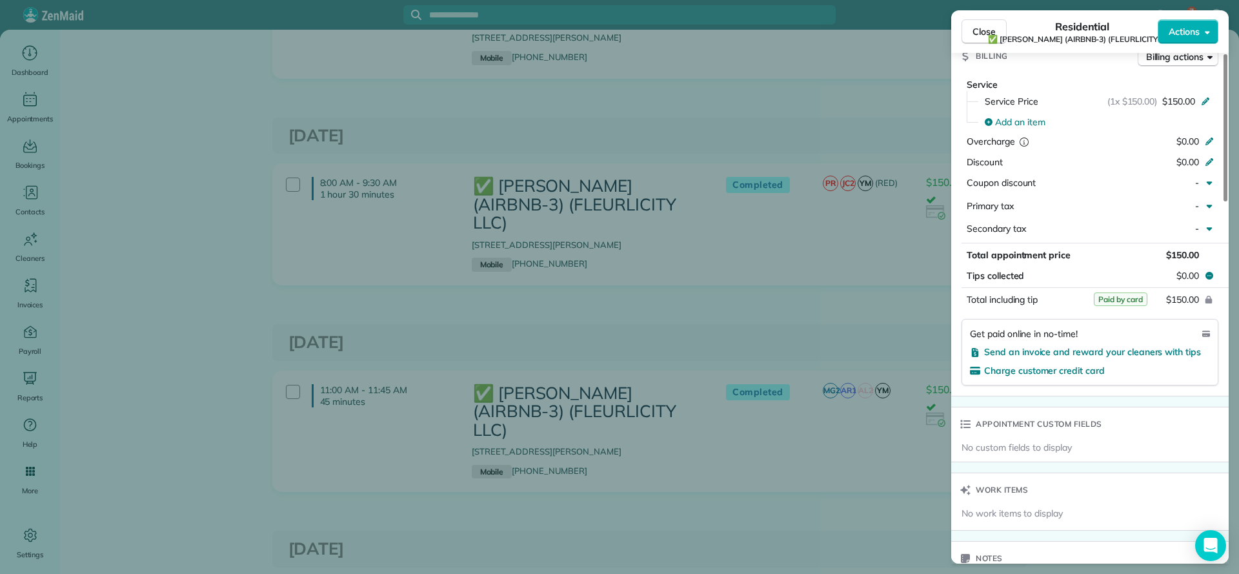
click at [893, 207] on div "Close Residential ✅ LARRY COSSE (AIRBNB-3) (FLEURLICITY LLC) Actions Status Com…" at bounding box center [619, 287] width 1239 height 574
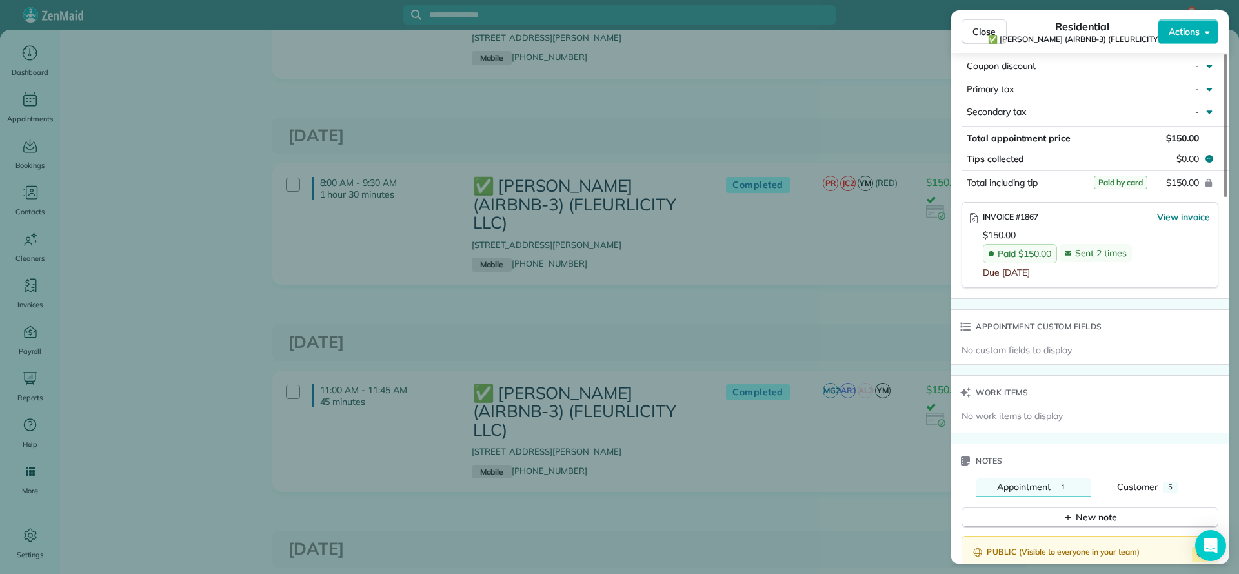
scroll to position [774, 0]
drag, startPoint x: 1038, startPoint y: 219, endPoint x: 1018, endPoint y: 221, distance: 20.2
click at [1018, 220] on span "INVOICE #1867" at bounding box center [1011, 215] width 56 height 10
copy span "#1867"
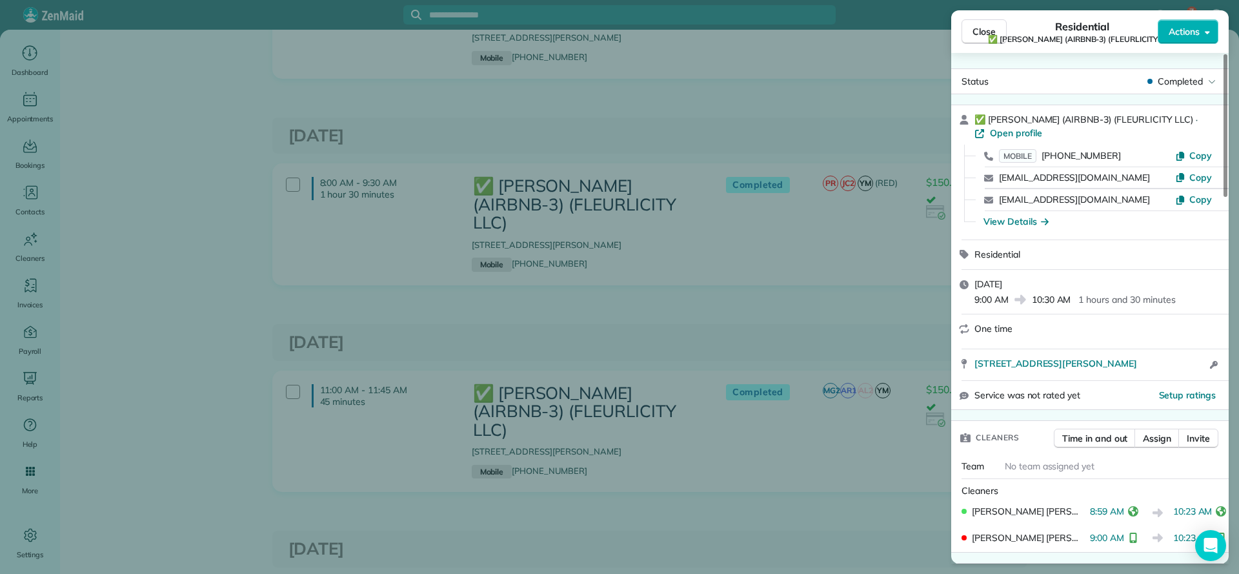
click at [847, 225] on div "Close Residential ✅ LARRY COSSE (AIRBNB-3) (FLEURLICITY LLC) Actions Status Com…" at bounding box center [619, 287] width 1239 height 574
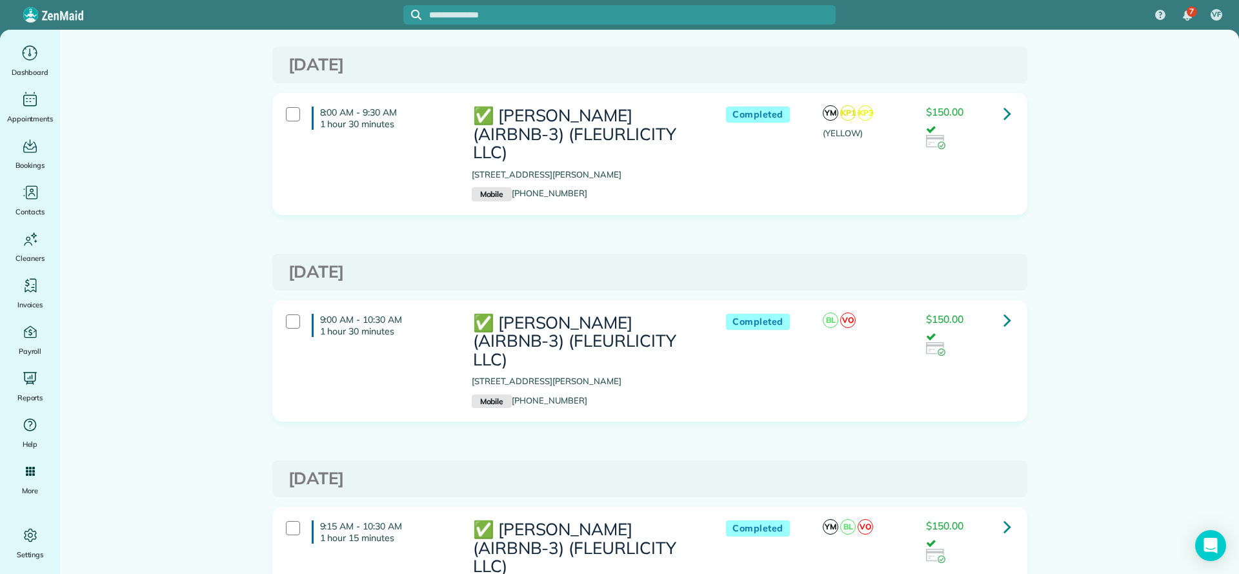
scroll to position [3872, 0]
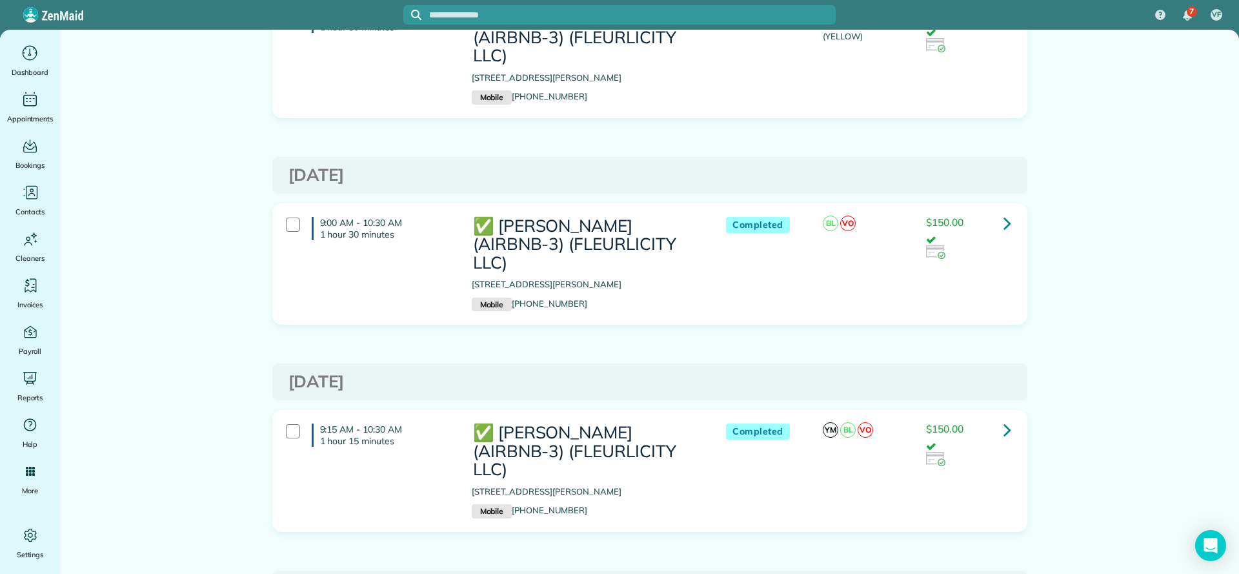
click at [1005, 417] on link at bounding box center [1008, 430] width 26 height 26
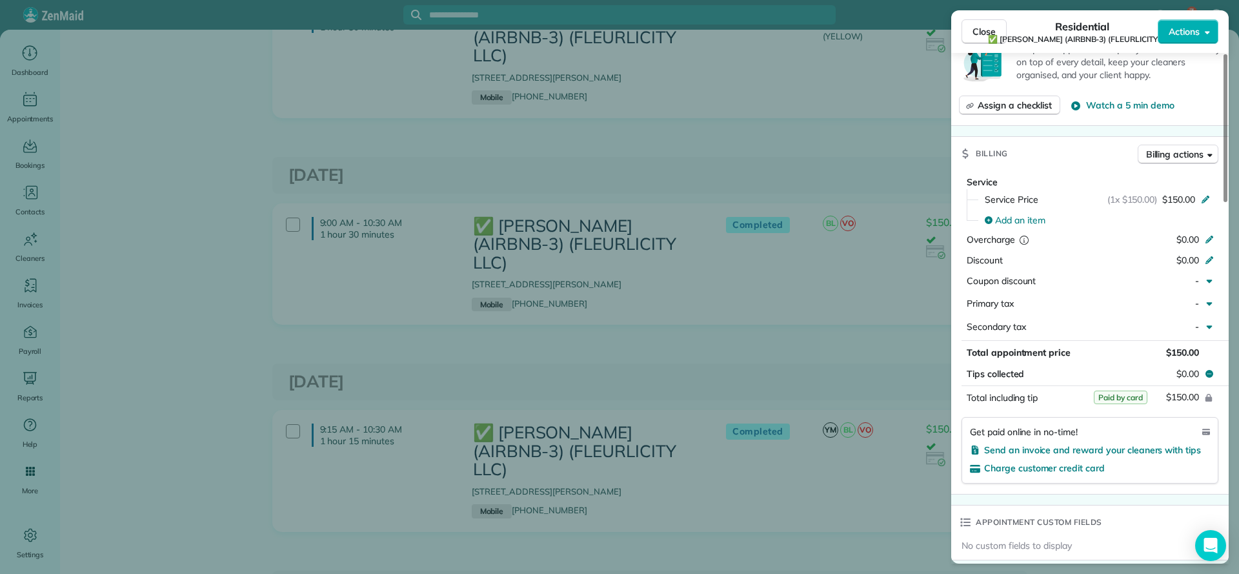
scroll to position [678, 0]
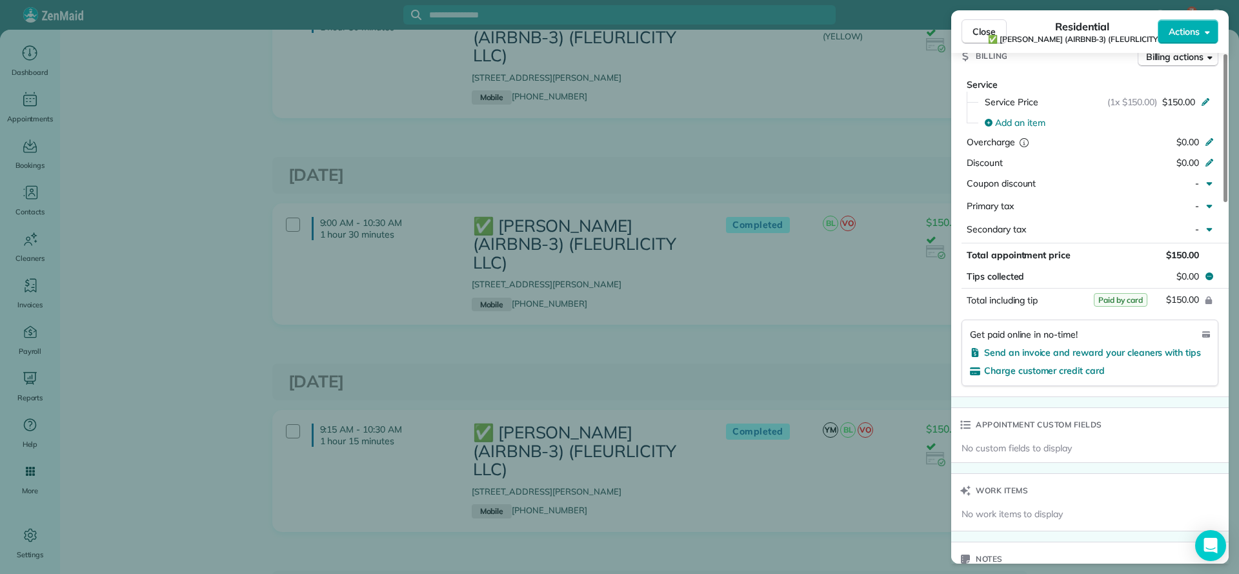
click at [838, 217] on div "Close Residential ✅ LARRY COSSE (AIRBNB-3) (FLEURLICITY LLC) Actions Status Com…" at bounding box center [619, 287] width 1239 height 574
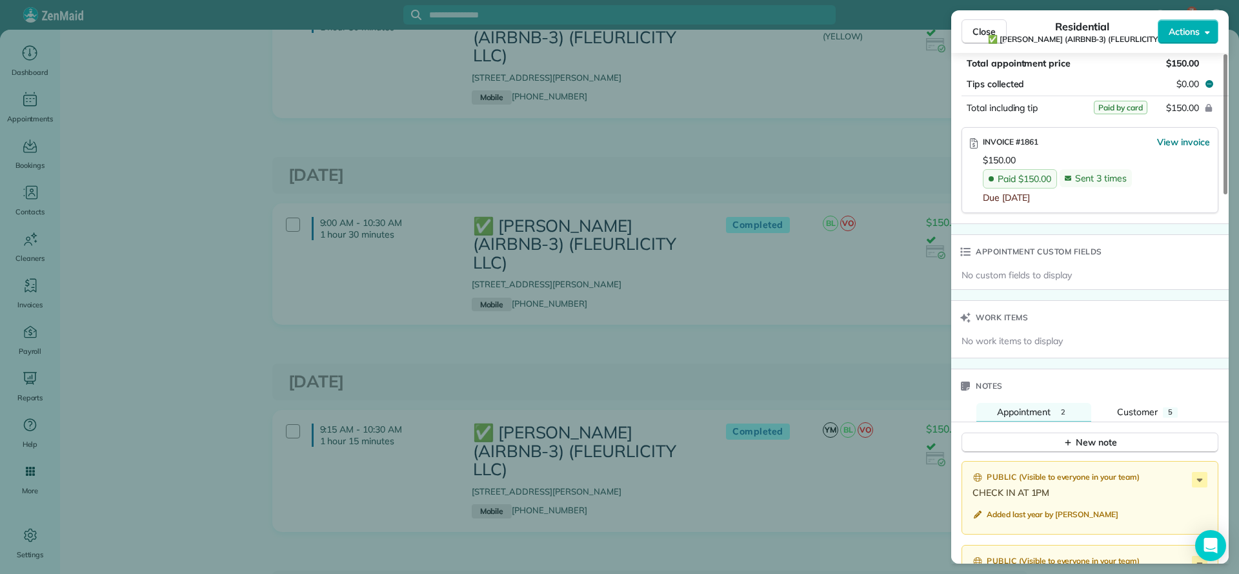
scroll to position [678, 0]
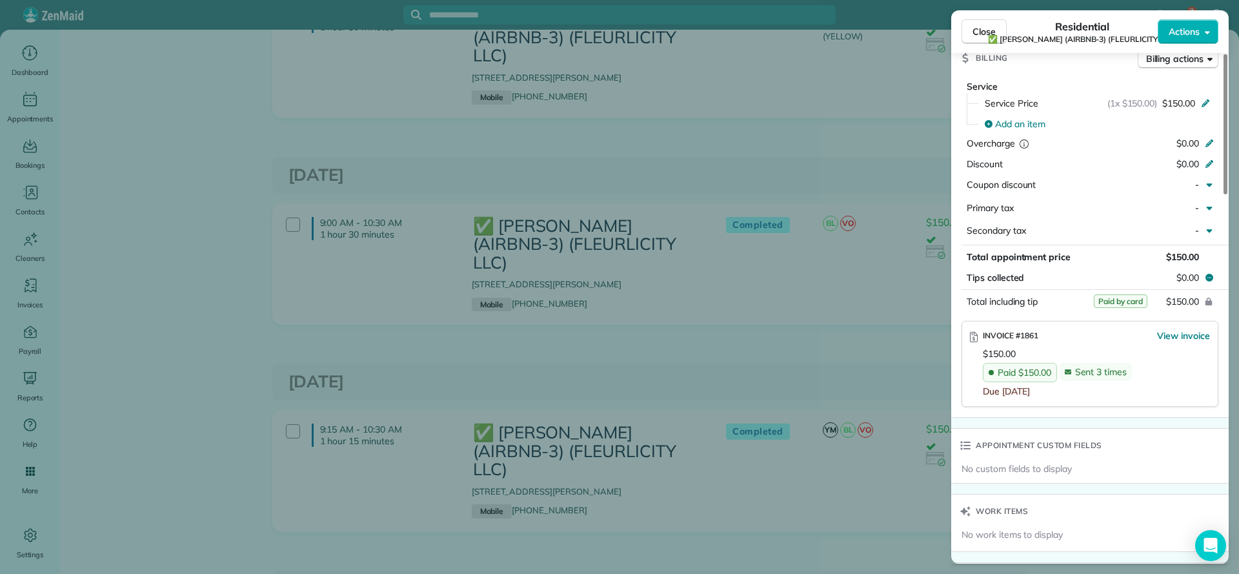
drag, startPoint x: 1038, startPoint y: 339, endPoint x: 1017, endPoint y: 345, distance: 22.1
click at [1017, 342] on div "INVOICE #1861" at bounding box center [1011, 335] width 56 height 13
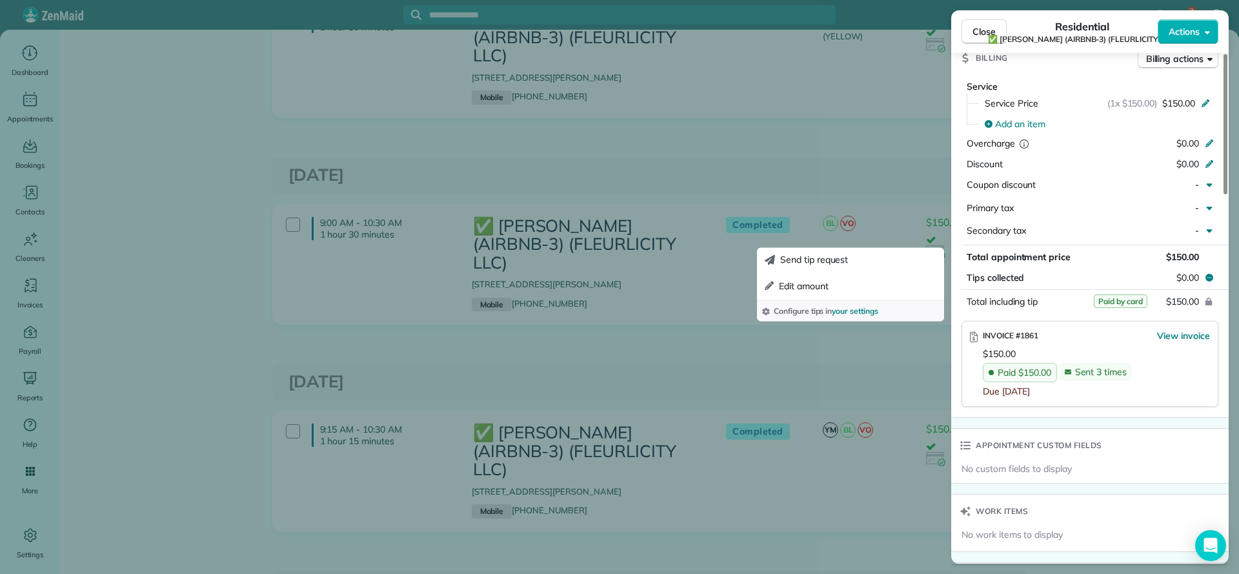
copy span "#1861"
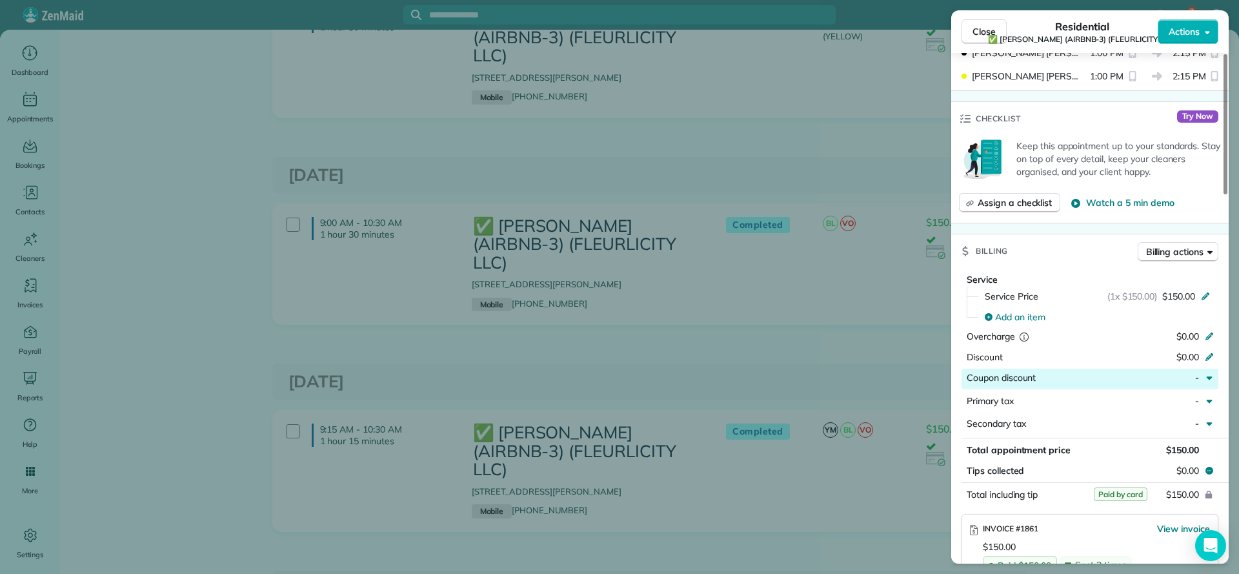
scroll to position [678, 0]
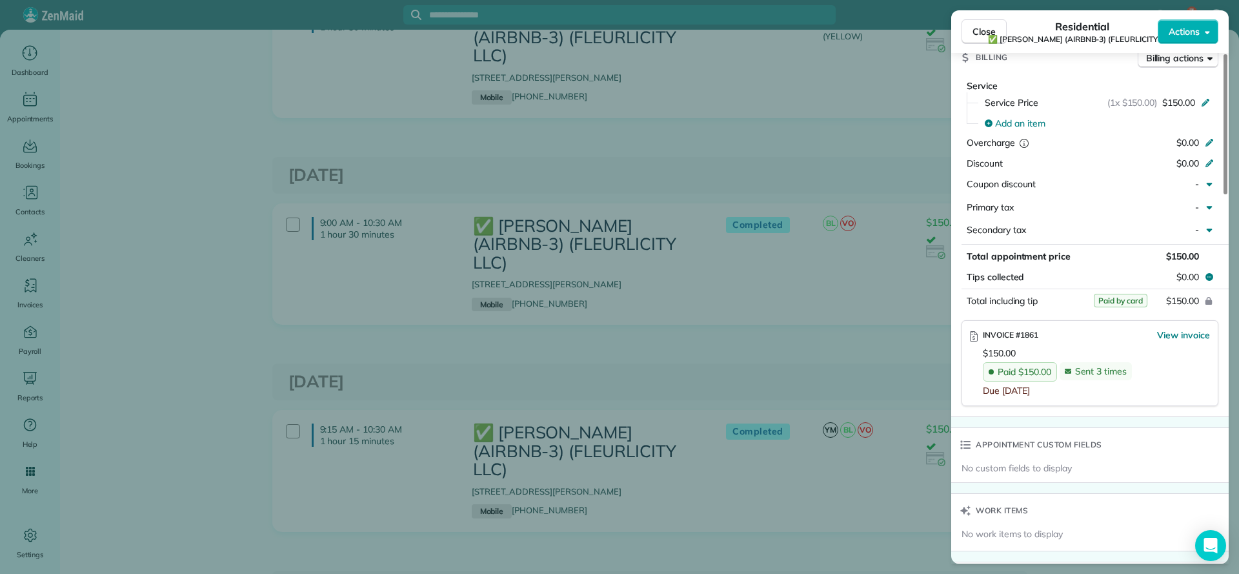
click at [1080, 343] on div "INVOICE #1861 View invoice" at bounding box center [1096, 337] width 227 height 18
click at [866, 366] on div "Close Residential ✅ LARRY COSSE (AIRBNB-3) (FLEURLICITY LLC) Actions Status Com…" at bounding box center [619, 287] width 1239 height 574
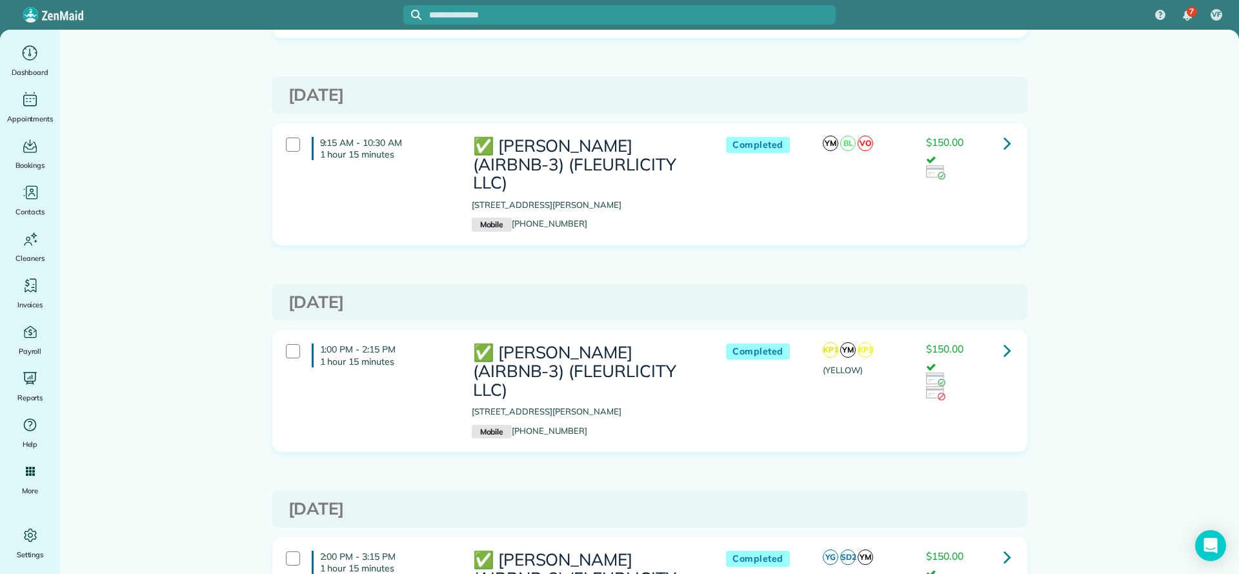
scroll to position [4163, 0]
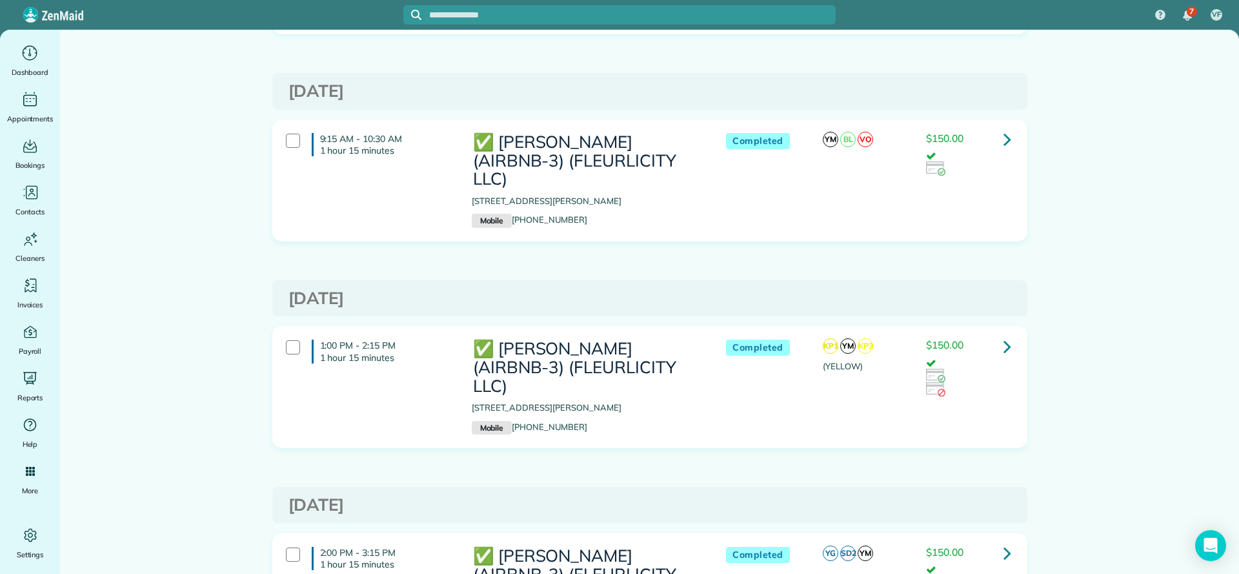
click at [1004, 541] on icon at bounding box center [1008, 552] width 8 height 23
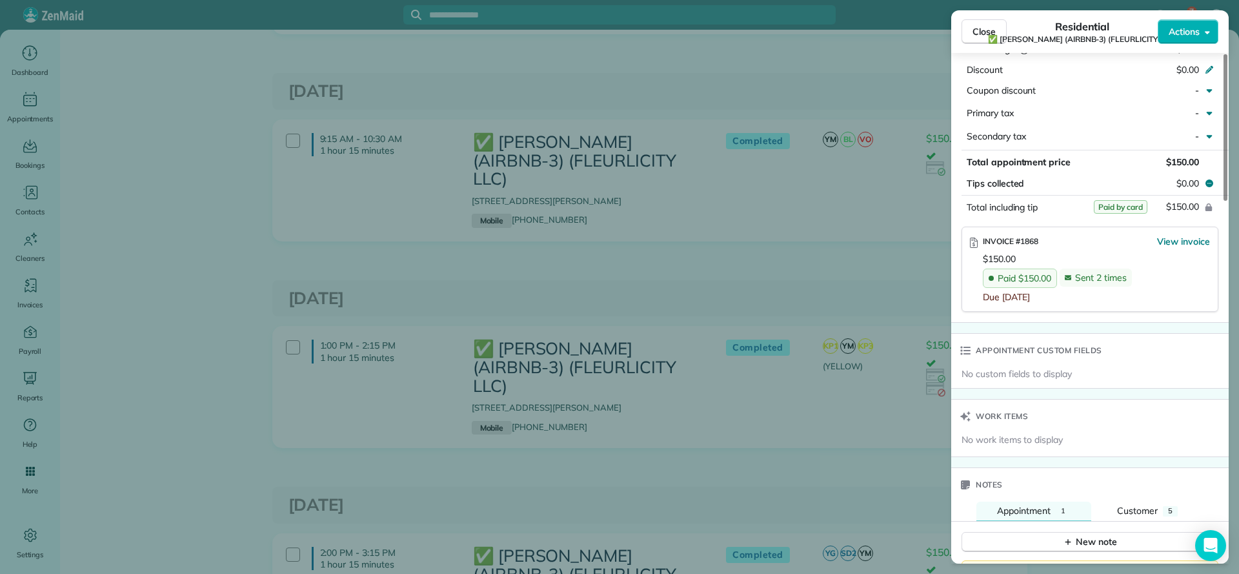
scroll to position [774, 0]
drag, startPoint x: 984, startPoint y: 246, endPoint x: 1040, endPoint y: 250, distance: 56.9
click at [1040, 250] on div "INVOICE #1868 View invoice" at bounding box center [1096, 245] width 227 height 18
copy span "INVOICE #1868"
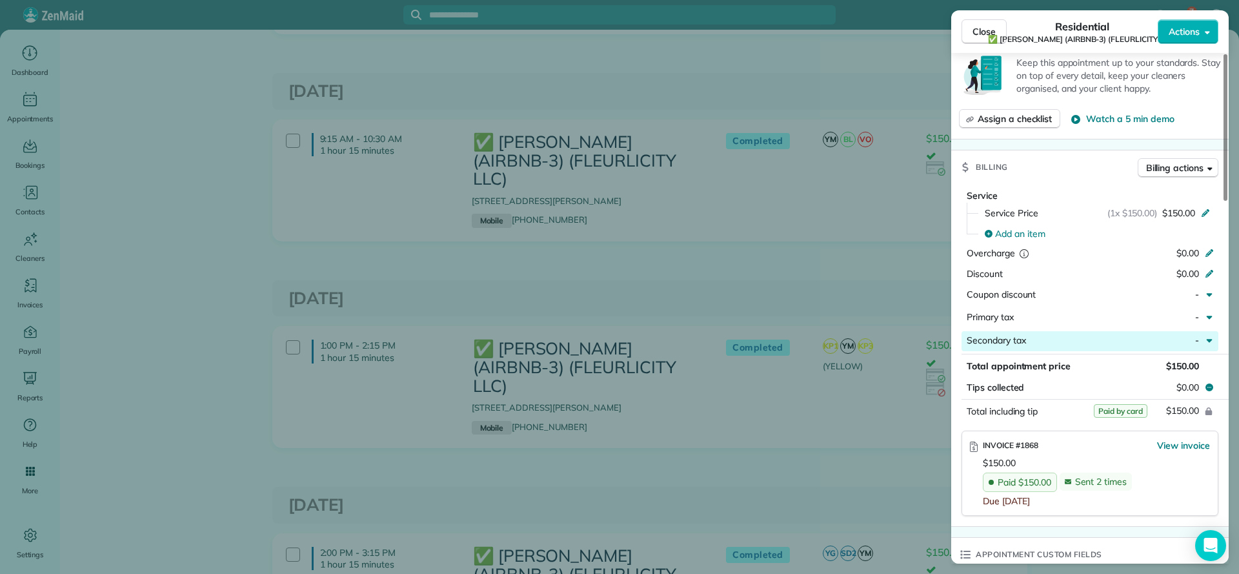
scroll to position [581, 0]
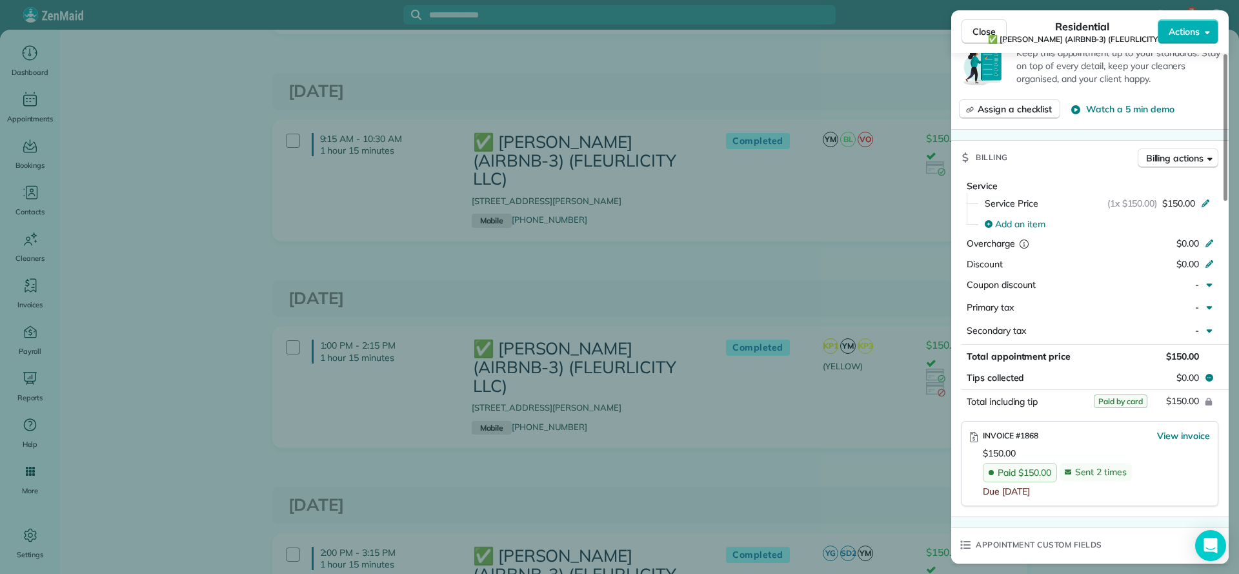
click at [682, 297] on div "Close Residential ✅ LARRY COSSE (AIRBNB-3) (FLEURLICITY LLC) Actions Status Com…" at bounding box center [619, 287] width 1239 height 574
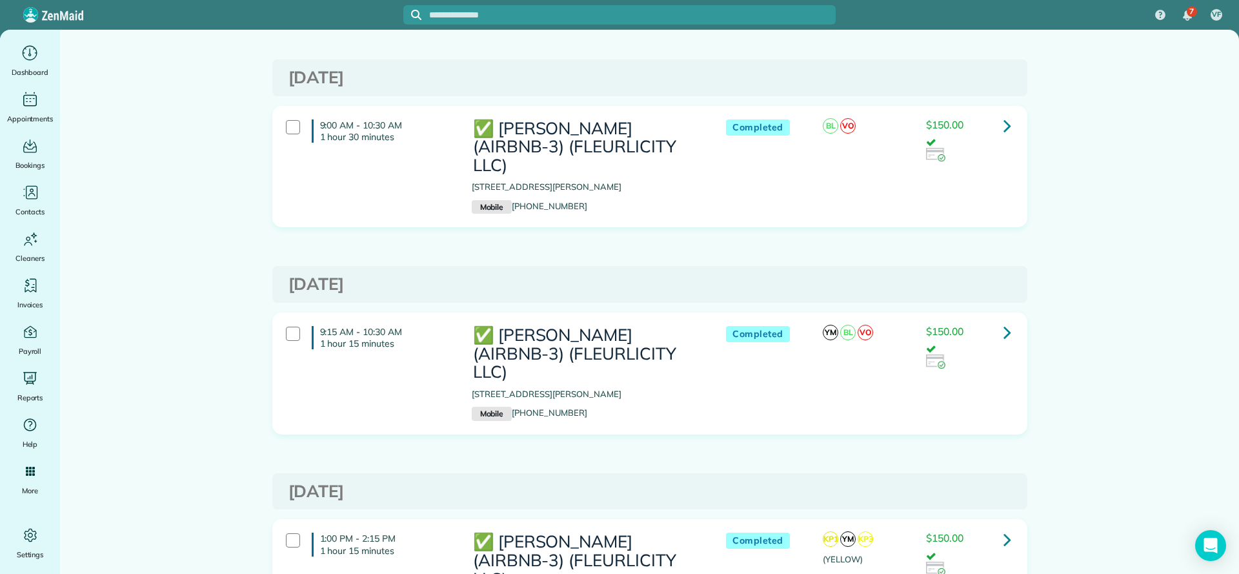
scroll to position [3872, 0]
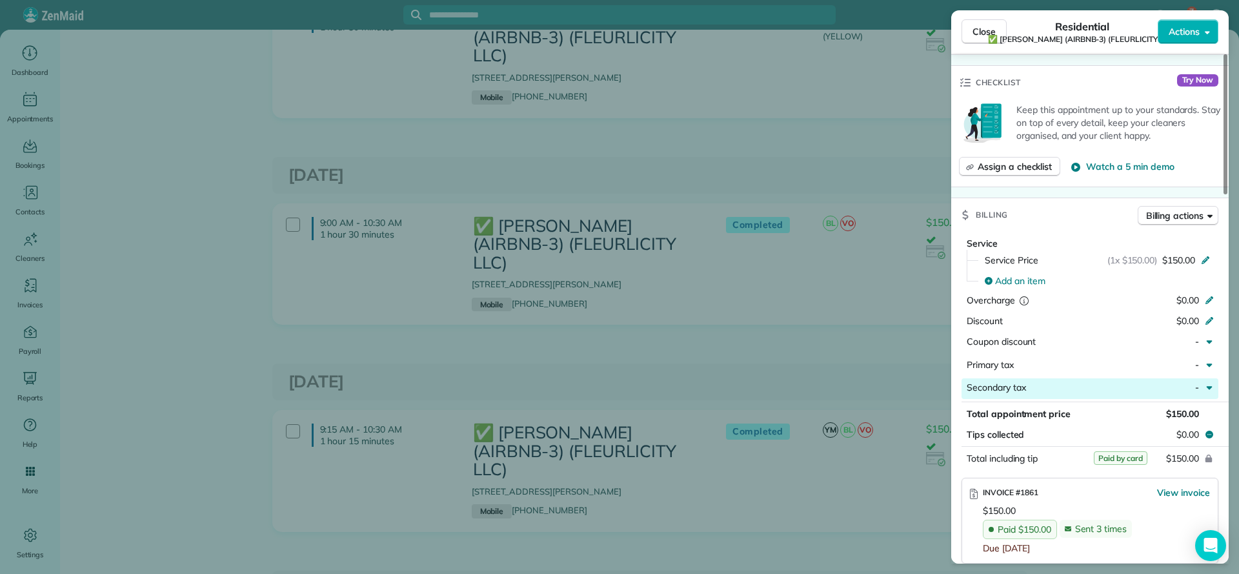
scroll to position [581, 0]
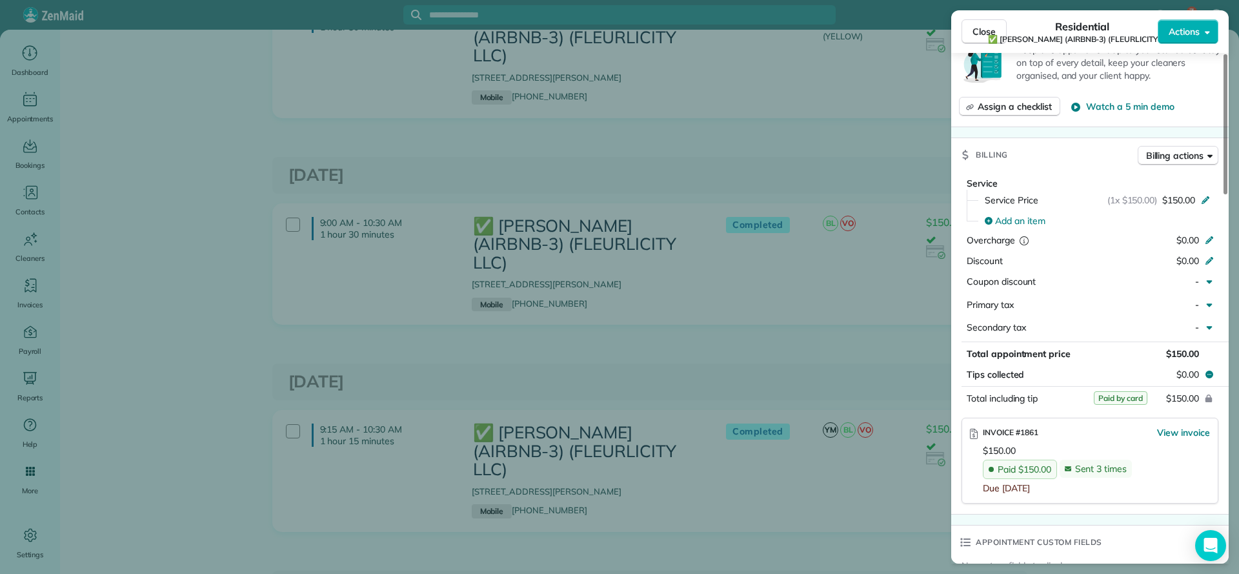
drag, startPoint x: 839, startPoint y: 334, endPoint x: 854, endPoint y: 330, distance: 16.0
click at [839, 334] on div "Close Residential ✅ LARRY COSSE (AIRBNB-3) (FLEURLICITY LLC) Actions Status Com…" at bounding box center [619, 287] width 1239 height 574
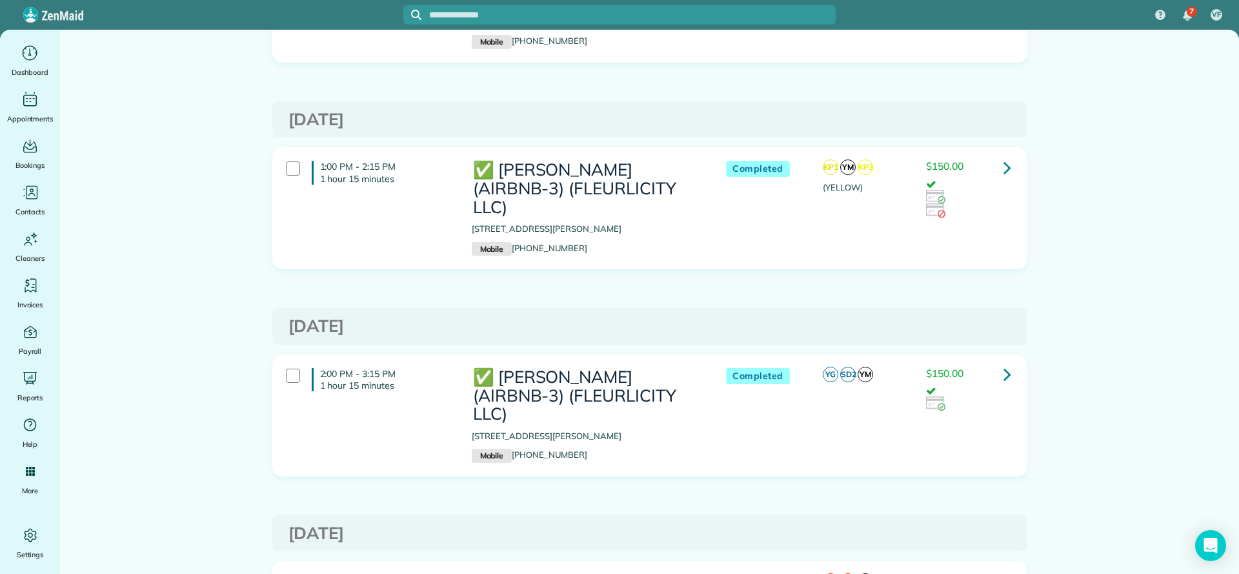
scroll to position [4356, 0]
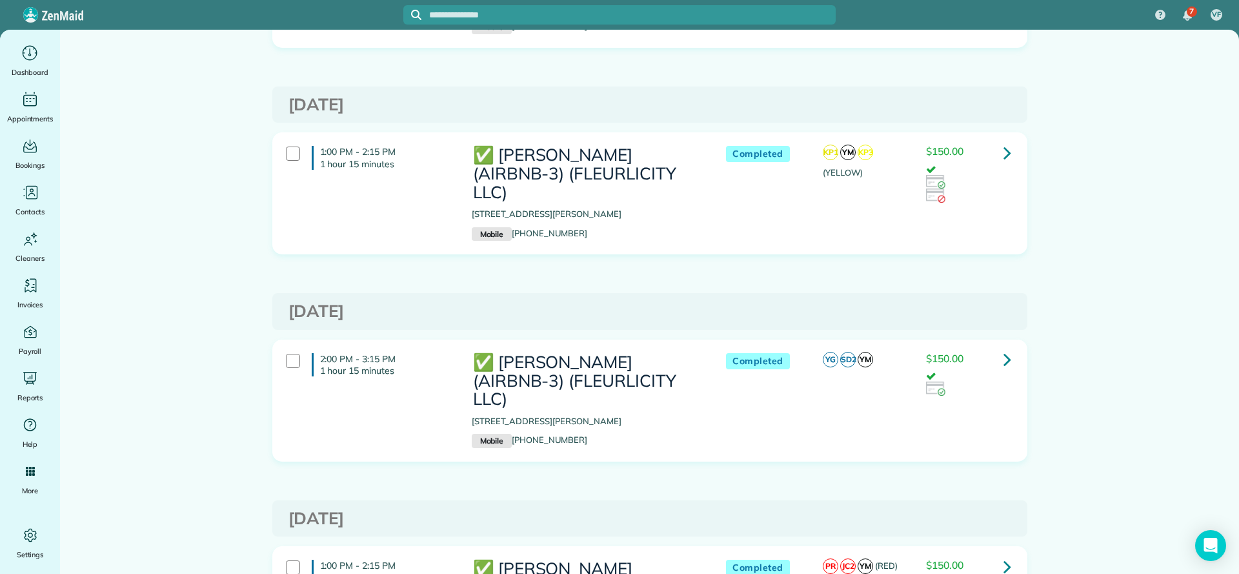
click at [995, 553] on link at bounding box center [1008, 566] width 26 height 26
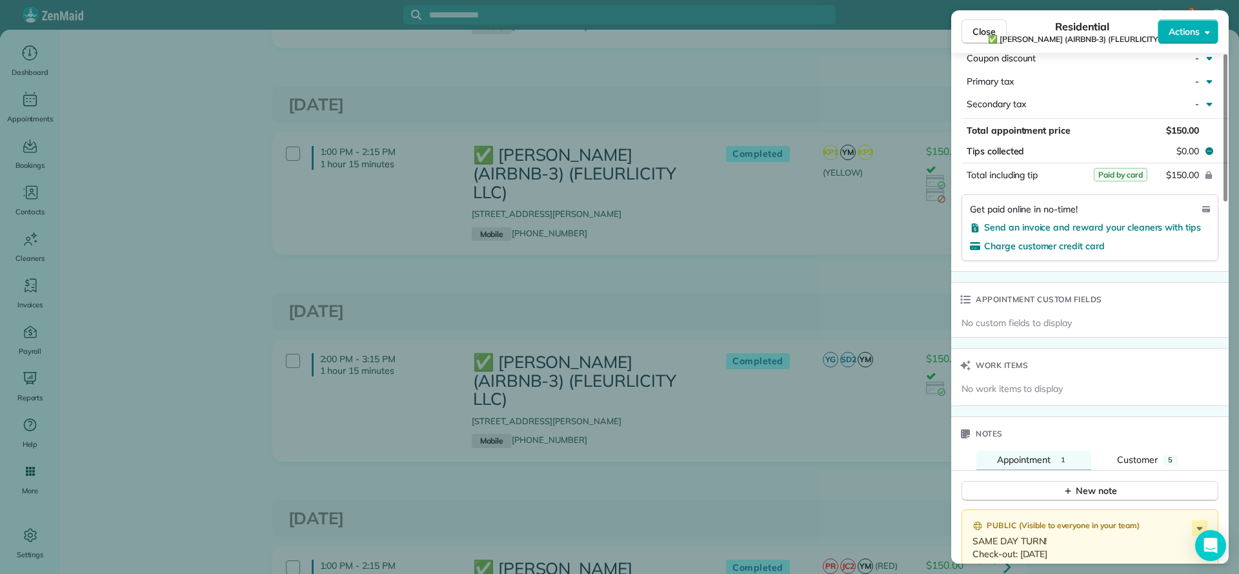
scroll to position [774, 0]
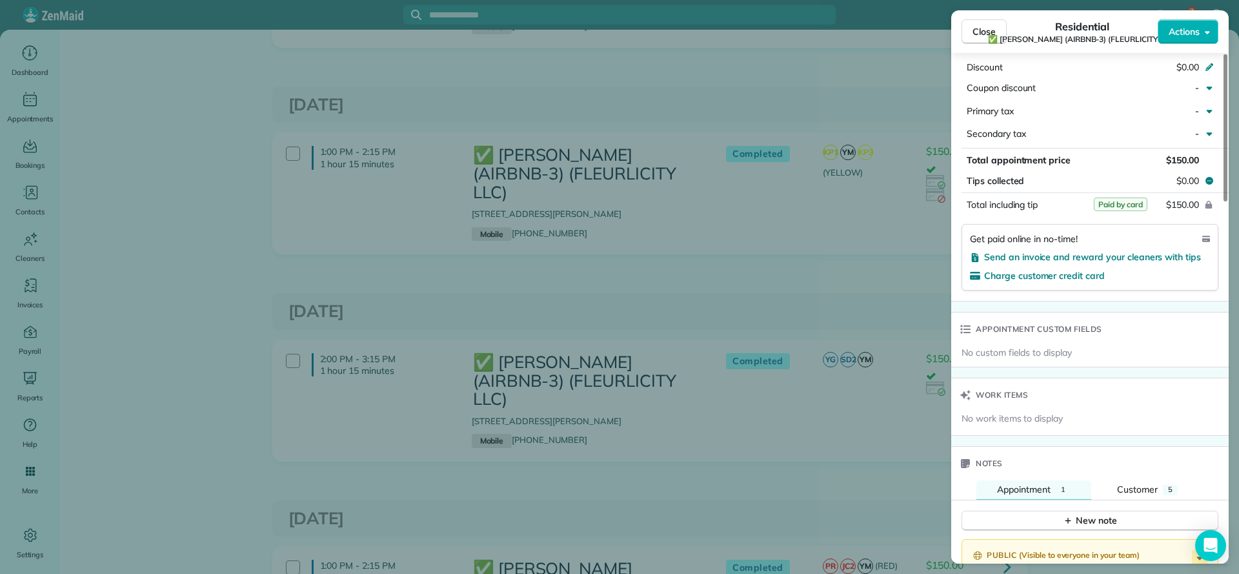
click at [858, 296] on div "Close Residential ✅ LARRY COSSE (AIRBNB-3) (FLEURLICITY LLC) Actions Status Com…" at bounding box center [619, 287] width 1239 height 574
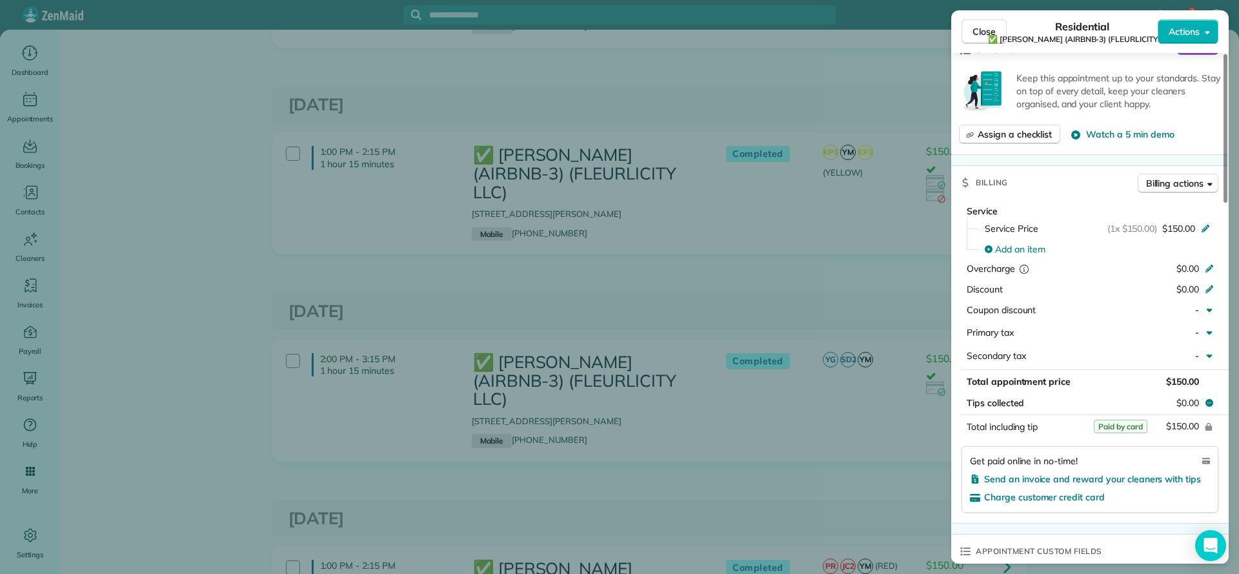
scroll to position [581, 0]
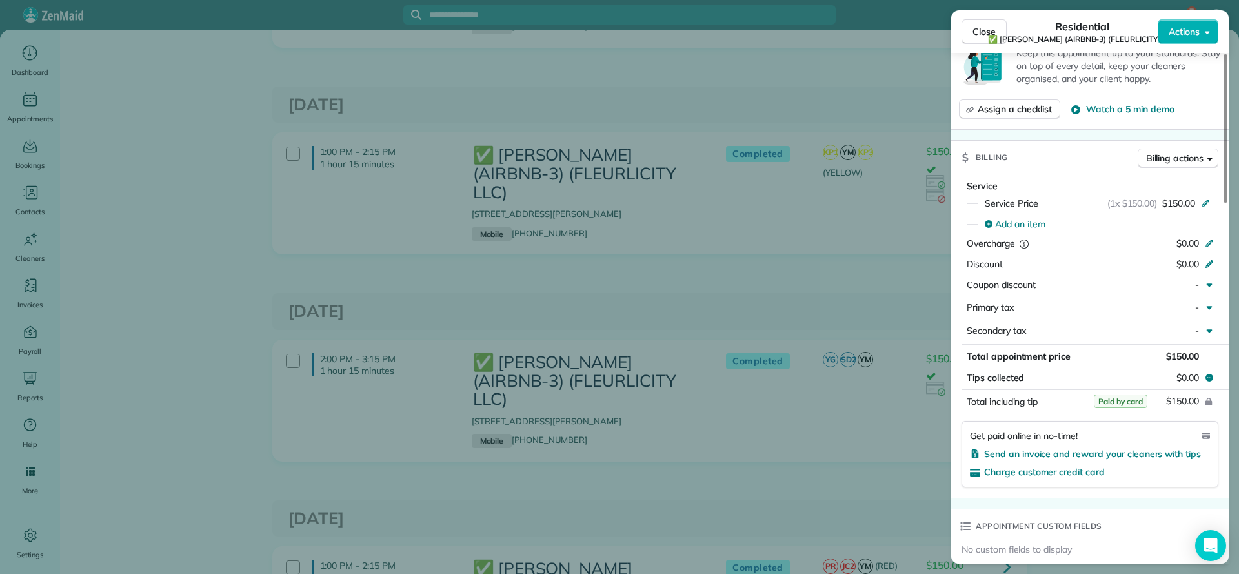
click at [873, 279] on div "Close Residential ✅ LARRY COSSE (AIRBNB-3) (FLEURLICITY LLC) Actions Status Com…" at bounding box center [619, 287] width 1239 height 574
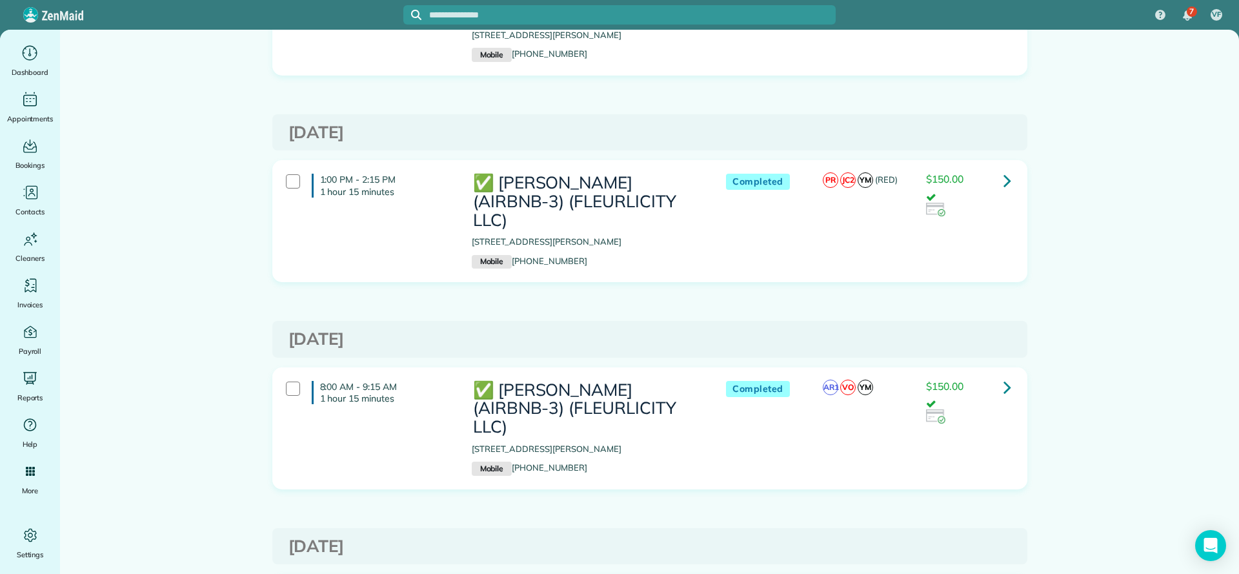
scroll to position [4743, 0]
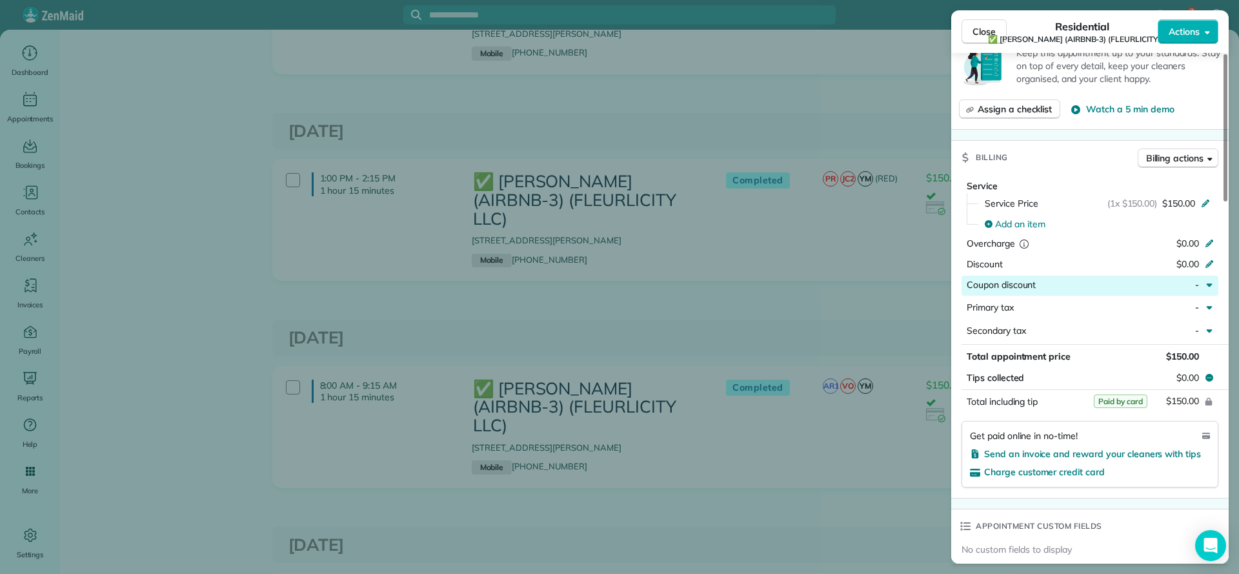
scroll to position [678, 0]
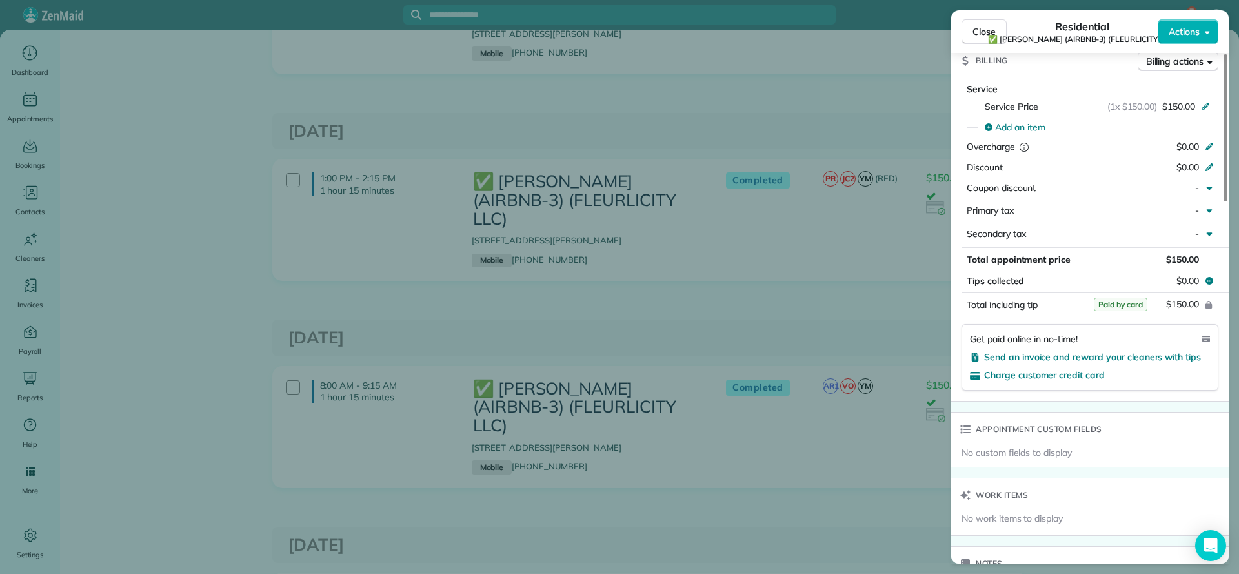
click at [884, 279] on div "Close Residential ✅ LARRY COSSE (AIRBNB-3) (FLEURLICITY LLC) Actions Status Com…" at bounding box center [619, 287] width 1239 height 574
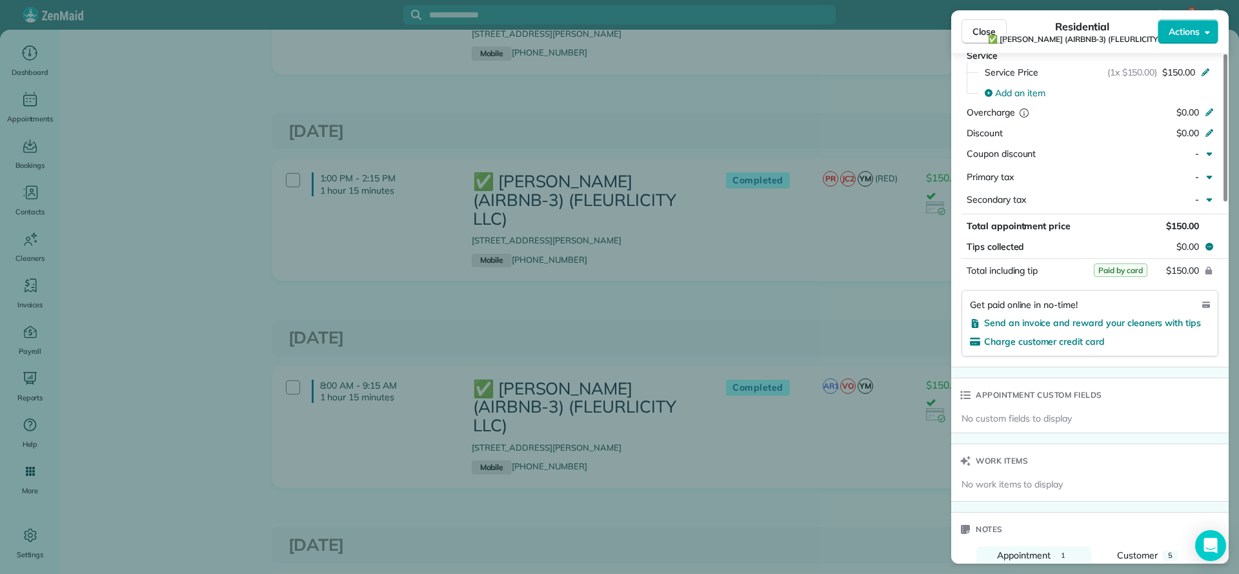
scroll to position [678, 0]
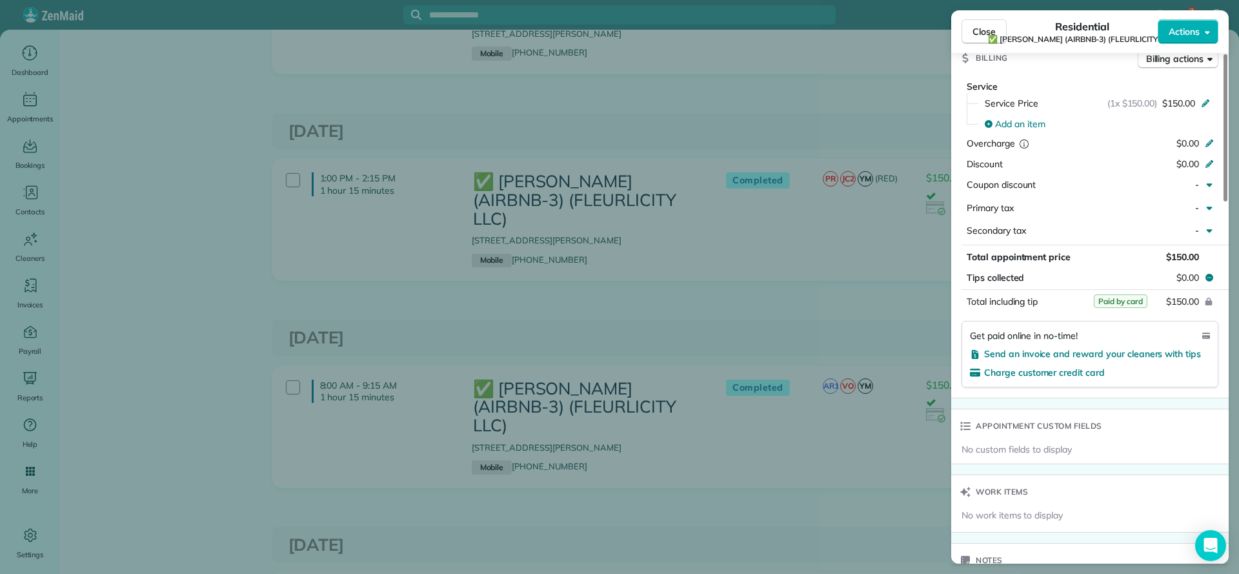
click at [889, 296] on div "Close Residential ✅ LARRY COSSE (AIRBNB-3) (FLEURLICITY LLC) Actions Status Com…" at bounding box center [619, 287] width 1239 height 574
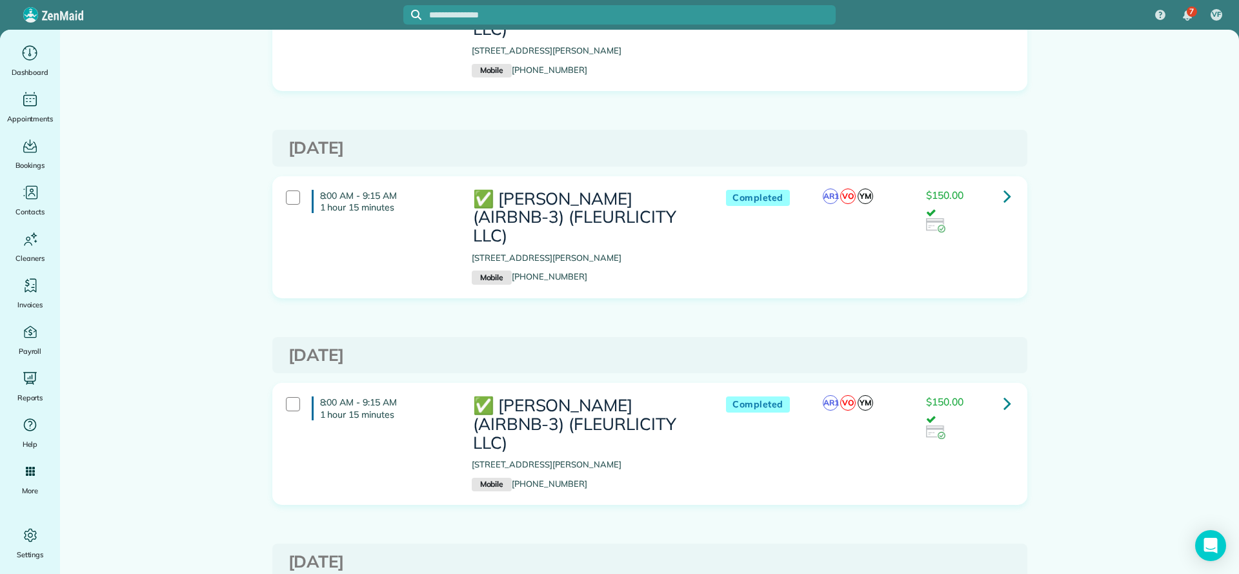
scroll to position [4937, 0]
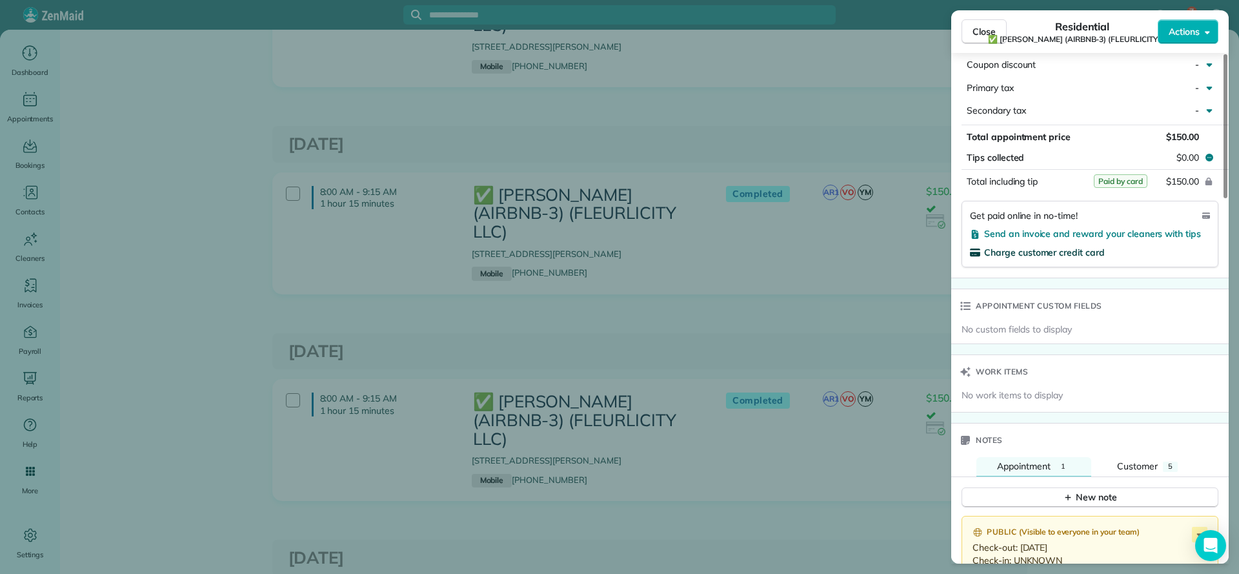
scroll to position [676, 0]
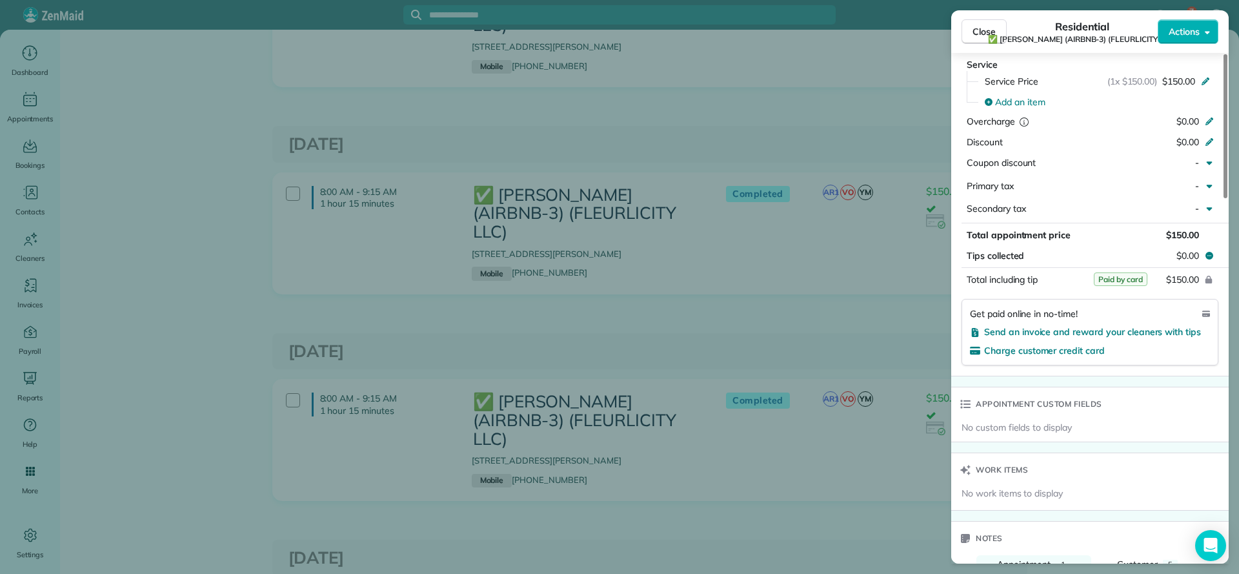
click at [786, 283] on div "Close Residential ✅ LARRY COSSE (AIRBNB-3) (FLEURLICITY LLC) Actions Status Com…" at bounding box center [619, 287] width 1239 height 574
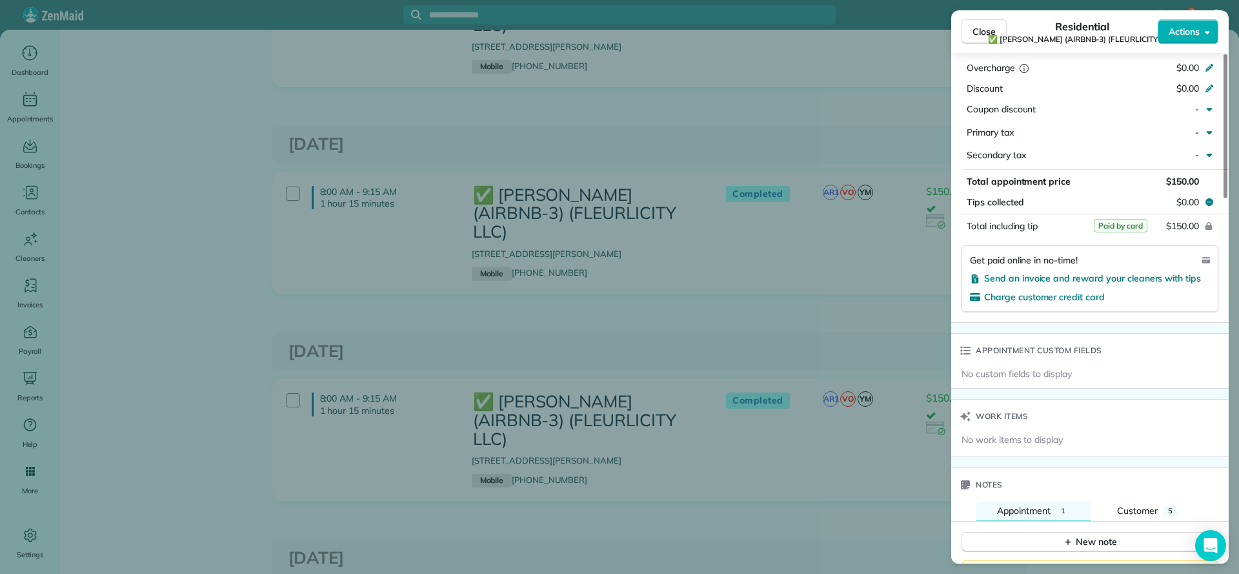
scroll to position [774, 0]
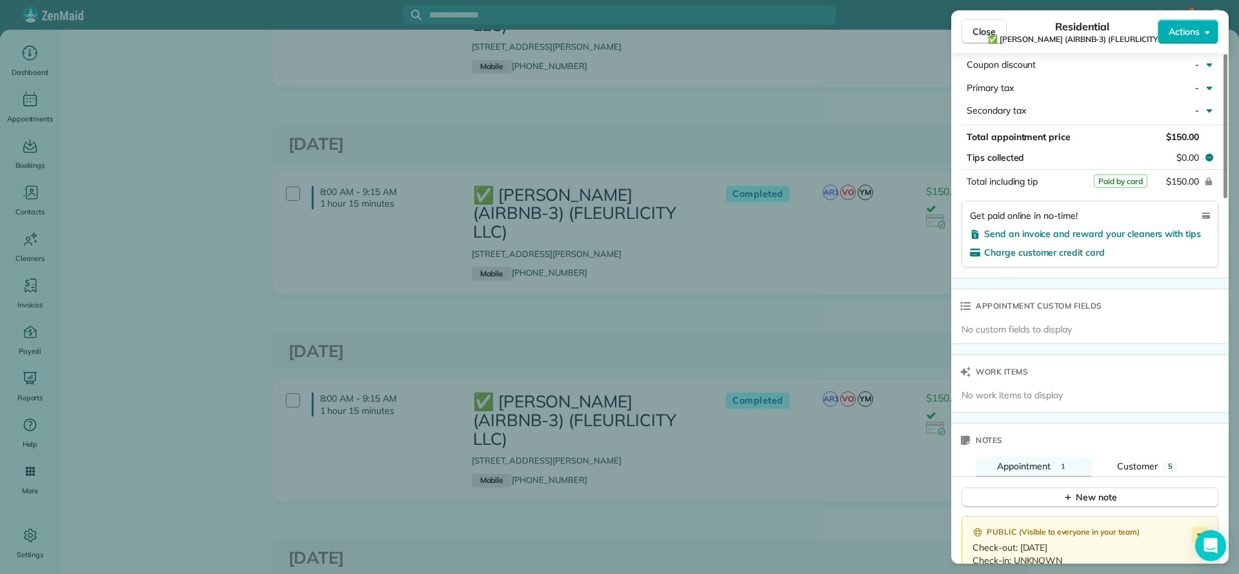
click at [831, 278] on div "Close Residential ✅ LARRY COSSE (AIRBNB-3) (FLEURLICITY LLC) Actions Status Com…" at bounding box center [619, 287] width 1239 height 574
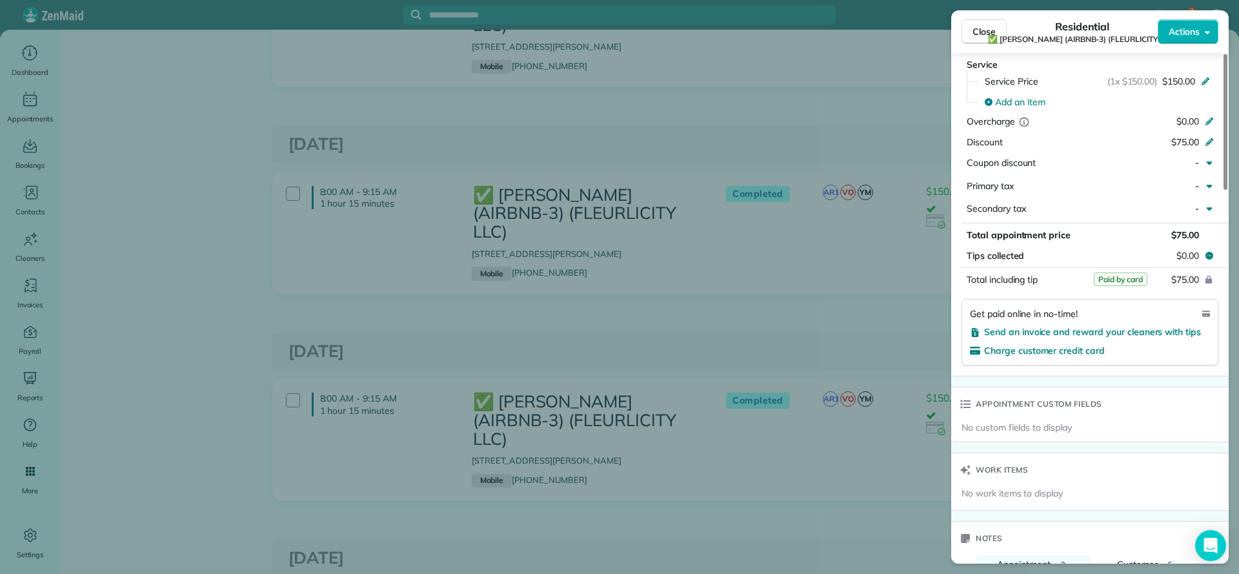
scroll to position [678, 0]
click at [848, 283] on div "Close Residential ✅ LARRY COSSE (AIRBNB-3) (FLEURLICITY LLC) Actions Status Com…" at bounding box center [619, 287] width 1239 height 574
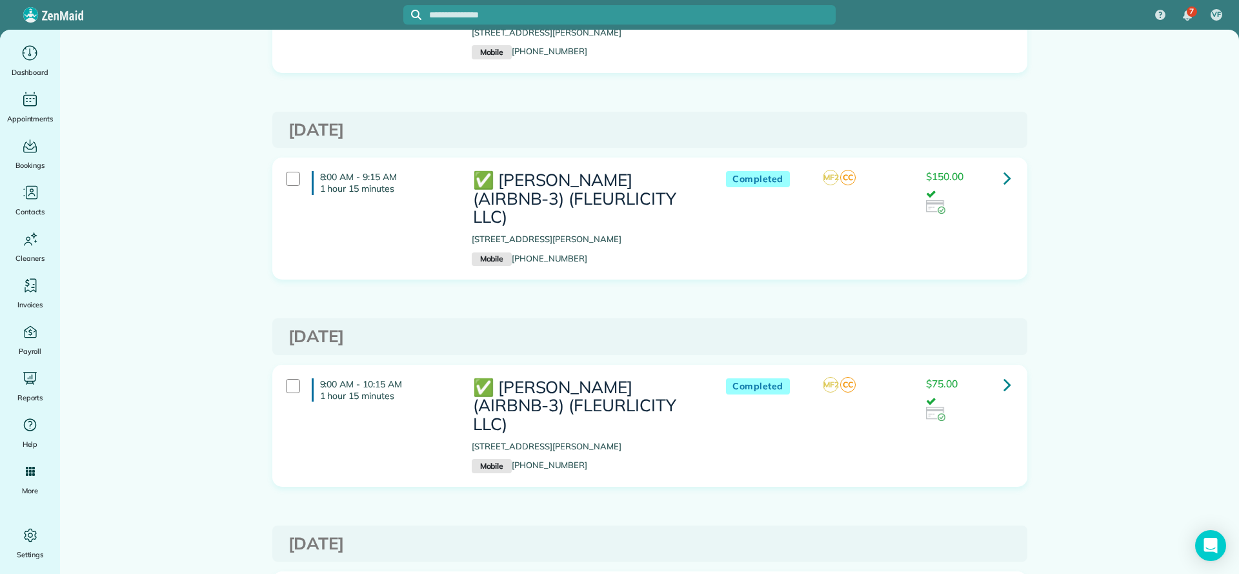
scroll to position [5615, 0]
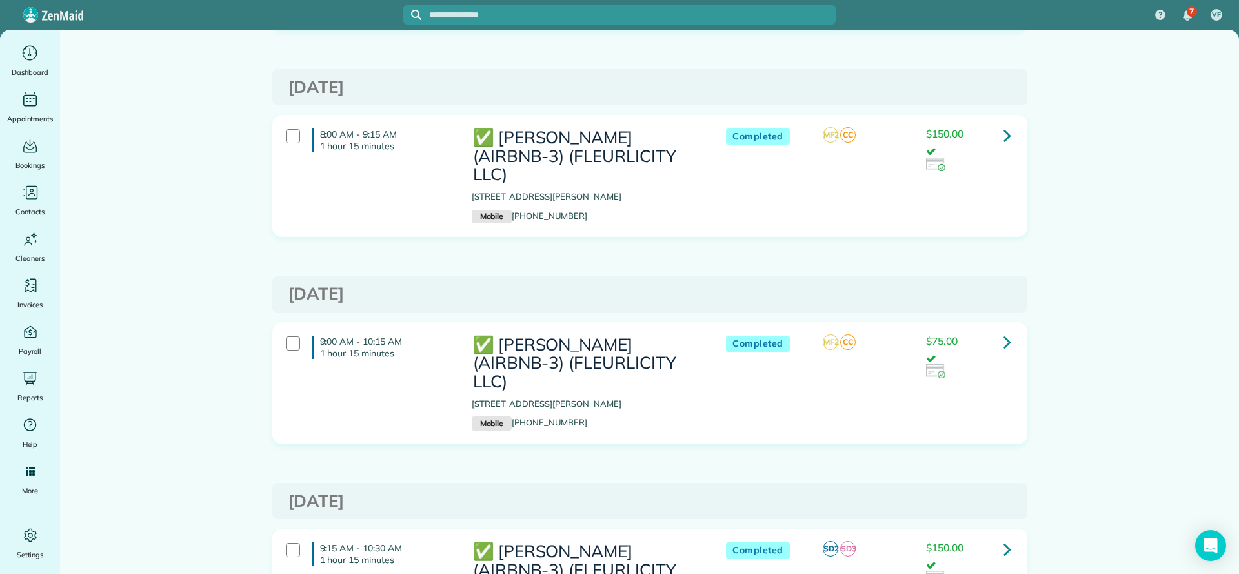
click at [1004, 538] on icon at bounding box center [1008, 549] width 8 height 23
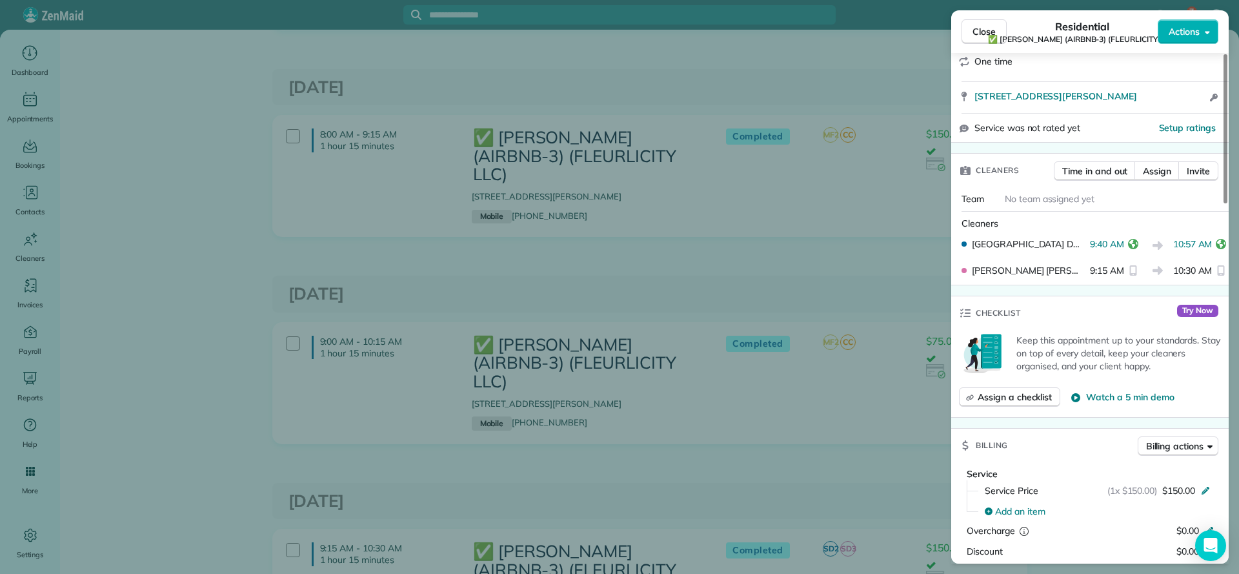
scroll to position [581, 0]
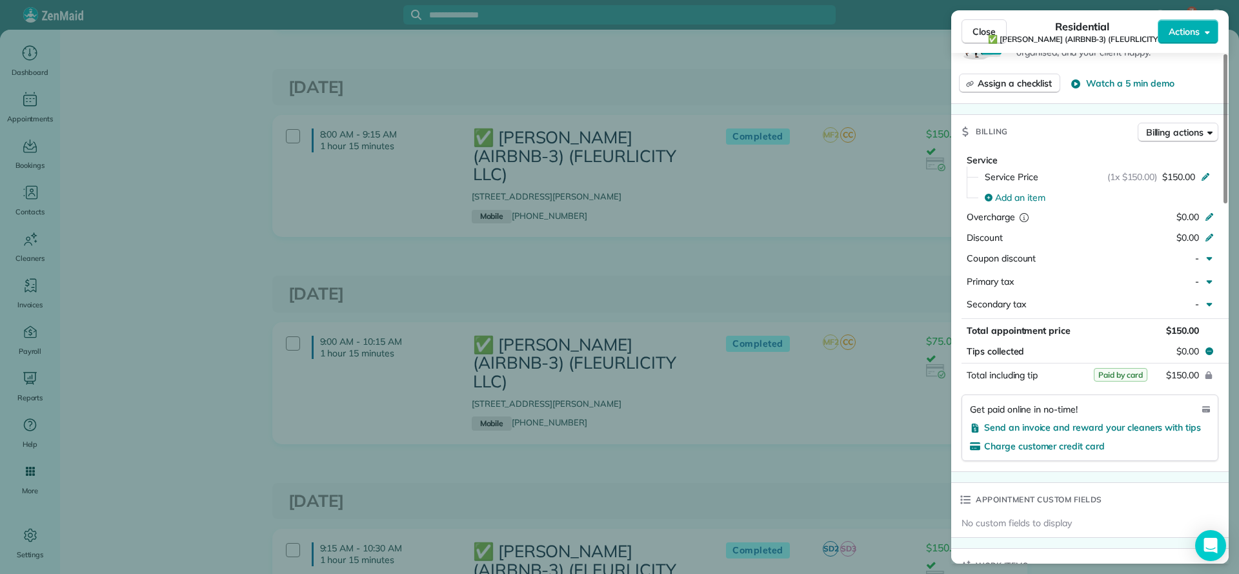
click at [867, 310] on div "Close Residential ✅ LARRY COSSE (AIRBNB-3) (FLEURLICITY LLC) Actions Status Com…" at bounding box center [619, 287] width 1239 height 574
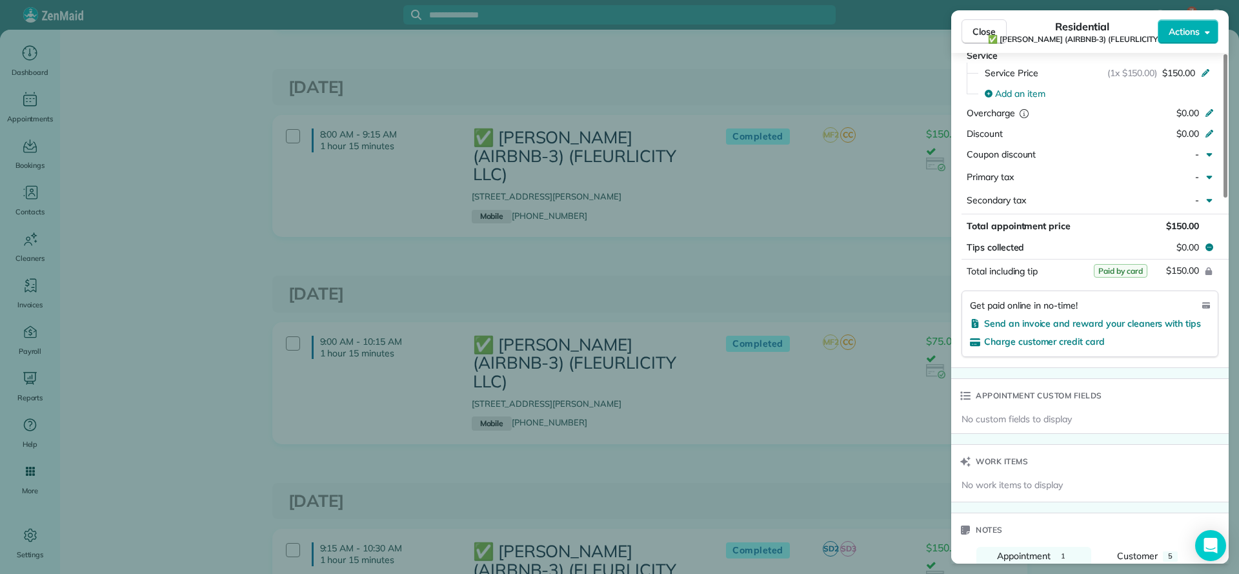
scroll to position [774, 0]
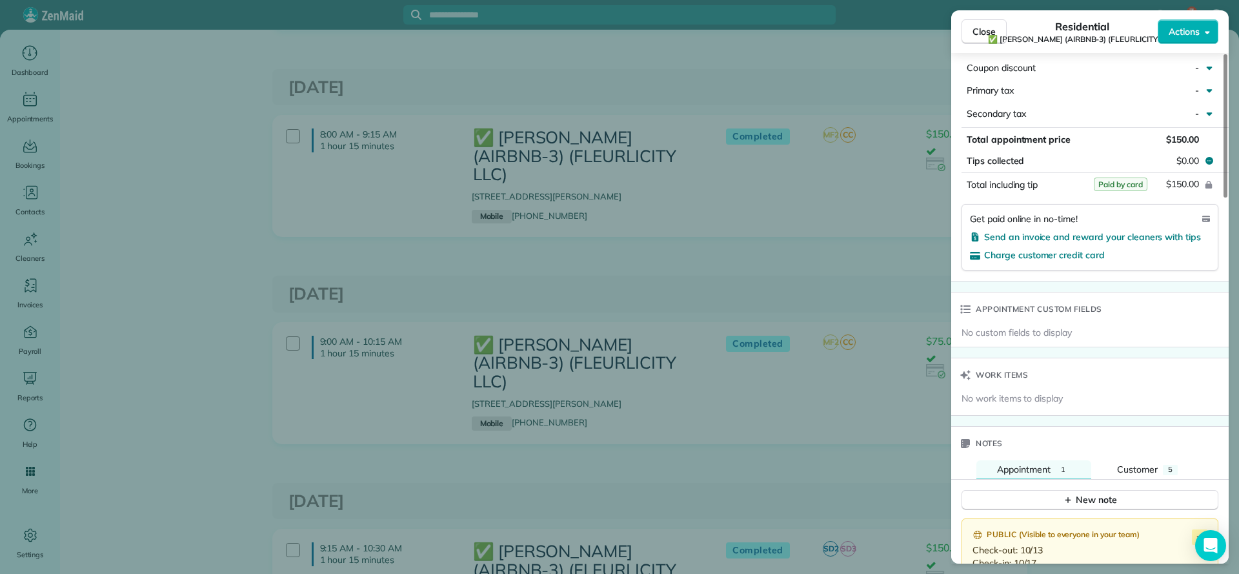
click at [927, 314] on div "Close Residential ✅ LARRY COSSE (AIRBNB-3) (FLEURLICITY LLC) Actions Status Com…" at bounding box center [619, 287] width 1239 height 574
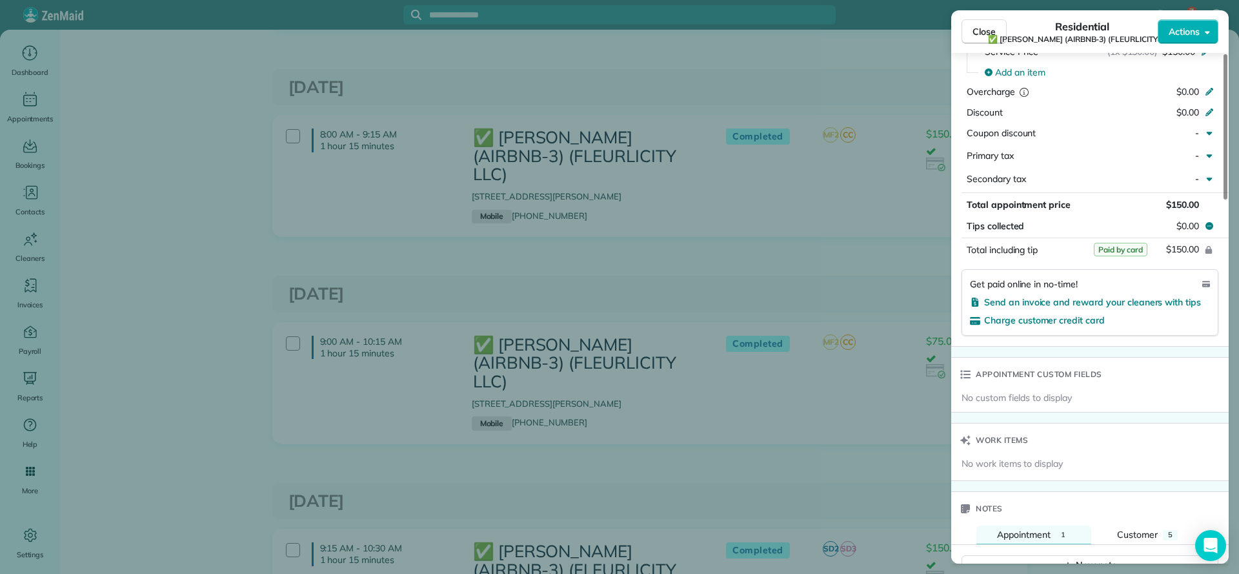
scroll to position [678, 0]
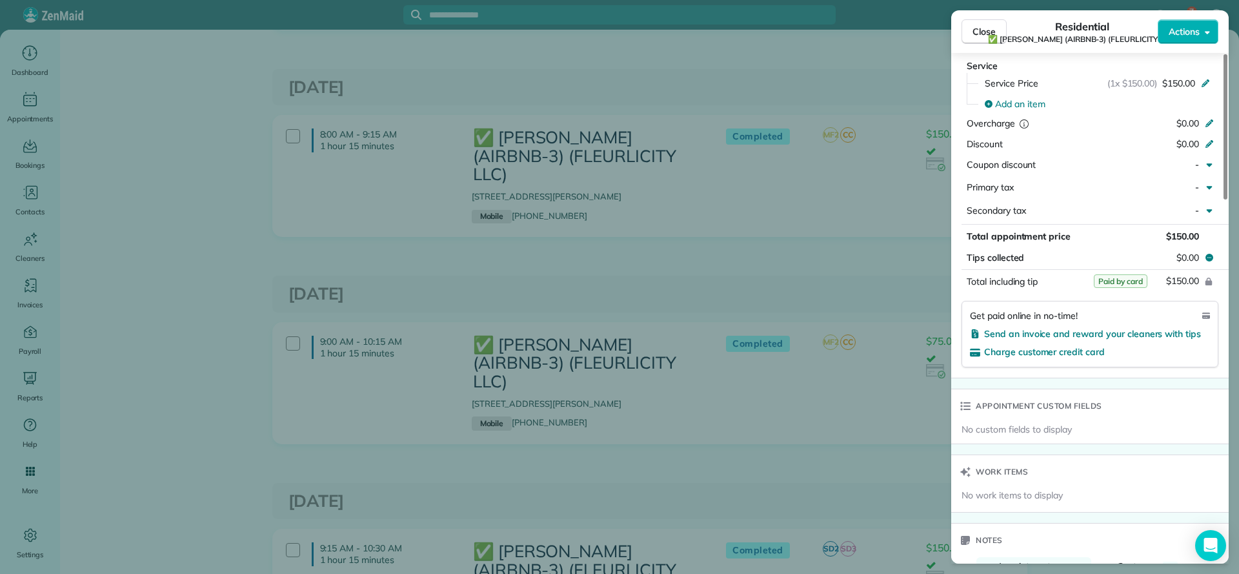
click at [862, 361] on div "Close Residential ✅ LARRY COSSE (AIRBNB-3) (FLEURLICITY LLC) Actions Status Com…" at bounding box center [619, 287] width 1239 height 574
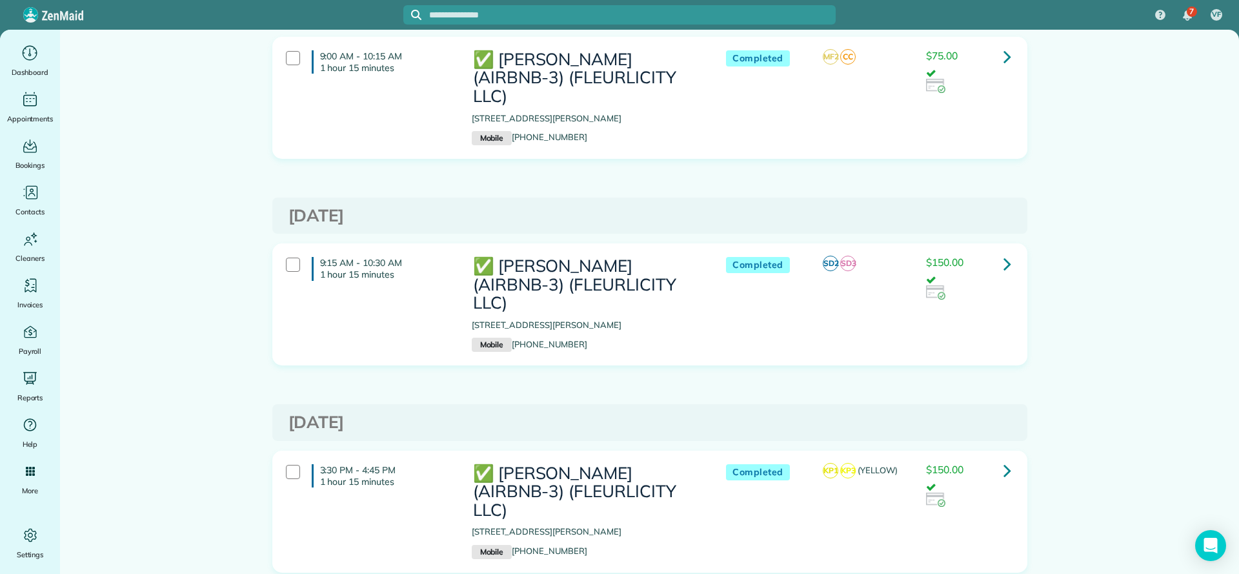
scroll to position [5905, 0]
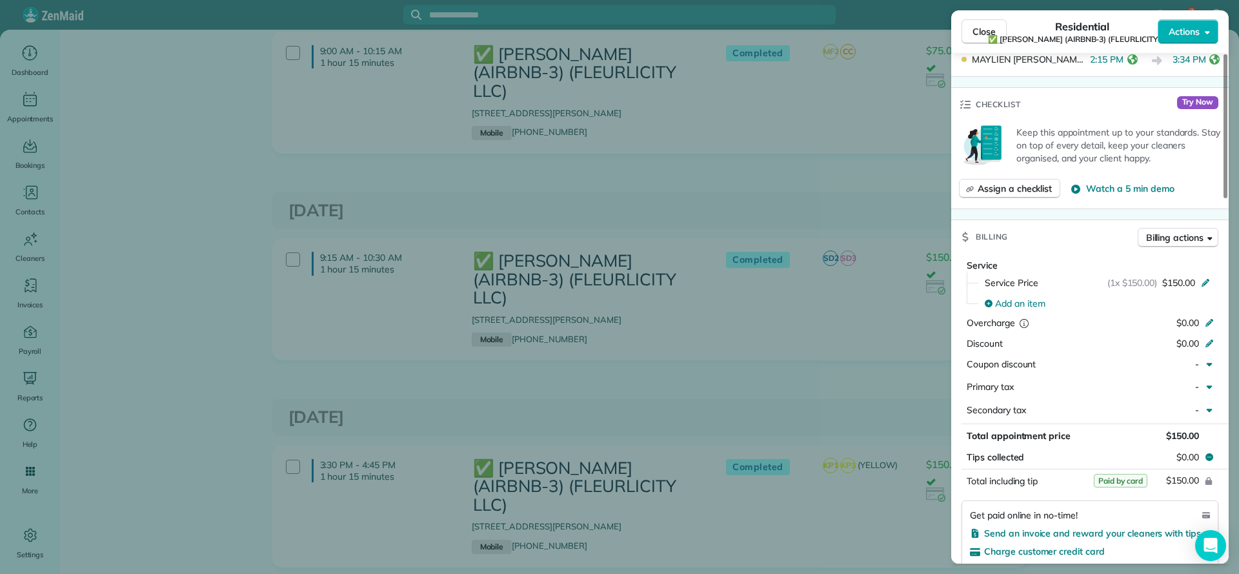
scroll to position [581, 0]
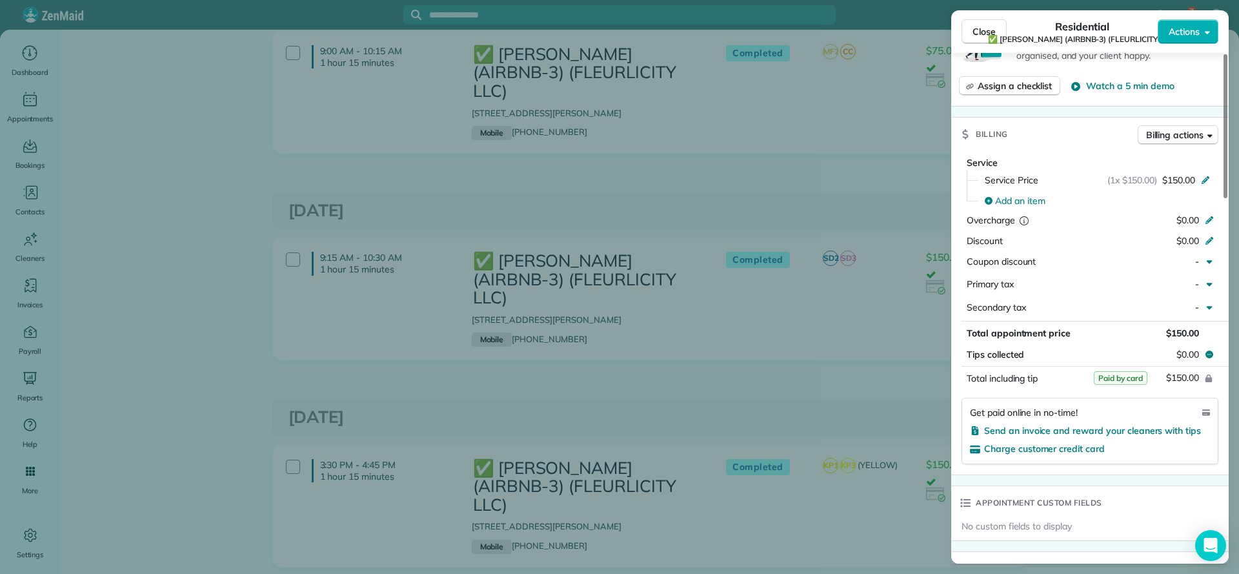
click at [845, 254] on div "Close Residential ✅ LARRY COSSE (AIRBNB-3) (FLEURLICITY LLC) Actions Status Com…" at bounding box center [619, 287] width 1239 height 574
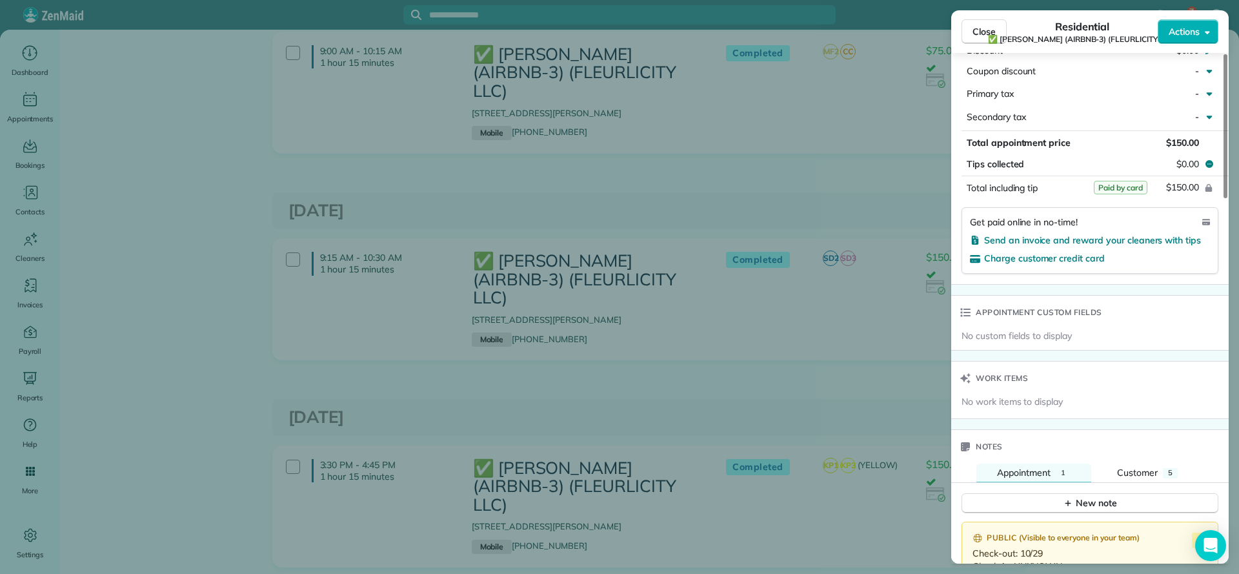
scroll to position [774, 0]
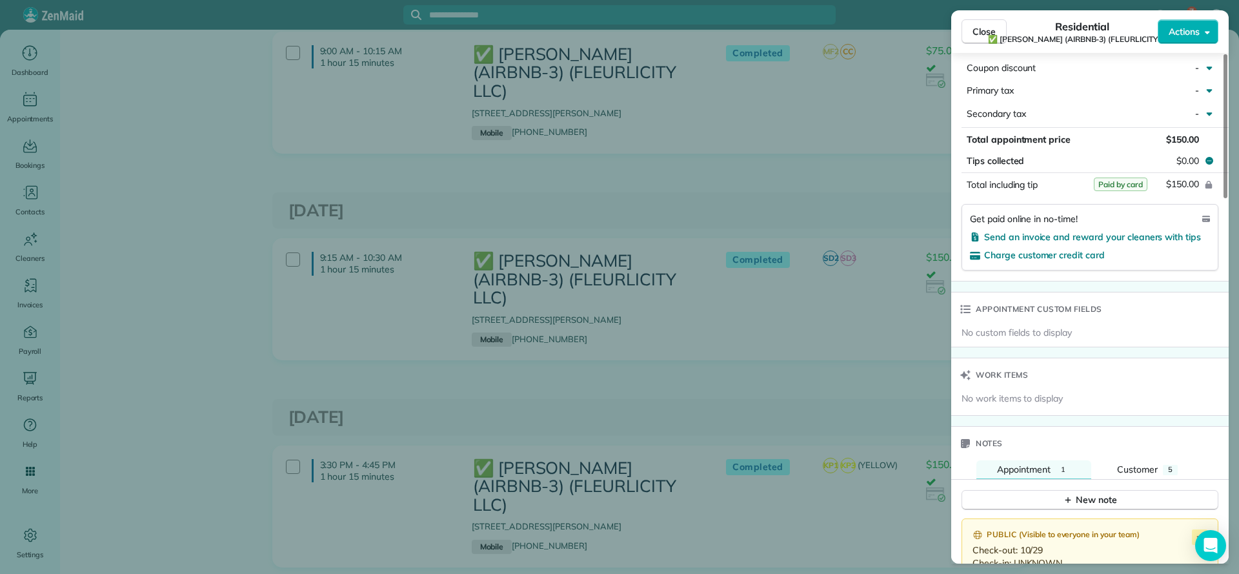
click at [838, 235] on div "Close Residential ✅ LARRY COSSE (AIRBNB-3) (FLEURLICITY LLC) Actions Status Com…" at bounding box center [619, 287] width 1239 height 574
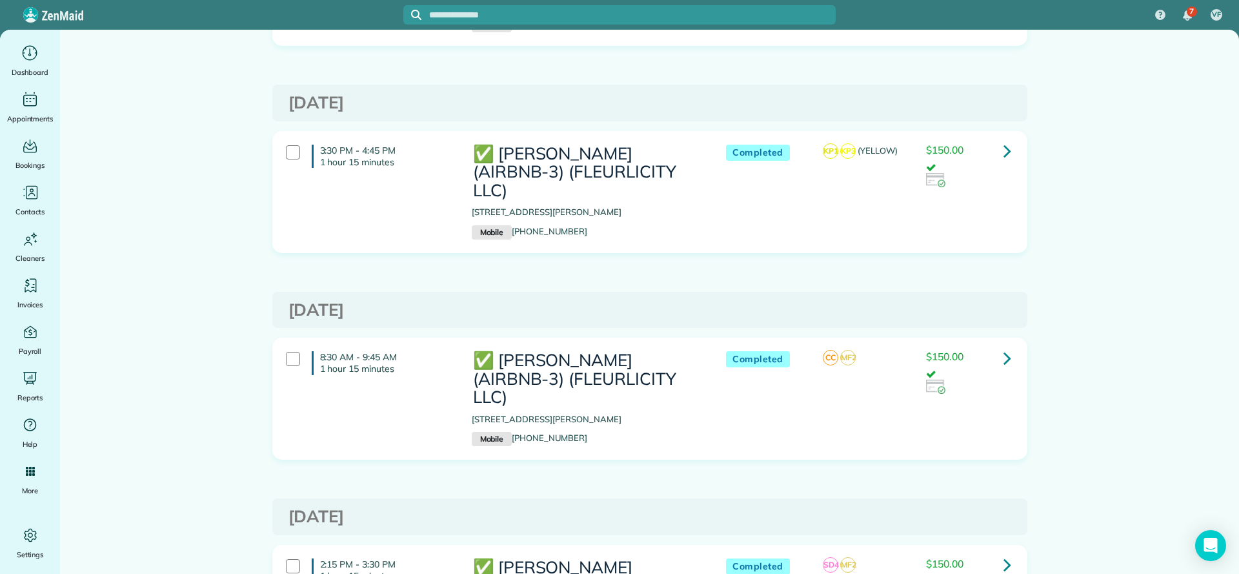
scroll to position [6292, 0]
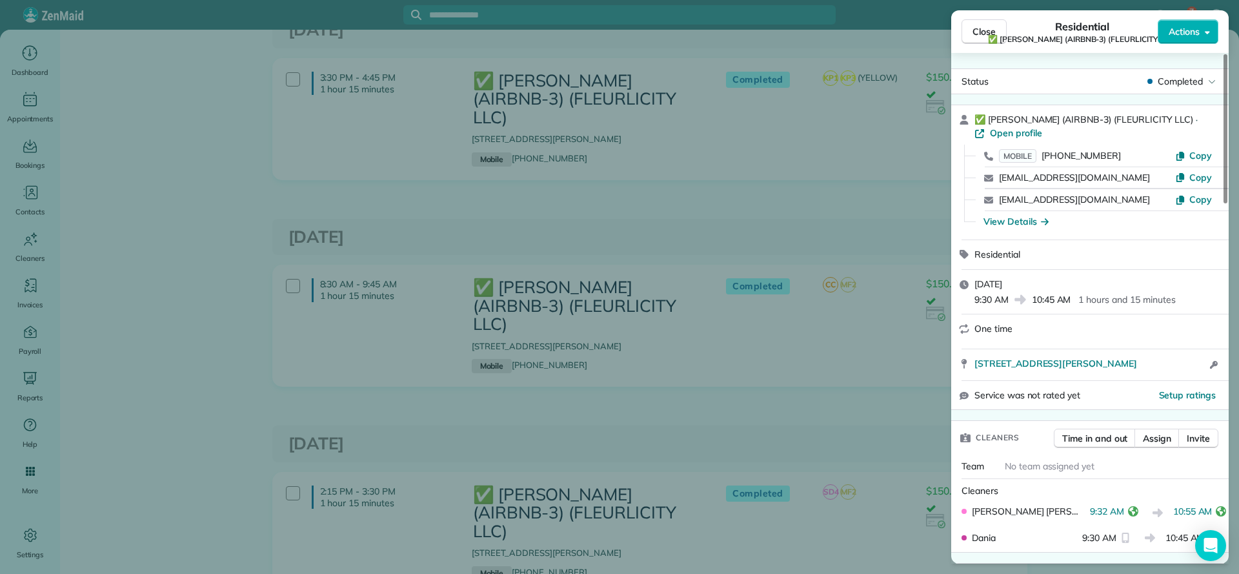
click at [842, 419] on div "Close Residential ✅ LARRY COSSE (AIRBNB-3) (FLEURLICITY LLC) Actions Status Com…" at bounding box center [619, 287] width 1239 height 574
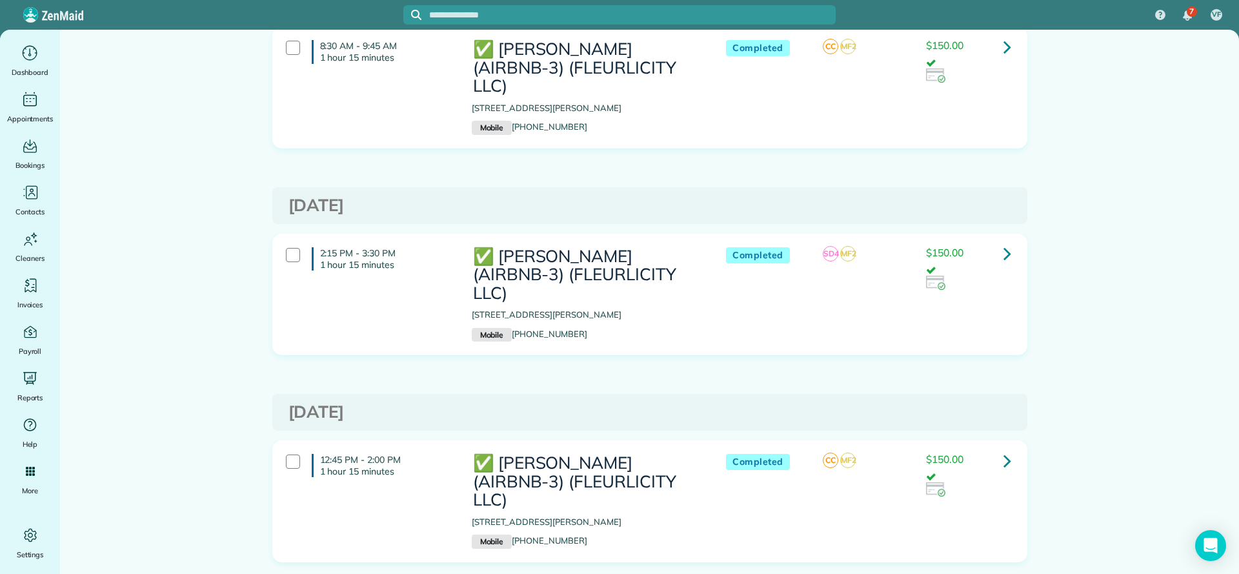
scroll to position [6583, 0]
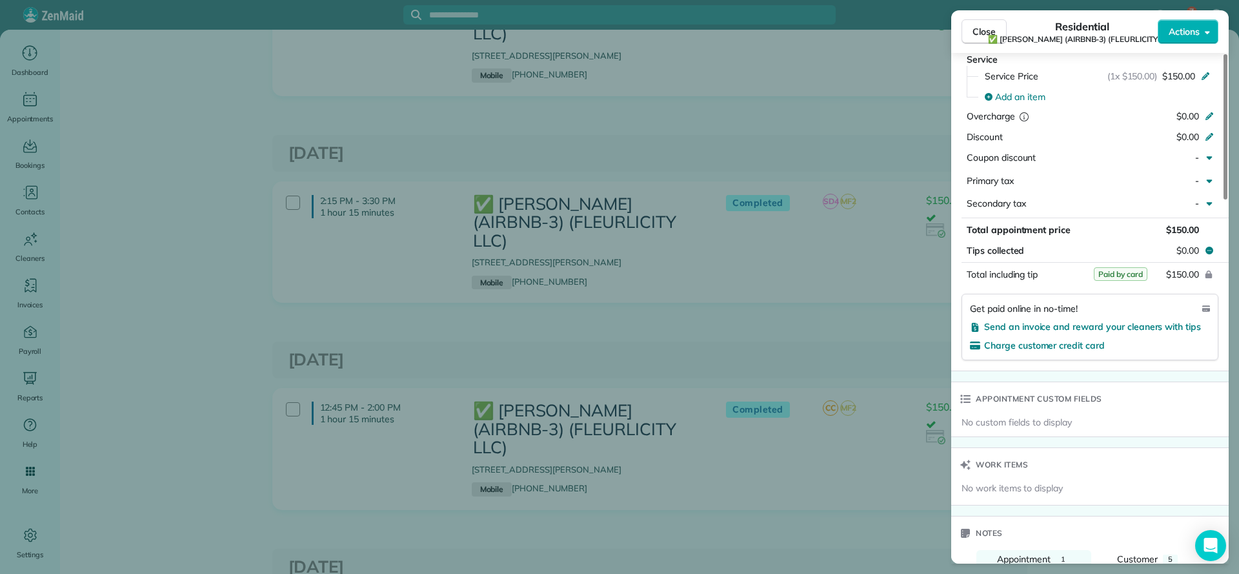
scroll to position [488, 0]
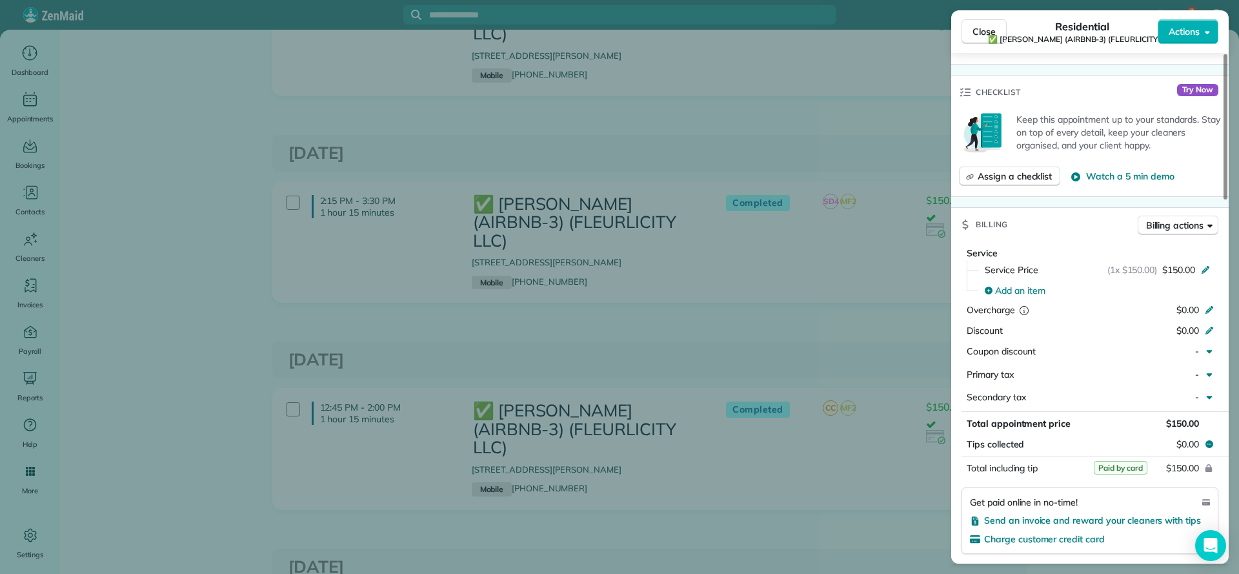
click at [883, 341] on div "Close Residential ✅ LARRY COSSE (AIRBNB-3) (FLEURLICITY LLC) Actions Status Com…" at bounding box center [619, 287] width 1239 height 574
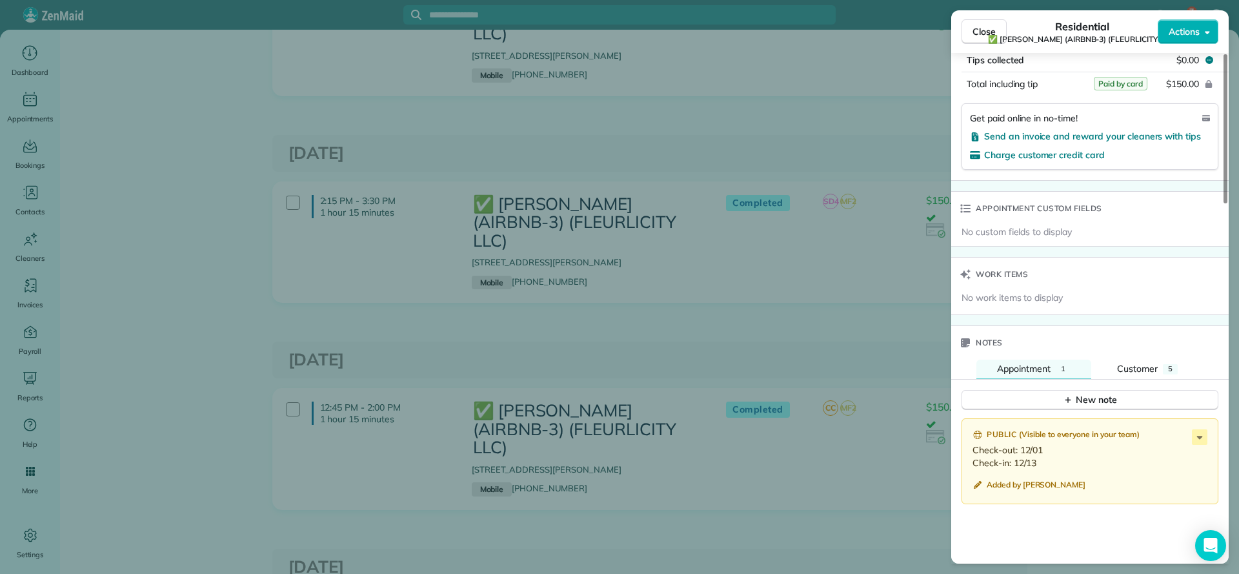
scroll to position [775, 0]
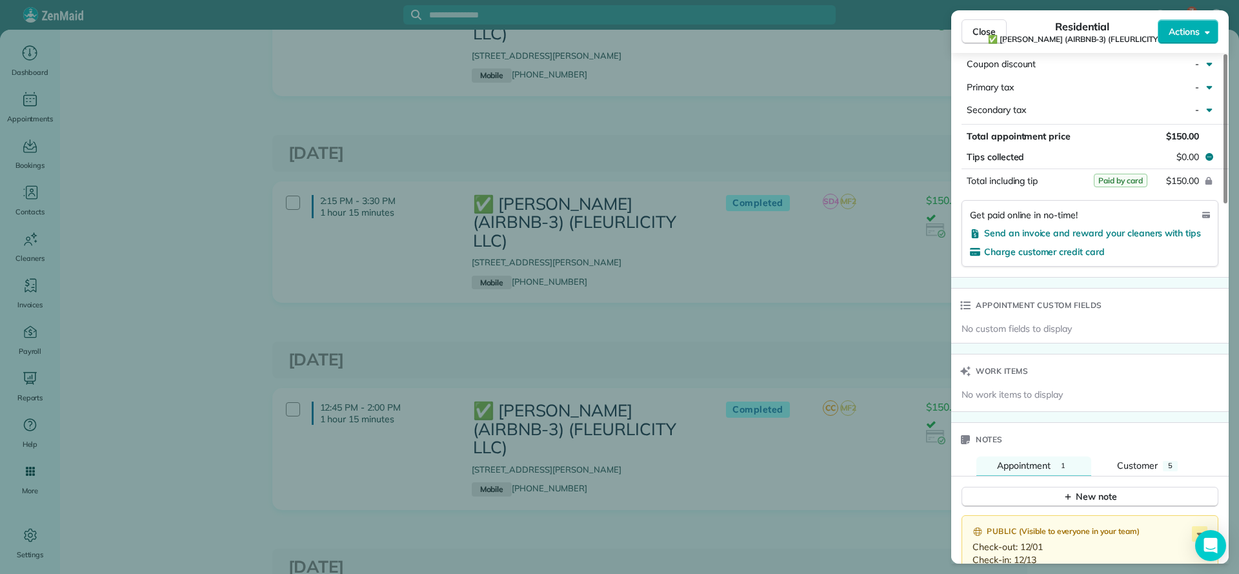
click at [903, 156] on div "Close Residential ✅ LARRY COSSE (AIRBNB-3) (FLEURLICITY LLC) Actions Status Com…" at bounding box center [619, 287] width 1239 height 574
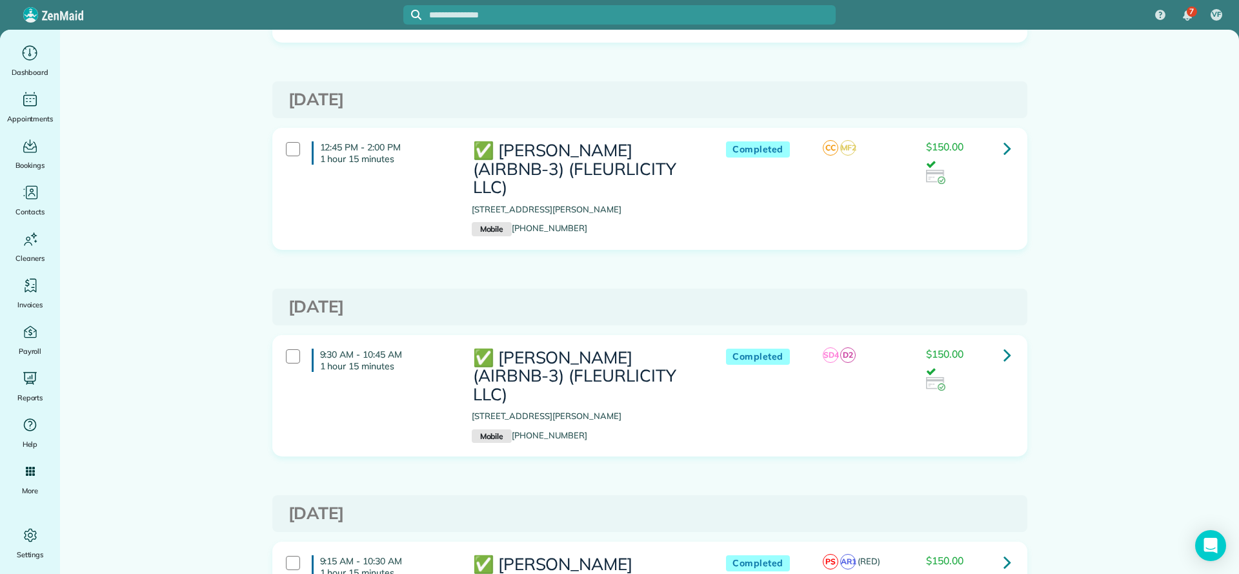
scroll to position [6873, 0]
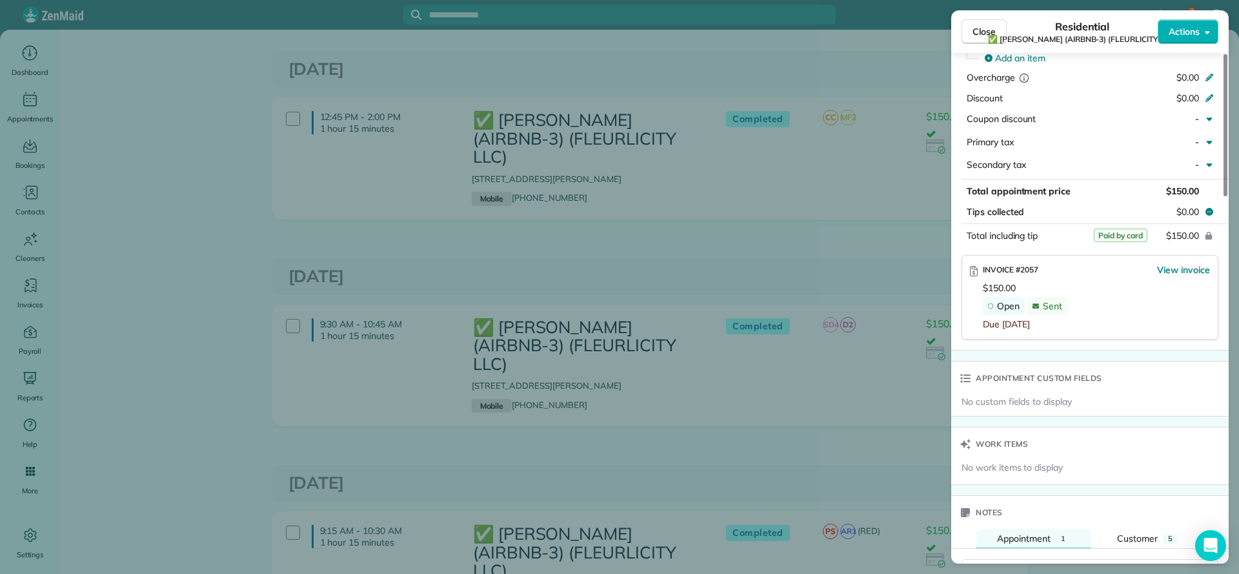
scroll to position [774, 0]
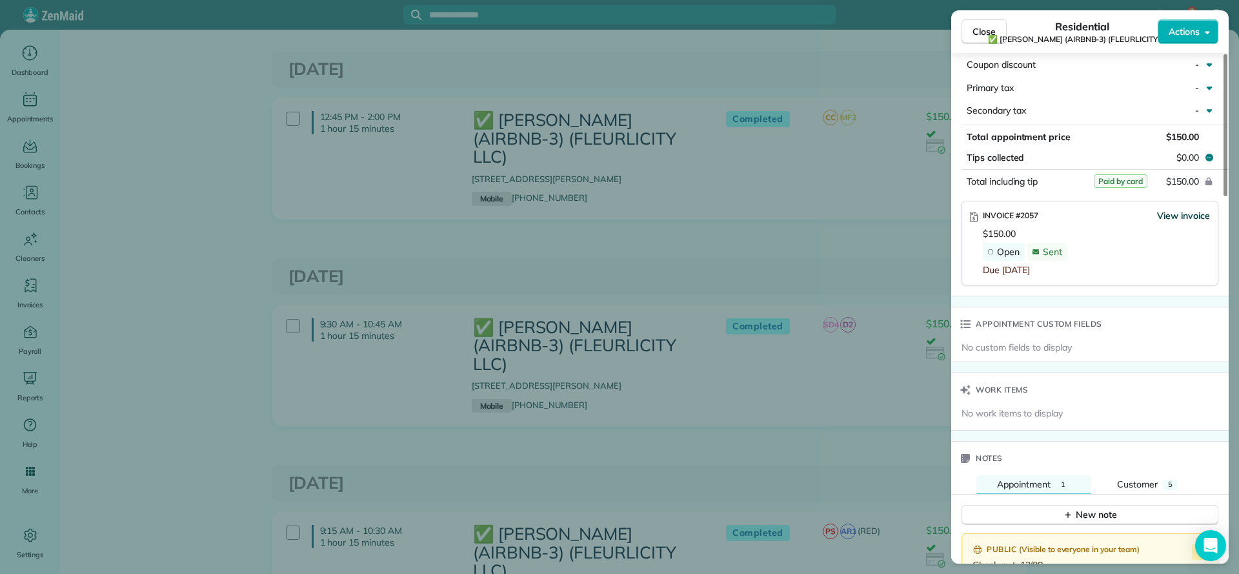
click at [1183, 219] on span "View invoice" at bounding box center [1183, 215] width 53 height 13
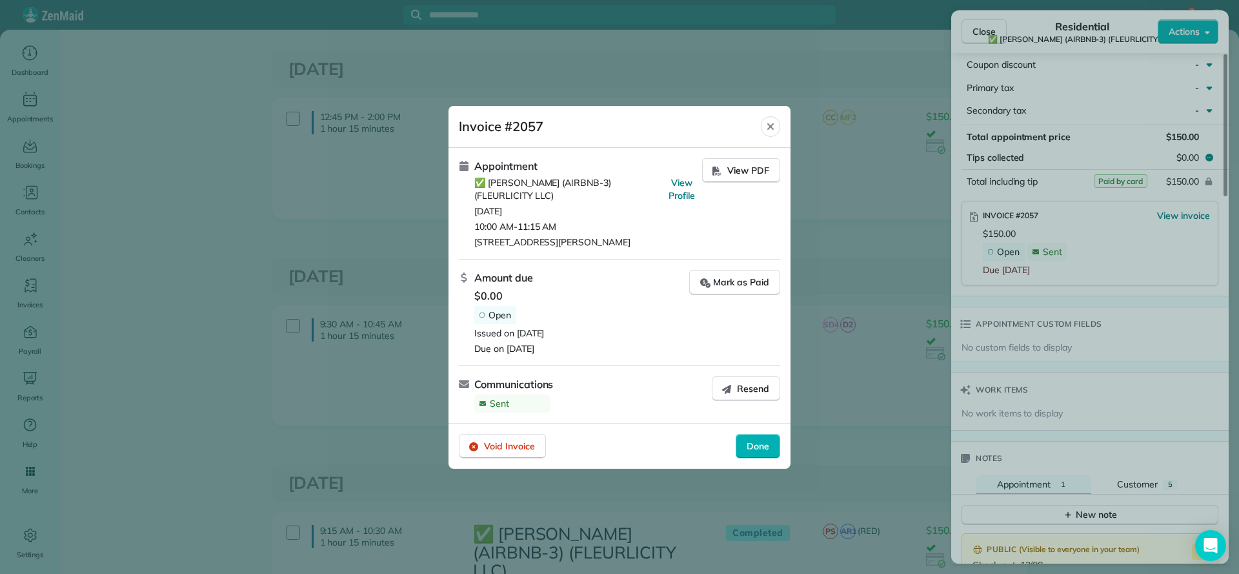
click at [901, 114] on div at bounding box center [619, 287] width 1239 height 574
click at [769, 121] on icon "Close" at bounding box center [770, 126] width 10 height 10
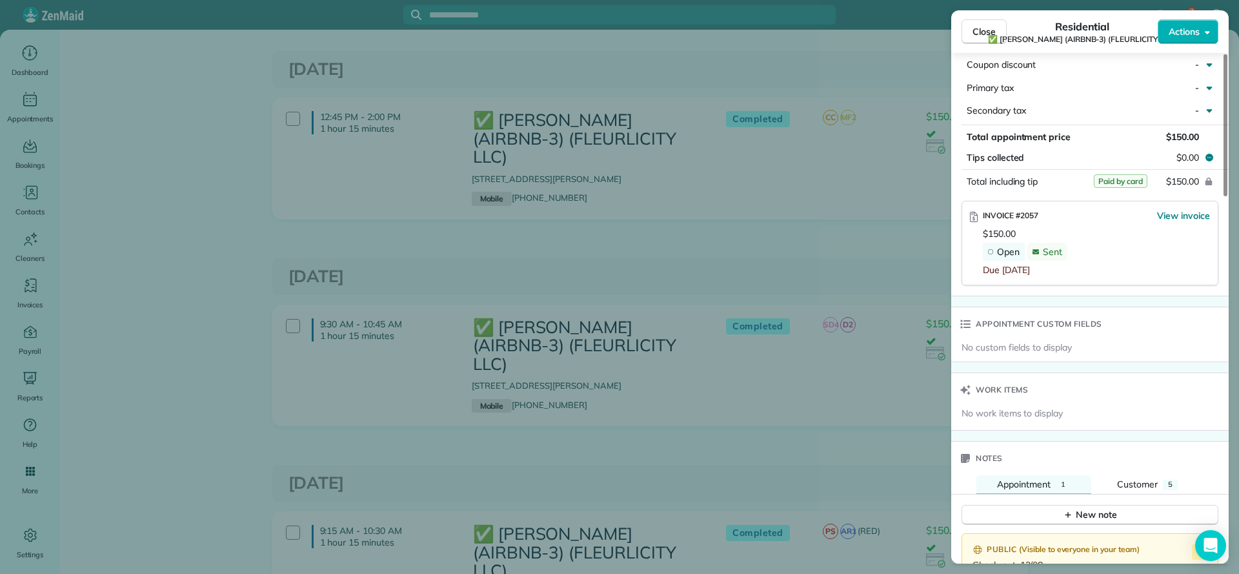
click at [818, 89] on div "Close Residential ✅ LARRY COSSE (AIRBNB-3) (FLEURLICITY LLC) Actions Status Com…" at bounding box center [619, 287] width 1239 height 574
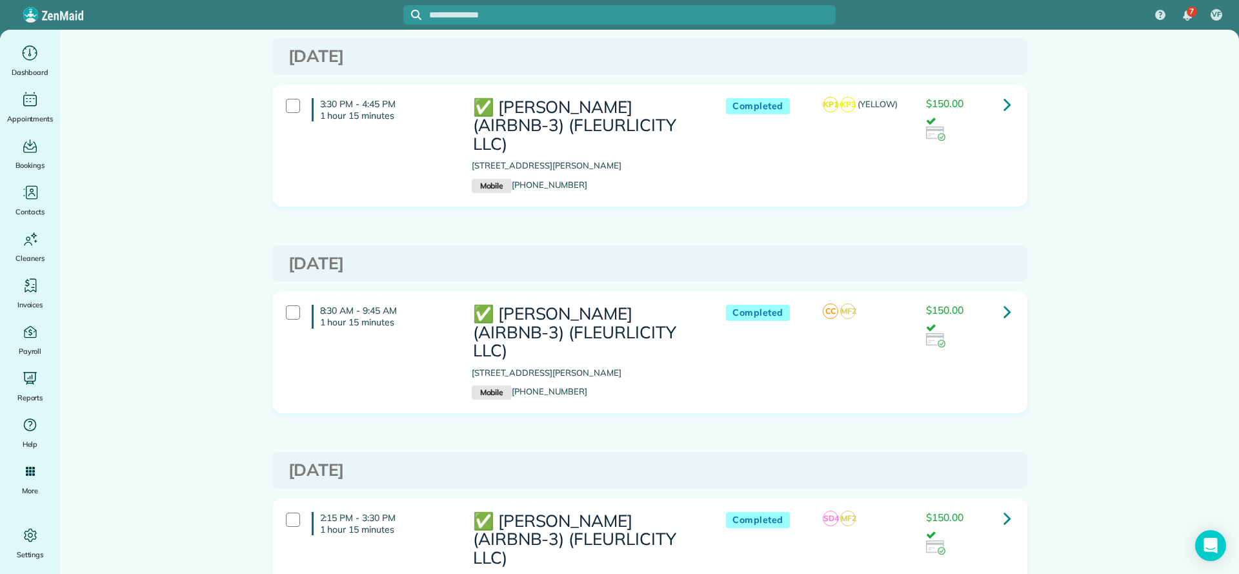
scroll to position [6169, 0]
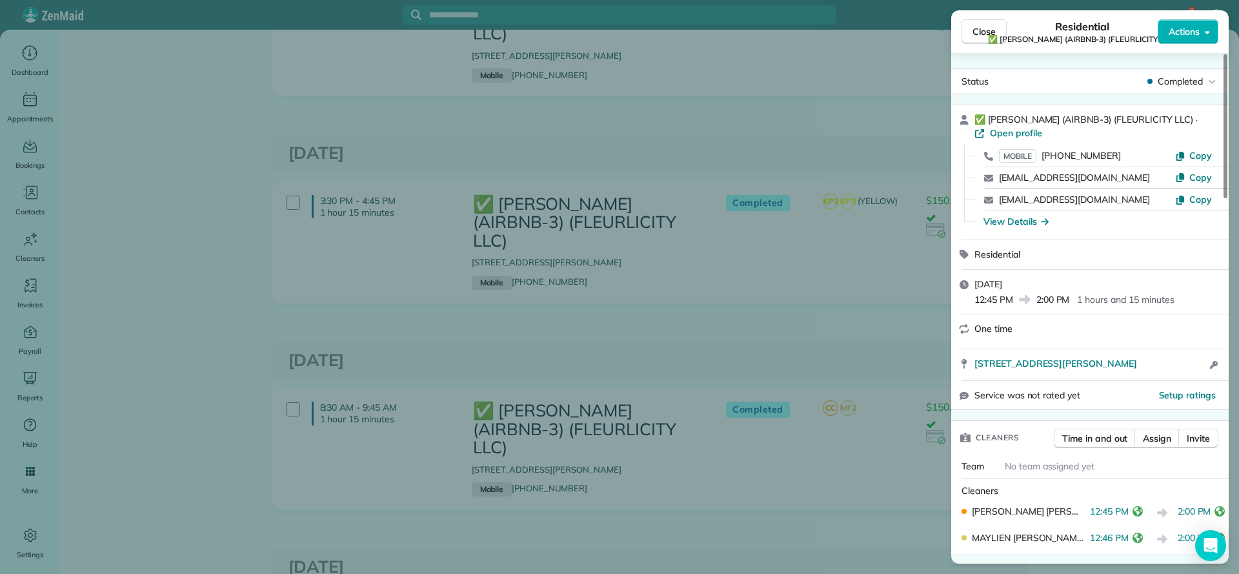
click at [833, 364] on div "Close Residential ✅ LARRY COSSE (AIRBNB-3) (FLEURLICITY LLC) Actions Status Com…" at bounding box center [619, 287] width 1239 height 574
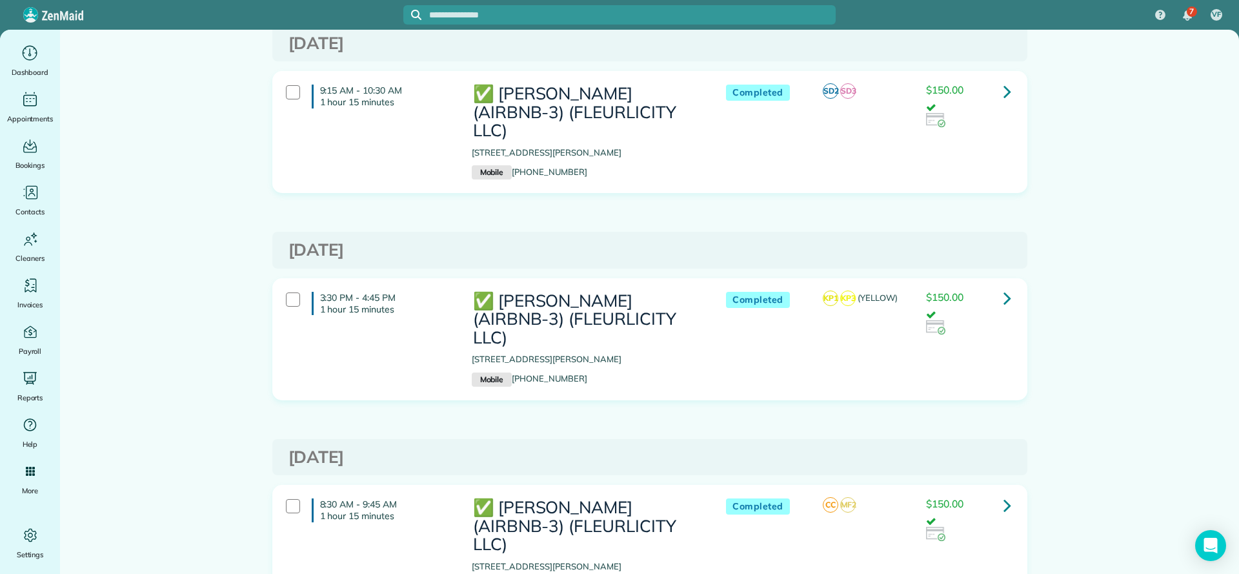
scroll to position [6169, 0]
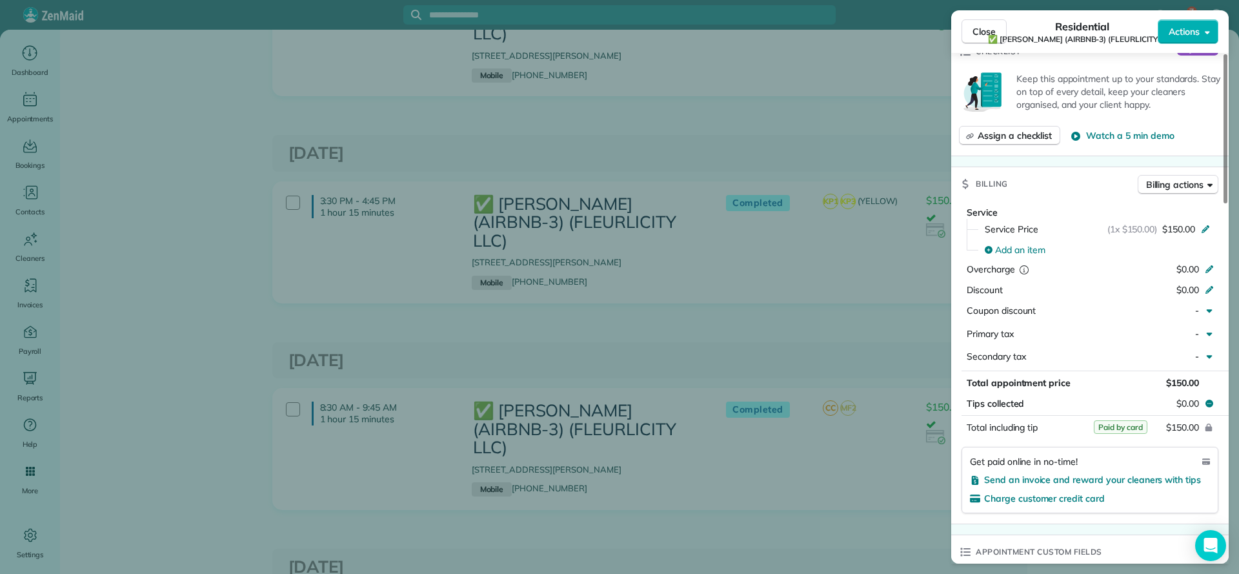
scroll to position [581, 0]
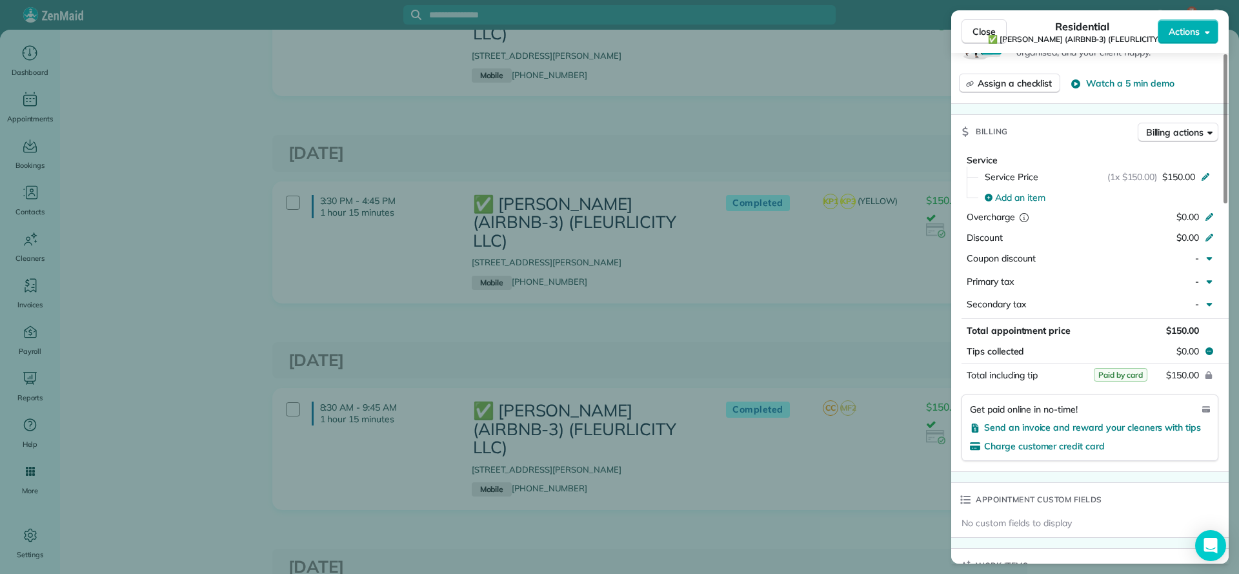
click at [823, 397] on div "Close Residential ✅ LARRY COSSE (AIRBNB-3) (FLEURLICITY LLC) Actions Status Com…" at bounding box center [619, 287] width 1239 height 574
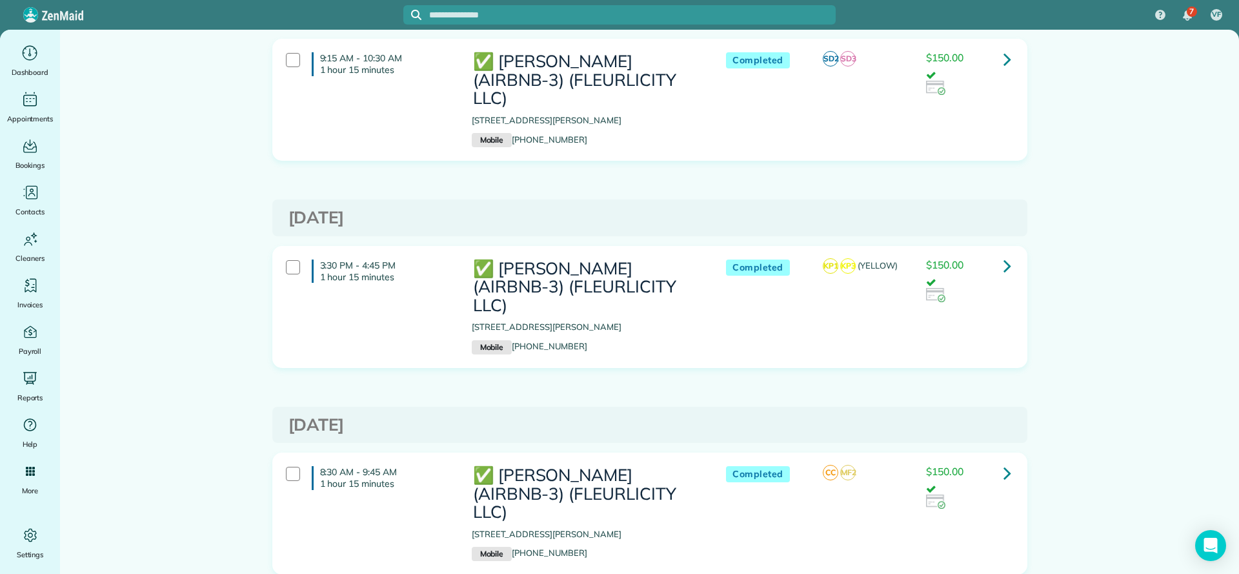
scroll to position [6072, 0]
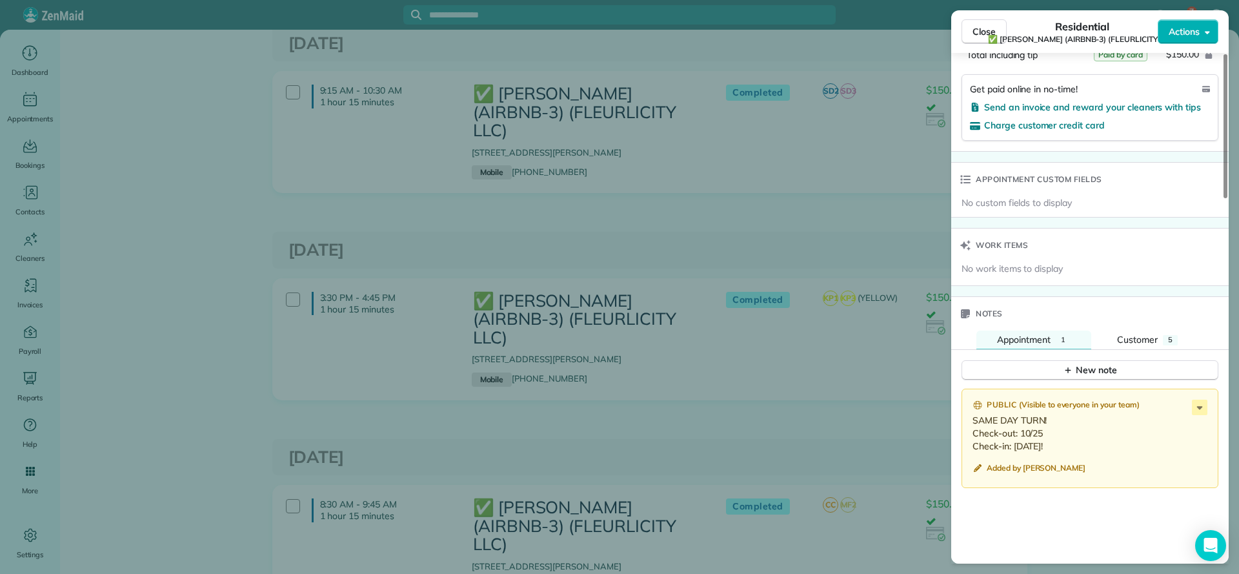
scroll to position [774, 0]
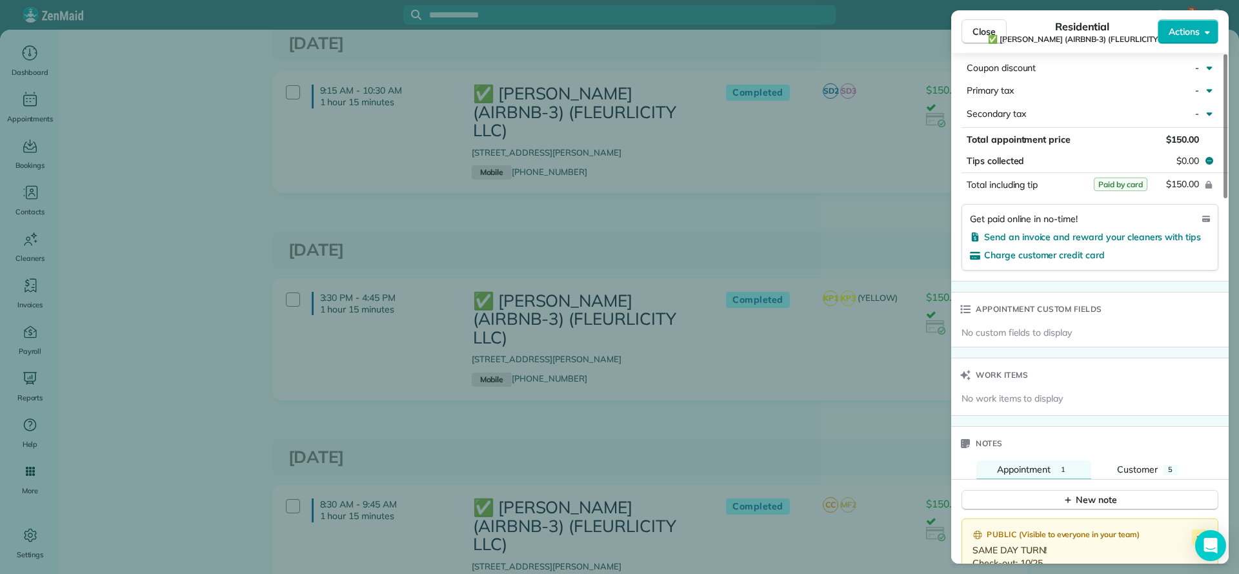
click at [862, 279] on div "Close Residential ✅ LARRY COSSE (AIRBNB-3) (FLEURLICITY LLC) Actions Status Com…" at bounding box center [619, 287] width 1239 height 574
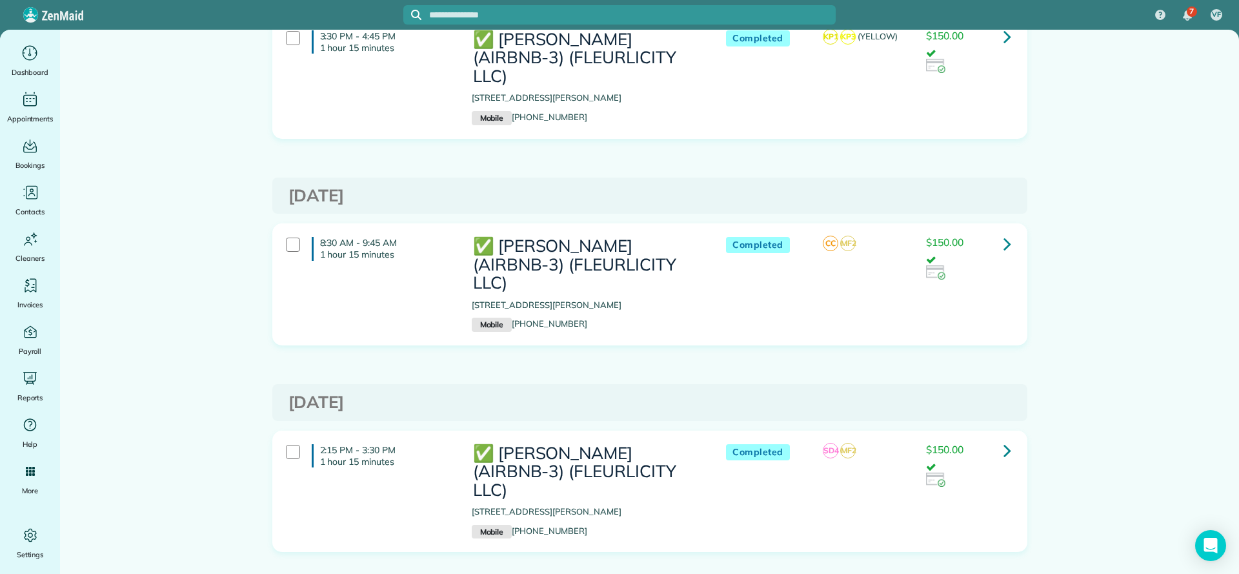
scroll to position [6363, 0]
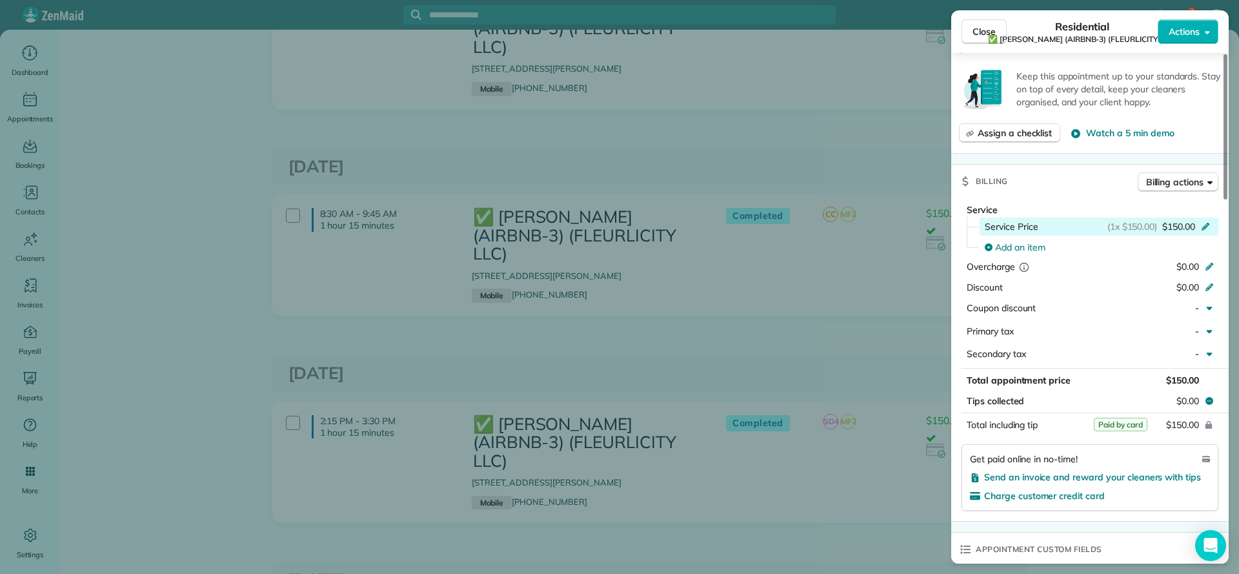
scroll to position [581, 0]
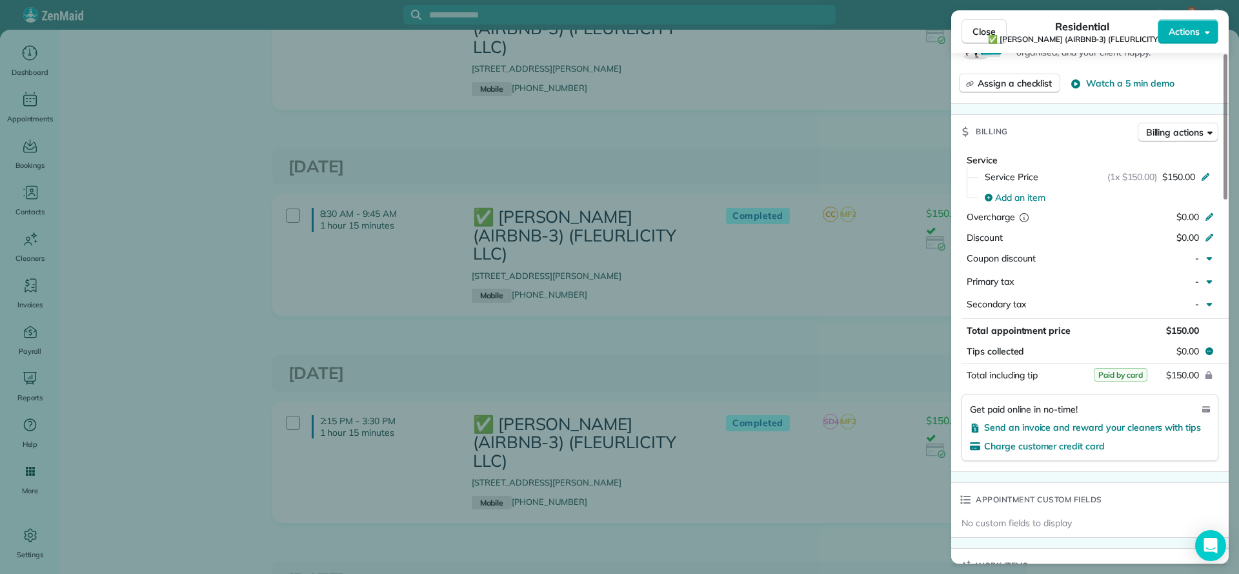
click at [798, 359] on div "Close Residential ✅ LARRY COSSE (AIRBNB-3) (FLEURLICITY LLC) Actions Status Com…" at bounding box center [619, 287] width 1239 height 574
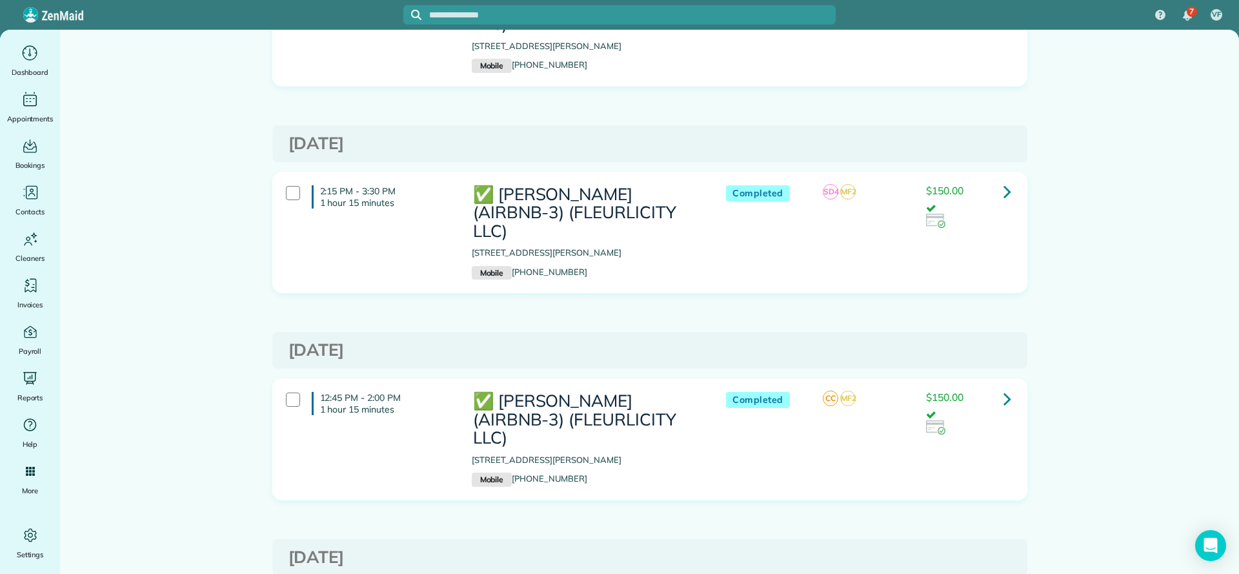
scroll to position [6653, 0]
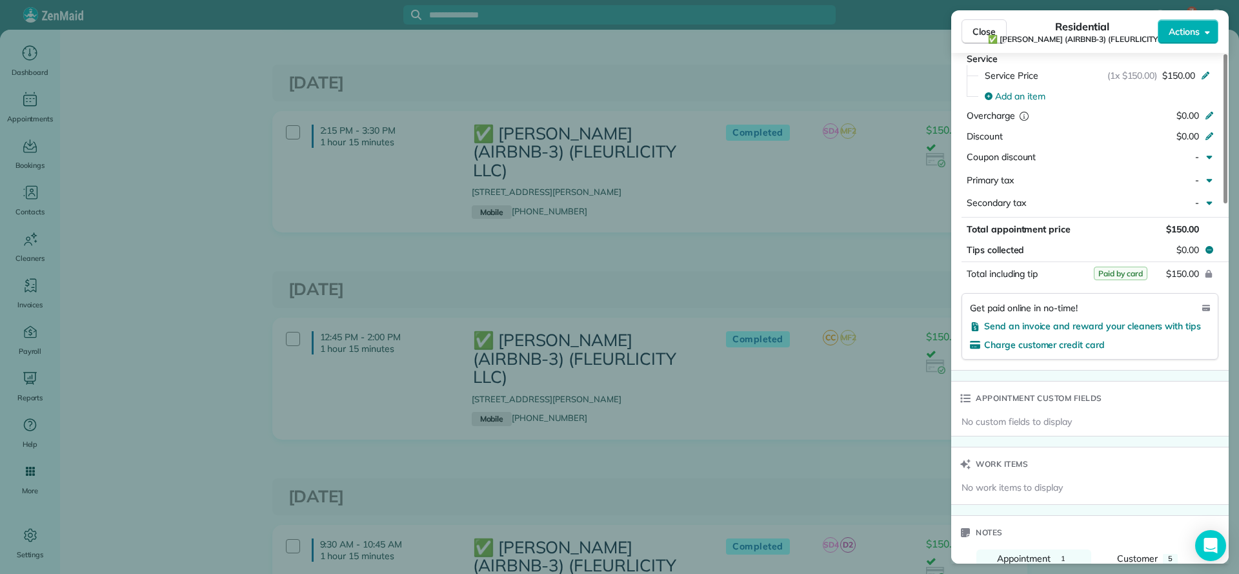
scroll to position [774, 0]
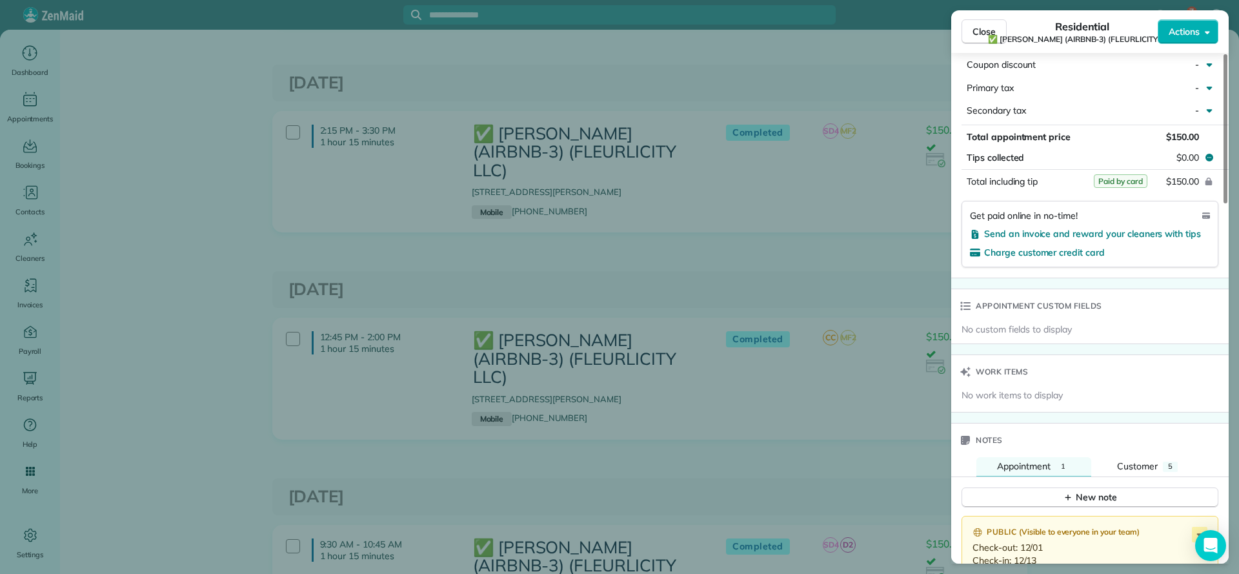
click at [821, 272] on div "Close Residential ✅ LARRY COSSE (AIRBNB-3) (FLEURLICITY LLC) Actions Status Com…" at bounding box center [619, 287] width 1239 height 574
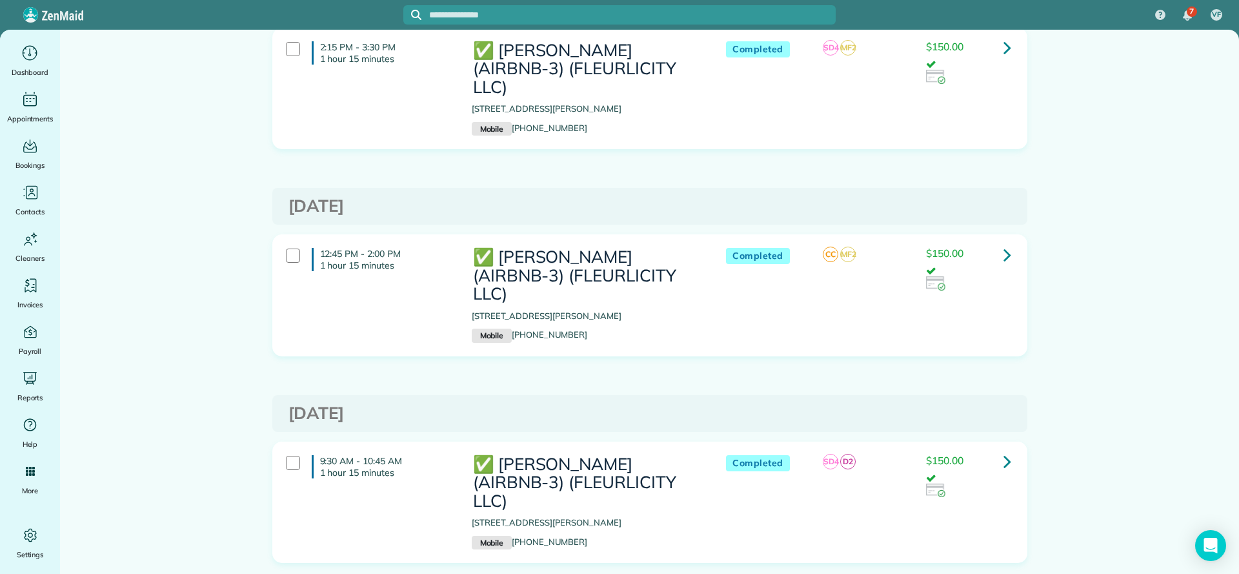
scroll to position [6847, 0]
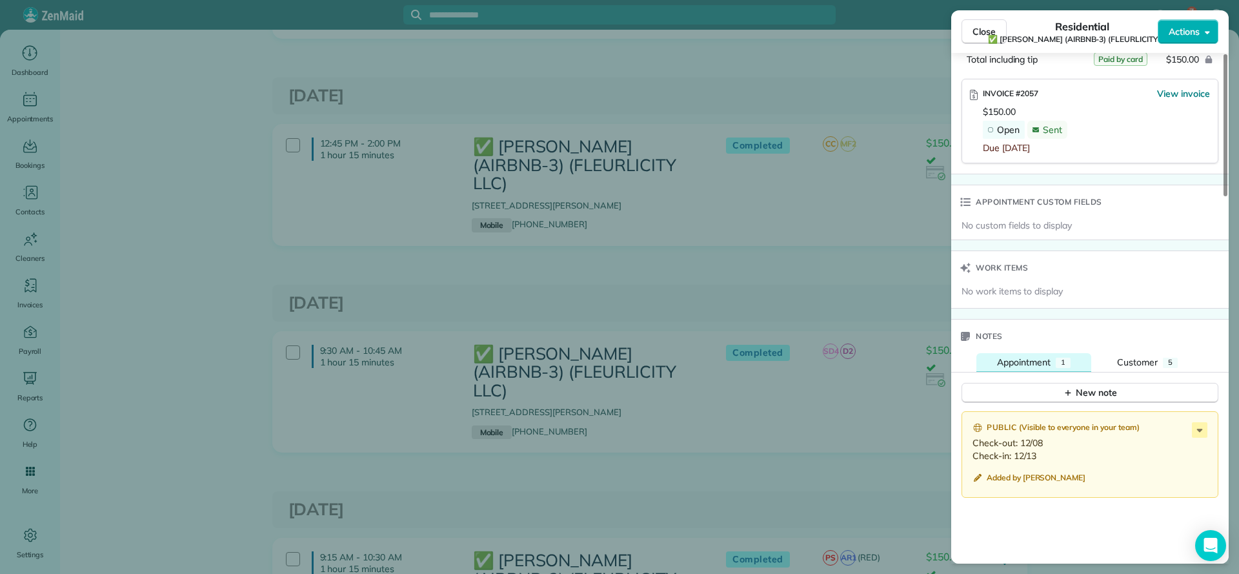
scroll to position [774, 0]
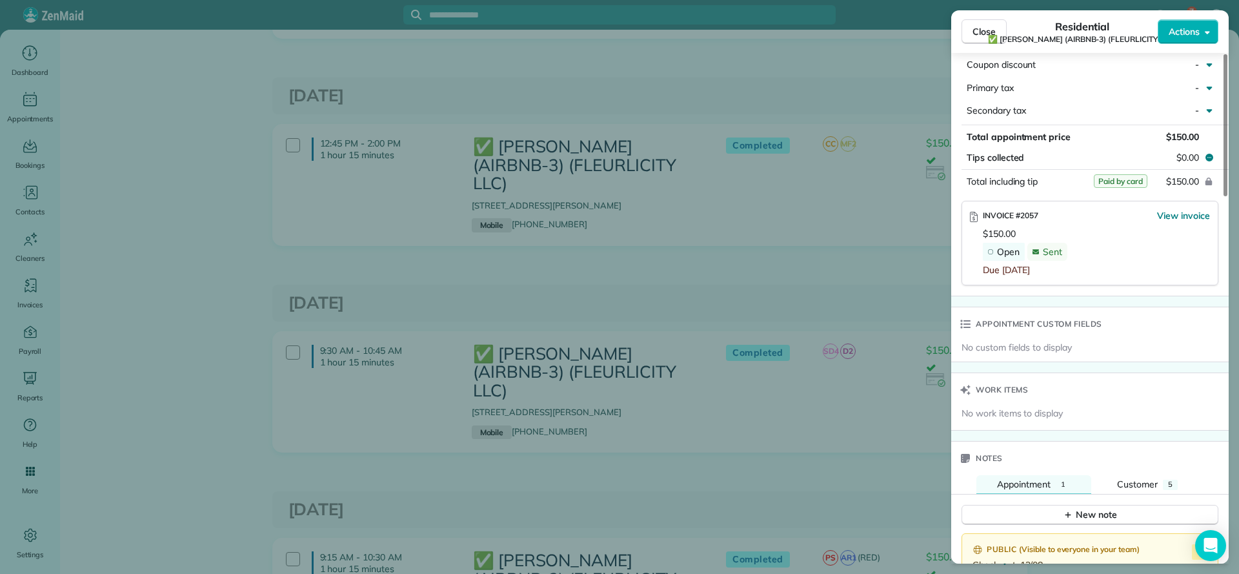
click at [630, 279] on div "Close Residential ✅ LARRY COSSE (AIRBNB-3) (FLEURLICITY LLC) Actions Status Com…" at bounding box center [619, 287] width 1239 height 574
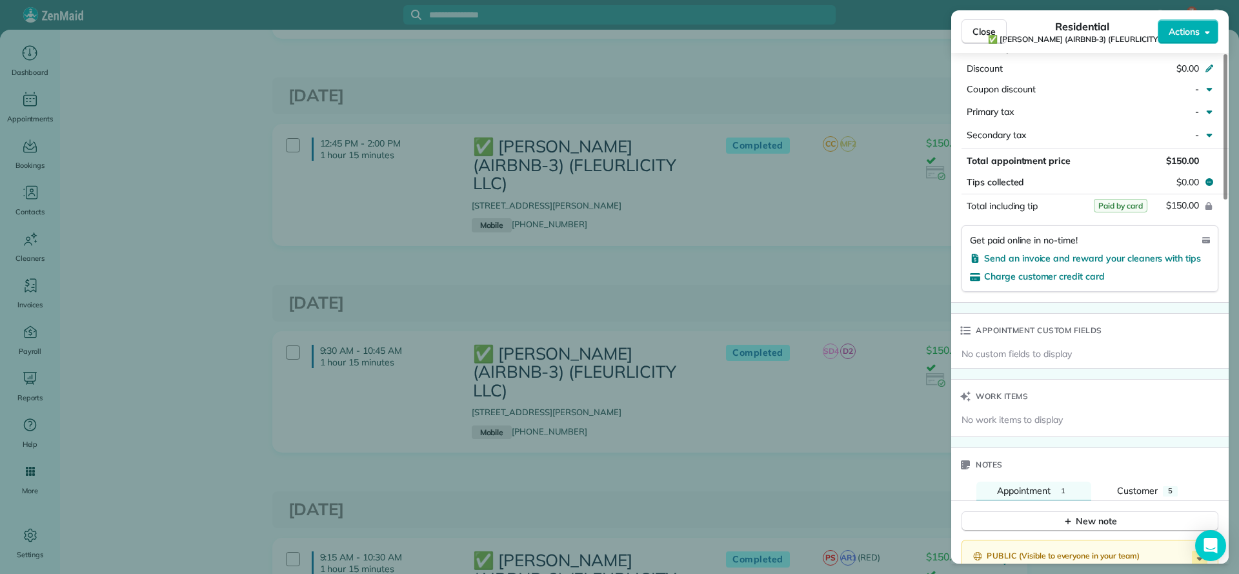
scroll to position [774, 0]
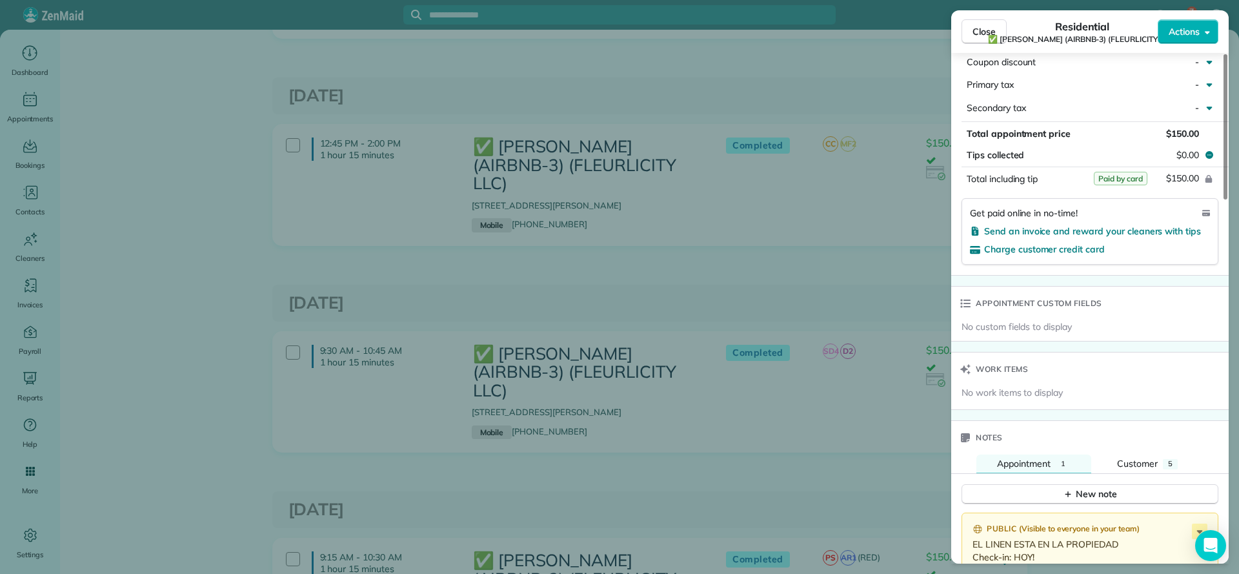
click at [635, 242] on div "Close Residential ✅ LARRY COSSE (AIRBNB-3) (FLEURLICITY LLC) Actions Status Com…" at bounding box center [619, 287] width 1239 height 574
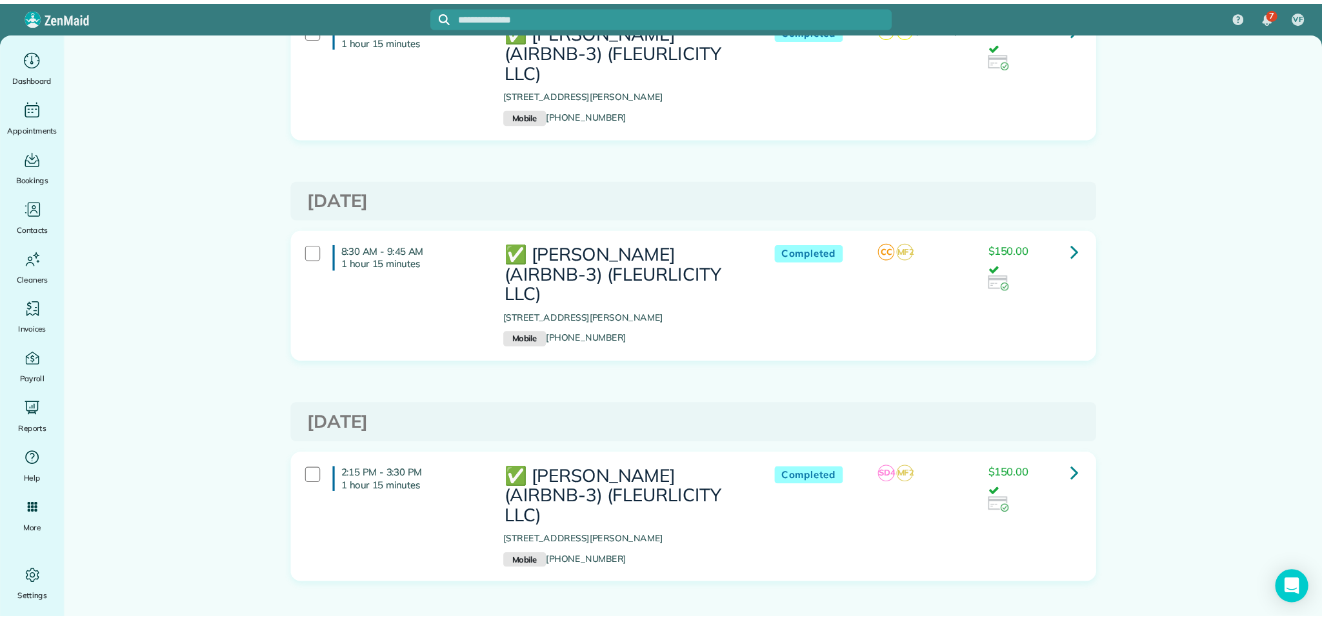
scroll to position [6363, 0]
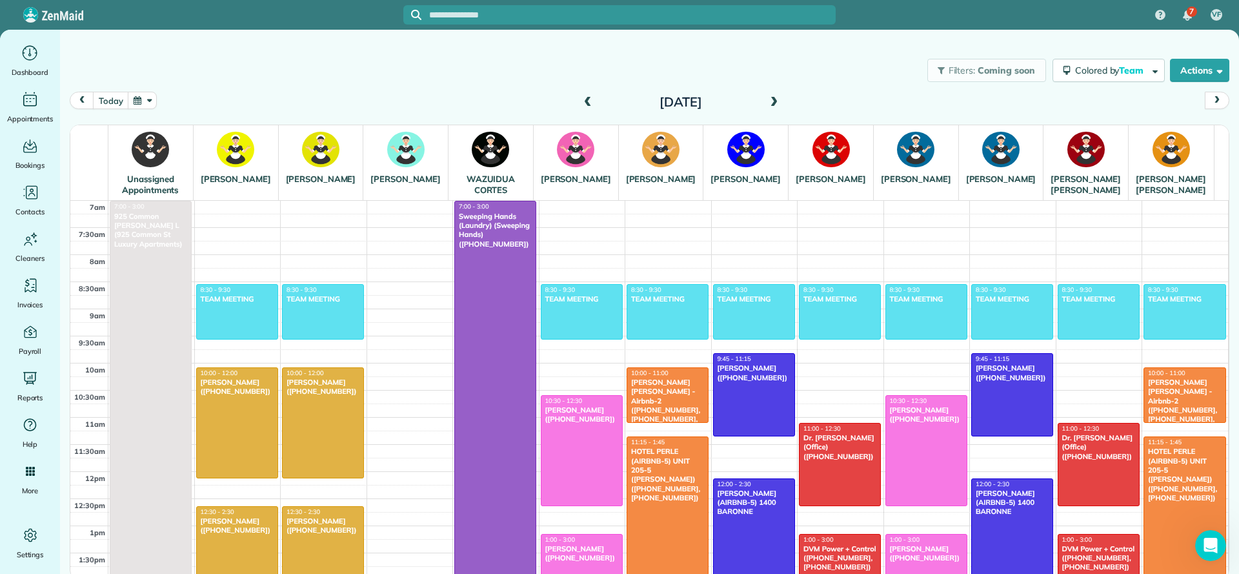
scroll to position [97, 0]
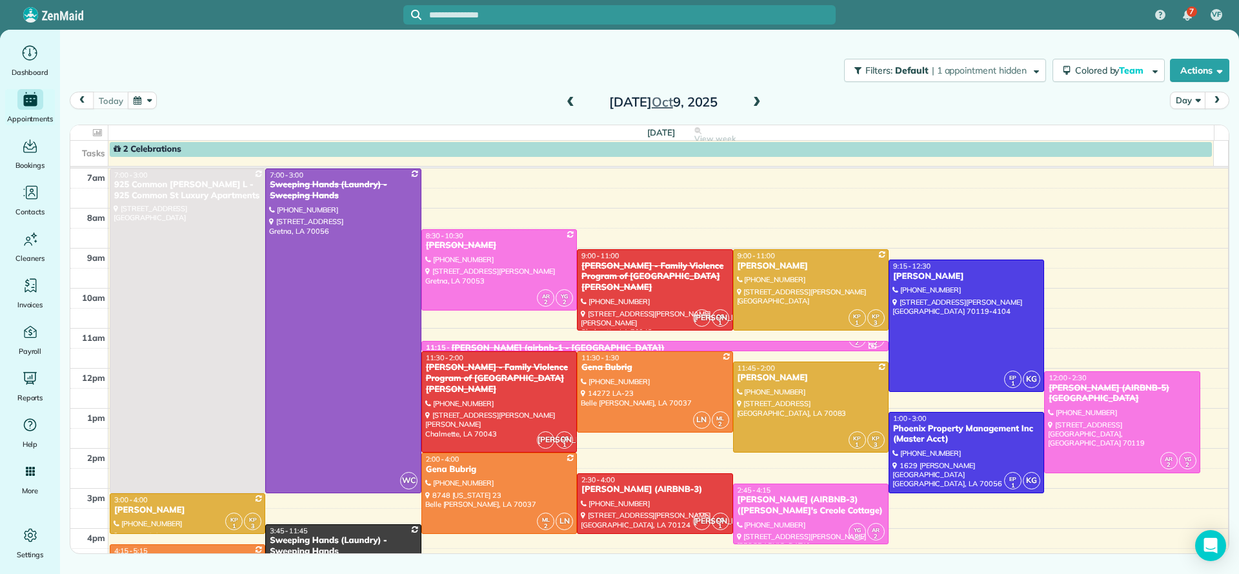
click at [758, 103] on span at bounding box center [757, 103] width 14 height 12
click at [755, 101] on span at bounding box center [757, 103] width 14 height 12
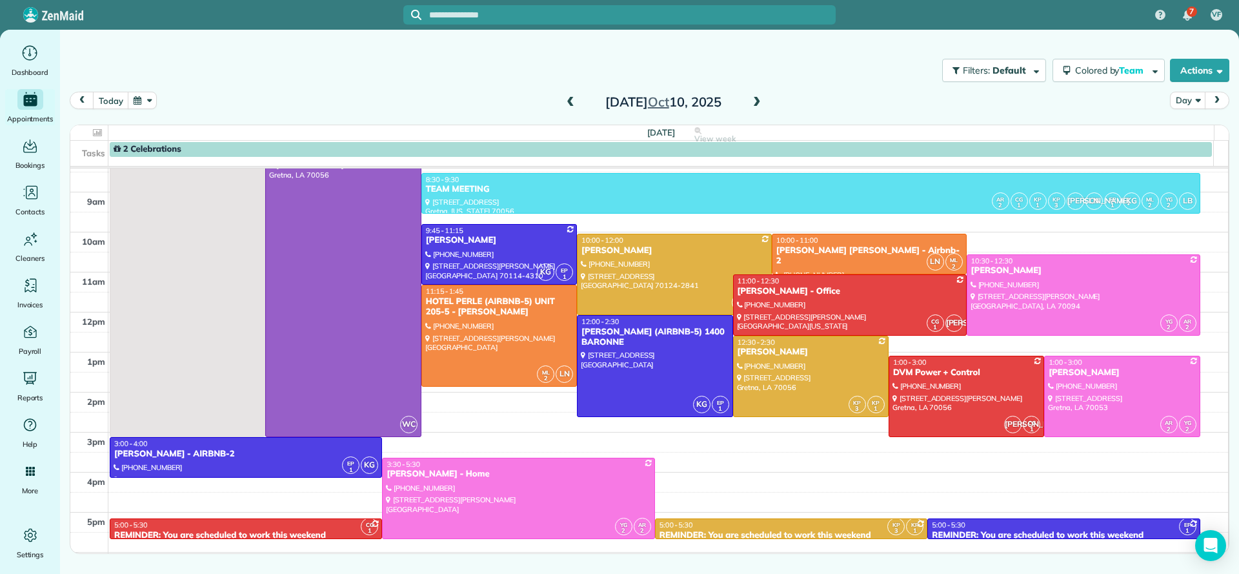
scroll to position [51, 0]
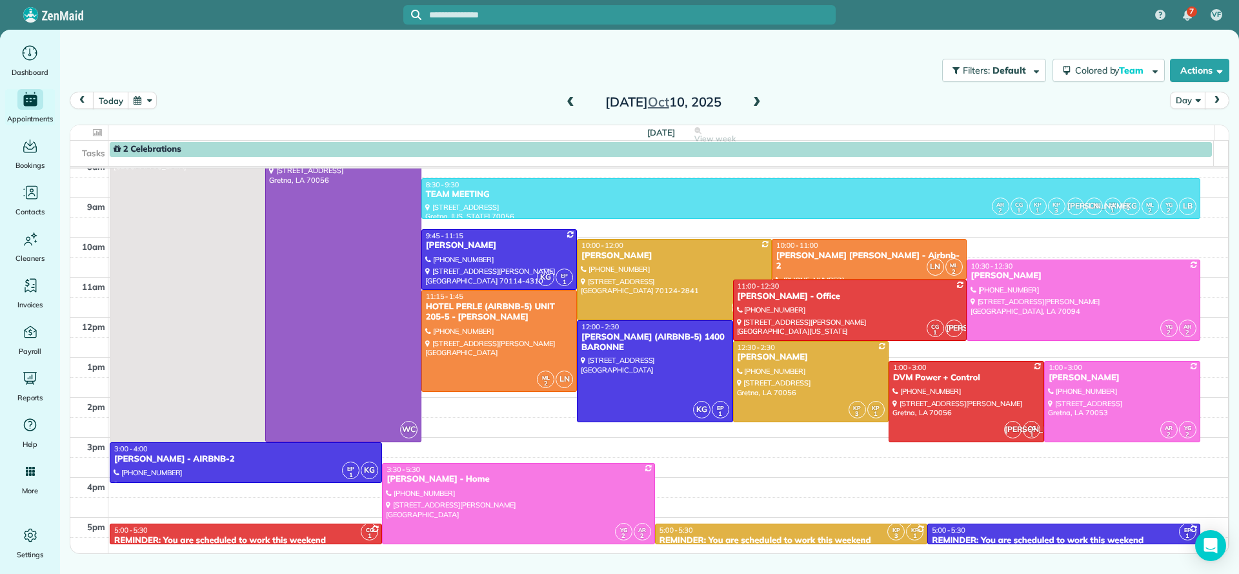
click at [577, 105] on span at bounding box center [570, 103] width 14 height 12
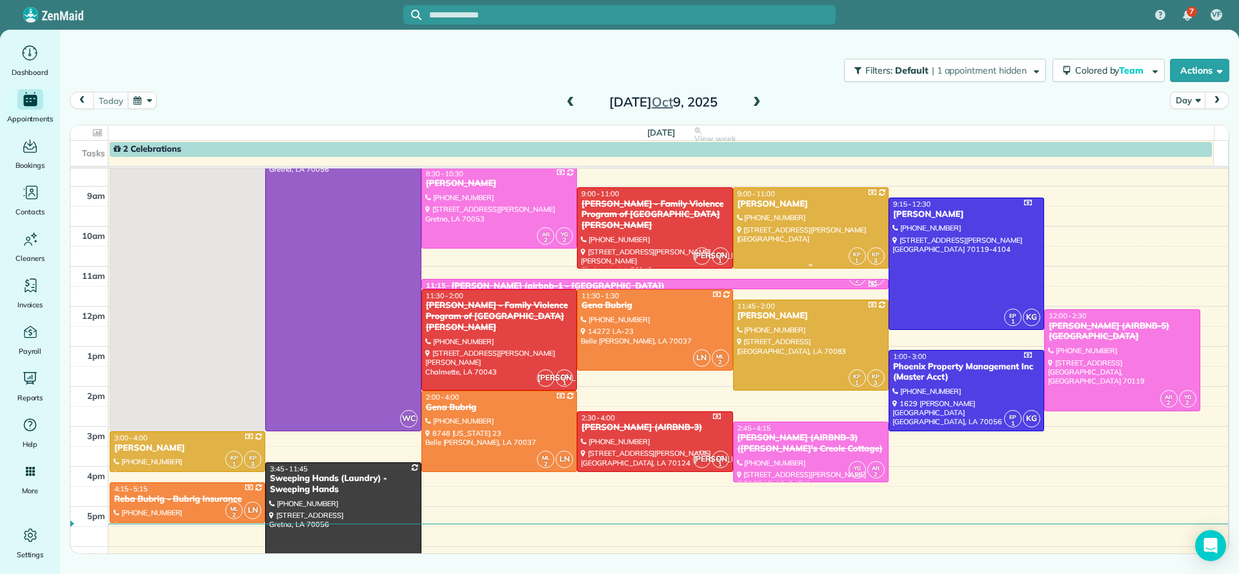
scroll to position [97, 0]
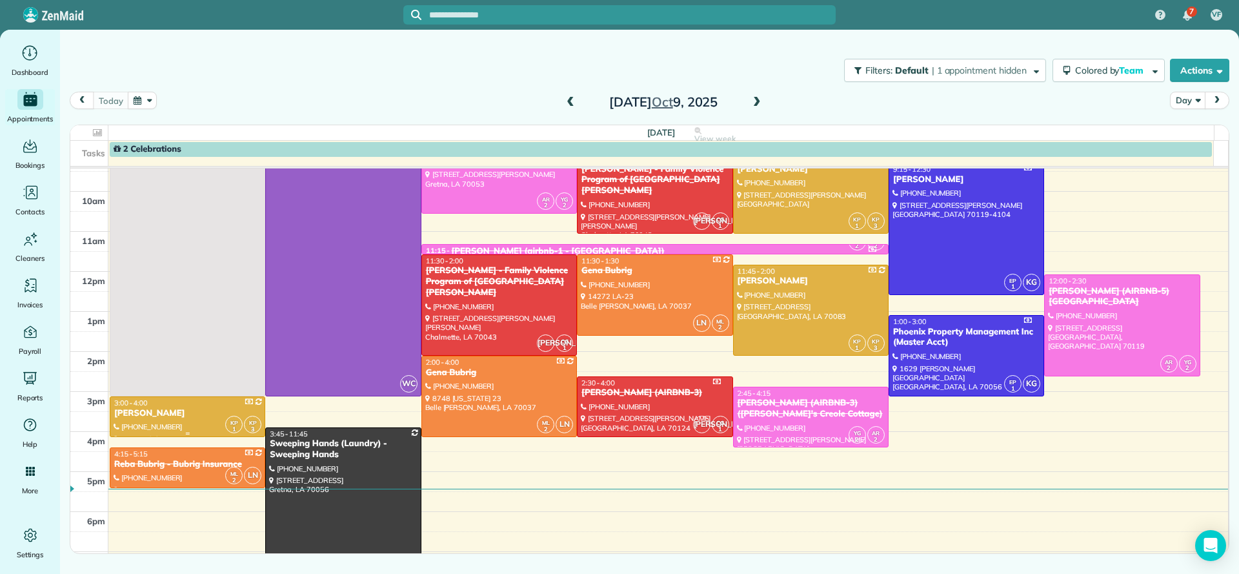
click at [171, 412] on div "[PERSON_NAME]" at bounding box center [188, 413] width 148 height 11
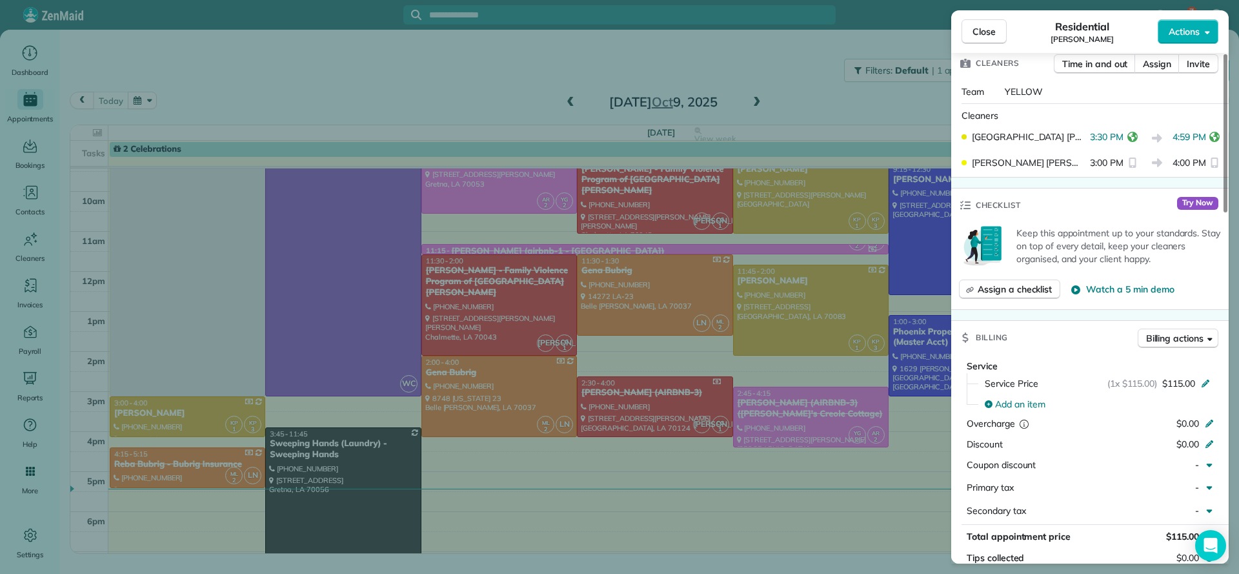
scroll to position [194, 0]
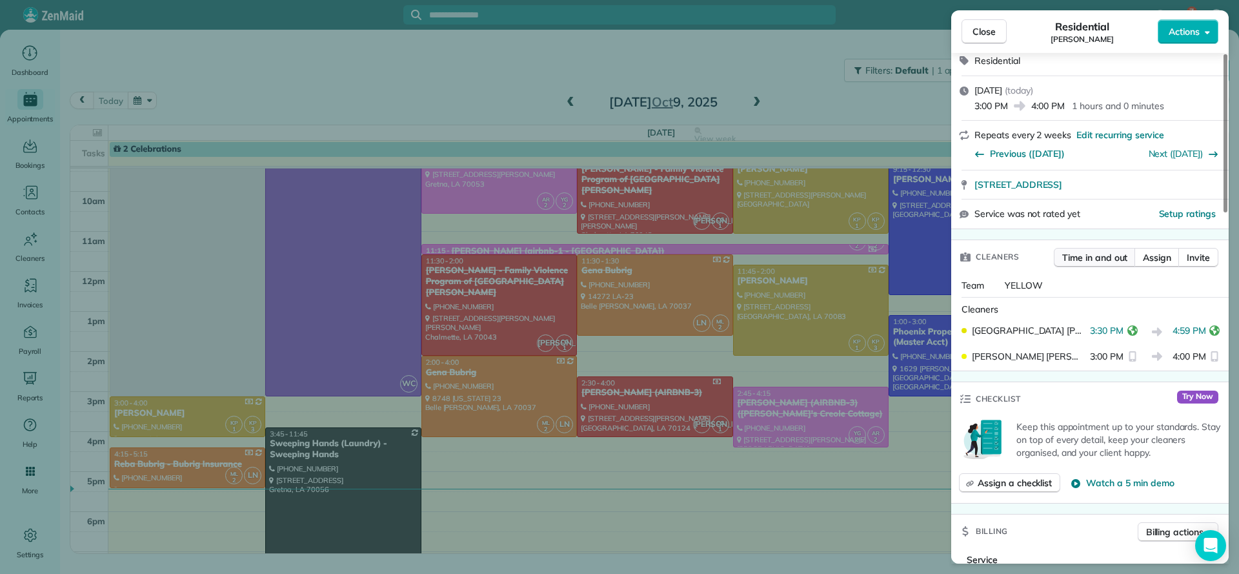
click at [1090, 251] on span "Time in and out" at bounding box center [1094, 257] width 65 height 13
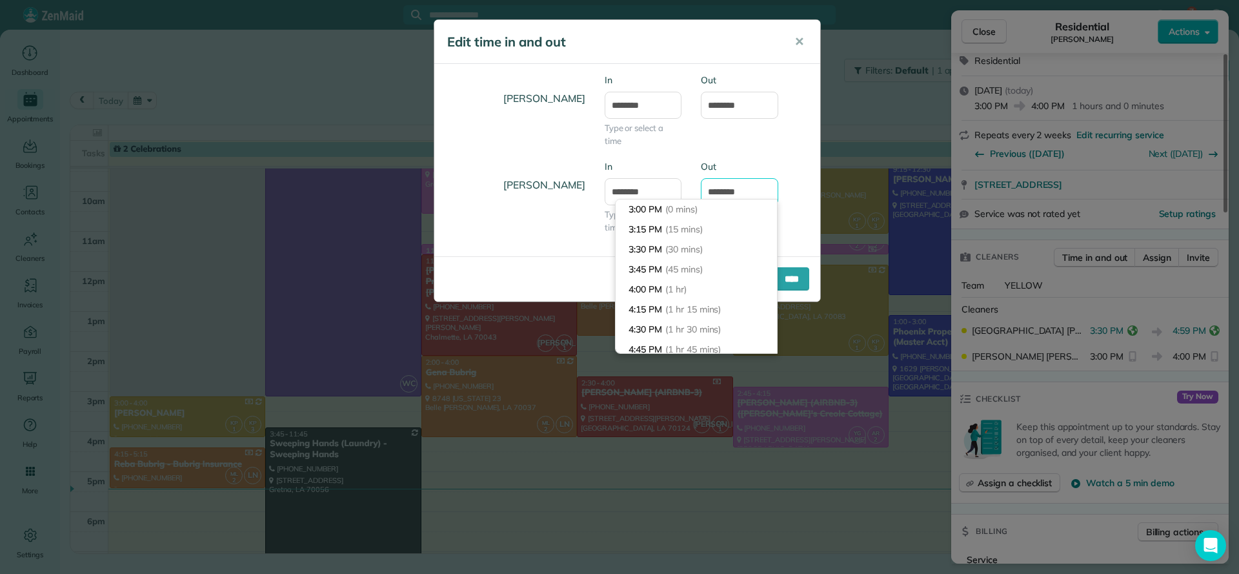
click at [727, 187] on input "*******" at bounding box center [739, 191] width 77 height 27
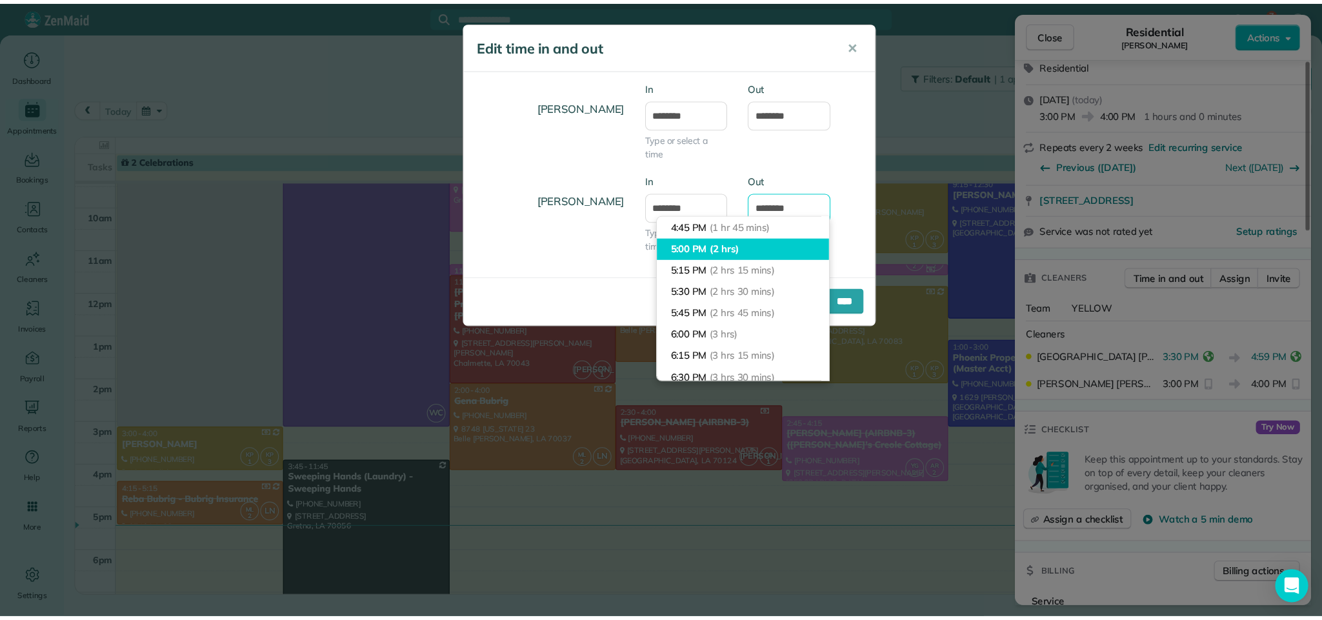
scroll to position [43, 0]
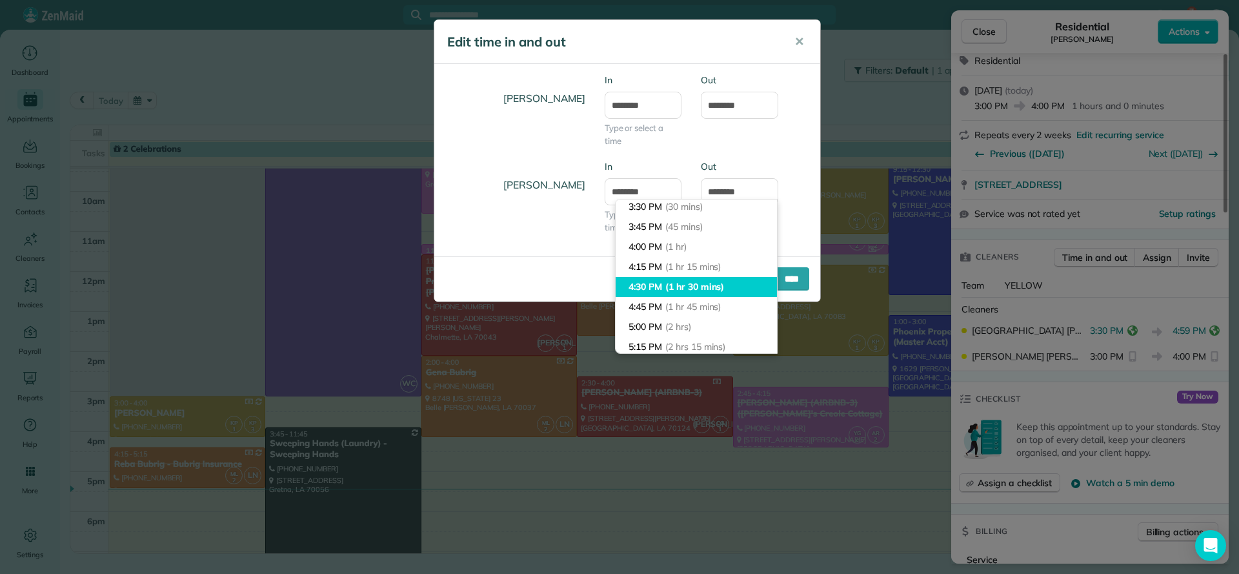
type input "*******"
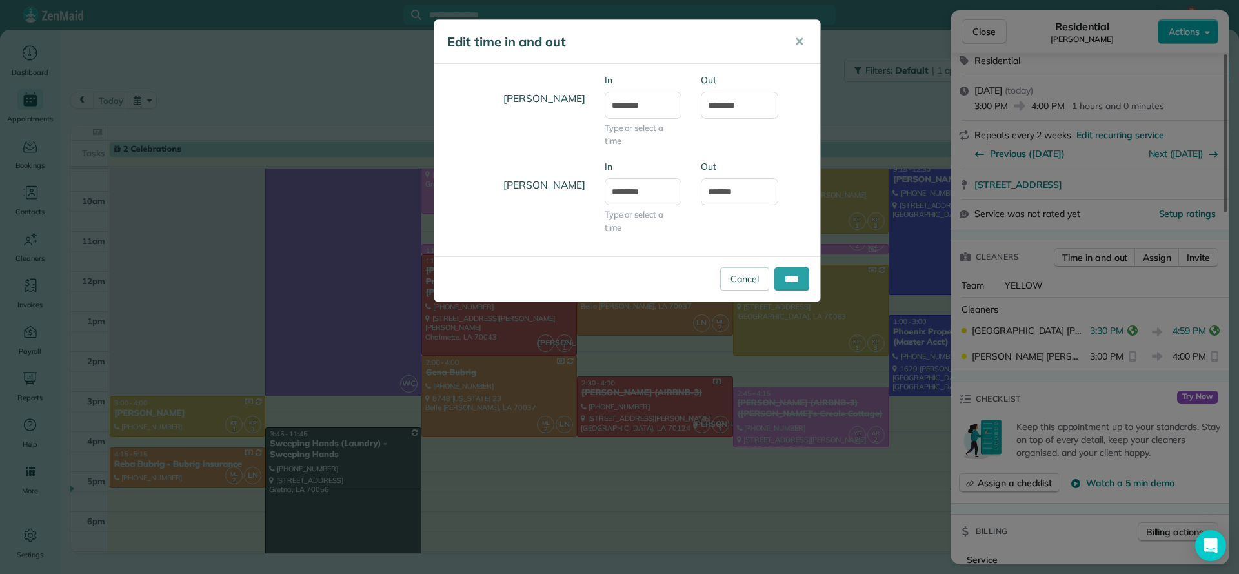
click at [694, 285] on body "7 VF Dashboard Appointments Bookings Contacts Cleaners Invoices Payroll Reports…" at bounding box center [619, 287] width 1239 height 574
click at [798, 278] on input "****" at bounding box center [791, 278] width 35 height 23
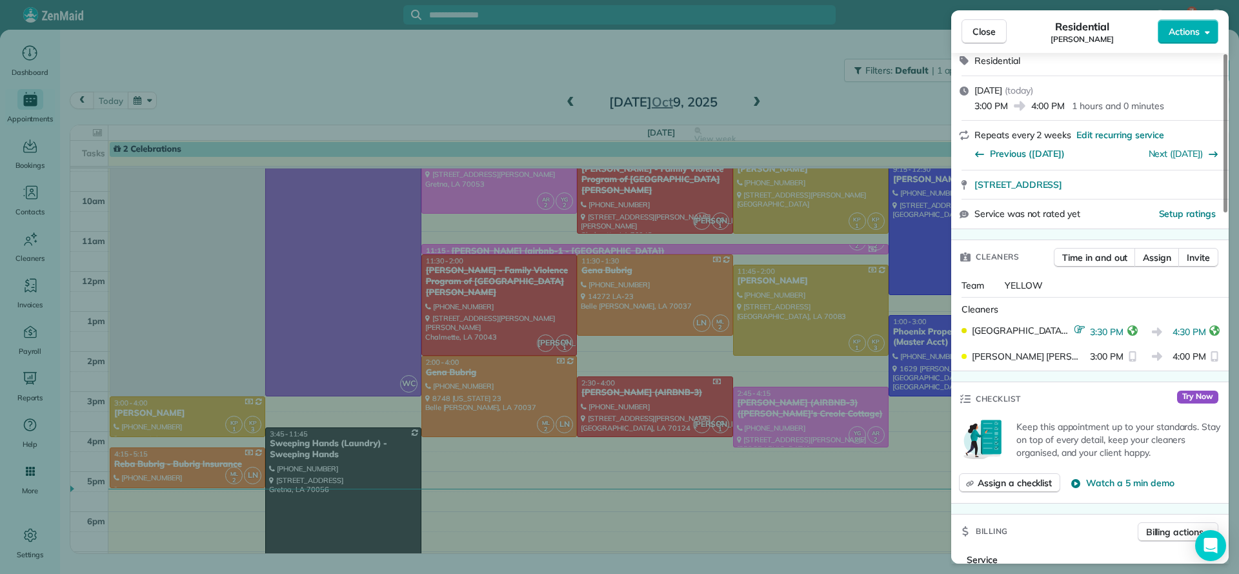
click at [822, 92] on div "Close Residential Alice Stiward Actions Status Active Alice Stiward · Open prof…" at bounding box center [619, 287] width 1239 height 574
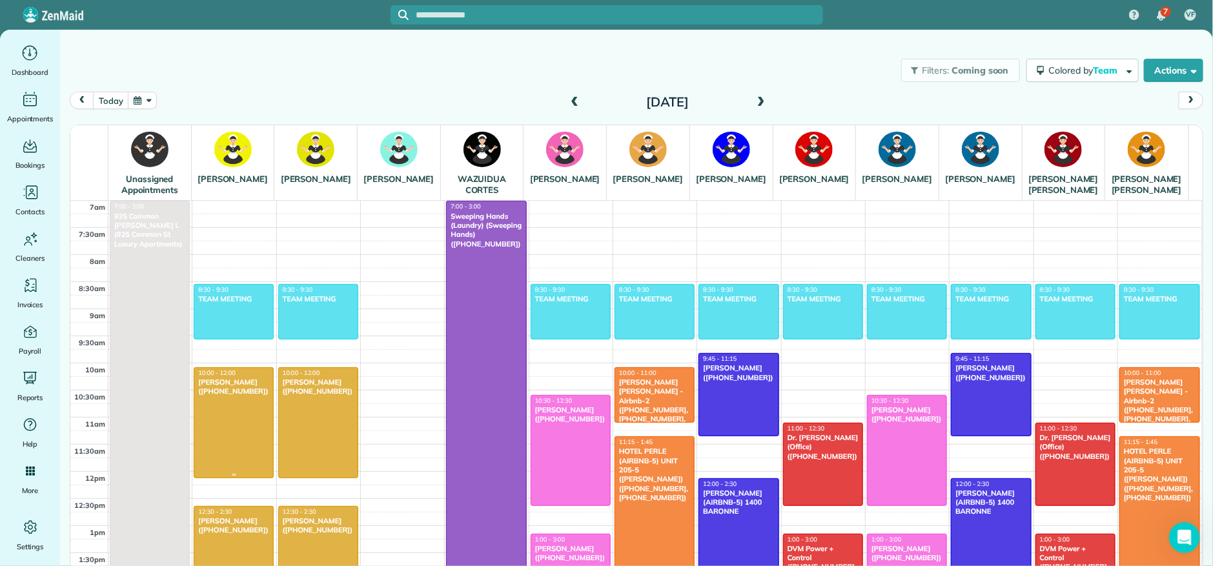
scroll to position [97, 0]
